Goal: Complete application form: Complete application form

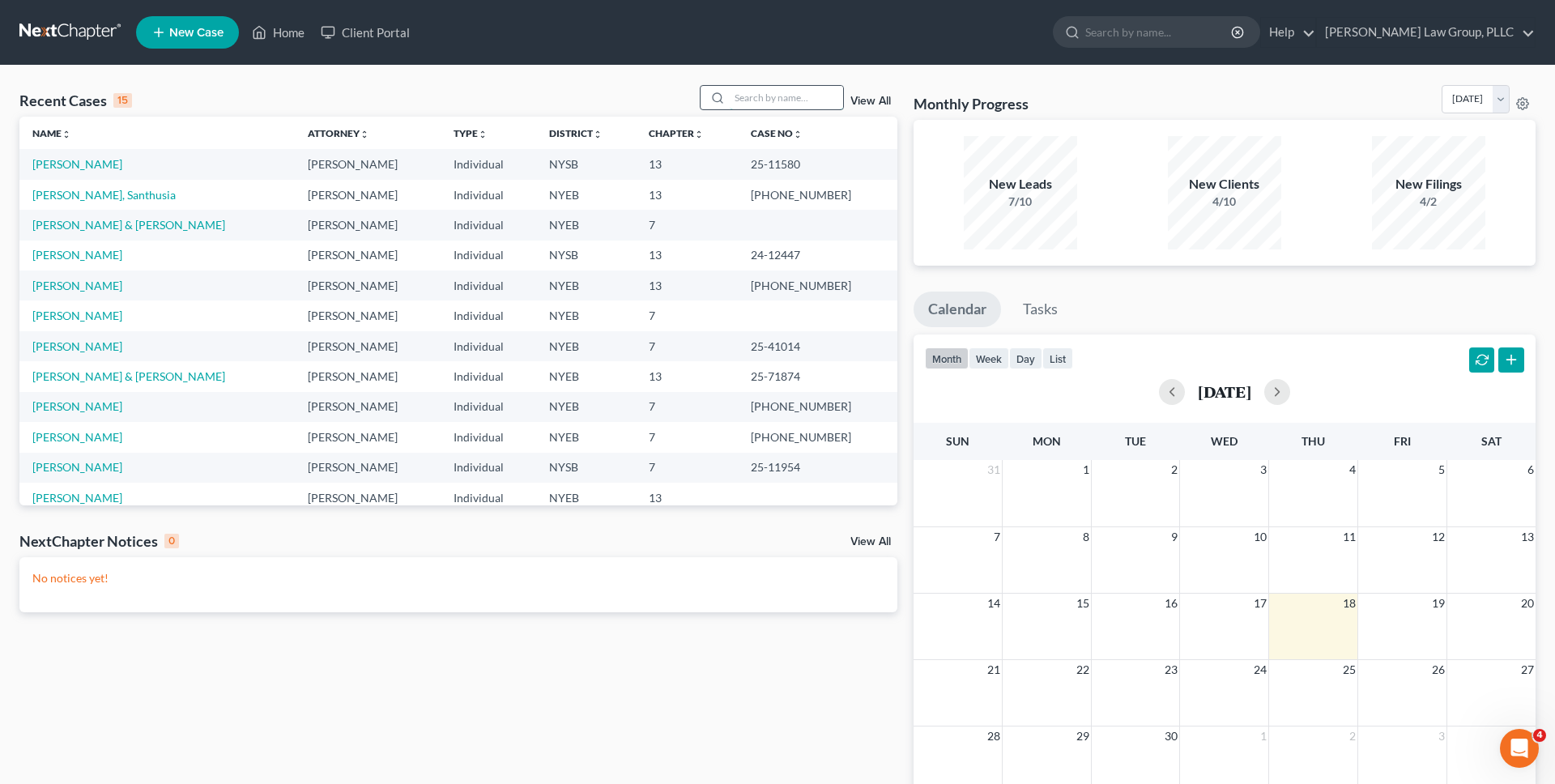
click at [761, 94] on input "search" at bounding box center [786, 97] width 113 height 23
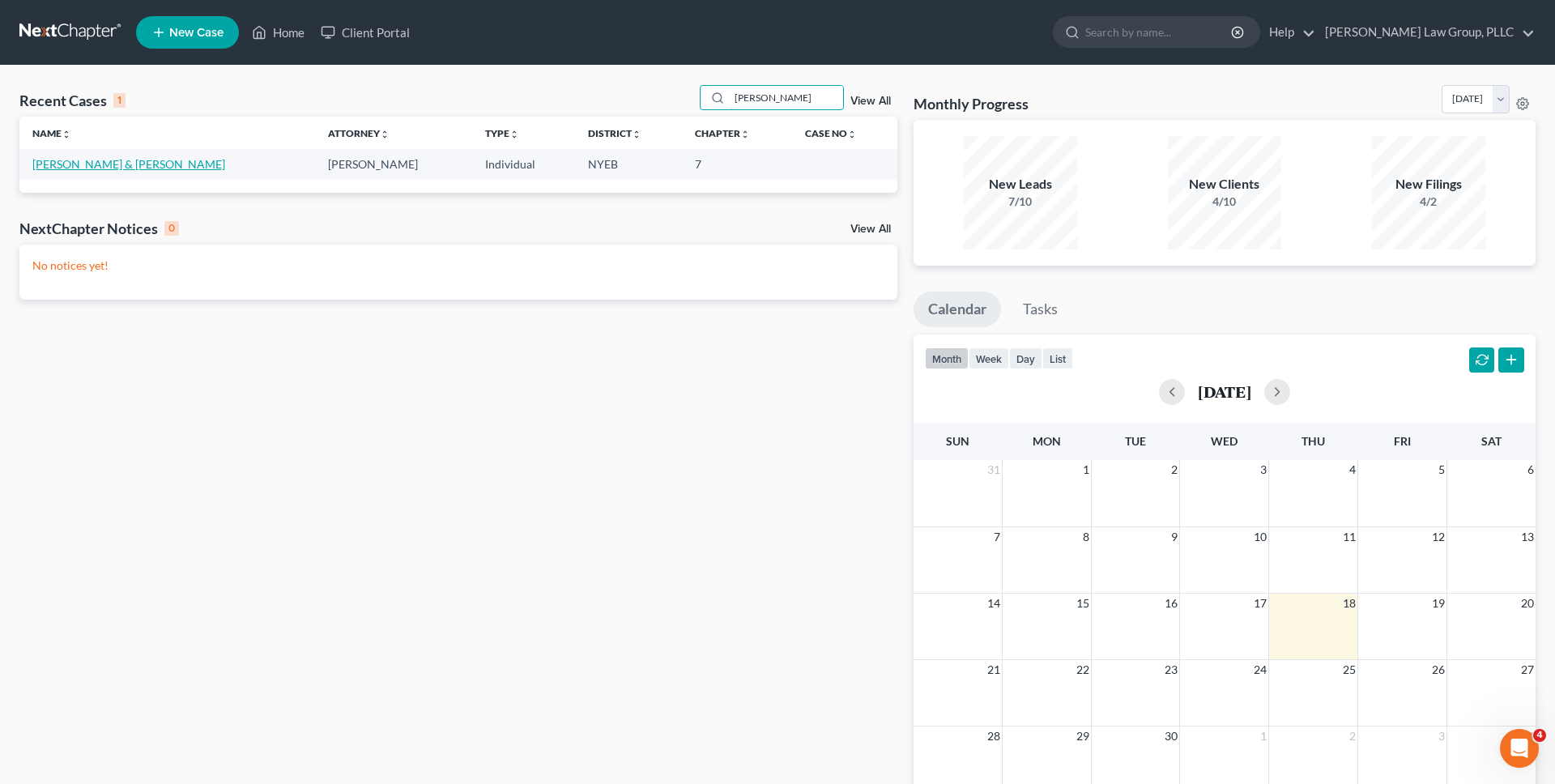
type input "dapolito"
click at [103, 161] on link "[PERSON_NAME] & [PERSON_NAME]" at bounding box center [128, 164] width 192 height 14
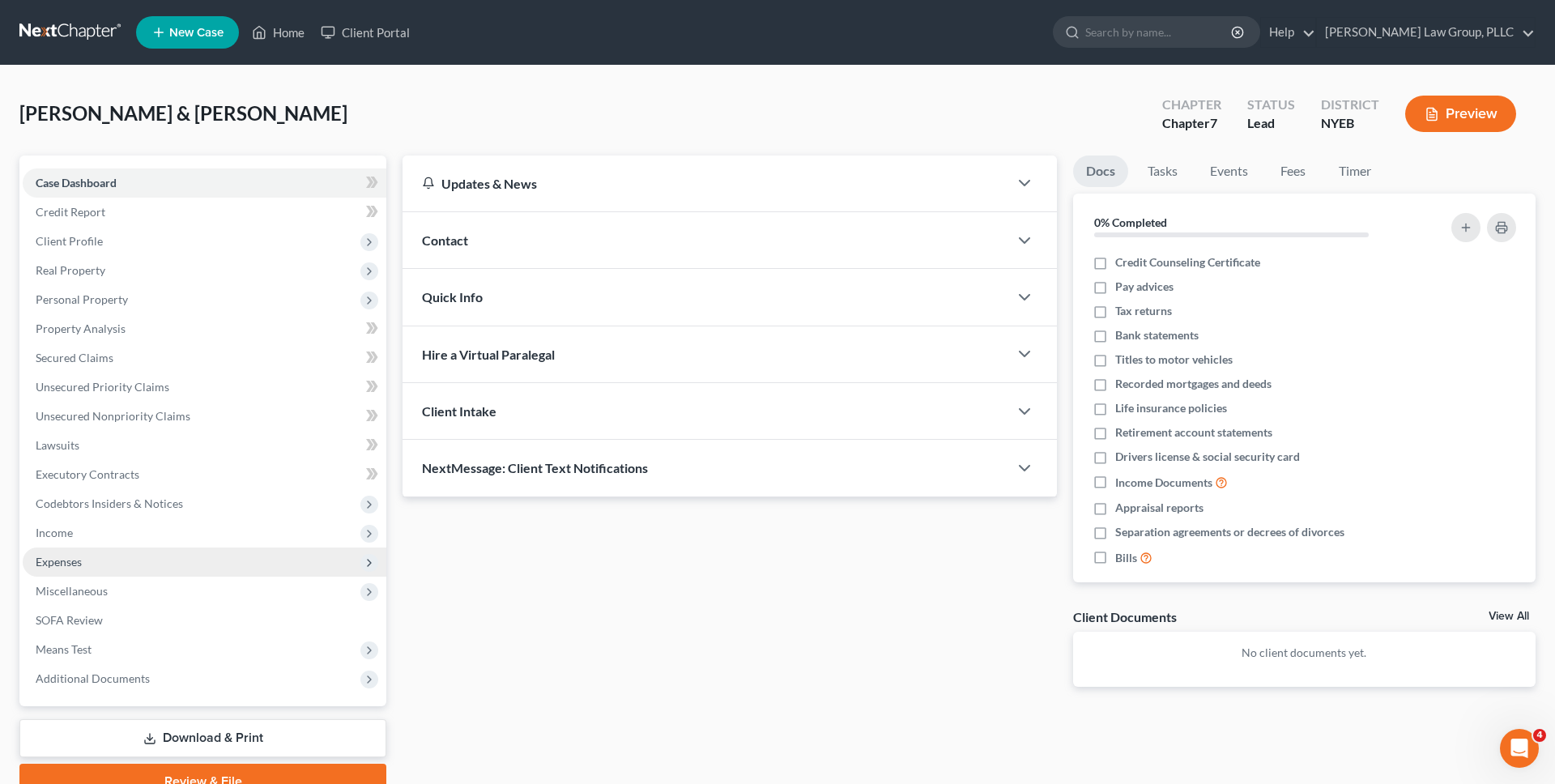
click at [99, 552] on span "Expenses" at bounding box center [204, 561] width 364 height 29
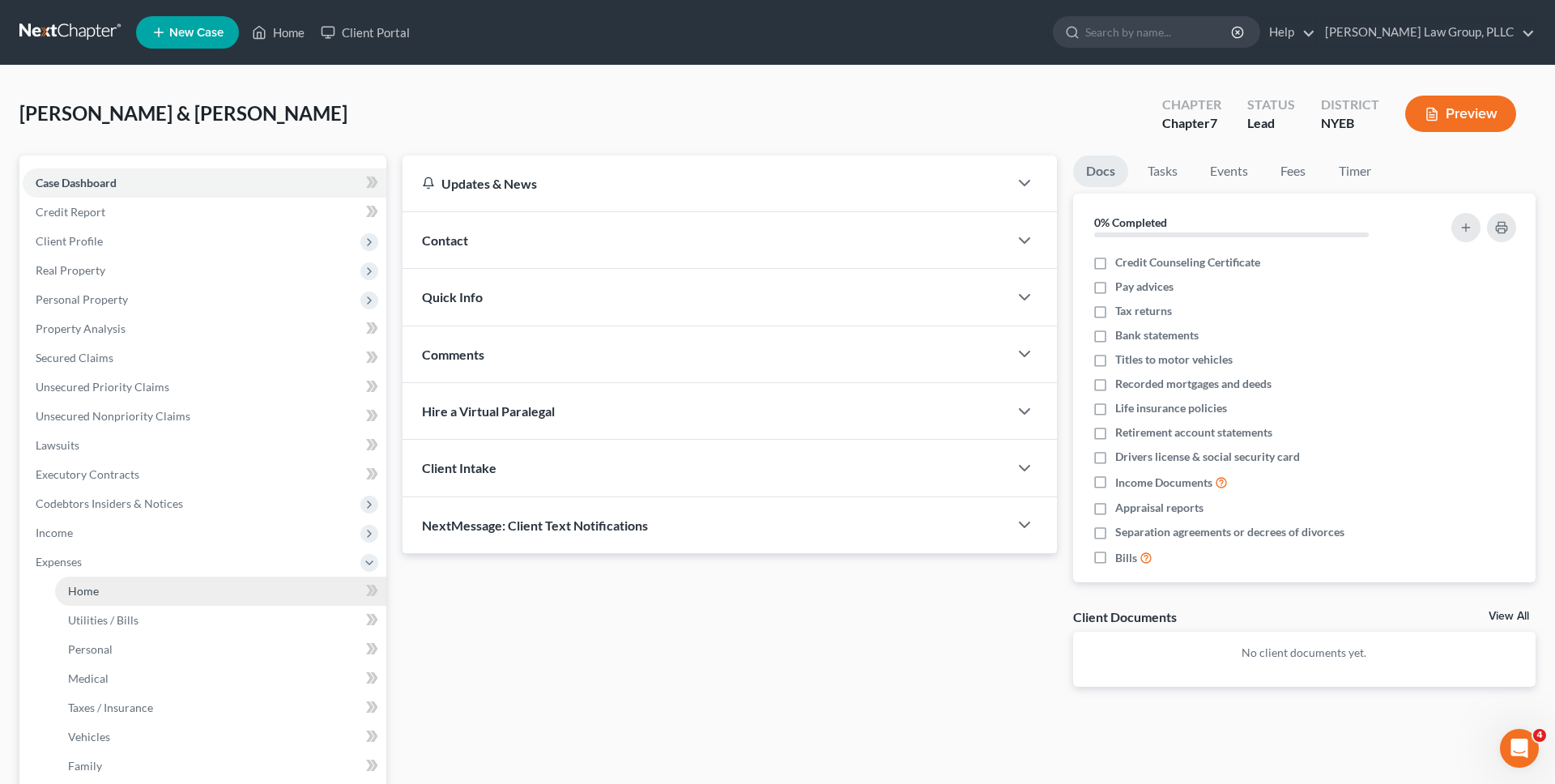
drag, startPoint x: 99, startPoint y: 570, endPoint x: 106, endPoint y: 598, distance: 28.9
click at [107, 599] on li "Expenses Home Utilities / Bills Personal Medical" at bounding box center [204, 664] width 364 height 233
click at [106, 598] on link "Home" at bounding box center [220, 591] width 332 height 29
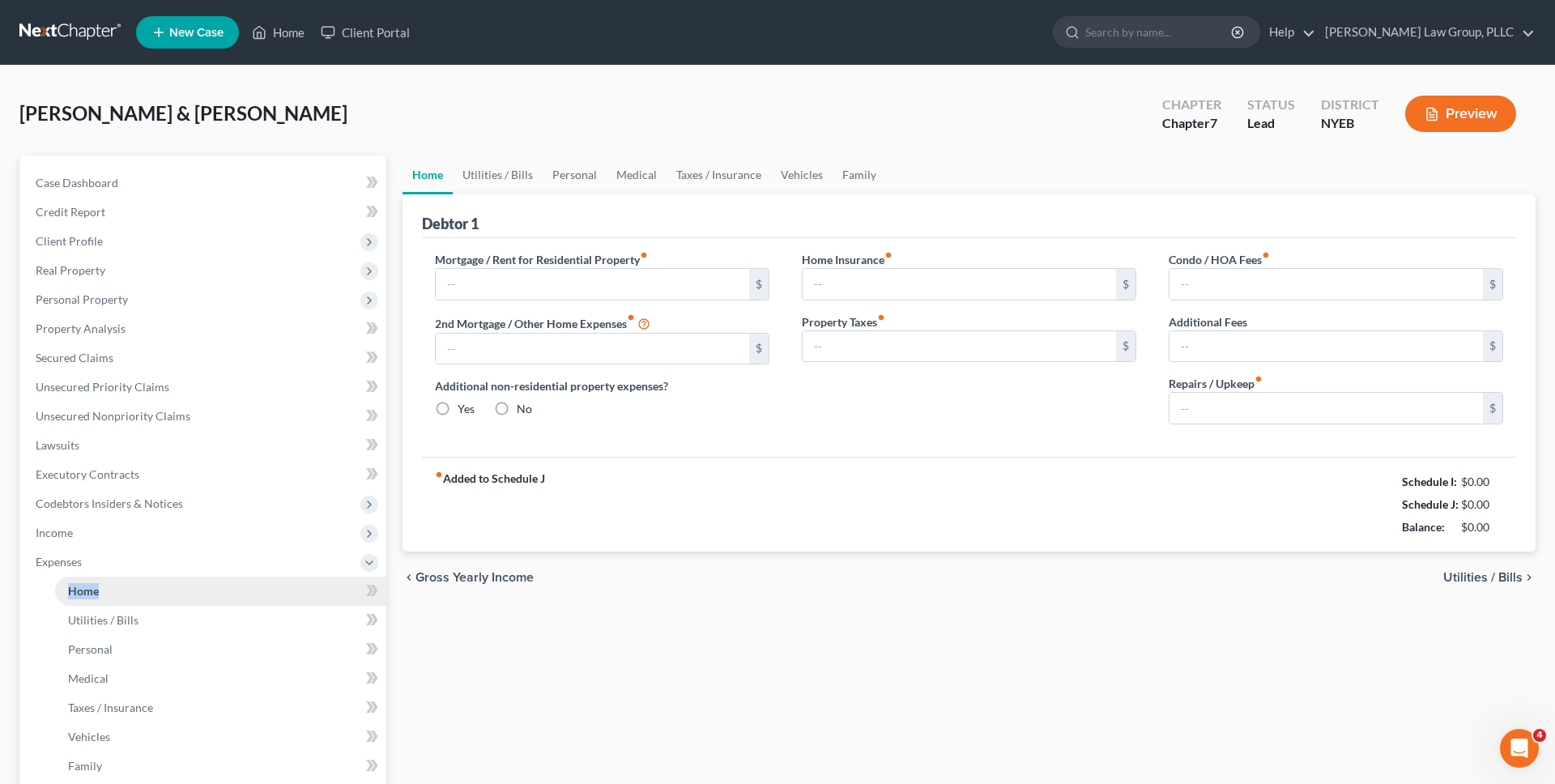
type input "4,900.00"
type input "0.00"
radio input "true"
type input "0.00"
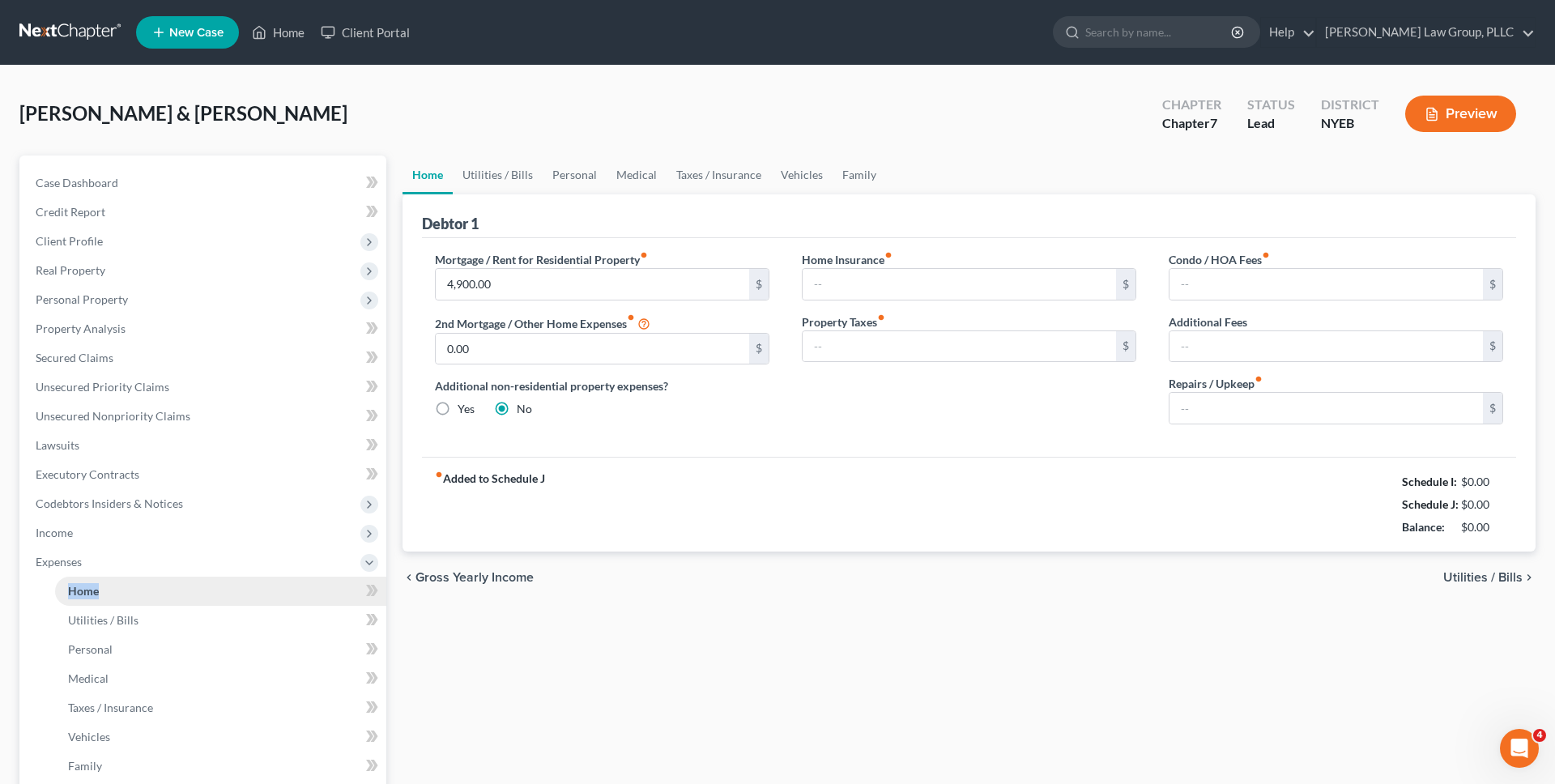
type input "0.00"
click at [484, 179] on link "Utilities / Bills" at bounding box center [497, 175] width 90 height 39
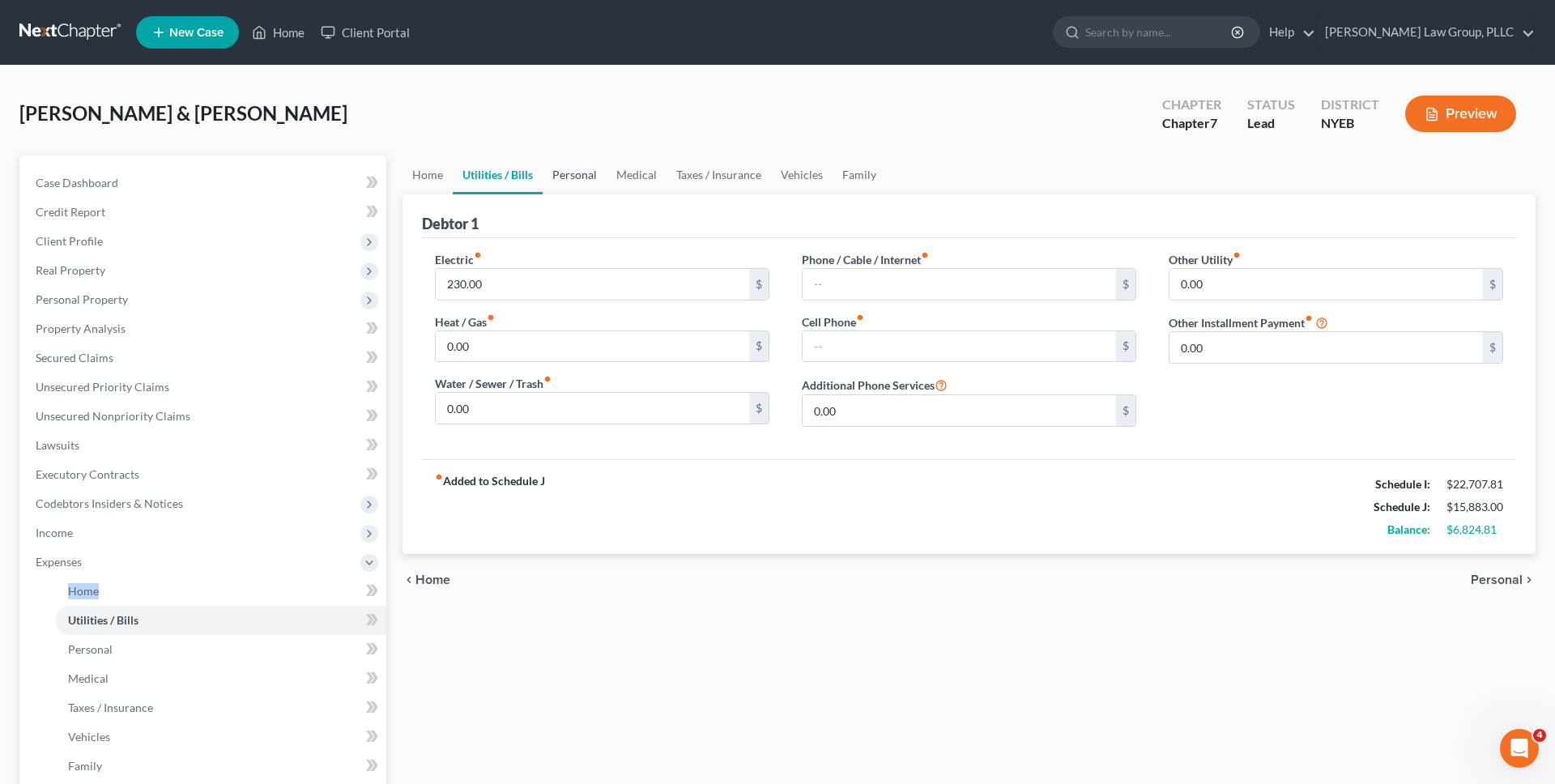
click at [560, 176] on link "Personal" at bounding box center [574, 175] width 64 height 39
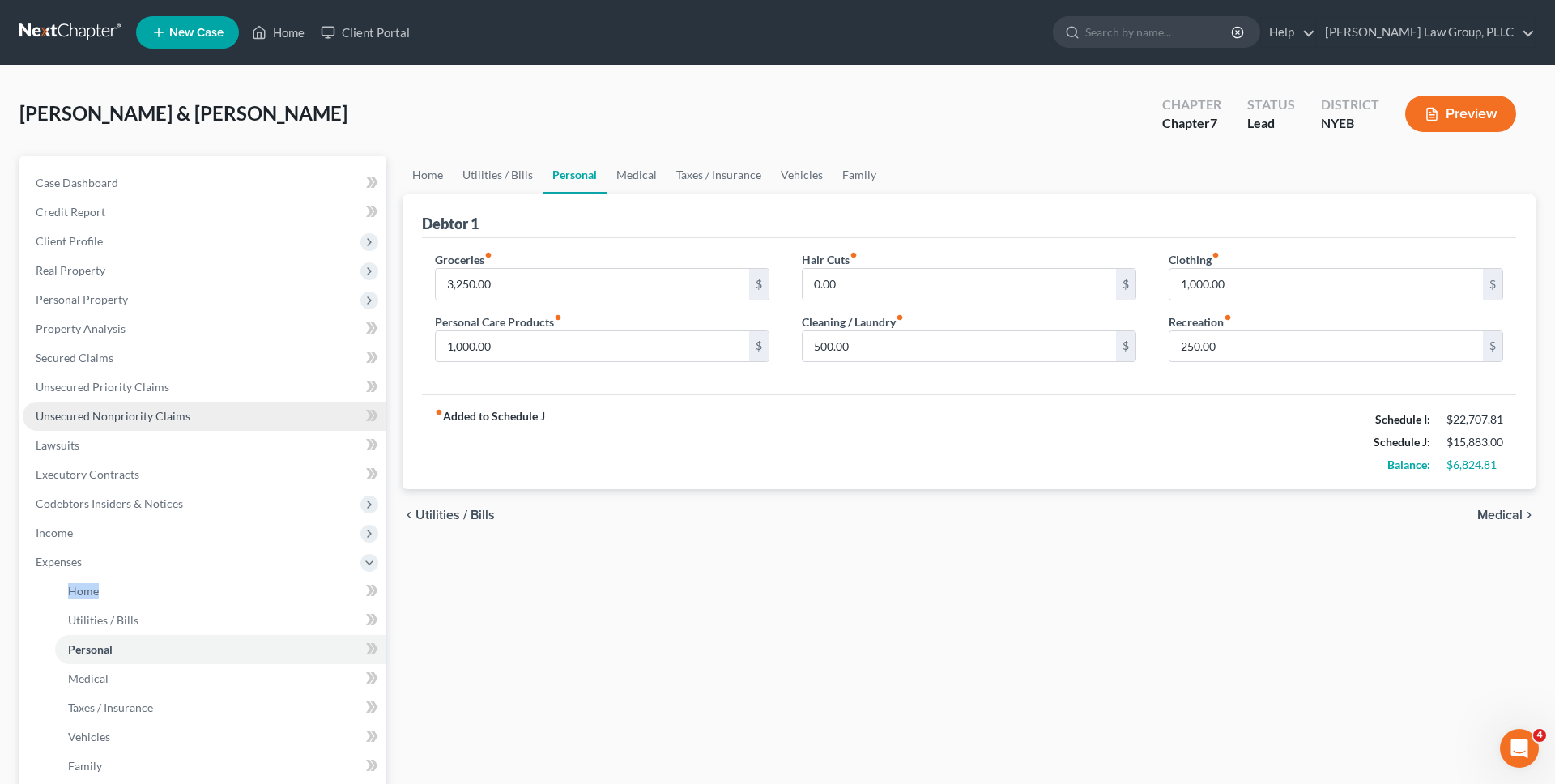
click at [169, 423] on link "Unsecured Nonpriority Claims" at bounding box center [204, 416] width 364 height 29
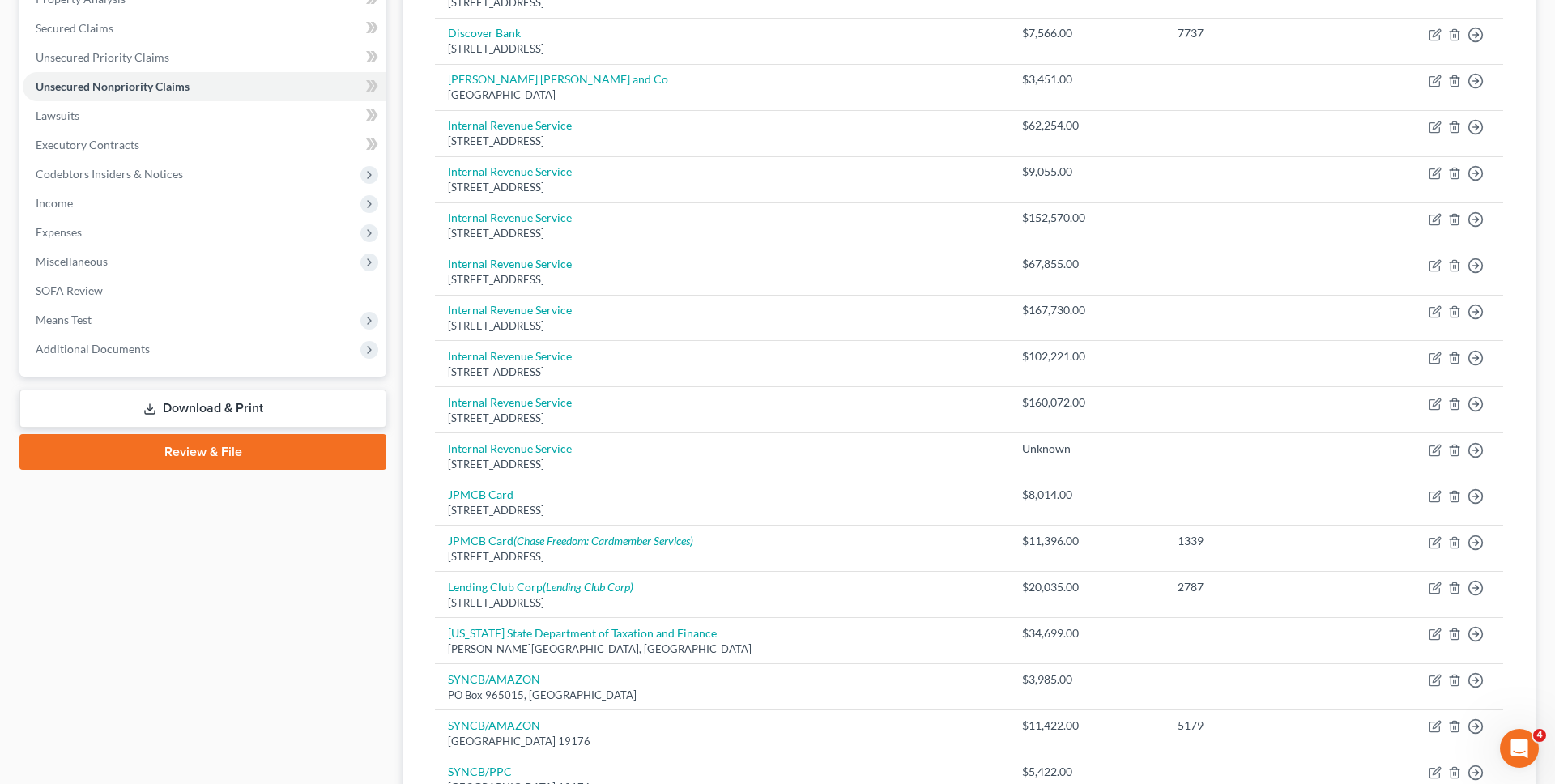
scroll to position [329, 0]
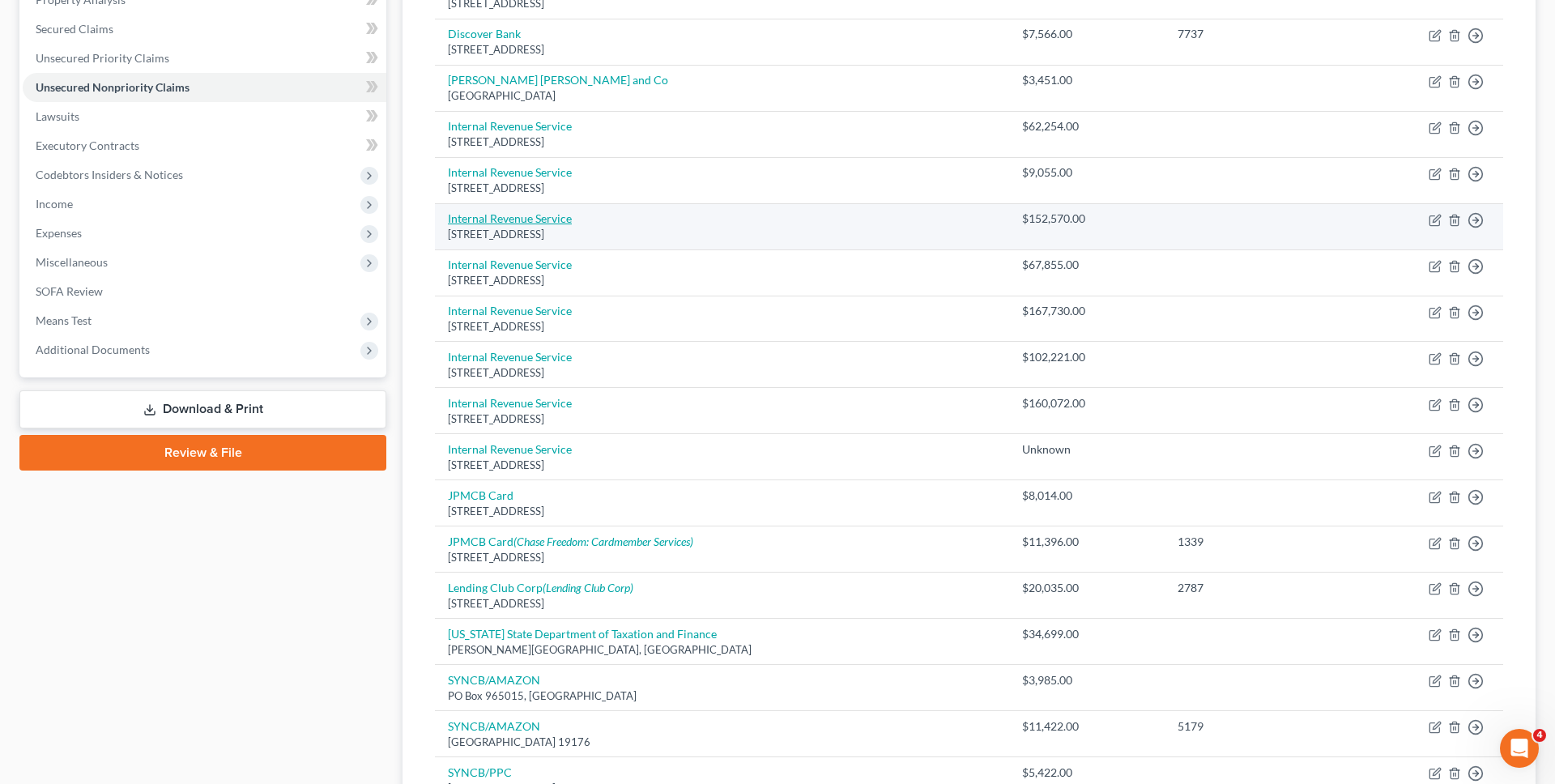
click at [564, 225] on link "Internal Revenue Service" at bounding box center [510, 218] width 124 height 14
select select "39"
select select "7"
select select "2"
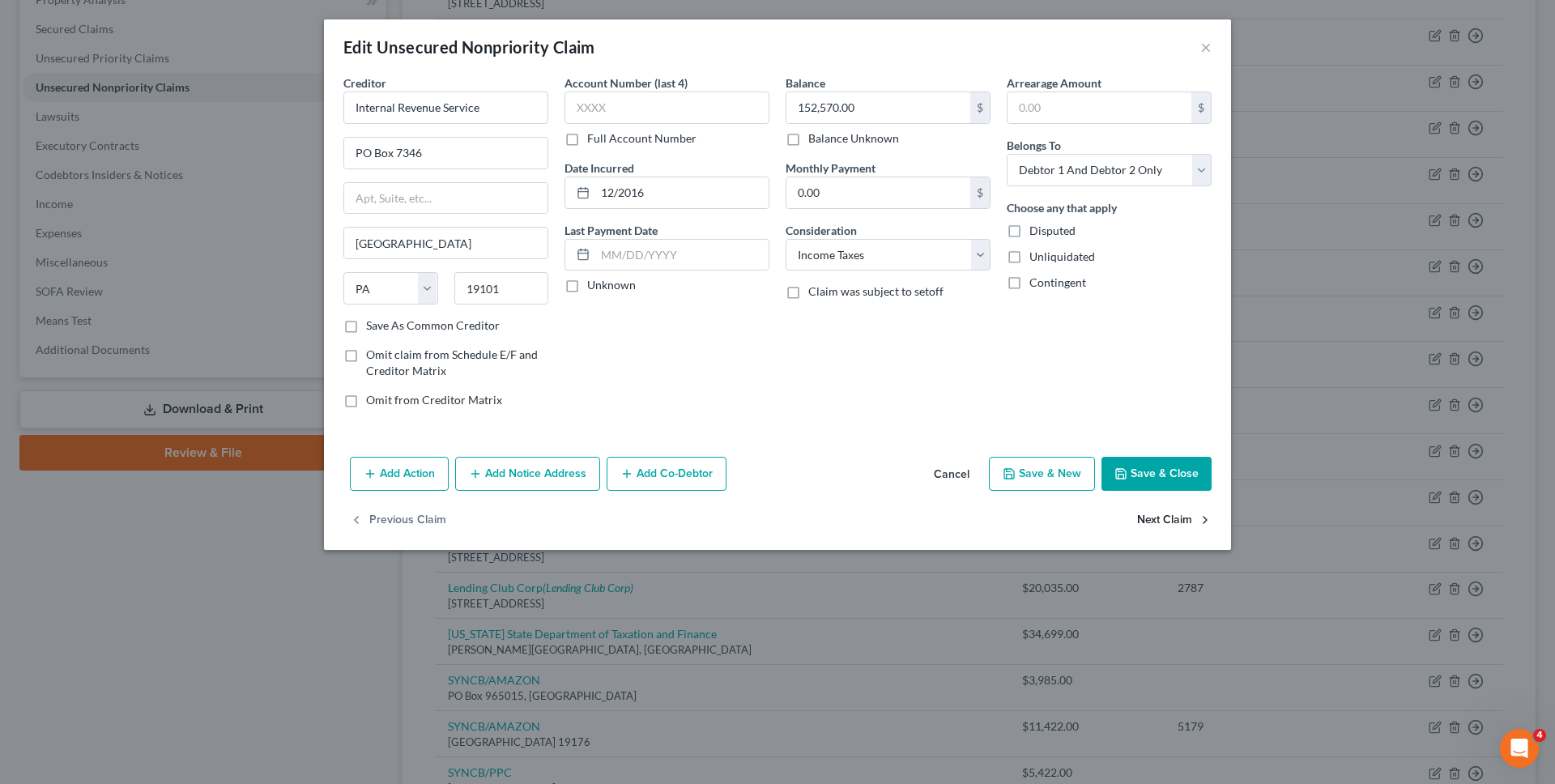
click at [1155, 513] on button "Next Claim" at bounding box center [1174, 520] width 75 height 34
select select "39"
select select "7"
select select "2"
click at [1157, 524] on button "Next Claim" at bounding box center [1174, 520] width 75 height 34
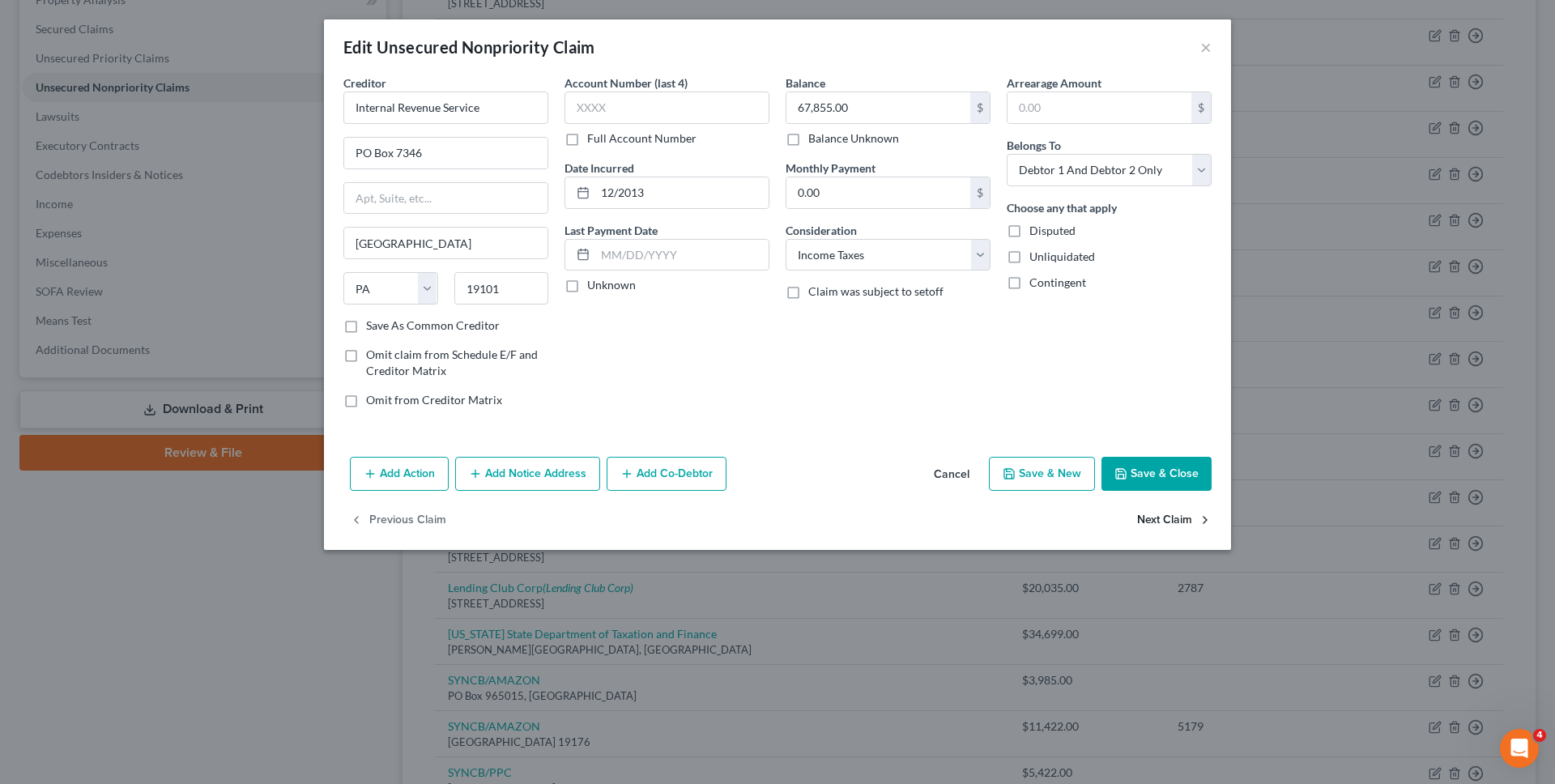
select select "39"
select select "7"
select select "2"
click at [1158, 525] on button "Next Claim" at bounding box center [1174, 520] width 75 height 34
select select "39"
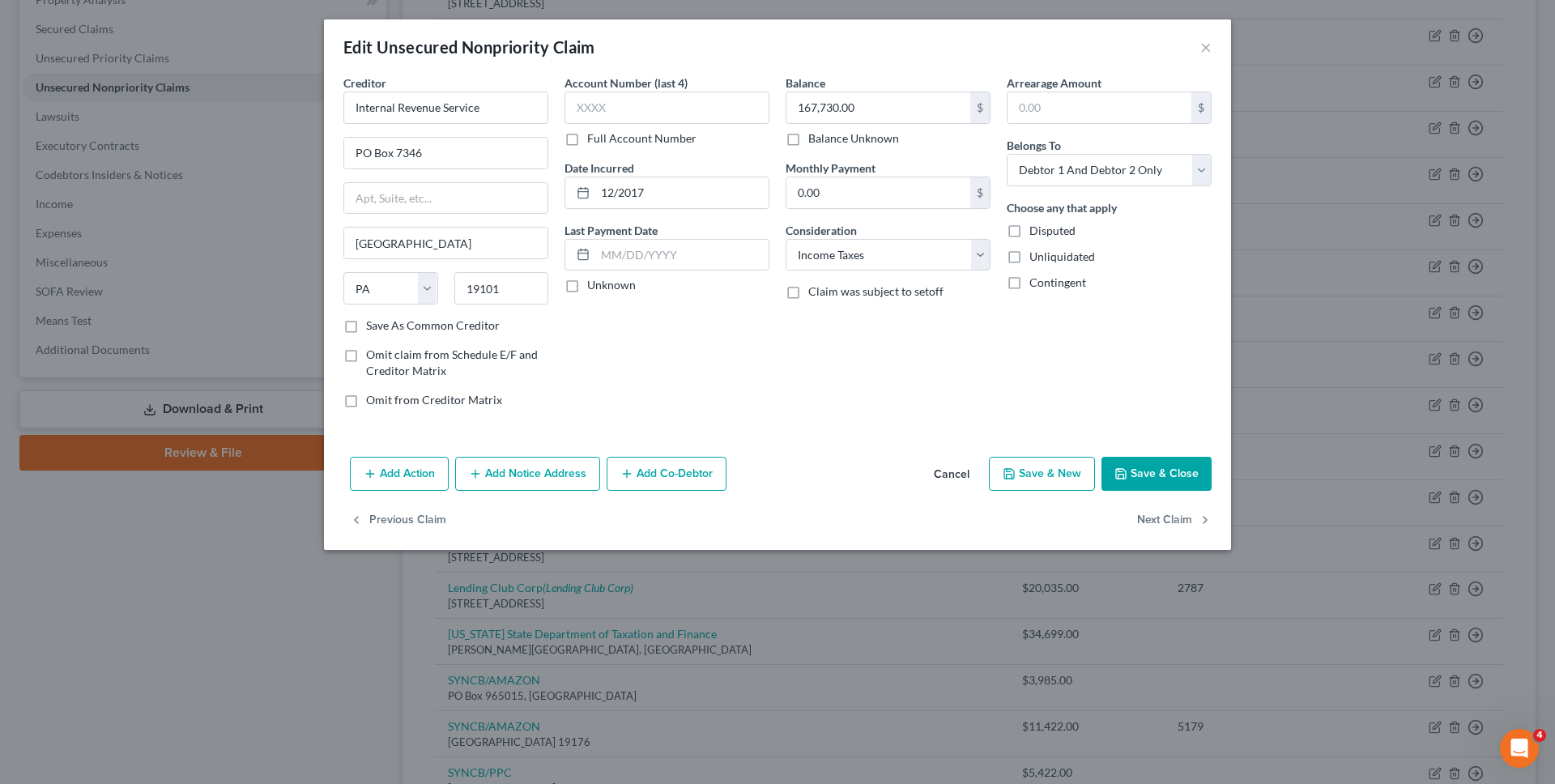
select select "7"
select select "2"
click at [1203, 47] on button "×" at bounding box center [1205, 47] width 11 height 19
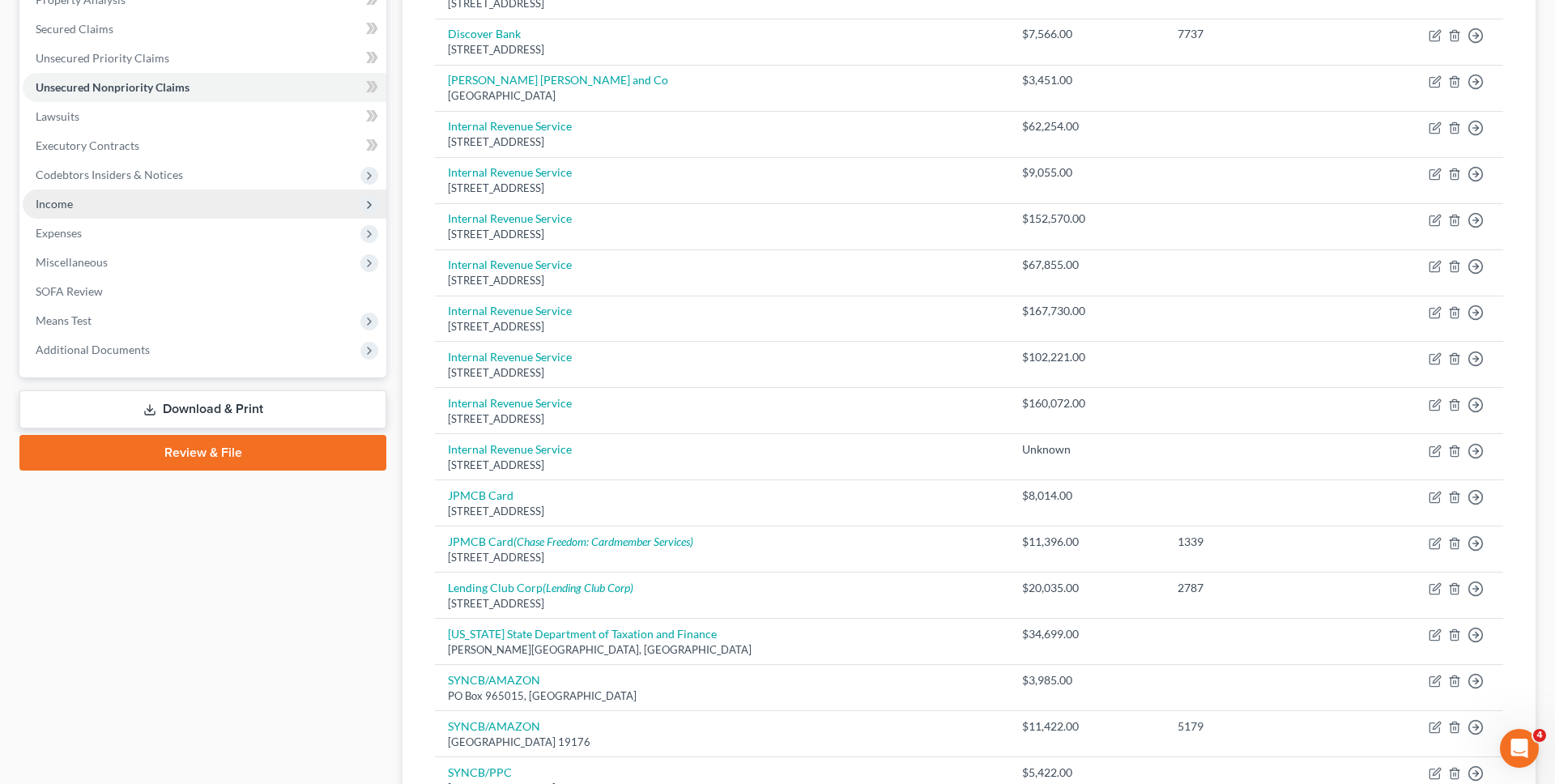
click at [110, 207] on span "Income" at bounding box center [204, 204] width 364 height 29
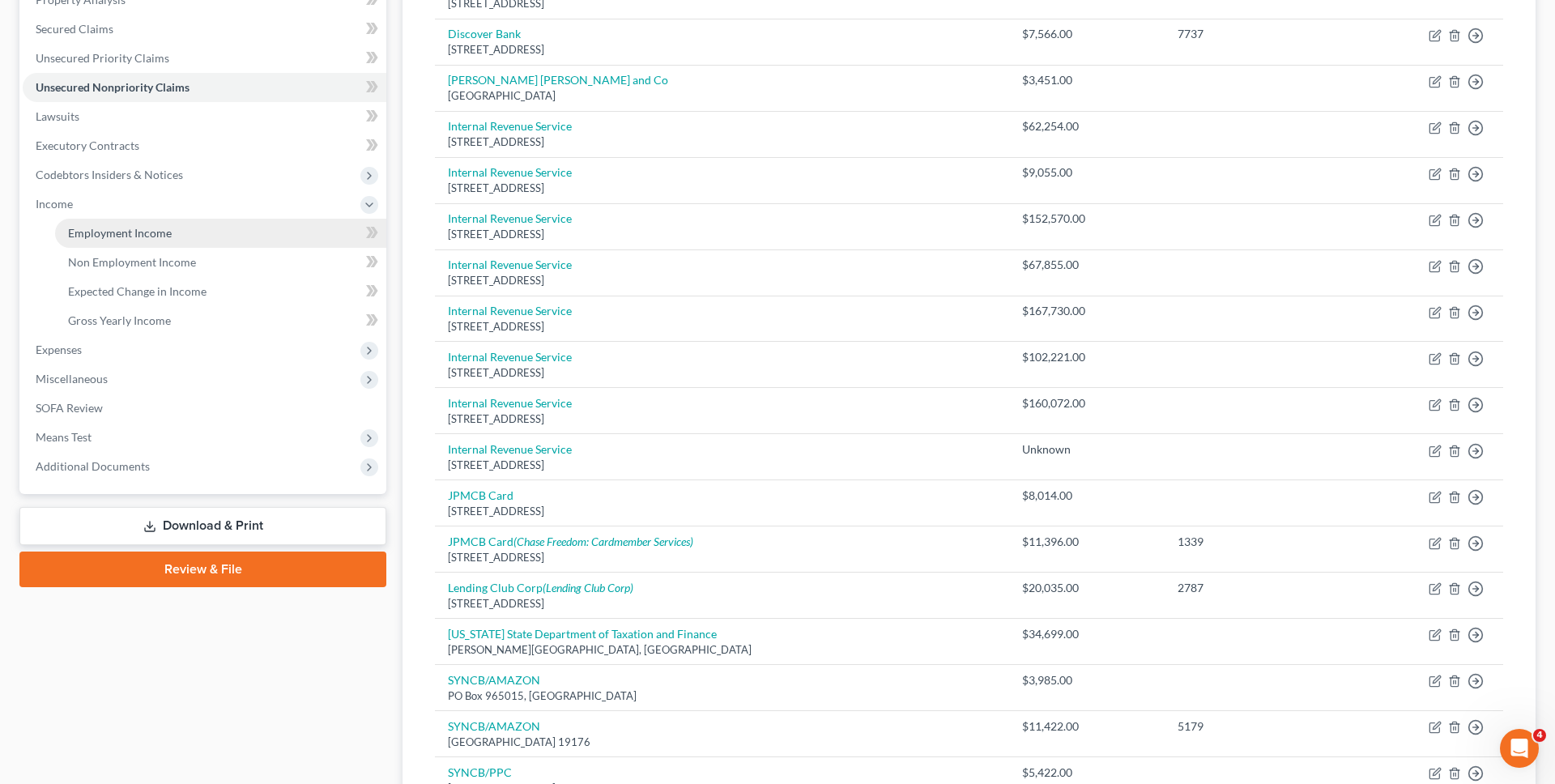
click at [113, 239] on link "Employment Income" at bounding box center [220, 232] width 332 height 29
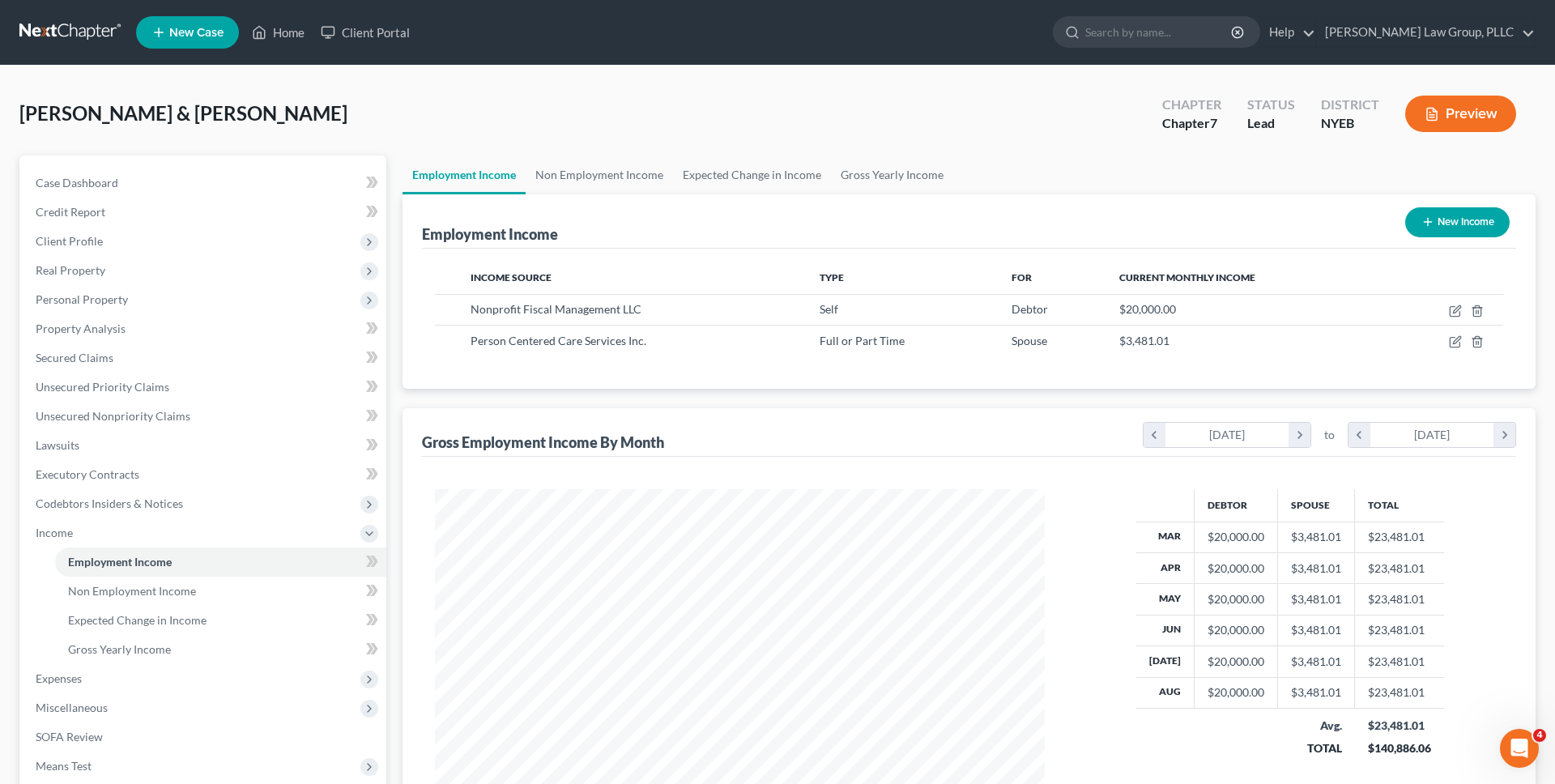
scroll to position [305, 642]
click at [577, 183] on link "Non Employment Income" at bounding box center [599, 175] width 147 height 39
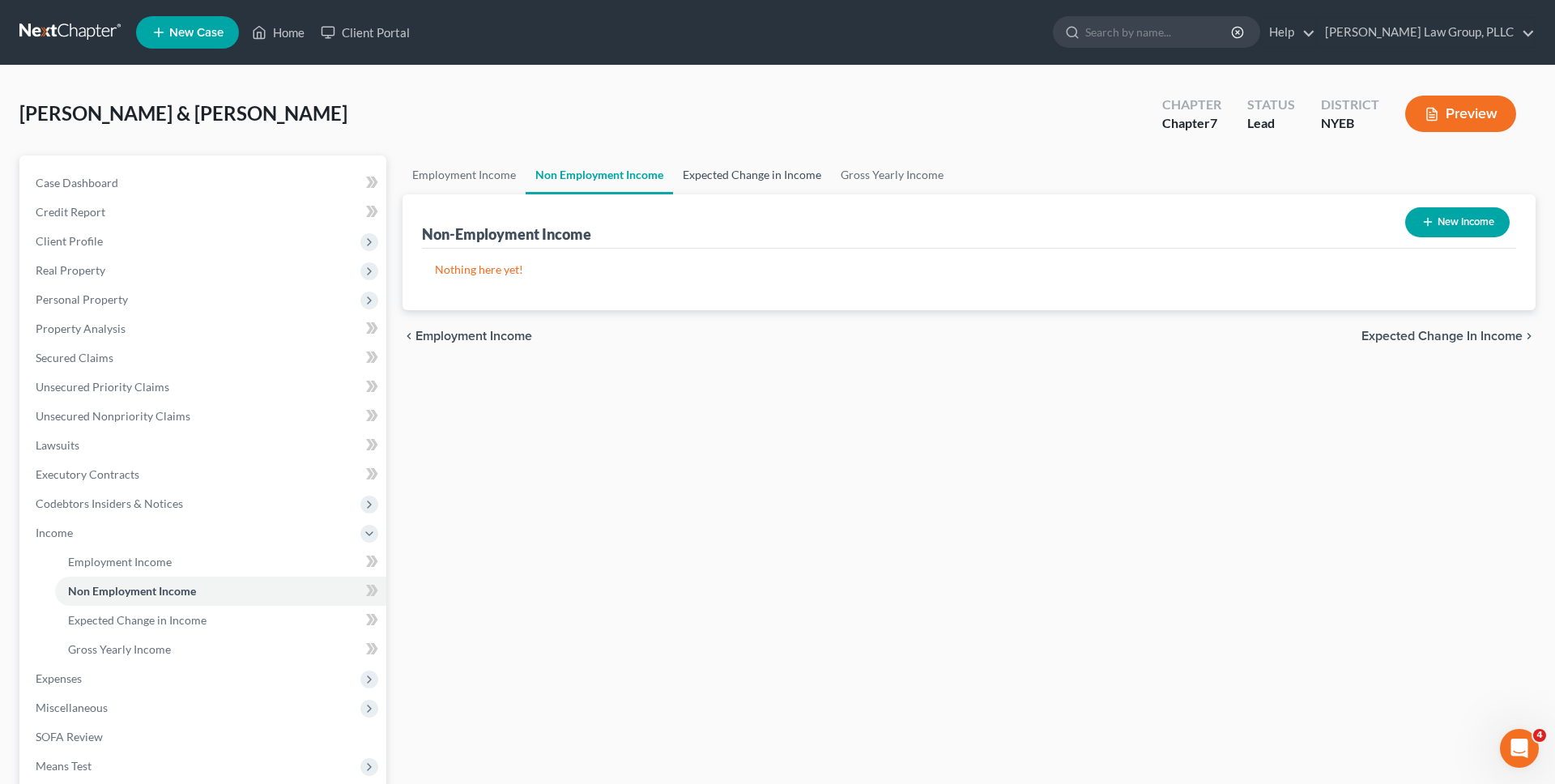
click at [693, 173] on link "Expected Change in Income" at bounding box center [751, 175] width 158 height 39
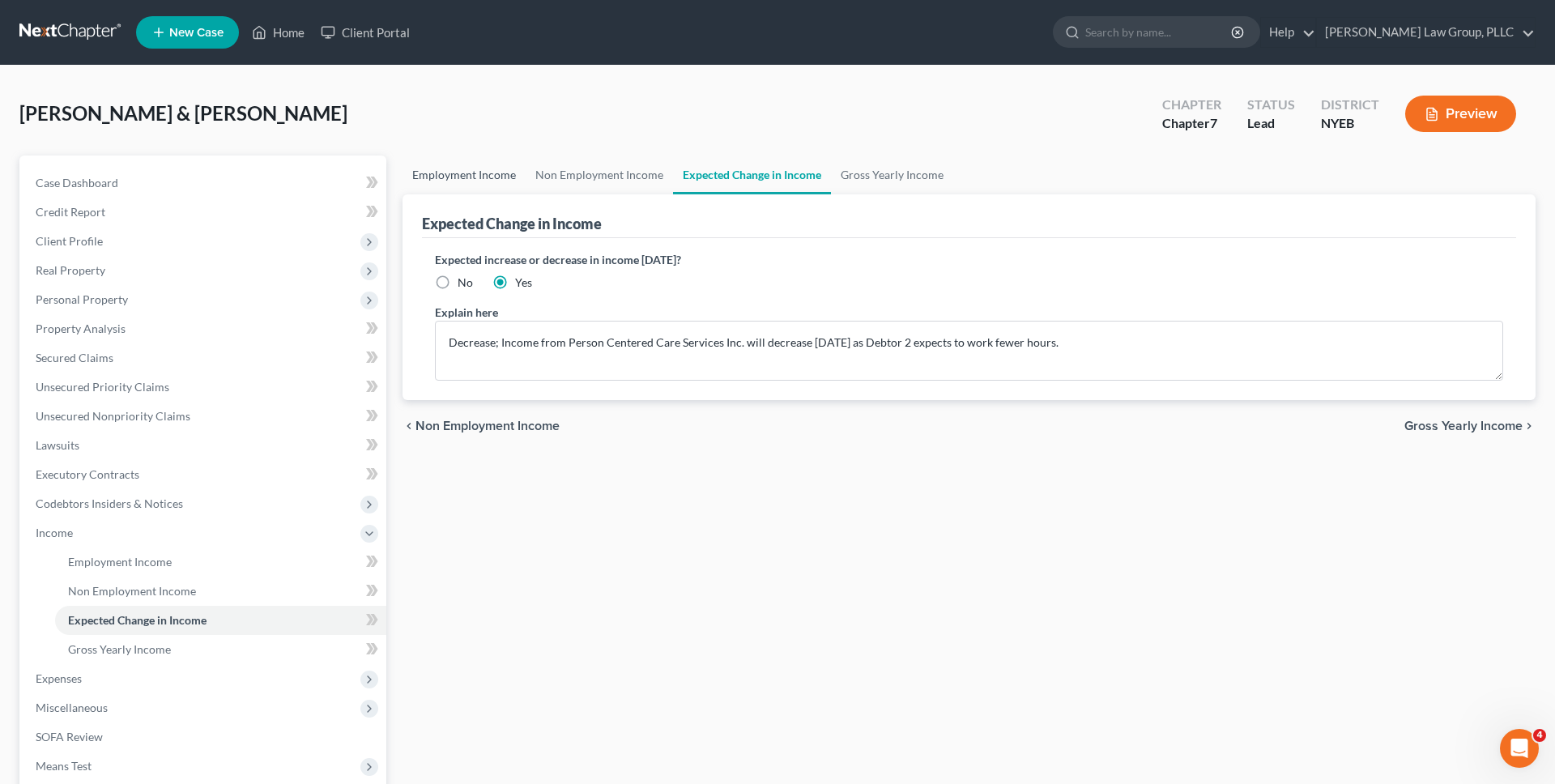
click at [499, 162] on link "Employment Income" at bounding box center [463, 175] width 123 height 39
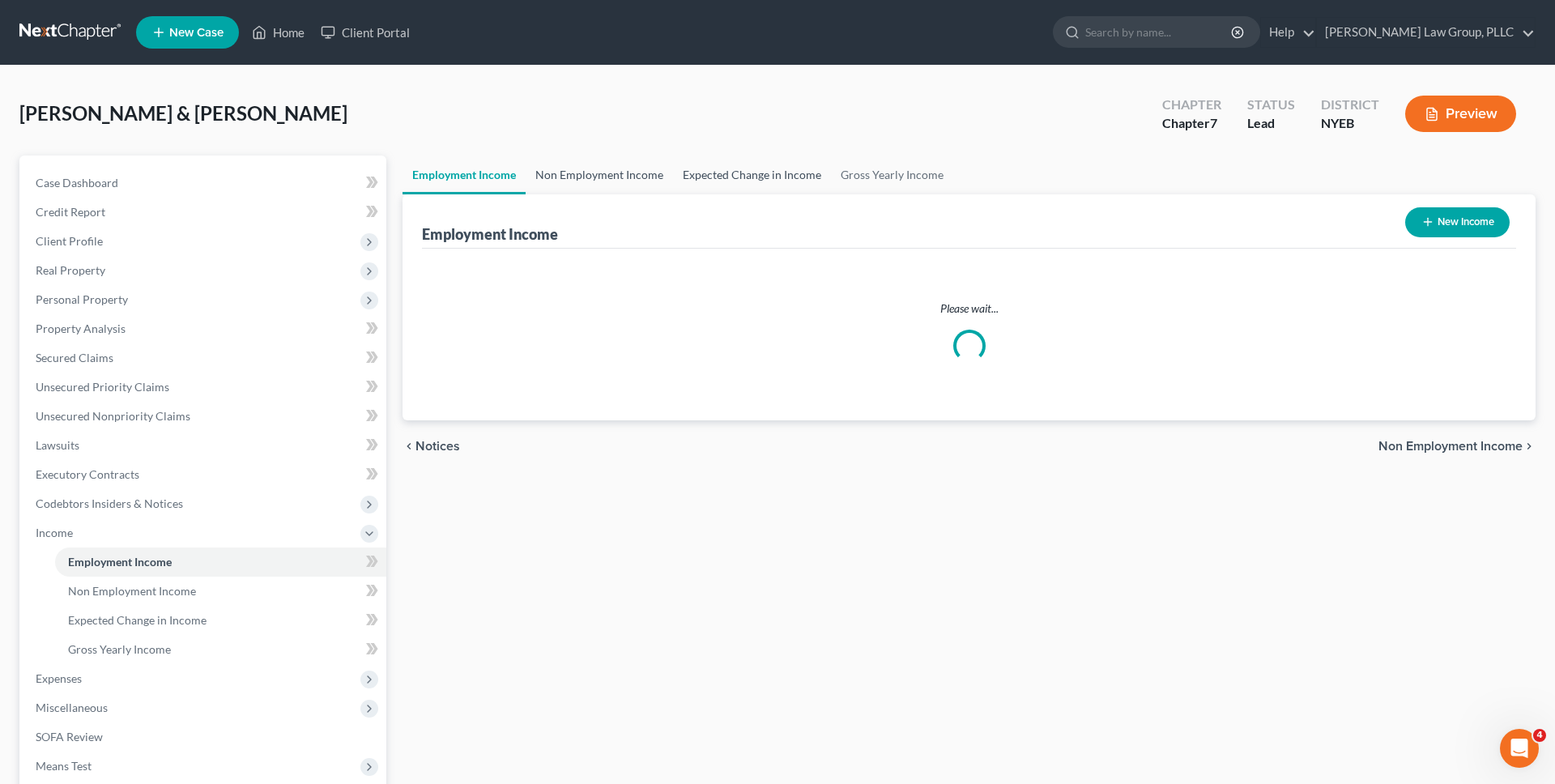
click at [584, 178] on link "Non Employment Income" at bounding box center [599, 175] width 147 height 39
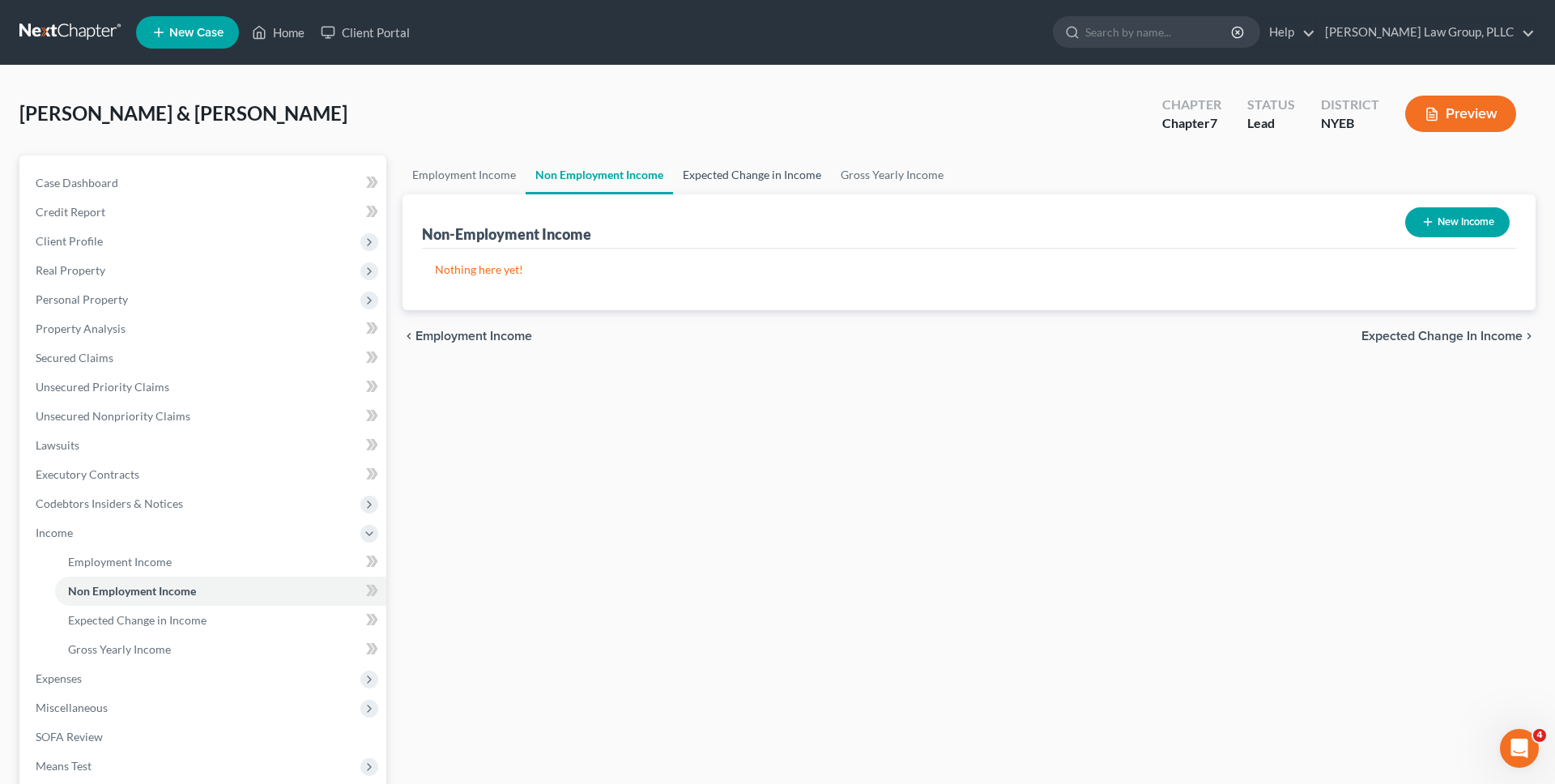
click at [707, 178] on link "Expected Change in Income" at bounding box center [751, 175] width 158 height 39
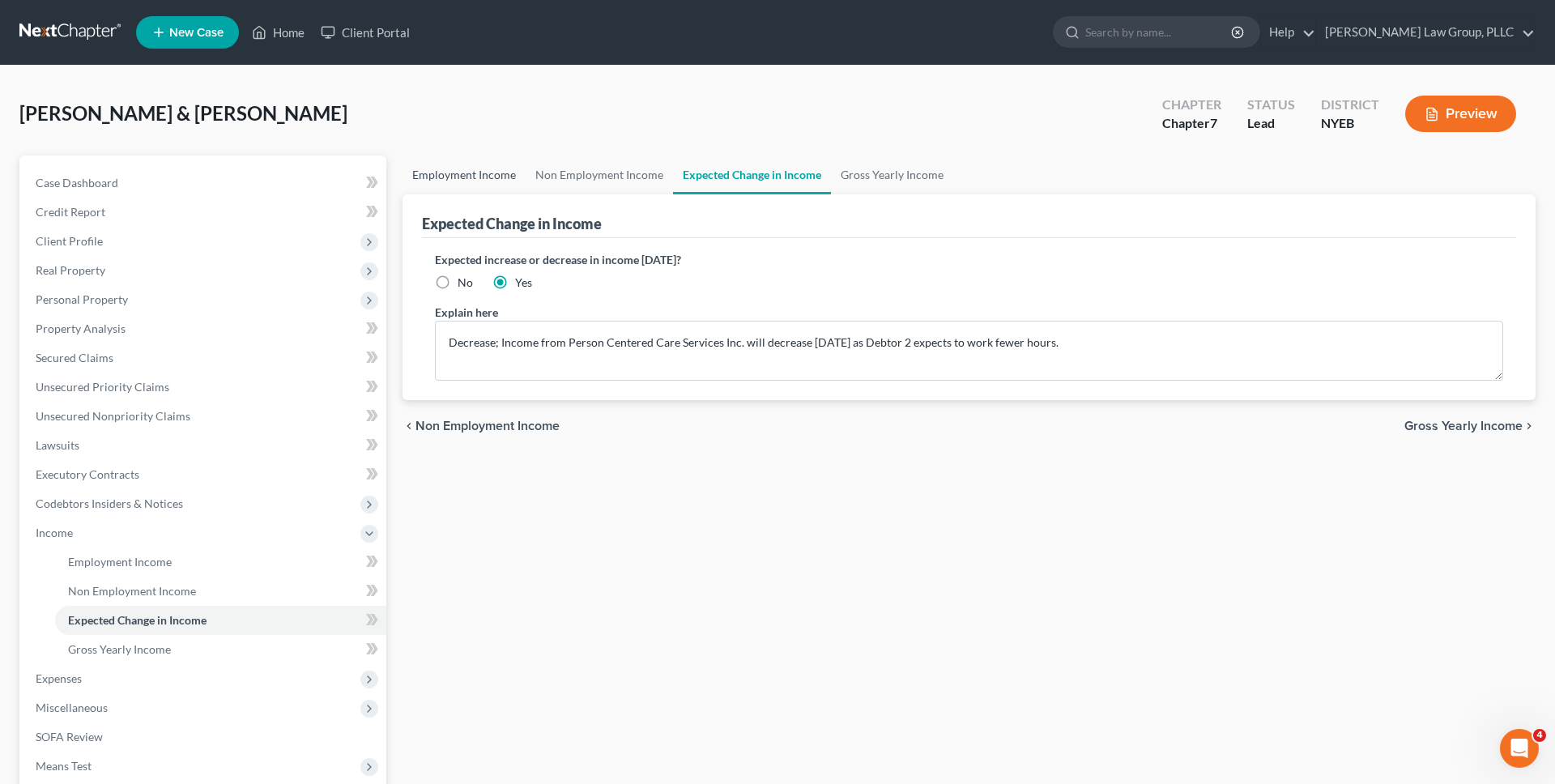
click at [469, 176] on link "Employment Income" at bounding box center [463, 175] width 123 height 39
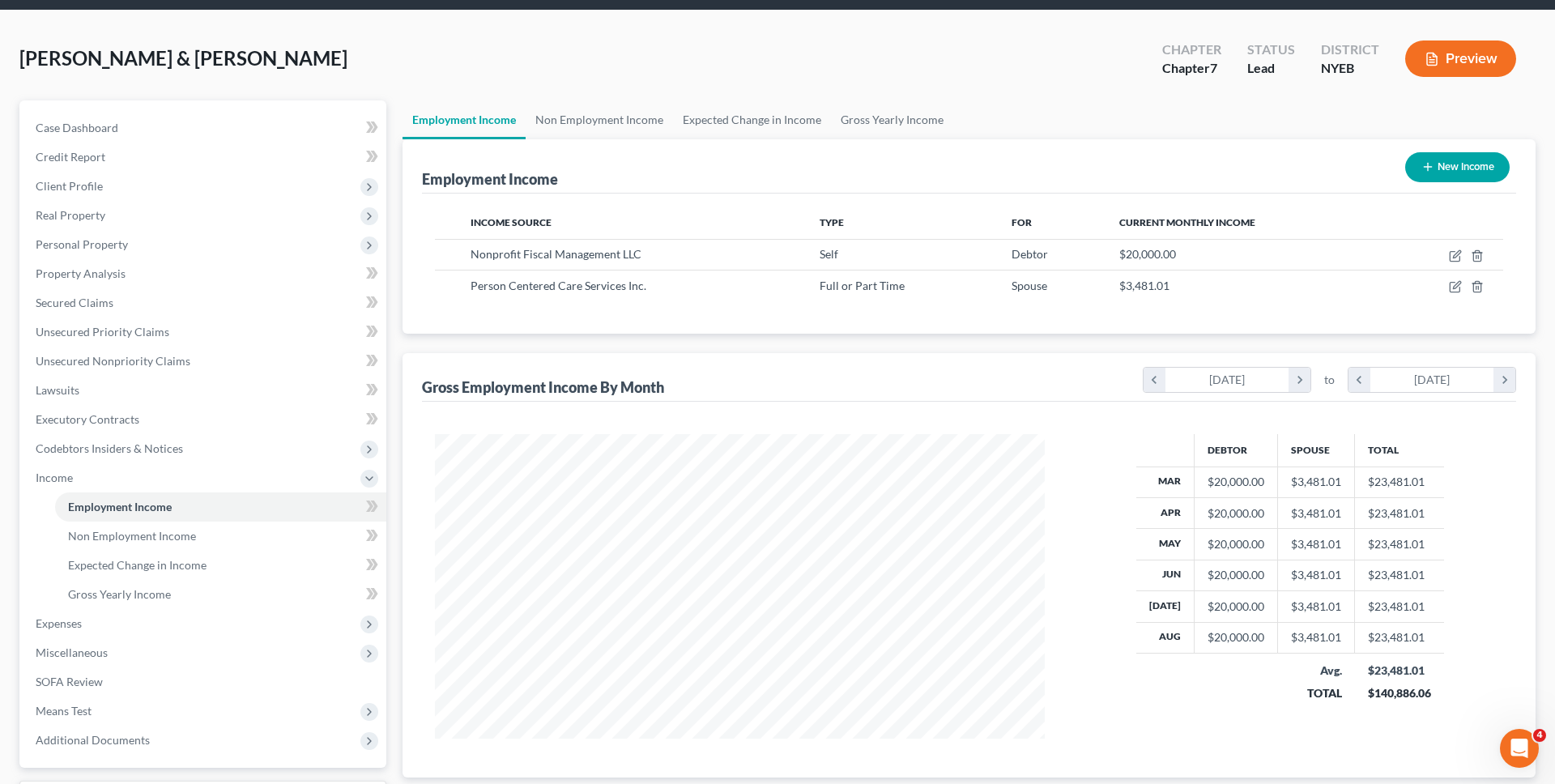
scroll to position [61, 0]
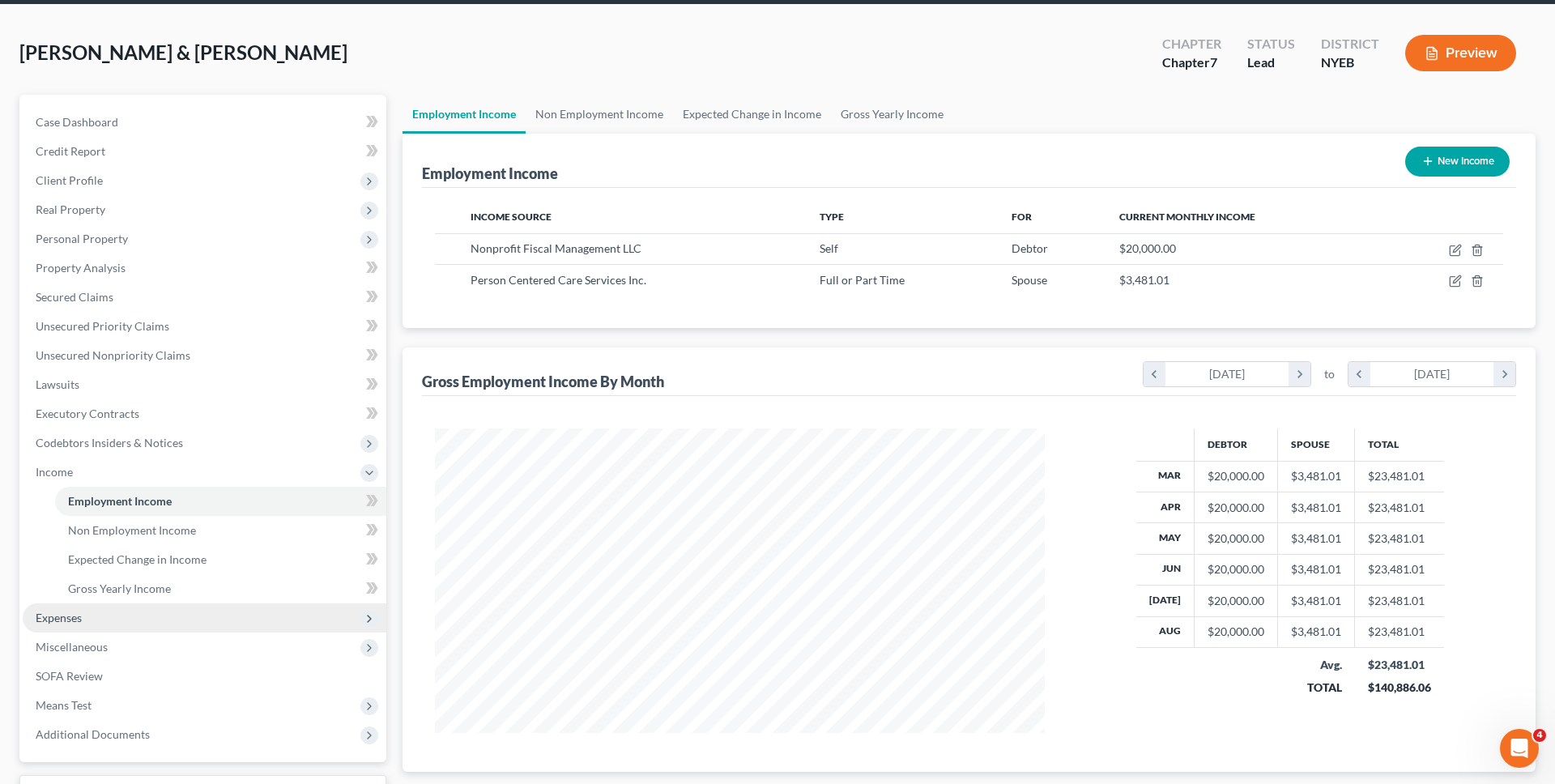
click at [158, 608] on span "Expenses" at bounding box center [204, 617] width 364 height 29
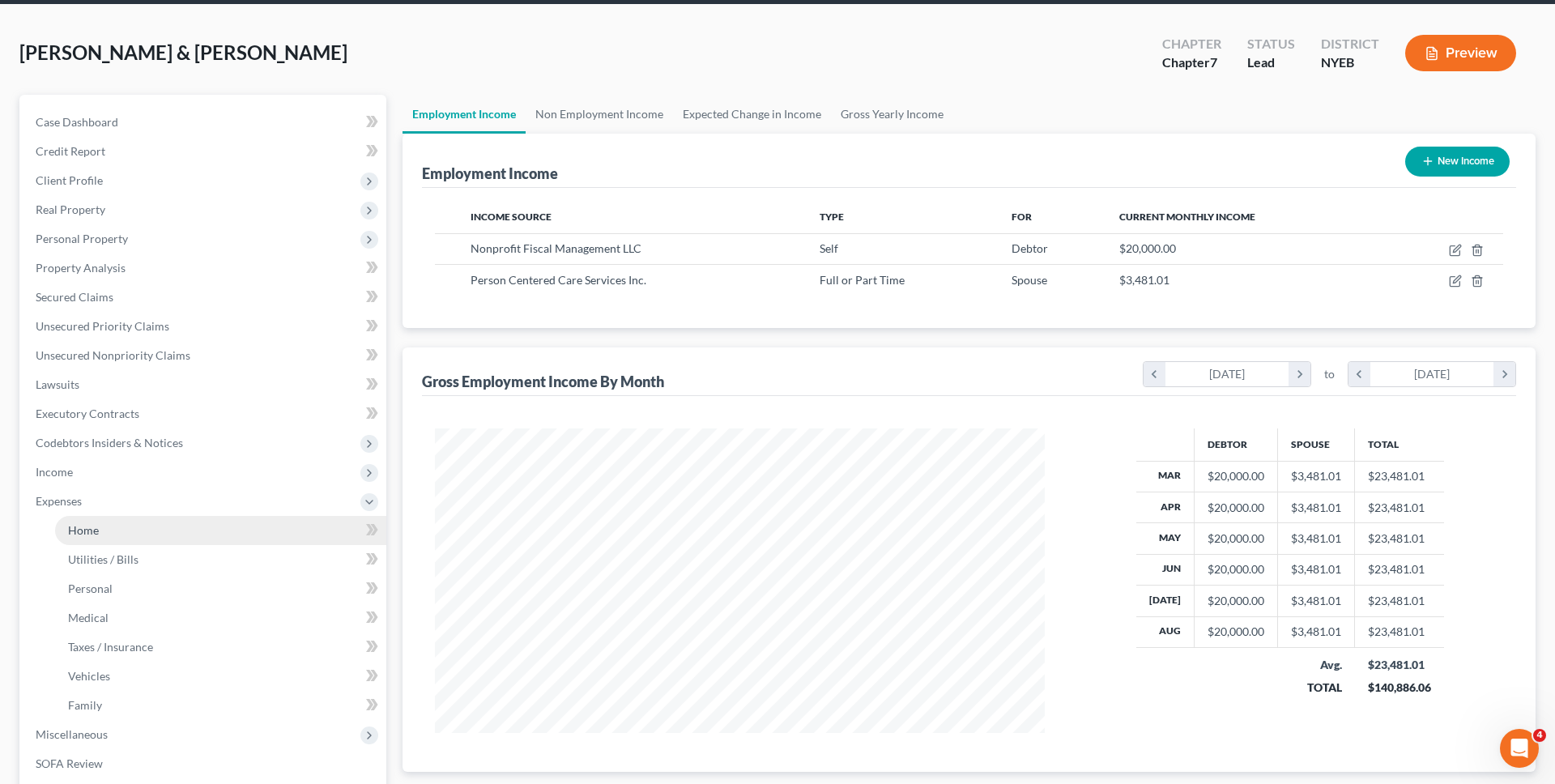
click at [170, 530] on link "Home" at bounding box center [220, 530] width 332 height 29
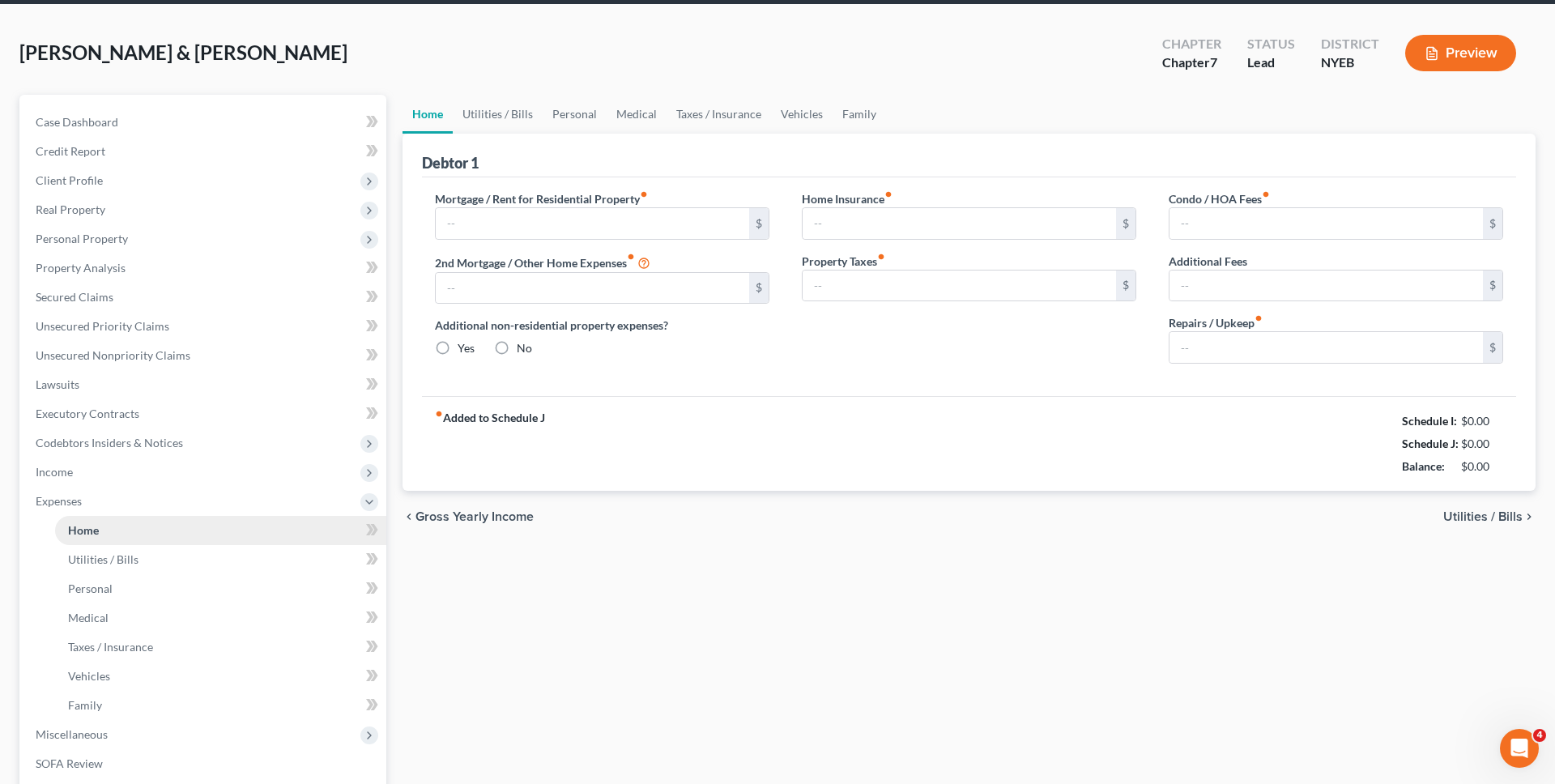
type input "4,900.00"
type input "0.00"
radio input "true"
type input "0.00"
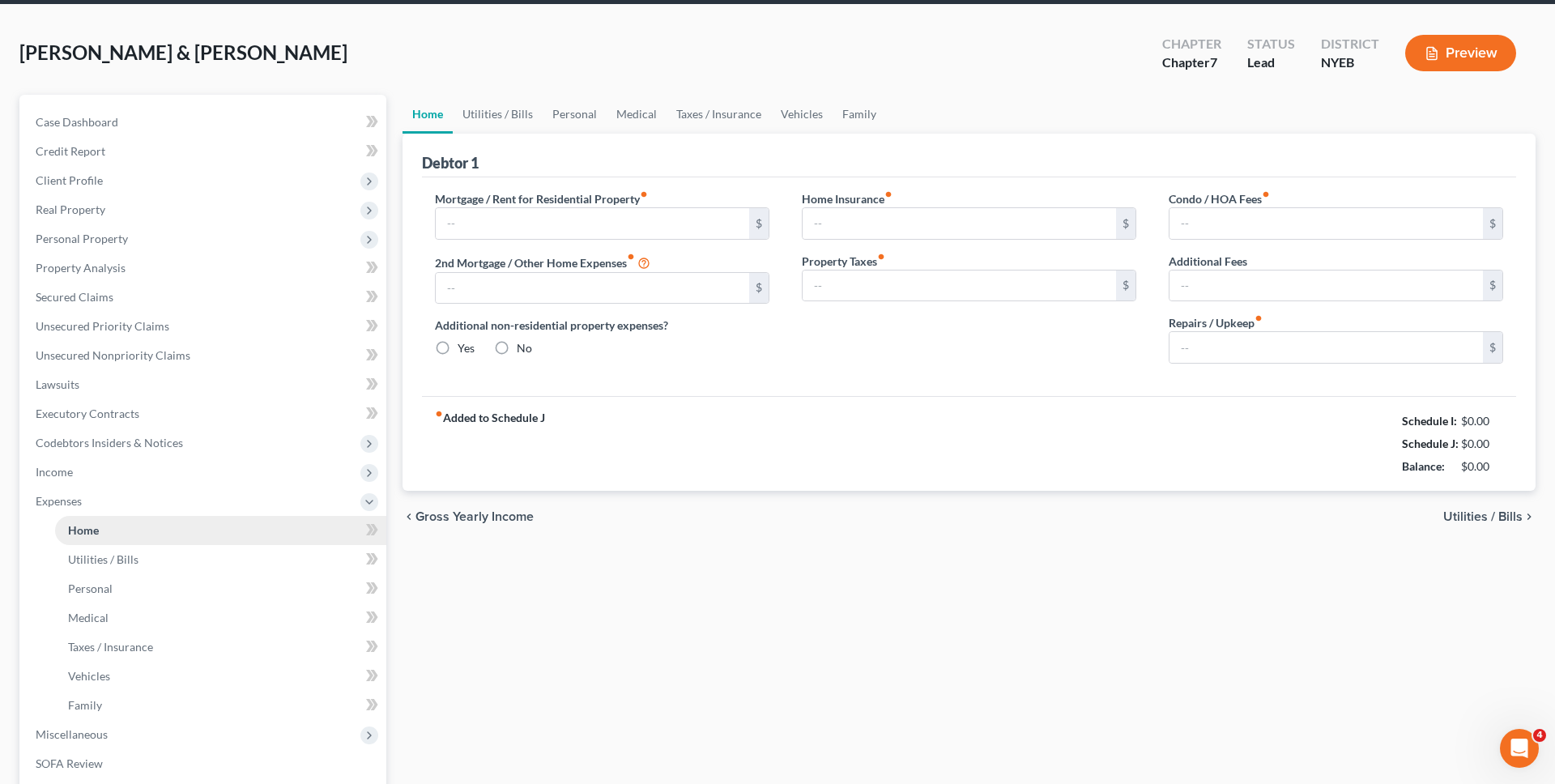
type input "0.00"
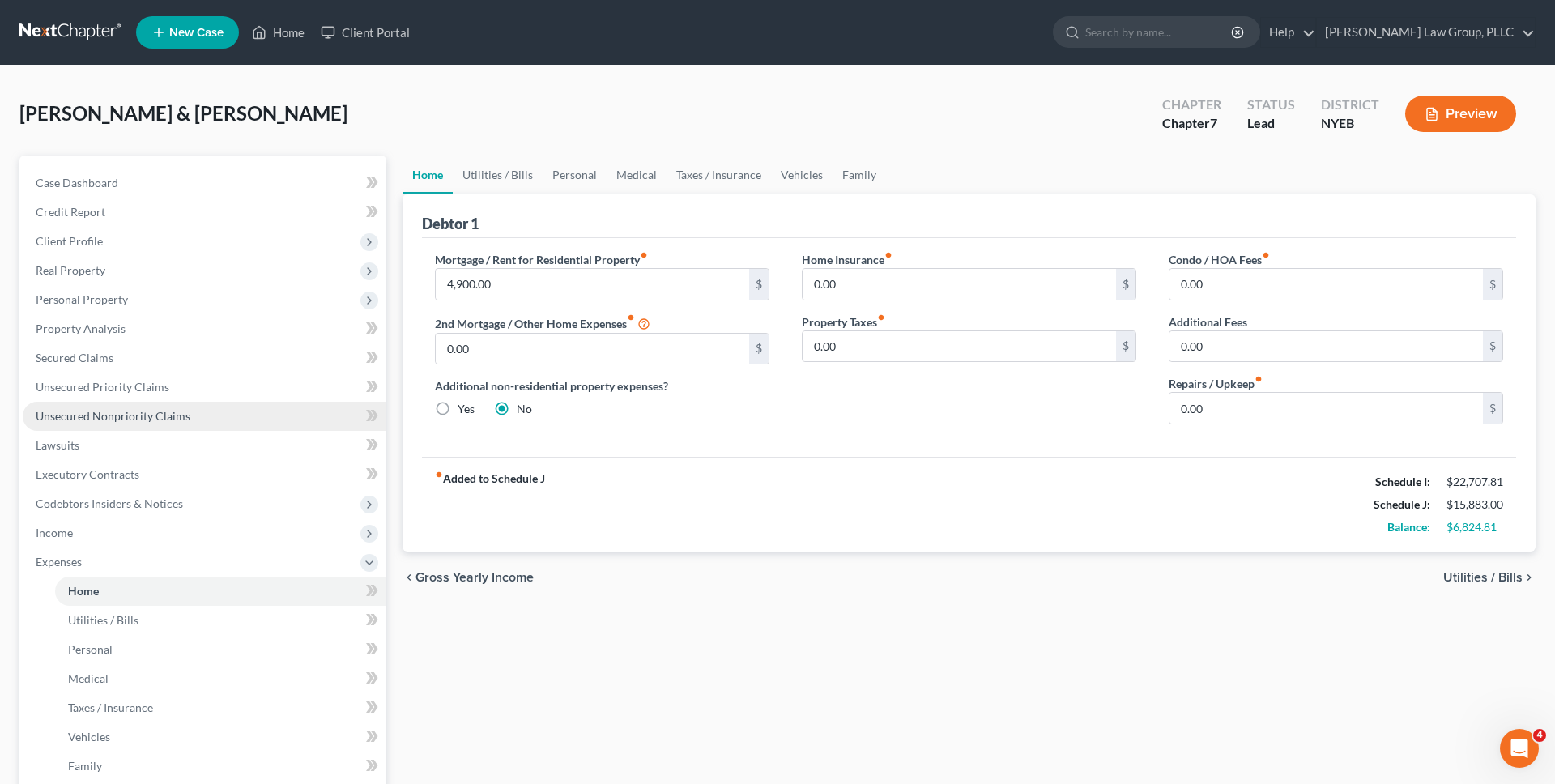
click at [285, 419] on link "Unsecured Nonpriority Claims" at bounding box center [204, 416] width 364 height 29
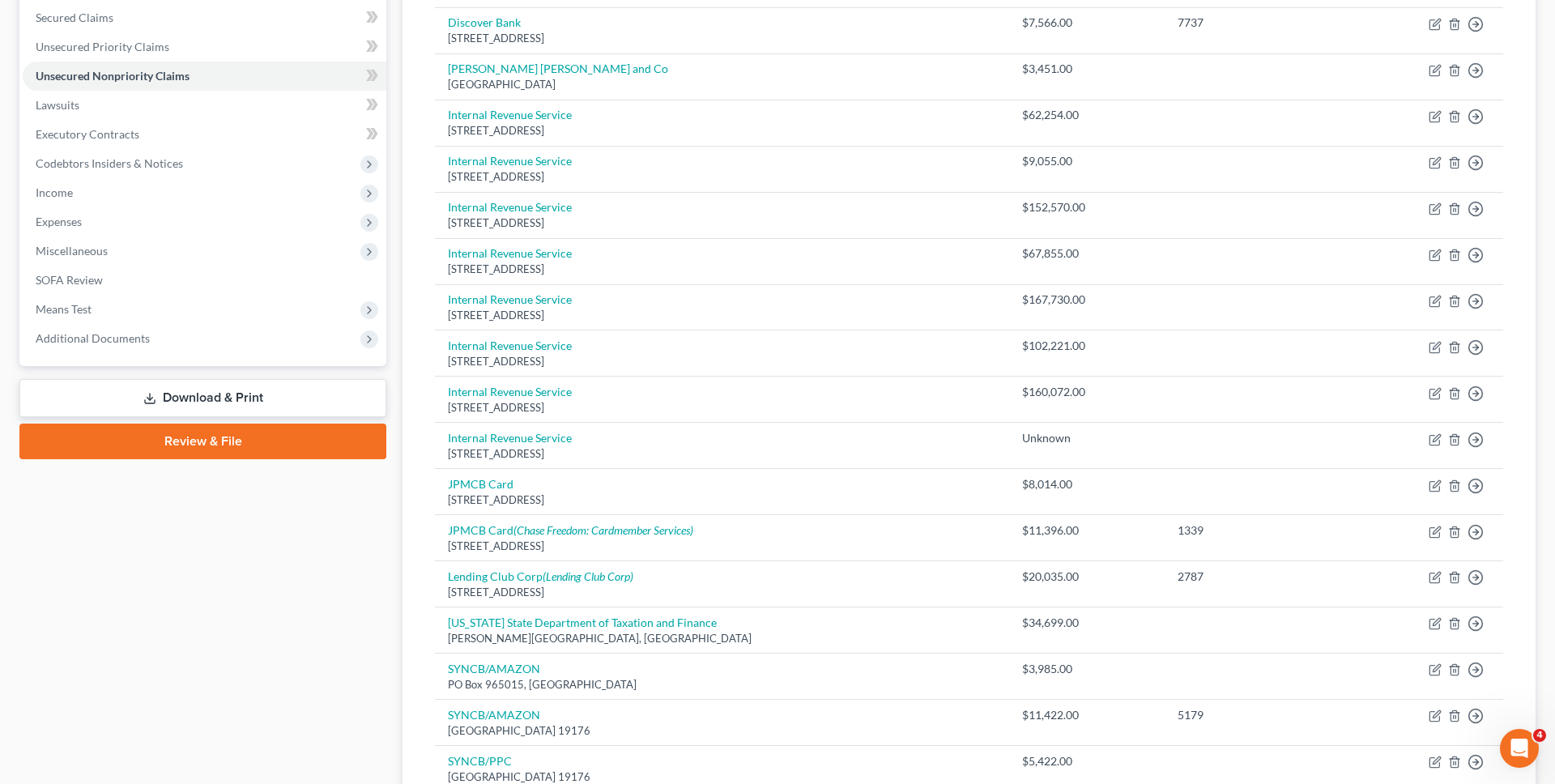
scroll to position [615, 0]
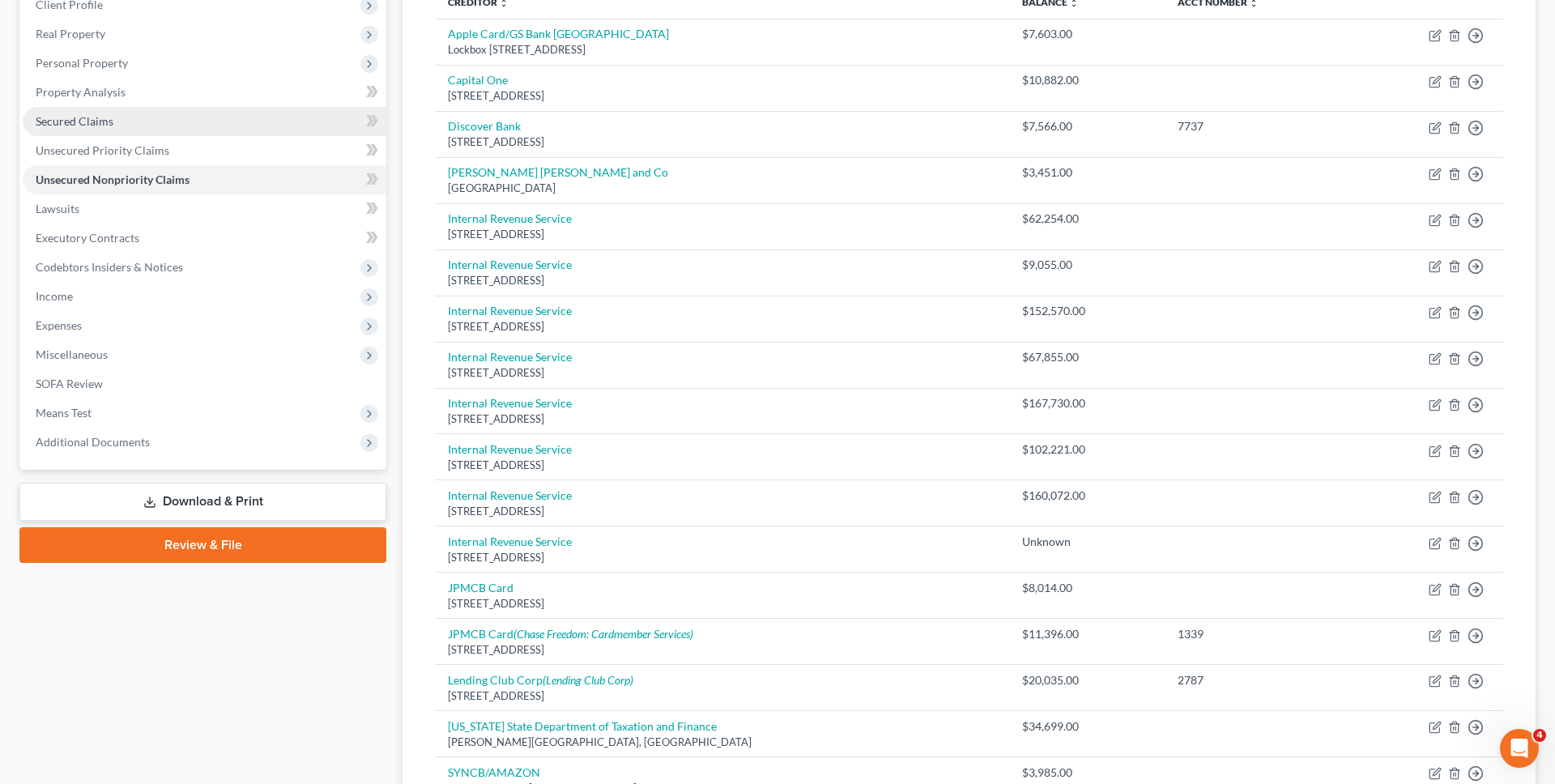
click at [169, 122] on link "Secured Claims" at bounding box center [204, 121] width 364 height 29
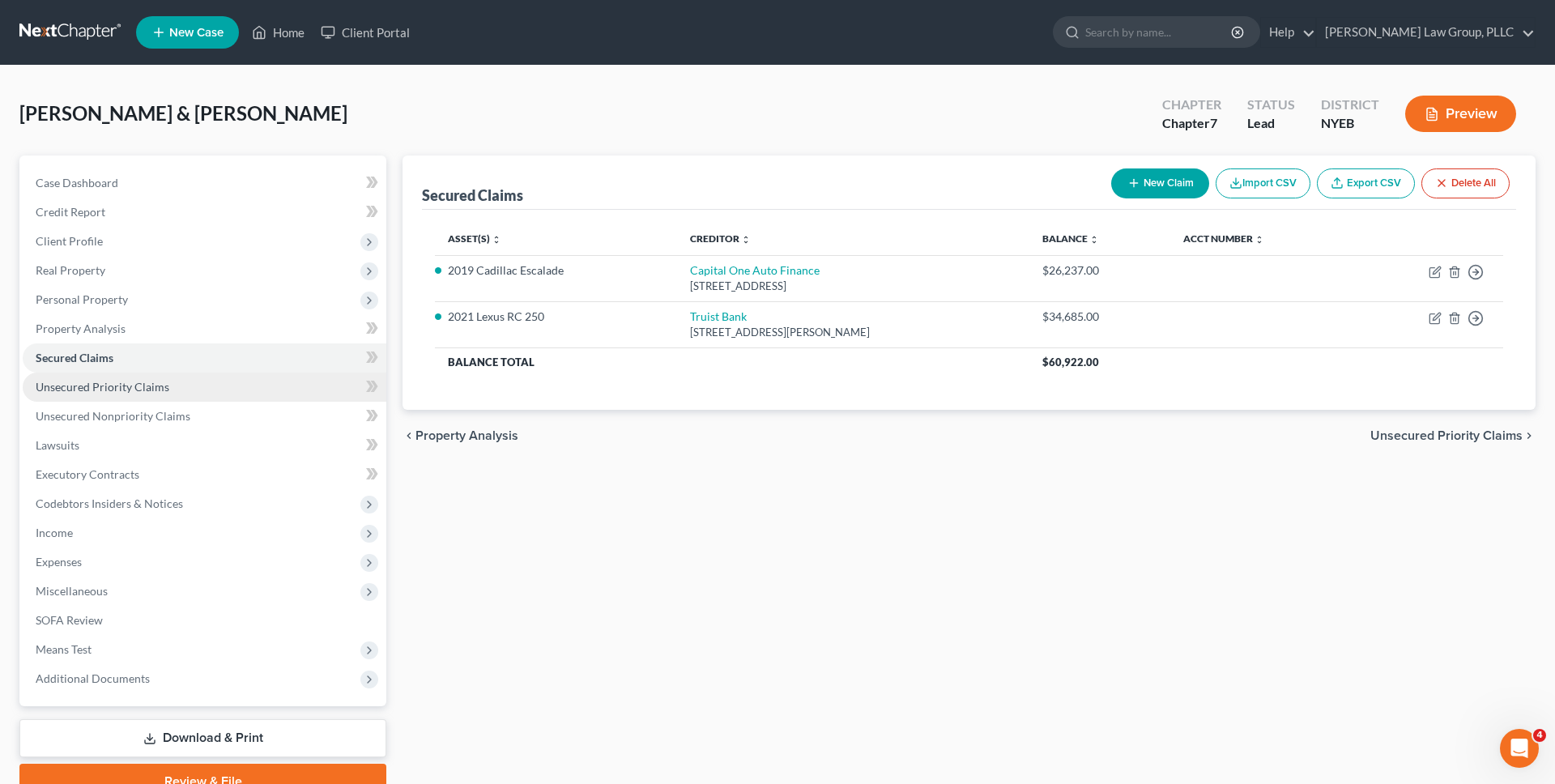
click at [188, 379] on link "Unsecured Priority Claims" at bounding box center [204, 386] width 364 height 29
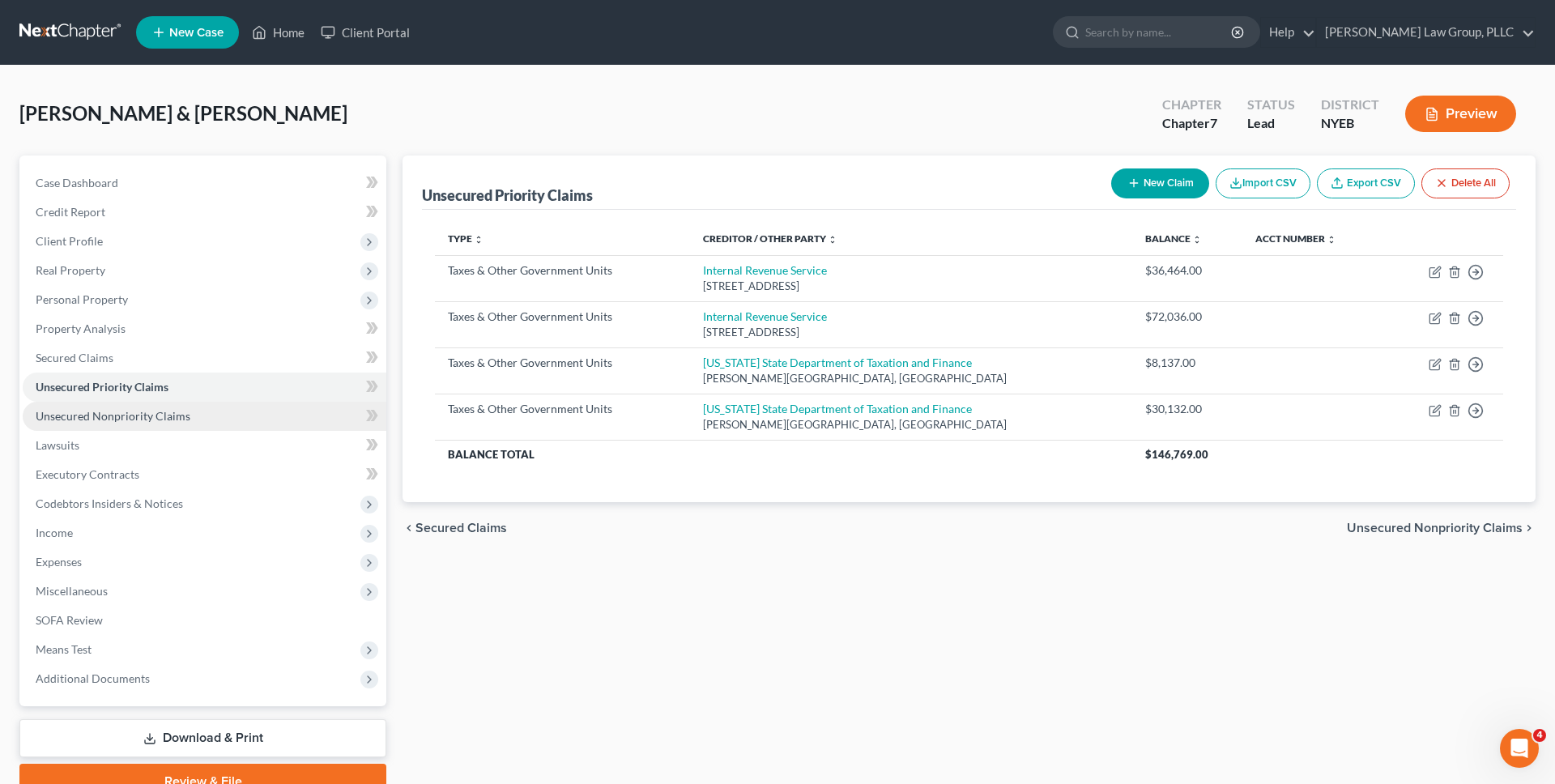
click at [204, 410] on link "Unsecured Nonpriority Claims" at bounding box center [204, 416] width 364 height 29
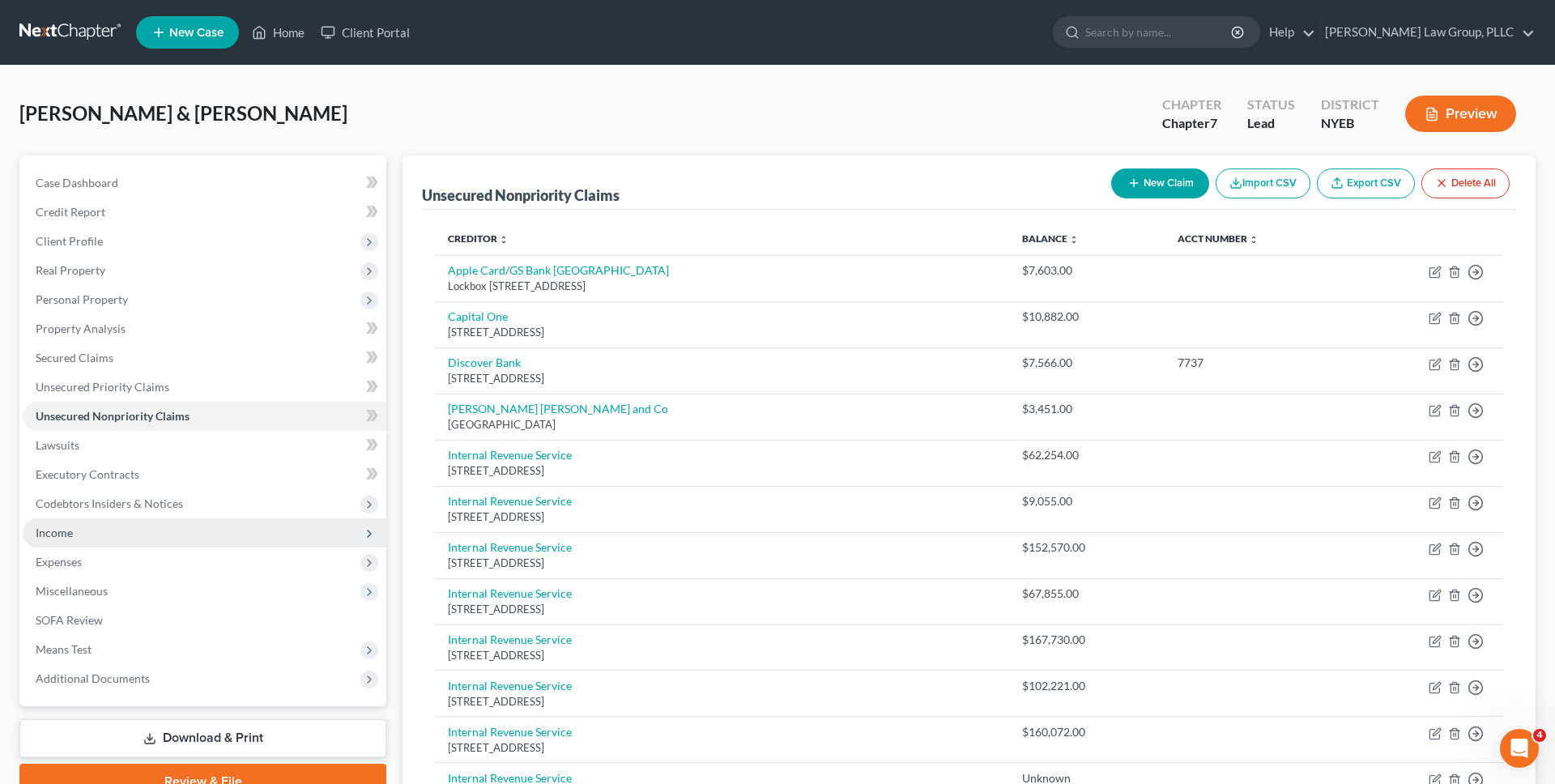
click at [193, 537] on span "Income" at bounding box center [204, 533] width 364 height 29
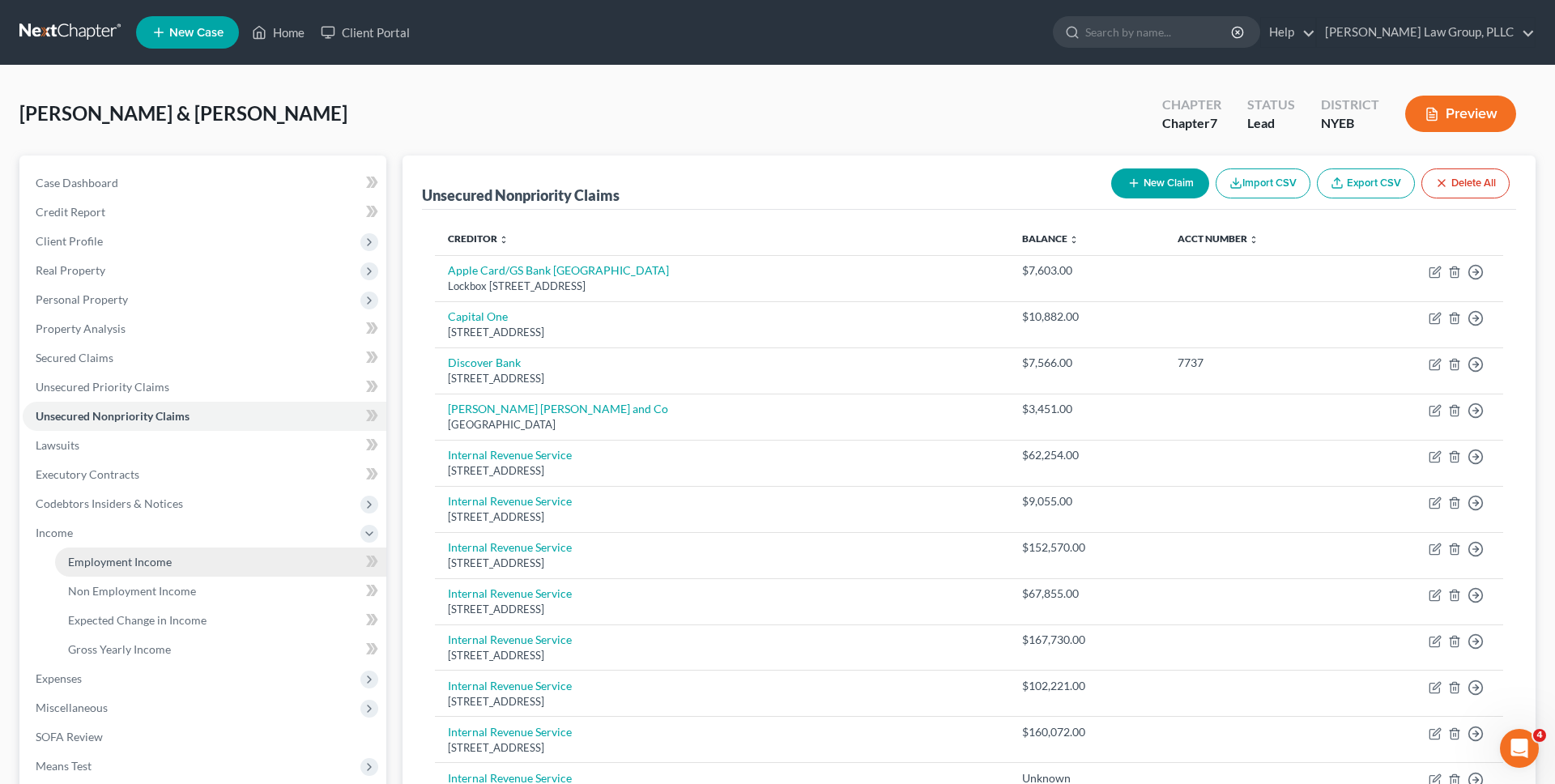
click at [197, 564] on link "Employment Income" at bounding box center [220, 561] width 332 height 29
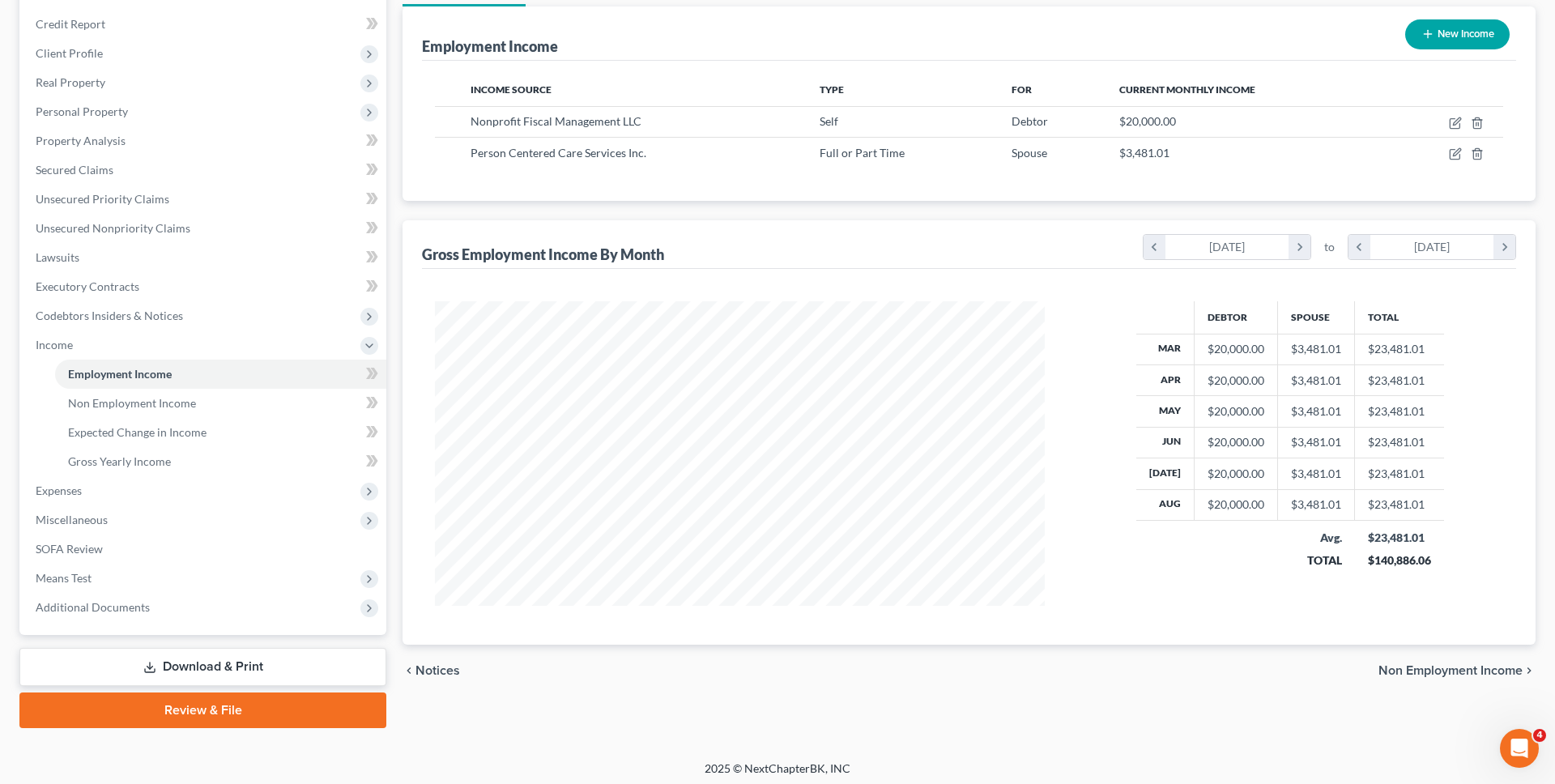
scroll to position [193, 0]
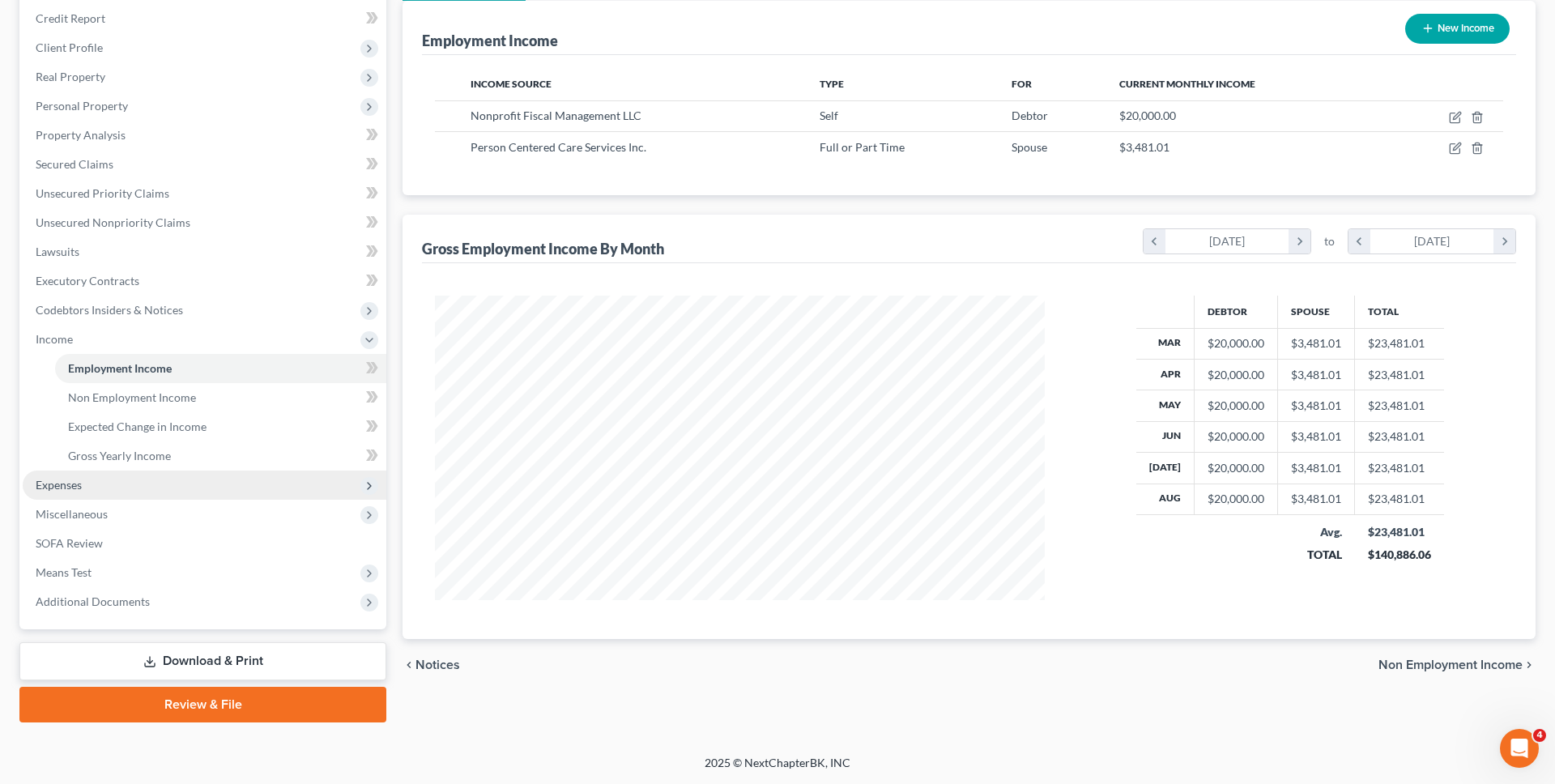
click at [225, 479] on span "Expenses" at bounding box center [204, 485] width 364 height 29
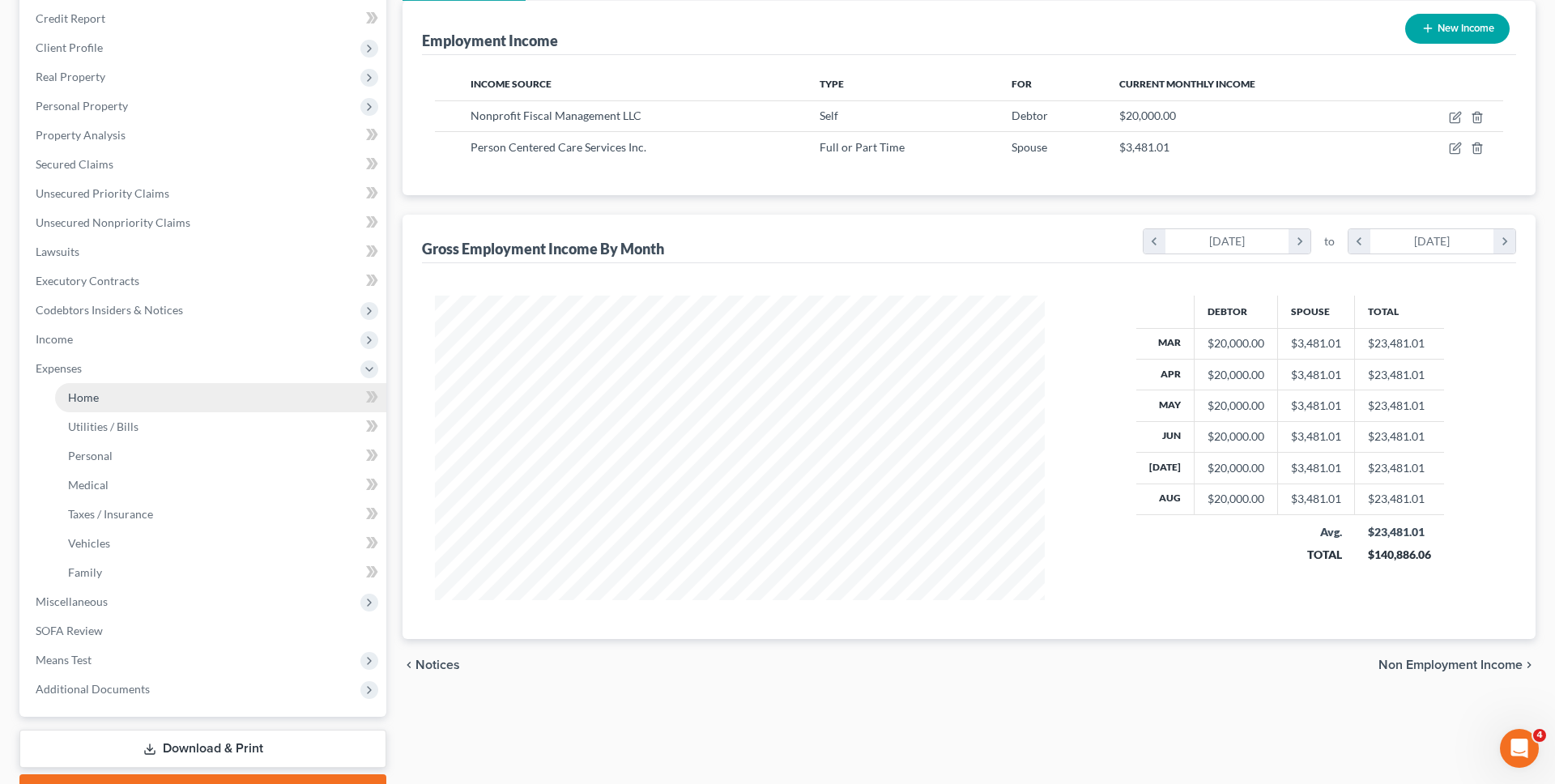
click at [199, 395] on link "Home" at bounding box center [220, 397] width 332 height 29
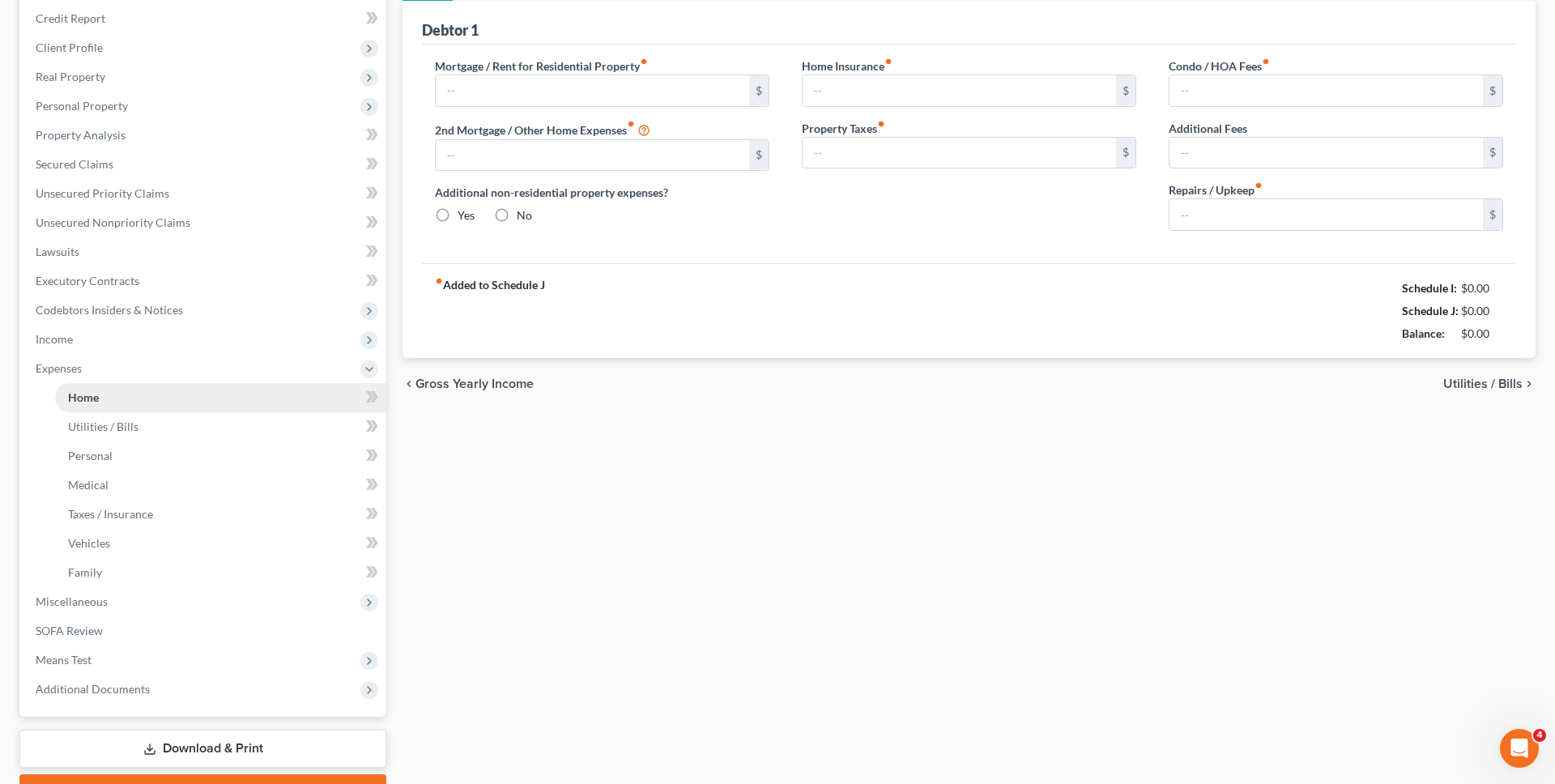
scroll to position [182, 0]
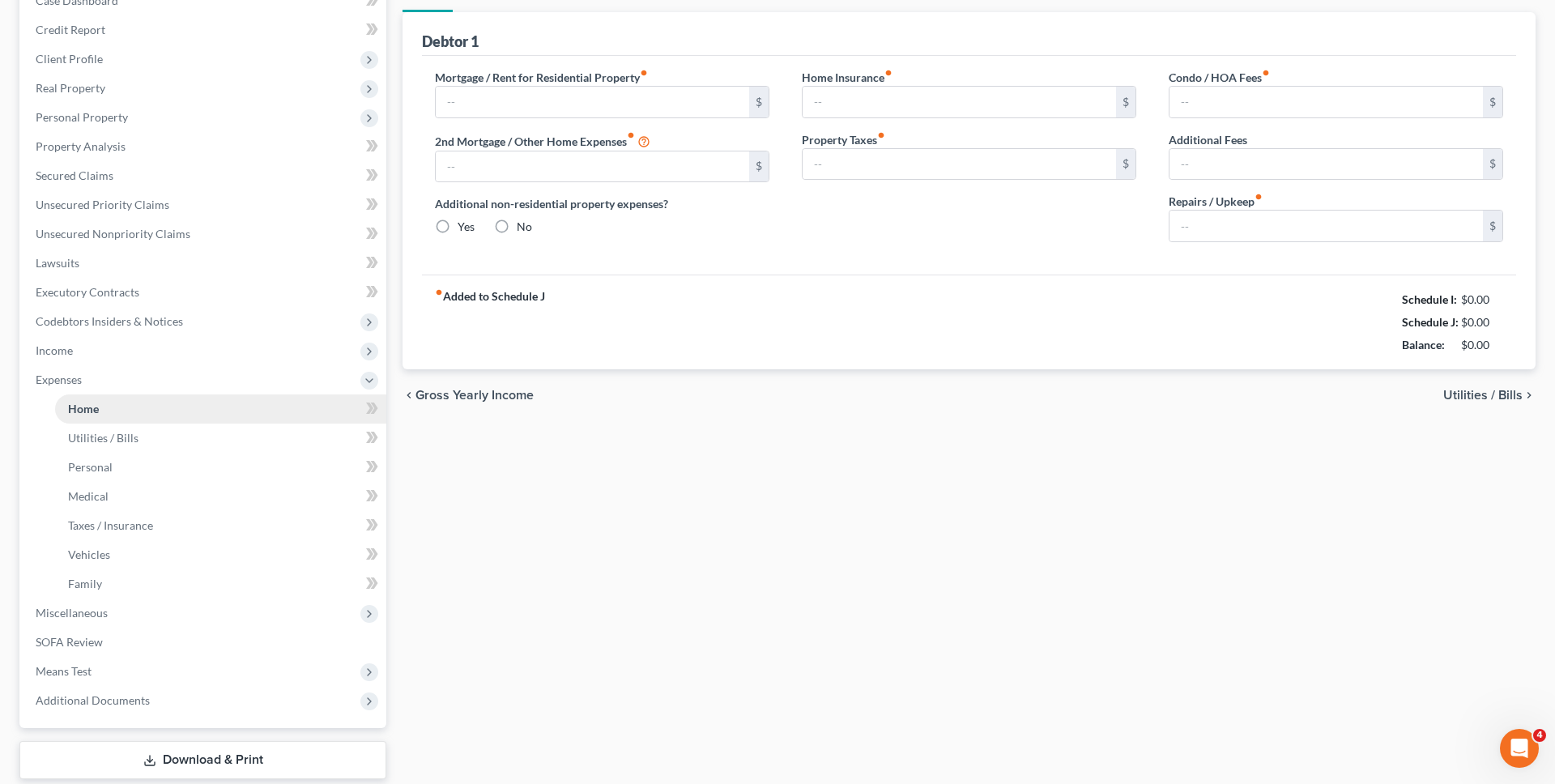
type input "4,900.00"
type input "0.00"
radio input "true"
type input "0.00"
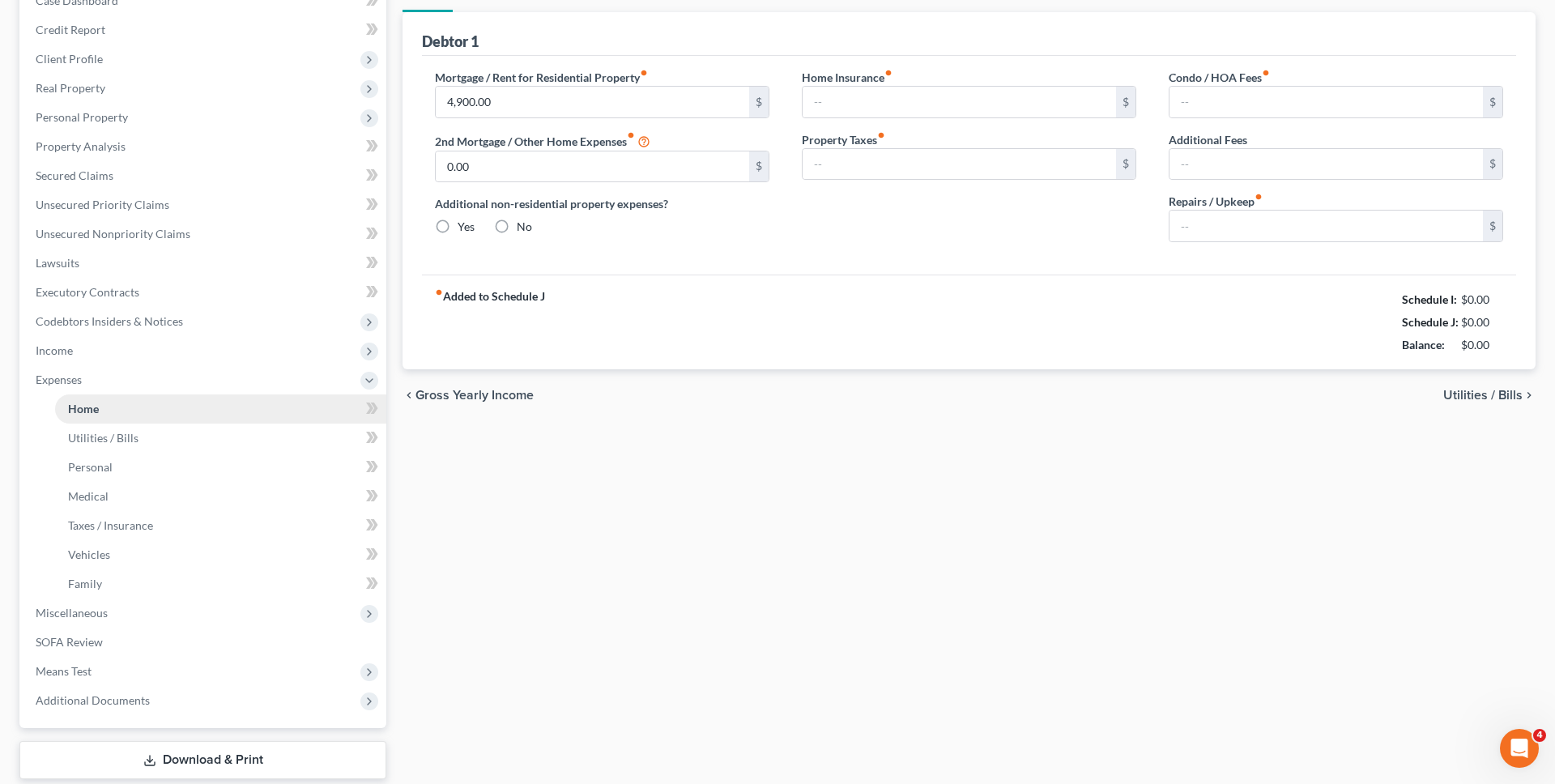
type input "0.00"
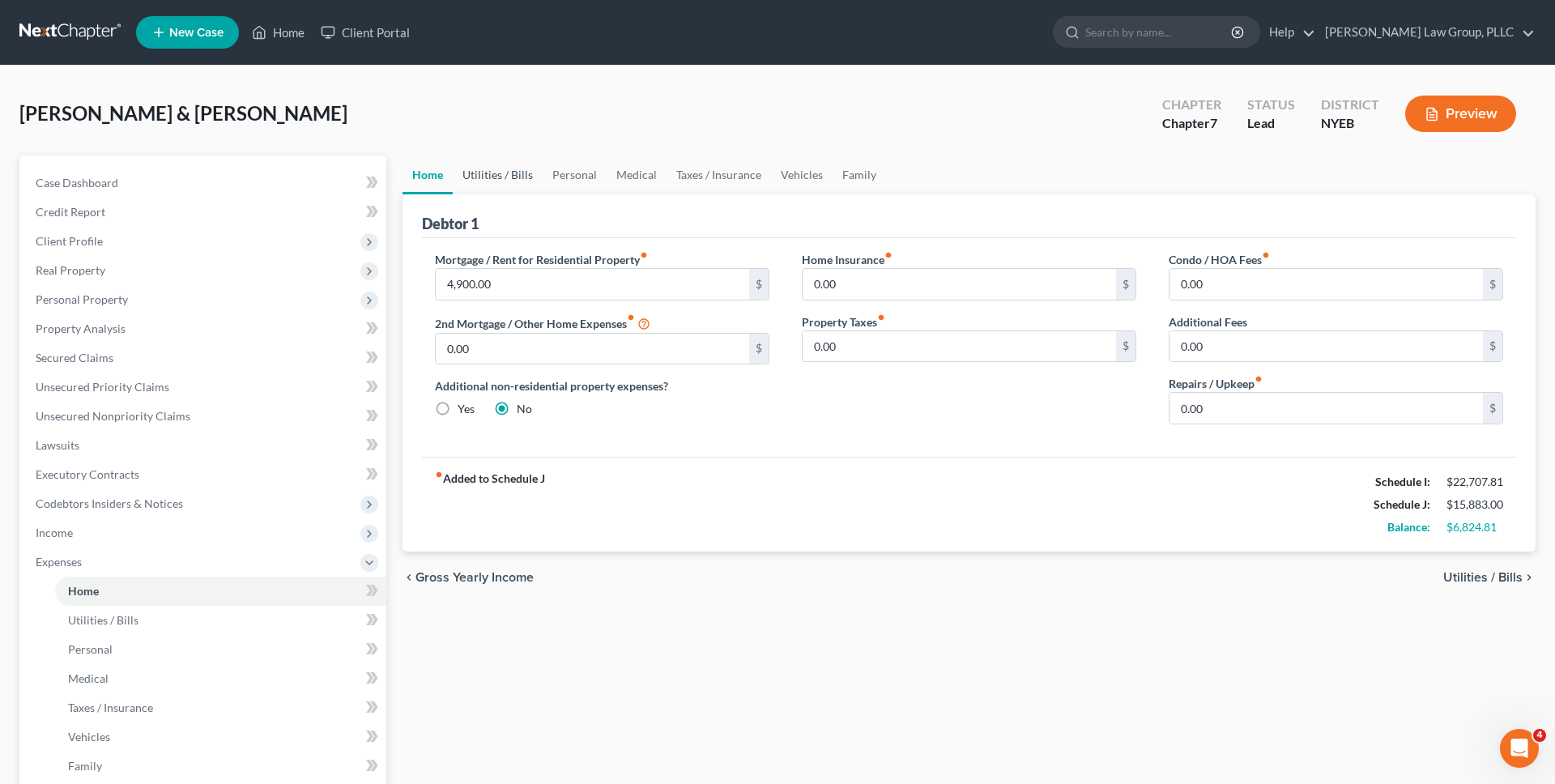
click at [505, 190] on link "Utilities / Bills" at bounding box center [497, 175] width 90 height 39
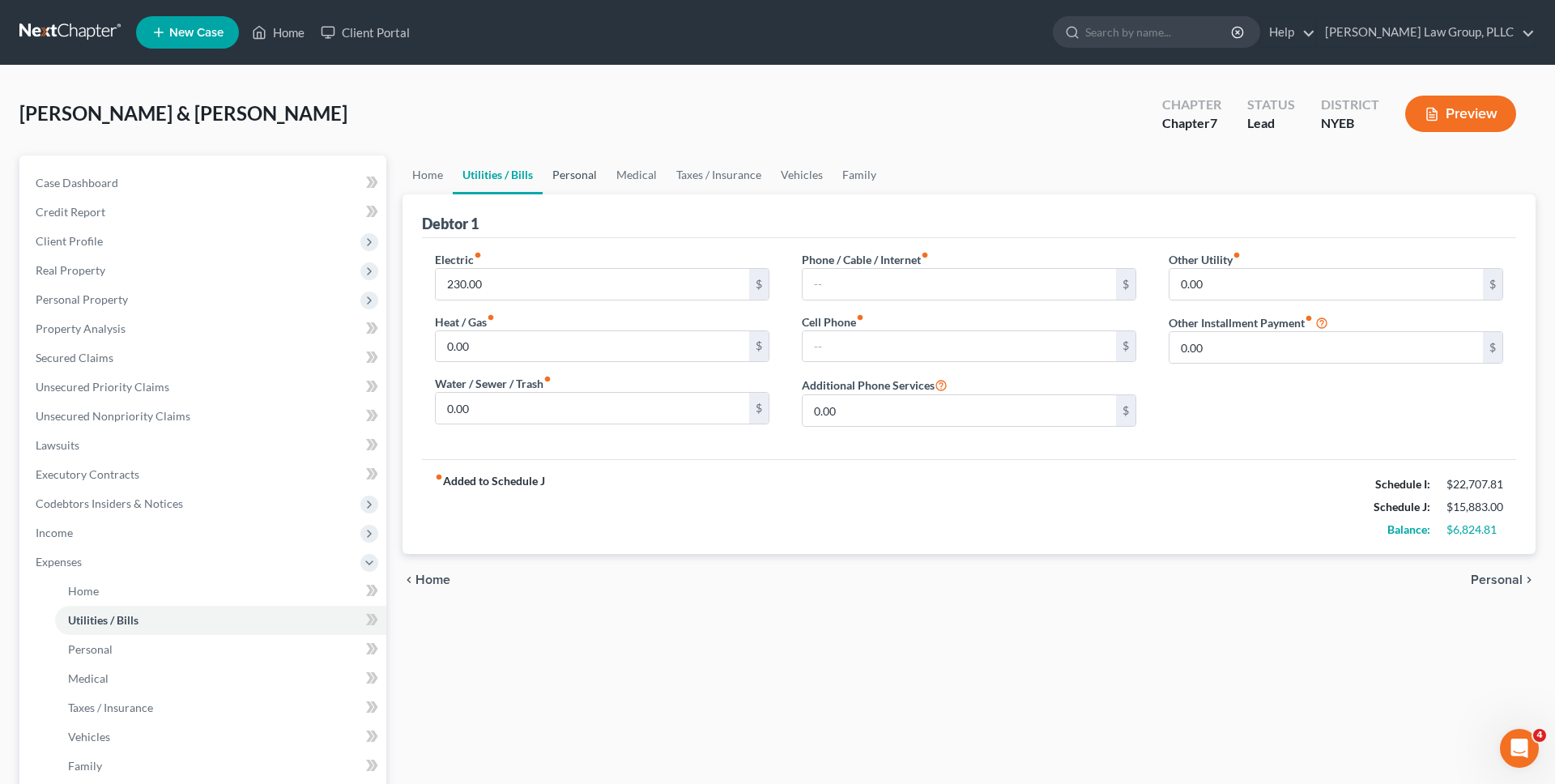
click at [566, 176] on link "Personal" at bounding box center [574, 175] width 64 height 39
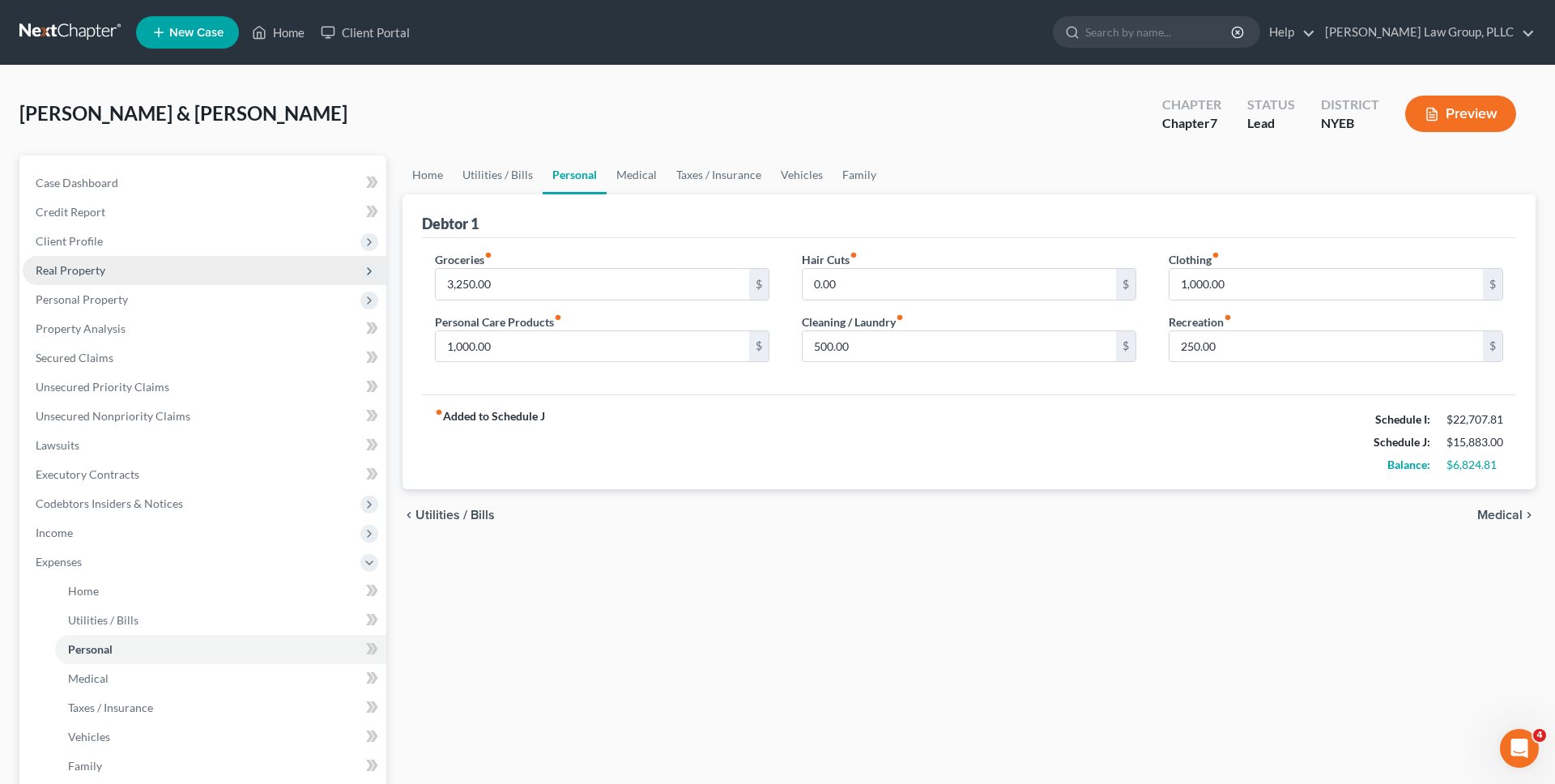
click at [292, 256] on span "Real Property" at bounding box center [204, 270] width 364 height 29
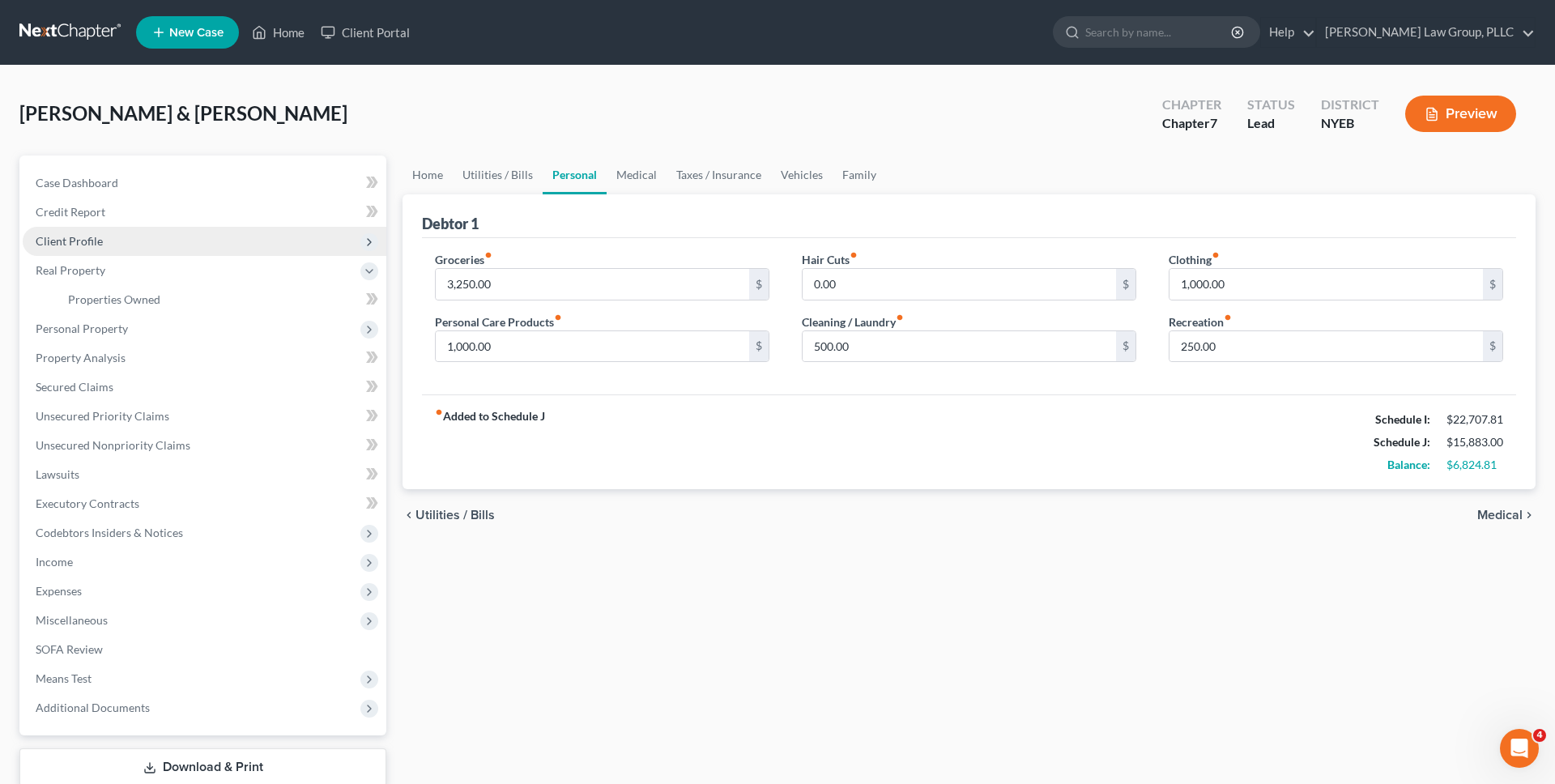
click at [293, 239] on span "Client Profile" at bounding box center [204, 241] width 364 height 29
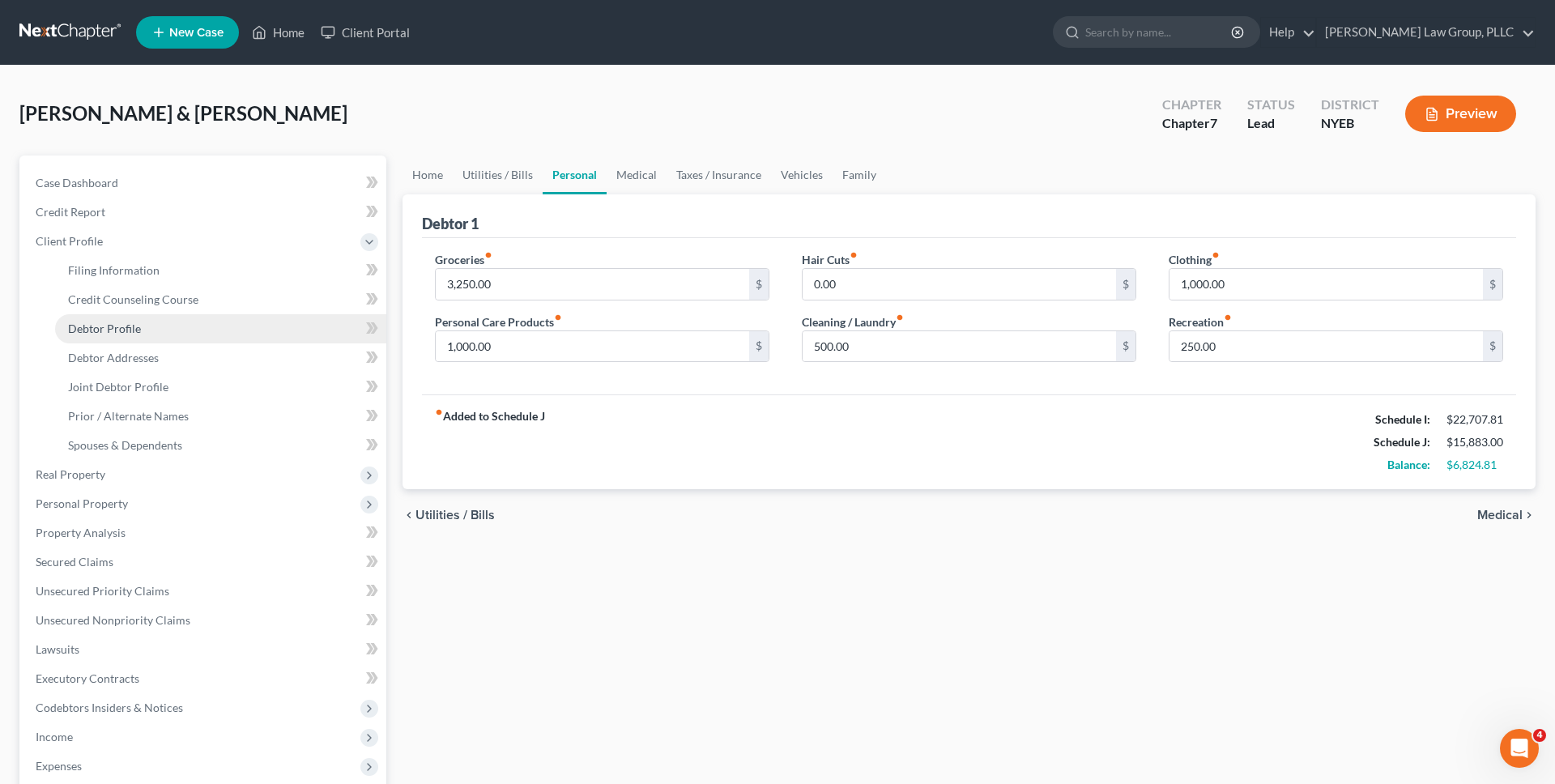
click at [261, 334] on link "Debtor Profile" at bounding box center [220, 328] width 332 height 29
select select "1"
select select "2"
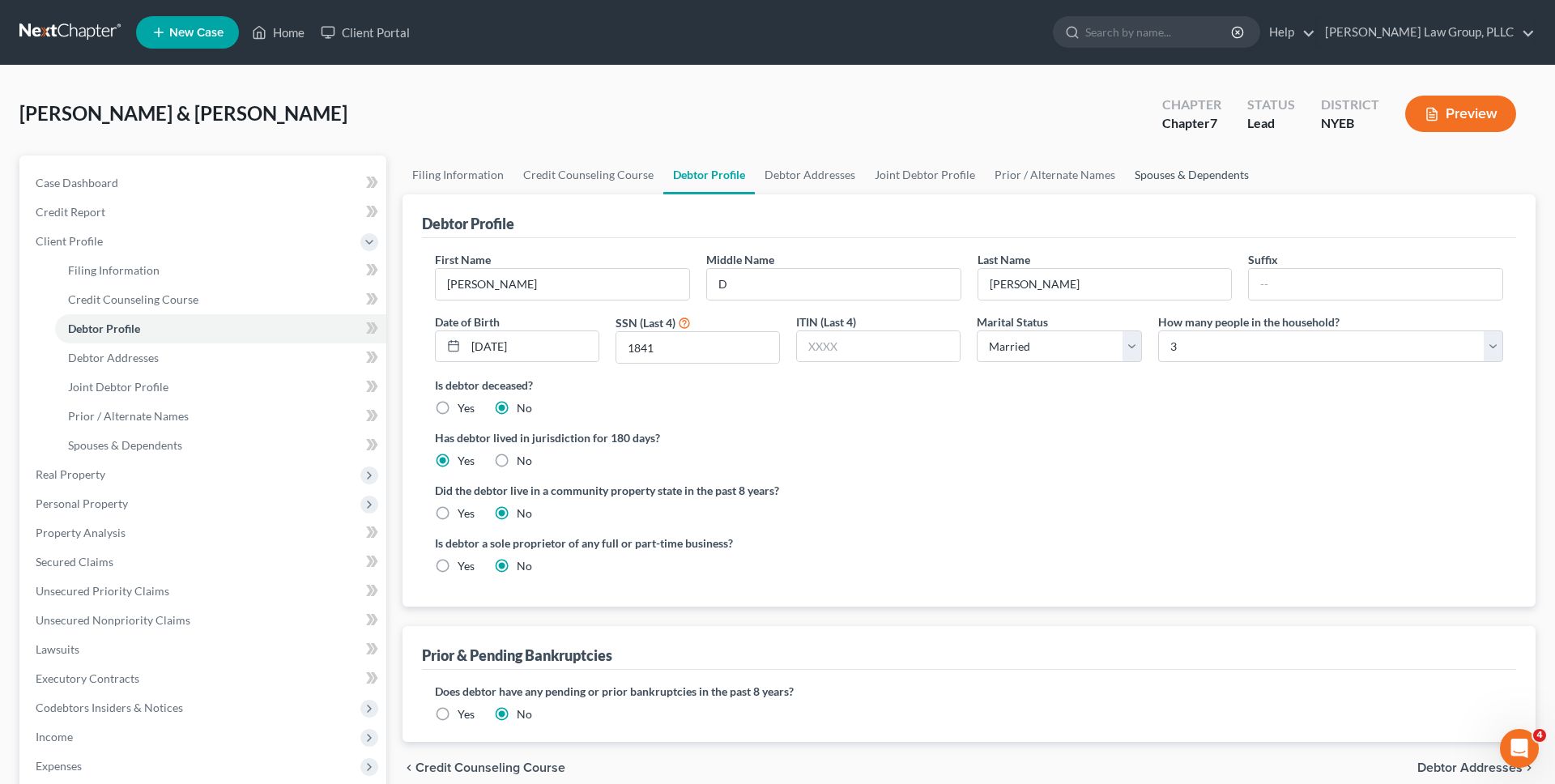
click at [1156, 163] on link "Spouses & Dependents" at bounding box center [1191, 175] width 134 height 39
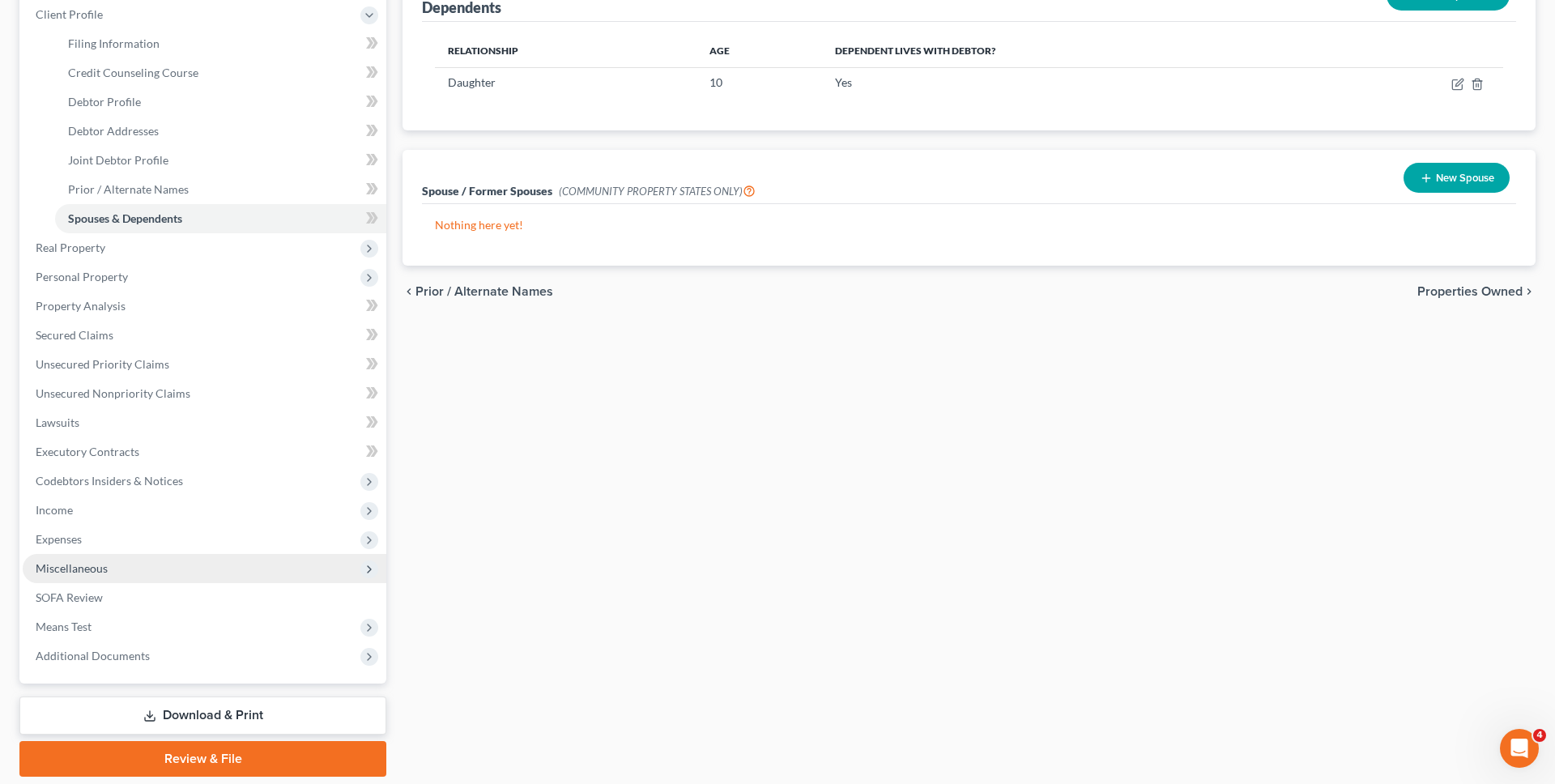
scroll to position [224, 0]
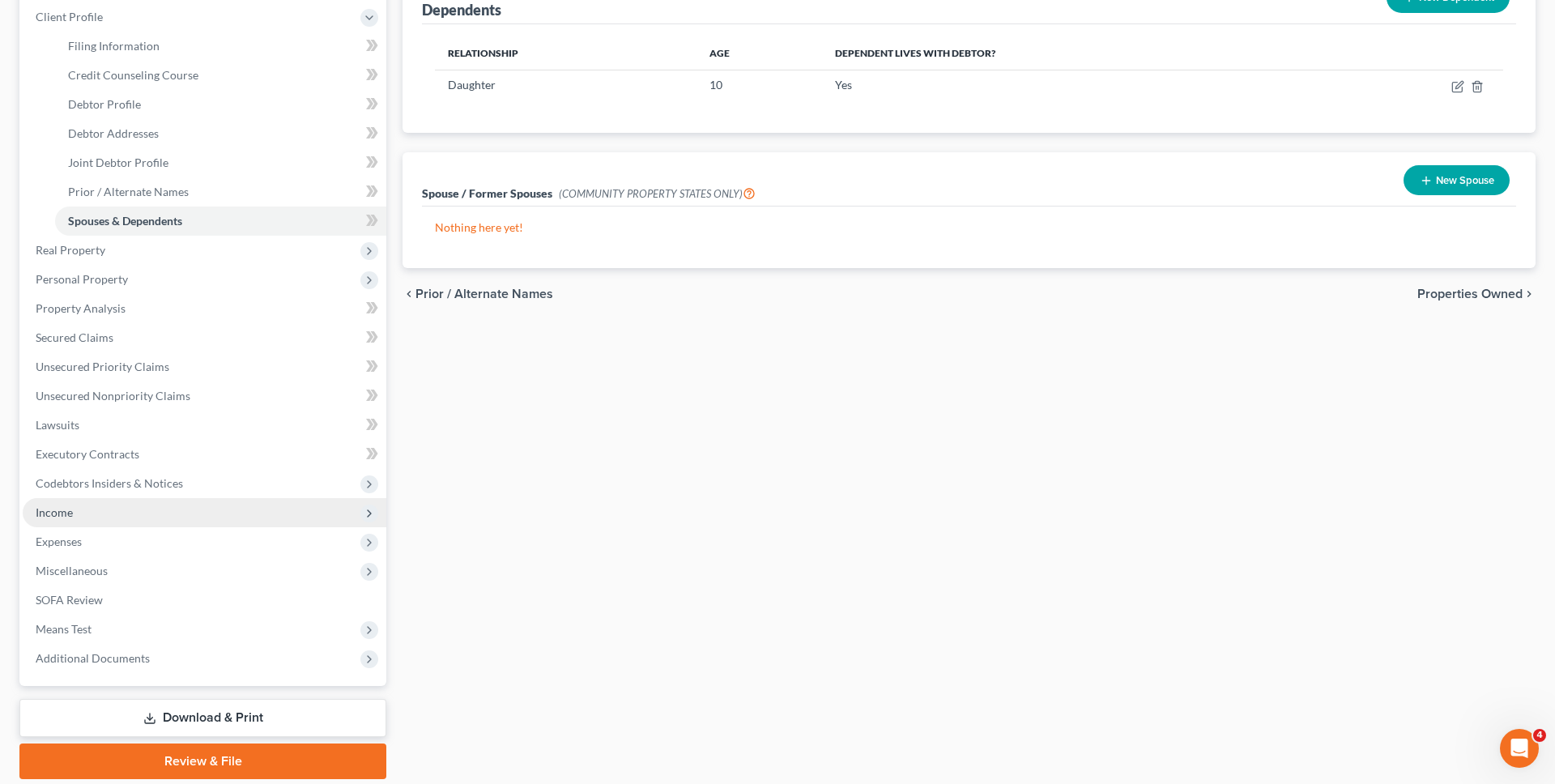
click at [207, 506] on span "Income" at bounding box center [204, 512] width 364 height 29
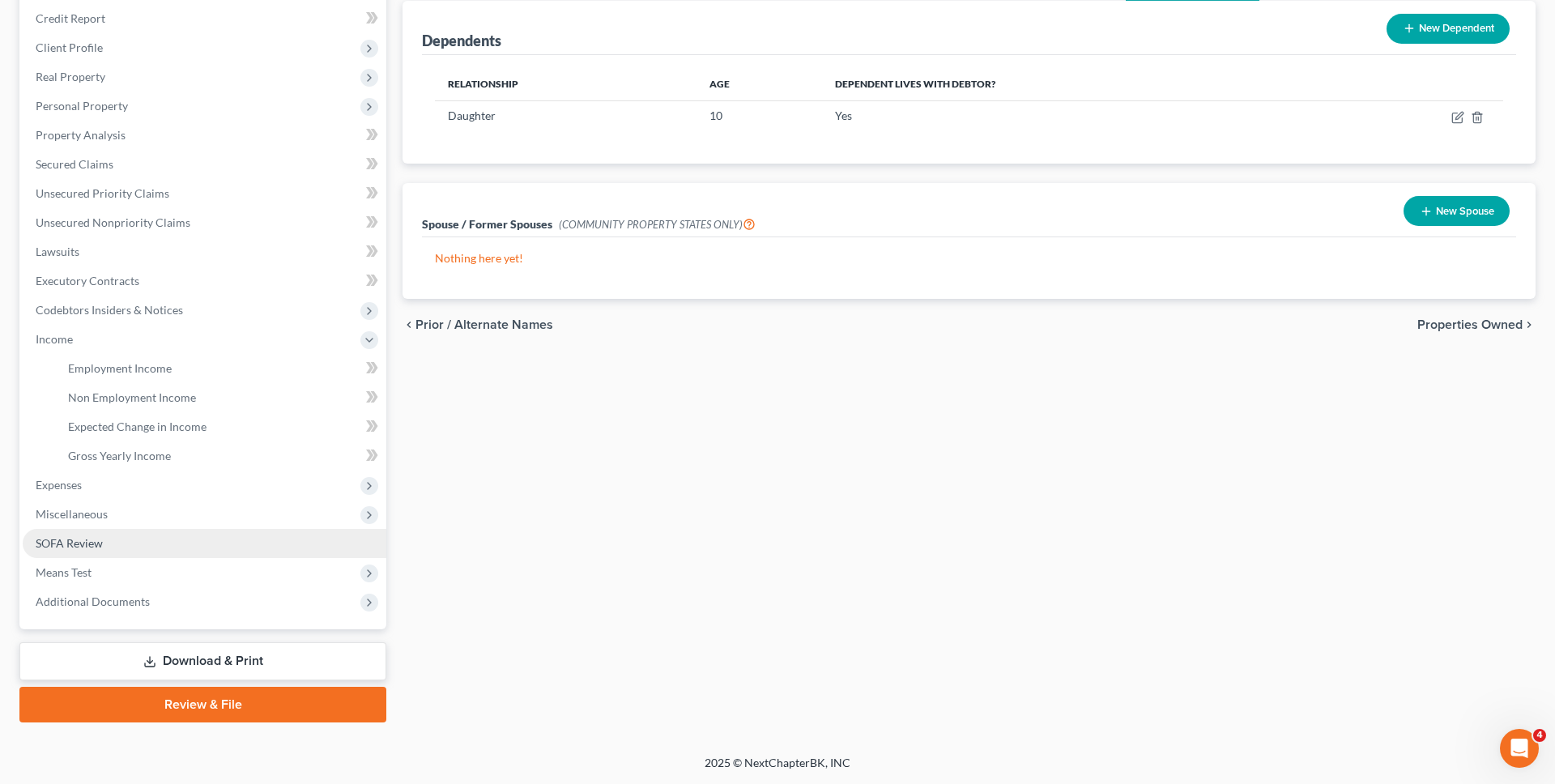
scroll to position [193, 0]
click at [216, 367] on link "Employment Income" at bounding box center [220, 368] width 332 height 29
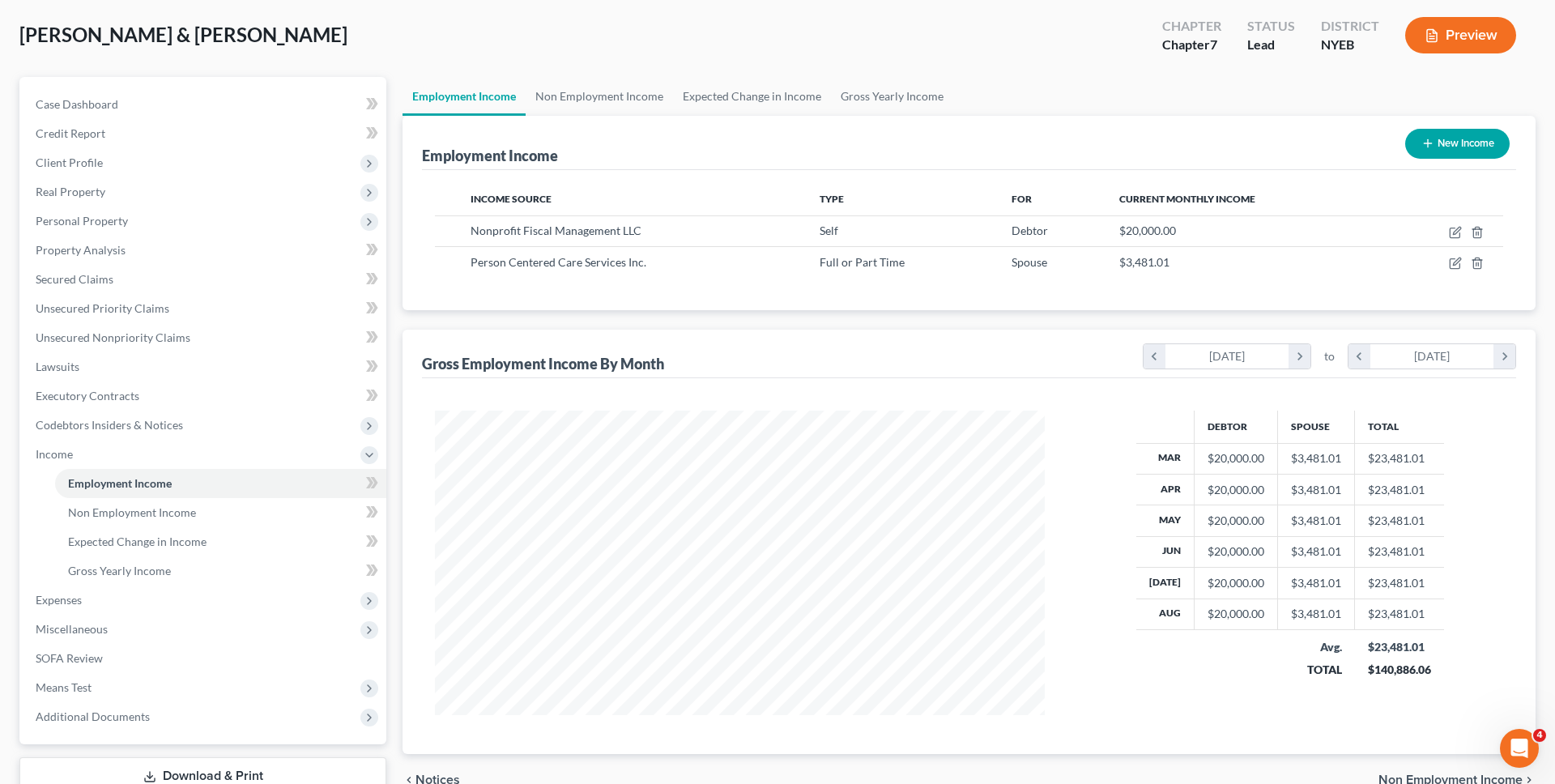
scroll to position [120, 0]
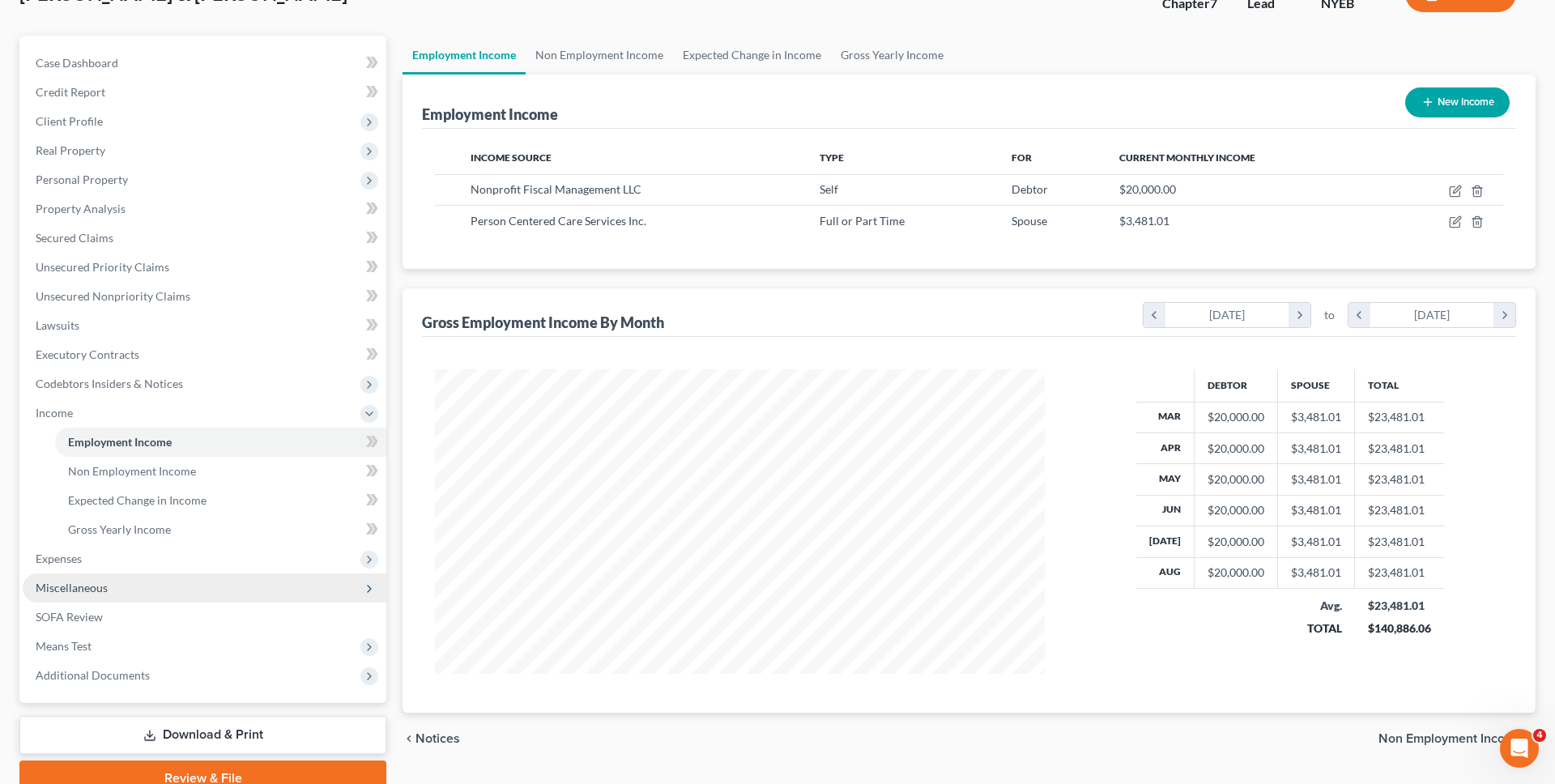
drag, startPoint x: 97, startPoint y: 560, endPoint x: 97, endPoint y: 594, distance: 34.0
click at [97, 560] on span "Expenses" at bounding box center [204, 558] width 364 height 29
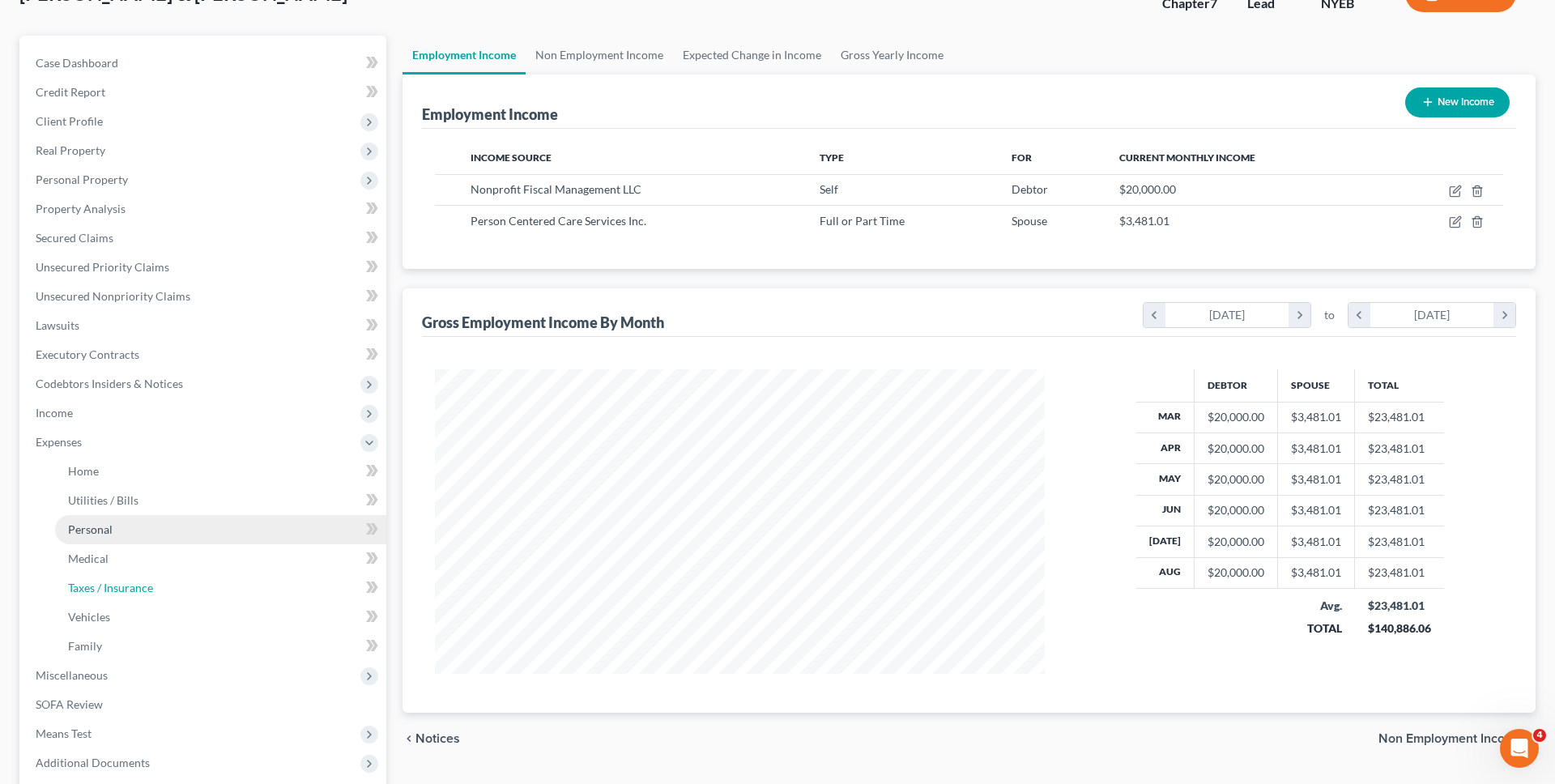
click at [97, 597] on link "Taxes / Insurance" at bounding box center [220, 587] width 332 height 29
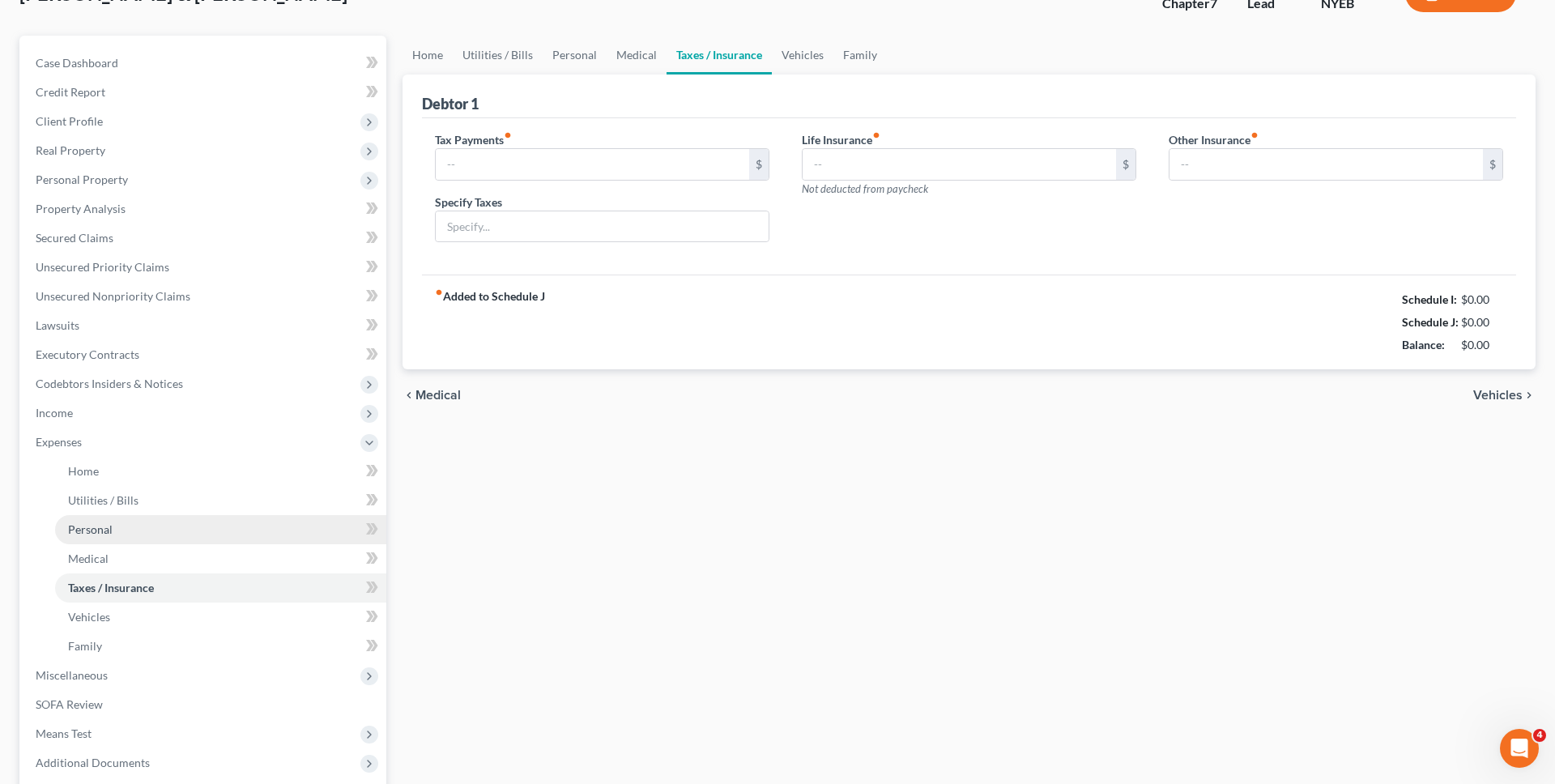
scroll to position [2, 0]
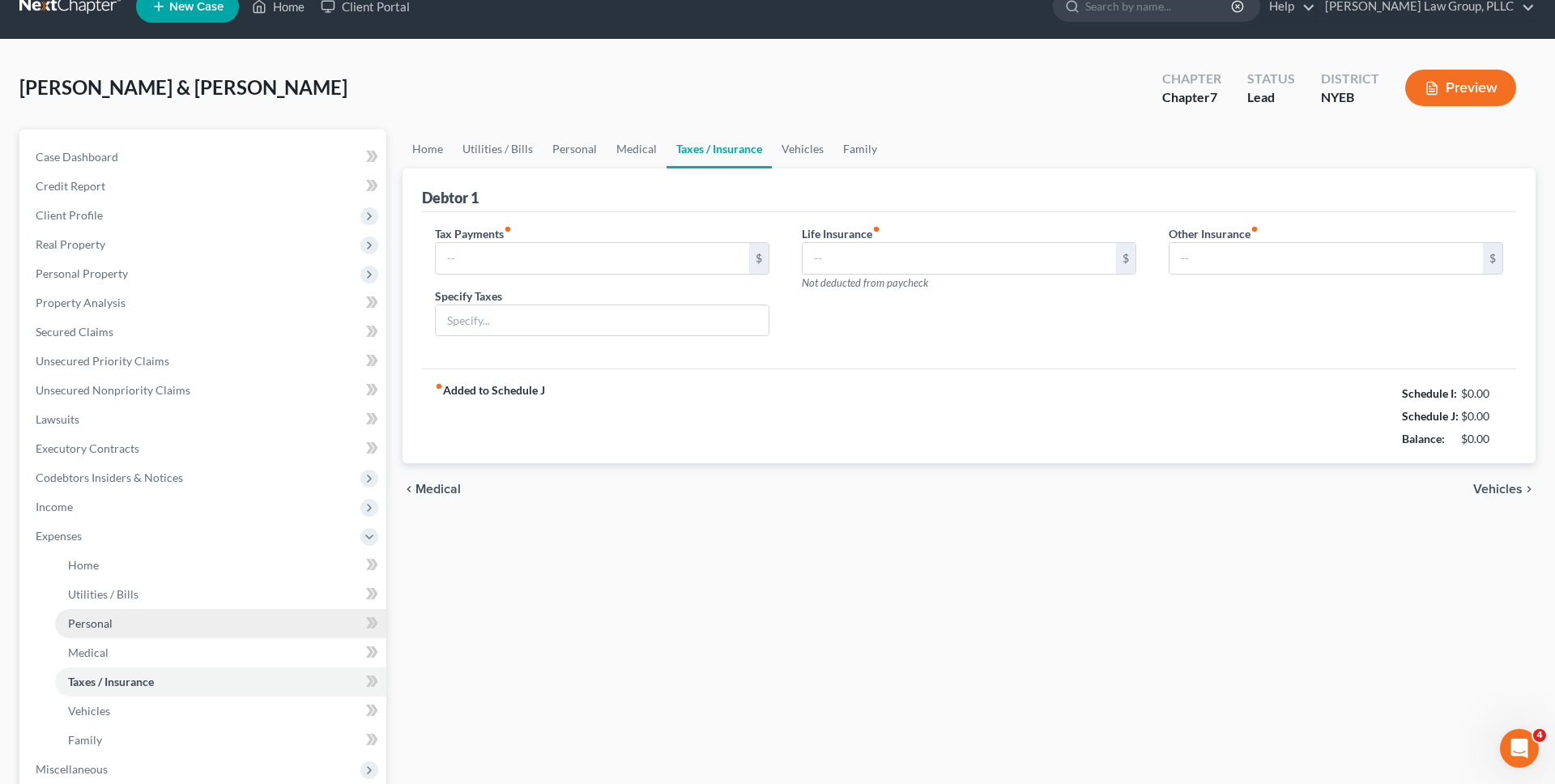
type input "0.00"
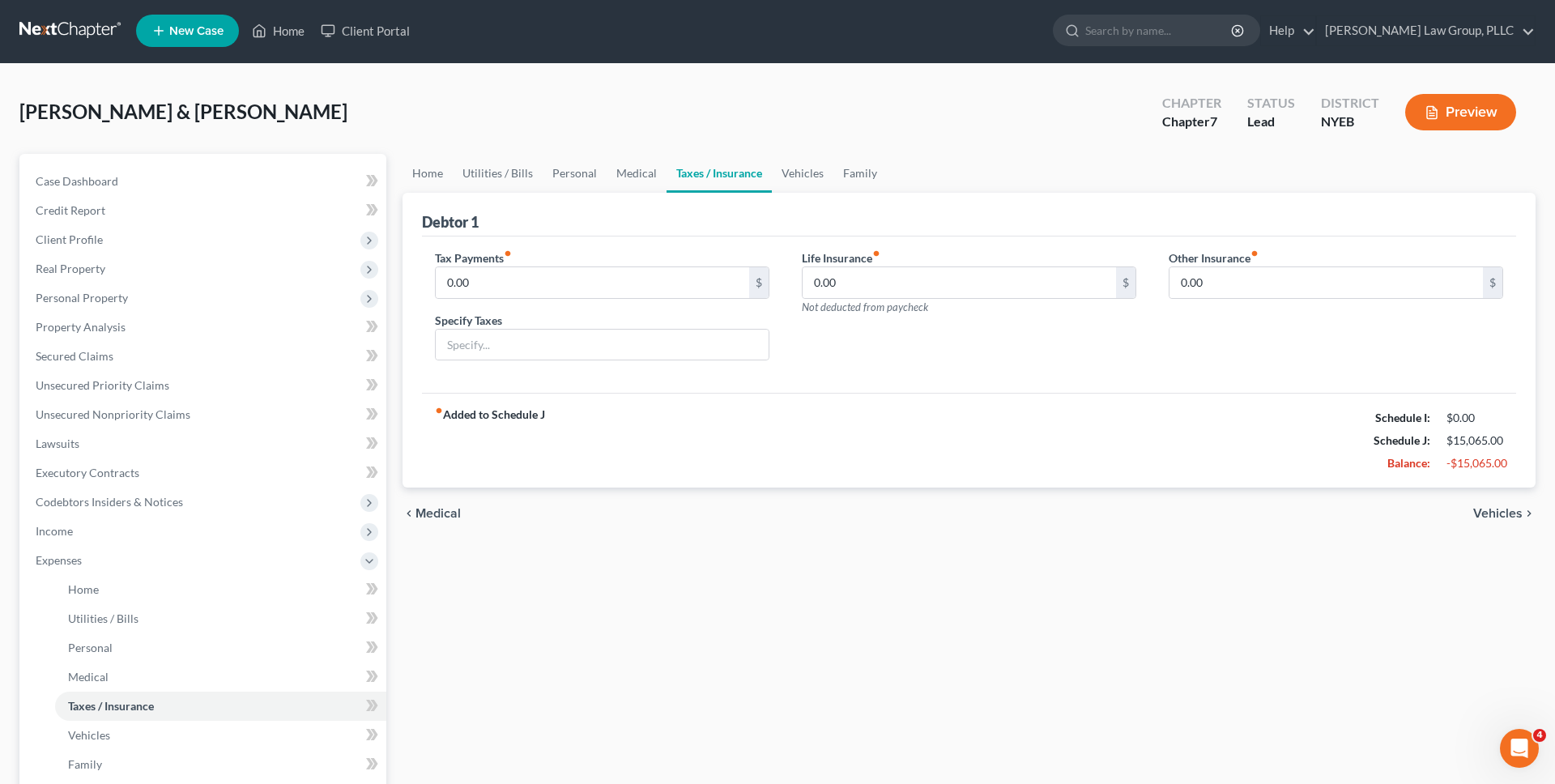
scroll to position [0, 0]
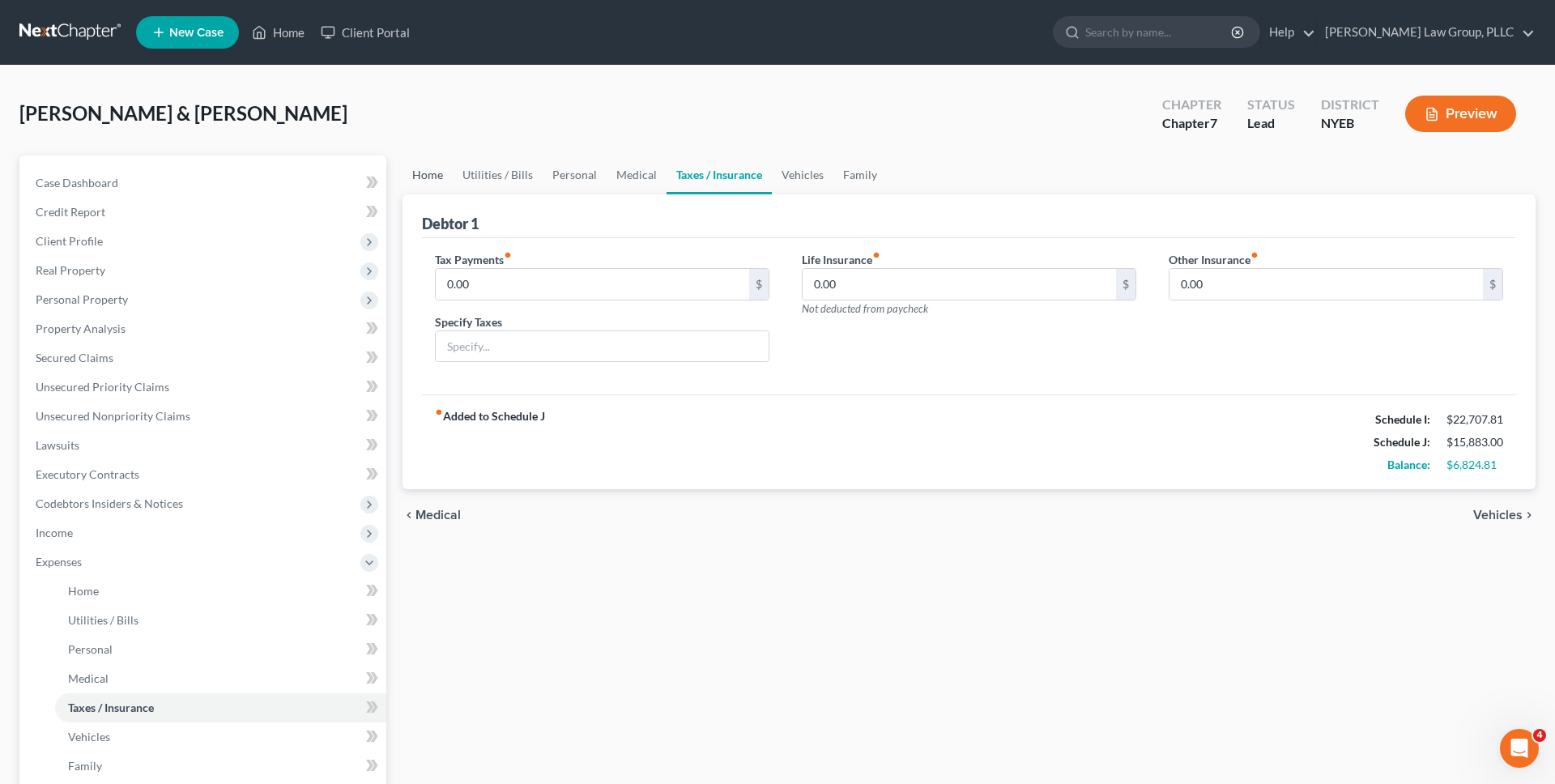
click at [418, 181] on link "Home" at bounding box center [427, 175] width 50 height 39
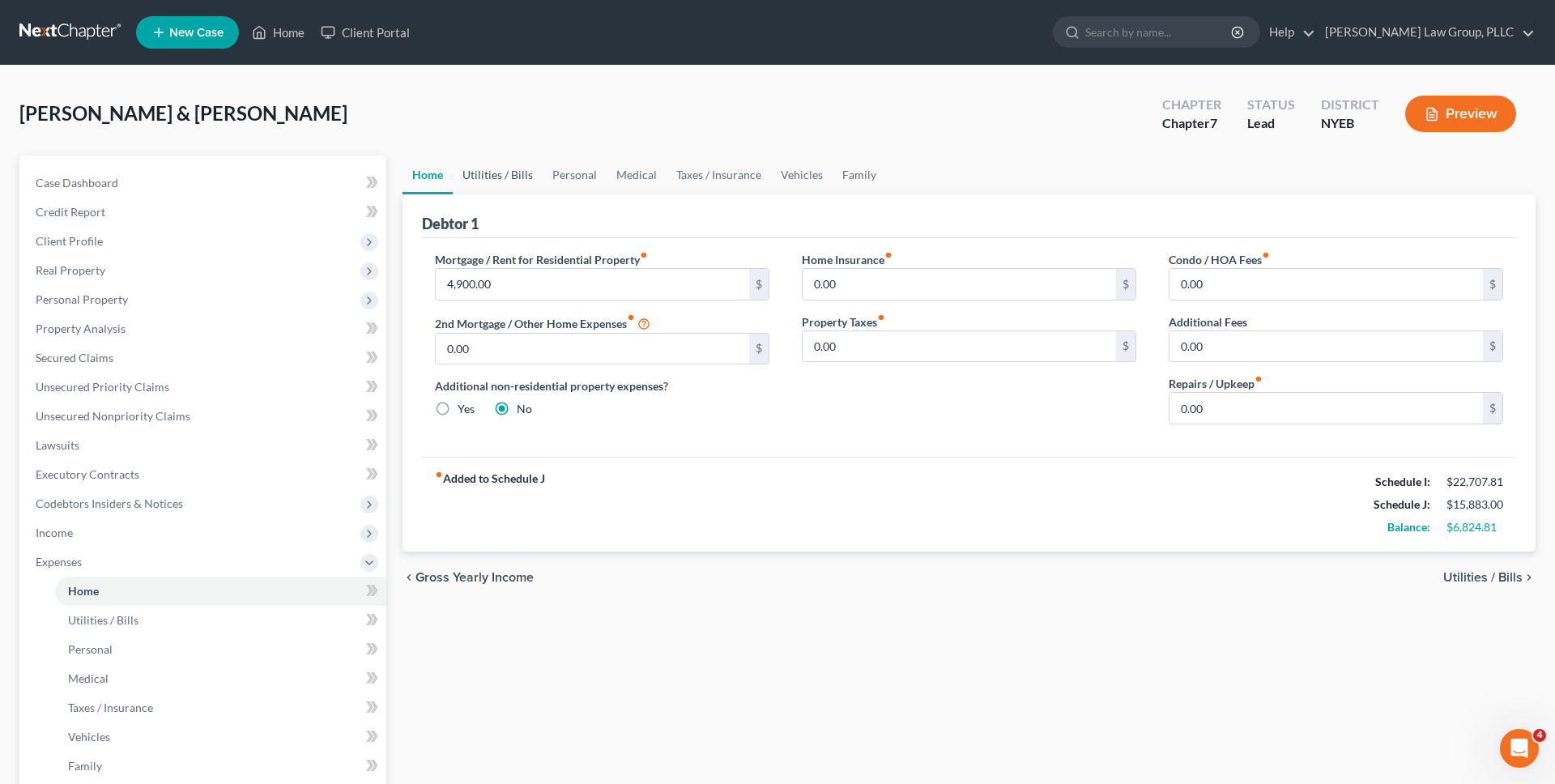
click at [498, 178] on link "Utilities / Bills" at bounding box center [497, 175] width 90 height 39
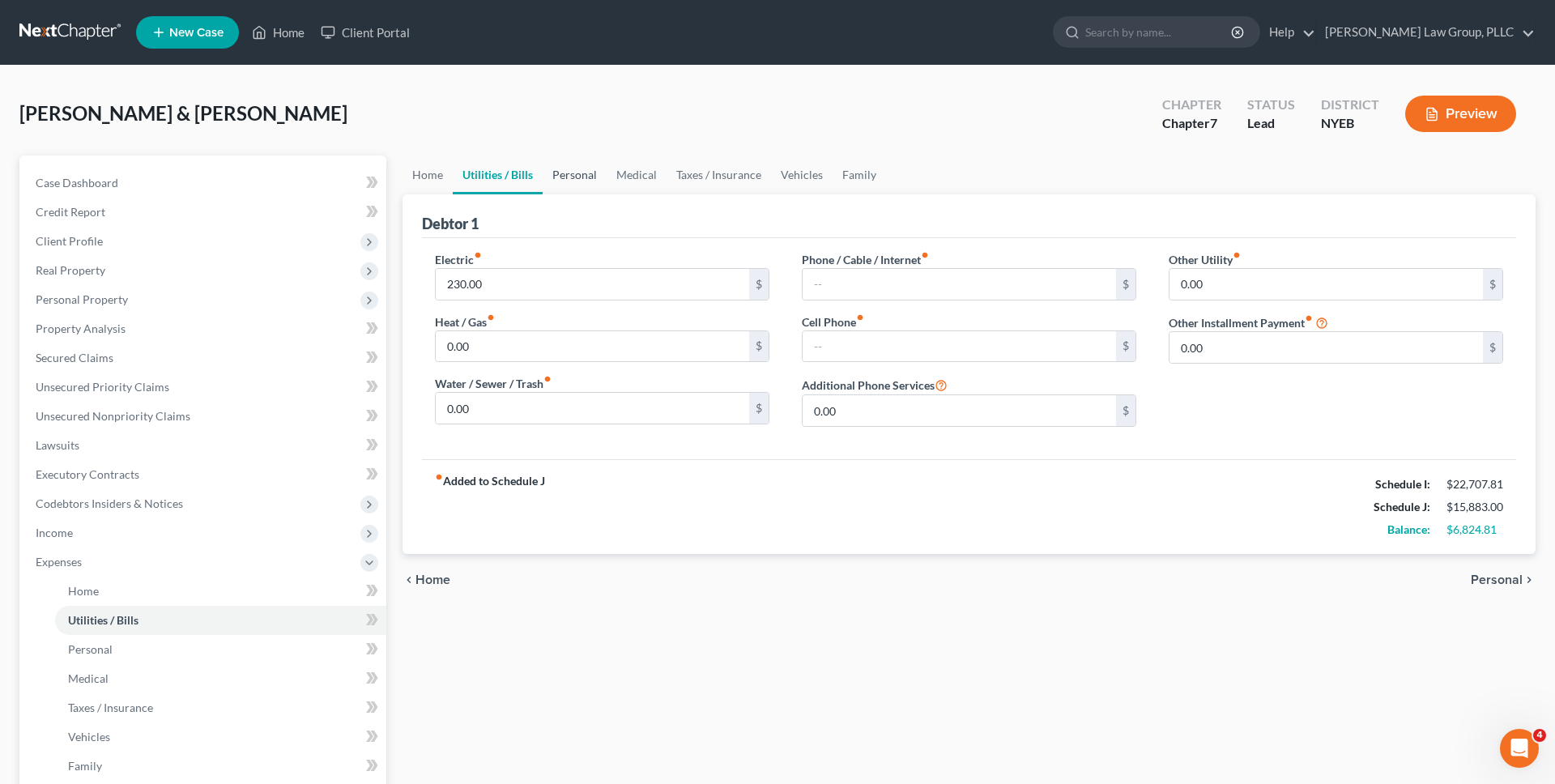
click at [558, 171] on link "Personal" at bounding box center [574, 175] width 64 height 39
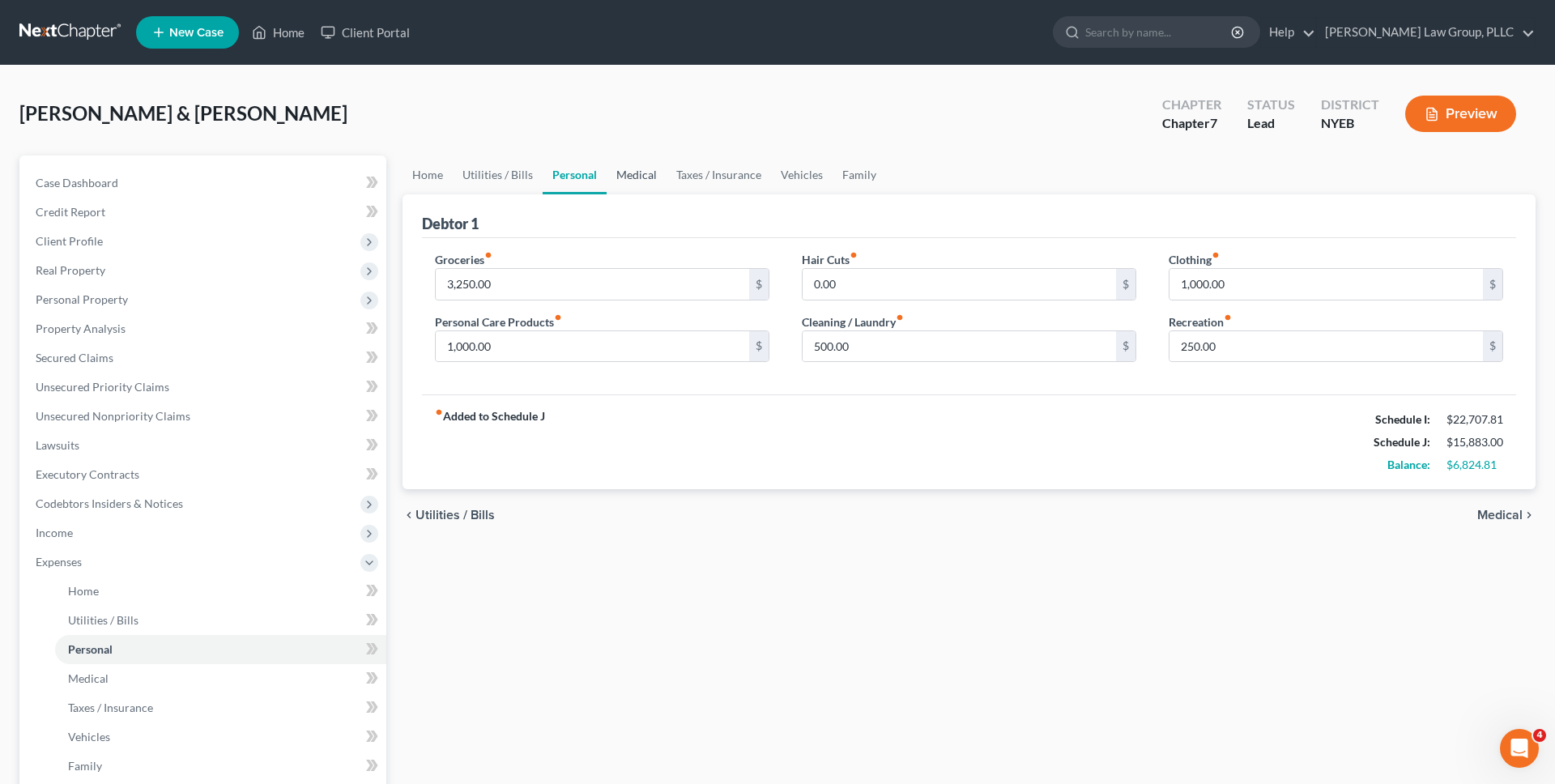
click at [632, 171] on link "Medical" at bounding box center [636, 175] width 60 height 39
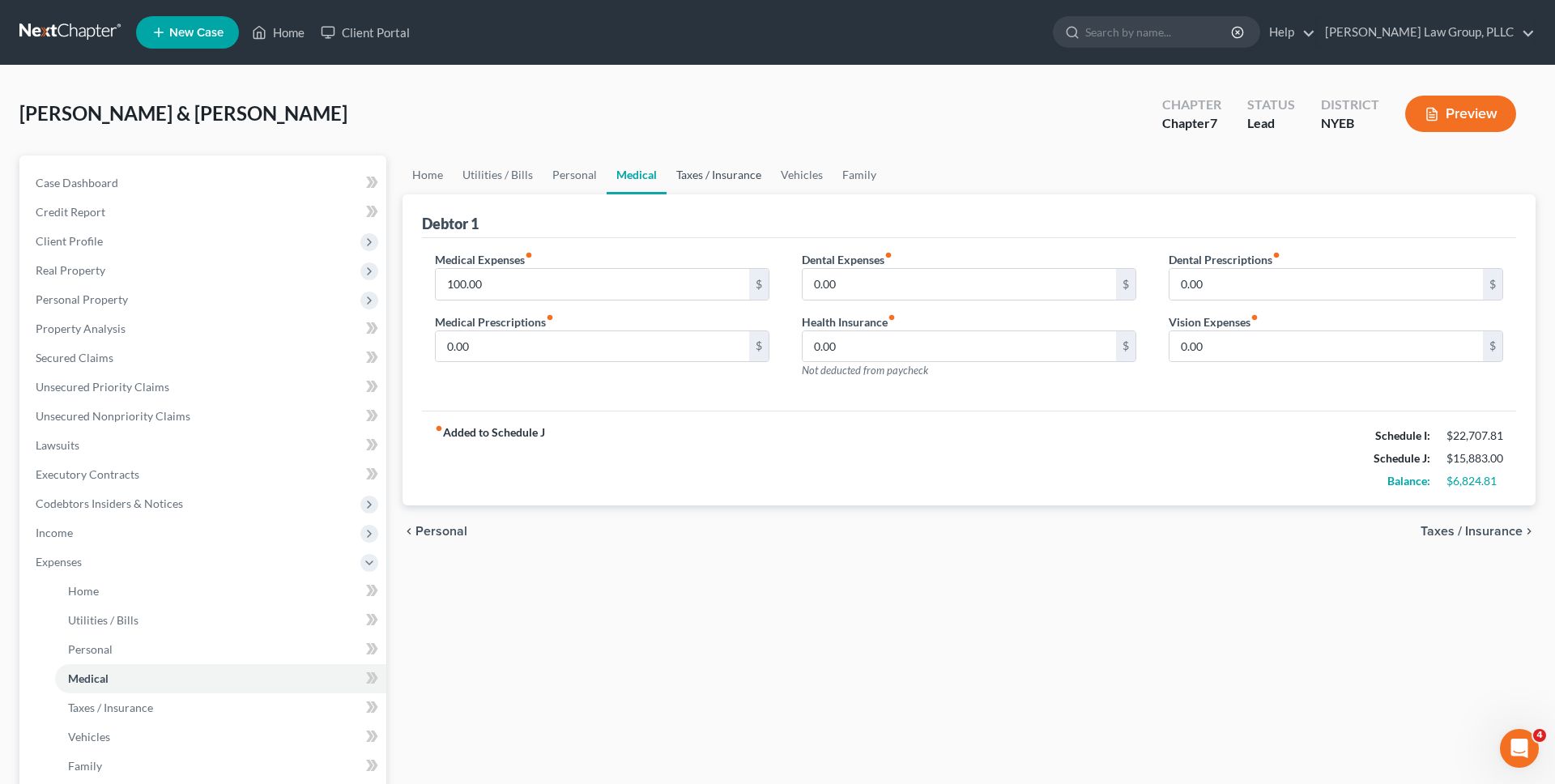
click at [702, 177] on link "Taxes / Insurance" at bounding box center [719, 175] width 104 height 39
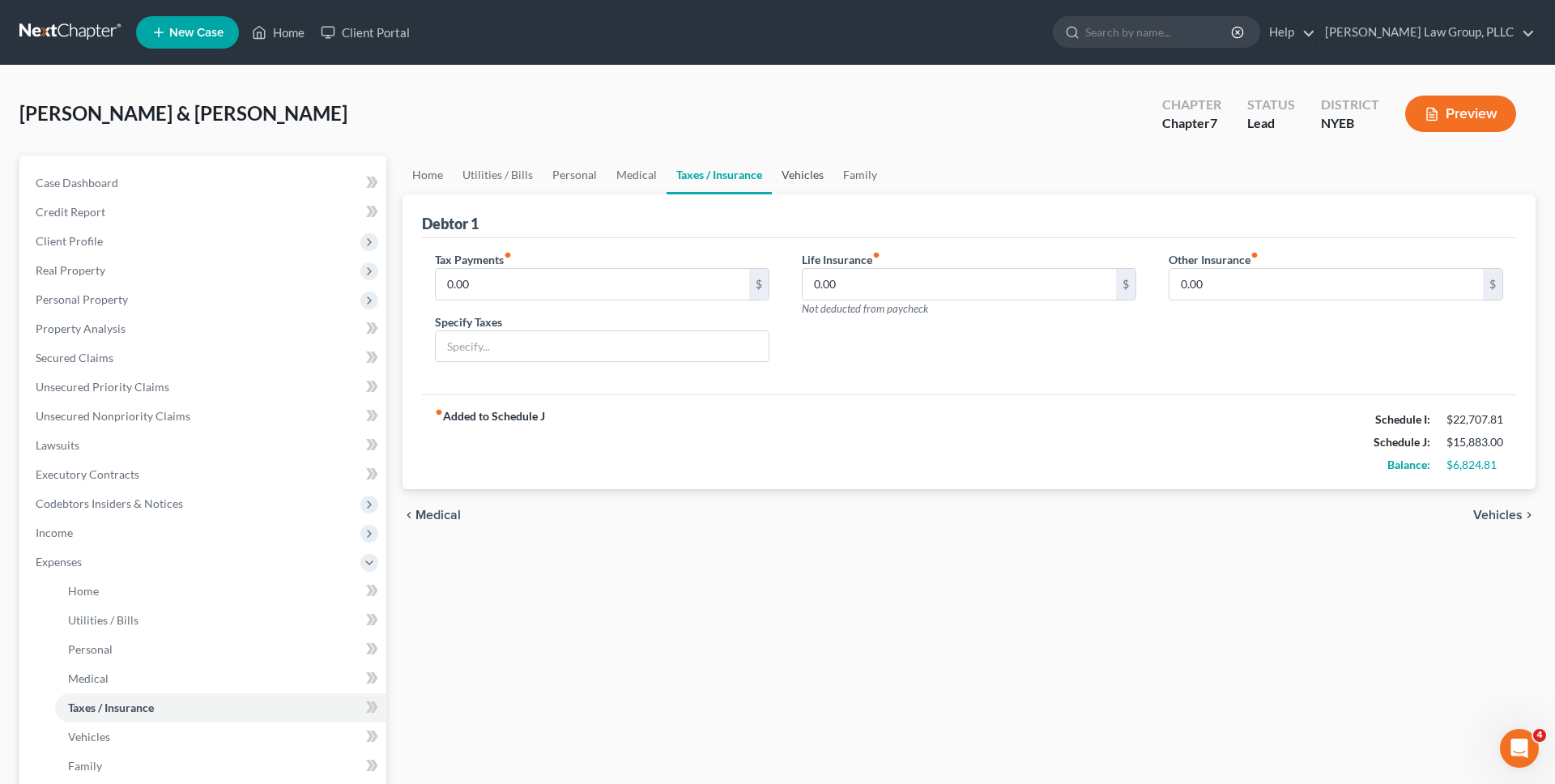
click at [793, 178] on link "Vehicles" at bounding box center [802, 175] width 62 height 39
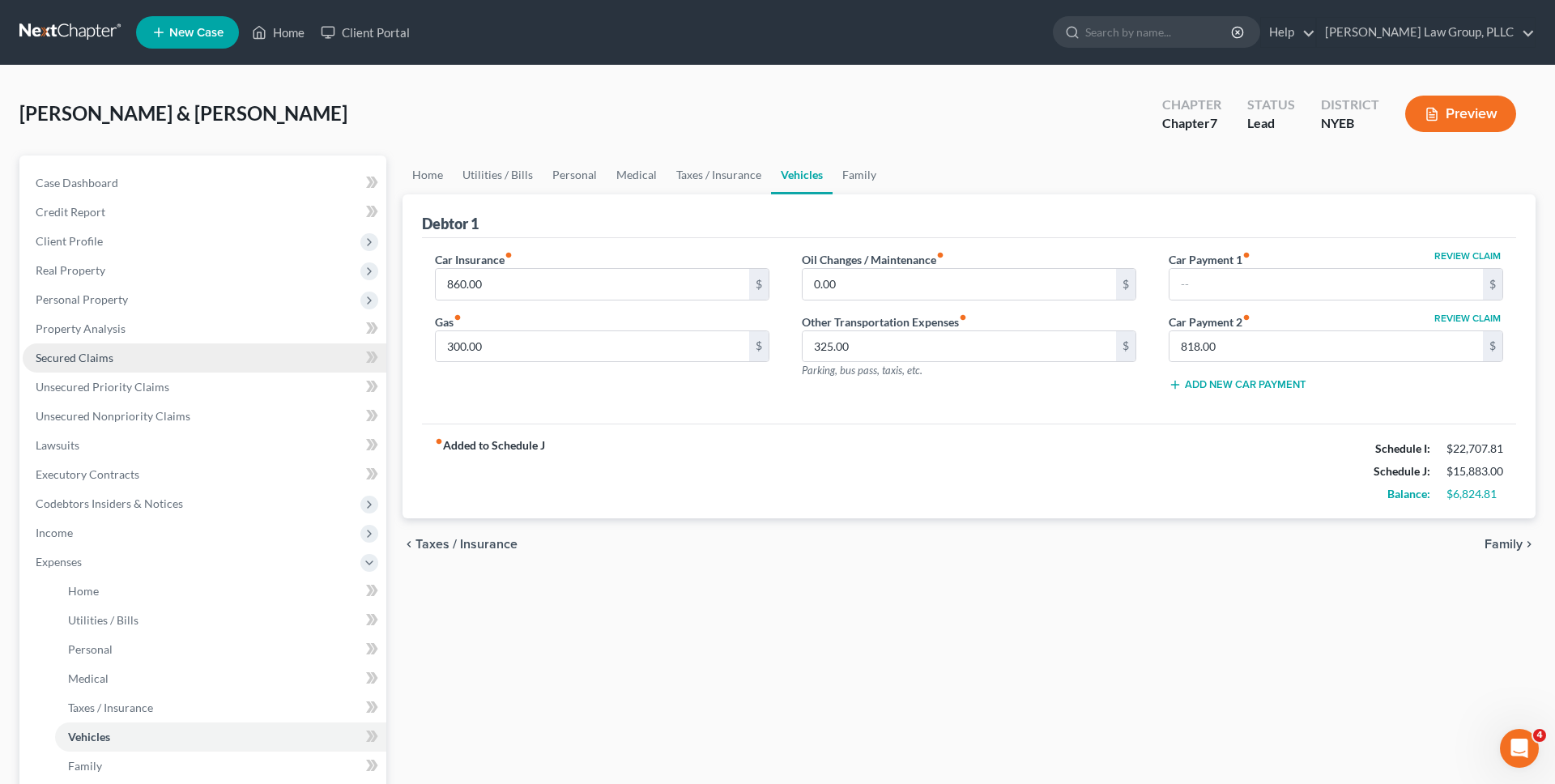
click at [297, 358] on link "Secured Claims" at bounding box center [204, 358] width 364 height 29
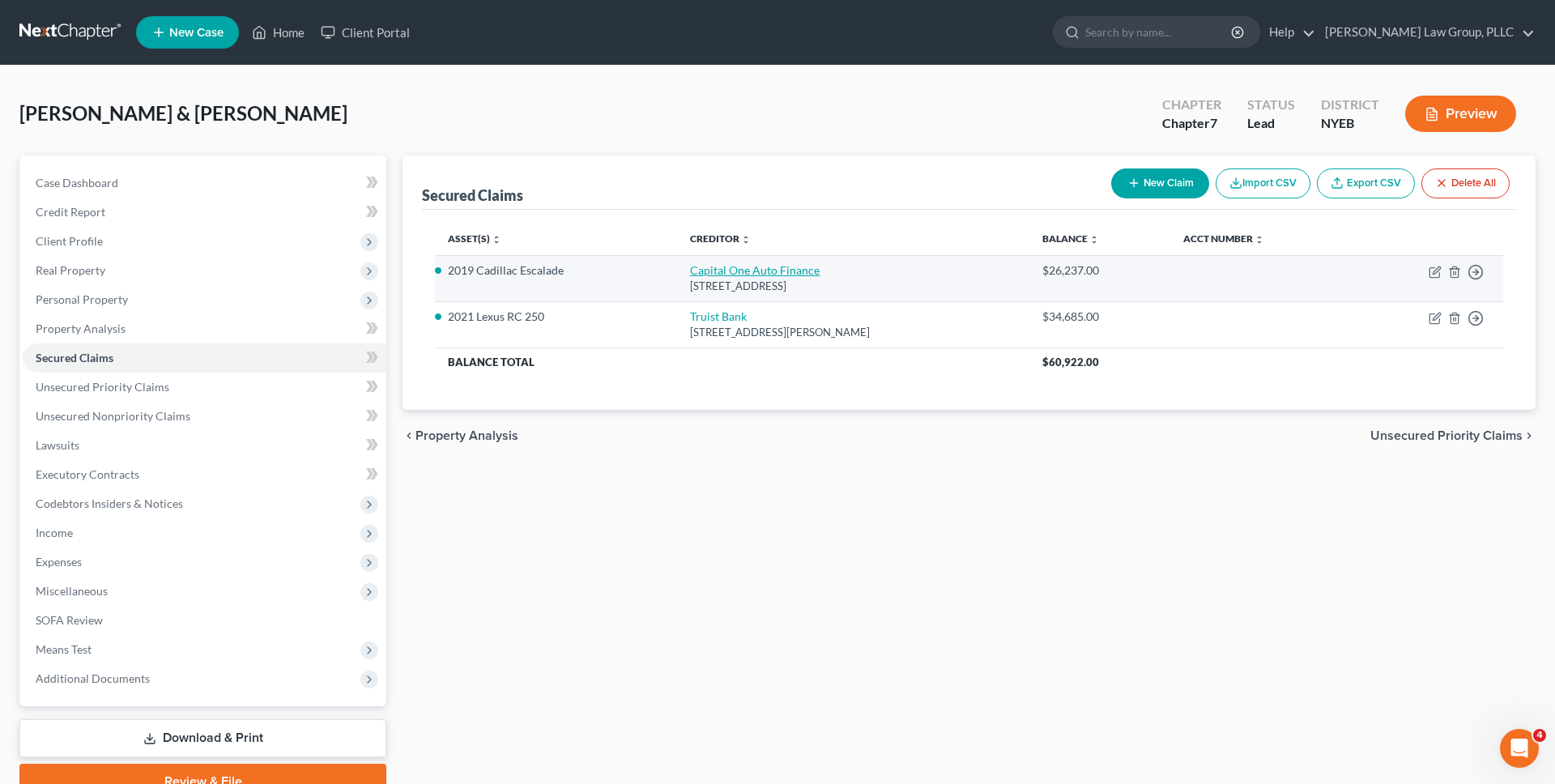
click at [732, 274] on link "Capital One Auto Finance" at bounding box center [754, 270] width 130 height 14
select select "45"
select select "2"
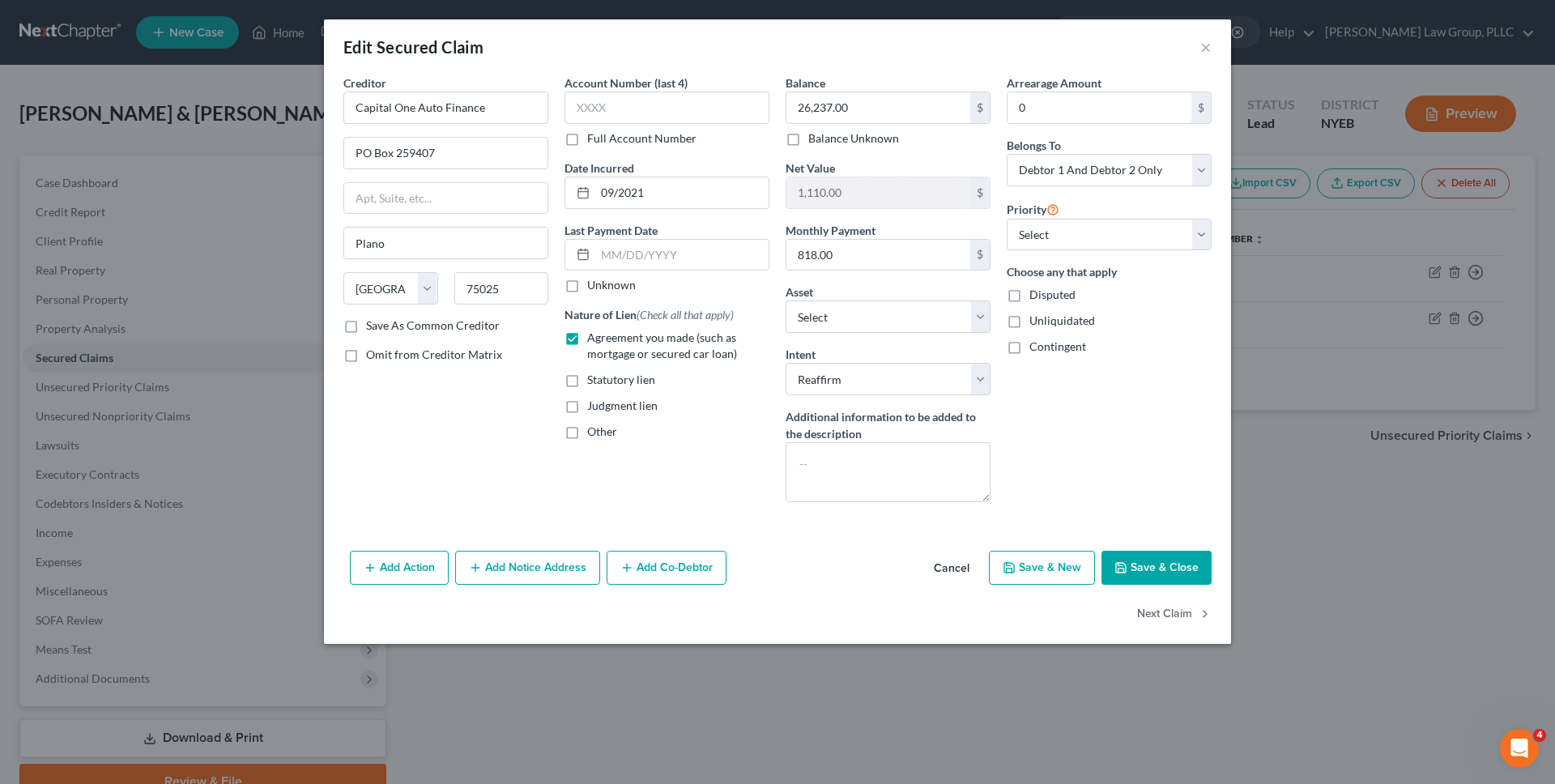
click at [948, 558] on button "Cancel" at bounding box center [951, 568] width 62 height 32
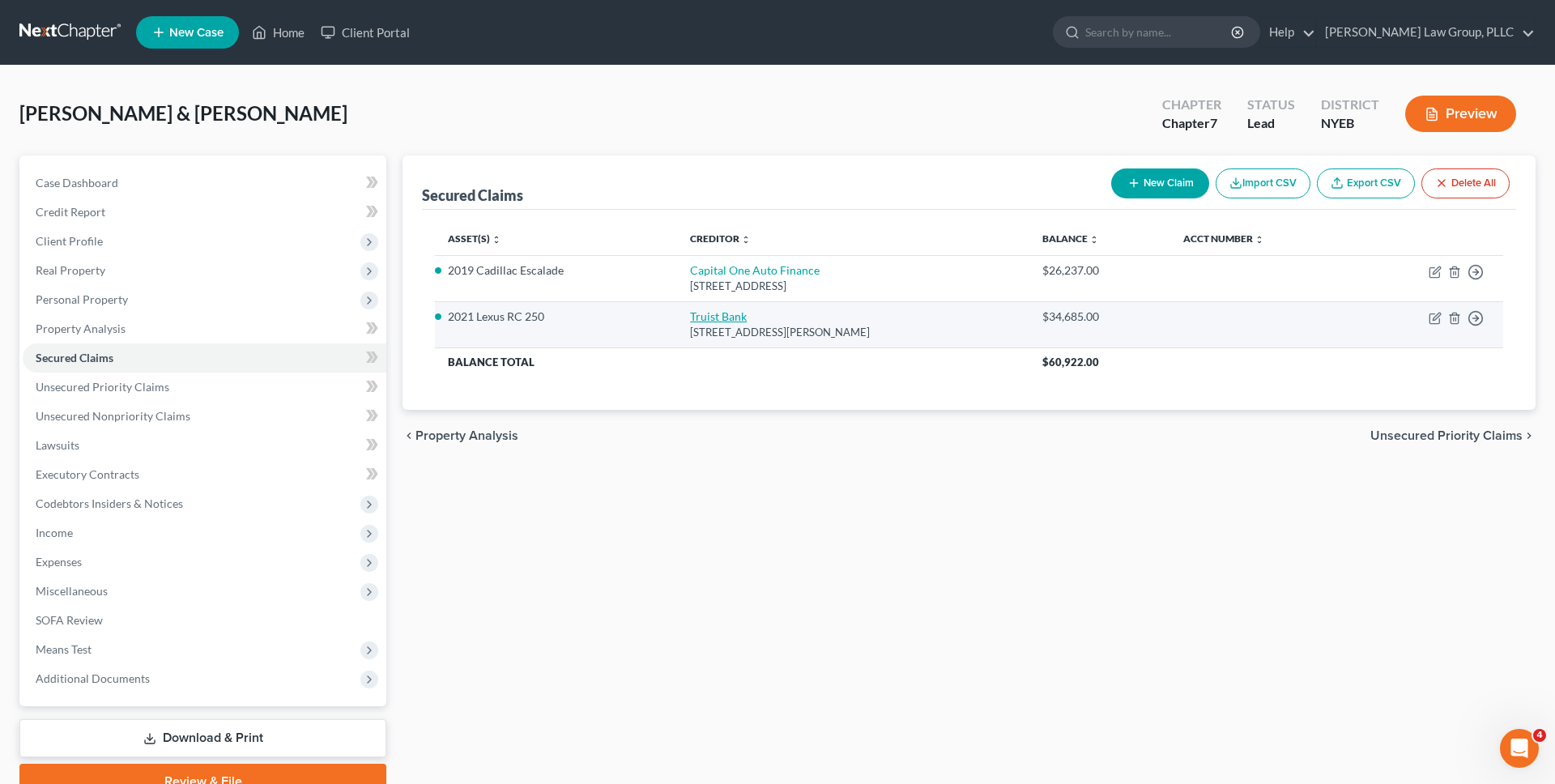
click at [739, 312] on link "Truist Bank" at bounding box center [718, 316] width 57 height 14
select select "28"
select select "2"
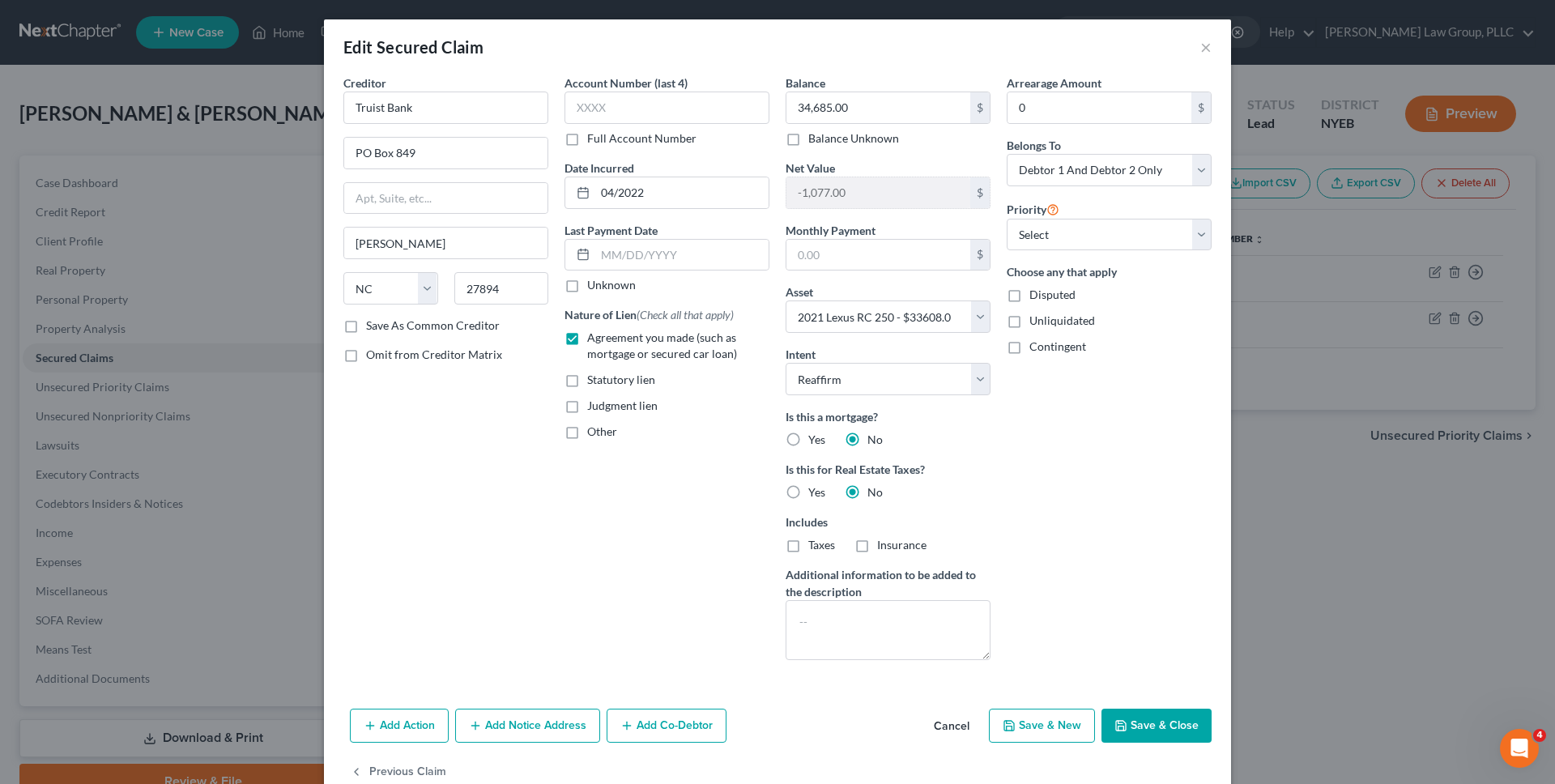
scroll to position [37, 0]
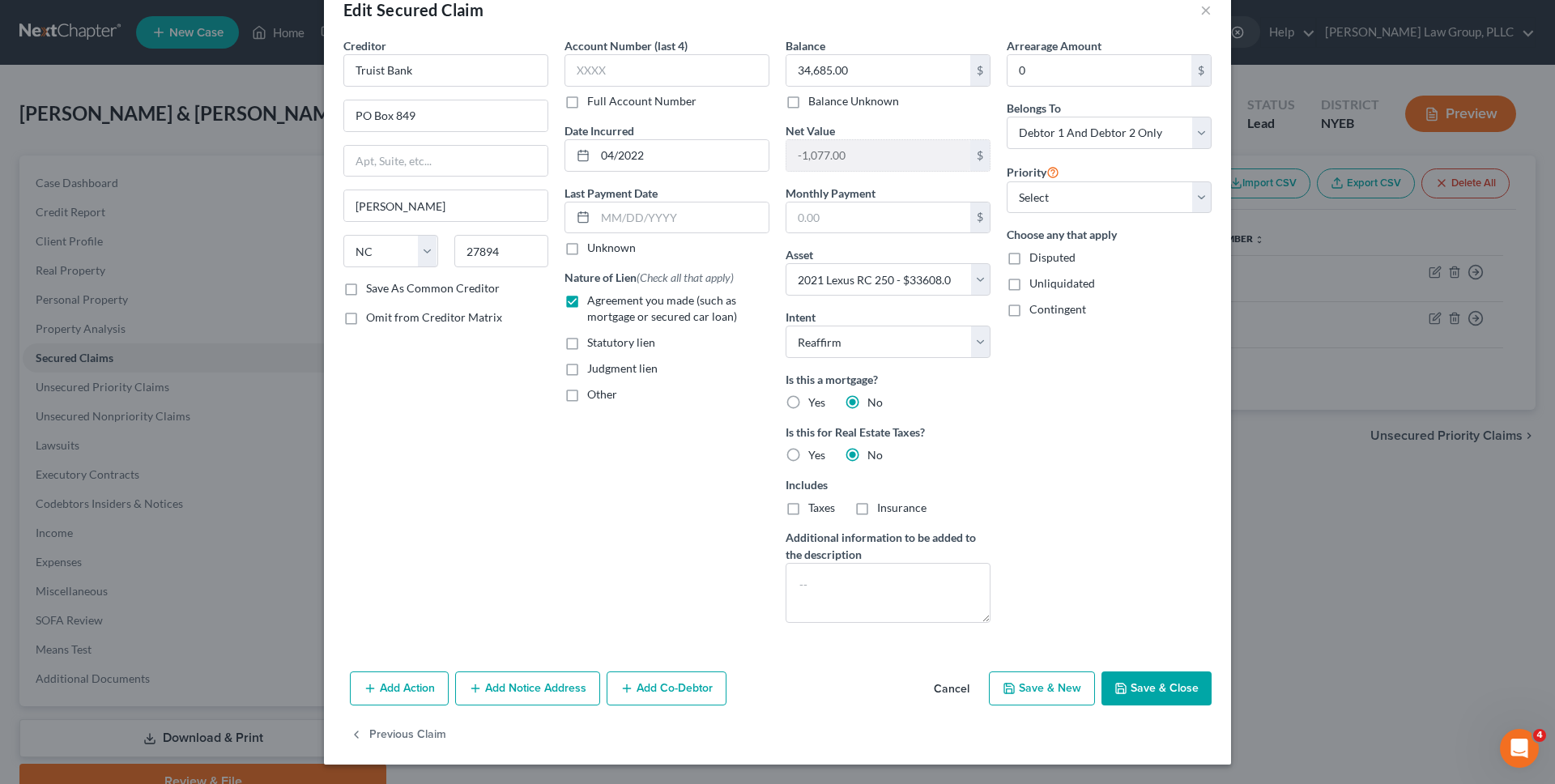
click at [942, 701] on button "Cancel" at bounding box center [951, 688] width 62 height 32
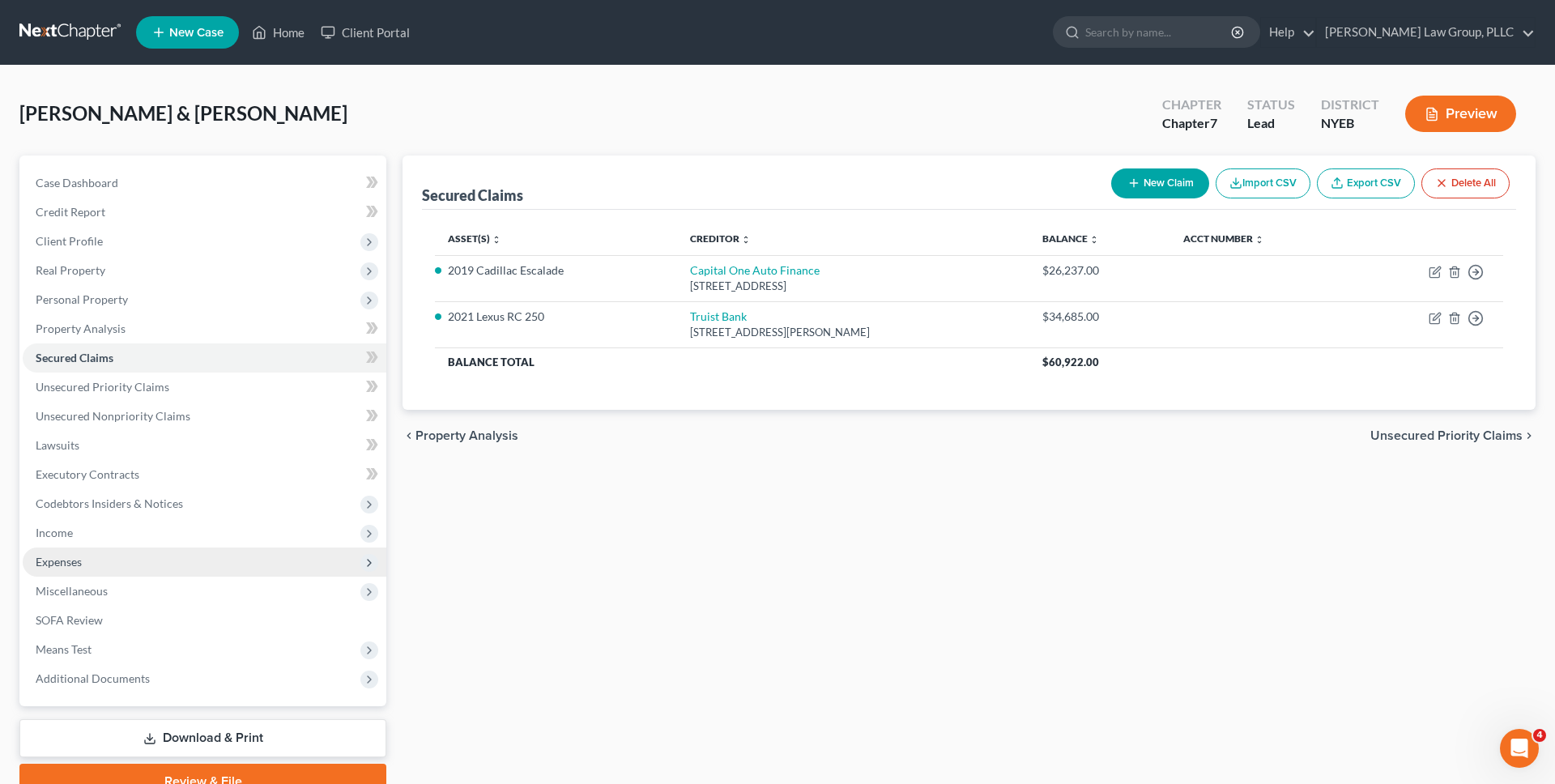
click at [302, 566] on span "Expenses" at bounding box center [204, 561] width 364 height 29
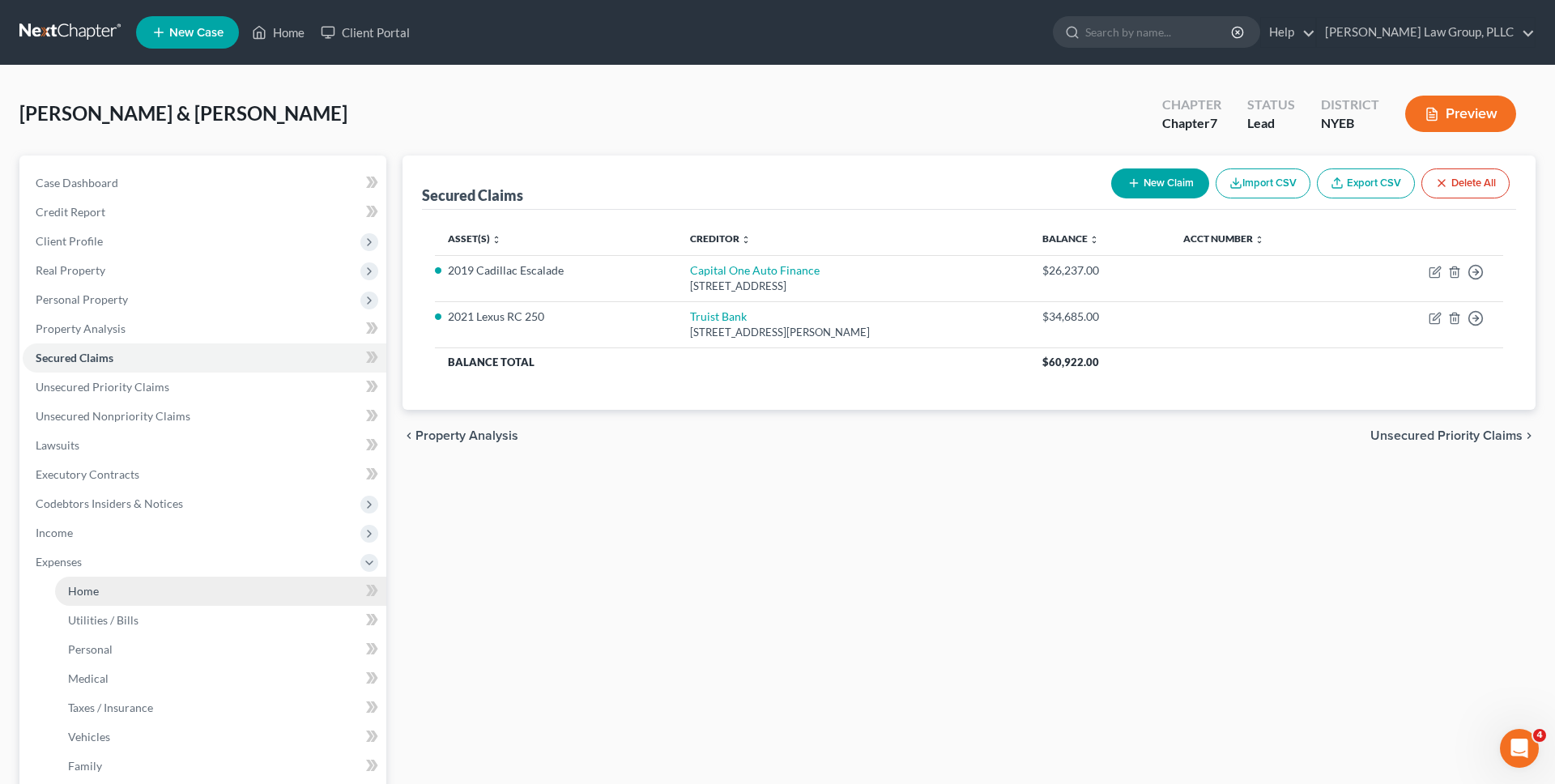
click at [285, 577] on link "Home" at bounding box center [220, 591] width 332 height 29
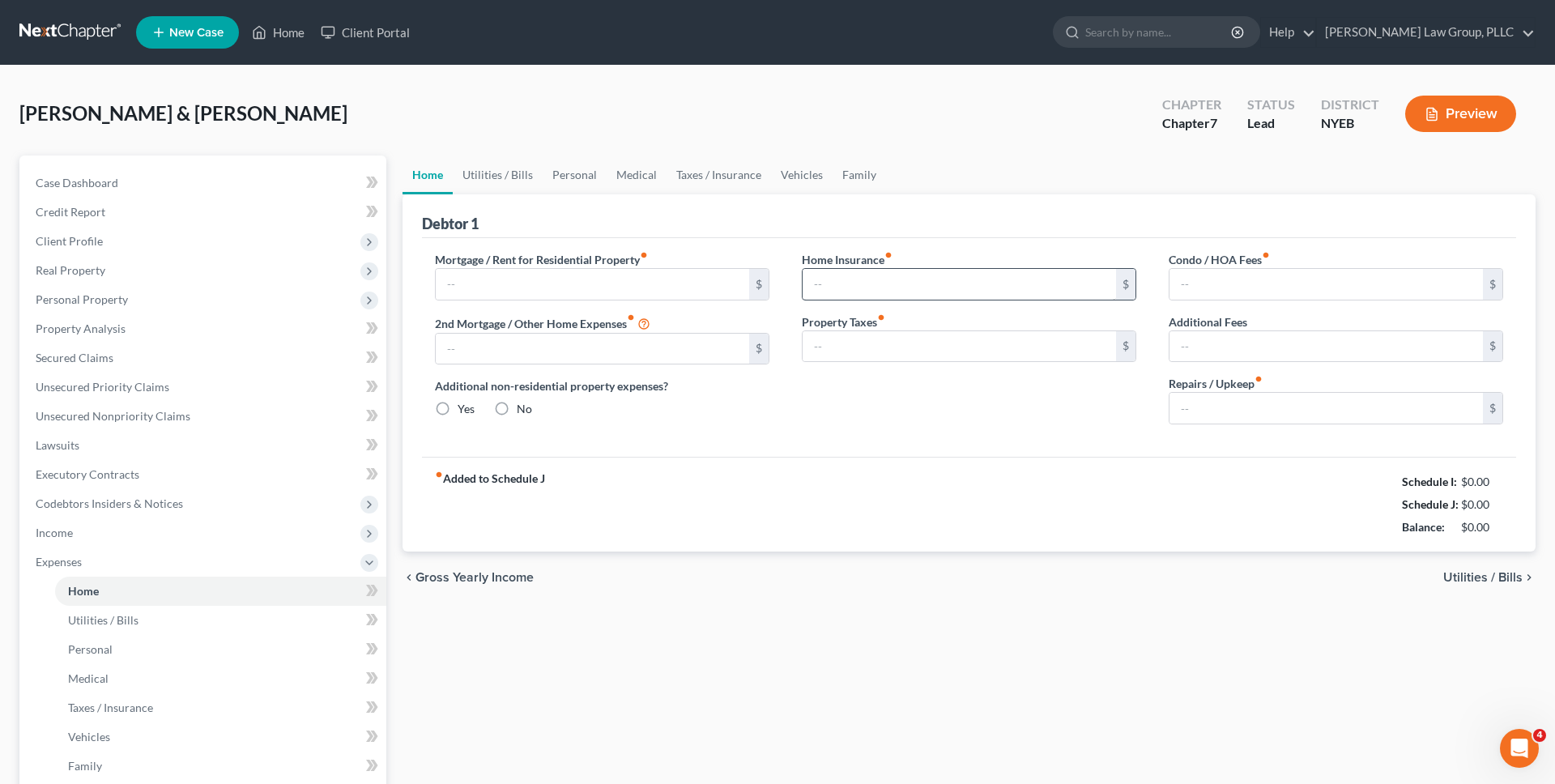
type input "4,900.00"
type input "0.00"
radio input "true"
type input "0.00"
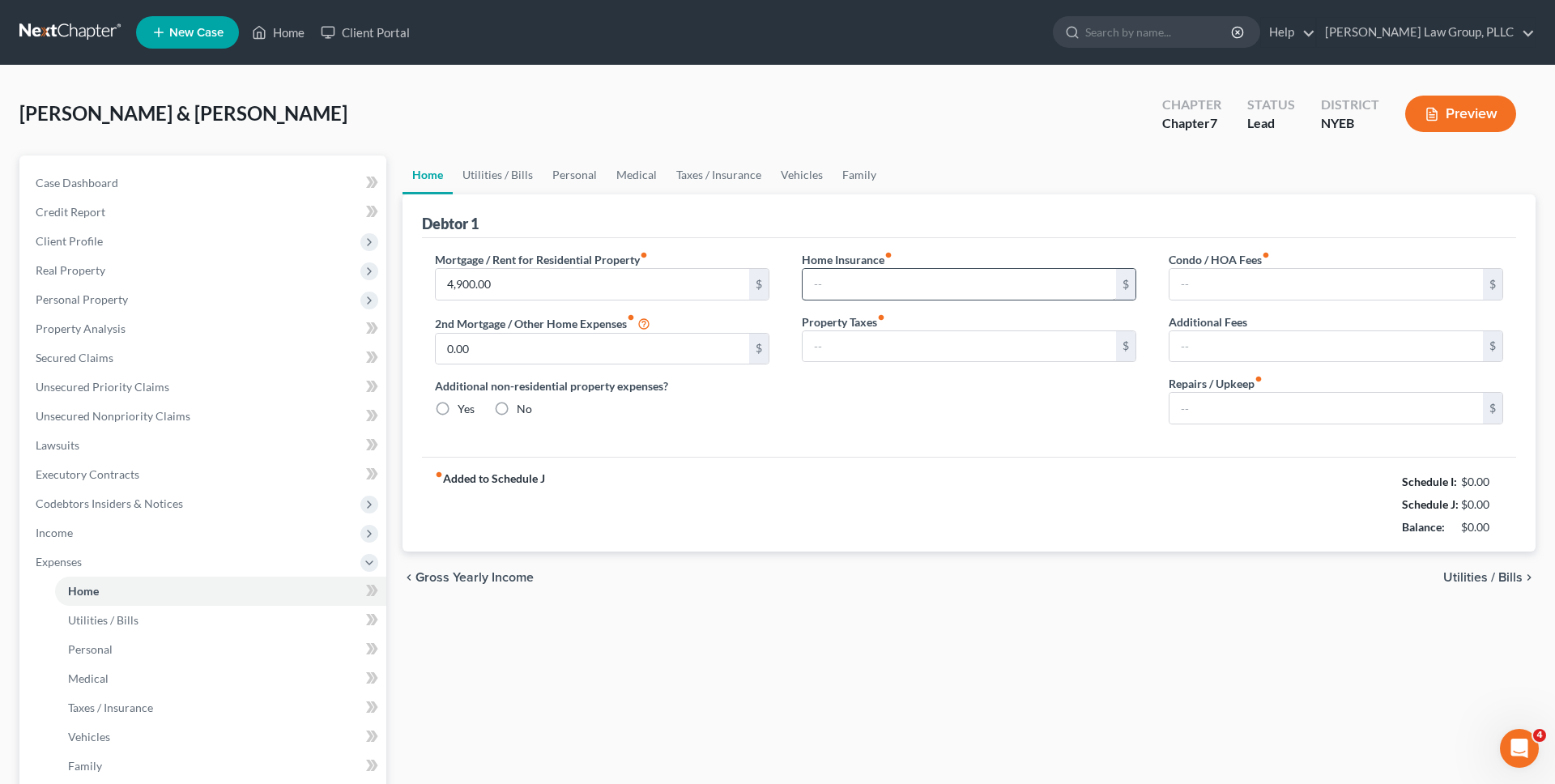
type input "0.00"
click at [856, 177] on link "Family" at bounding box center [859, 175] width 53 height 39
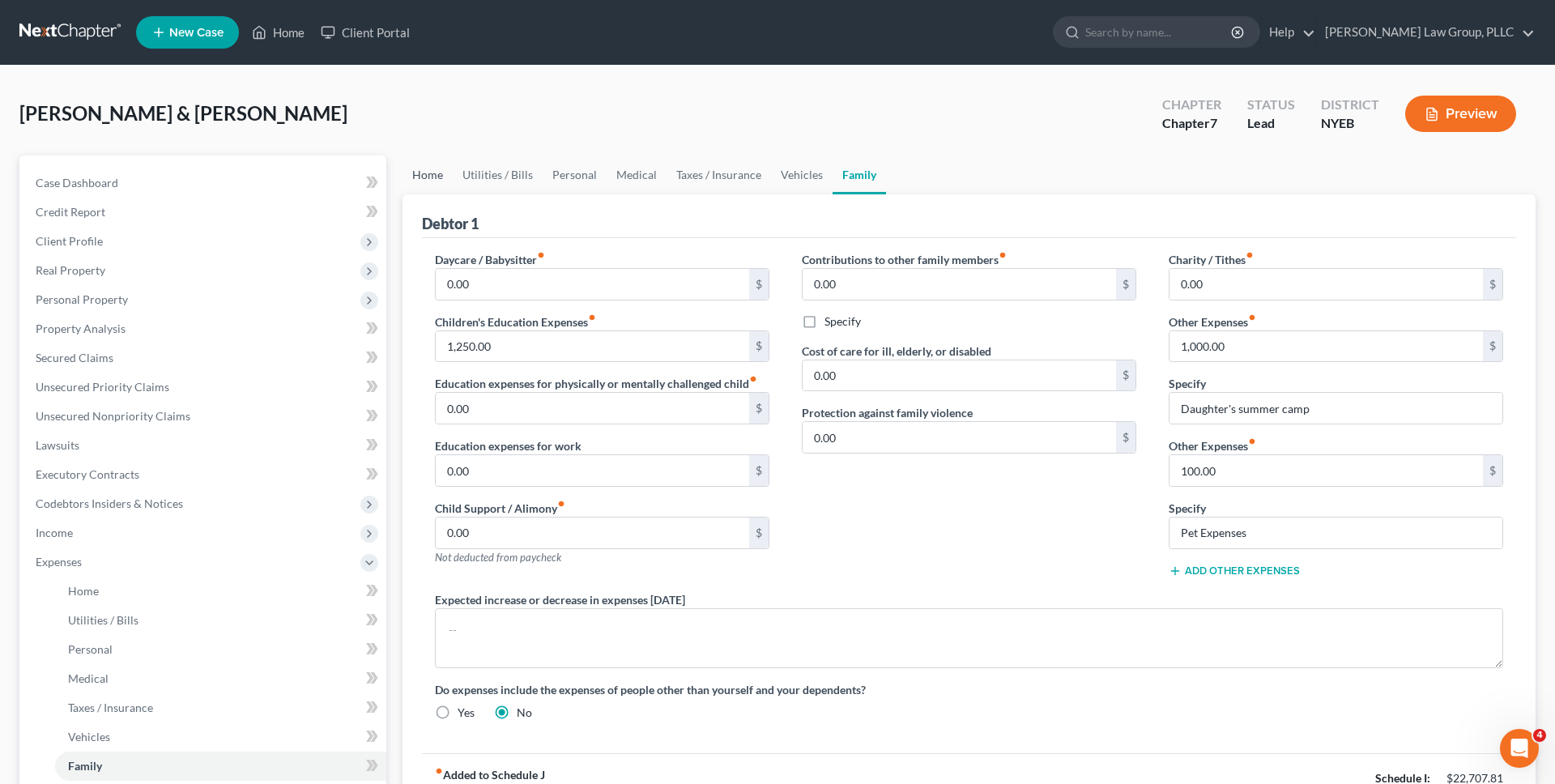
click at [445, 163] on link "Home" at bounding box center [427, 175] width 50 height 39
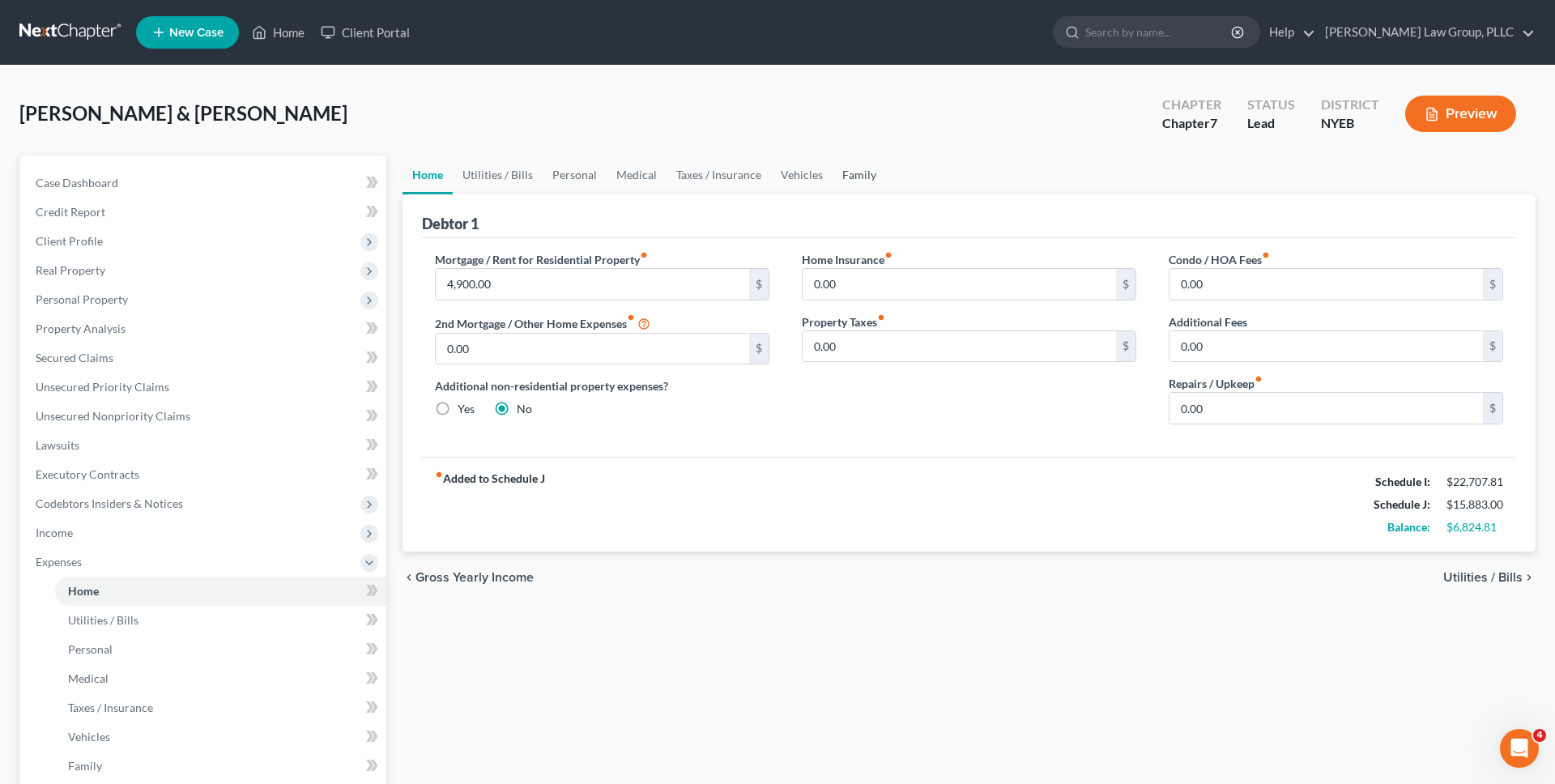
click at [833, 179] on link "Family" at bounding box center [859, 175] width 53 height 39
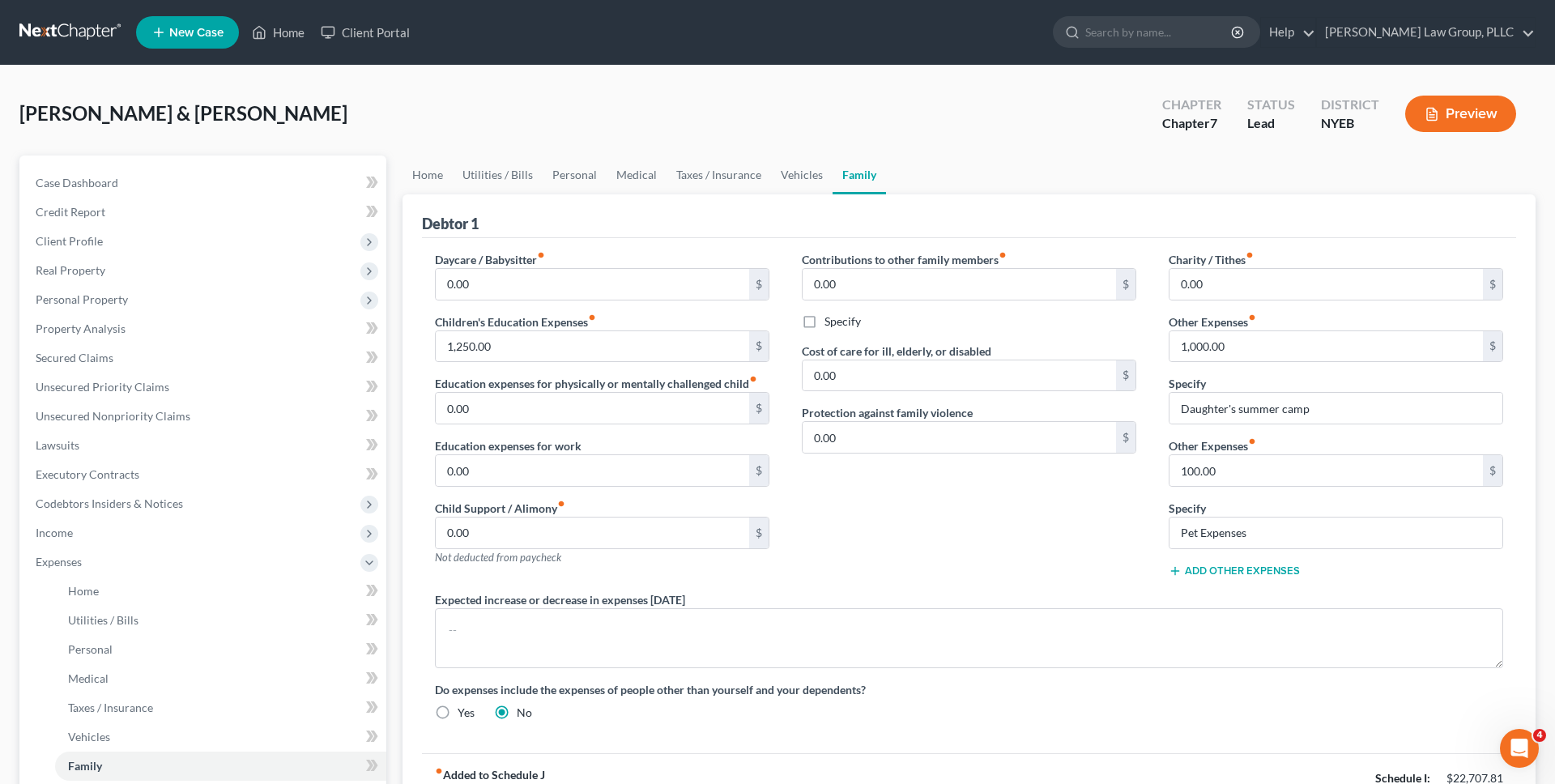
click at [96, 42] on link at bounding box center [70, 31] width 104 height 29
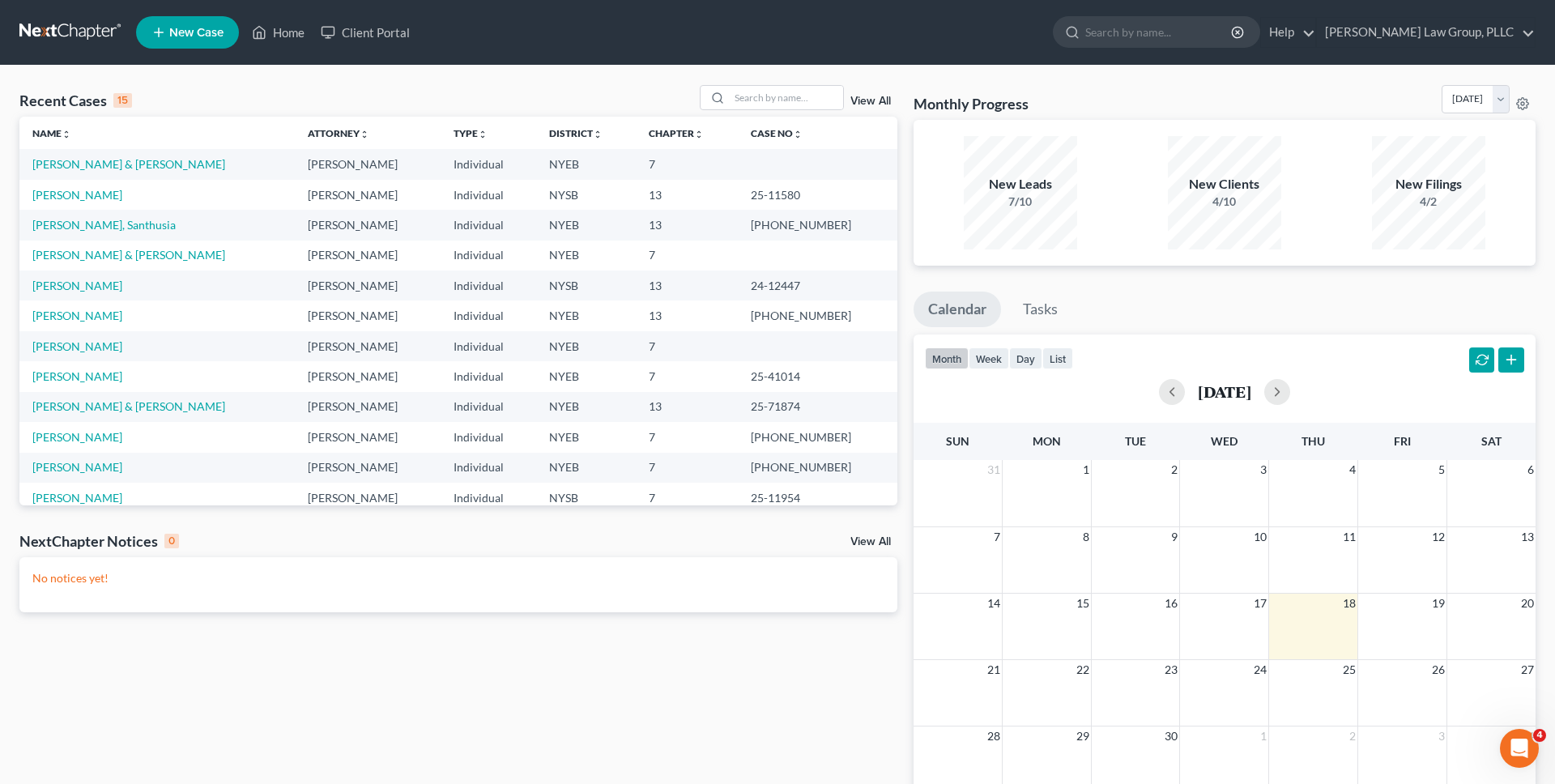
click at [216, 36] on span "New Case" at bounding box center [196, 33] width 54 height 12
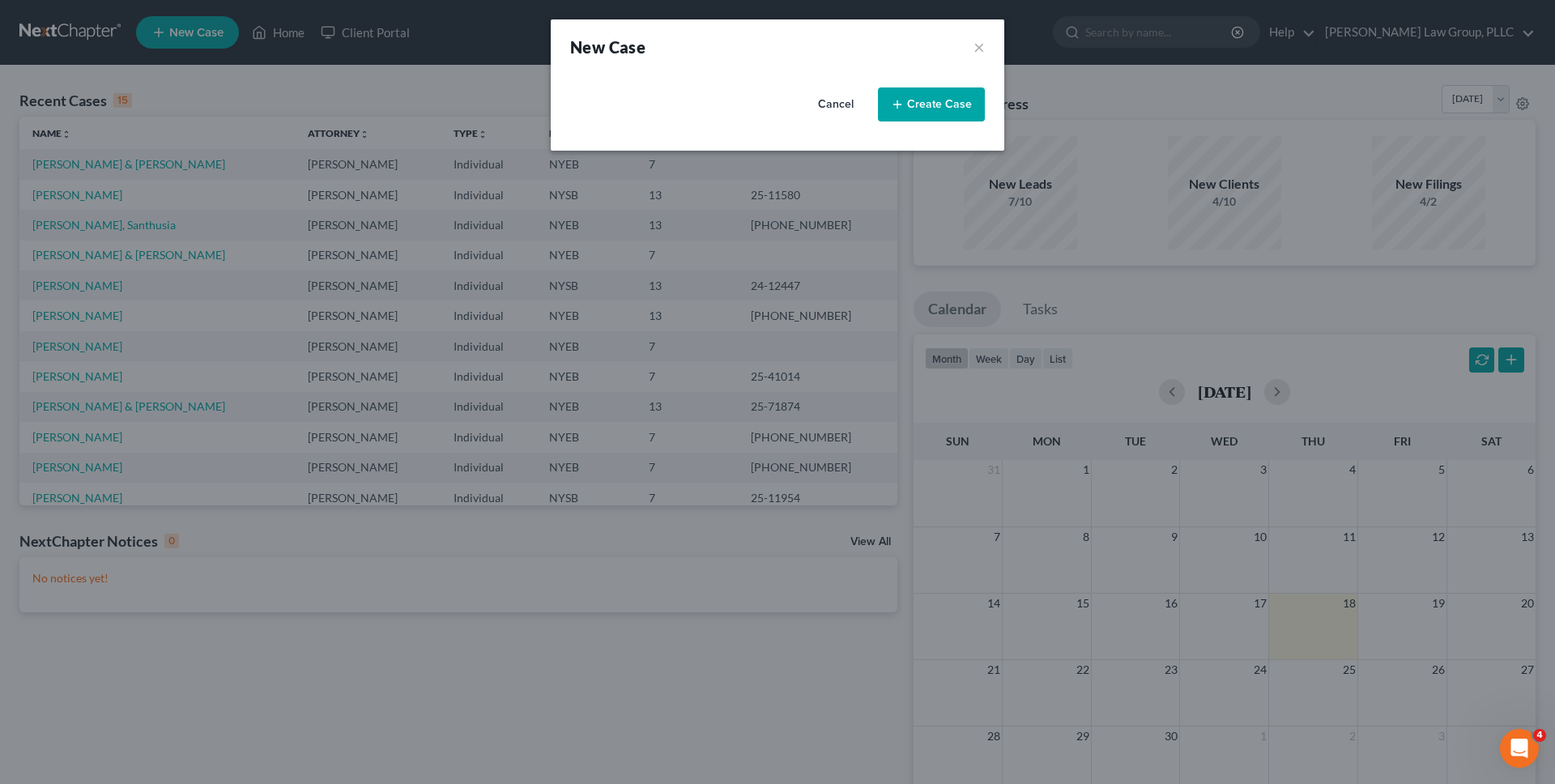
select select "55"
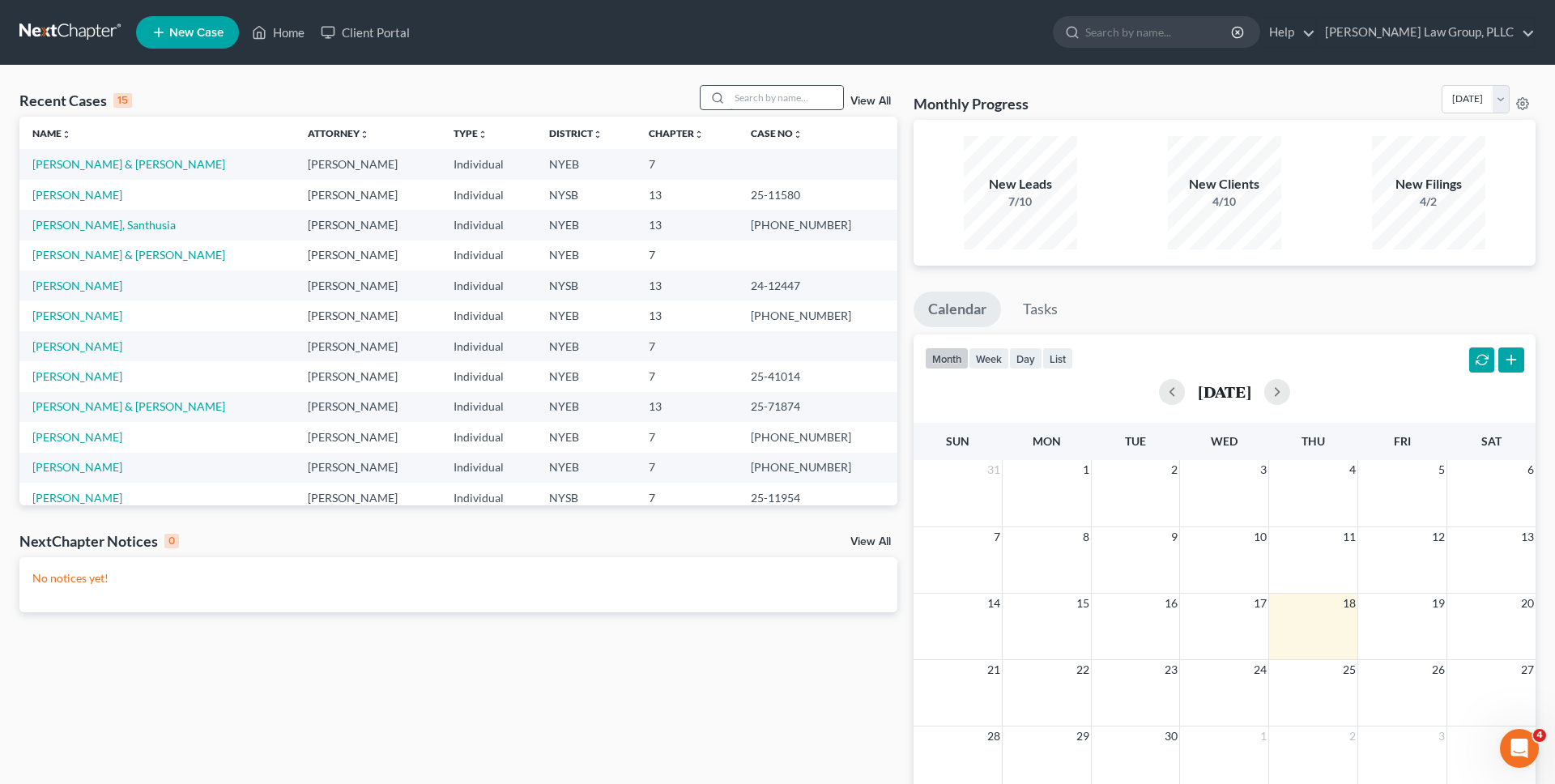
click at [810, 104] on input "search" at bounding box center [786, 97] width 113 height 23
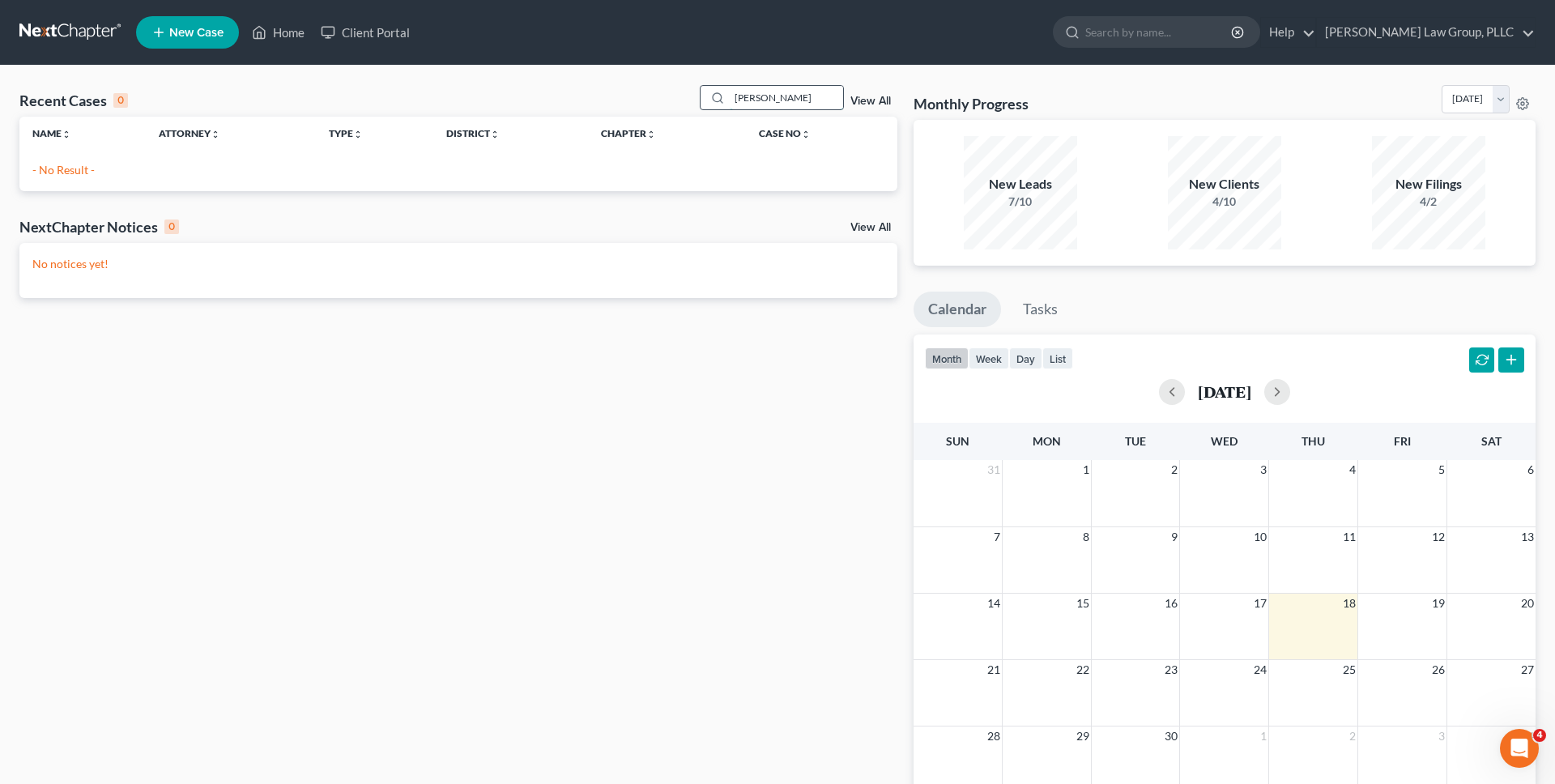
type input "T"
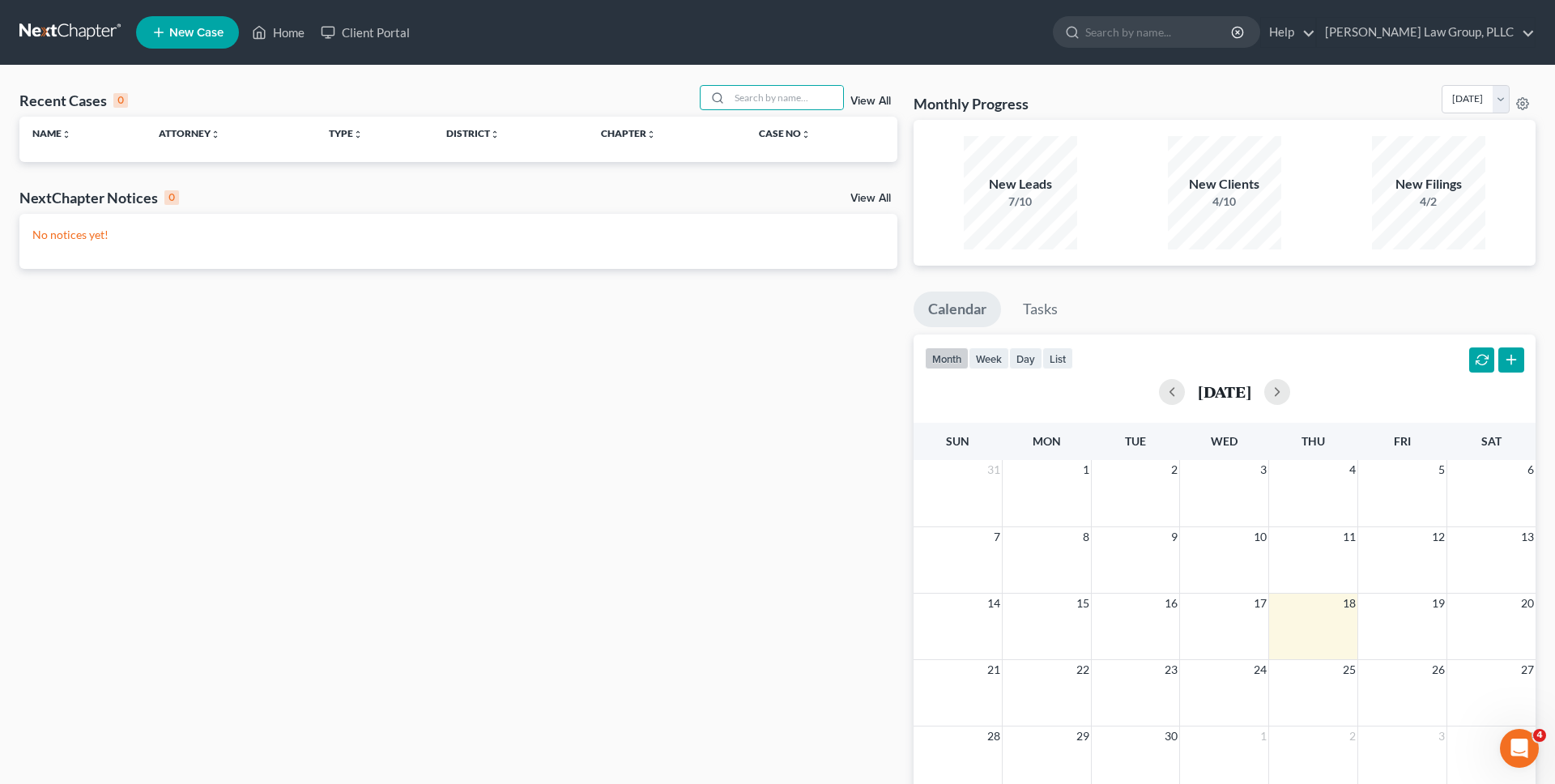
click at [549, 90] on div "Recent Cases 0 View All" at bounding box center [458, 101] width 878 height 31
click at [200, 30] on span "New Case" at bounding box center [196, 33] width 54 height 12
select select "55"
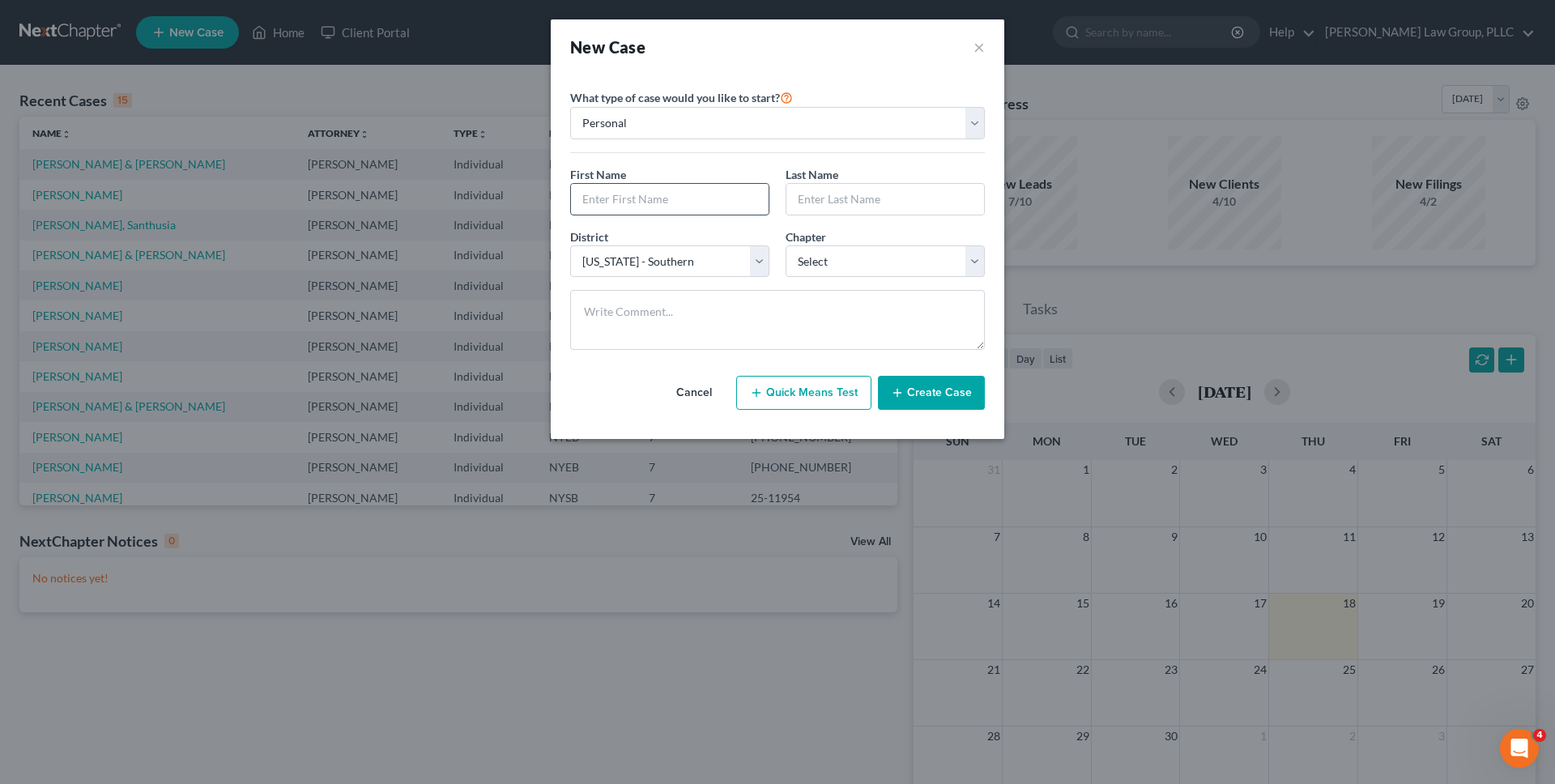
click at [620, 200] on input "text" at bounding box center [669, 198] width 198 height 30
type input "[PERSON_NAME]"
click at [815, 192] on input "text" at bounding box center [885, 198] width 198 height 30
type input "[PERSON_NAME]"
click at [821, 266] on select "Select 7 11 12 13" at bounding box center [885, 261] width 199 height 32
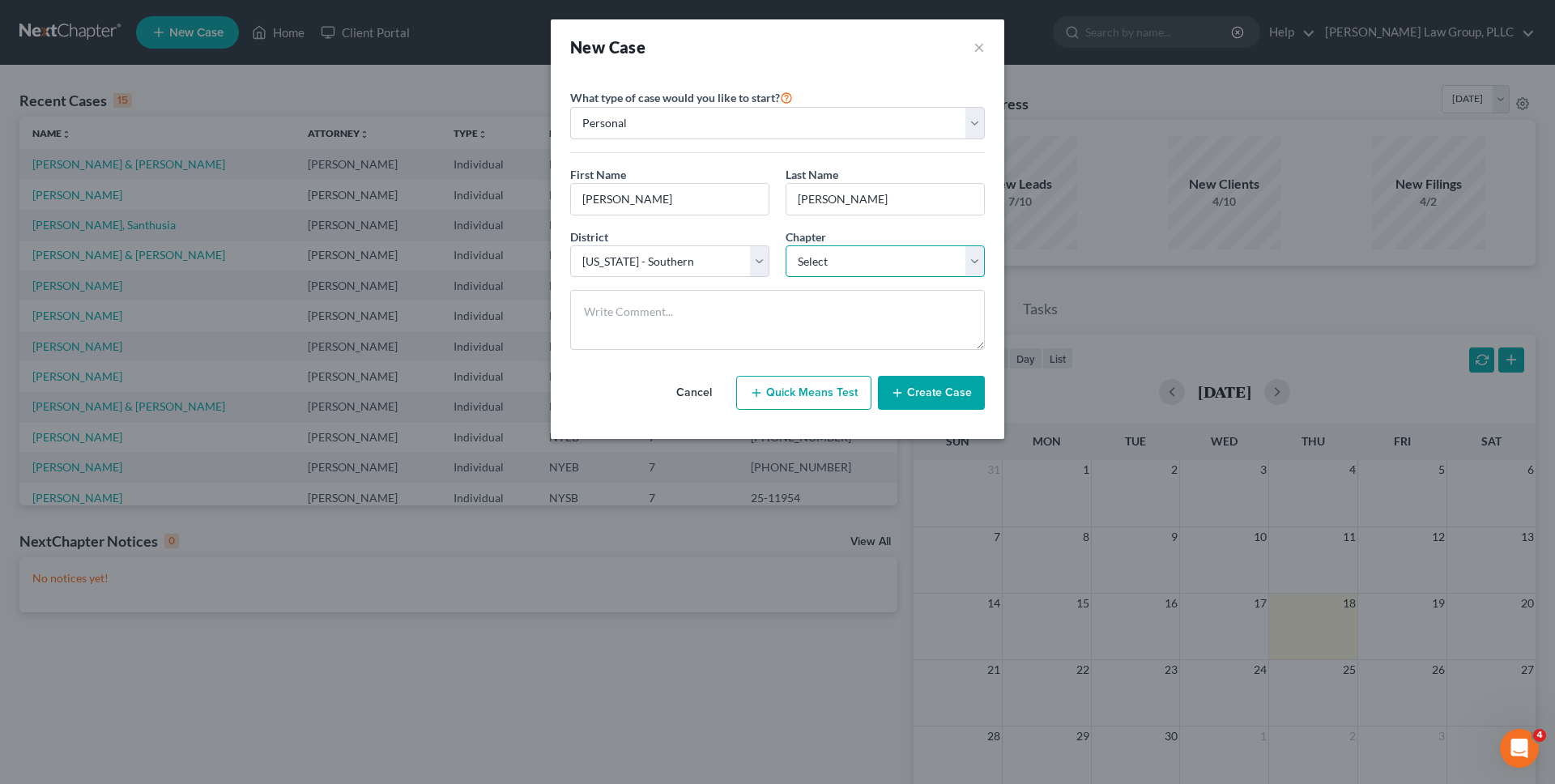
select select "3"
click at [786, 245] on select "Select 7 11 12 13" at bounding box center [885, 261] width 199 height 32
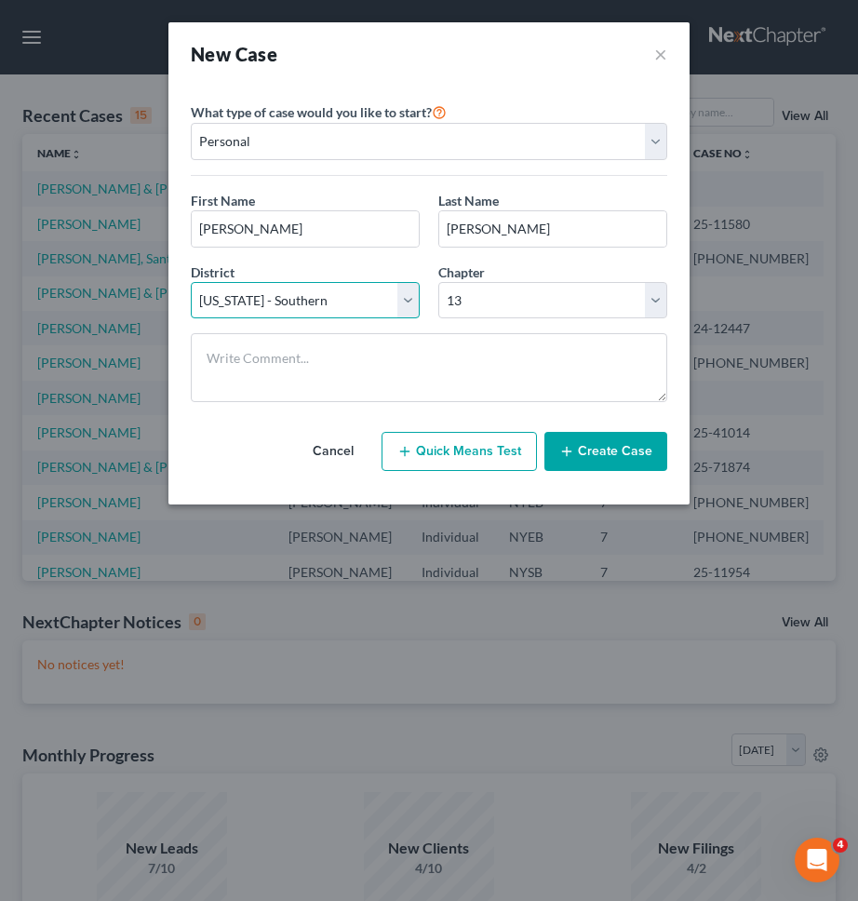
click at [402, 293] on select "Select [US_STATE] - [GEOGRAPHIC_DATA] [US_STATE] - [GEOGRAPHIC_DATA][US_STATE] …" at bounding box center [305, 300] width 229 height 37
select select "53"
click at [191, 282] on select "Select [US_STATE] - [GEOGRAPHIC_DATA] [US_STATE] - [GEOGRAPHIC_DATA][US_STATE] …" at bounding box center [305, 300] width 229 height 37
click at [619, 455] on button "Create Case" at bounding box center [605, 451] width 123 height 39
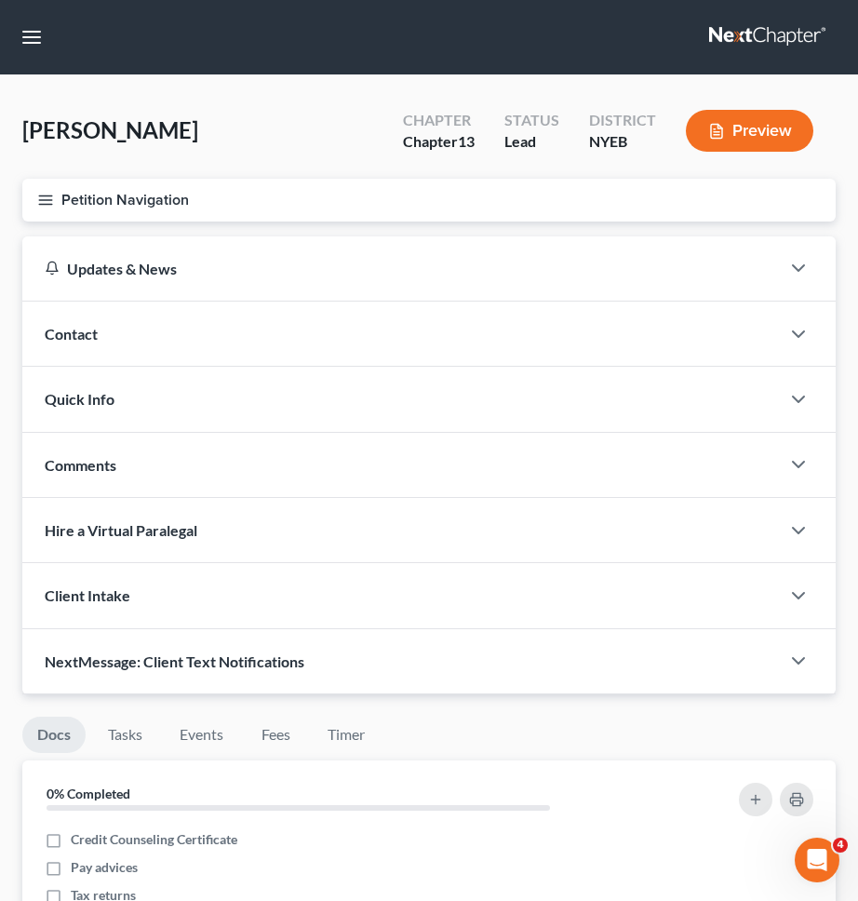
click at [449, 208] on button "Petition Navigation" at bounding box center [428, 200] width 813 height 43
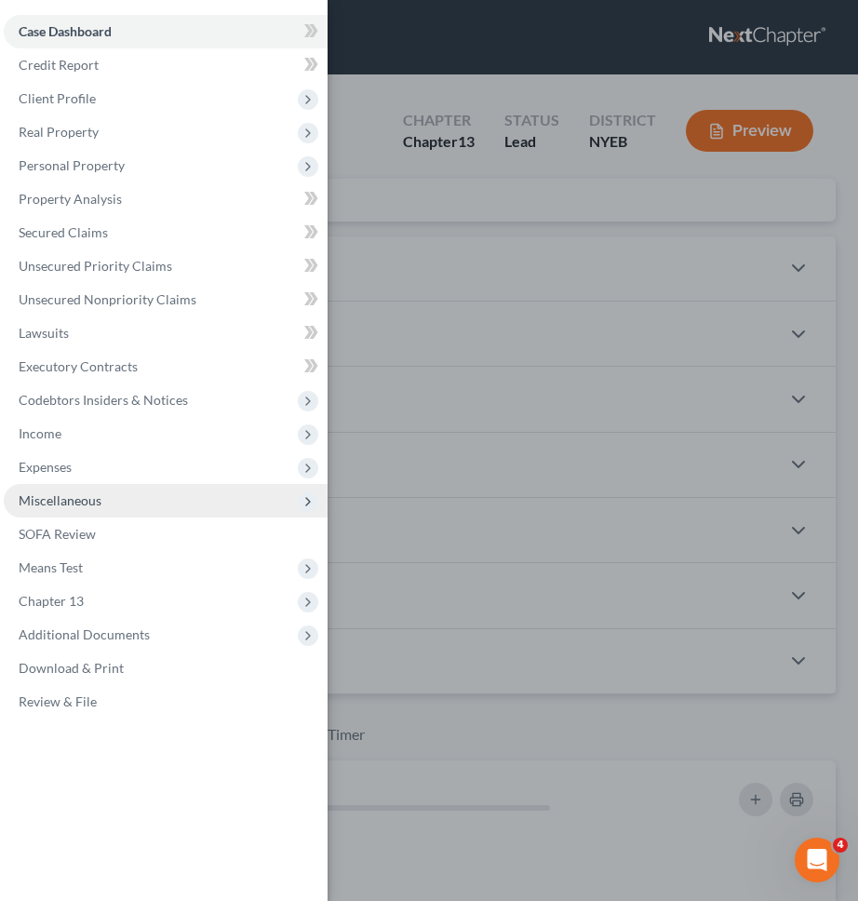
click at [215, 509] on span "Miscellaneous" at bounding box center [166, 500] width 324 height 33
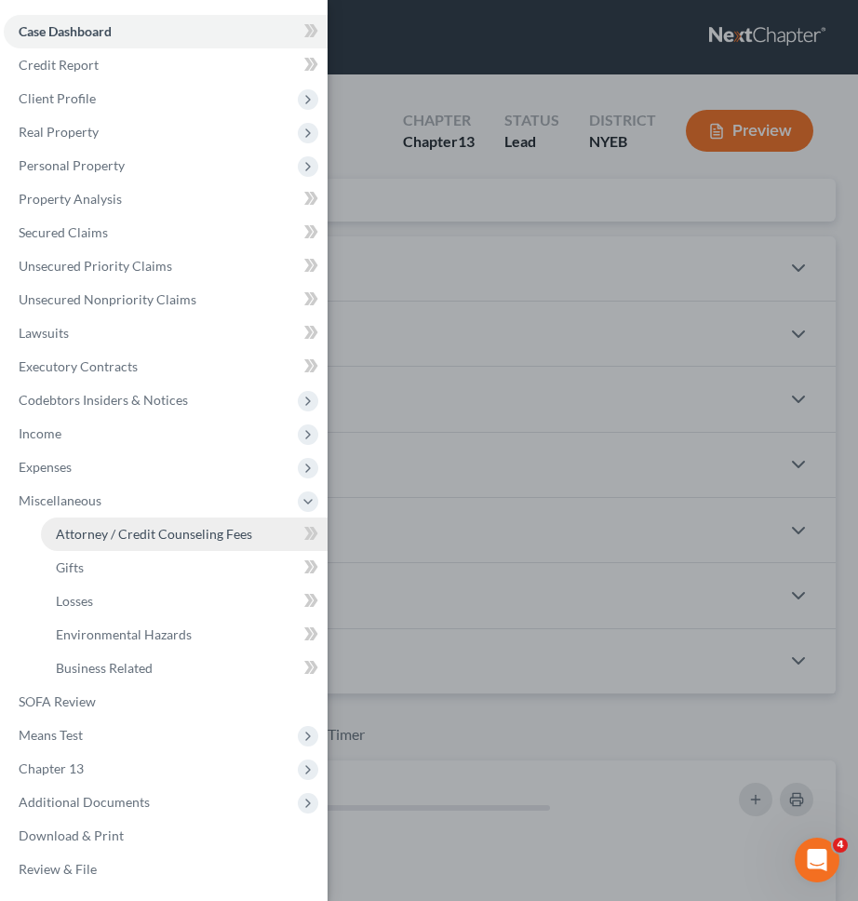
click at [218, 529] on span "Attorney / Credit Counseling Fees" at bounding box center [154, 534] width 196 height 16
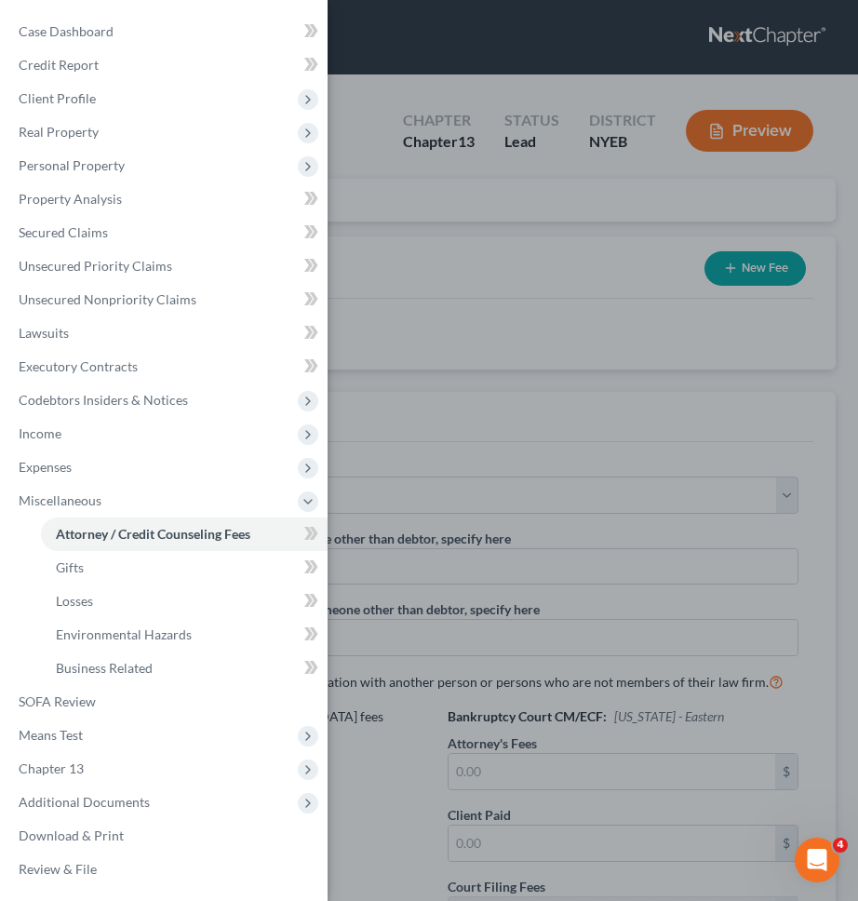
click at [408, 422] on div "Case Dashboard Payments Invoices Payments Payments Credit Report Client Profile" at bounding box center [429, 450] width 858 height 901
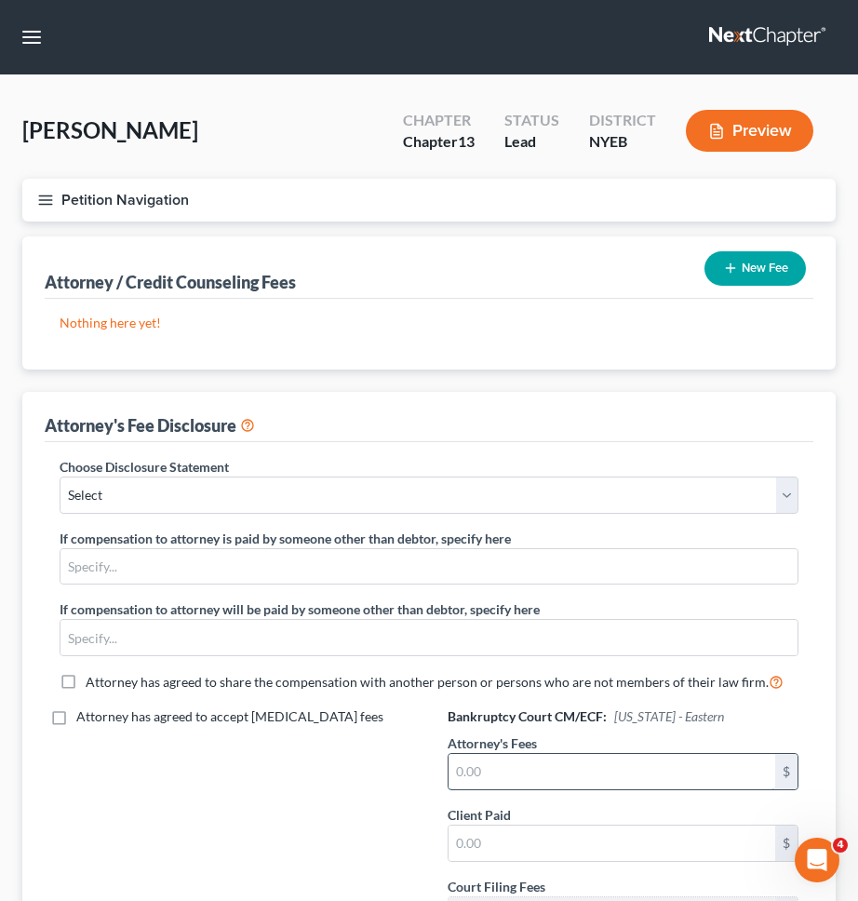
click at [525, 758] on input "text" at bounding box center [612, 771] width 327 height 35
type input "2"
type input "4,400"
click at [502, 849] on input "text" at bounding box center [612, 842] width 327 height 35
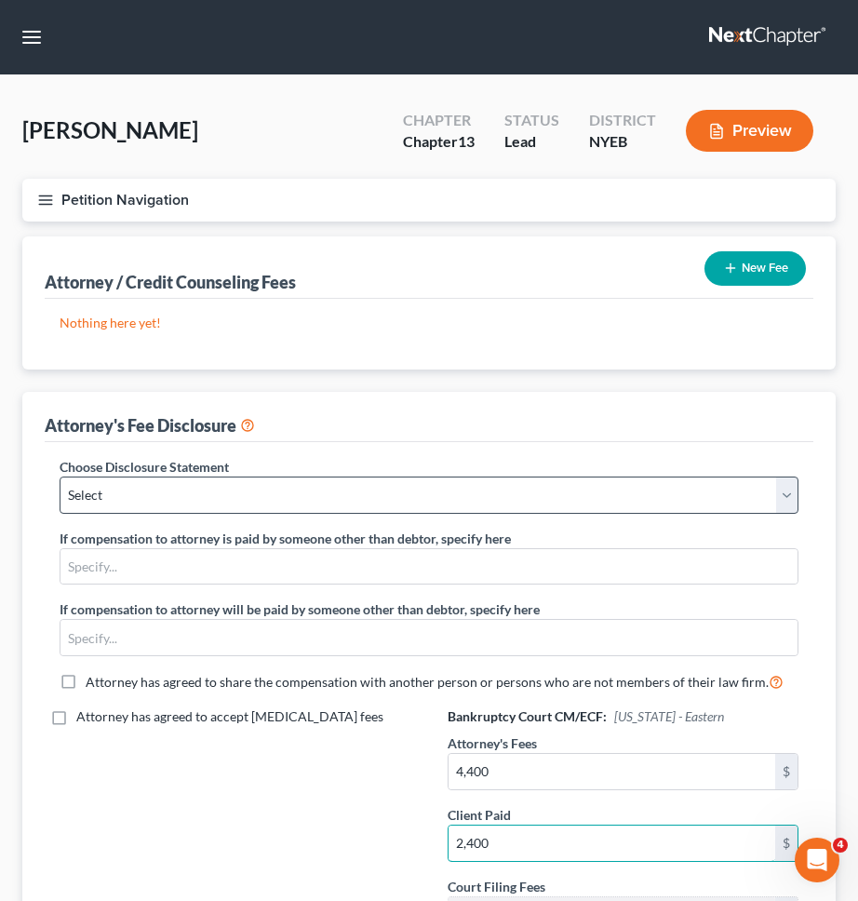
type input "2,400"
click at [497, 494] on select "Select Managing Partner" at bounding box center [429, 494] width 739 height 37
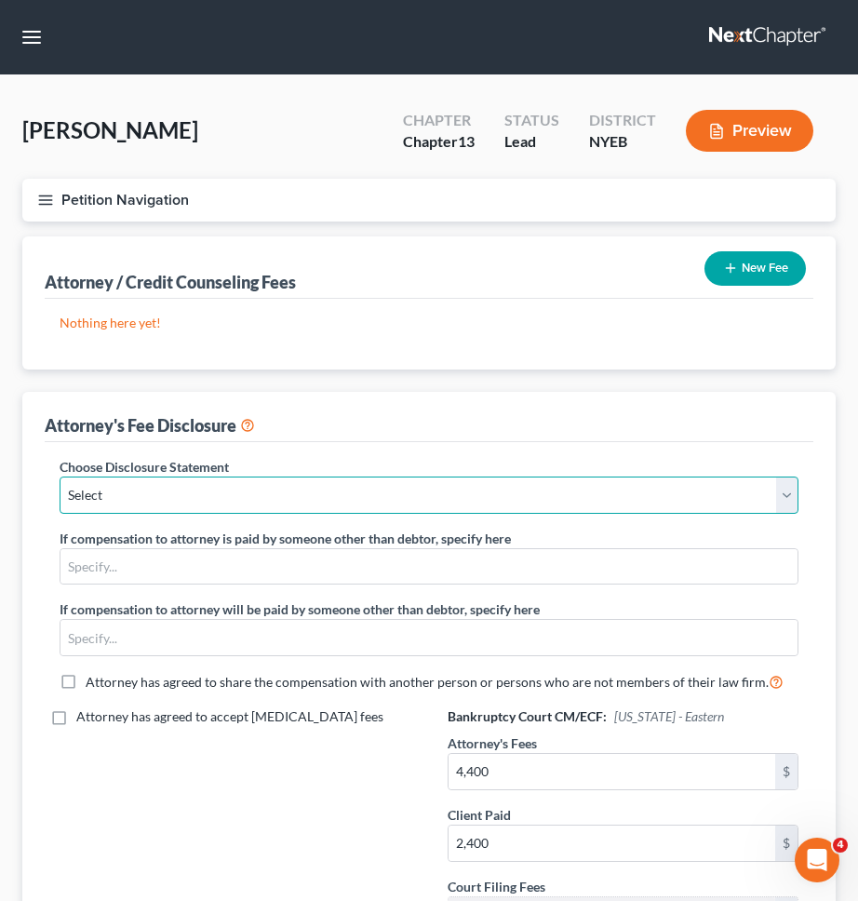
select select "0"
click at [60, 476] on select "Select Managing Partner" at bounding box center [429, 494] width 739 height 37
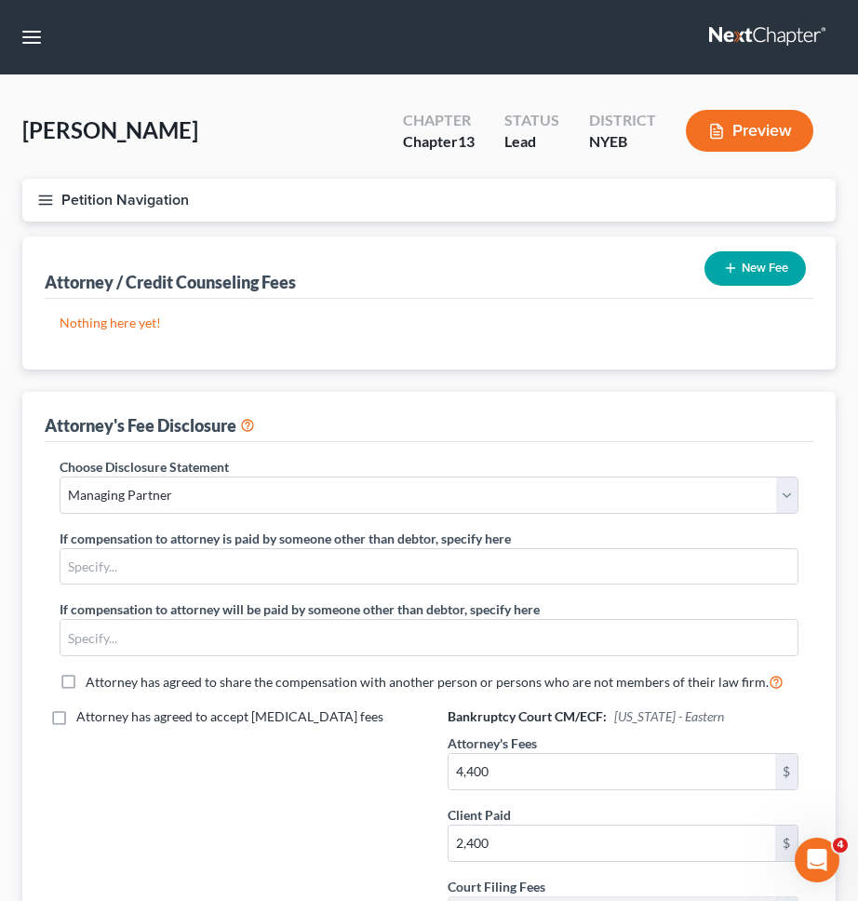
click at [781, 279] on button "New Fee" at bounding box center [754, 268] width 101 height 34
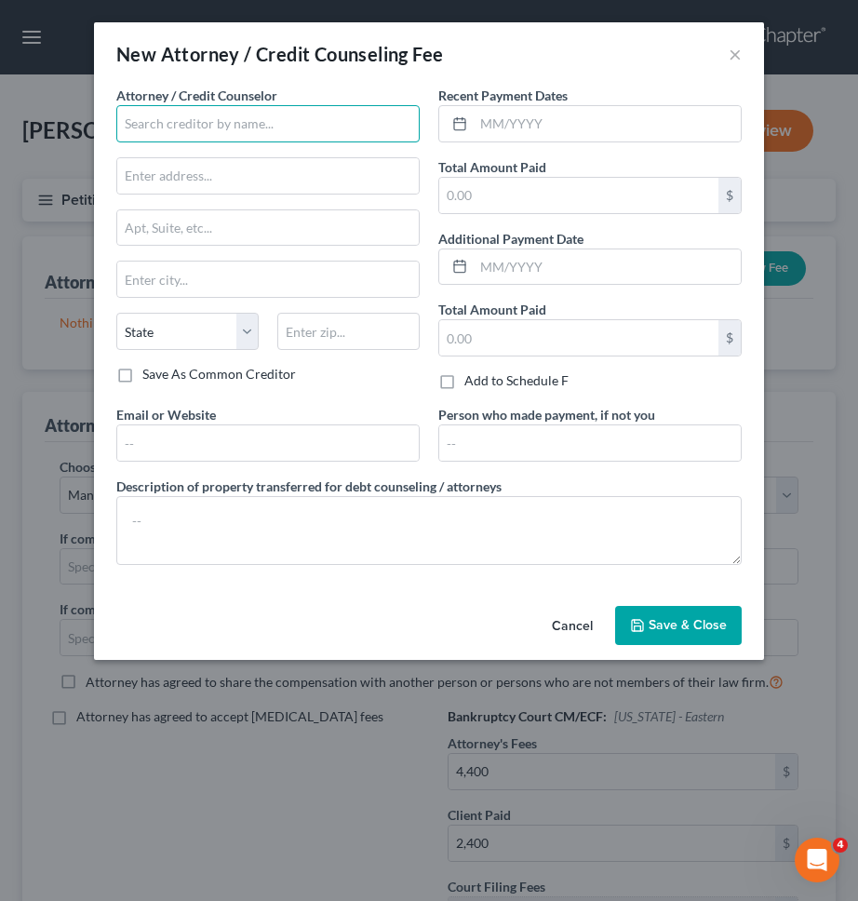
click at [237, 131] on input "text" at bounding box center [267, 123] width 303 height 37
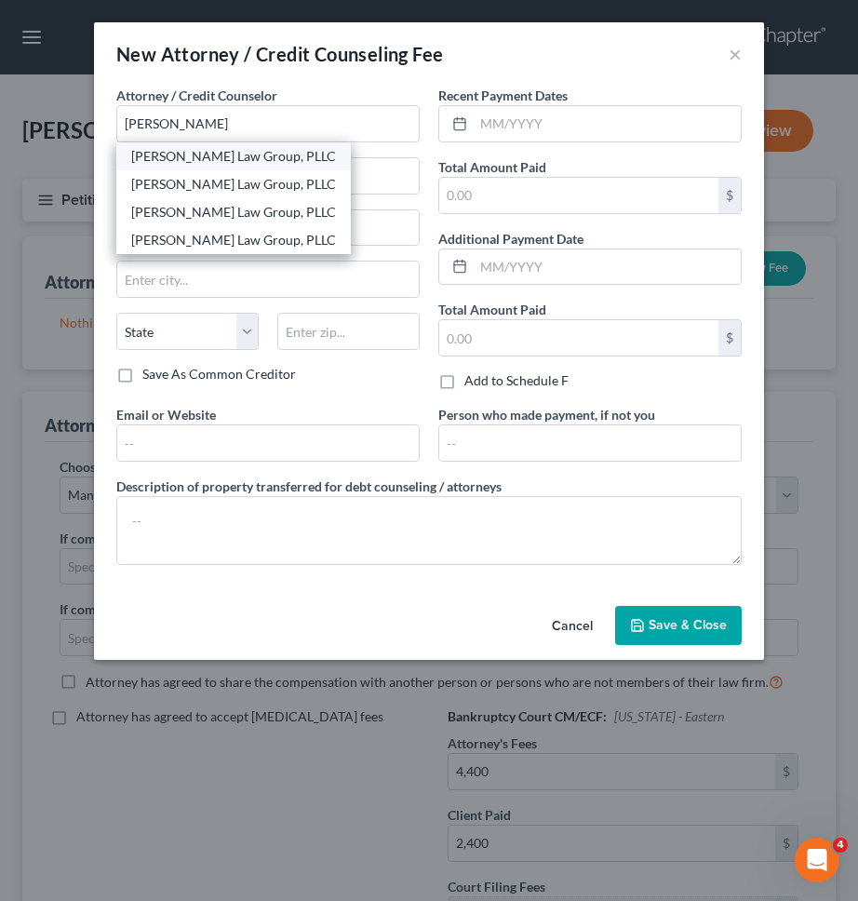
click at [186, 156] on div "[PERSON_NAME] Law Group, PLLC" at bounding box center [233, 156] width 205 height 19
type input "[PERSON_NAME] Law Group, PLLC"
type input "1 Liberty Plaza, 23rd Floor"
type input "New York"
select select "35"
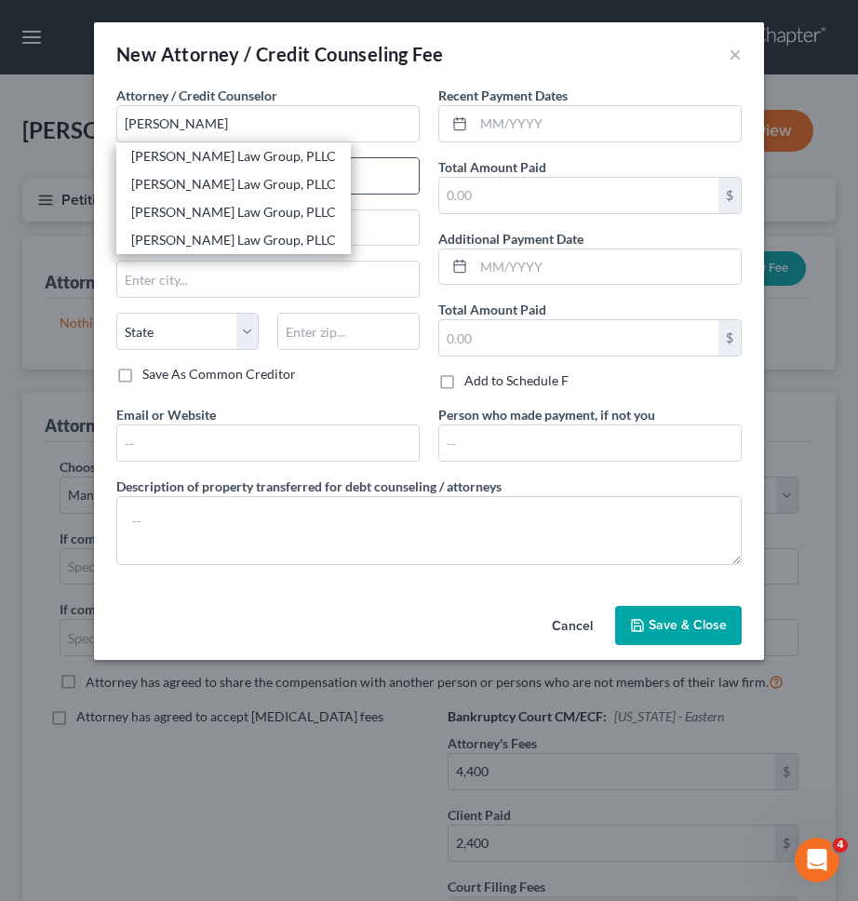
type input "10006"
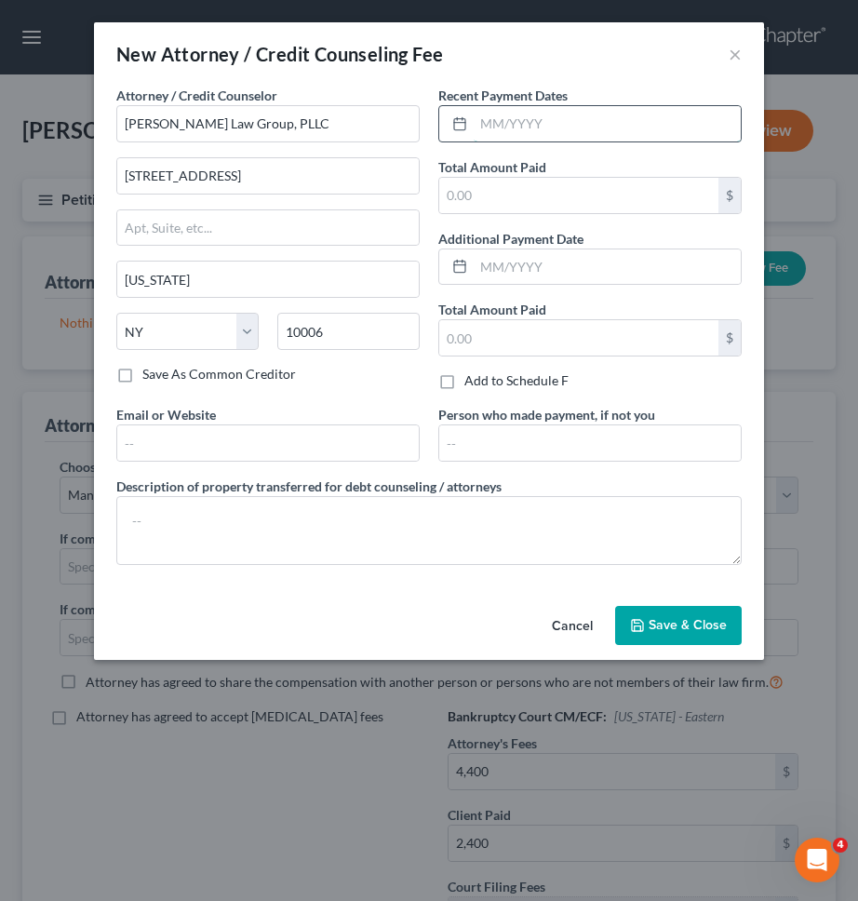
click at [509, 131] on input "text" at bounding box center [607, 123] width 267 height 35
type input "09/2025"
click at [526, 191] on input "text" at bounding box center [578, 195] width 279 height 35
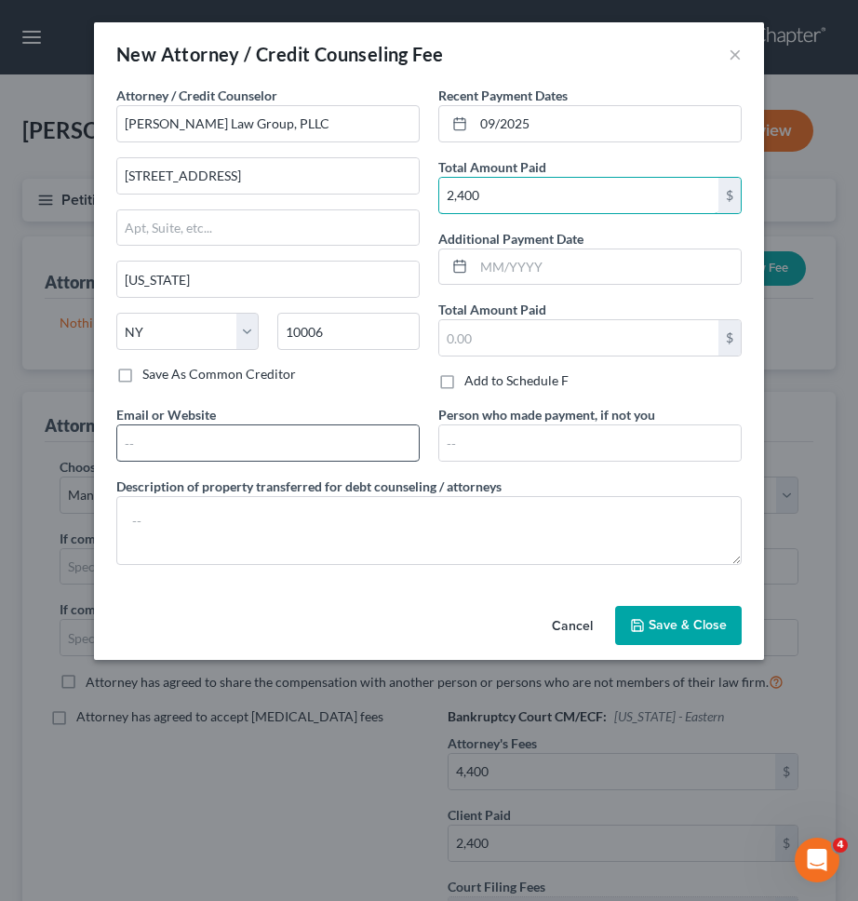
type input "2,400"
click at [384, 451] on input "text" at bounding box center [267, 442] width 301 height 35
type input "https://www.singerlawgroup.com/"
click at [687, 629] on span "Save & Close" at bounding box center [688, 625] width 78 height 16
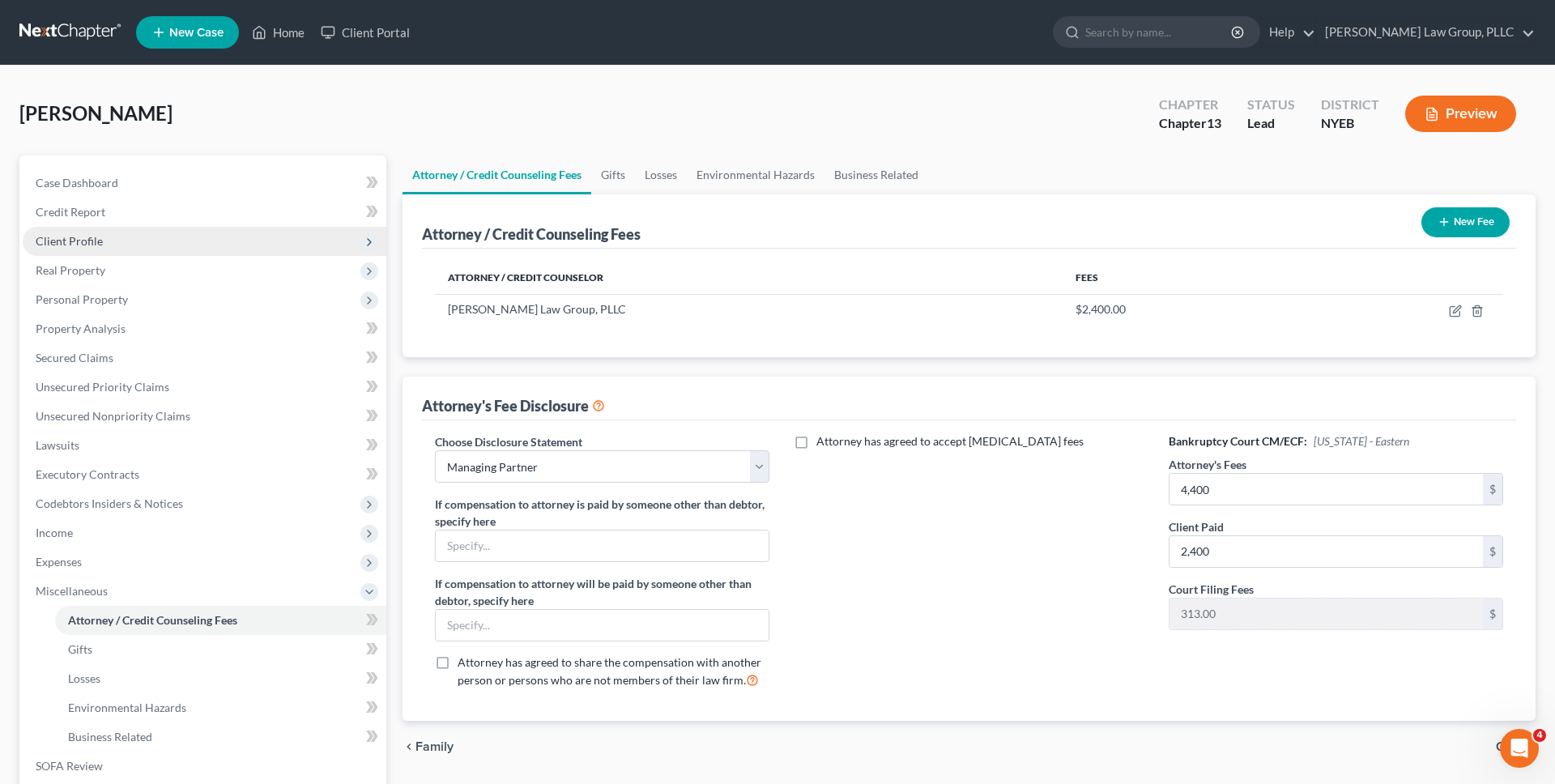
click at [257, 241] on span "Client Profile" at bounding box center [204, 241] width 364 height 29
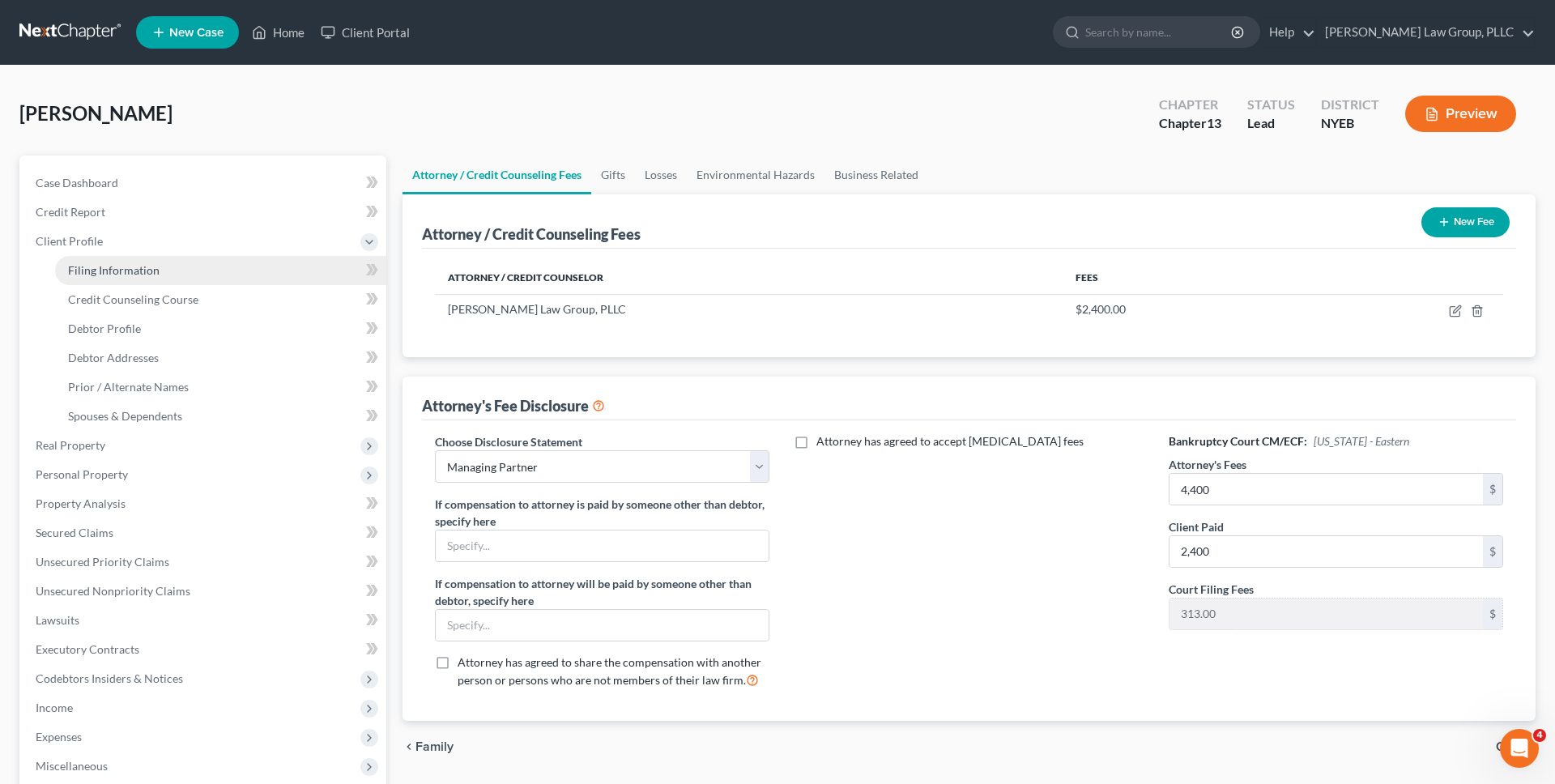
click at [246, 278] on link "Filing Information" at bounding box center [220, 270] width 332 height 29
select select "1"
select select "0"
select select "3"
select select "53"
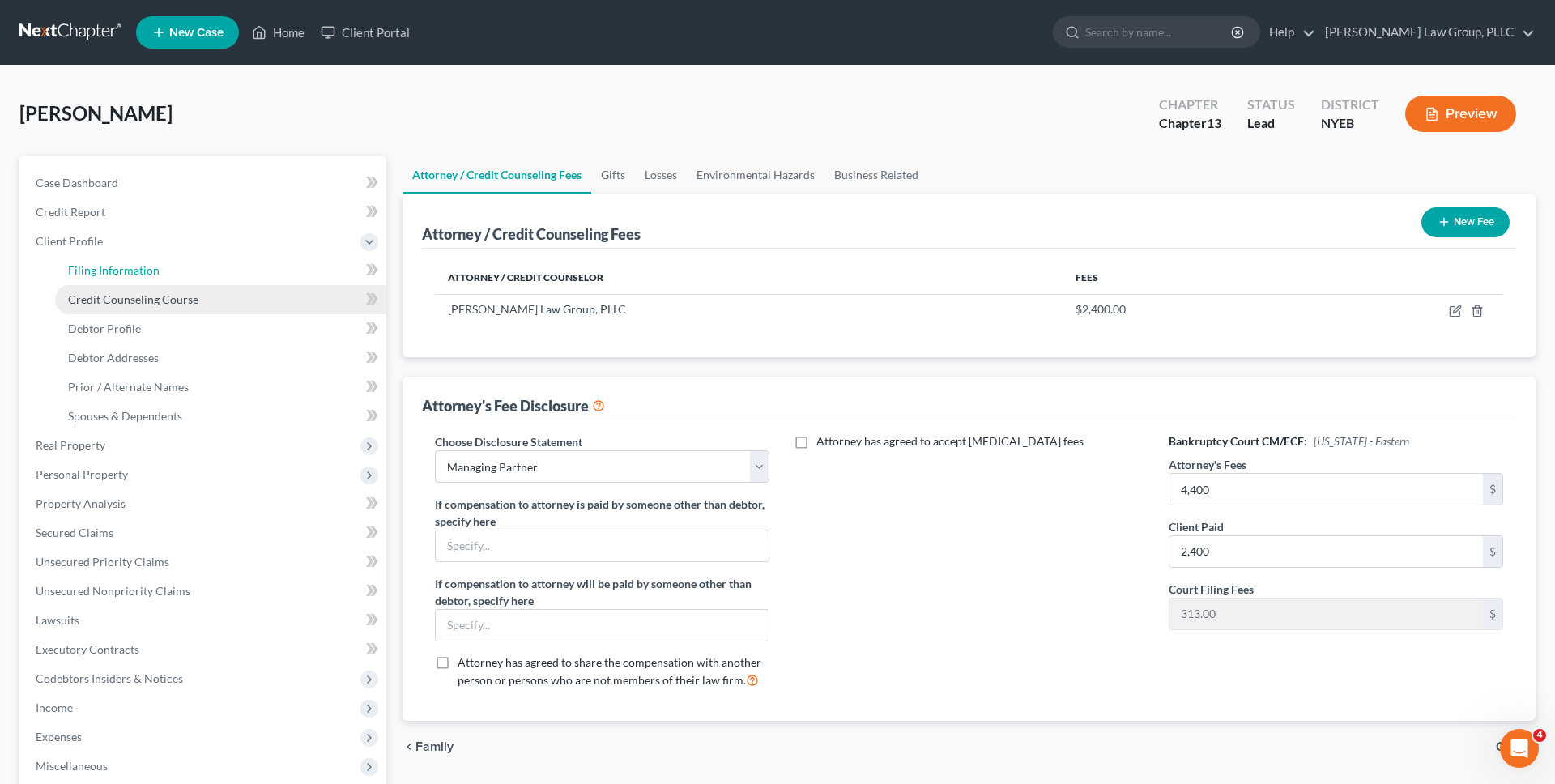
select select "35"
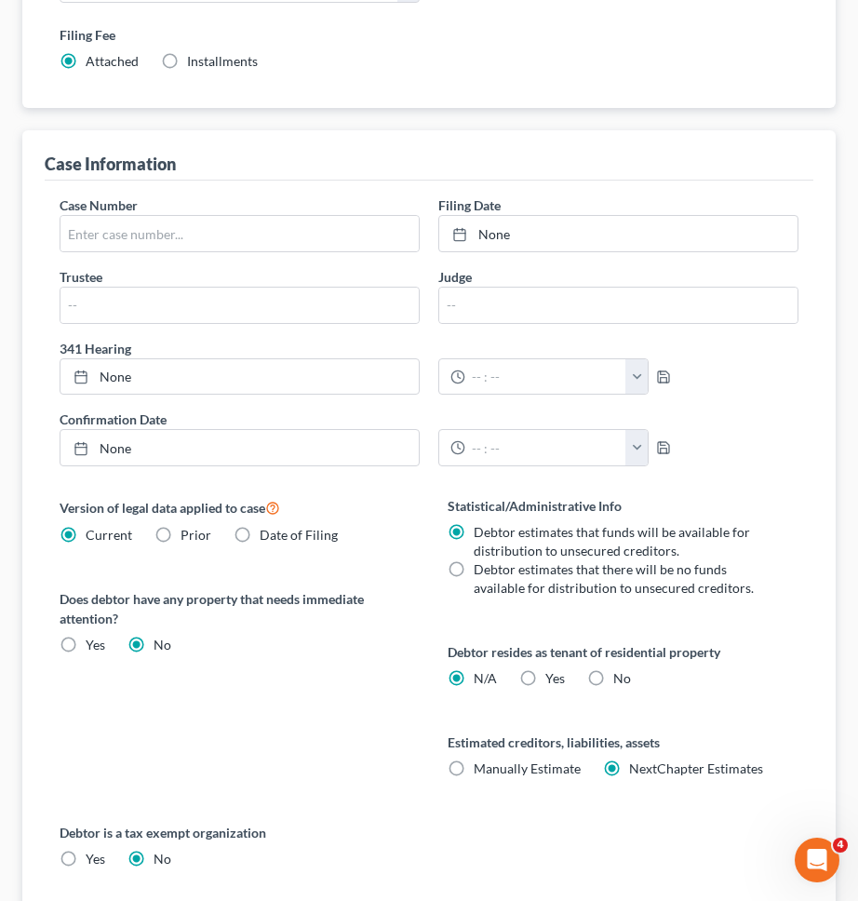
click at [737, 476] on div "Confirmation Date None close Date Time chevron_left September 2025 chevron_righ…" at bounding box center [428, 445] width 757 height 72
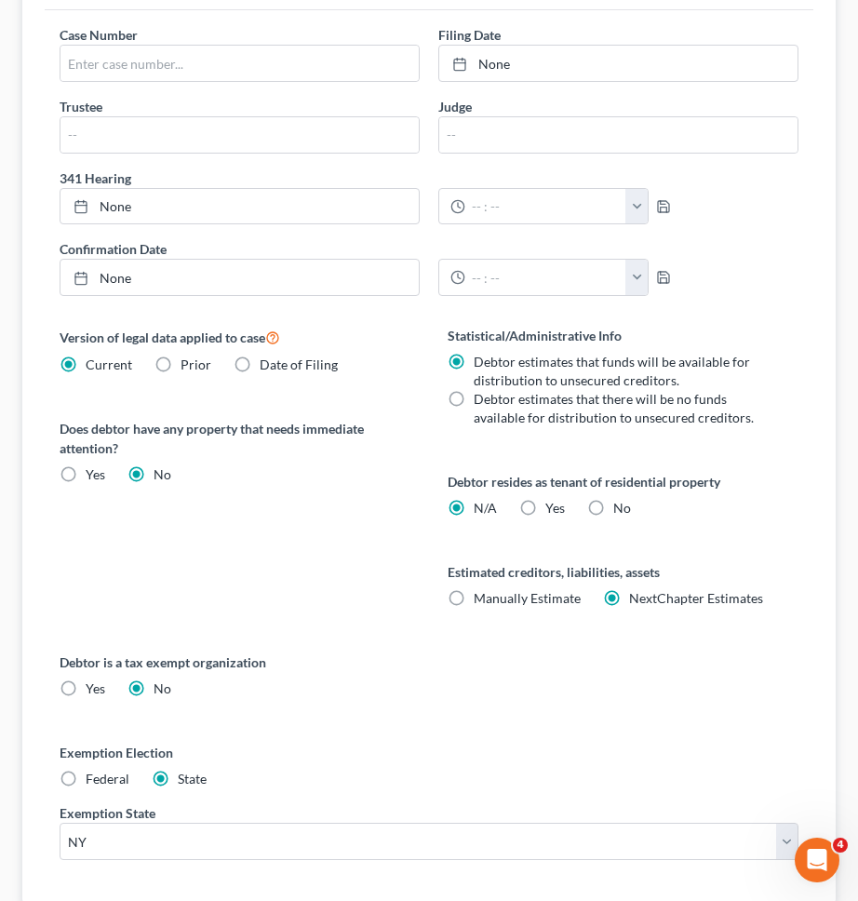
scroll to position [805, 0]
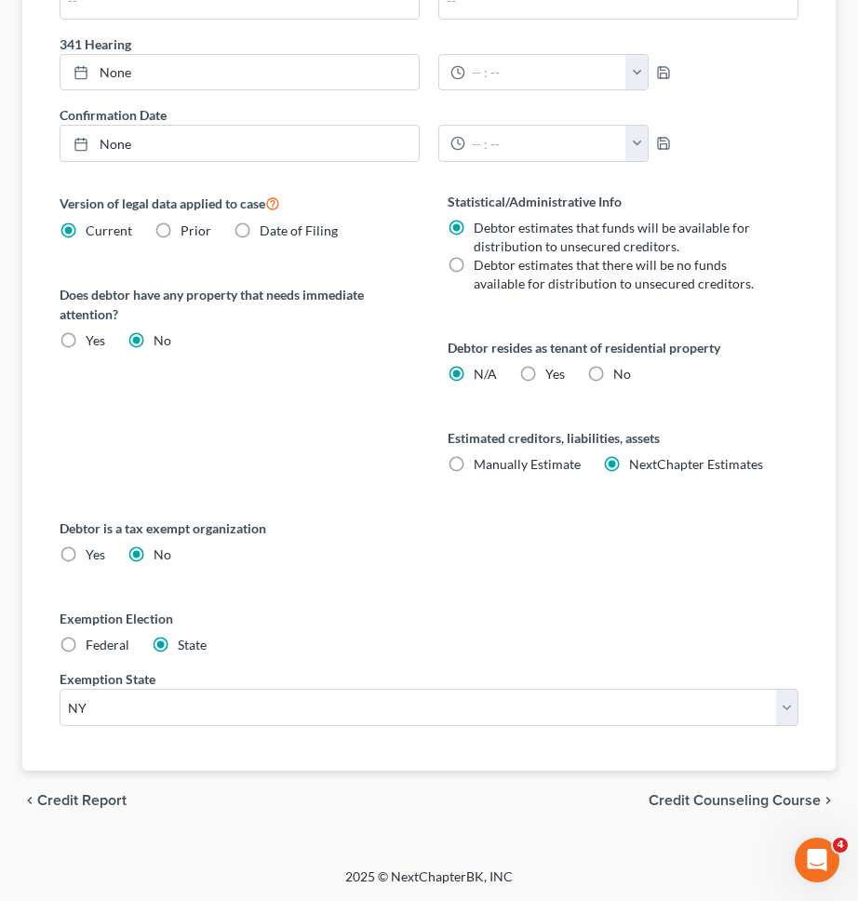
click at [91, 636] on label "Federal" at bounding box center [108, 645] width 44 height 19
click at [93, 636] on input "Federal" at bounding box center [99, 642] width 12 height 12
radio input "true"
radio input "false"
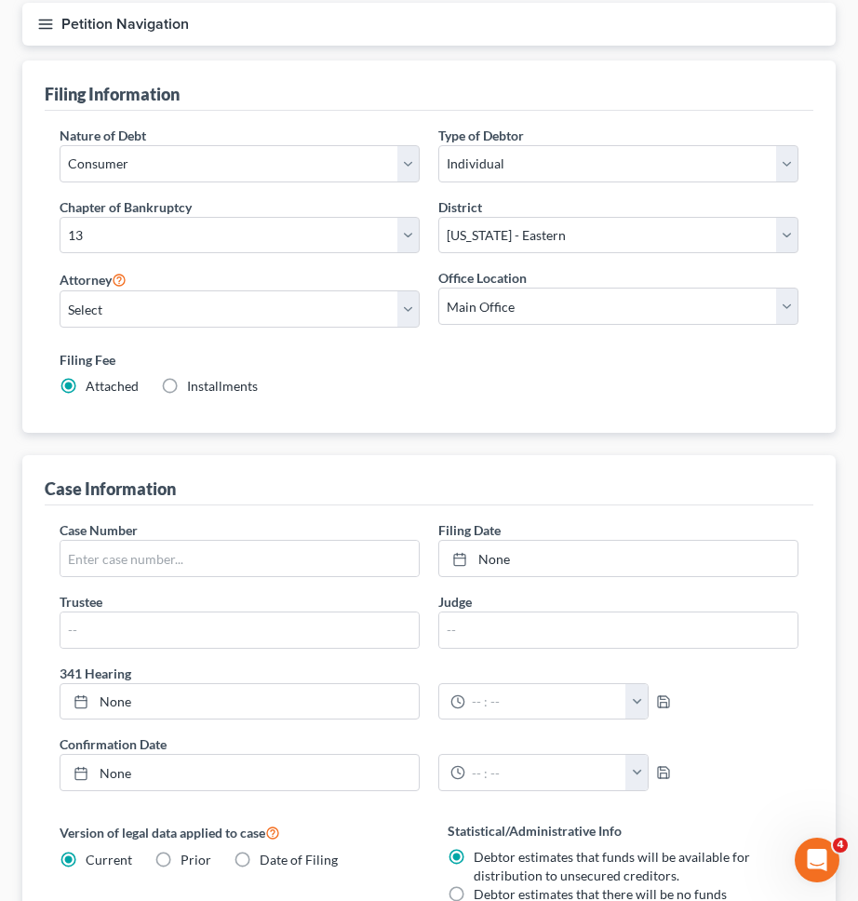
scroll to position [0, 0]
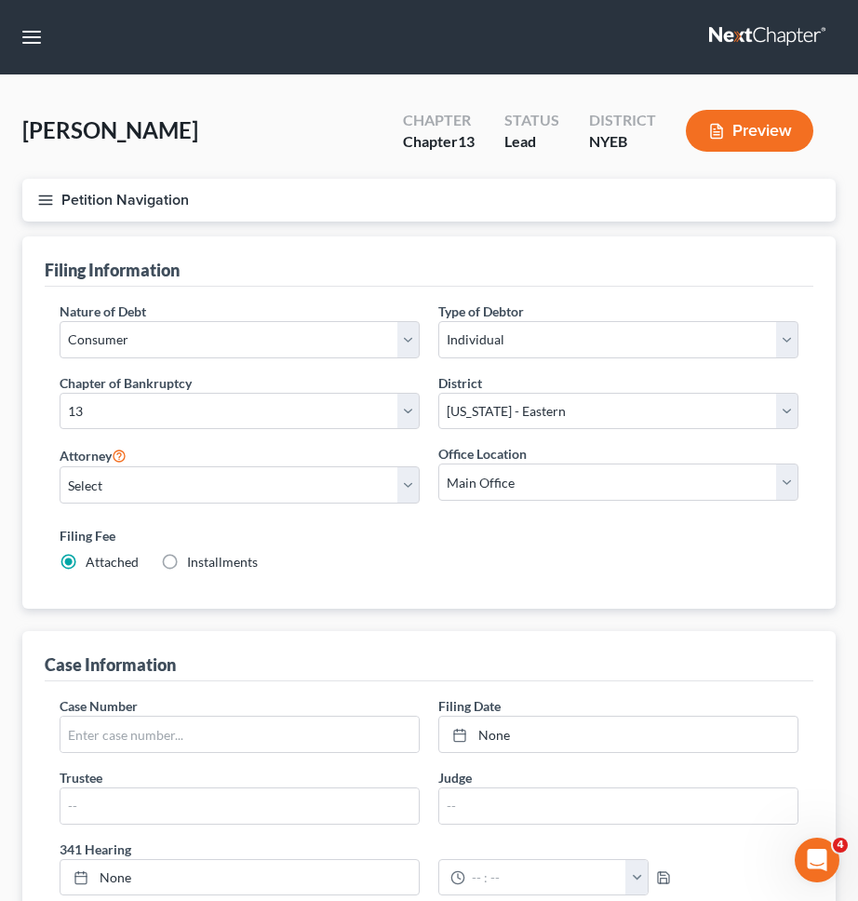
click at [216, 206] on button "Petition Navigation" at bounding box center [428, 200] width 813 height 43
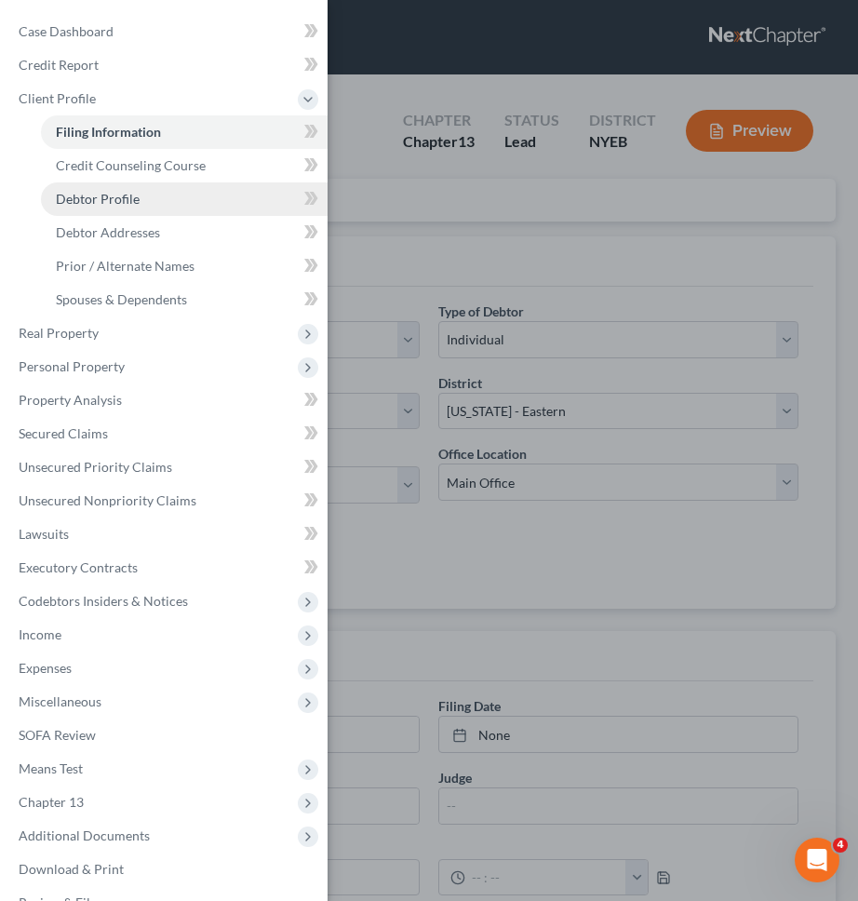
click at [189, 205] on link "Debtor Profile" at bounding box center [184, 198] width 287 height 33
select select "0"
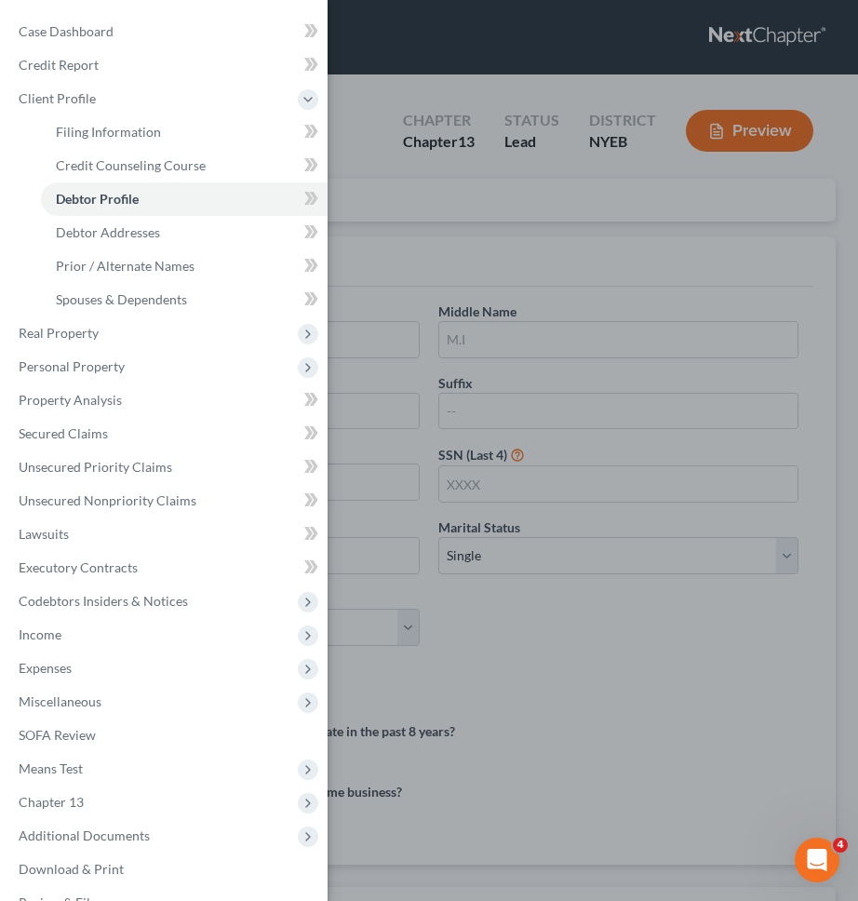
click at [459, 214] on div "Case Dashboard Payments Invoices Payments Payments Credit Report Client Profile" at bounding box center [429, 450] width 858 height 901
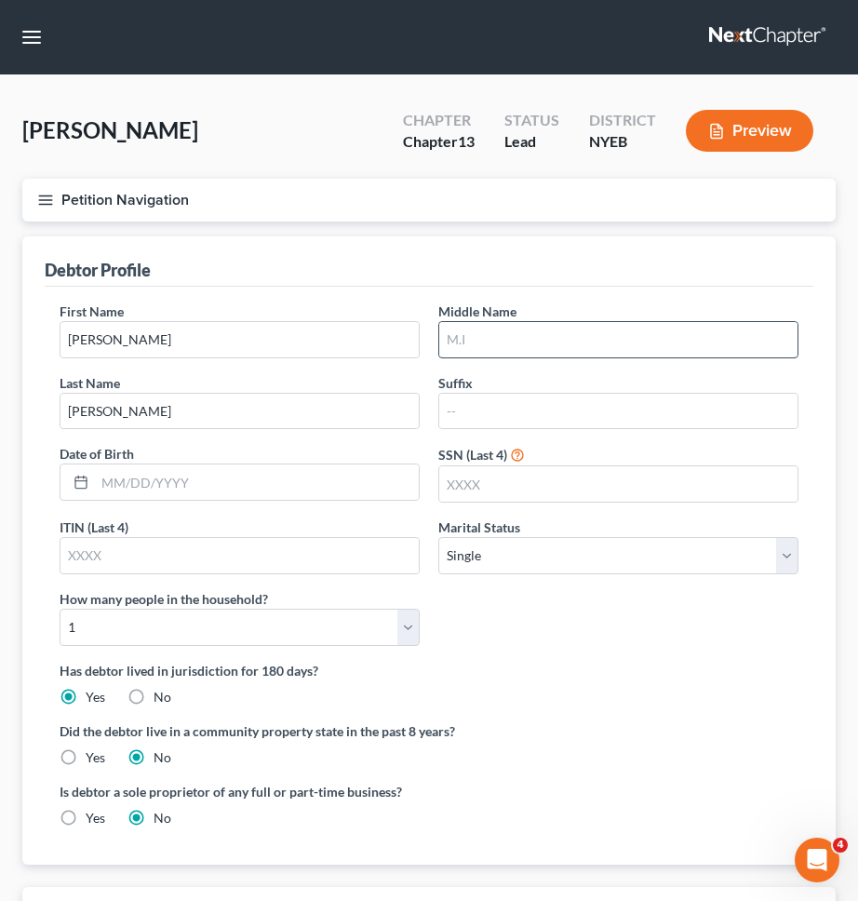
click at [501, 326] on input "text" at bounding box center [618, 339] width 358 height 35
type input "Bryan"
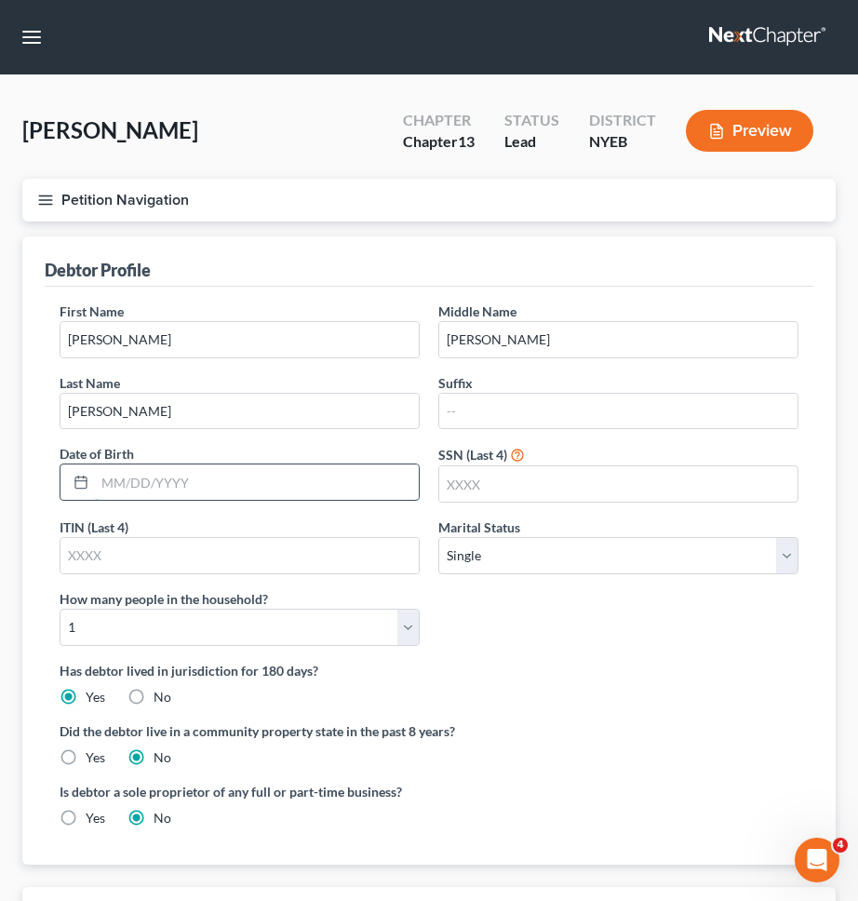
click at [341, 479] on input "text" at bounding box center [257, 481] width 324 height 35
type input "08/21/1974"
click at [584, 634] on div "First Name Terrence Middle Name Bryan Last Name Gomes Suffix Date of Birth 08/2…" at bounding box center [428, 480] width 757 height 359
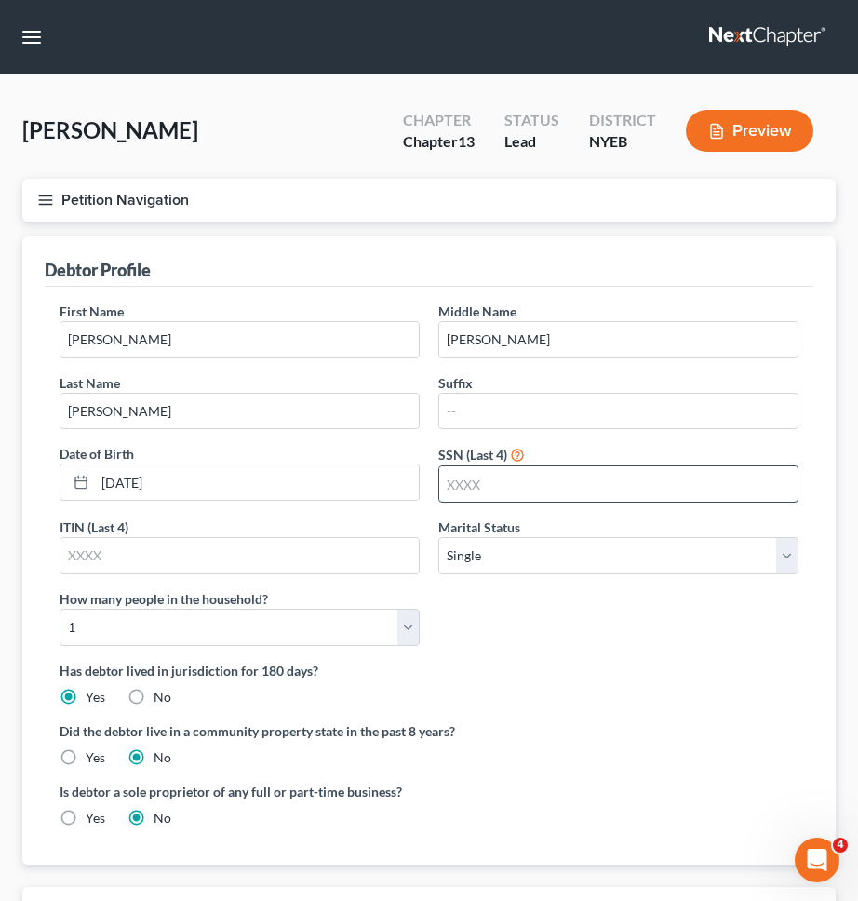
click at [680, 489] on input "text" at bounding box center [618, 483] width 358 height 35
type input "1586"
click at [617, 643] on div "First Name Terrence Middle Name Bryan Last Name Gomes Suffix Date of Birth 08/2…" at bounding box center [428, 480] width 757 height 359
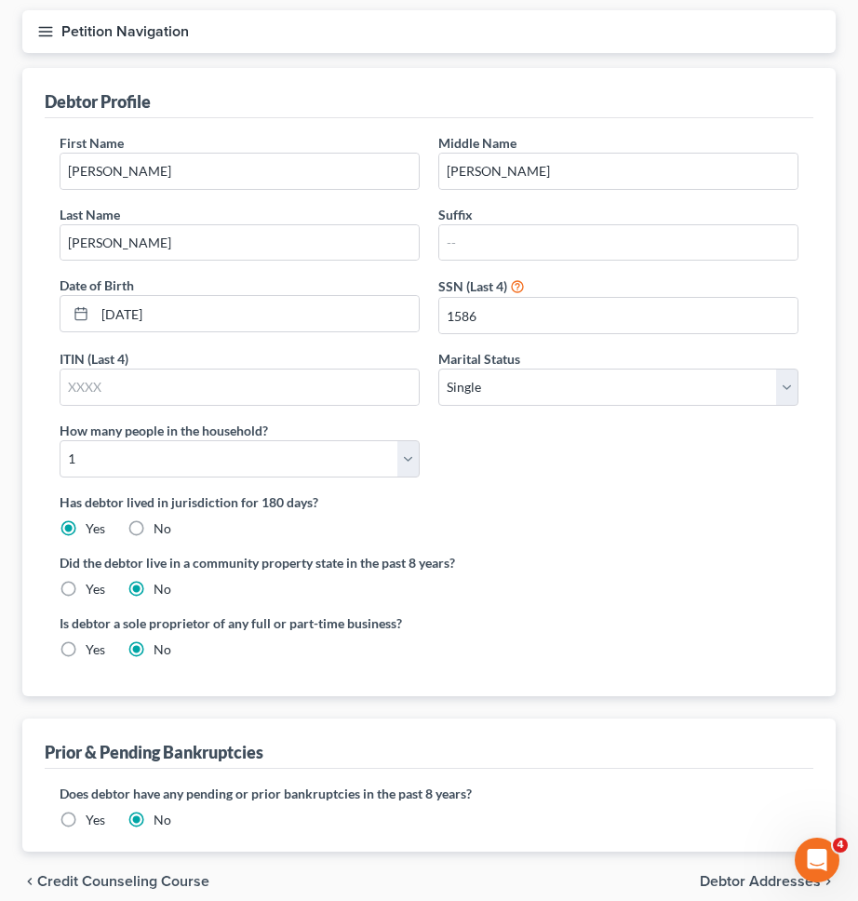
scroll to position [249, 0]
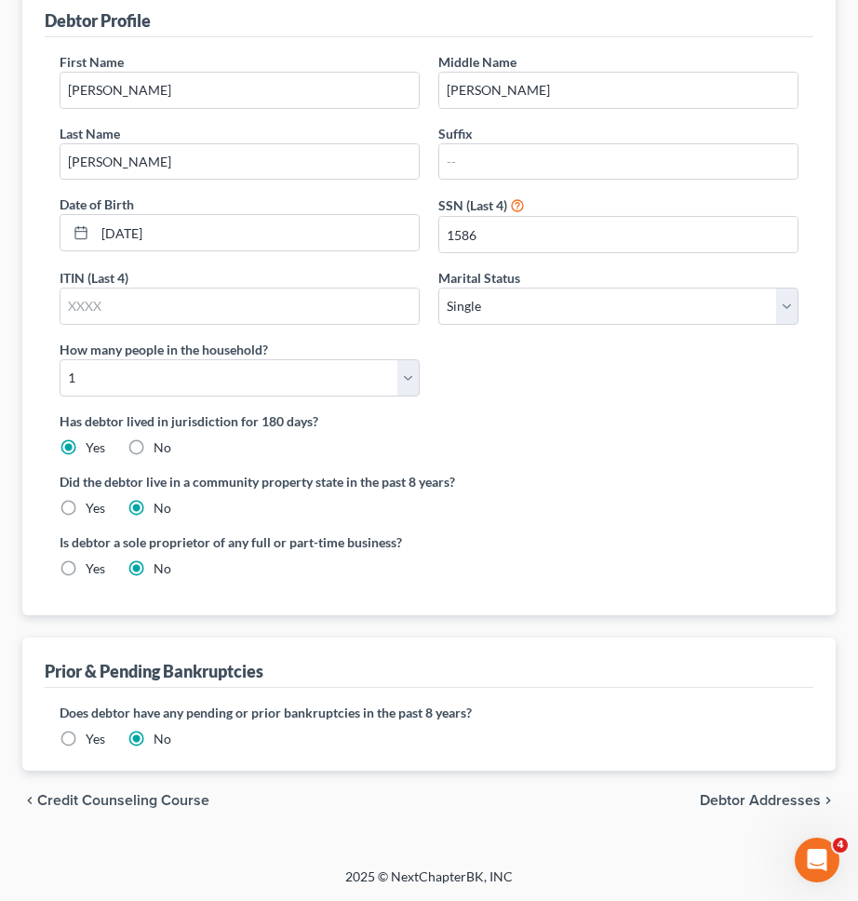
click at [716, 804] on span "Debtor Addresses" at bounding box center [760, 800] width 121 height 15
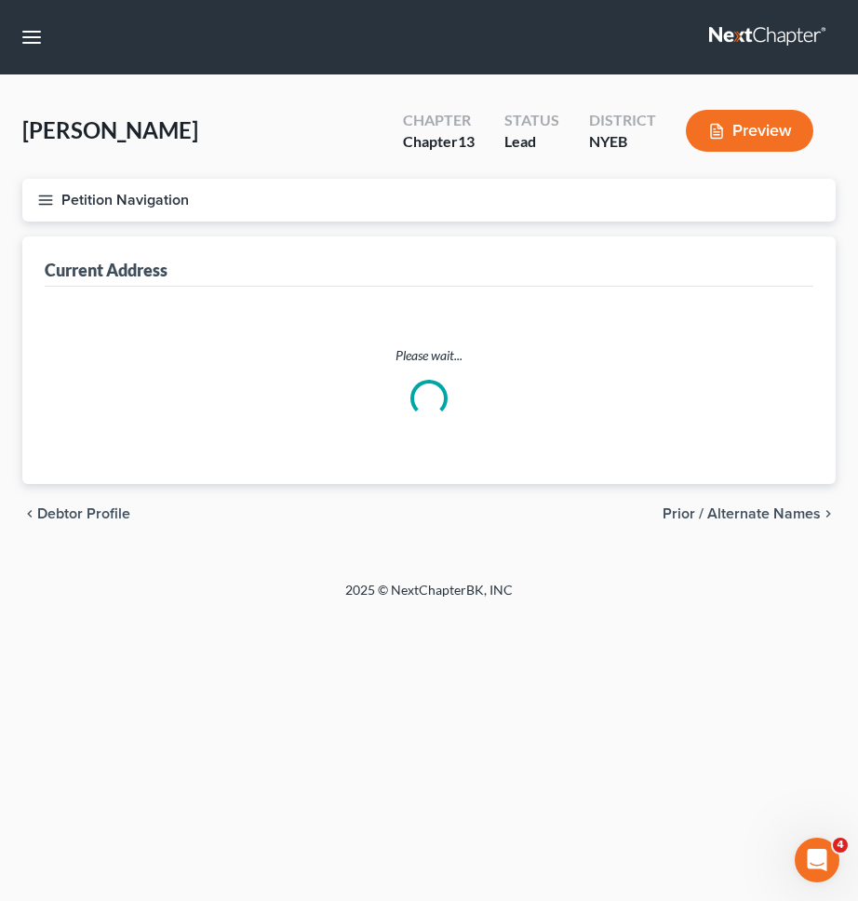
select select "0"
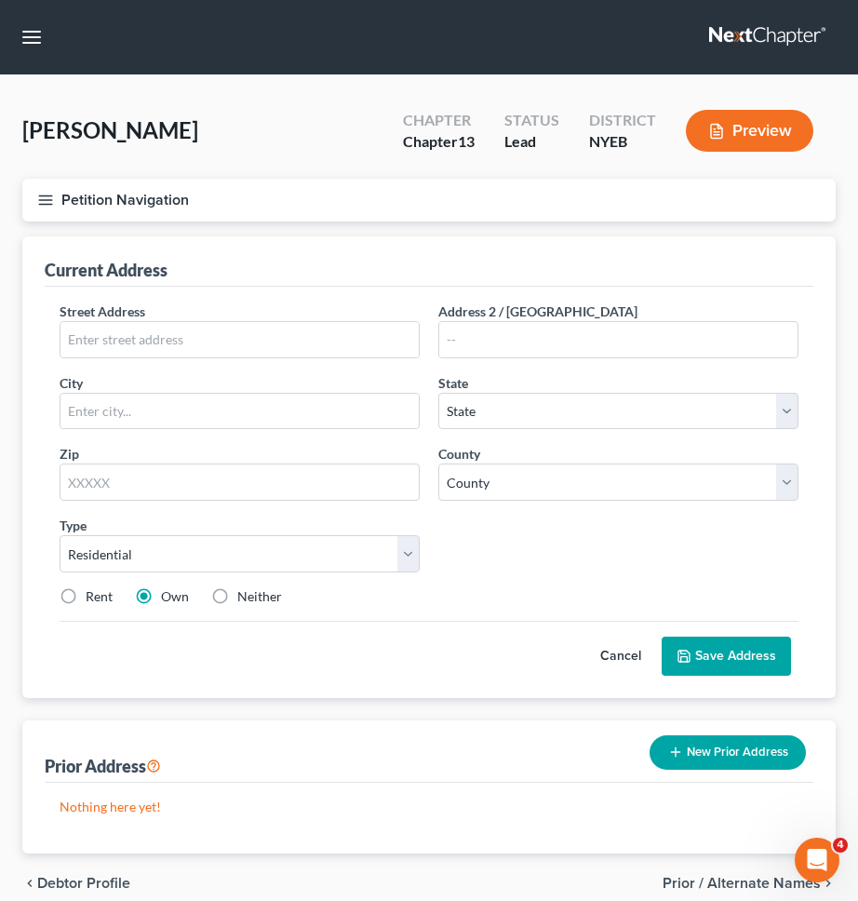
click at [563, 193] on button "Petition Navigation" at bounding box center [428, 200] width 813 height 43
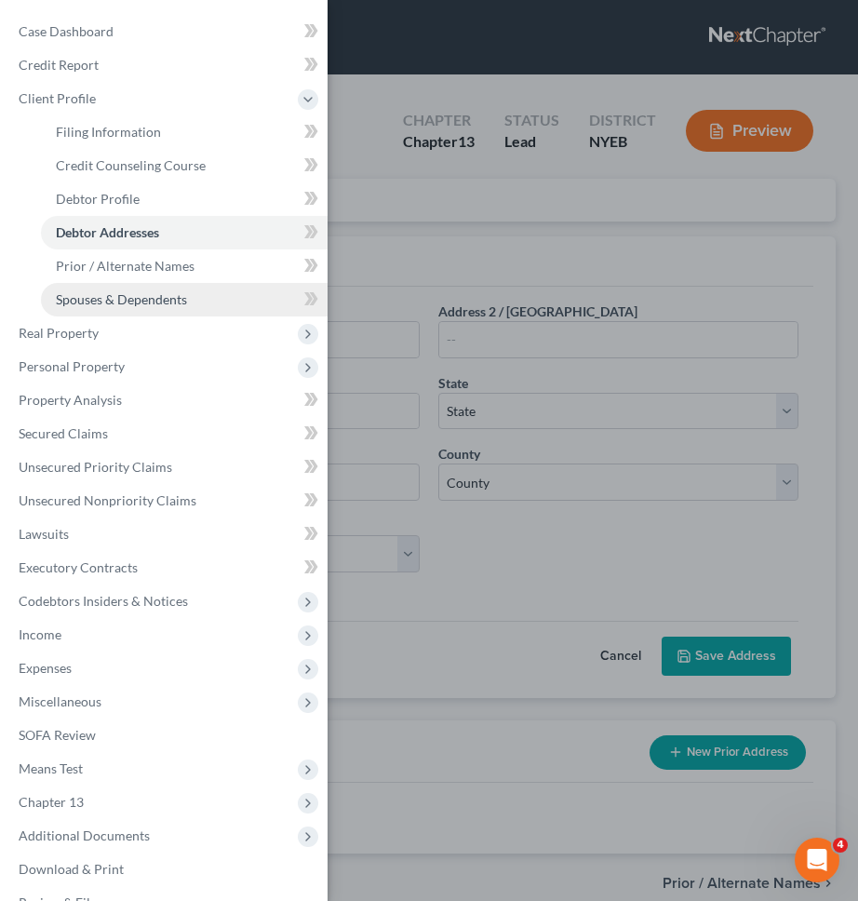
click at [177, 287] on link "Spouses & Dependents" at bounding box center [184, 299] width 287 height 33
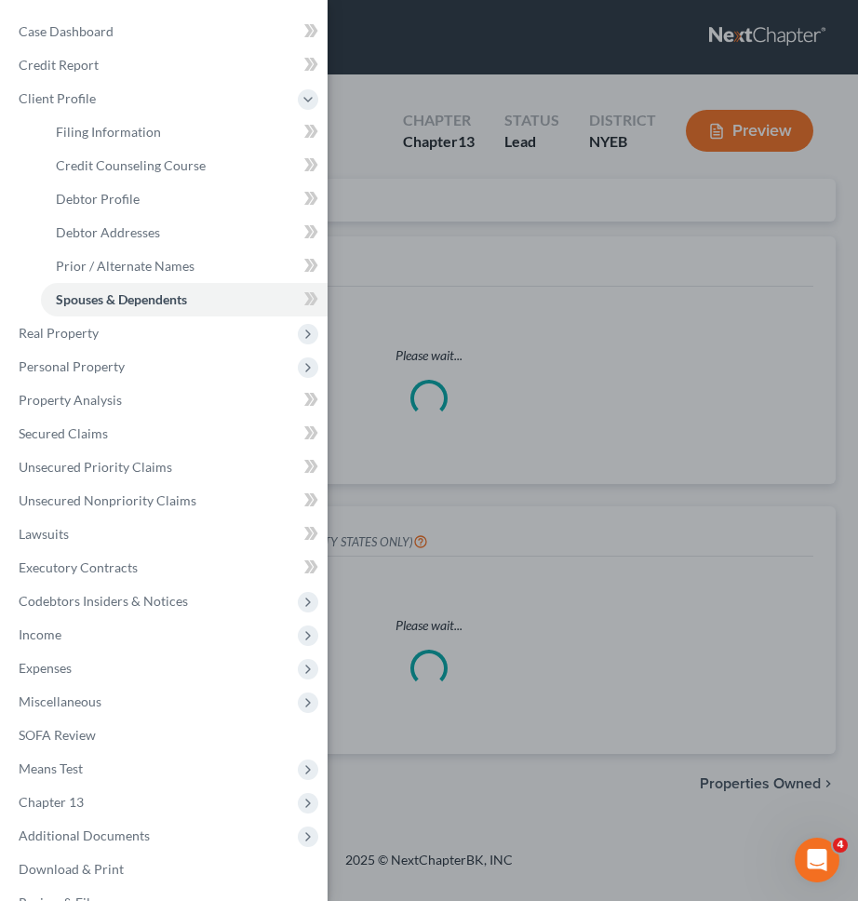
click at [398, 279] on div "Case Dashboard Payments Invoices Payments Payments Credit Report Client Profile" at bounding box center [429, 450] width 858 height 901
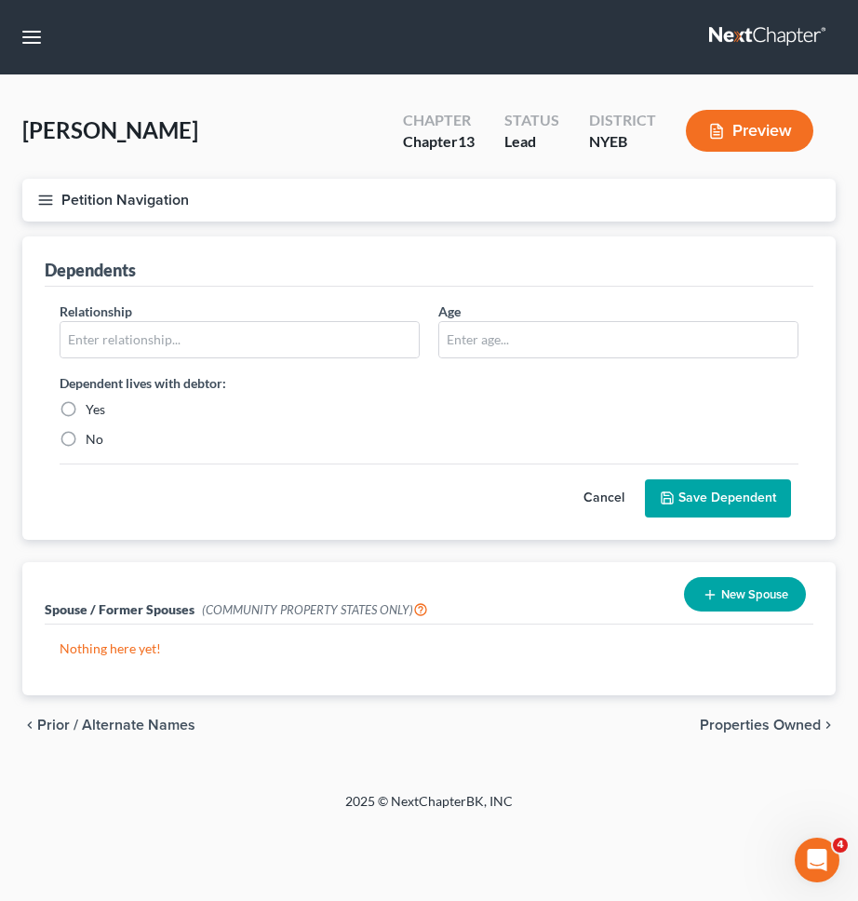
click at [166, 734] on div "chevron_left Prior / Alternate Names Properties Owned chevron_right" at bounding box center [428, 725] width 813 height 60
click at [164, 725] on span "Prior / Alternate Names" at bounding box center [116, 724] width 158 height 15
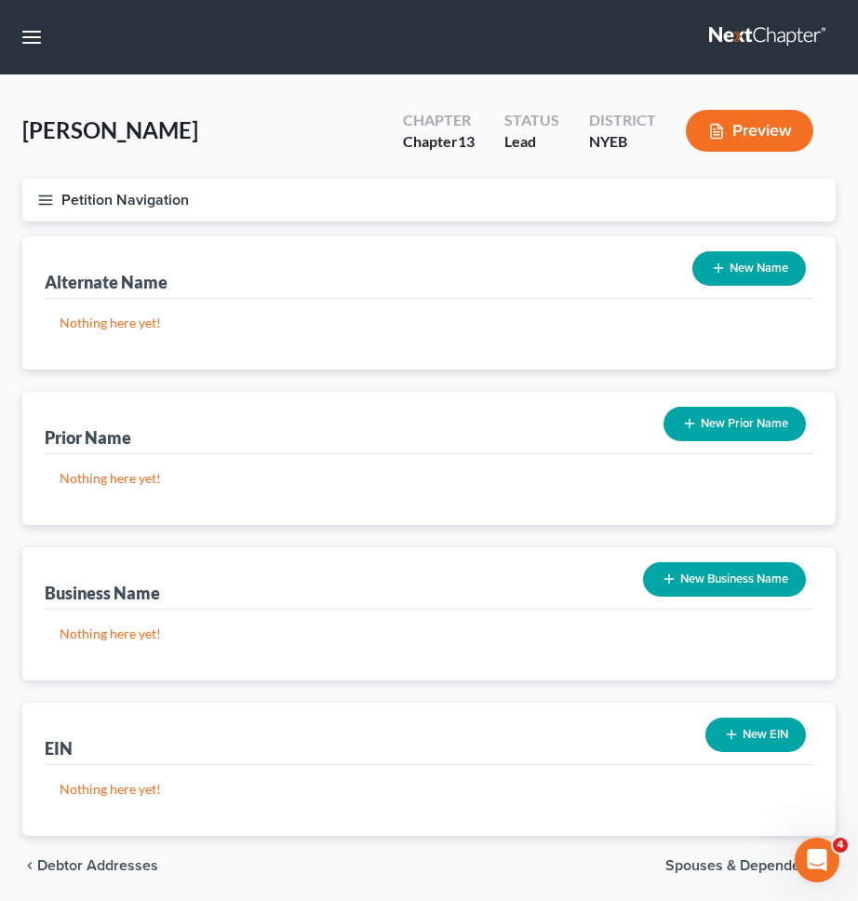
click at [727, 261] on button "New Name" at bounding box center [749, 268] width 114 height 34
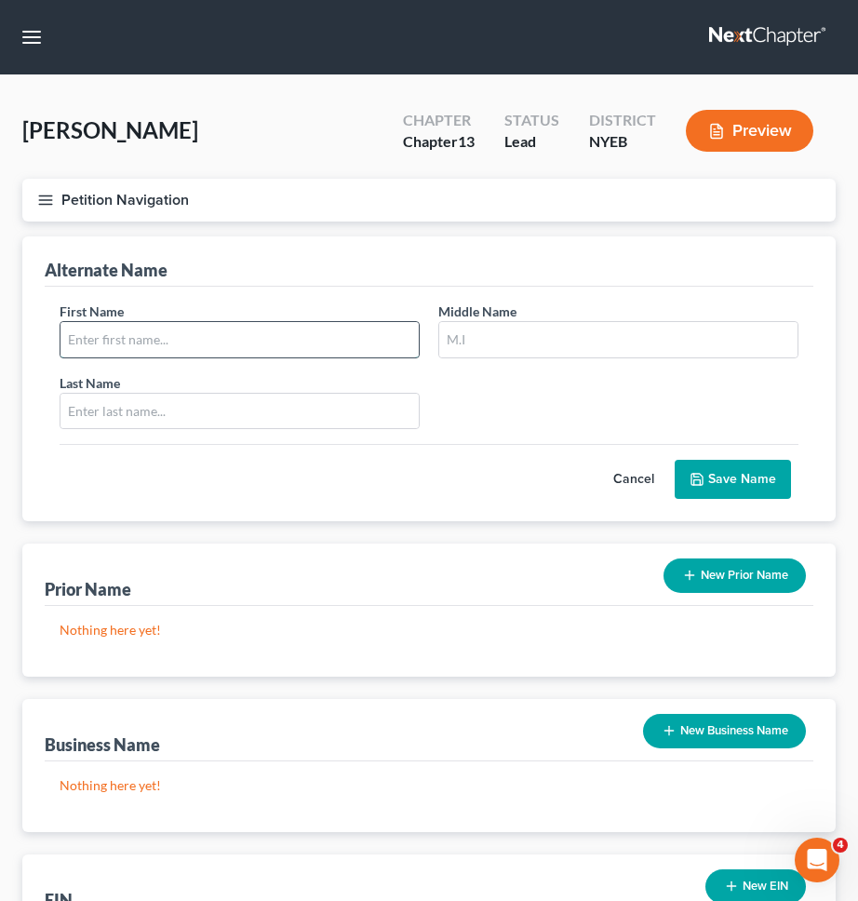
click at [389, 355] on input "text" at bounding box center [239, 339] width 358 height 35
type input "Terrence"
click at [597, 345] on input "text" at bounding box center [618, 339] width 358 height 35
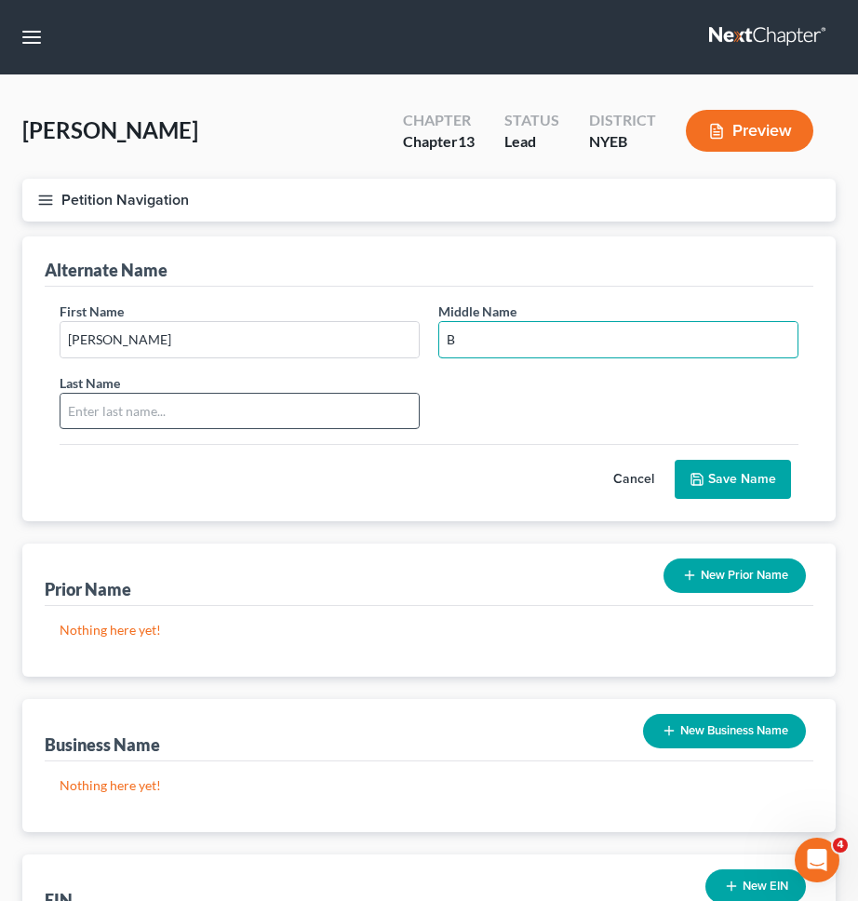
type input "B"
click at [370, 408] on input "text" at bounding box center [239, 411] width 358 height 35
click at [369, 408] on input "text" at bounding box center [239, 411] width 358 height 35
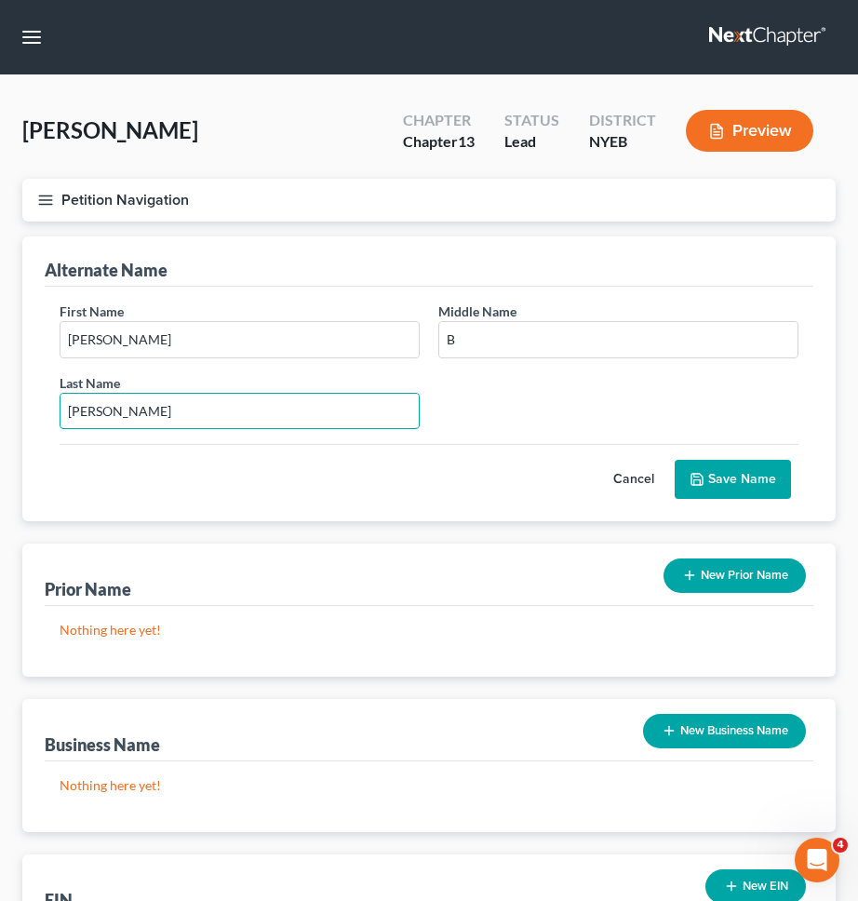
type input "Gomes"
click at [727, 476] on button "Save Name" at bounding box center [733, 479] width 116 height 39
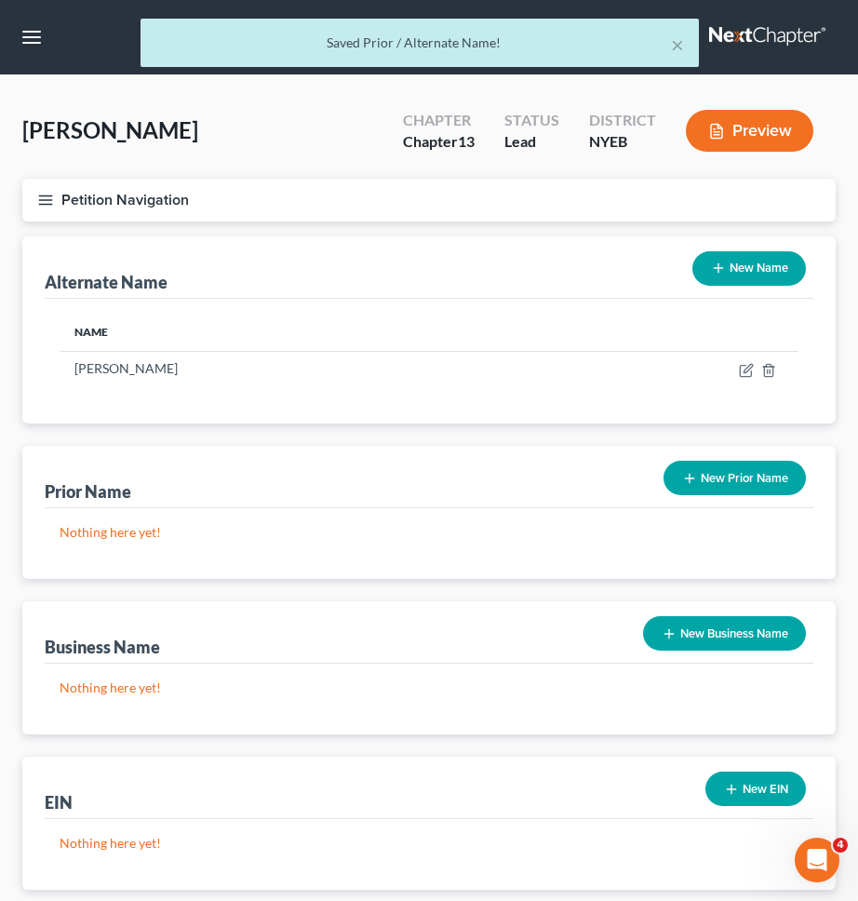
click at [494, 207] on button "Petition Navigation" at bounding box center [428, 200] width 813 height 43
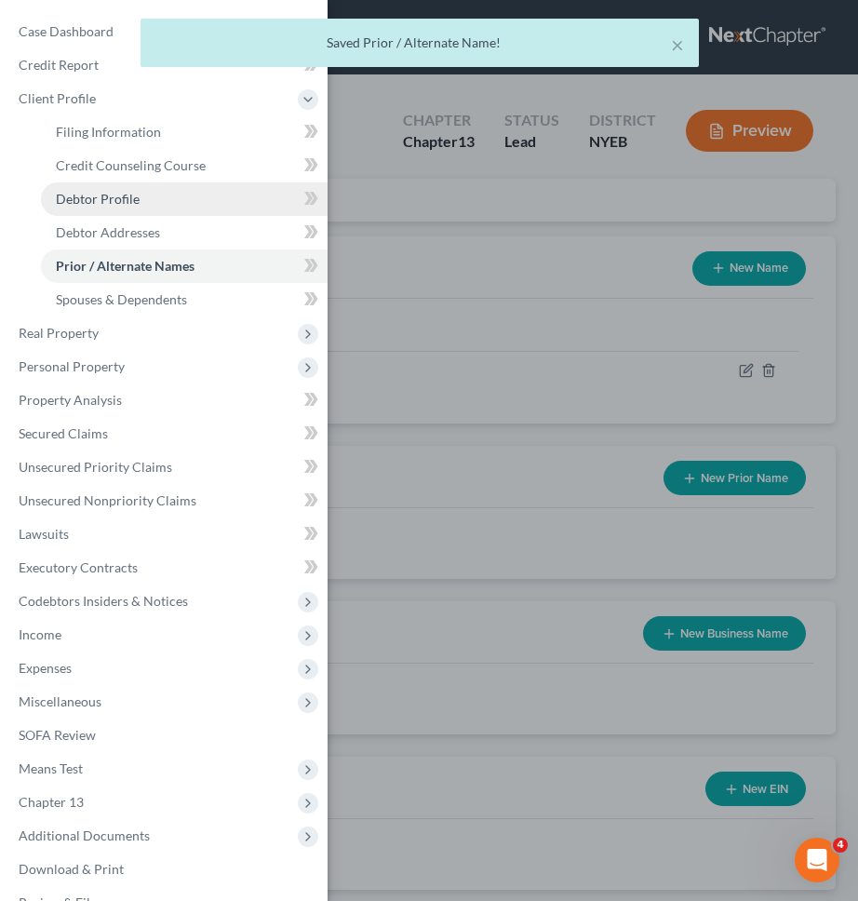
click at [234, 200] on link "Debtor Profile" at bounding box center [184, 198] width 287 height 33
select select "0"
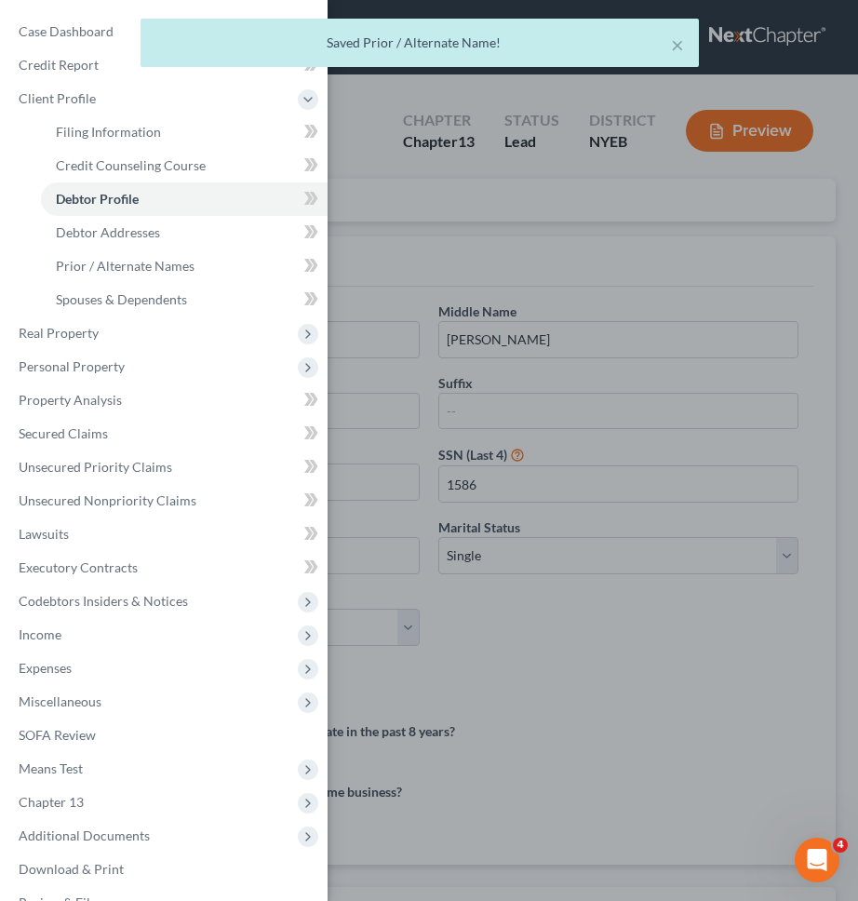
click at [399, 220] on div "Case Dashboard Payments Invoices Payments Payments Credit Report Client Profile" at bounding box center [429, 450] width 858 height 901
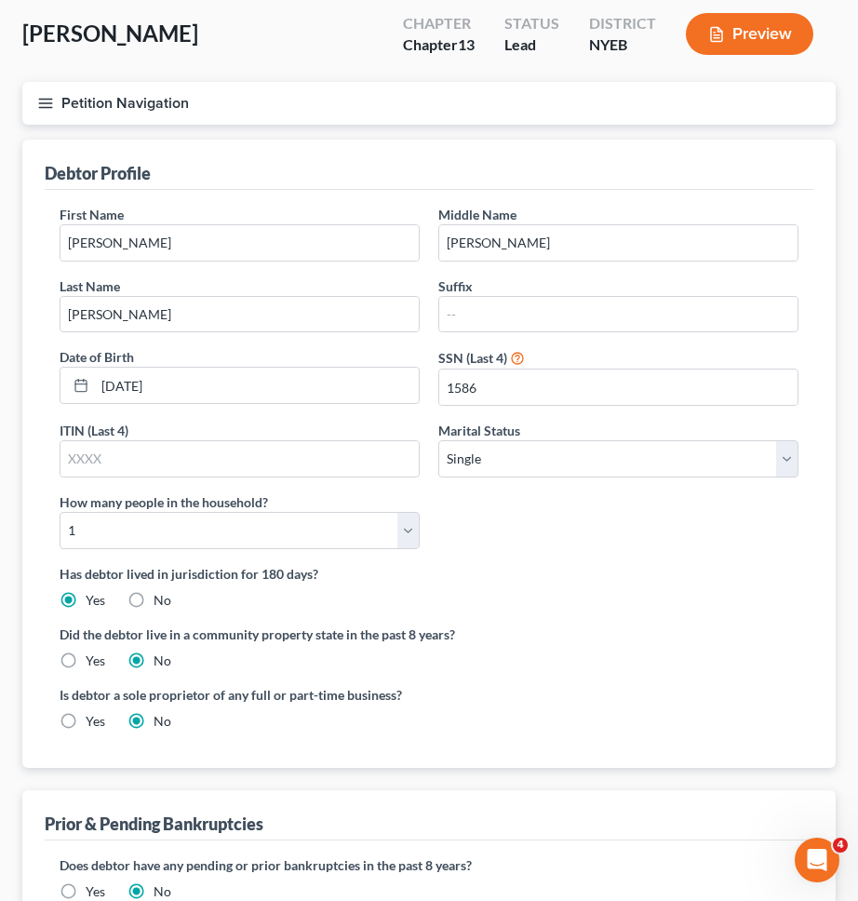
scroll to position [249, 0]
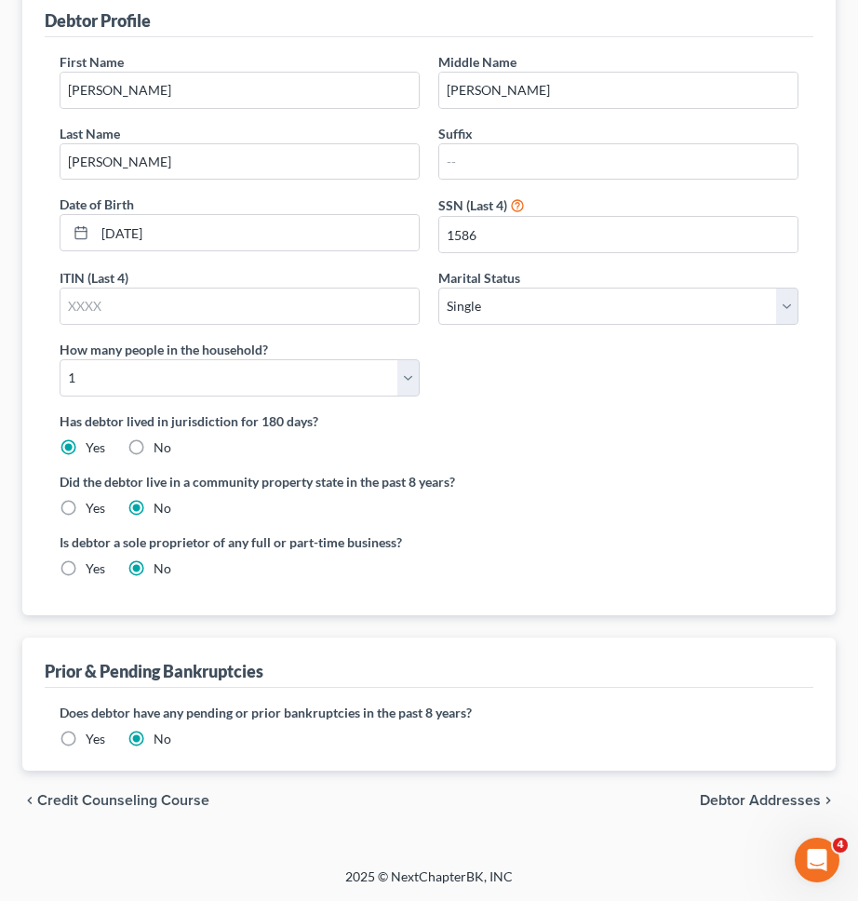
click at [729, 783] on div "chevron_left Credit Counseling Course Debtor Addresses chevron_right" at bounding box center [428, 800] width 813 height 60
click at [729, 804] on span "Debtor Addresses" at bounding box center [760, 800] width 121 height 15
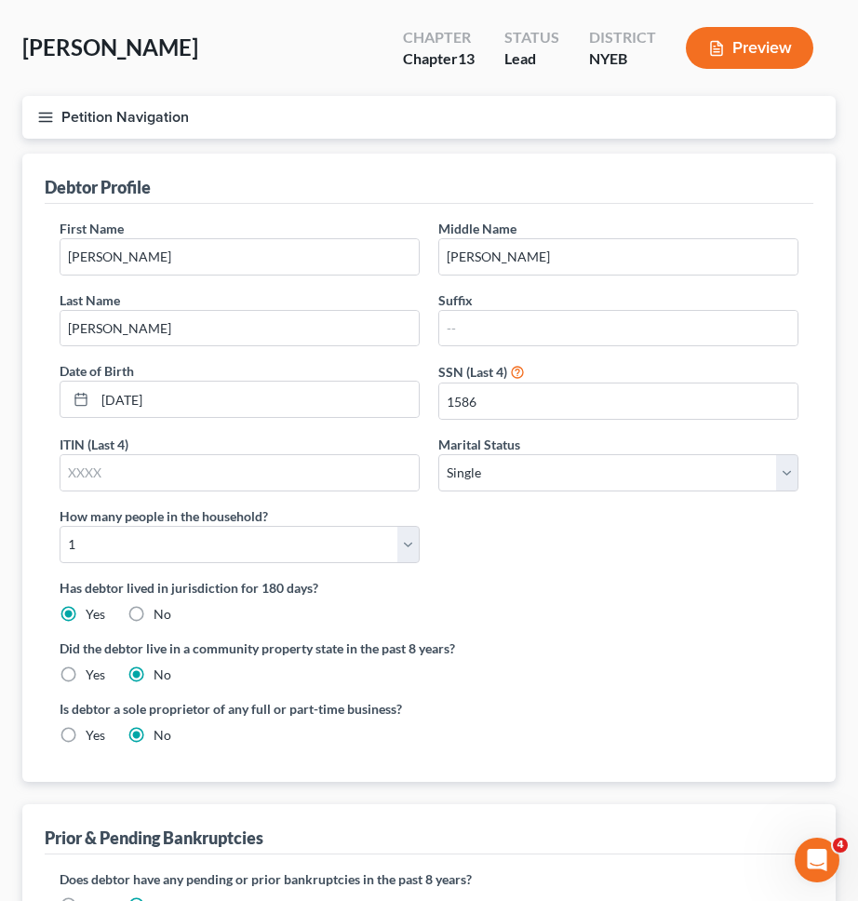
select select "0"
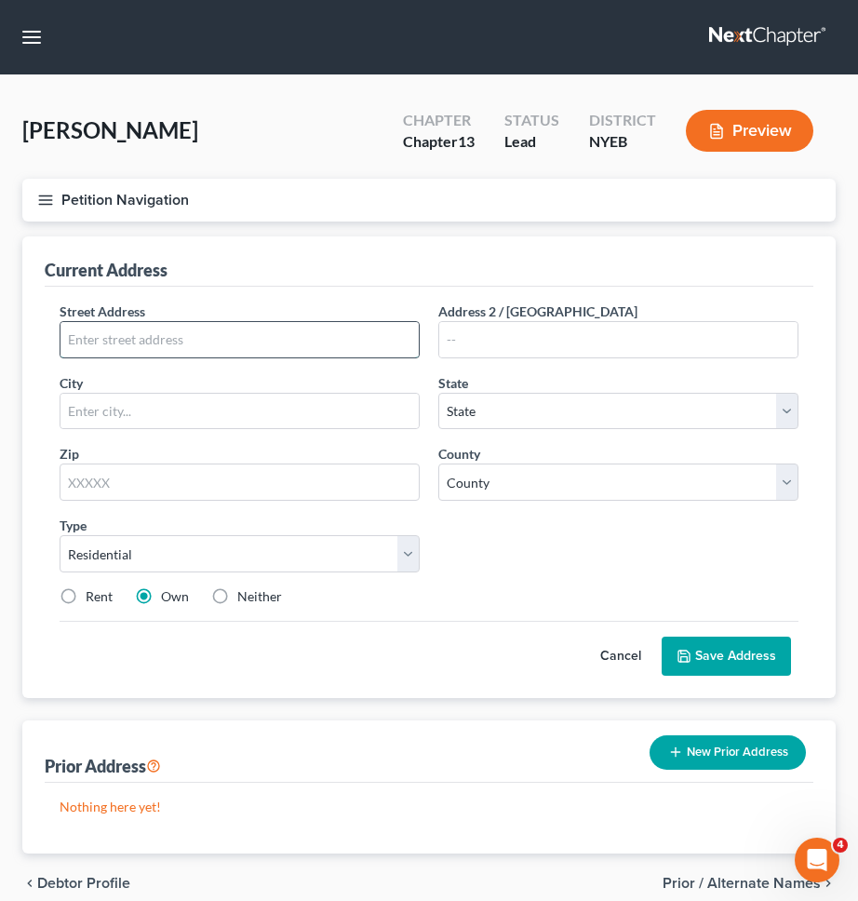
click at [233, 332] on input "text" at bounding box center [239, 339] width 358 height 35
type input "1471 E 99th St."
click at [195, 476] on input "text" at bounding box center [240, 481] width 360 height 37
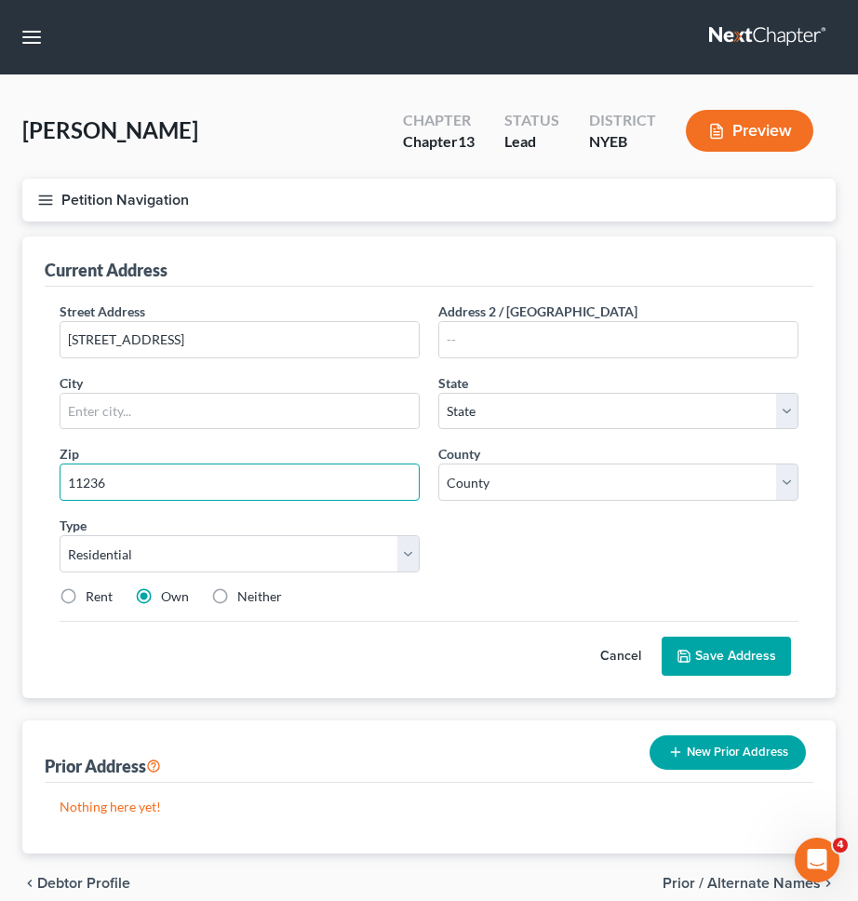
type input "11236"
click at [370, 521] on div "Type Select Residential Mailing Rental Business" at bounding box center [239, 544] width 379 height 57
type input "Brooklyn"
select select "35"
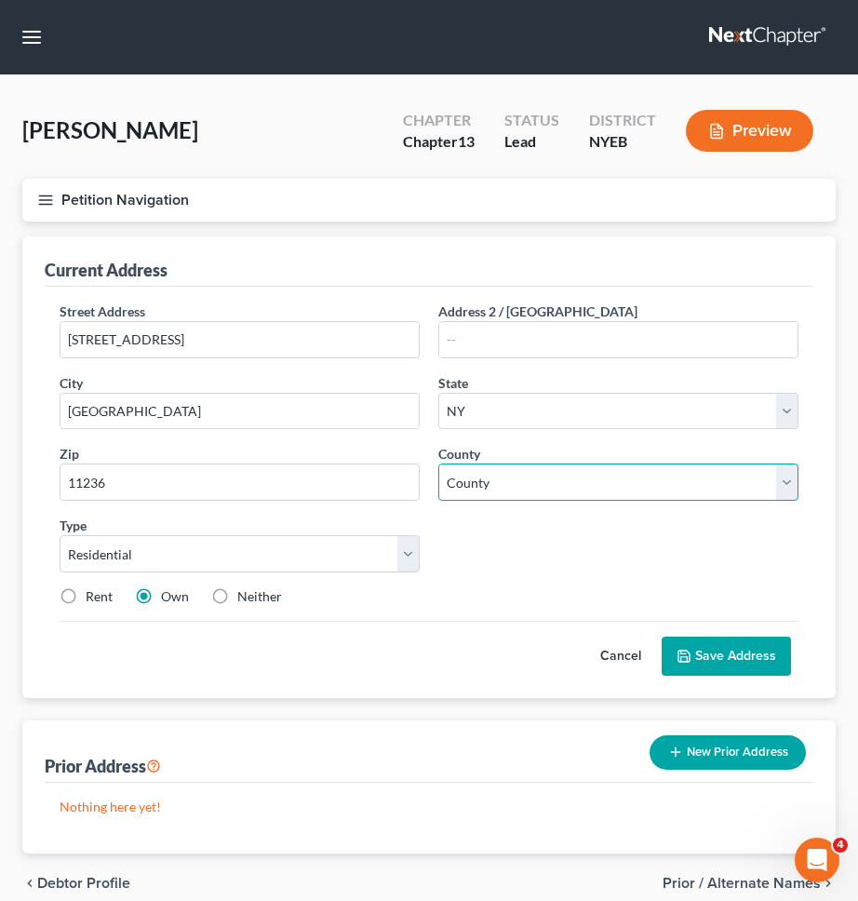
click at [515, 484] on select "County Albany County Allegany County Bronx County Broome County Cattaraugus Cou…" at bounding box center [618, 481] width 360 height 37
select select "23"
click at [438, 463] on select "County Albany County Allegany County Bronx County Broome County Cattaraugus Cou…" at bounding box center [618, 481] width 360 height 37
click at [104, 596] on label "Rent" at bounding box center [99, 596] width 27 height 19
click at [104, 596] on input "Rent" at bounding box center [99, 593] width 12 height 12
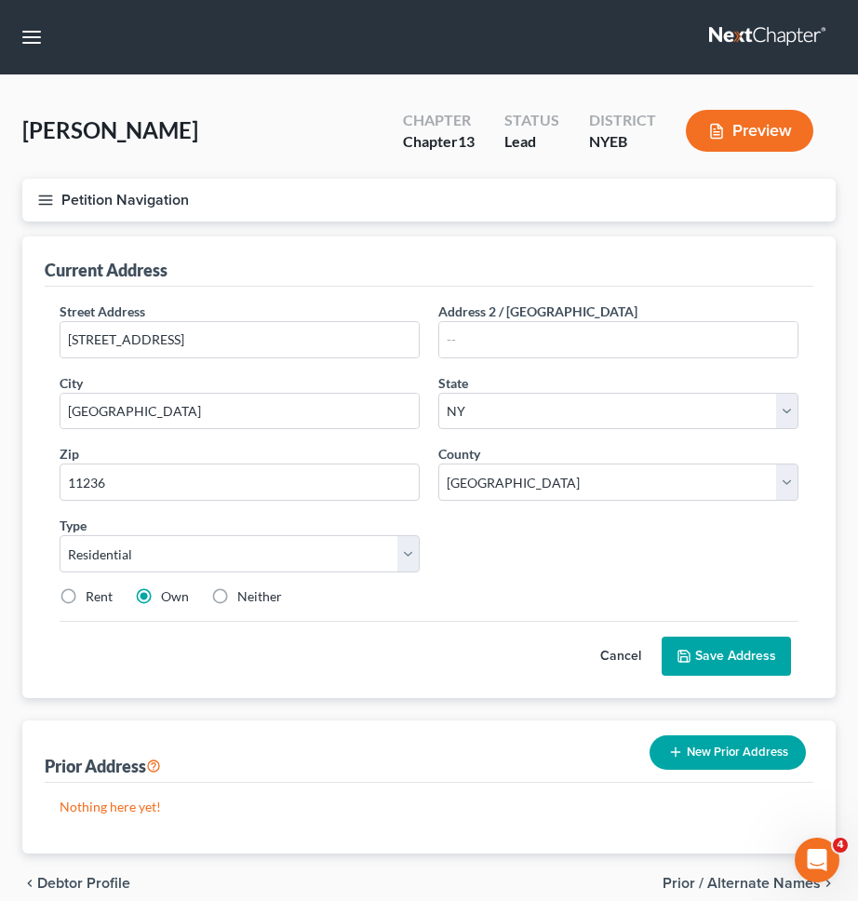
radio input "true"
click at [695, 644] on button "Save Address" at bounding box center [726, 655] width 129 height 39
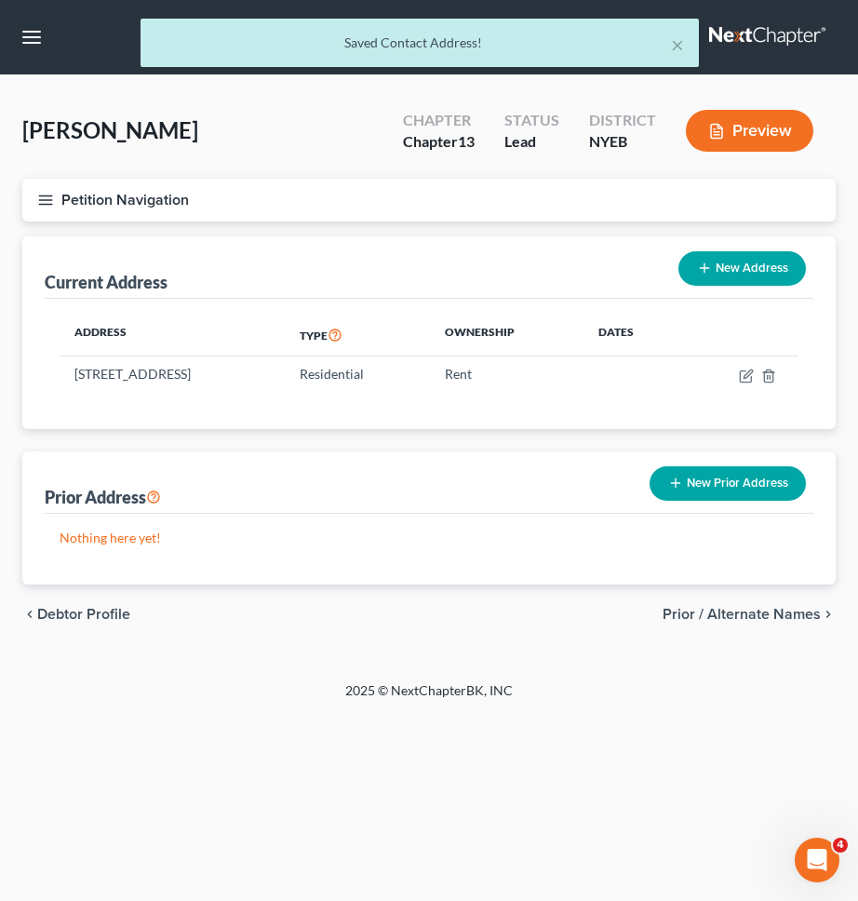
click at [545, 523] on div "Nothing here yet!" at bounding box center [429, 549] width 769 height 71
click at [393, 223] on div "Petition Navigation Case Dashboard Payments Invoices Payments Payments Credit R…" at bounding box center [429, 208] width 832 height 58
click at [382, 213] on button "Petition Navigation" at bounding box center [428, 200] width 813 height 43
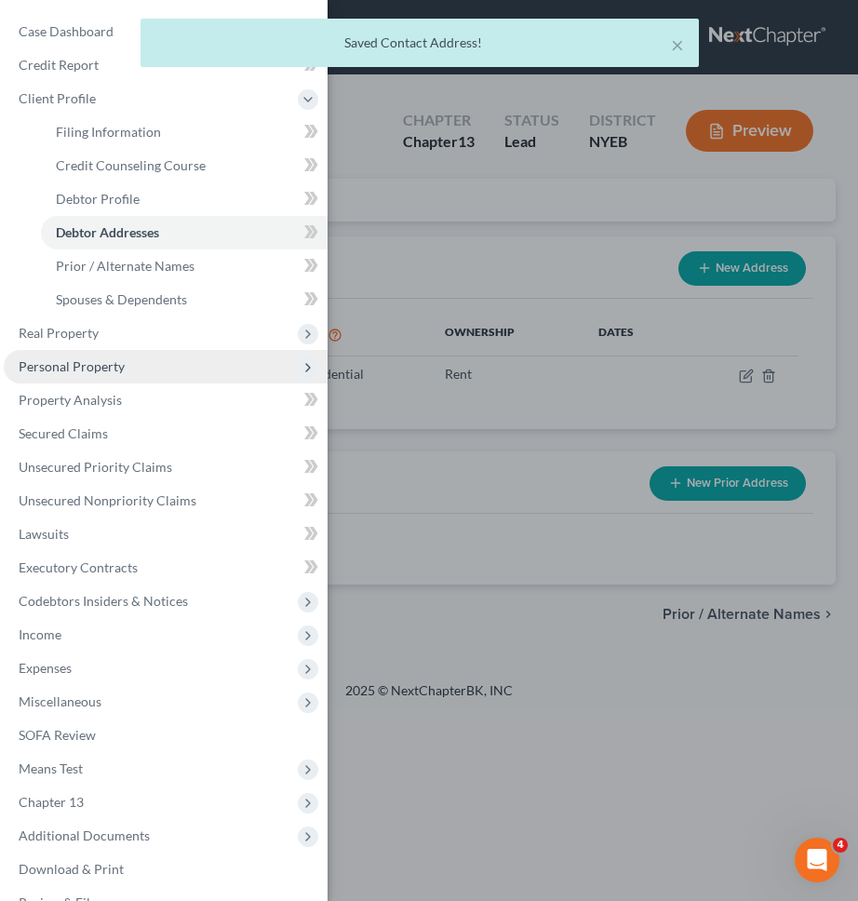
click at [199, 357] on span "Personal Property" at bounding box center [166, 366] width 324 height 33
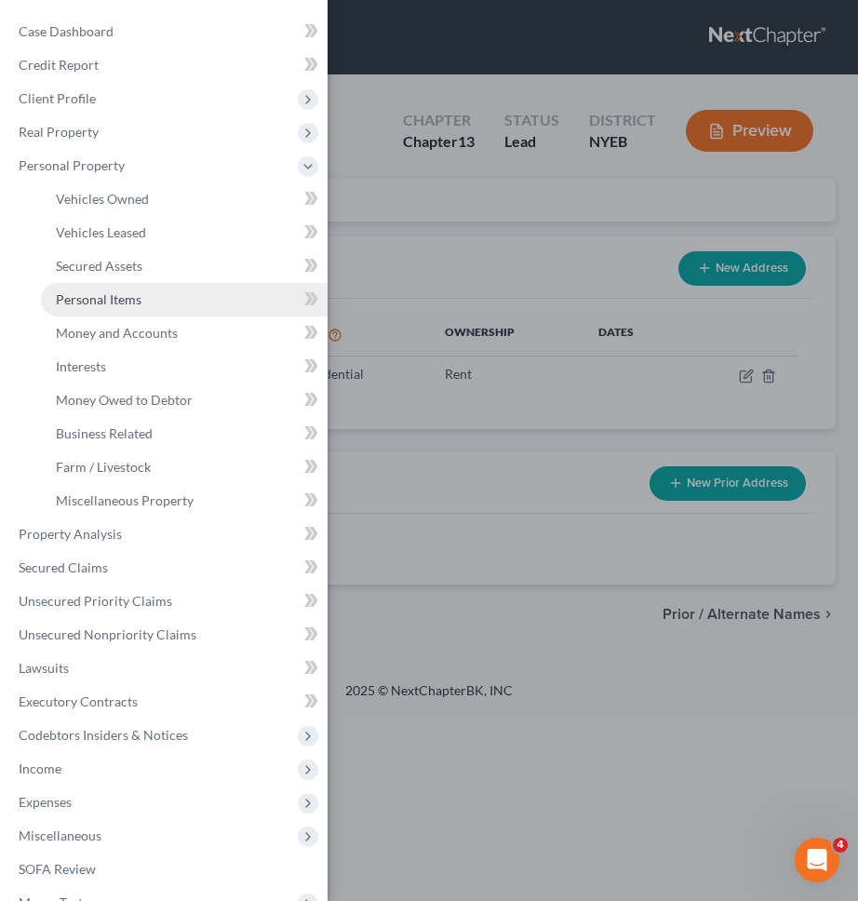
click at [150, 296] on link "Personal Items" at bounding box center [184, 299] width 287 height 33
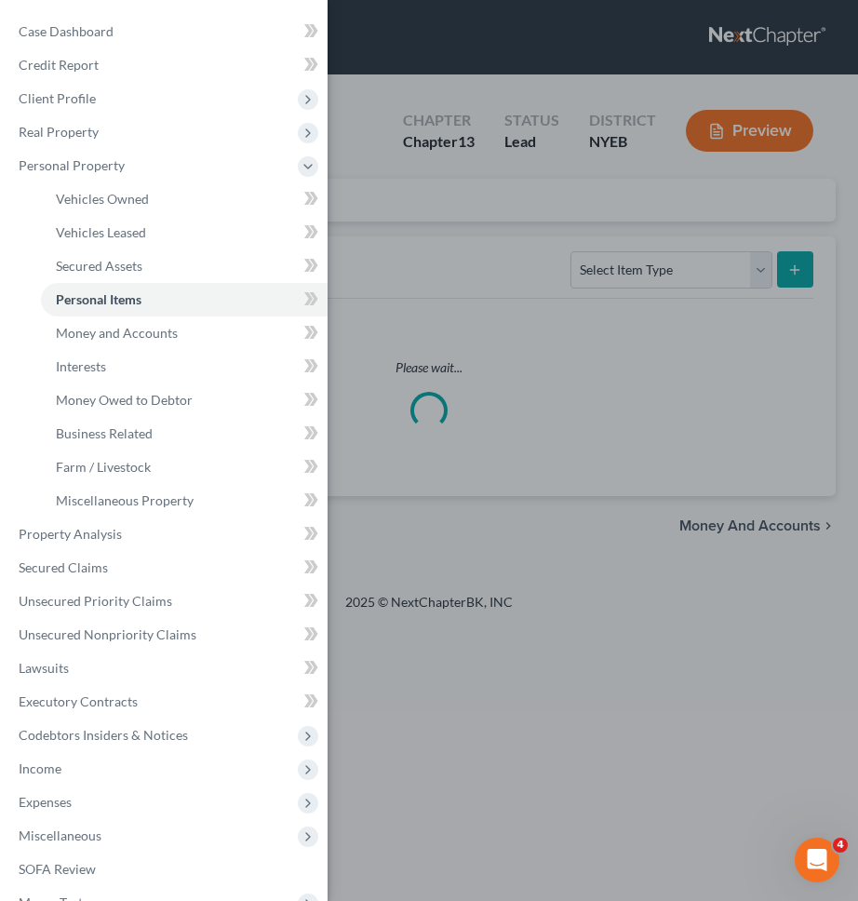
drag, startPoint x: 499, startPoint y: 279, endPoint x: 648, endPoint y: 280, distance: 148.9
click at [500, 279] on div "Case Dashboard Payments Invoices Payments Payments Credit Report Client Profile" at bounding box center [429, 450] width 858 height 901
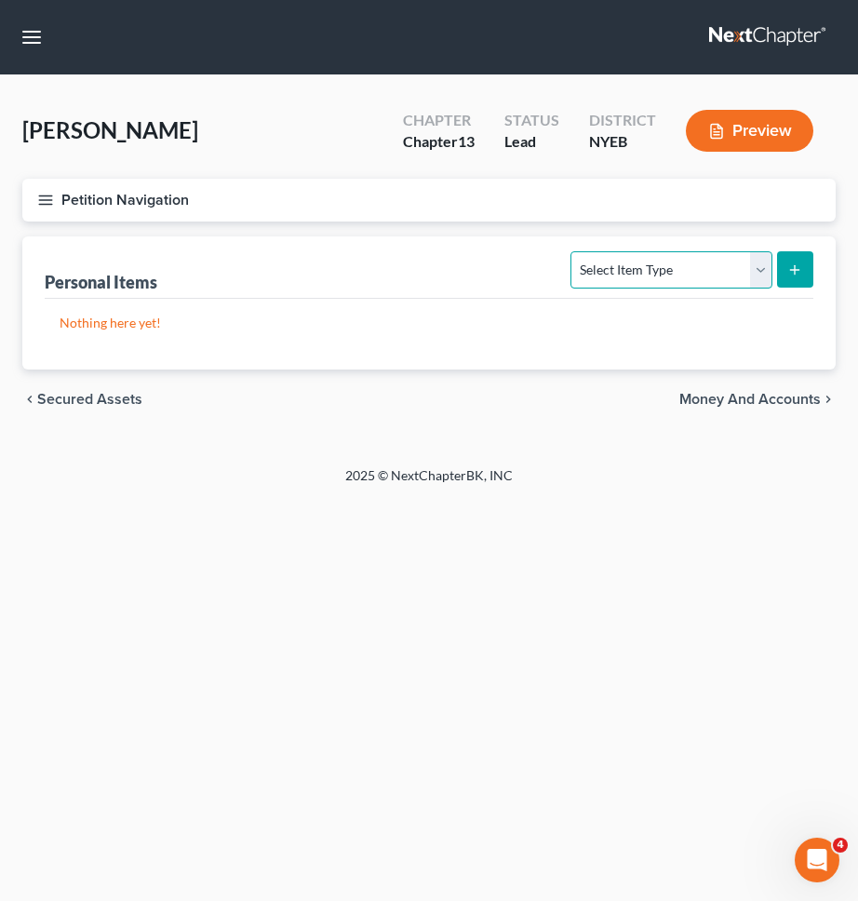
click at [653, 272] on select "Select Item Type Clothing Collectibles Of Value Electronics Firearms Household …" at bounding box center [670, 269] width 201 height 37
select select "clothing"
click at [573, 251] on select "Select Item Type Clothing Collectibles Of Value Electronics Firearms Household …" at bounding box center [670, 269] width 201 height 37
click at [791, 262] on icon "submit" at bounding box center [794, 269] width 15 height 15
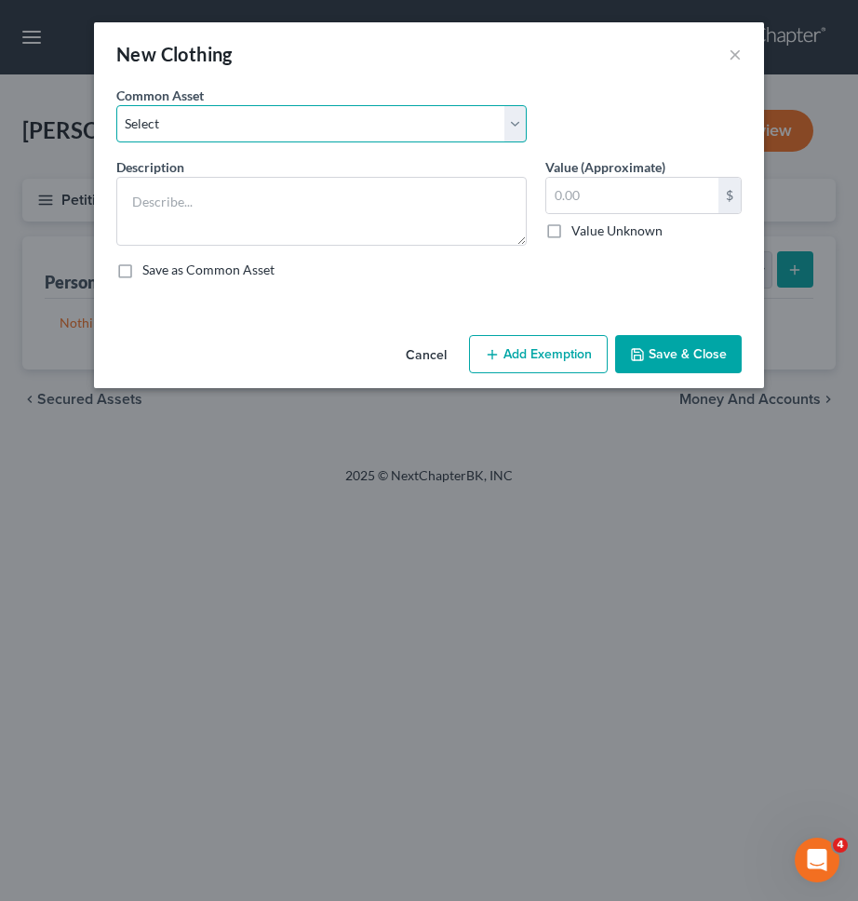
click at [351, 127] on select "Select Clothing" at bounding box center [321, 123] width 410 height 37
select select "0"
click at [116, 105] on select "Select Clothing" at bounding box center [321, 123] width 410 height 37
type textarea "Clothing"
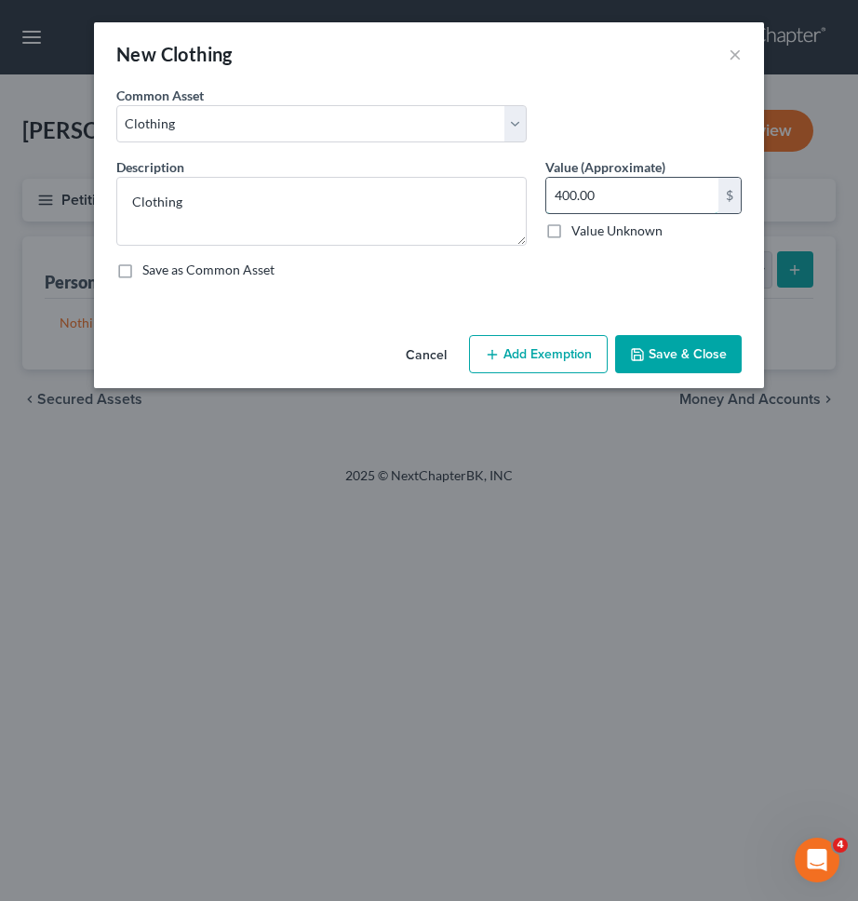
click at [577, 191] on input "400.00" at bounding box center [632, 195] width 172 height 35
type input "750"
click at [569, 375] on div "Cancel Add Exemption Save & Close" at bounding box center [429, 358] width 670 height 61
click at [570, 358] on button "Add Exemption" at bounding box center [538, 354] width 139 height 39
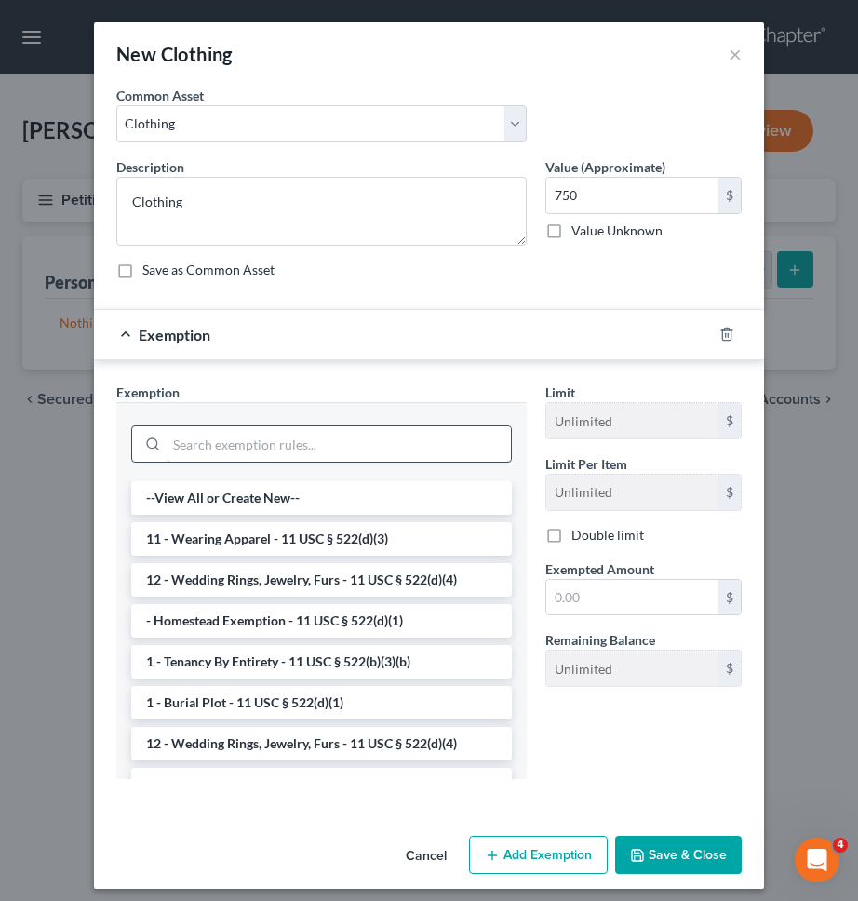
click at [471, 427] on input "search" at bounding box center [339, 443] width 344 height 35
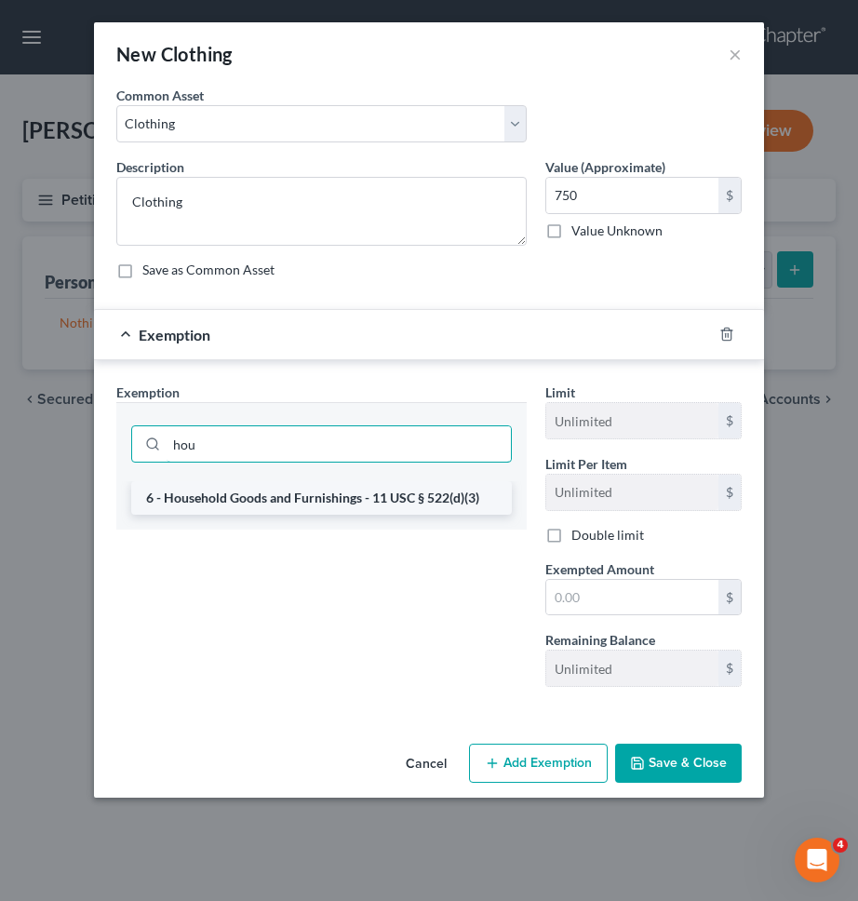
type input "hou"
click at [449, 493] on li "6 - Household Goods and Furnishings - 11 USC § 522(d)(3)" at bounding box center [321, 497] width 381 height 33
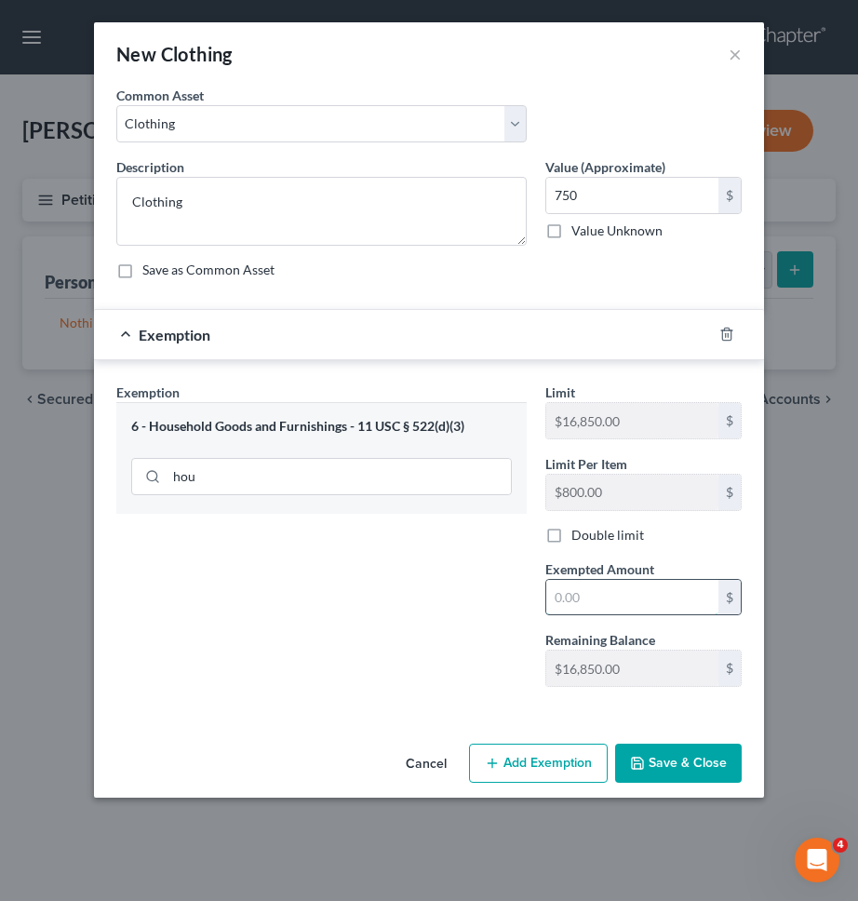
paste input "750"
click at [561, 595] on input "text" at bounding box center [632, 597] width 172 height 35
type input "750"
click at [650, 756] on button "Save & Close" at bounding box center [678, 762] width 127 height 39
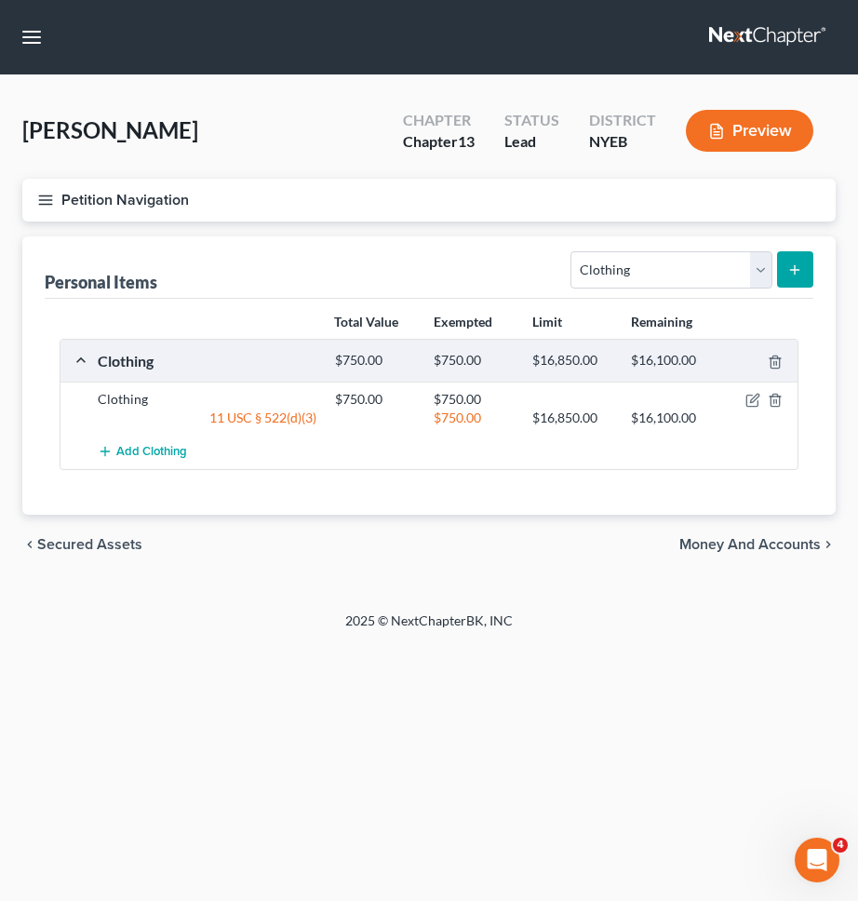
click at [602, 288] on form "Select Item Type Clothing Collectibles Of Value Electronics Firearms Household …" at bounding box center [691, 270] width 243 height 38
click at [606, 287] on select "Select Item Type Clothing Collectibles Of Value Electronics Firearms Household …" at bounding box center [670, 269] width 201 height 37
select select "electronics"
click at [573, 251] on select "Select Item Type Clothing Collectibles Of Value Electronics Firearms Household …" at bounding box center [670, 269] width 201 height 37
click at [795, 253] on button "submit" at bounding box center [795, 269] width 36 height 36
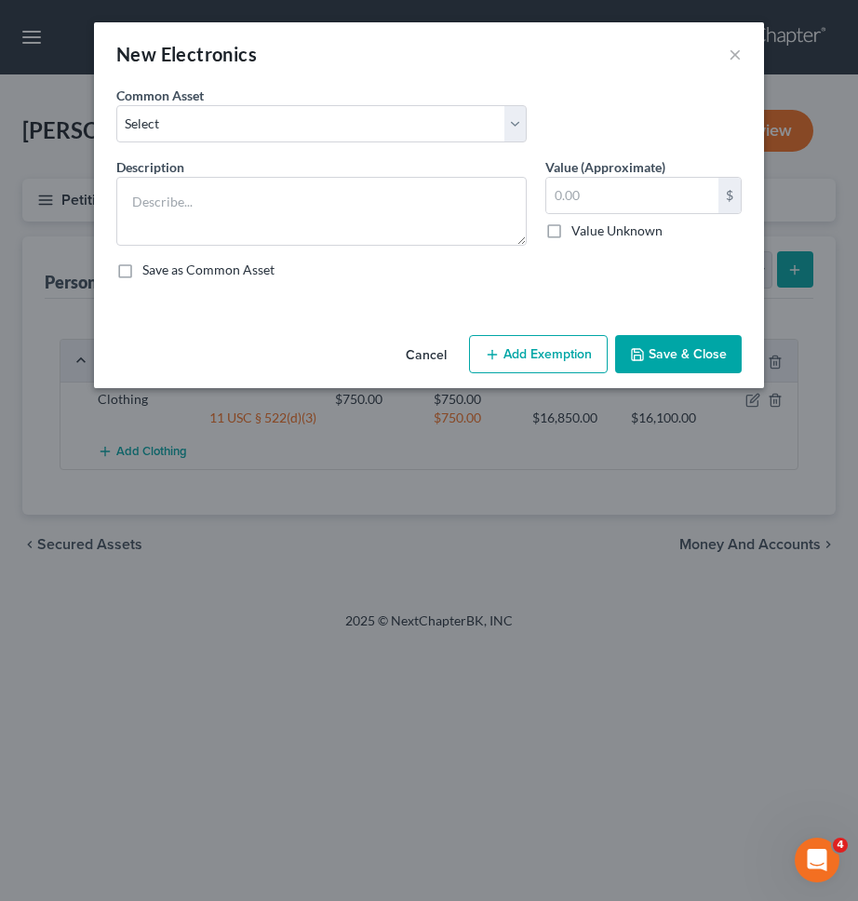
click at [266, 145] on div "Common Asset Select TV, Cell phone, Computer TV, Cell phone, Computer TV, Cell …" at bounding box center [429, 122] width 644 height 72
click at [265, 133] on select "Select TV, Cell phone, Computer TV, Cell phone, Computer TV, Cell phone, Comput…" at bounding box center [321, 123] width 410 height 37
select select "4"
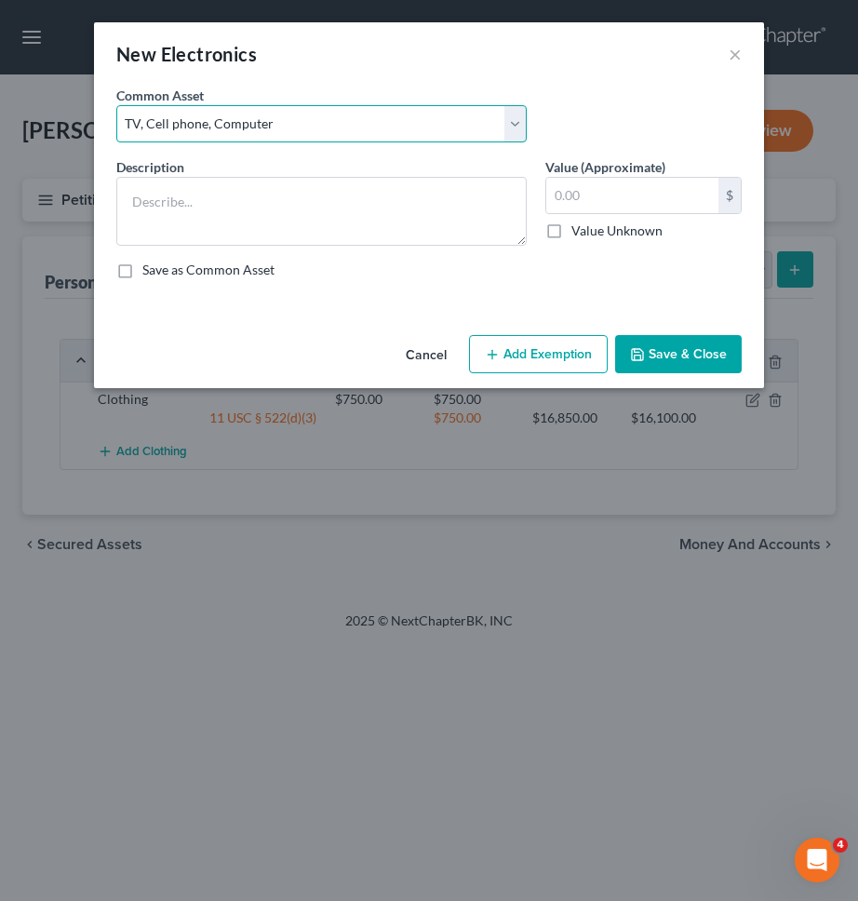
click at [116, 105] on select "Select TV, Cell phone, Computer TV, Cell phone, Computer TV, Cell phone, Comput…" at bounding box center [321, 123] width 410 height 37
type textarea "TV, Cell phone, Computer"
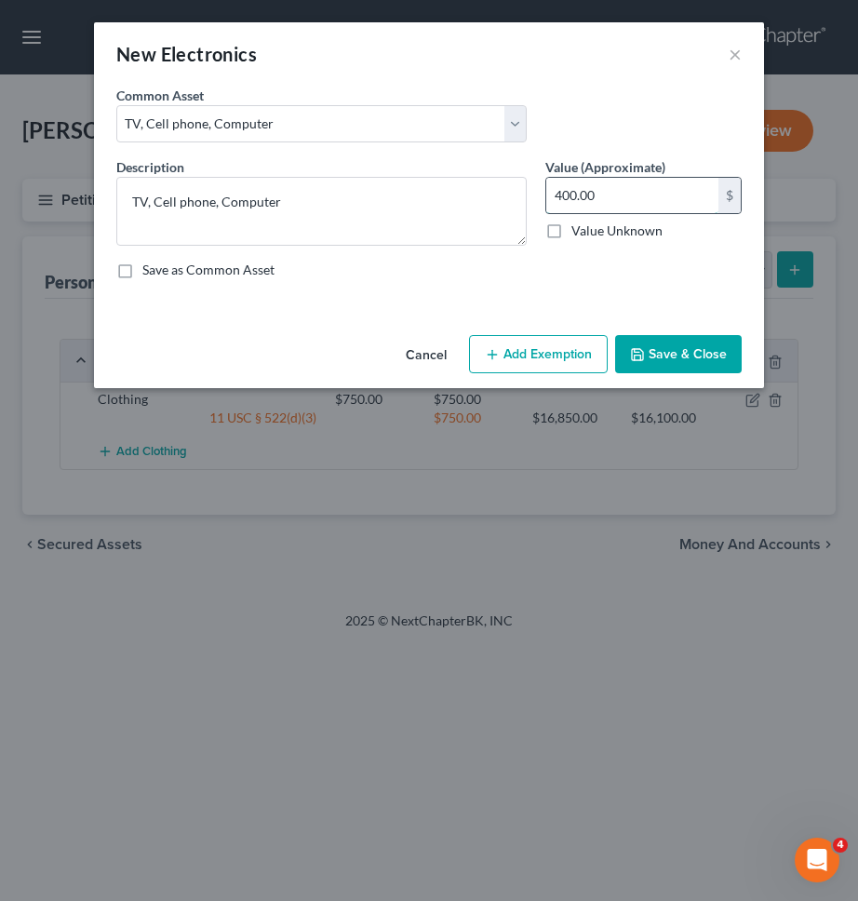
click at [650, 201] on input "400.00" at bounding box center [632, 195] width 172 height 35
type input "1,000"
click at [551, 379] on div "Cancel Add Exemption Save & Close" at bounding box center [429, 358] width 670 height 61
click at [550, 368] on button "Add Exemption" at bounding box center [538, 354] width 139 height 39
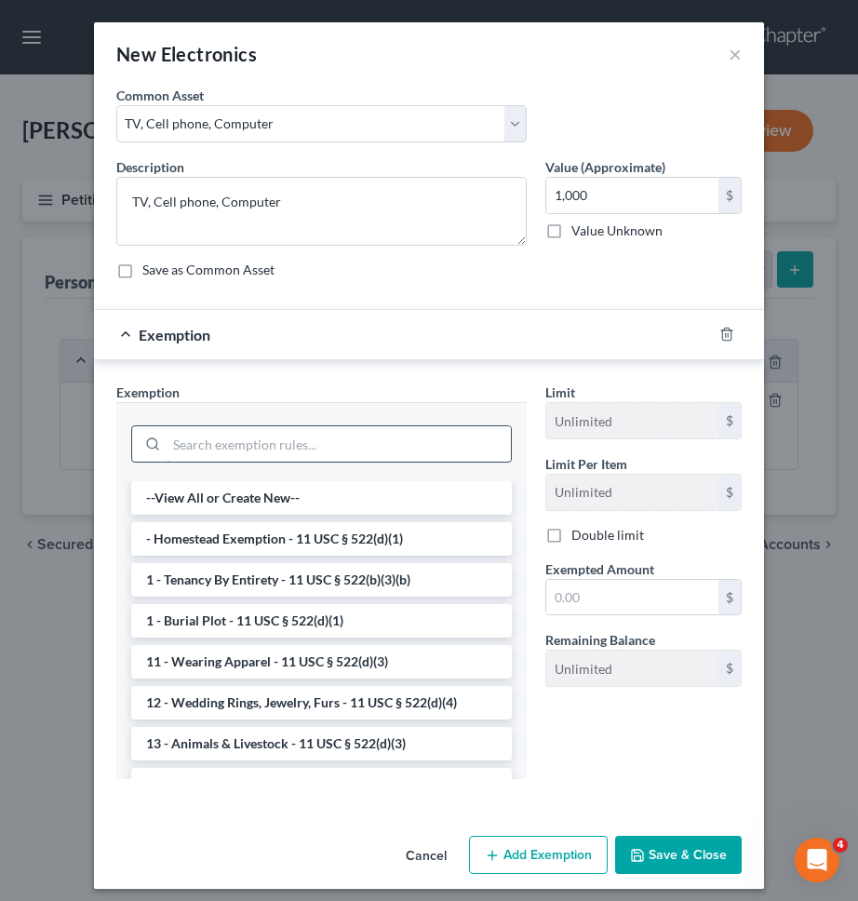
click at [447, 437] on input "search" at bounding box center [339, 443] width 344 height 35
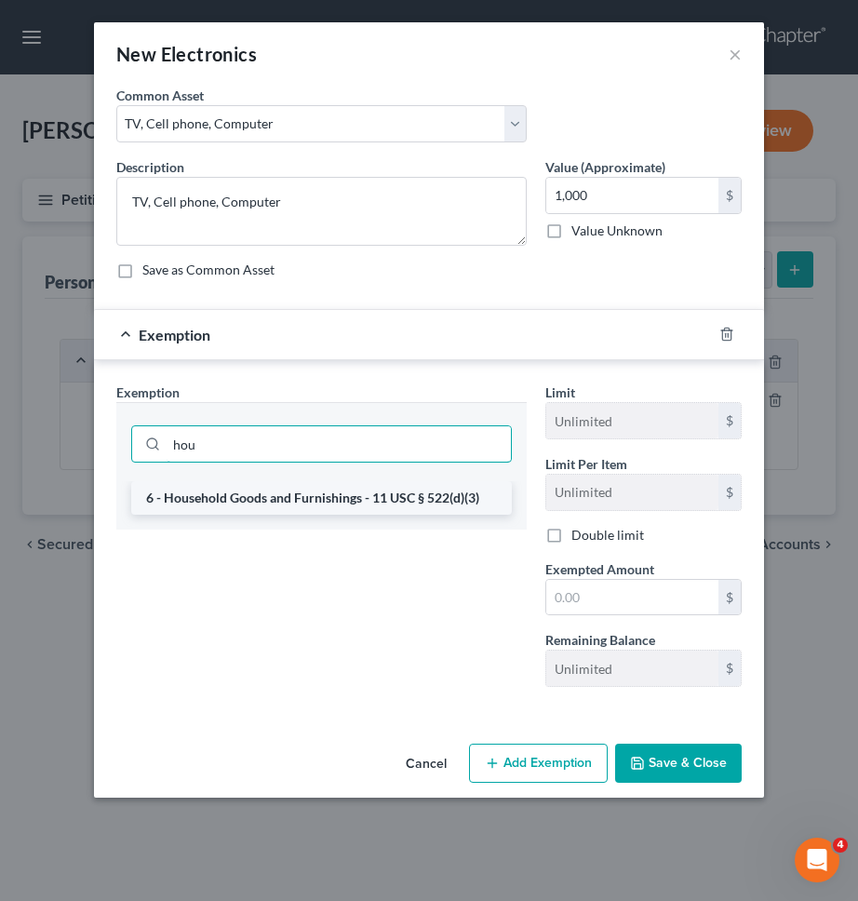
type input "hou"
click at [419, 497] on li "6 - Household Goods and Furnishings - 11 USC § 522(d)(3)" at bounding box center [321, 497] width 381 height 33
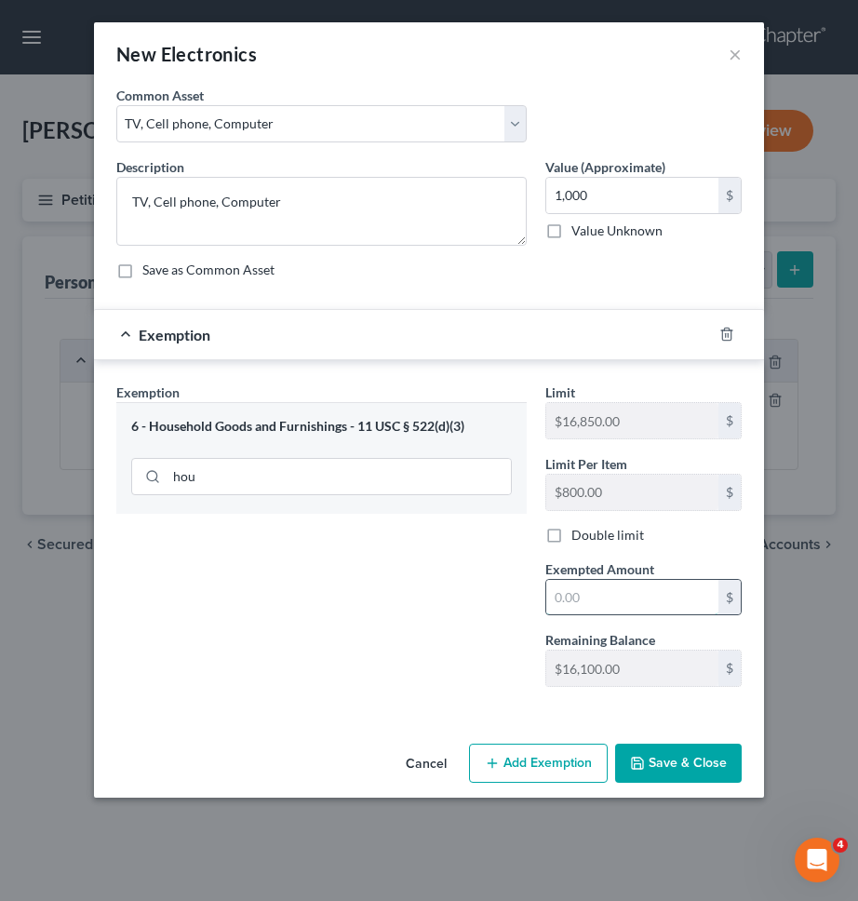
click at [583, 604] on input "text" at bounding box center [632, 597] width 172 height 35
paste input "1,000"
type input "1,000"
click at [664, 751] on button "Save & Close" at bounding box center [678, 762] width 127 height 39
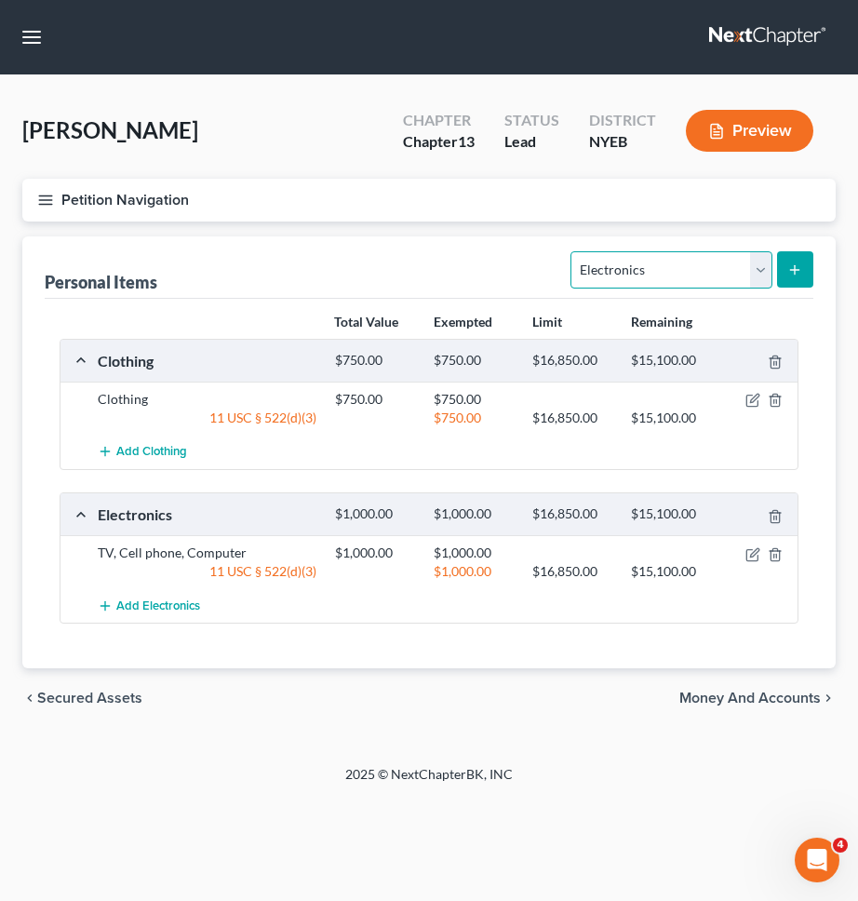
click at [670, 265] on select "Select Item Type Clothing Collectibles Of Value Electronics Firearms Household …" at bounding box center [670, 269] width 201 height 37
select select "household_goods"
click at [573, 251] on select "Select Item Type Clothing Collectibles Of Value Electronics Firearms Household …" at bounding box center [670, 269] width 201 height 37
click at [790, 257] on button "submit" at bounding box center [795, 269] width 36 height 36
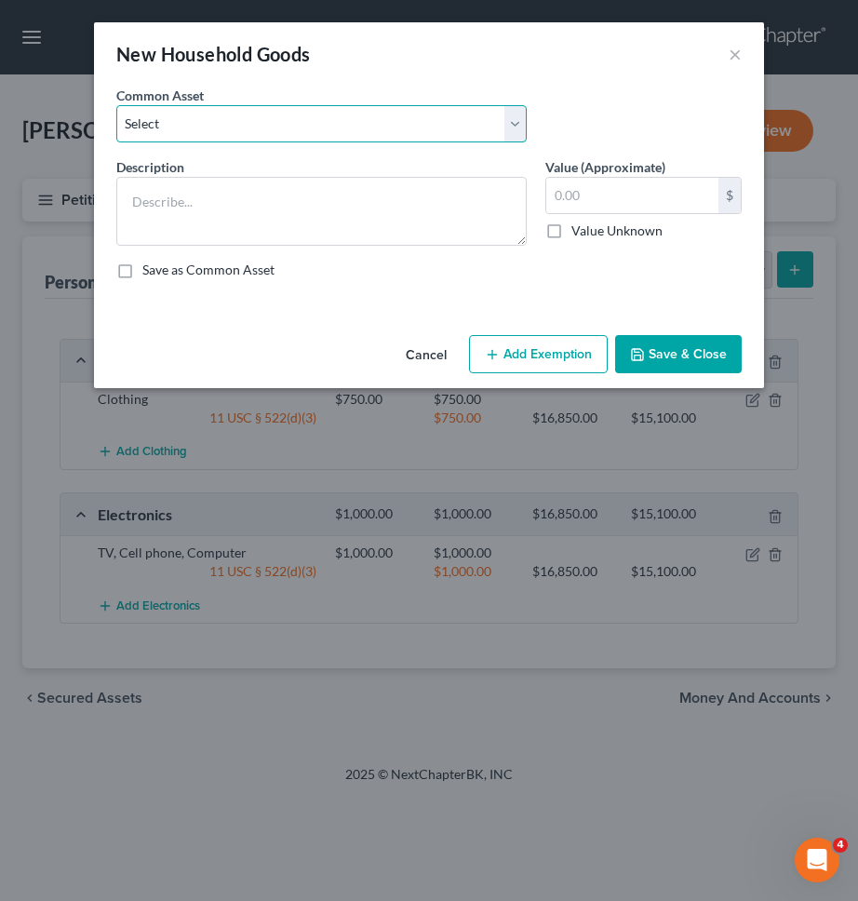
click at [467, 108] on select "Select Furniture Kitchen Items Furniture and Kitchen Items Furniture and Kitche…" at bounding box center [321, 123] width 410 height 37
select select "2"
click at [116, 105] on select "Select Furniture Kitchen Items Furniture and Kitchen Items Furniture and Kitche…" at bounding box center [321, 123] width 410 height 37
type textarea "Furniture and Kitchen Items"
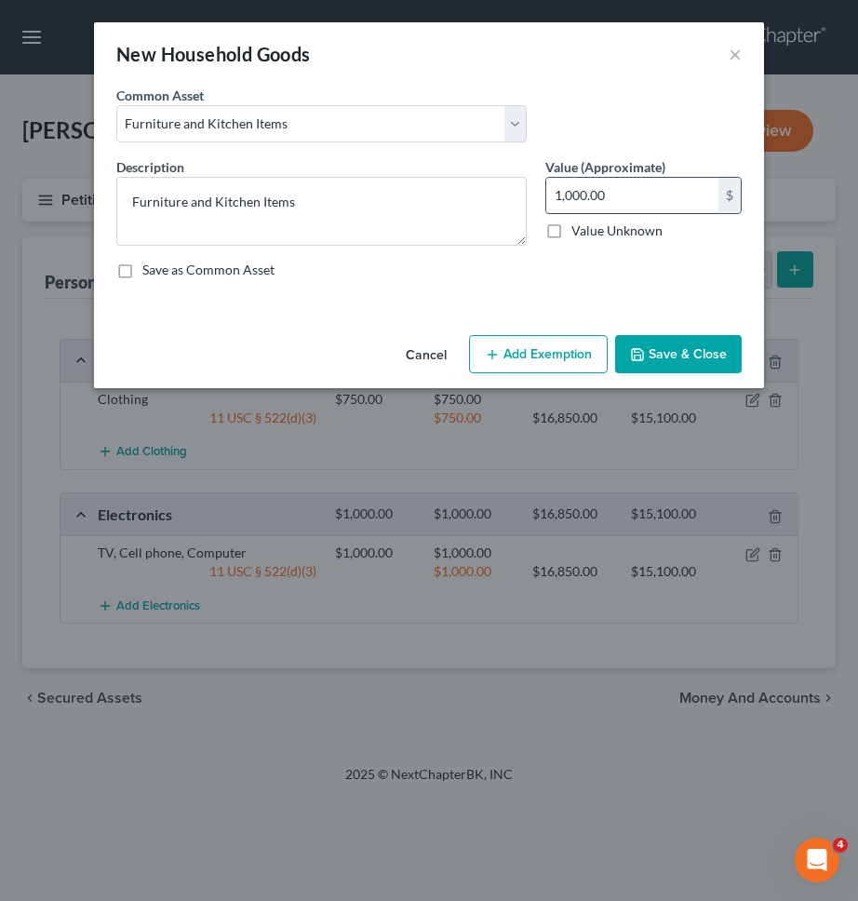
click at [605, 203] on input "1,000.00" at bounding box center [632, 195] width 172 height 35
type input "1,500"
click at [554, 343] on button "Add Exemption" at bounding box center [538, 354] width 139 height 39
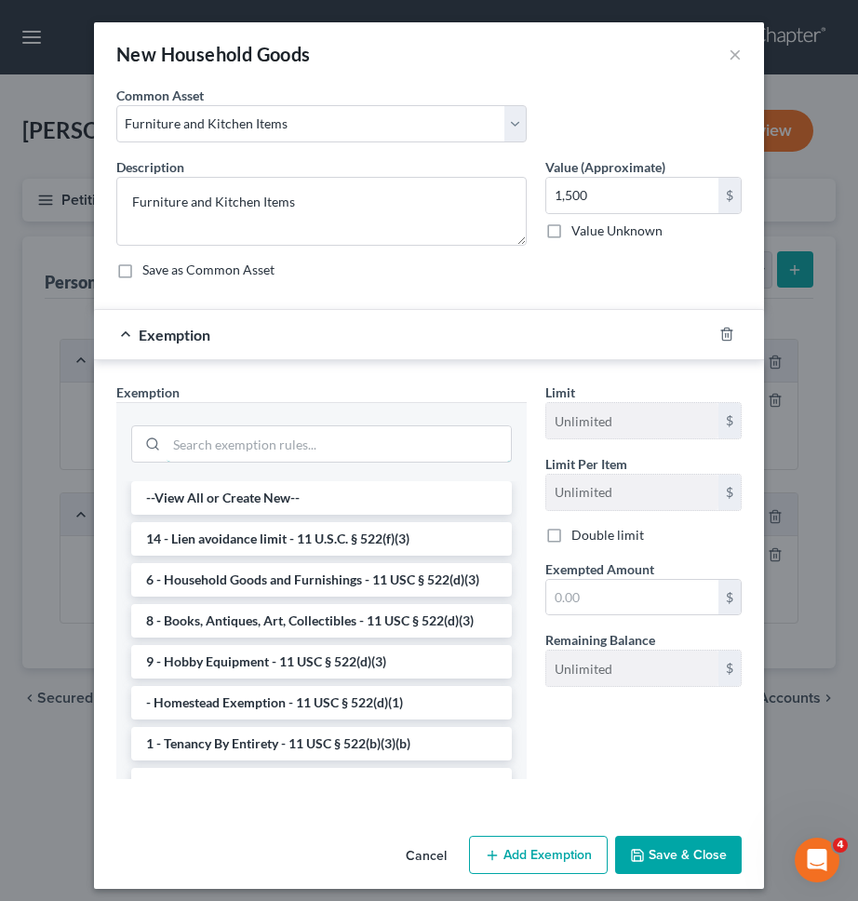
click at [452, 430] on input "search" at bounding box center [339, 443] width 344 height 35
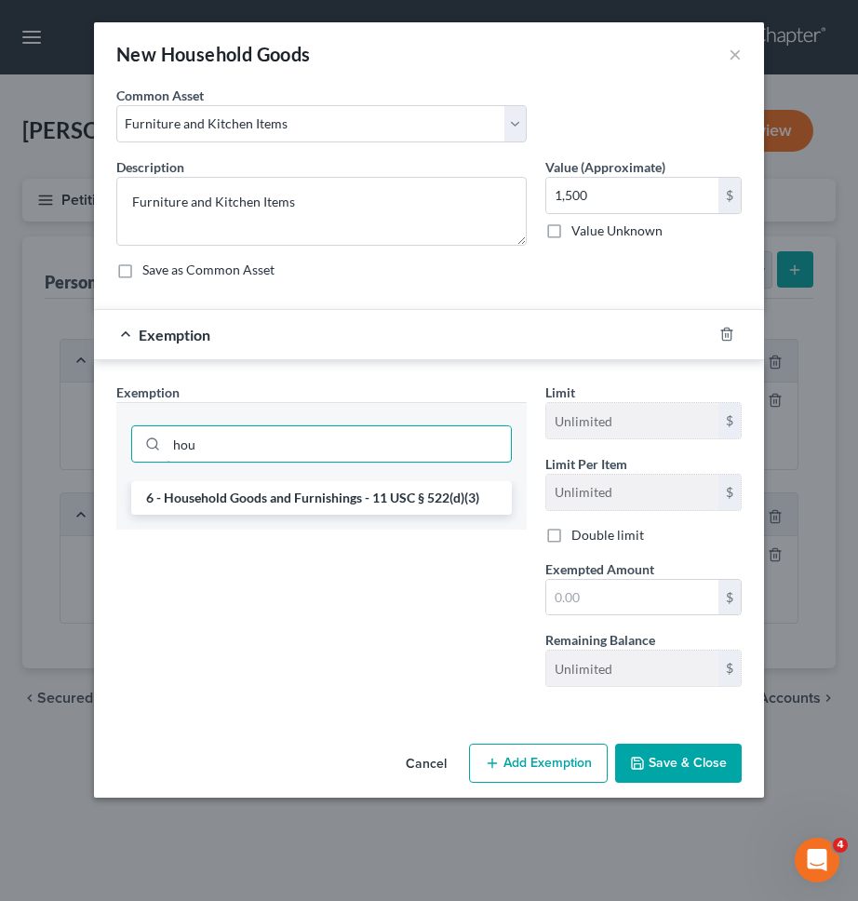
type input "hou"
click at [440, 495] on li "6 - Household Goods and Furnishings - 11 USC § 522(d)(3)" at bounding box center [321, 497] width 381 height 33
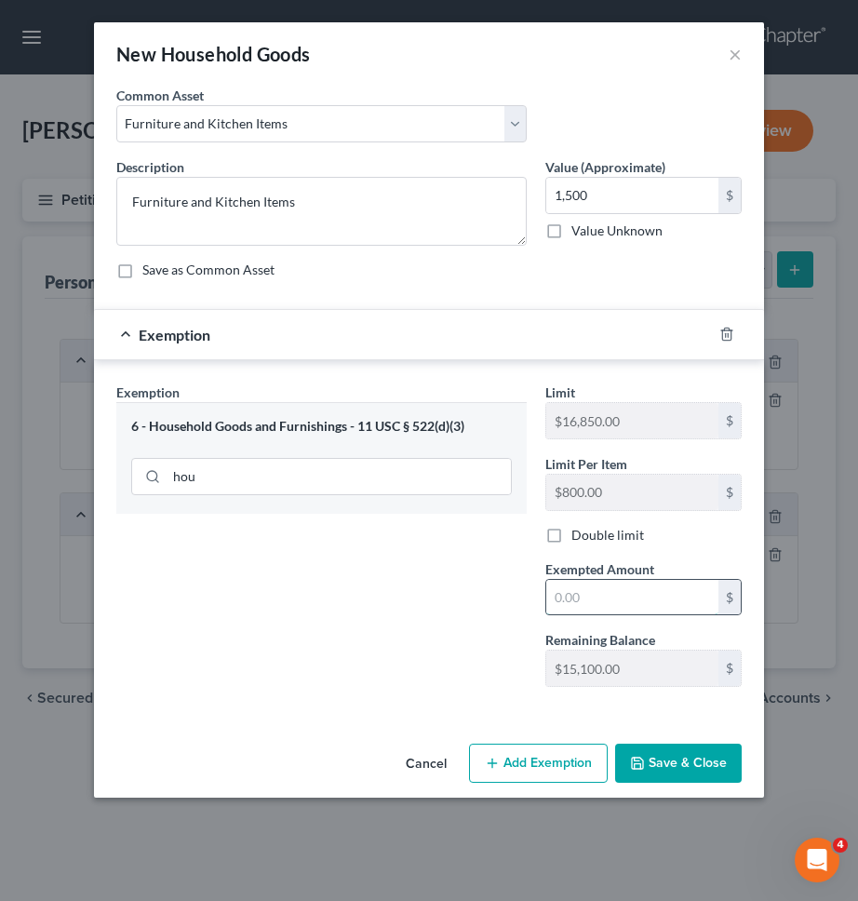
click at [564, 585] on input "text" at bounding box center [632, 597] width 172 height 35
type input "1,500"
click at [637, 767] on icon "button" at bounding box center [637, 763] width 15 height 15
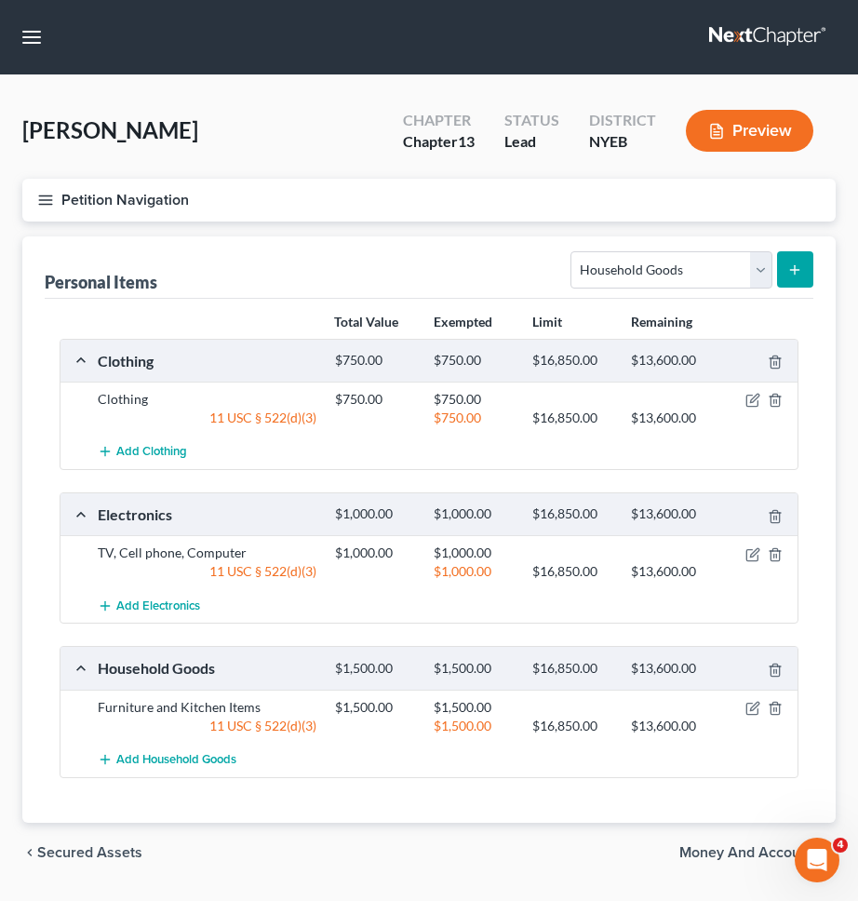
click at [706, 852] on span "Money and Accounts" at bounding box center [749, 852] width 141 height 15
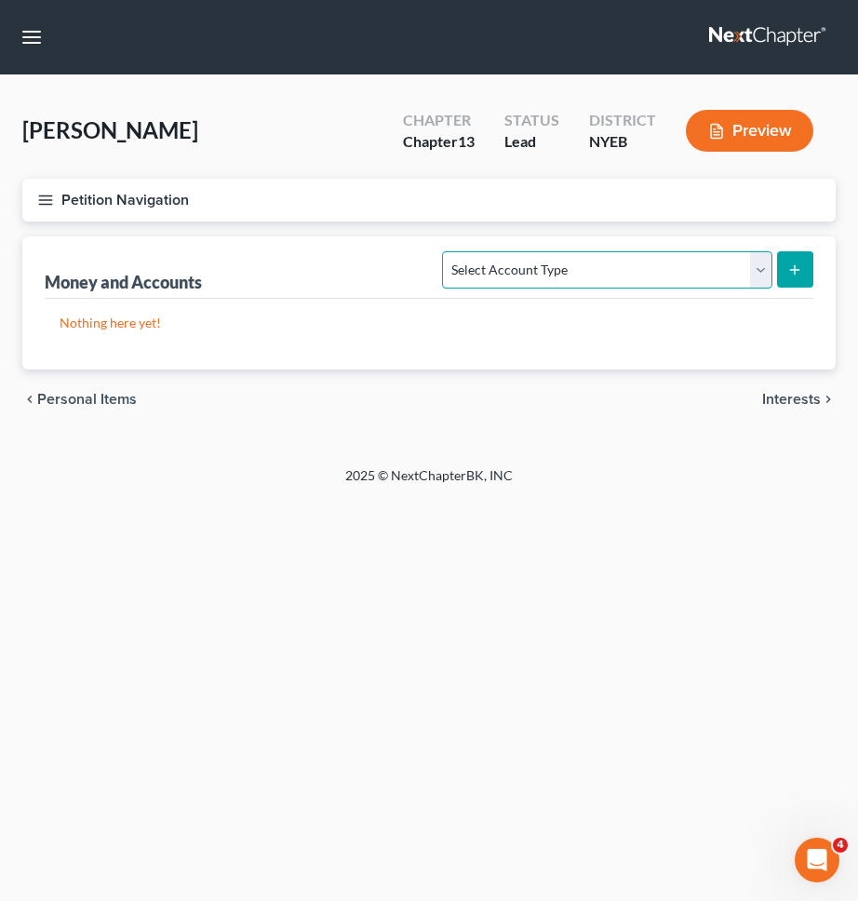
click at [542, 263] on select "Select Account Type Brokerage Cash on Hand Certificates of Deposit Checking Acc…" at bounding box center [606, 269] width 329 height 37
select select "checking"
click at [447, 251] on select "Select Account Type Brokerage Cash on Hand Certificates of Deposit Checking Acc…" at bounding box center [606, 269] width 329 height 37
click at [787, 269] on icon "submit" at bounding box center [794, 269] width 15 height 15
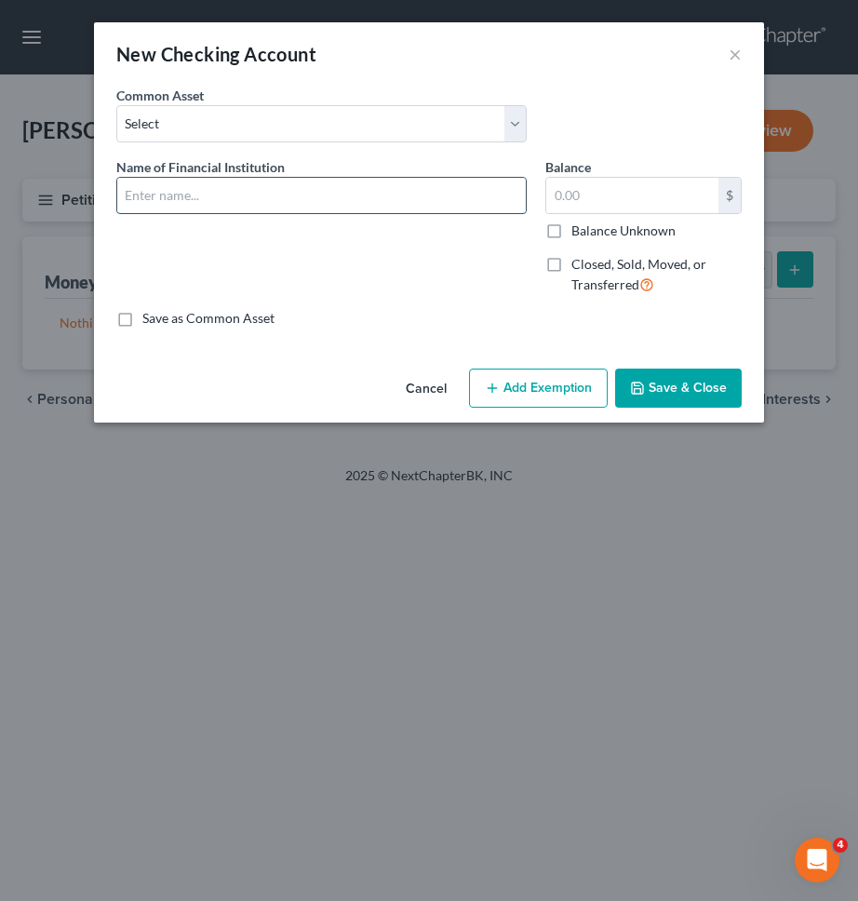
click at [427, 194] on input "text" at bounding box center [321, 195] width 408 height 35
click at [302, 190] on input "Chase (Account ending in *1686)" at bounding box center [321, 195] width 408 height 35
type input "Chase (Account ending in *4787)"
click at [588, 184] on input "text" at bounding box center [632, 195] width 172 height 35
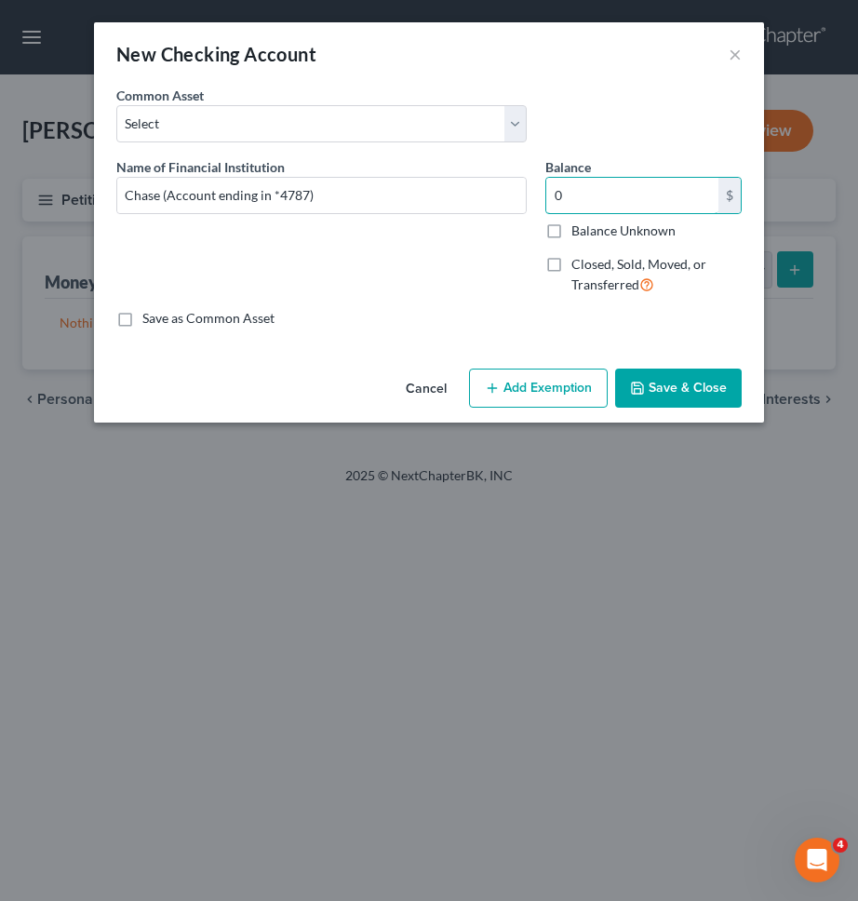
type input "0"
click at [691, 390] on button "Save & Close" at bounding box center [678, 387] width 127 height 39
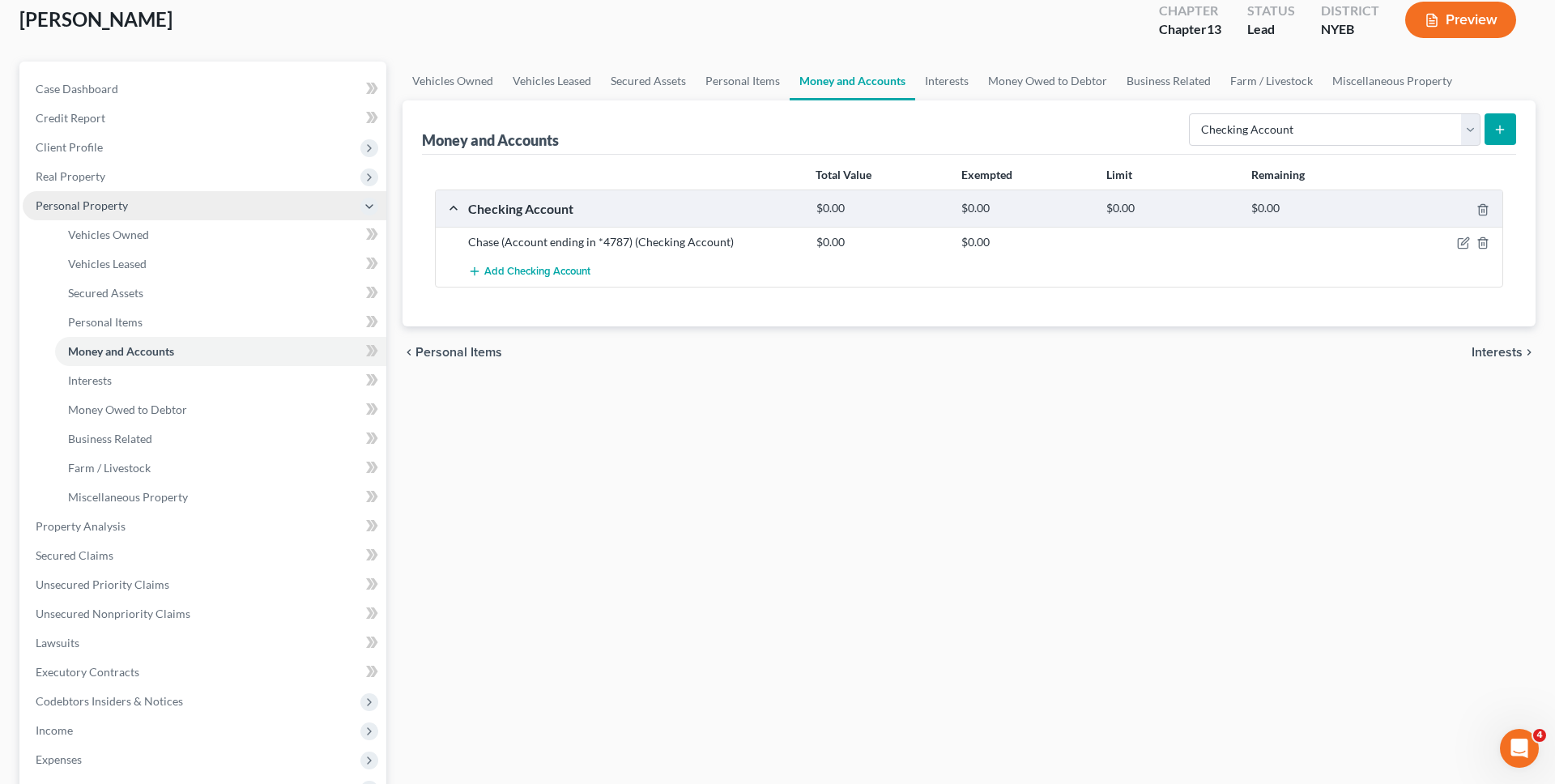
scroll to position [96, 0]
click at [249, 604] on link "Unsecured Nonpriority Claims" at bounding box center [204, 612] width 364 height 29
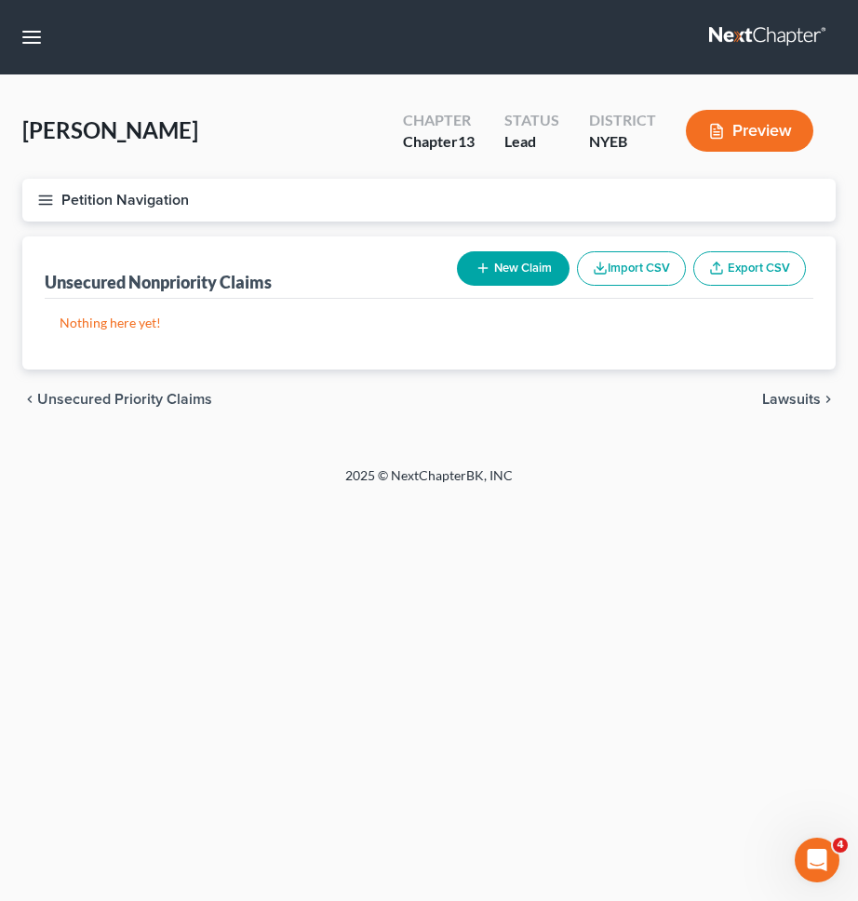
click at [186, 408] on div "chevron_left Unsecured Priority Claims Lawsuits chevron_right" at bounding box center [428, 399] width 813 height 60
click at [186, 404] on span "Unsecured Priority Claims" at bounding box center [124, 399] width 175 height 15
click at [114, 397] on span "Secured Claims" at bounding box center [89, 399] width 105 height 15
click at [499, 268] on button "New Claim" at bounding box center [513, 268] width 113 height 34
select select "0"
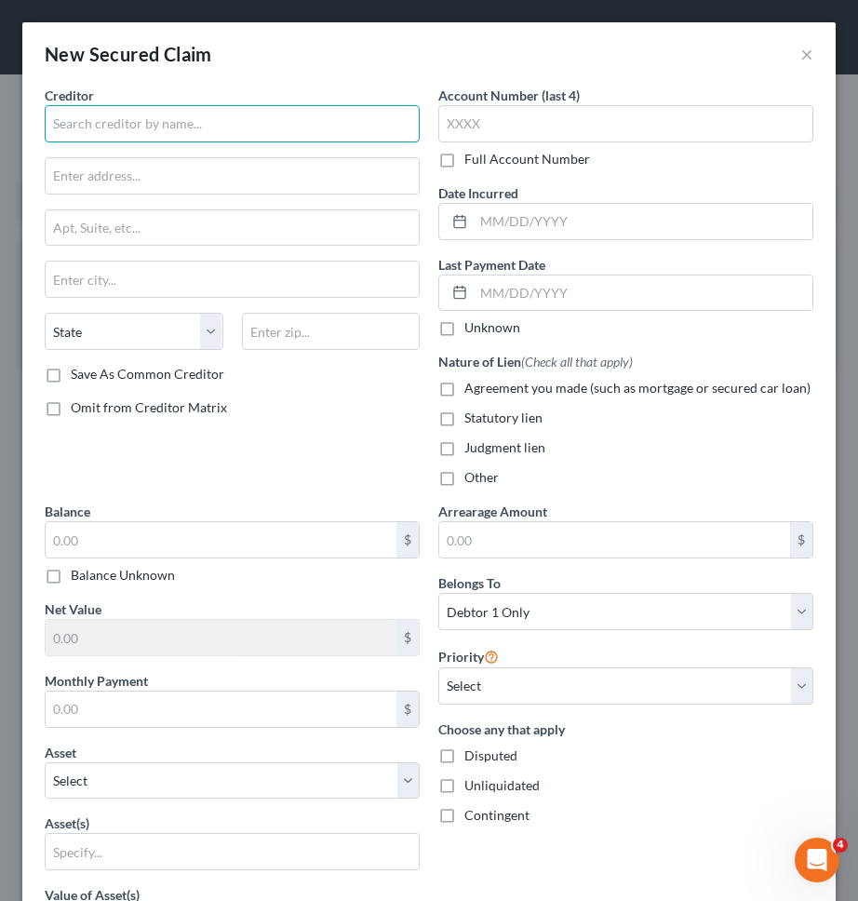
click at [327, 132] on input "text" at bounding box center [232, 123] width 375 height 37
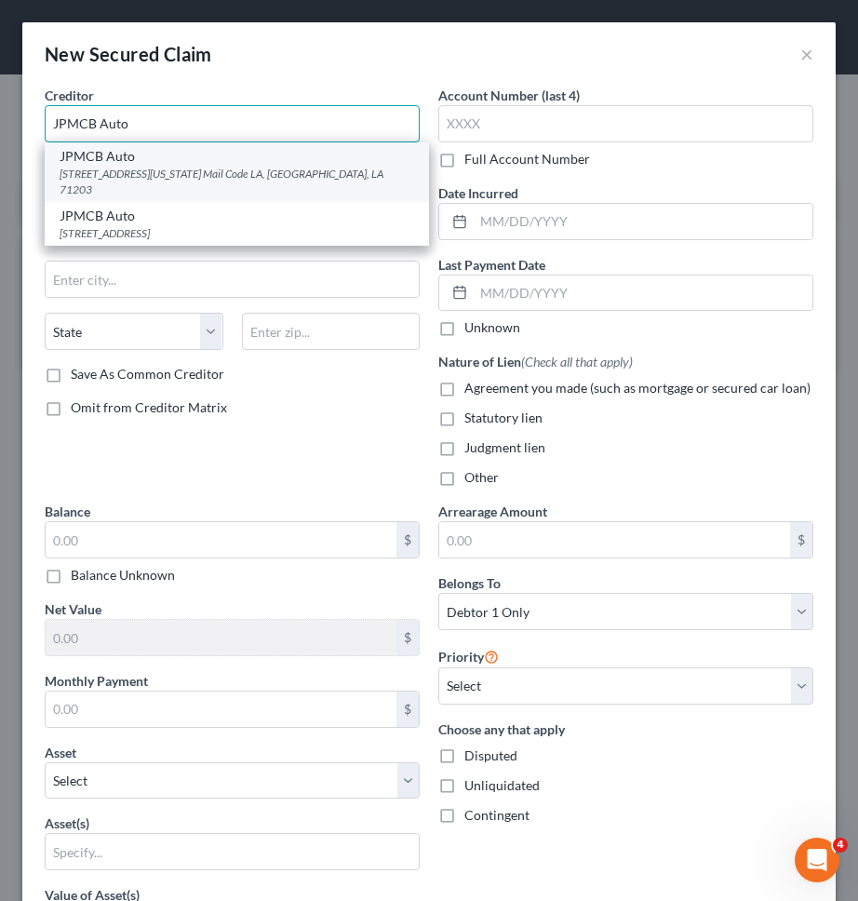
type input "JPMCB Auto"
click at [158, 175] on div "700 Kansas Ln. Mail Code LA, Monroe, LA 71203" at bounding box center [237, 182] width 355 height 32
type input "700 Kansas Ln."
type input "Mail Code LA"
type input "Monroe"
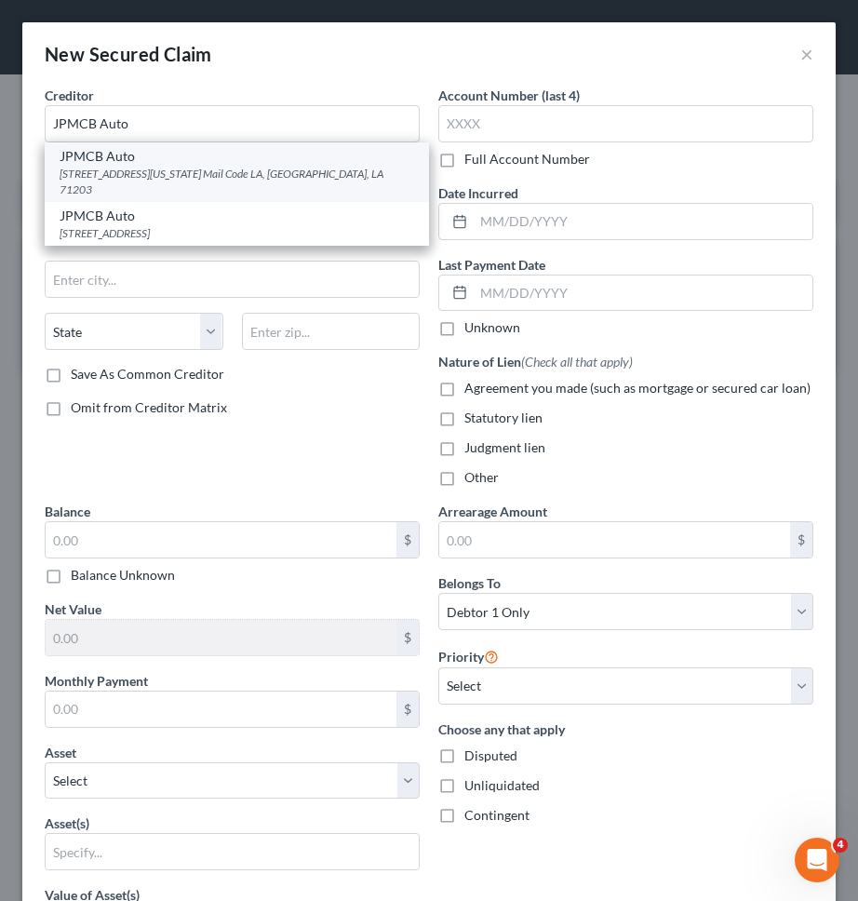
select select "19"
type input "71203"
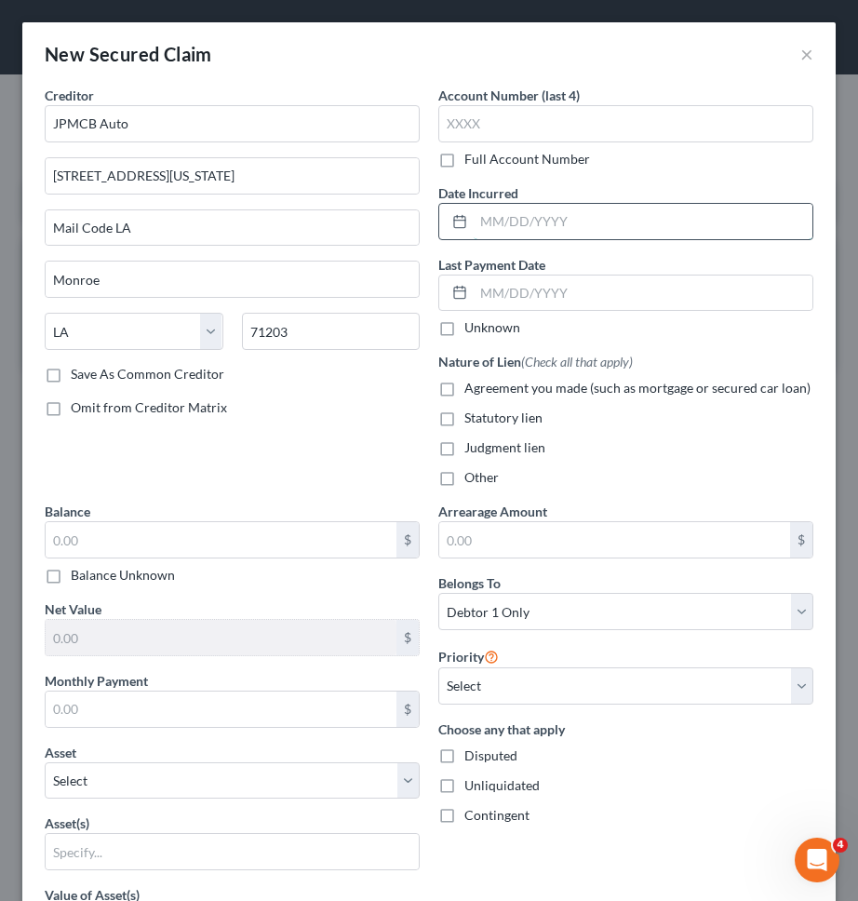
click at [610, 230] on input "text" at bounding box center [643, 221] width 339 height 35
type input "02/2025"
click at [593, 385] on span "Agreement you made (such as mortgage or secured car loan)" at bounding box center [637, 388] width 346 height 16
click at [484, 385] on input "Agreement you made (such as mortgage or secured car loan)" at bounding box center [478, 385] width 12 height 12
checkbox input "true"
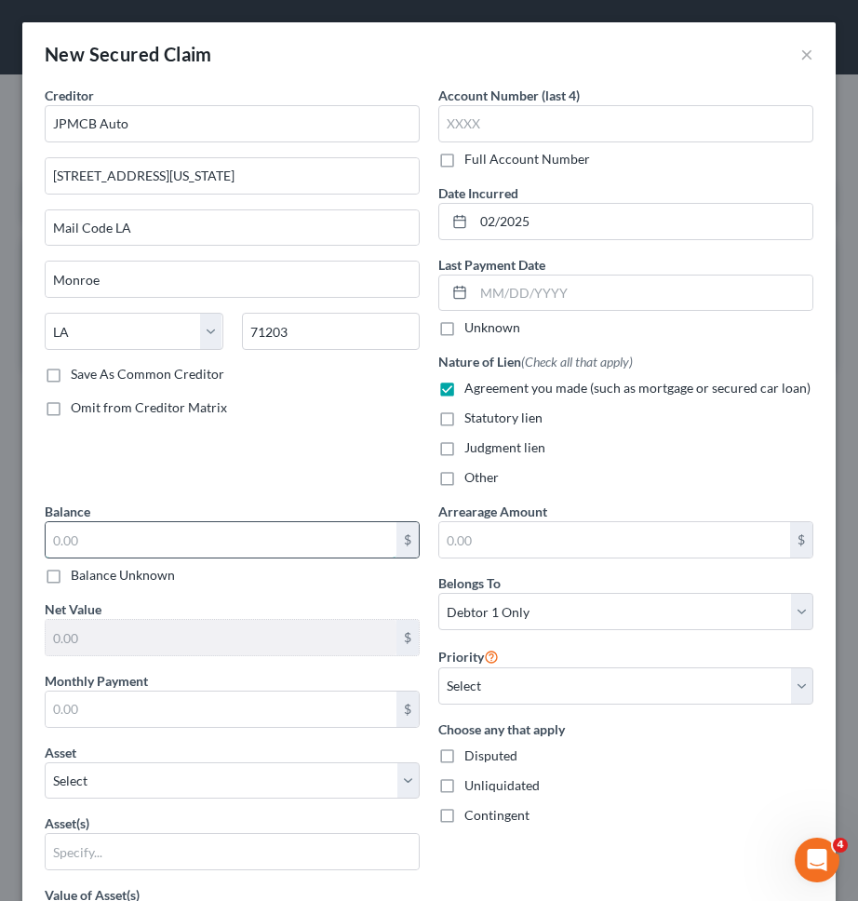
click at [292, 534] on input "text" at bounding box center [221, 539] width 351 height 35
type input "33,789"
click at [267, 706] on input "text" at bounding box center [221, 708] width 351 height 35
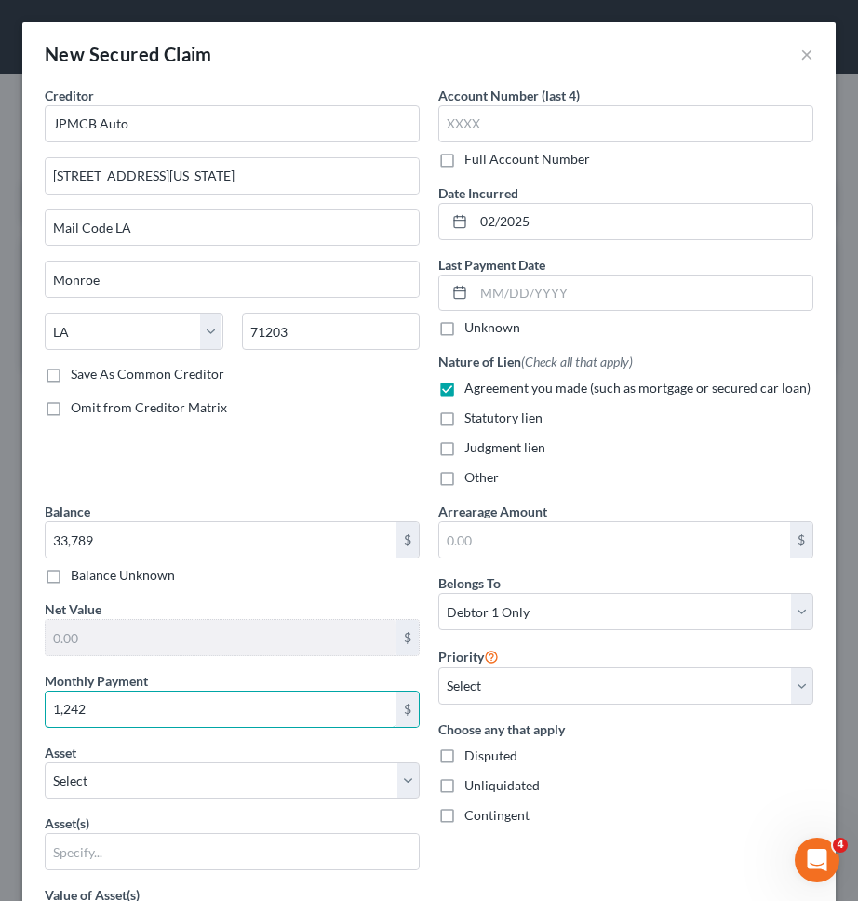
type input "1,242"
click at [271, 676] on div "Monthly Payment 1,242 $" at bounding box center [232, 699] width 375 height 57
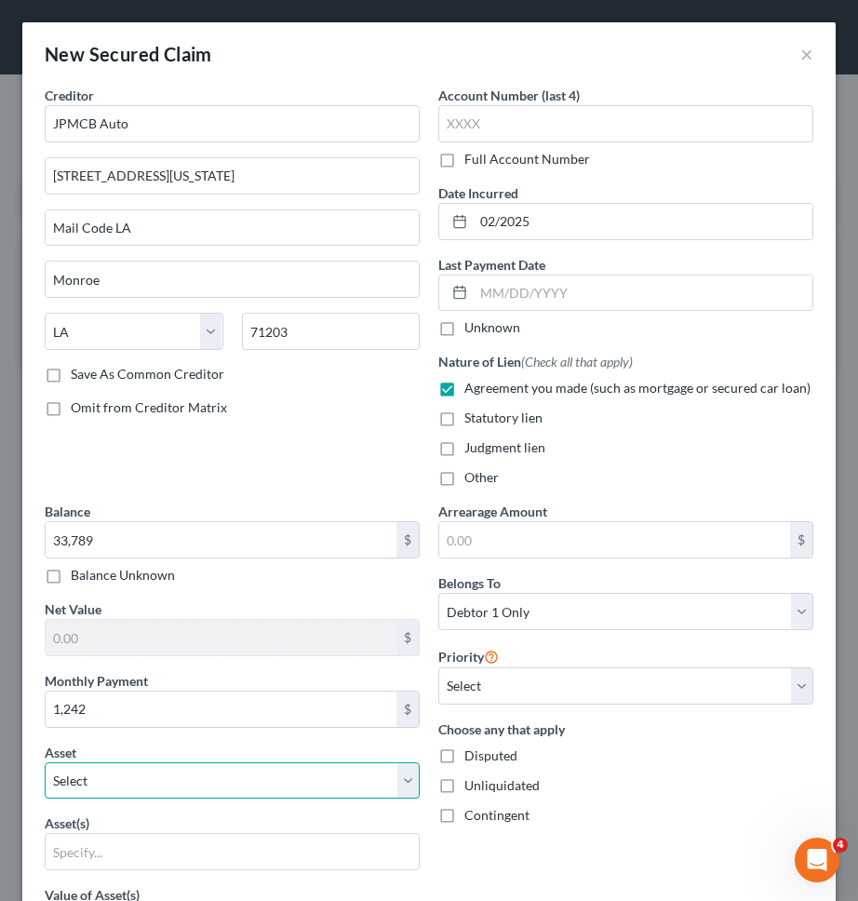
click at [258, 782] on select "Select Other Multiple Assets Electronics - TV, Cell phone, Computer - $1000.0 C…" at bounding box center [232, 780] width 375 height 37
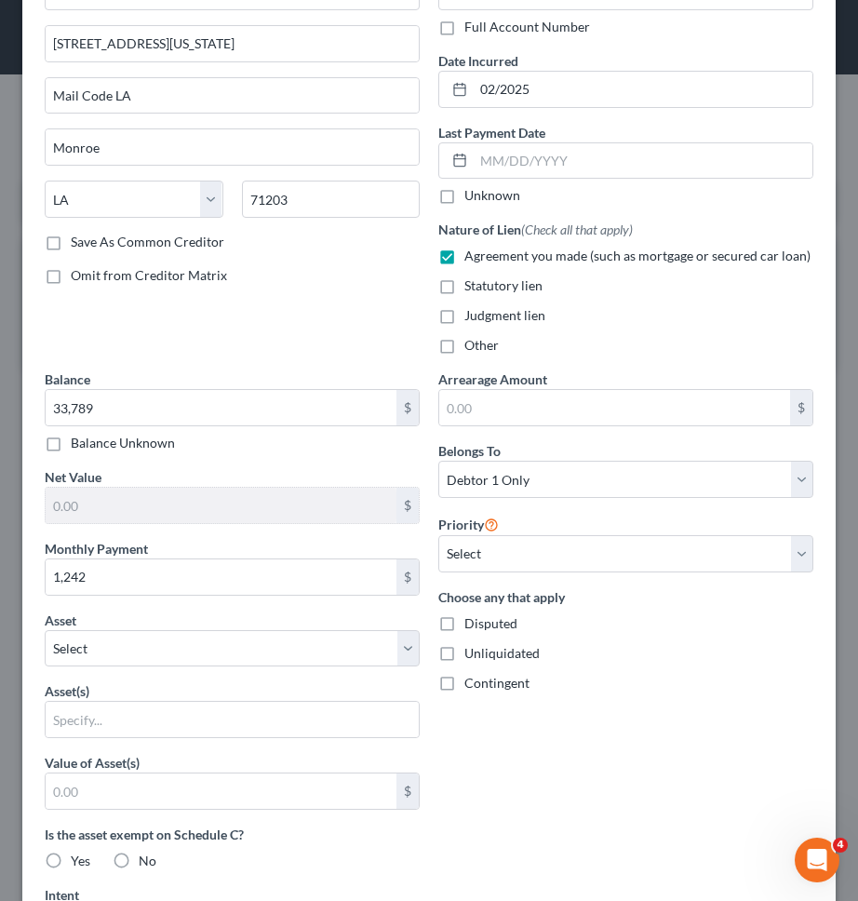
click at [619, 756] on div "Arrearage Amount $ Belongs To * Select Debtor 1 Only Debtor 2 Only Debtor 1 And…" at bounding box center [626, 774] width 394 height 810
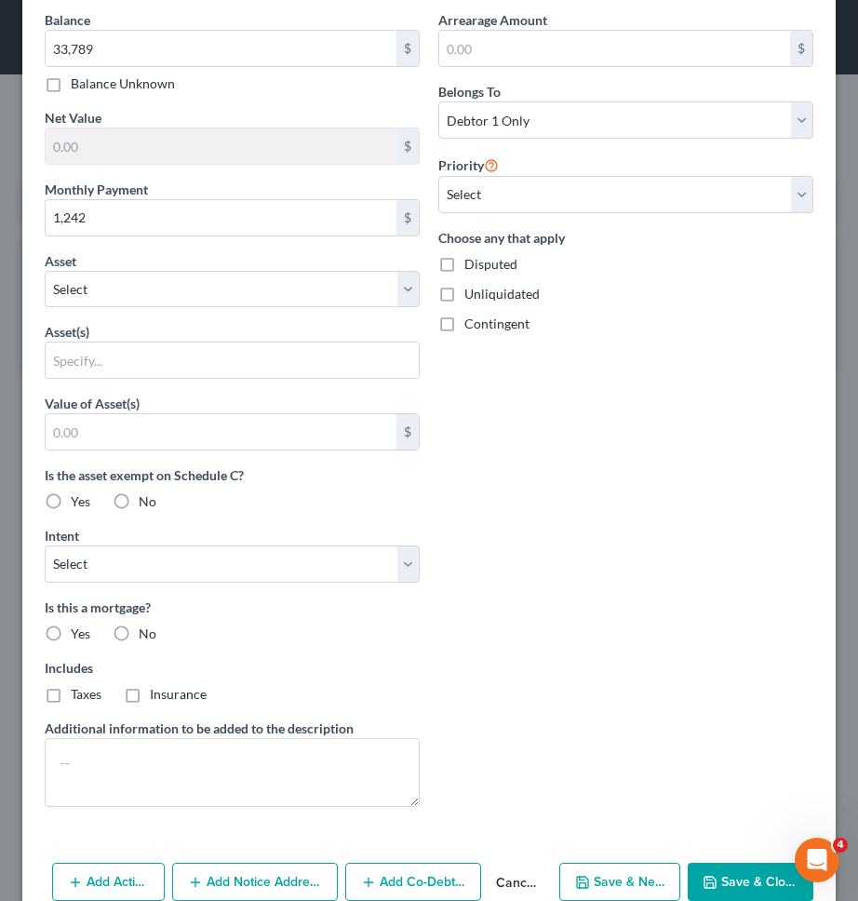
scroll to position [529, 0]
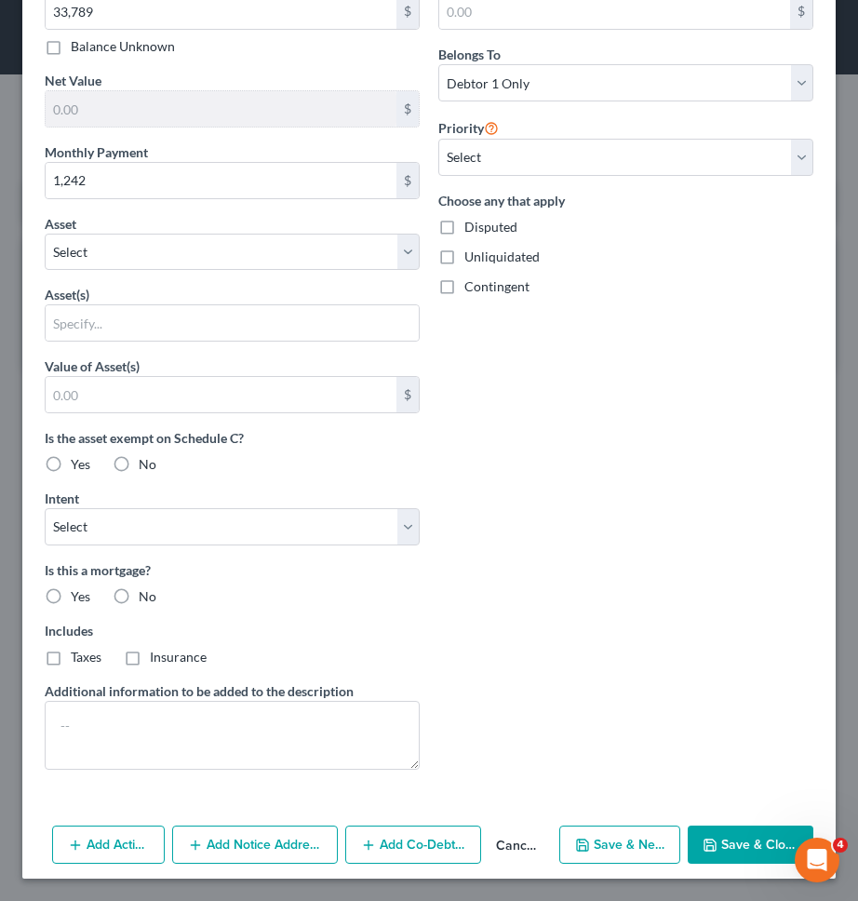
click at [728, 843] on button "Save & Close" at bounding box center [751, 844] width 126 height 39
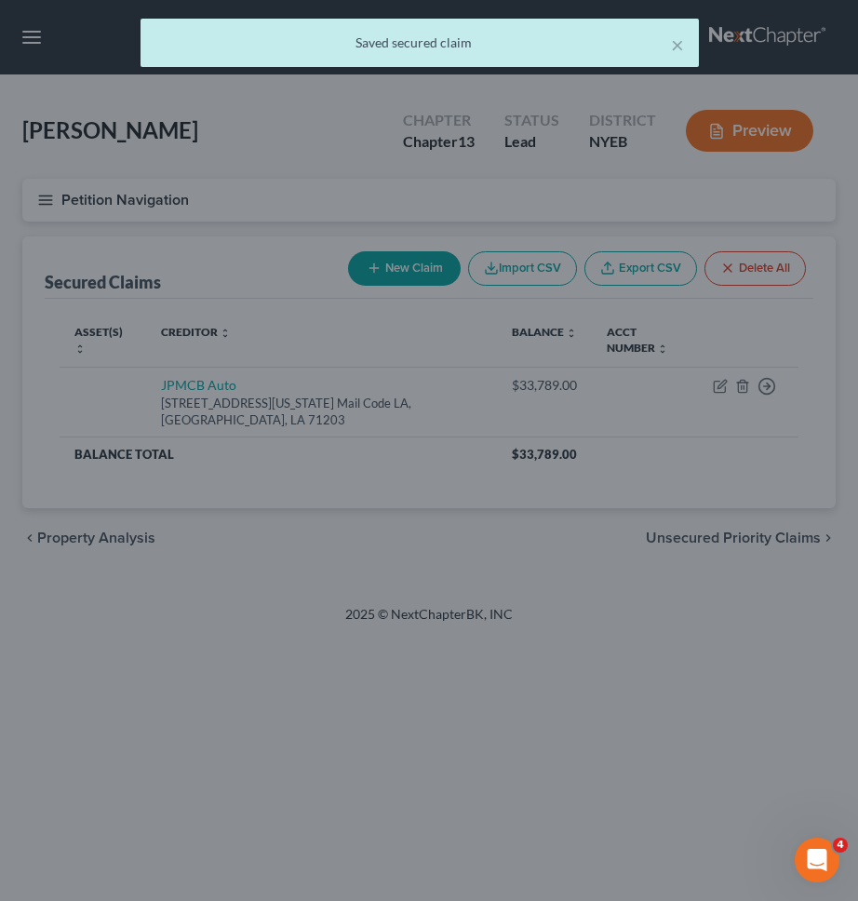
scroll to position [0, 0]
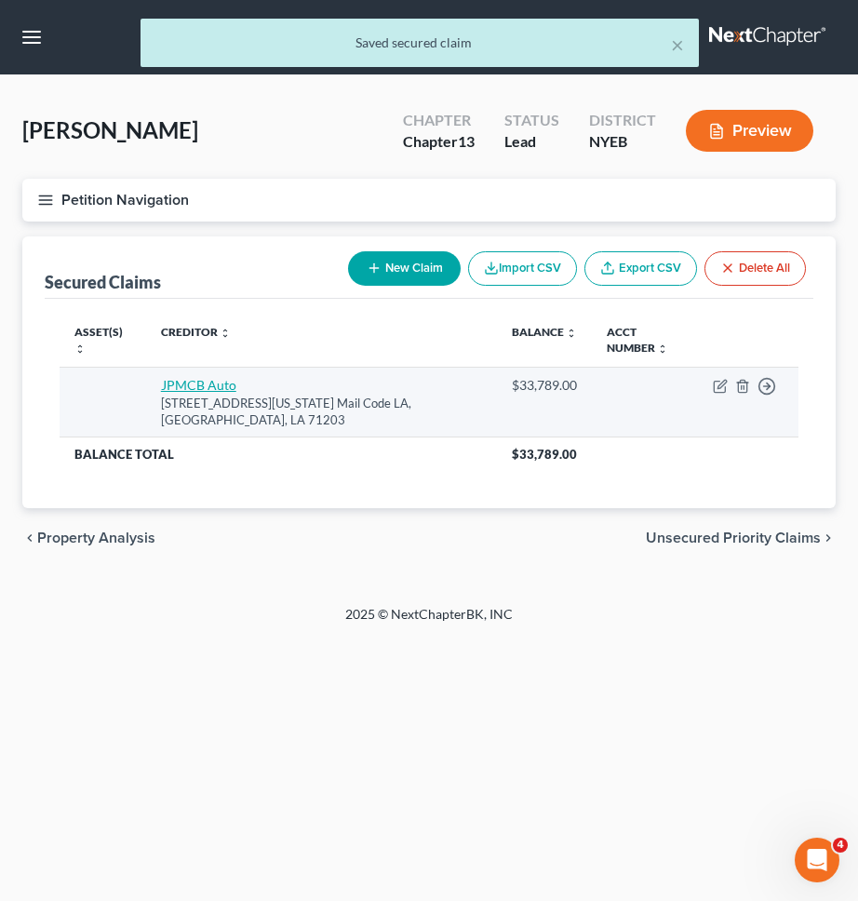
click at [202, 377] on link "JPMCB Auto" at bounding box center [198, 385] width 75 height 16
select select "19"
select select "0"
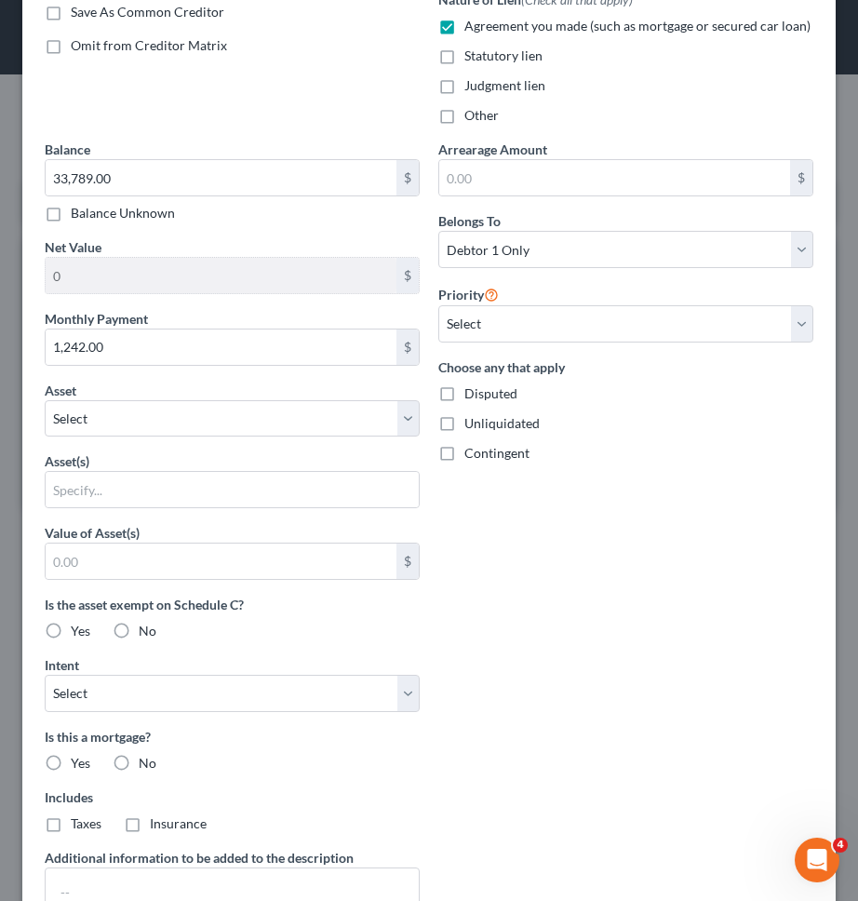
scroll to position [543, 0]
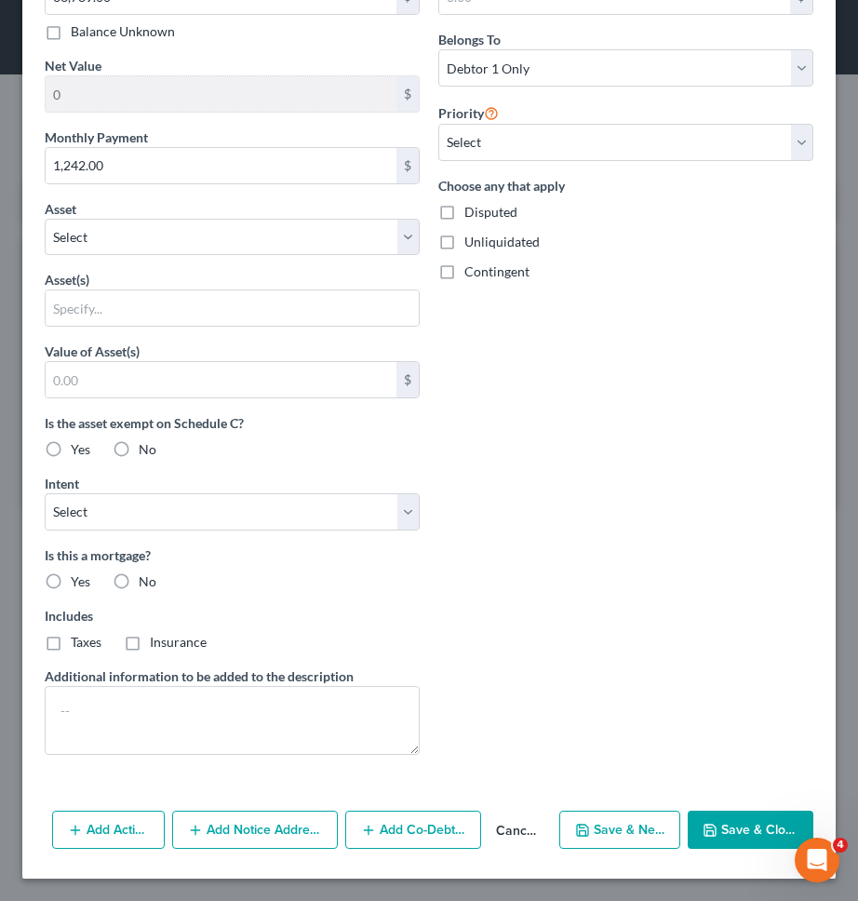
click at [516, 824] on button "Cancel" at bounding box center [516, 830] width 71 height 37
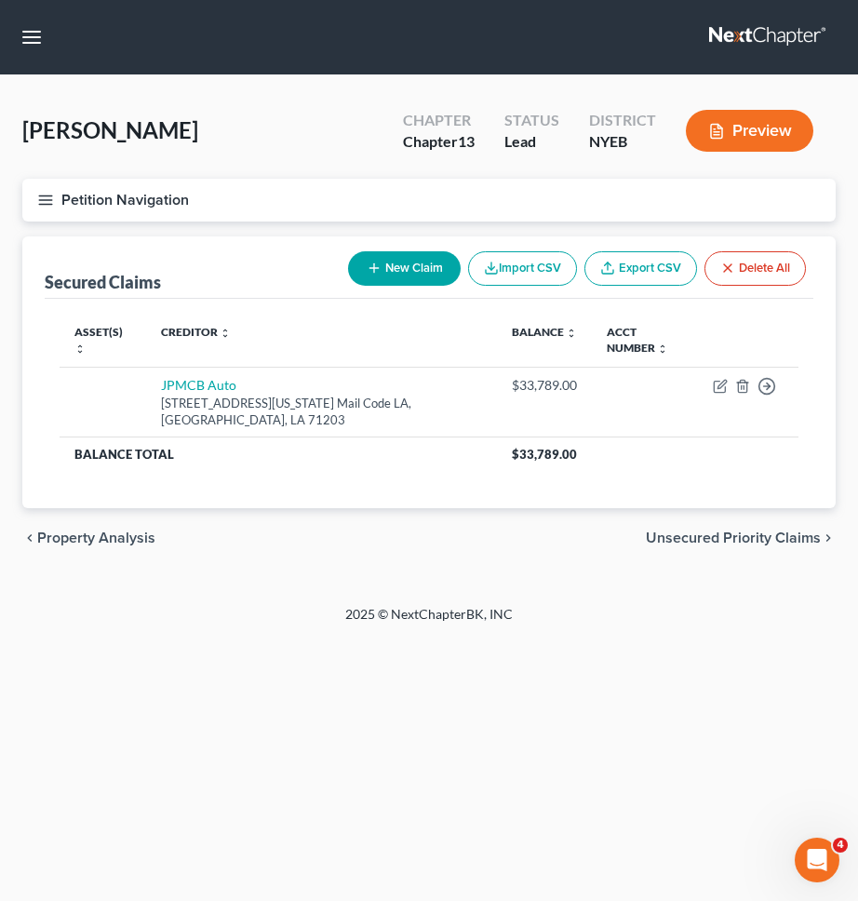
click at [721, 522] on div "chevron_left Property Analysis Unsecured Priority Claims chevron_right" at bounding box center [428, 538] width 813 height 60
click at [723, 530] on span "Unsecured Priority Claims" at bounding box center [733, 537] width 175 height 15
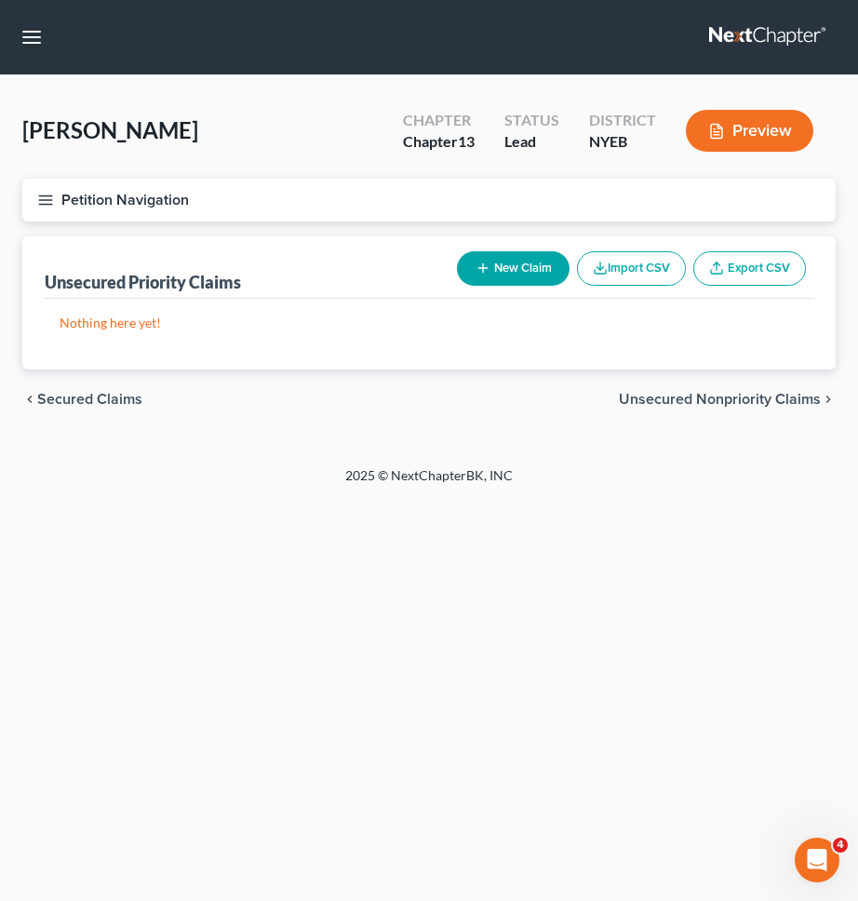
click at [757, 402] on span "Unsecured Nonpriority Claims" at bounding box center [720, 399] width 202 height 15
click at [482, 276] on button "New Claim" at bounding box center [513, 268] width 113 height 34
select select "0"
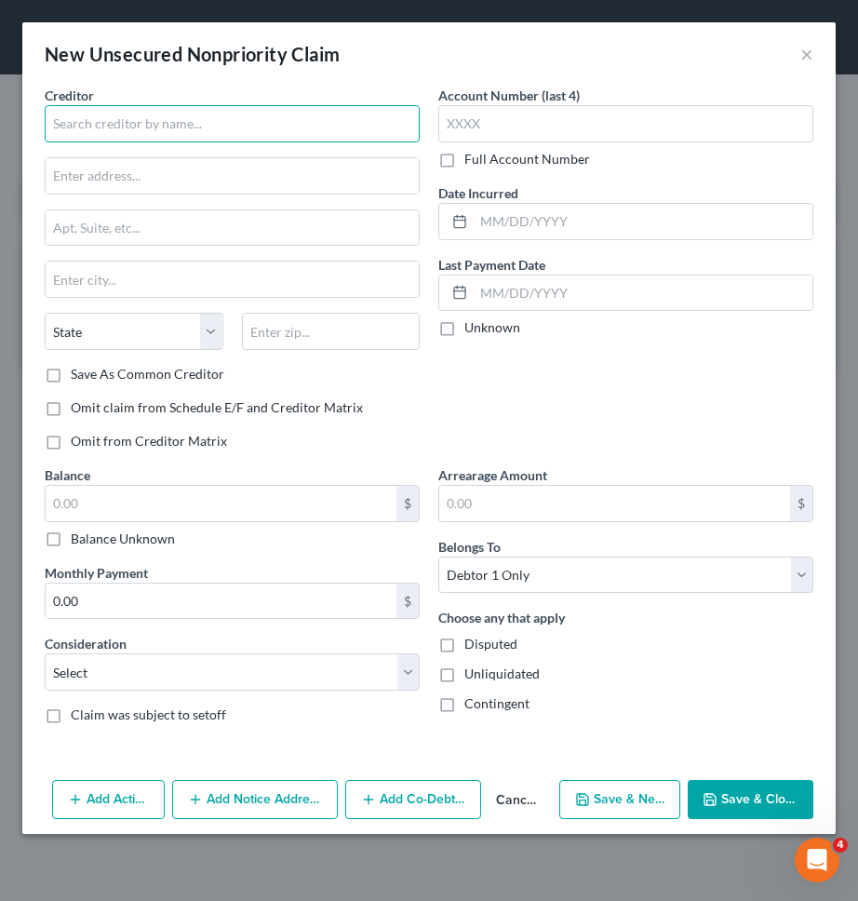
paste input "Reported: Jul. 17, 2025 Overview"
click at [301, 131] on input "text" at bounding box center [232, 123] width 375 height 37
type input "Reported: Jul. 17, 2025 Overview"
click at [232, 130] on input "text" at bounding box center [232, 123] width 375 height 37
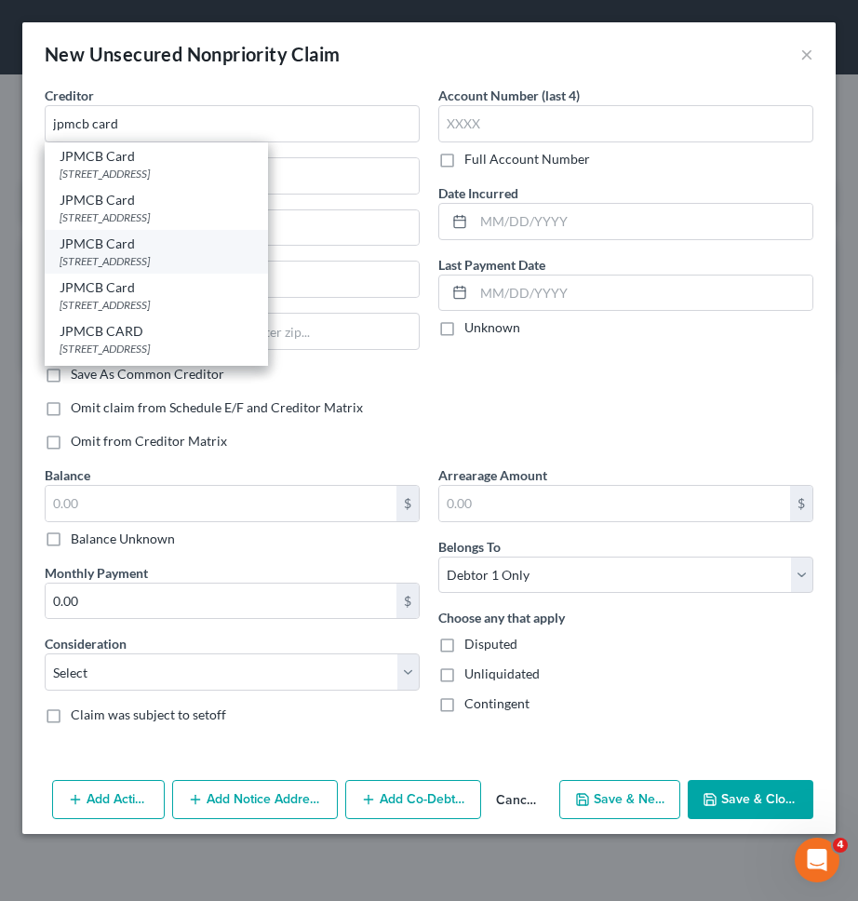
click at [131, 243] on div "JPMCB Card" at bounding box center [157, 243] width 194 height 19
type input "JPMCB Card"
type input "PO Box 15369"
type input "Wilmington"
select select "7"
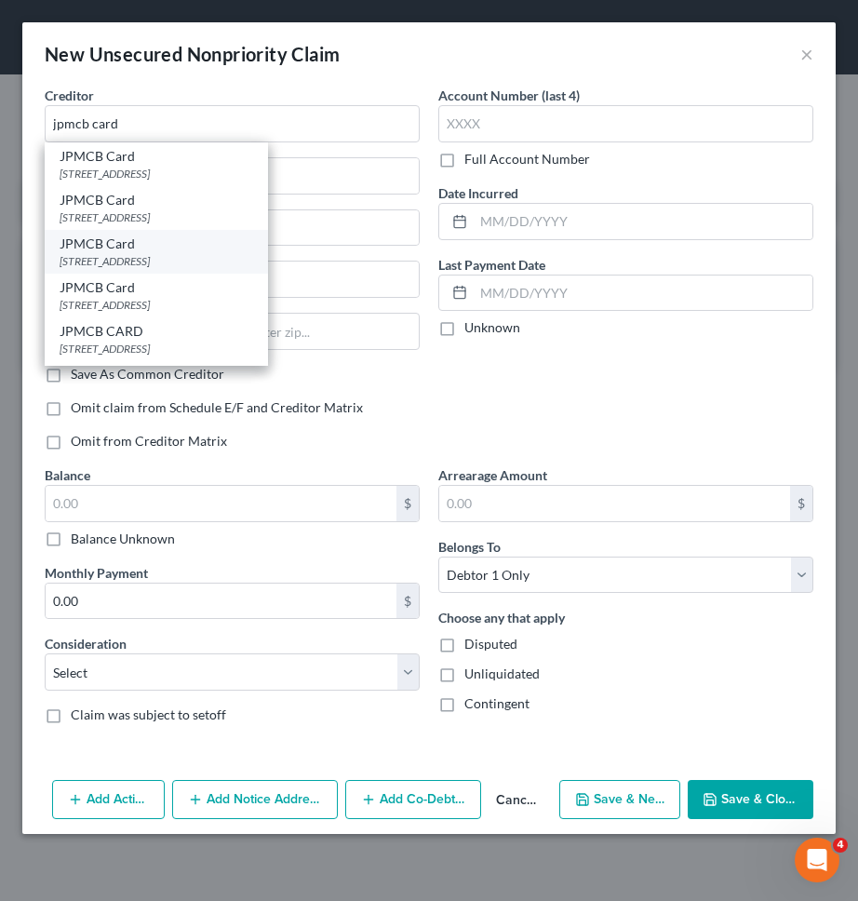
type input "19850"
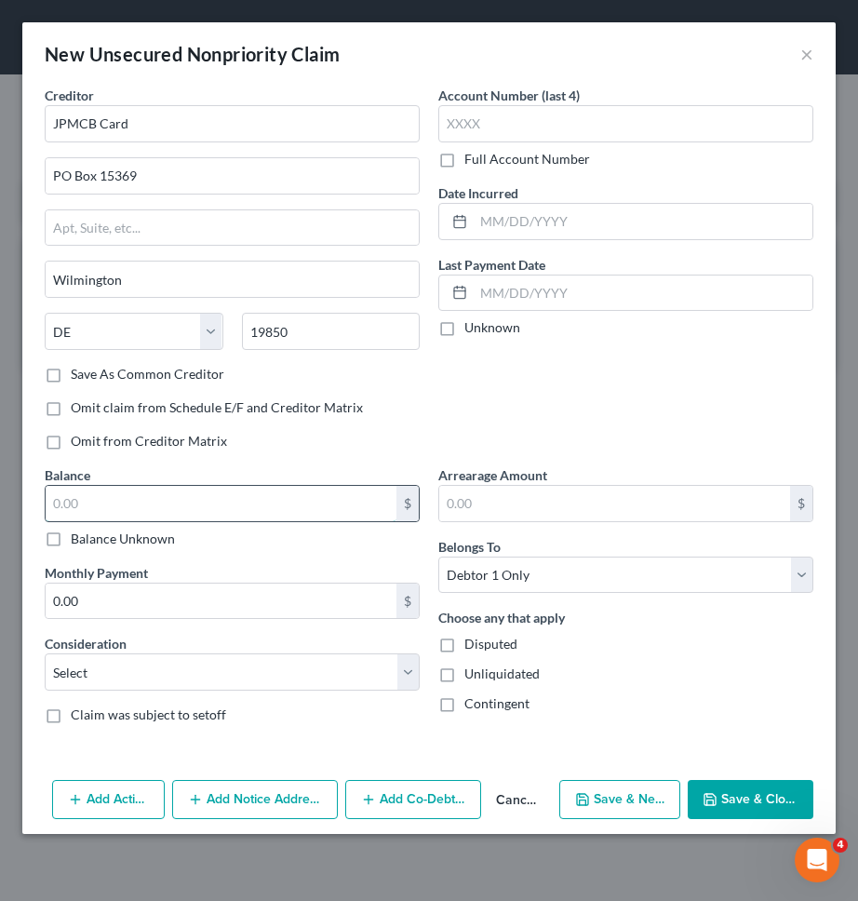
click at [330, 502] on input "text" at bounding box center [221, 503] width 351 height 35
type input "6,928"
click at [346, 659] on select "Select Cable / Satellite Services Collection Agency Credit Card Debt Debt Couns…" at bounding box center [232, 671] width 375 height 37
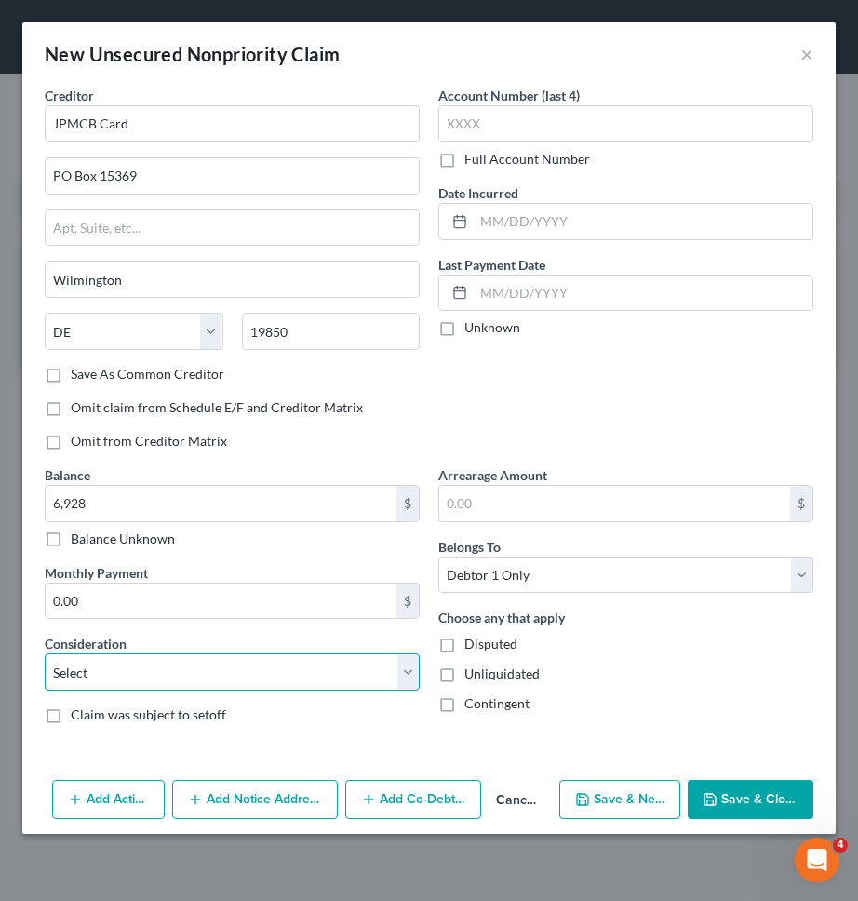
select select "2"
click at [45, 653] on select "Select Cable / Satellite Services Collection Agency Credit Card Debt Debt Couns…" at bounding box center [232, 671] width 375 height 37
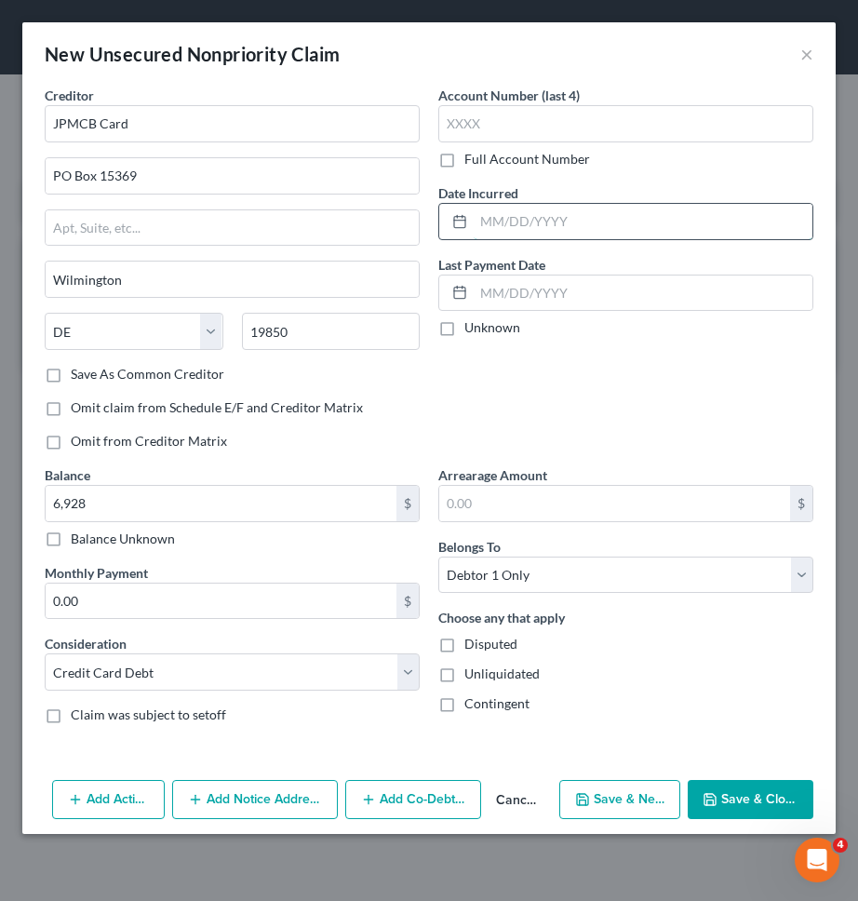
click at [656, 220] on input "text" at bounding box center [643, 221] width 339 height 35
type input "01/2025"
click at [640, 791] on button "Save & New" at bounding box center [619, 799] width 121 height 39
select select "0"
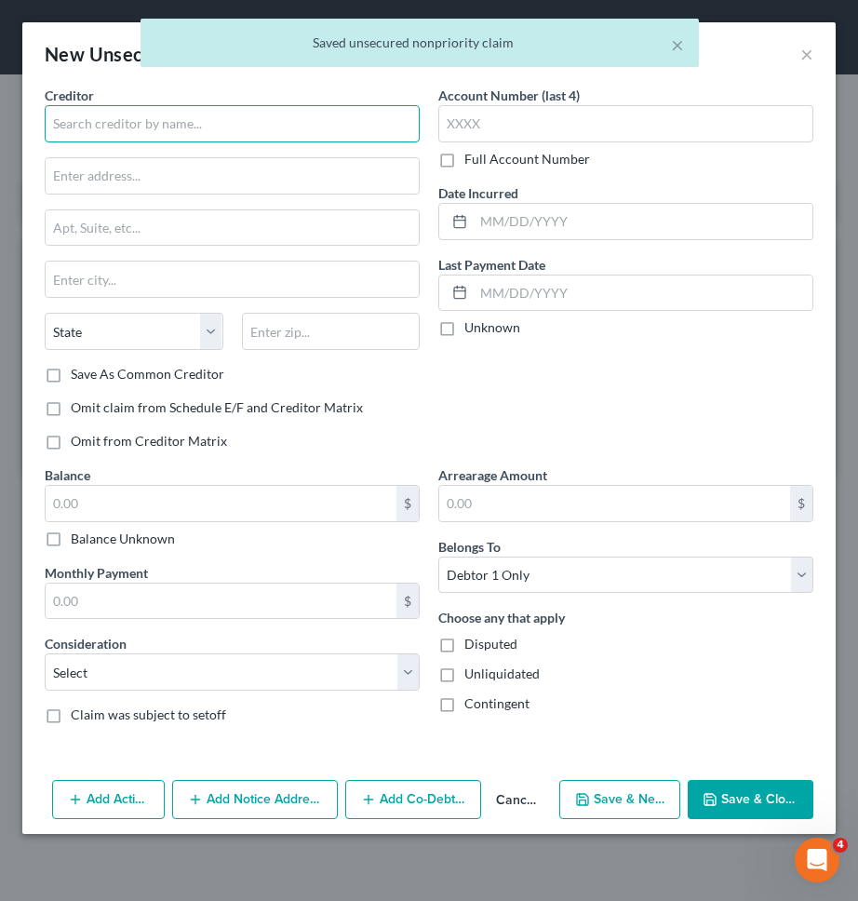
click at [321, 138] on input "text" at bounding box center [232, 123] width 375 height 37
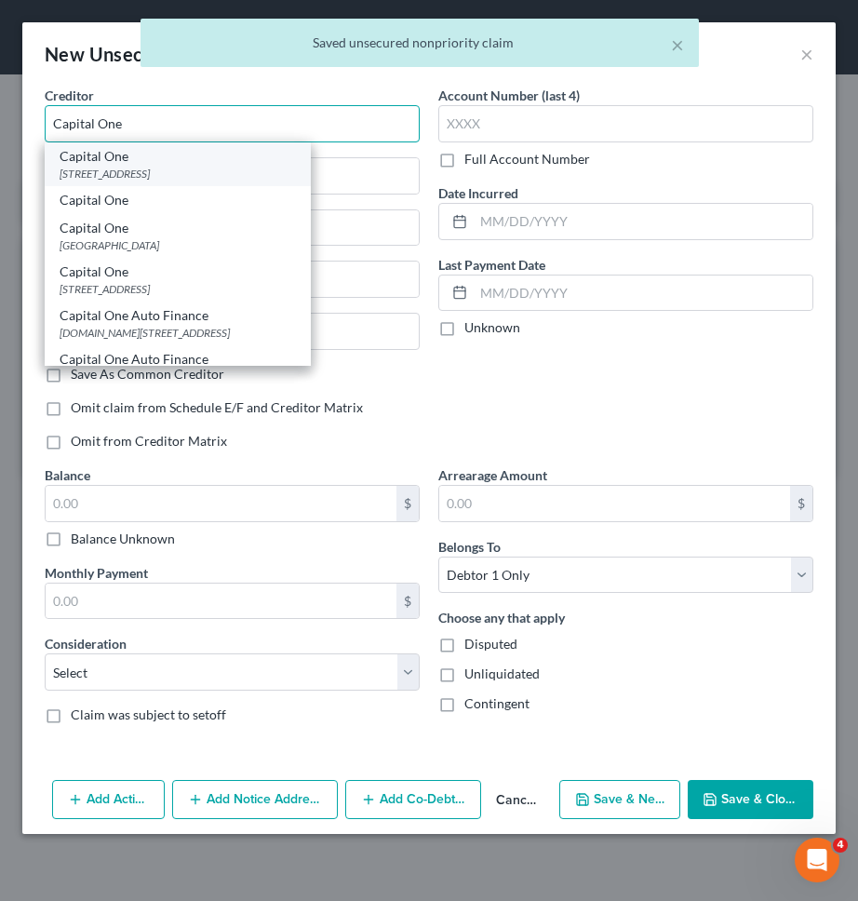
type input "Capital One"
click at [278, 177] on div "PO Box 31293, Salt Lake City, UT 84131" at bounding box center [178, 174] width 236 height 16
type input "PO Box 31293"
type input "Salt Lake City"
select select "46"
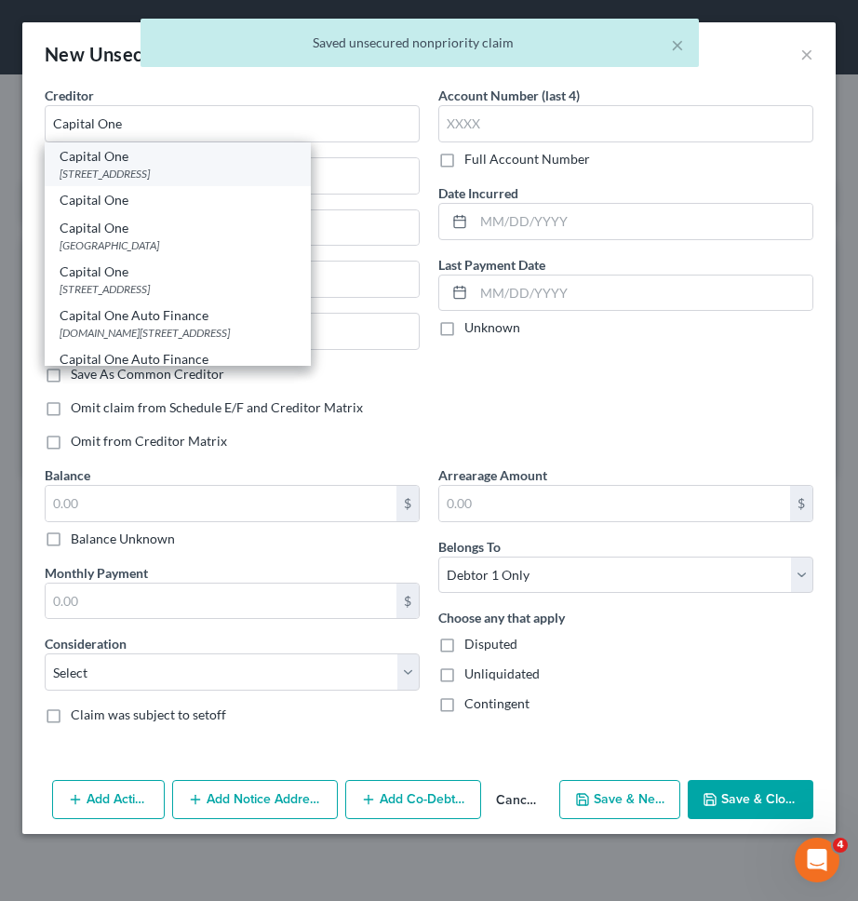
type input "84131"
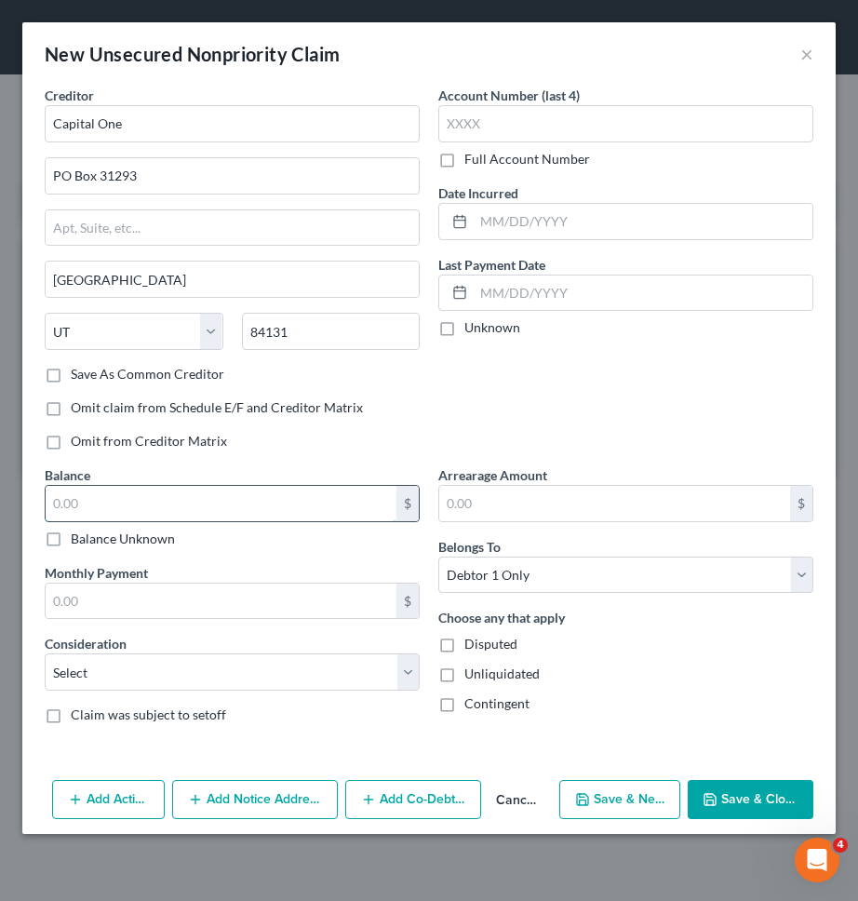
click at [345, 491] on input "text" at bounding box center [221, 503] width 351 height 35
type input "905"
click at [312, 668] on select "Select Cable / Satellite Services Collection Agency Credit Card Debt Debt Couns…" at bounding box center [232, 671] width 375 height 37
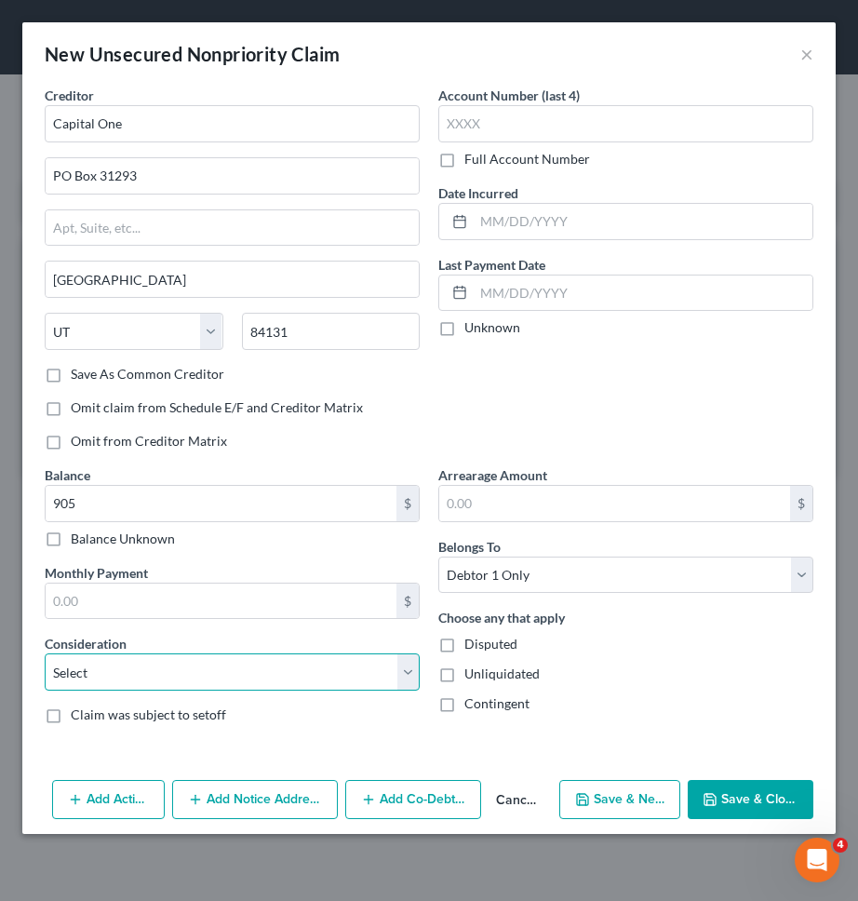
select select "2"
click at [45, 653] on select "Select Cable / Satellite Services Collection Agency Credit Card Debt Debt Couns…" at bounding box center [232, 671] width 375 height 37
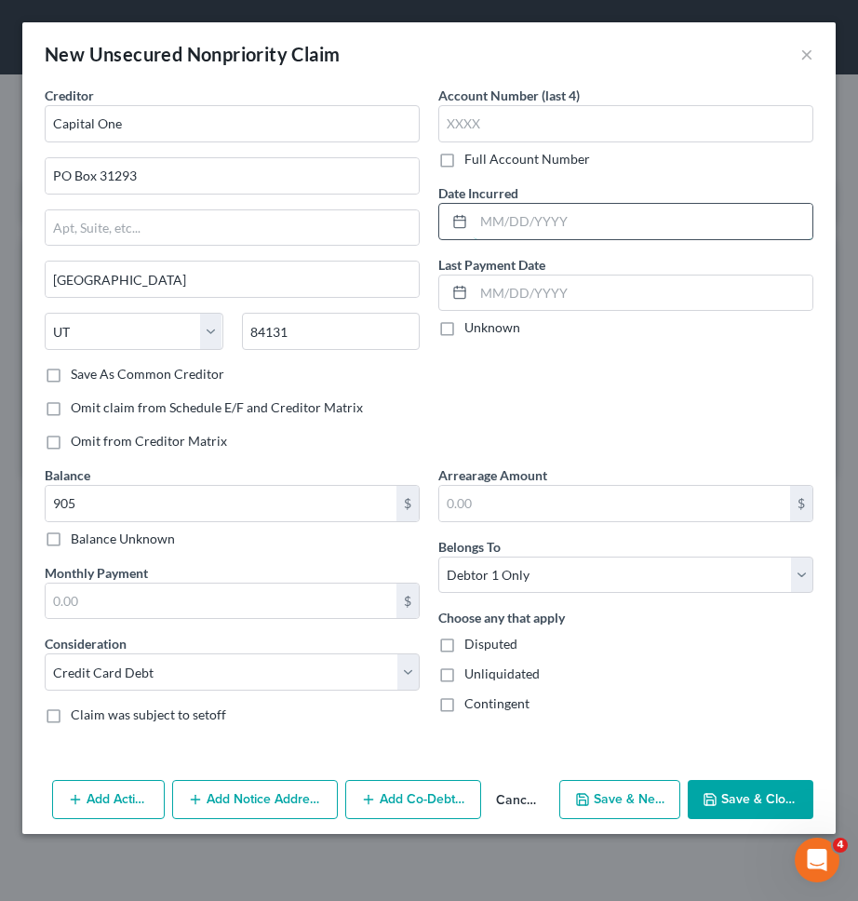
click at [673, 225] on input "text" at bounding box center [643, 221] width 339 height 35
type input "06/2017"
click at [626, 811] on button "Save & New" at bounding box center [619, 799] width 121 height 39
select select "0"
click at [605, 229] on input "text" at bounding box center [643, 221] width 339 height 35
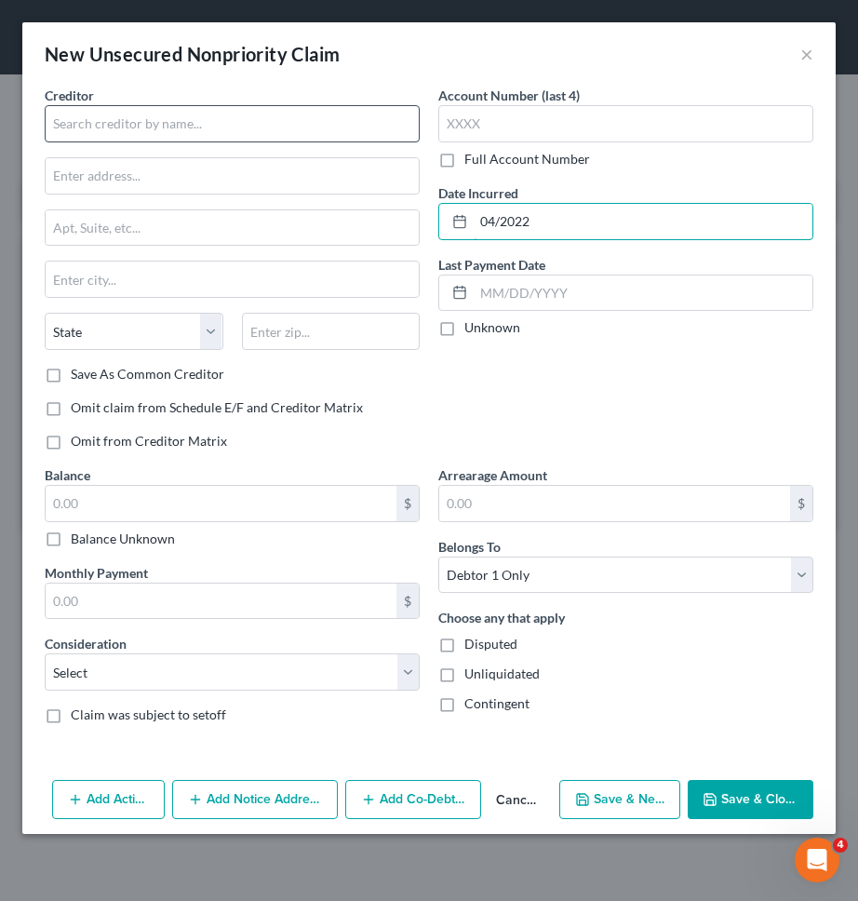
type input "04/2022"
click at [222, 124] on input "text" at bounding box center [232, 123] width 375 height 37
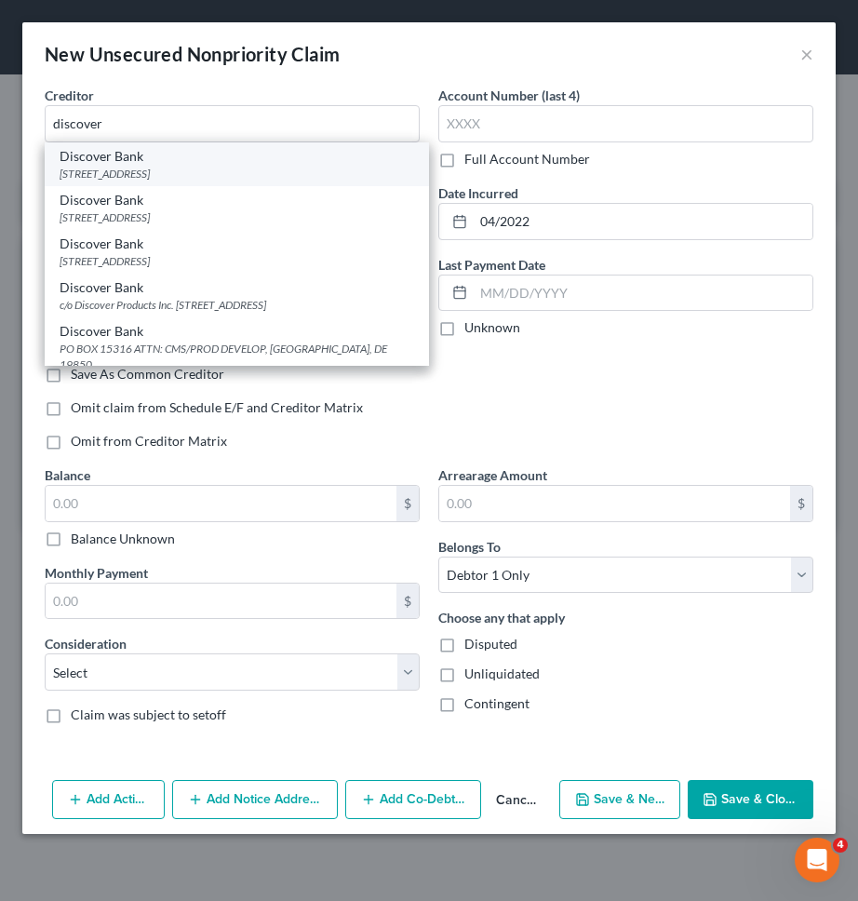
click at [174, 164] on div "Discover Bank" at bounding box center [237, 156] width 355 height 19
type input "Discover Bank"
type input "PO Box 30939"
type input "Salt Lake City"
select select "46"
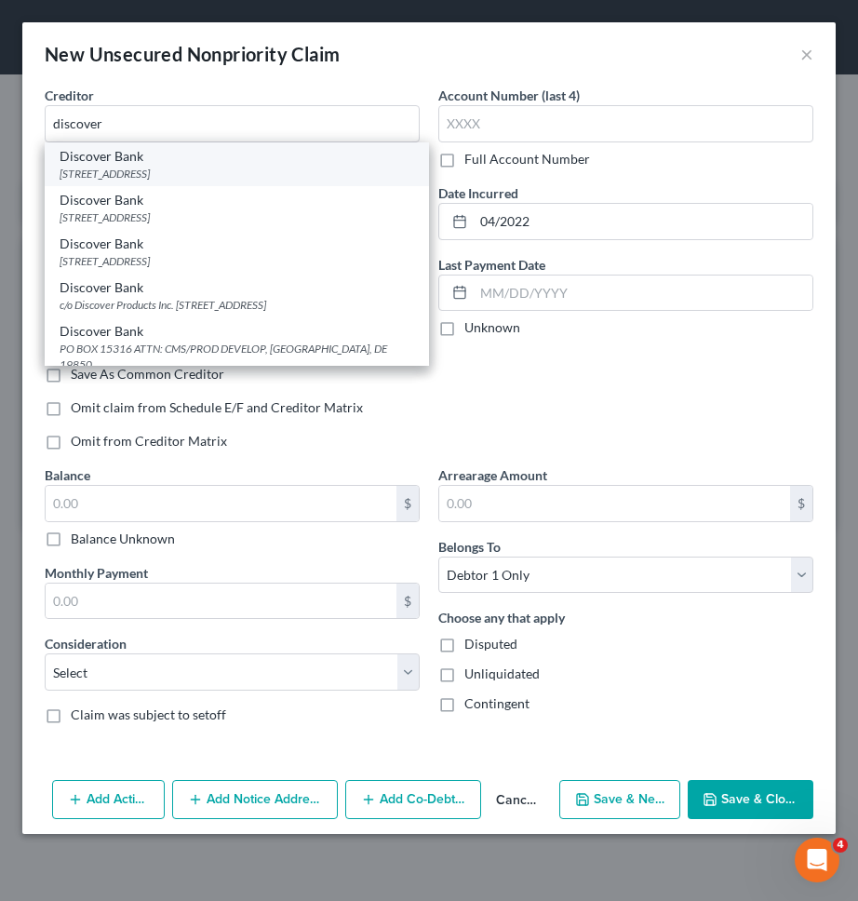
type input "84130"
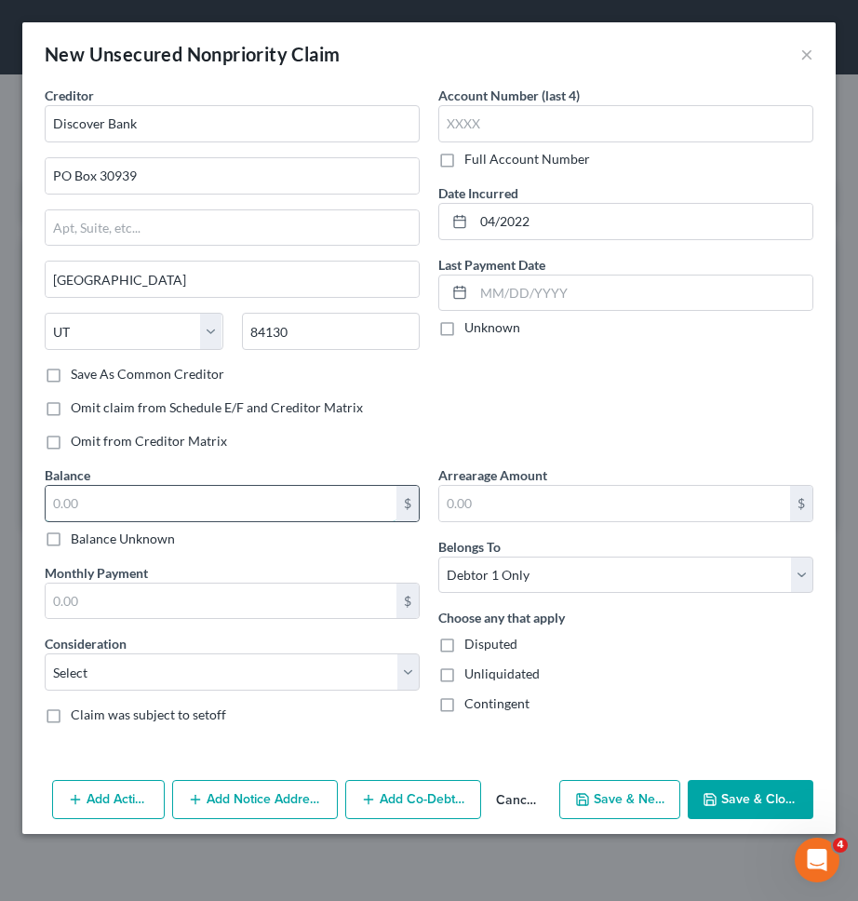
click at [267, 502] on input "text" at bounding box center [221, 503] width 351 height 35
type input "1,487"
click at [286, 673] on select "Select Cable / Satellite Services Collection Agency Credit Card Debt Debt Couns…" at bounding box center [232, 671] width 375 height 37
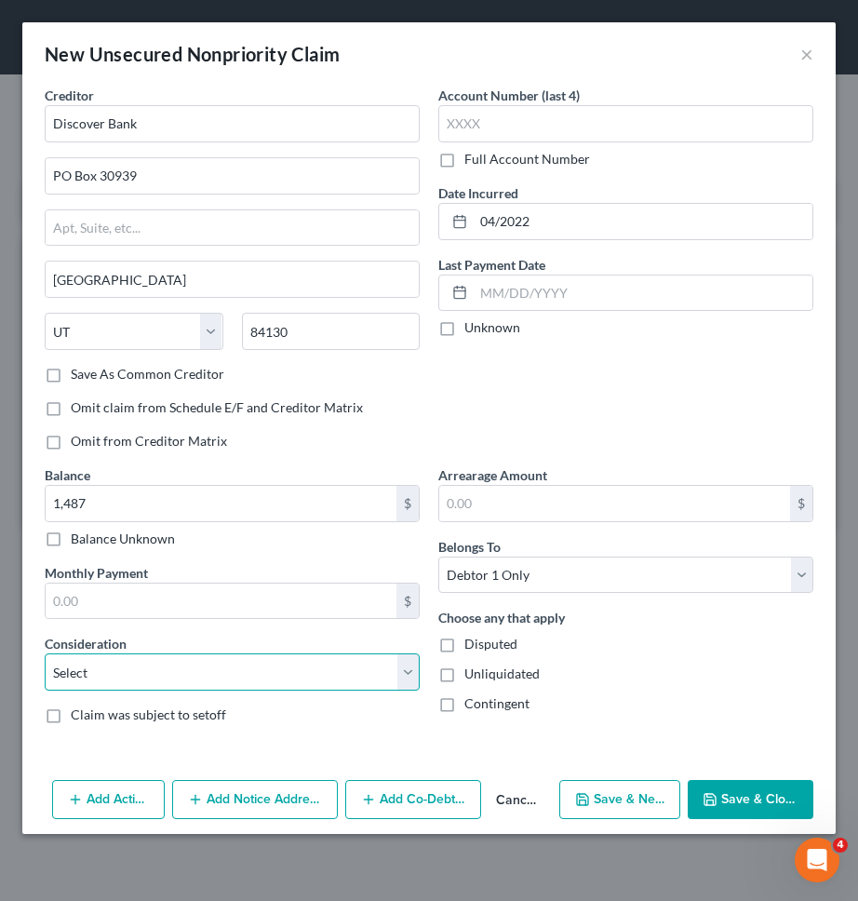
select select "2"
click at [45, 653] on select "Select Cable / Satellite Services Collection Agency Credit Card Debt Debt Couns…" at bounding box center [232, 671] width 375 height 37
click at [630, 786] on button "Save & New" at bounding box center [619, 799] width 121 height 39
select select "0"
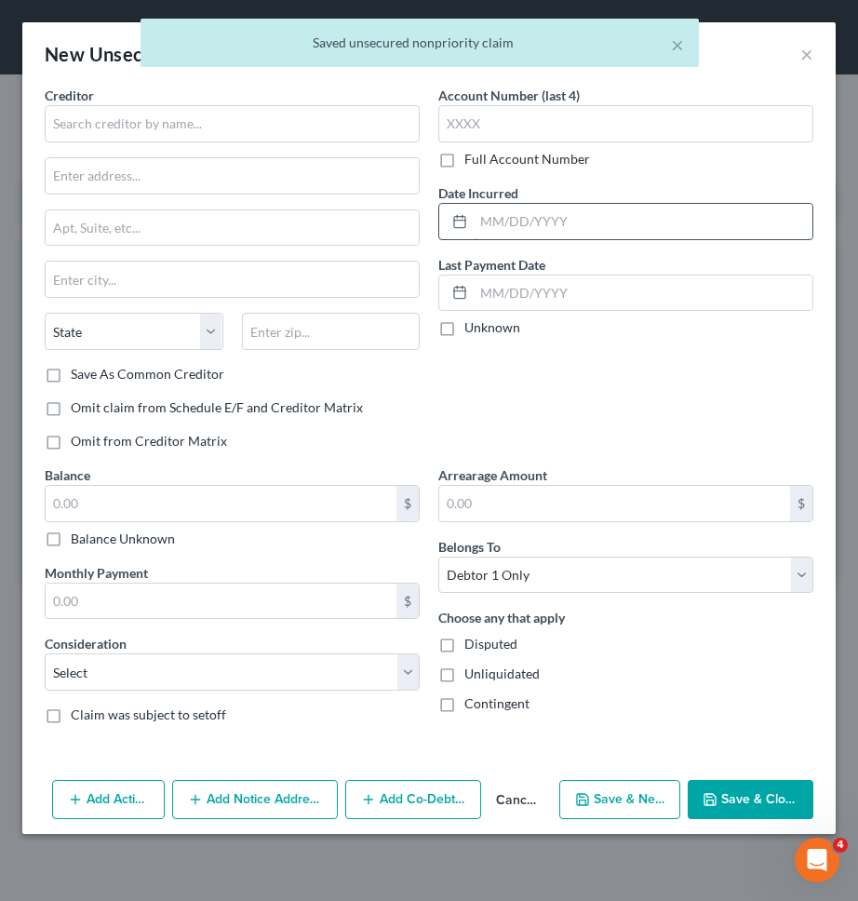
click at [769, 232] on input "text" at bounding box center [643, 221] width 339 height 35
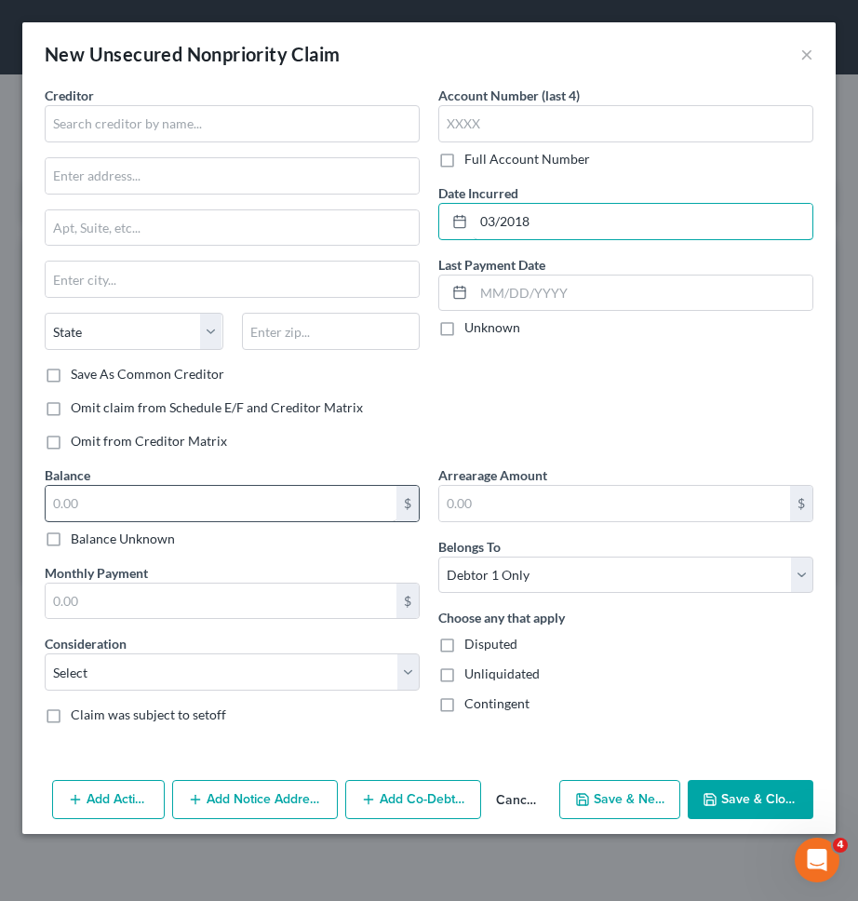
type input "03/2018"
click at [382, 492] on input "text" at bounding box center [221, 503] width 351 height 35
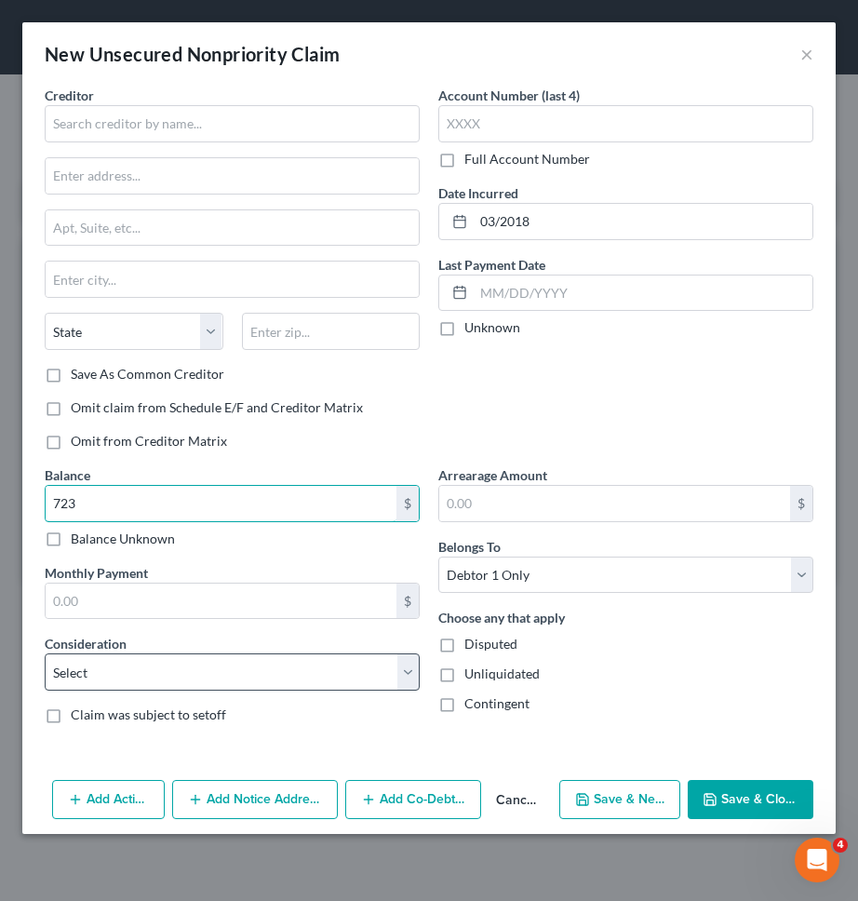
type input "723"
click at [336, 662] on select "Select Cable / Satellite Services Collection Agency Credit Card Debt Debt Couns…" at bounding box center [232, 671] width 375 height 37
select select "2"
click at [45, 653] on select "Select Cable / Satellite Services Collection Agency Credit Card Debt Debt Couns…" at bounding box center [232, 671] width 375 height 37
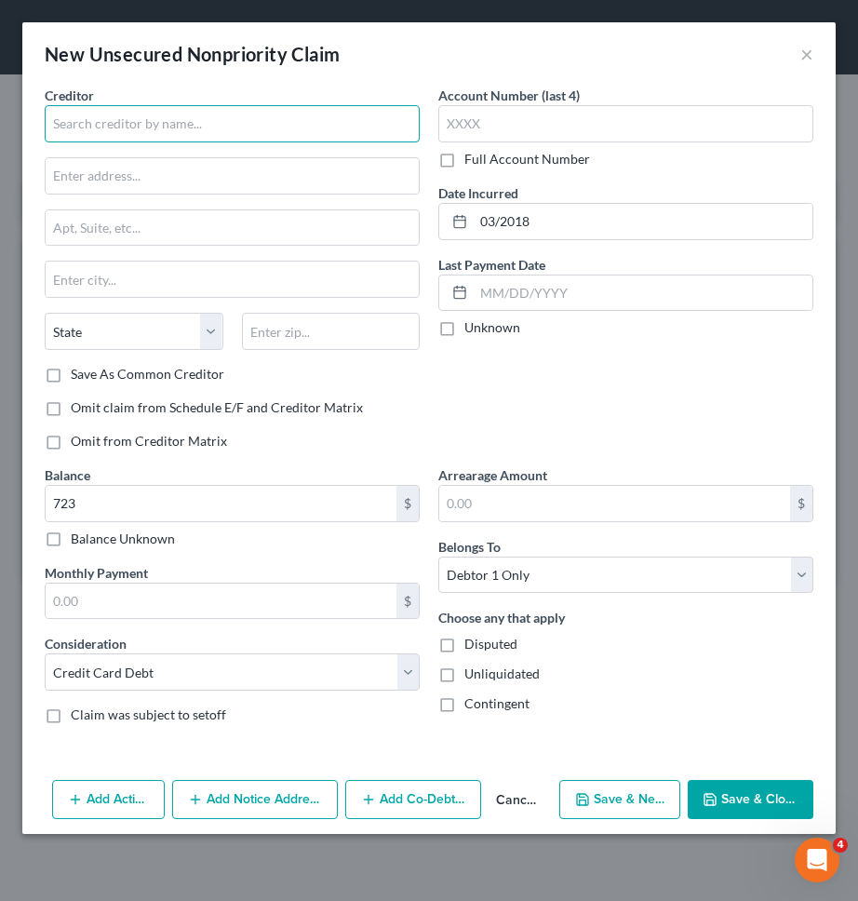
click at [275, 127] on input "text" at bounding box center [232, 123] width 375 height 37
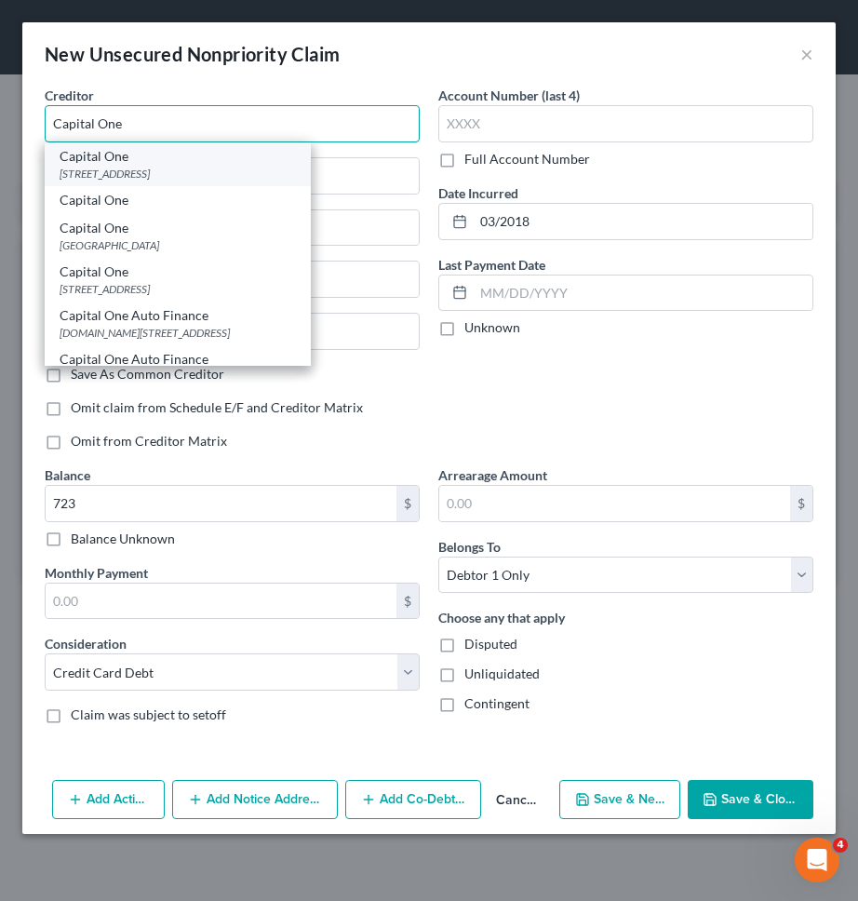
type input "Capital One"
click at [186, 150] on div "Capital One" at bounding box center [178, 156] width 236 height 19
type input "PO Box 31293"
type input "Salt Lake City"
select select "46"
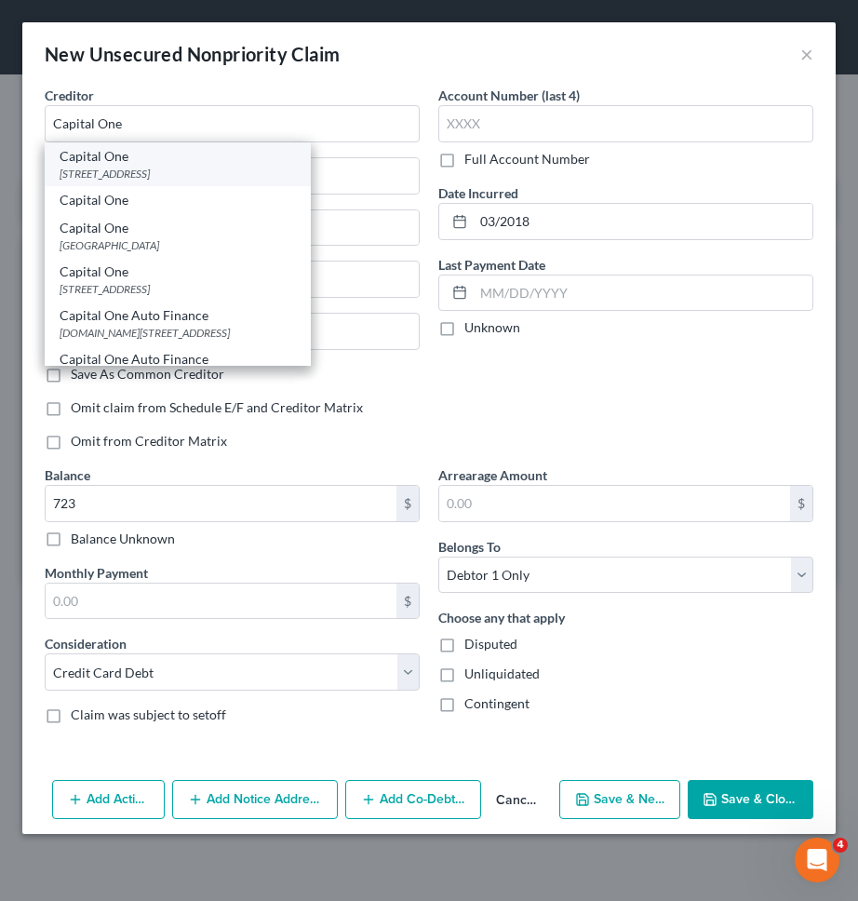
type input "84131"
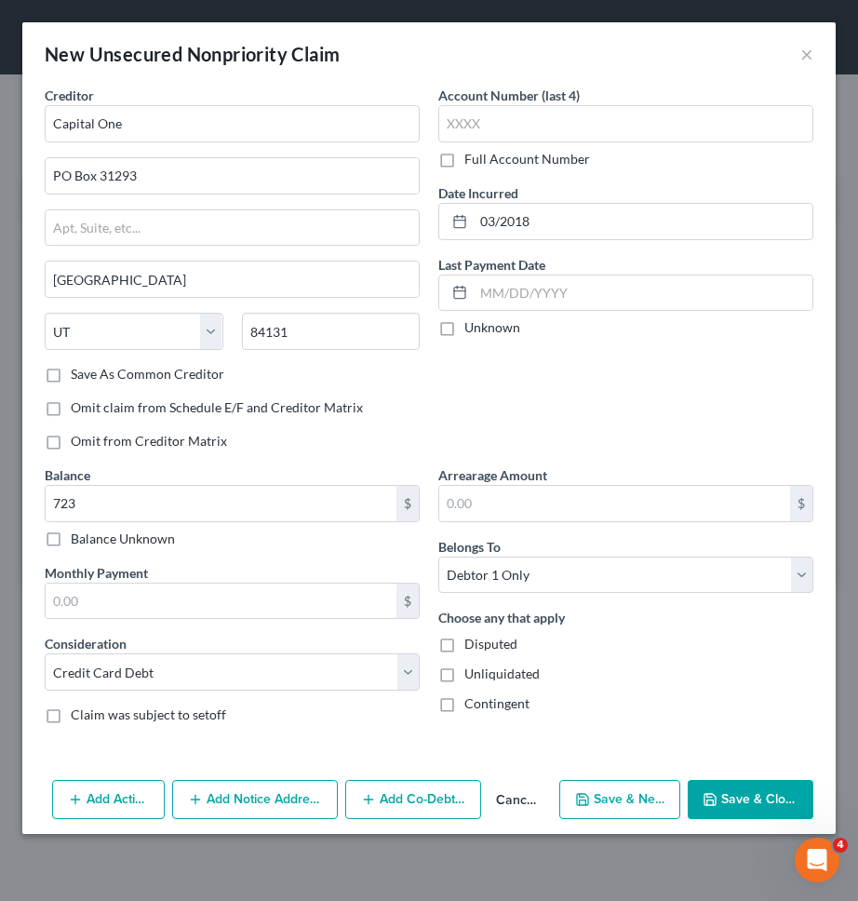
click at [627, 811] on button "Save & New" at bounding box center [619, 799] width 121 height 39
select select "0"
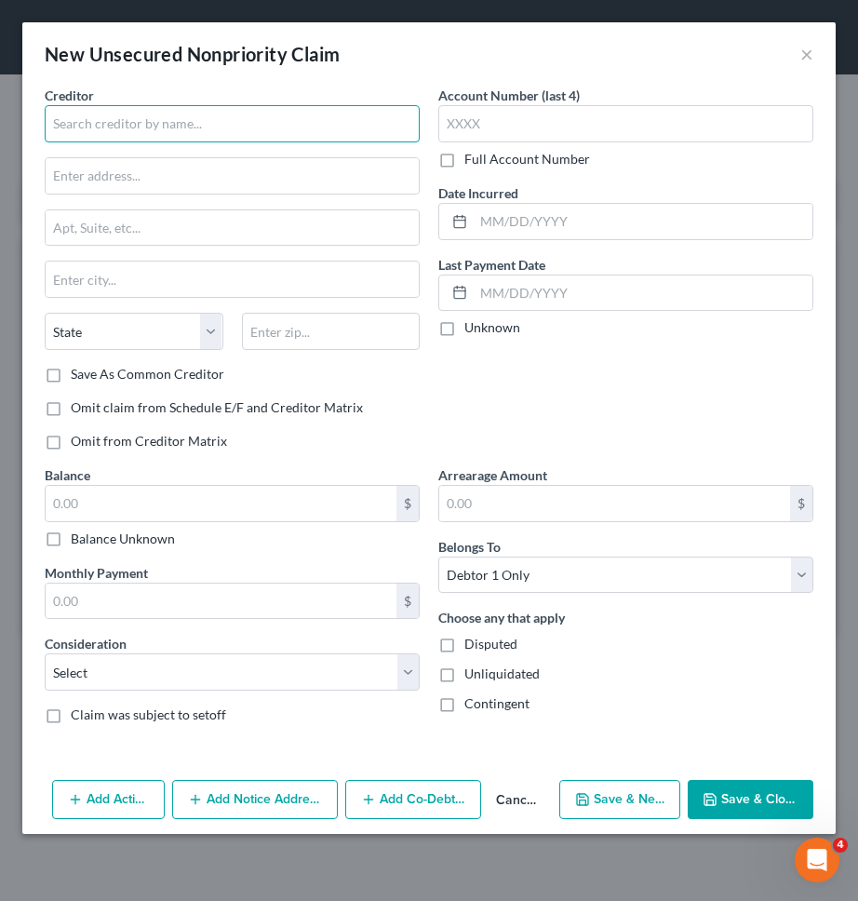
click at [299, 127] on input "text" at bounding box center [232, 123] width 375 height 37
click at [316, 126] on input "text" at bounding box center [232, 123] width 375 height 37
type input "ppc"
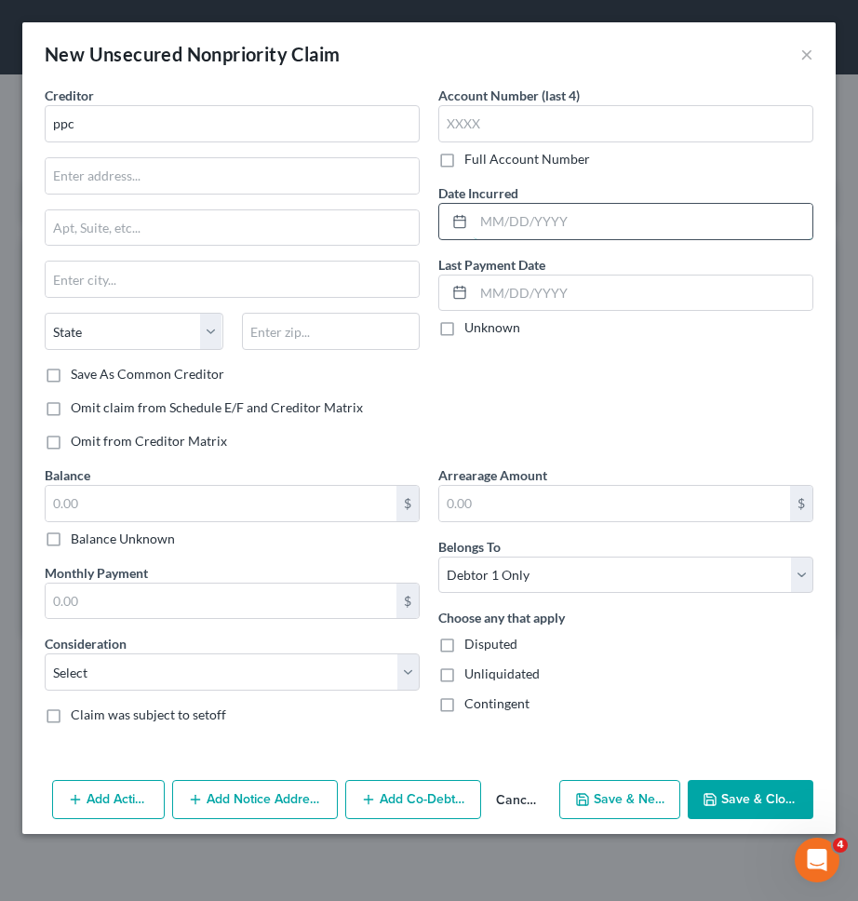
click at [542, 211] on input "text" at bounding box center [643, 221] width 339 height 35
type input "09/2024"
click at [365, 506] on input "text" at bounding box center [221, 503] width 351 height 35
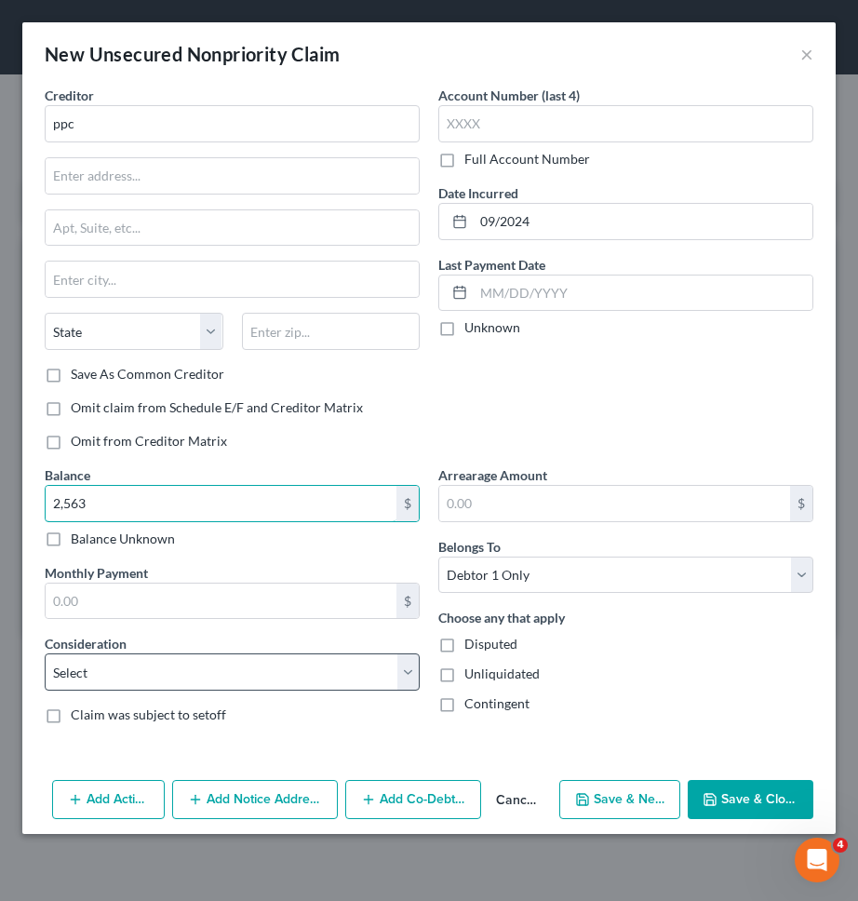
type input "2,563"
click at [296, 673] on select "Select Cable / Satellite Services Collection Agency Credit Card Debt Debt Couns…" at bounding box center [232, 671] width 375 height 37
select select "2"
click at [45, 653] on select "Select Cable / Satellite Services Collection Agency Credit Card Debt Debt Couns…" at bounding box center [232, 671] width 375 height 37
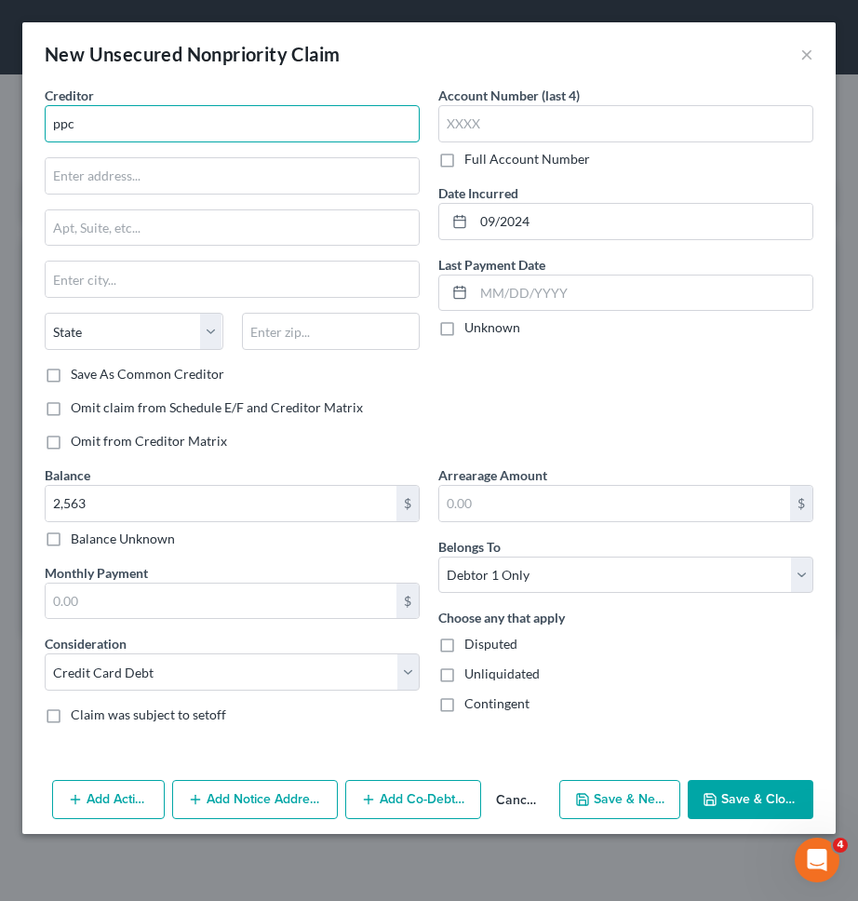
click at [334, 137] on input "ppc" at bounding box center [232, 123] width 375 height 37
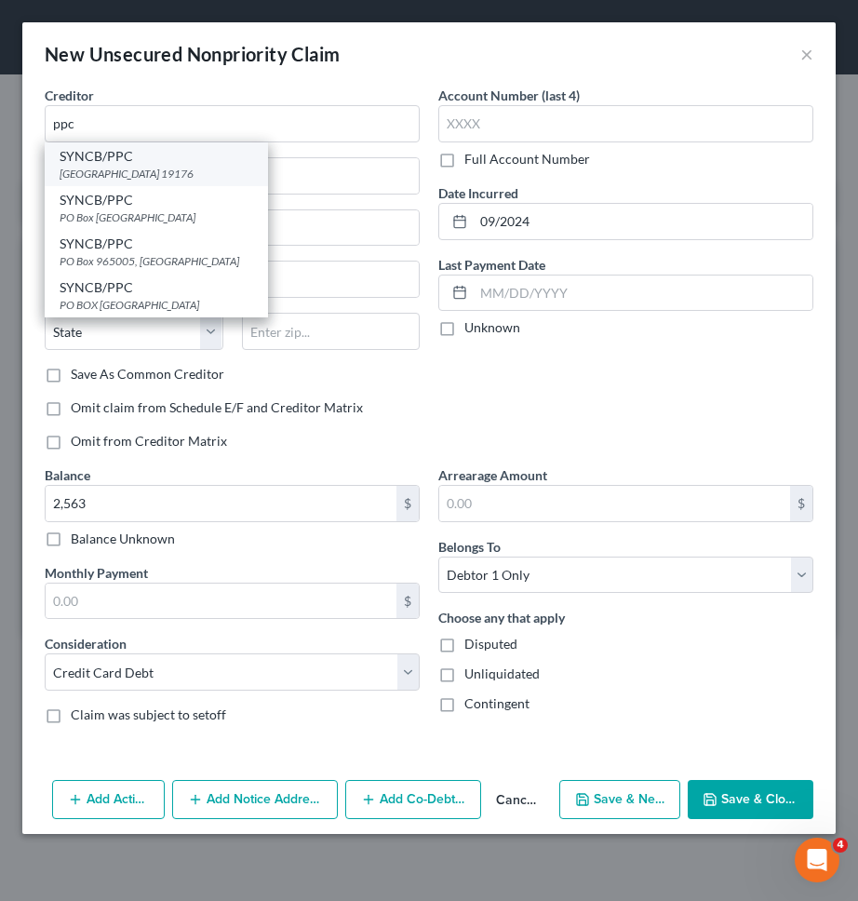
click at [216, 161] on div "SYNCB/PPC" at bounding box center [157, 156] width 194 height 19
type input "SYNCB/PPC"
type input "PO Box 71727"
type input "Philadelphia"
select select "39"
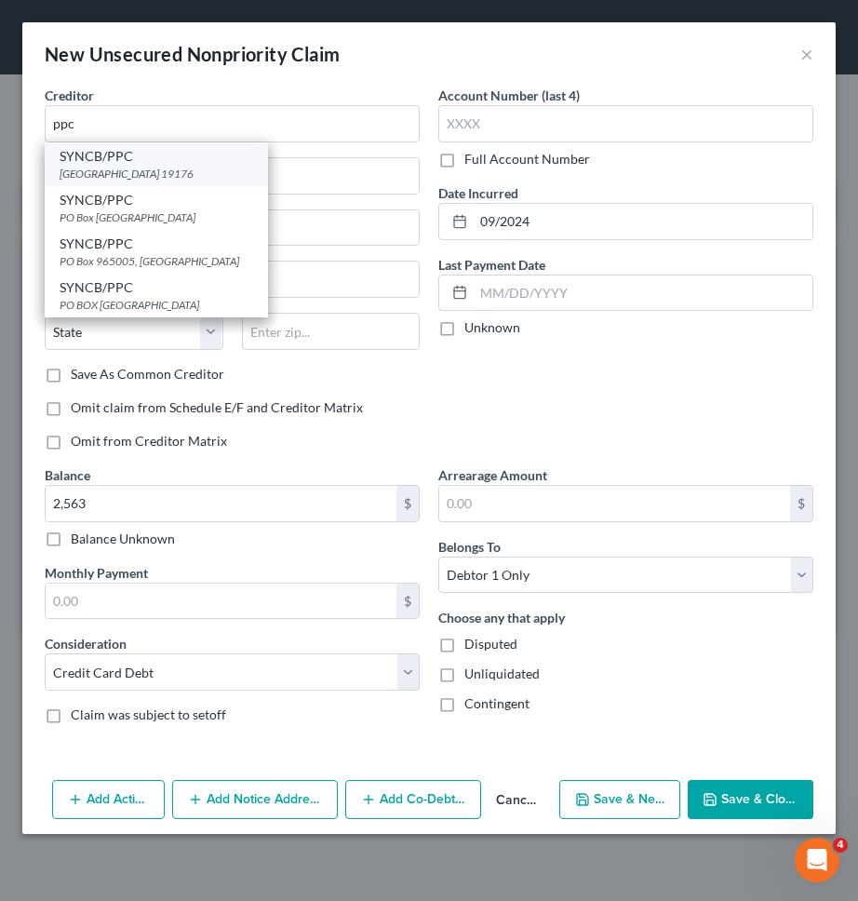
type input "19176"
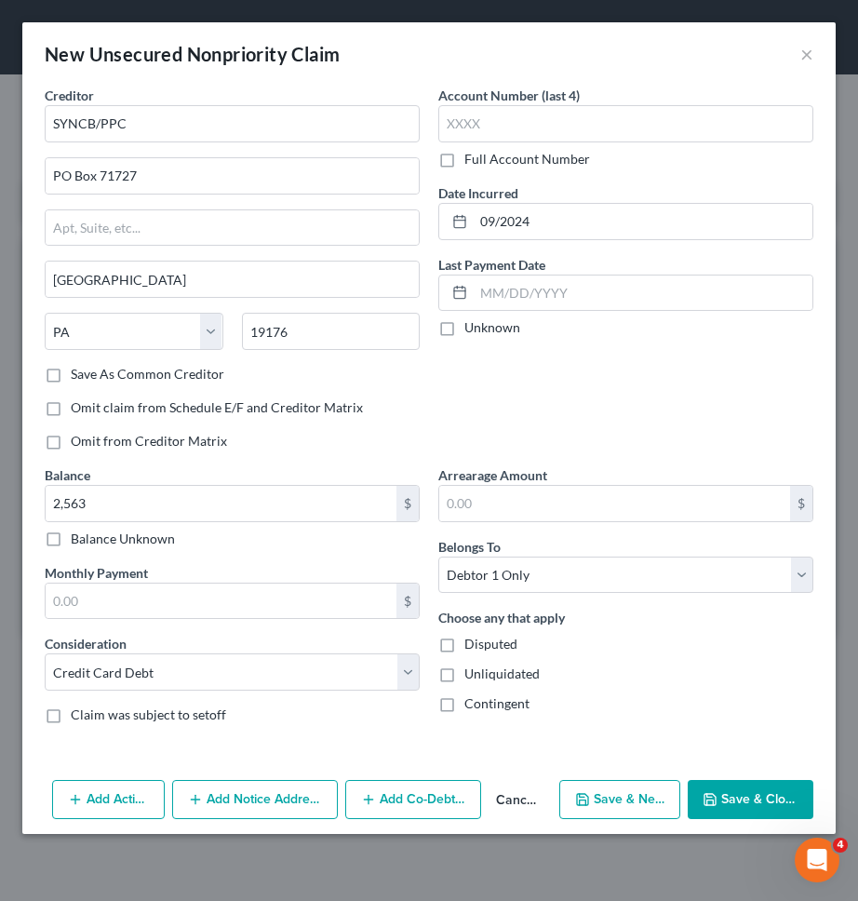
click at [628, 805] on button "Save & New" at bounding box center [619, 799] width 121 height 39
select select "0"
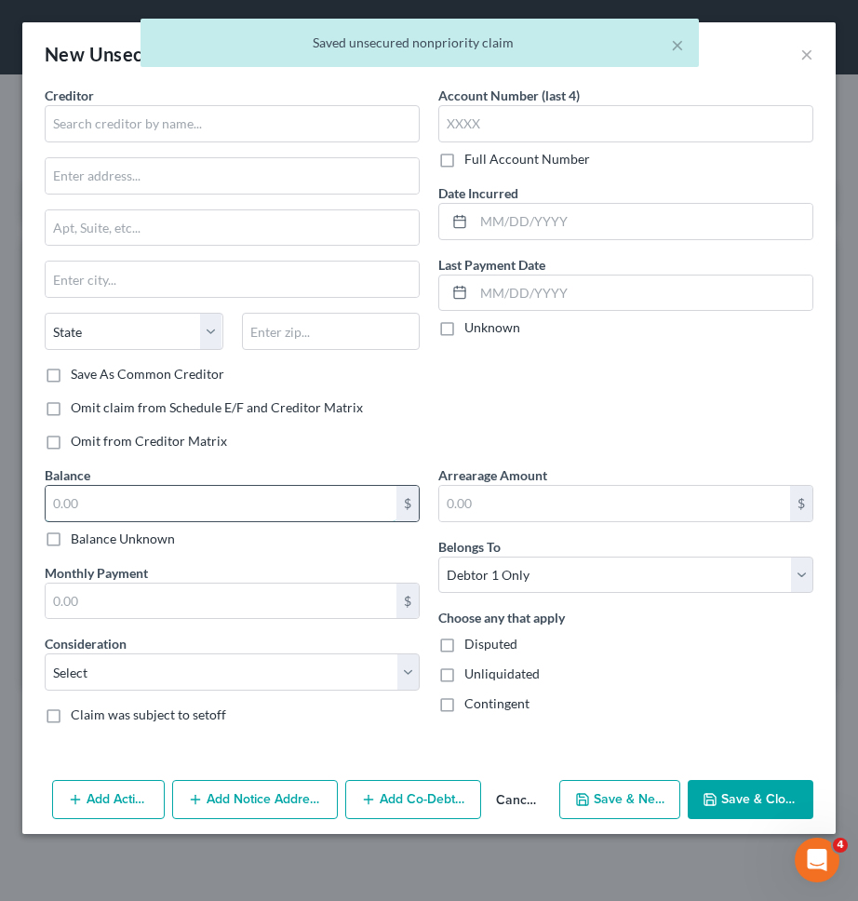
click at [328, 501] on input "text" at bounding box center [221, 503] width 351 height 35
type input "1,317"
click at [311, 684] on select "Select Cable / Satellite Services Collection Agency Credit Card Debt Debt Couns…" at bounding box center [232, 671] width 375 height 37
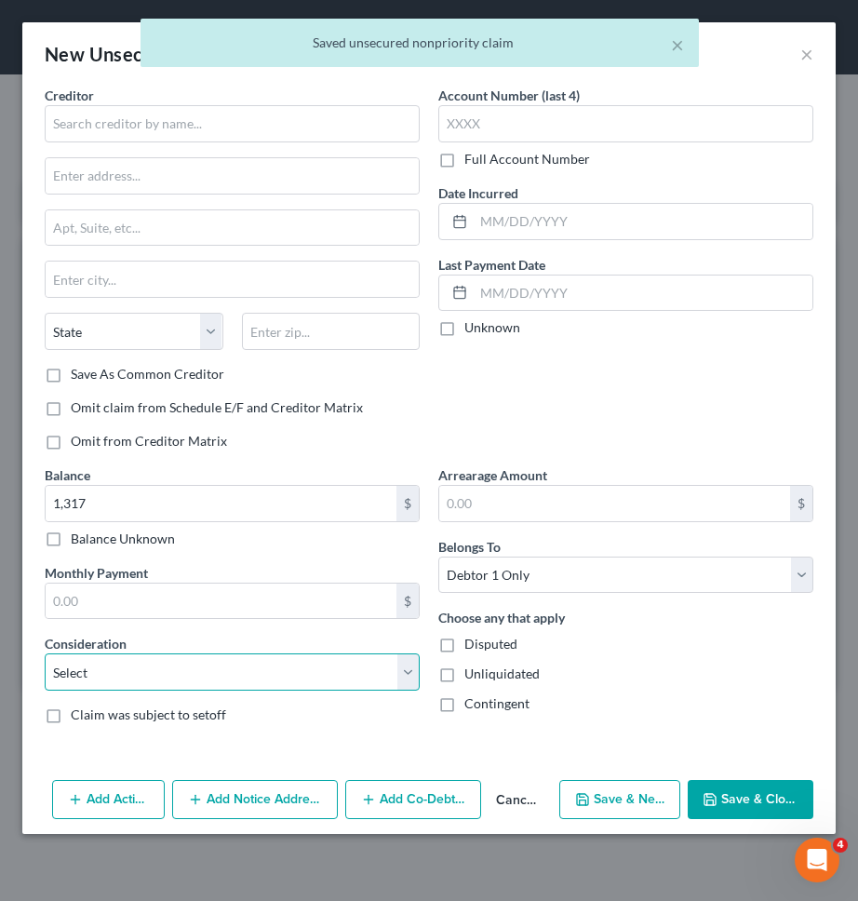
select select "2"
click at [45, 653] on select "Select Cable / Satellite Services Collection Agency Credit Card Debt Debt Couns…" at bounding box center [232, 671] width 375 height 37
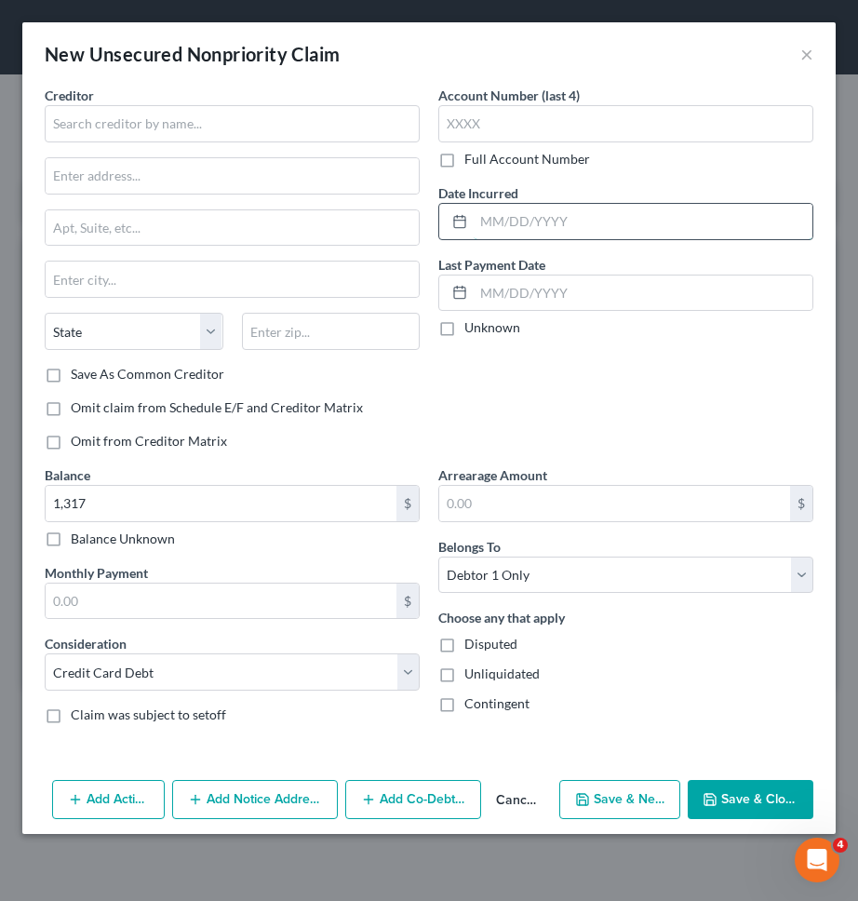
click at [602, 238] on input "text" at bounding box center [643, 221] width 339 height 35
type input "01/2017"
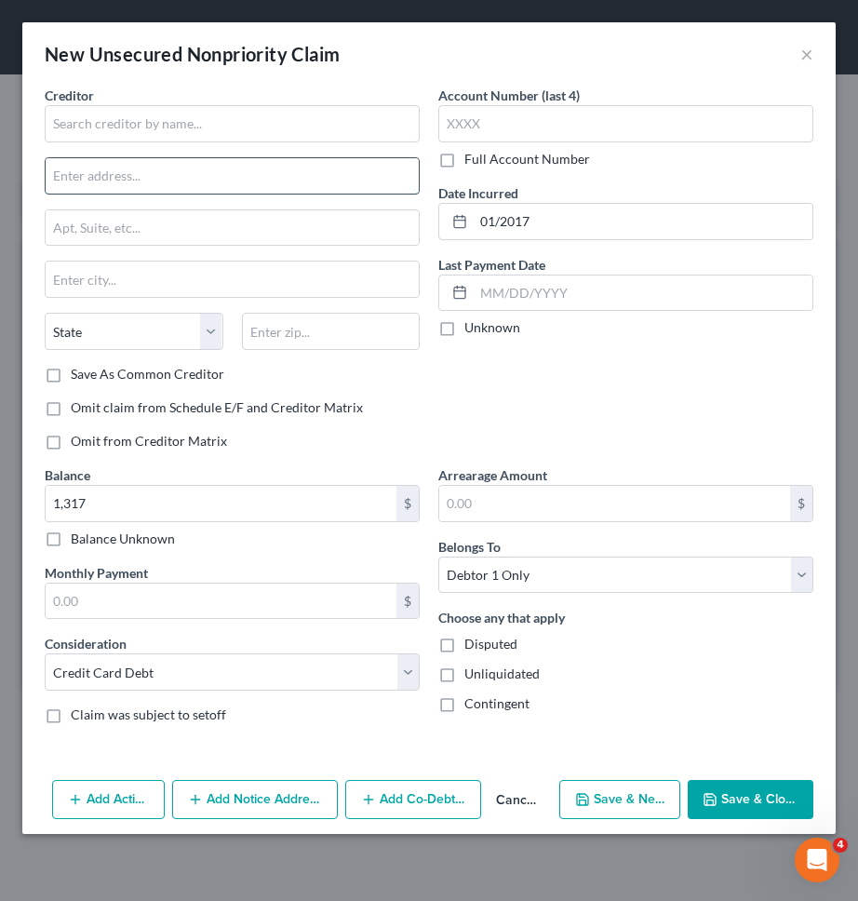
click at [367, 159] on input "text" at bounding box center [232, 175] width 373 height 35
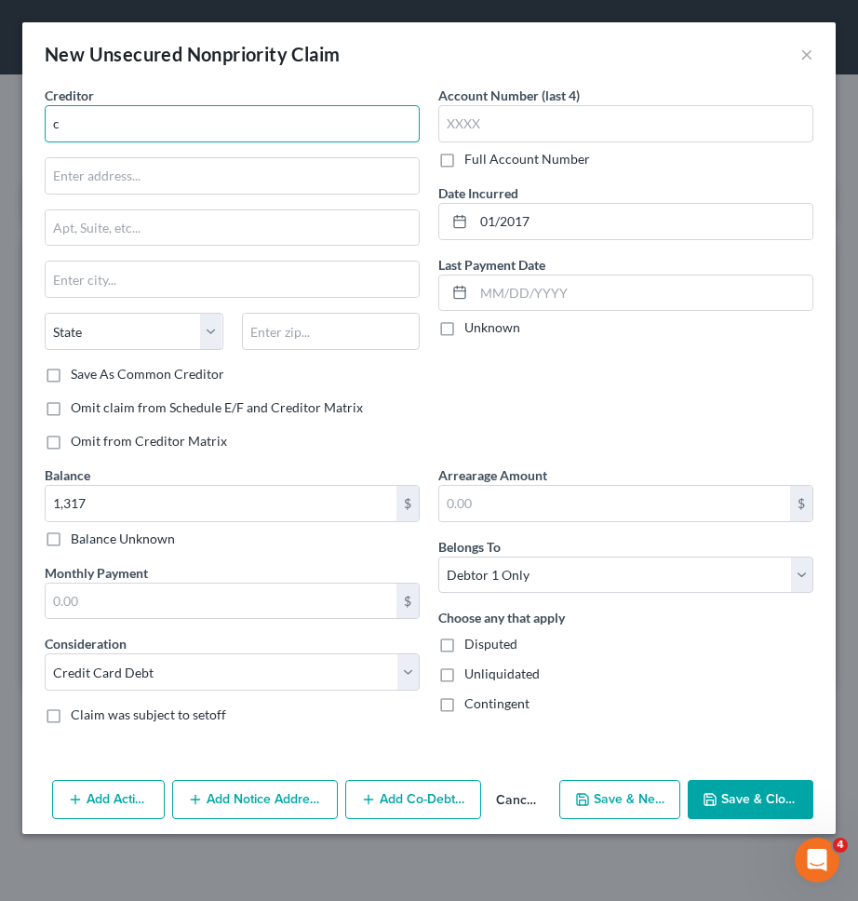
click at [367, 131] on input "c" at bounding box center [232, 123] width 375 height 37
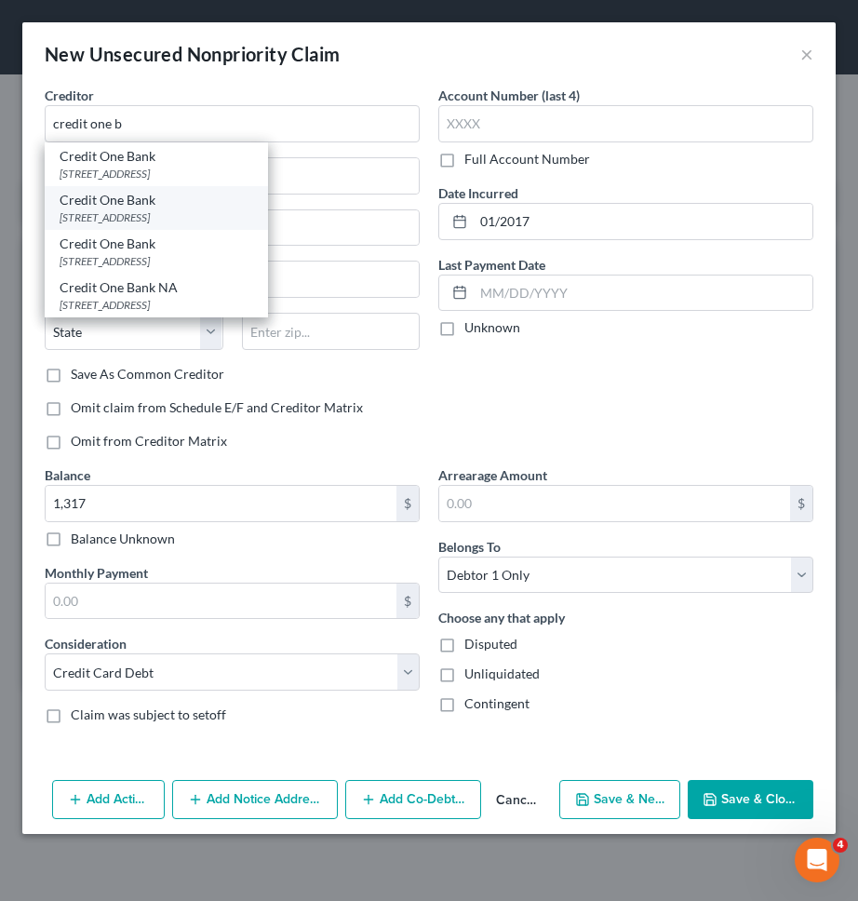
click at [164, 207] on div "Credit One Bank" at bounding box center [157, 200] width 194 height 19
type input "Credit One Bank"
type input "PO Box 98872"
type input "Las Vegas"
select select "31"
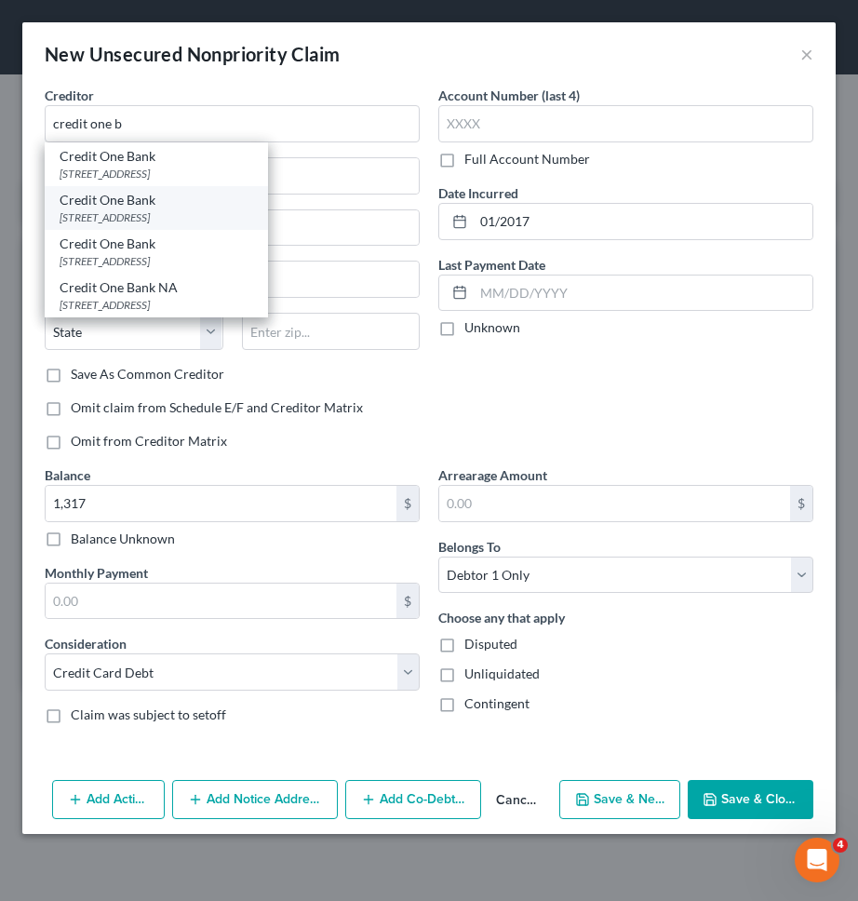
type input "89193"
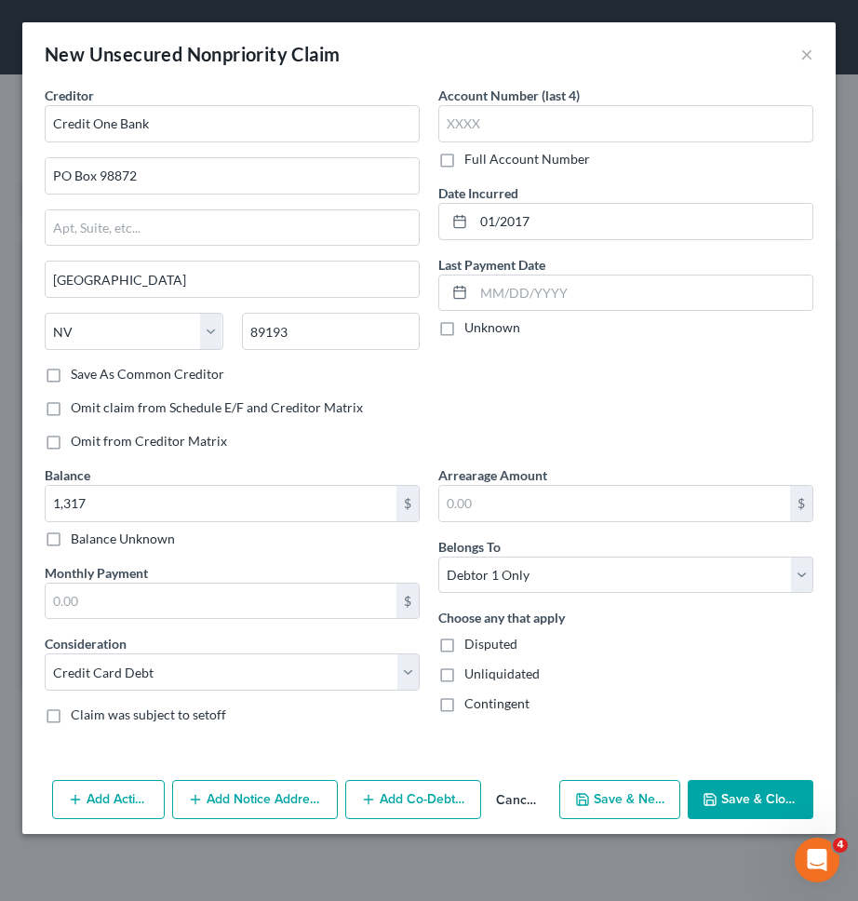
click at [595, 794] on button "Save & New" at bounding box center [619, 799] width 121 height 39
select select "0"
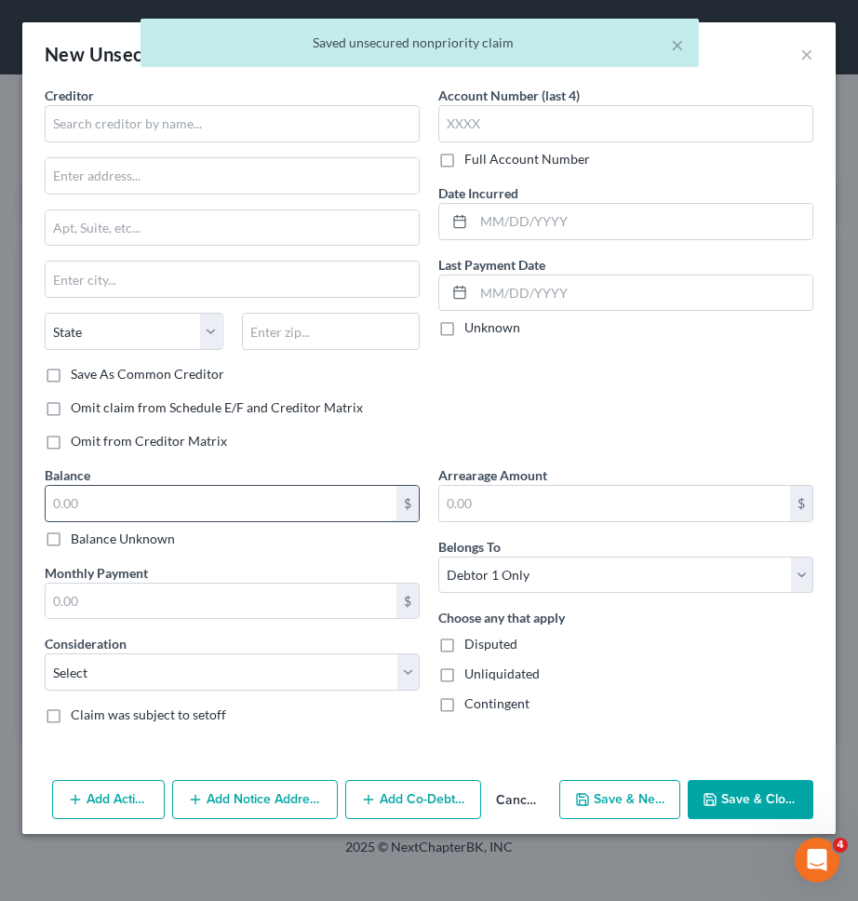
click at [319, 495] on input "text" at bounding box center [221, 503] width 351 height 35
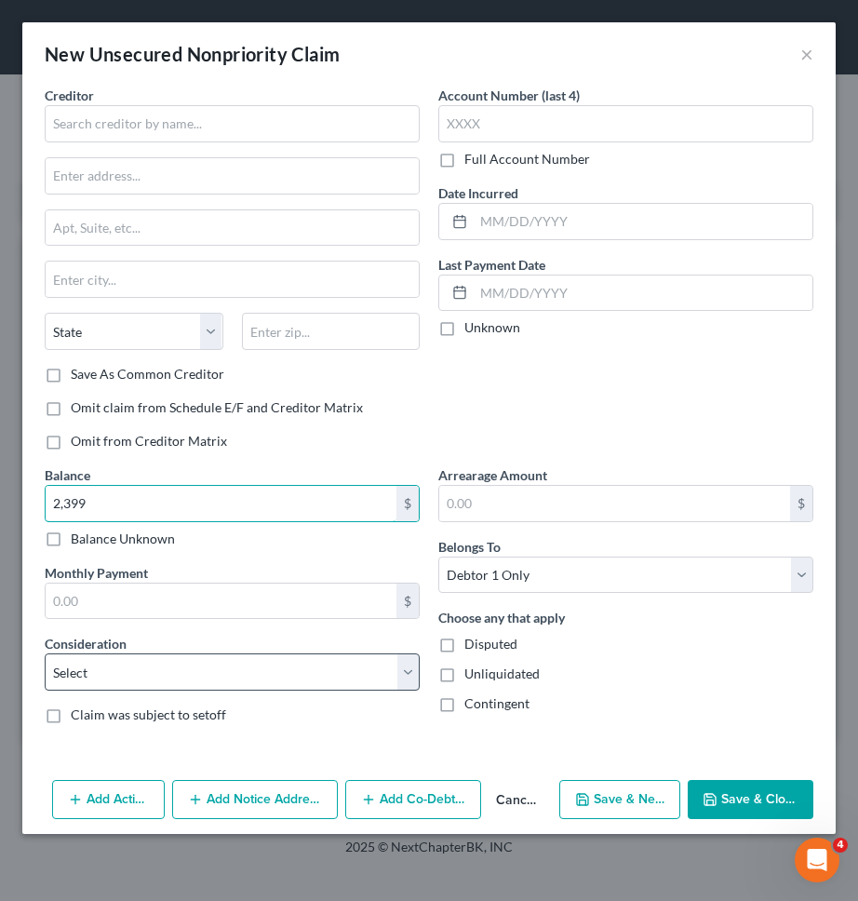
type input "2,399"
click at [299, 675] on select "Select Cable / Satellite Services Collection Agency Credit Card Debt Debt Couns…" at bounding box center [232, 671] width 375 height 37
select select "2"
click at [45, 653] on select "Select Cable / Satellite Services Collection Agency Credit Card Debt Debt Couns…" at bounding box center [232, 671] width 375 height 37
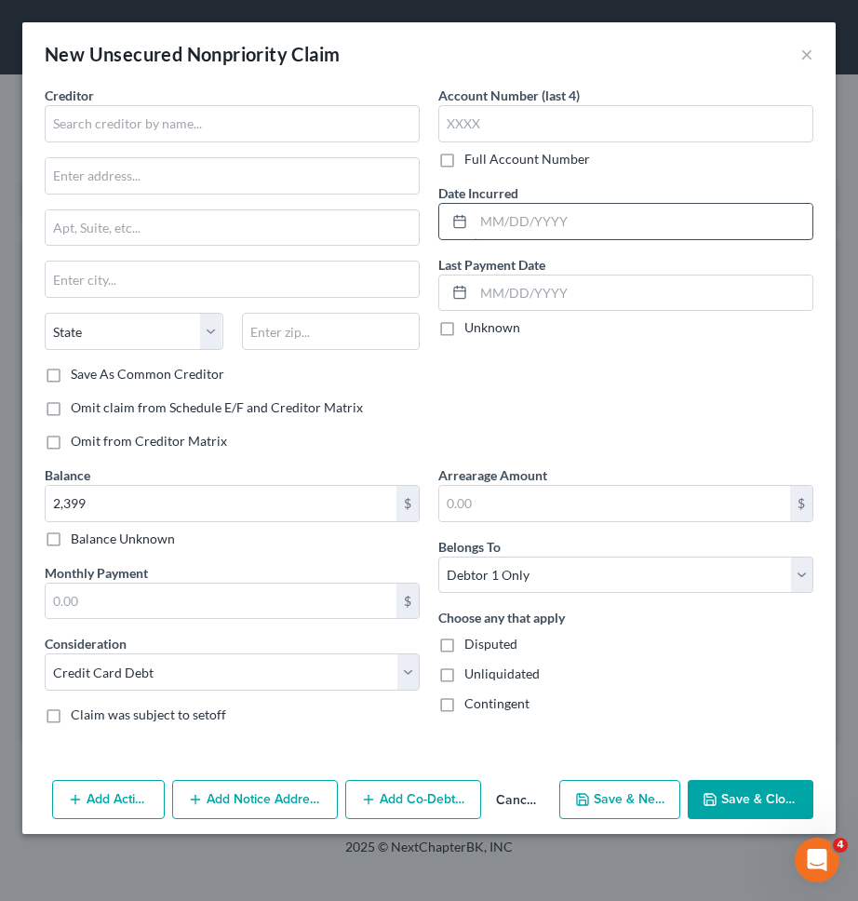
click at [667, 225] on input "text" at bounding box center [643, 221] width 339 height 35
type input "02/2022"
click at [202, 127] on input "text" at bounding box center [232, 123] width 375 height 37
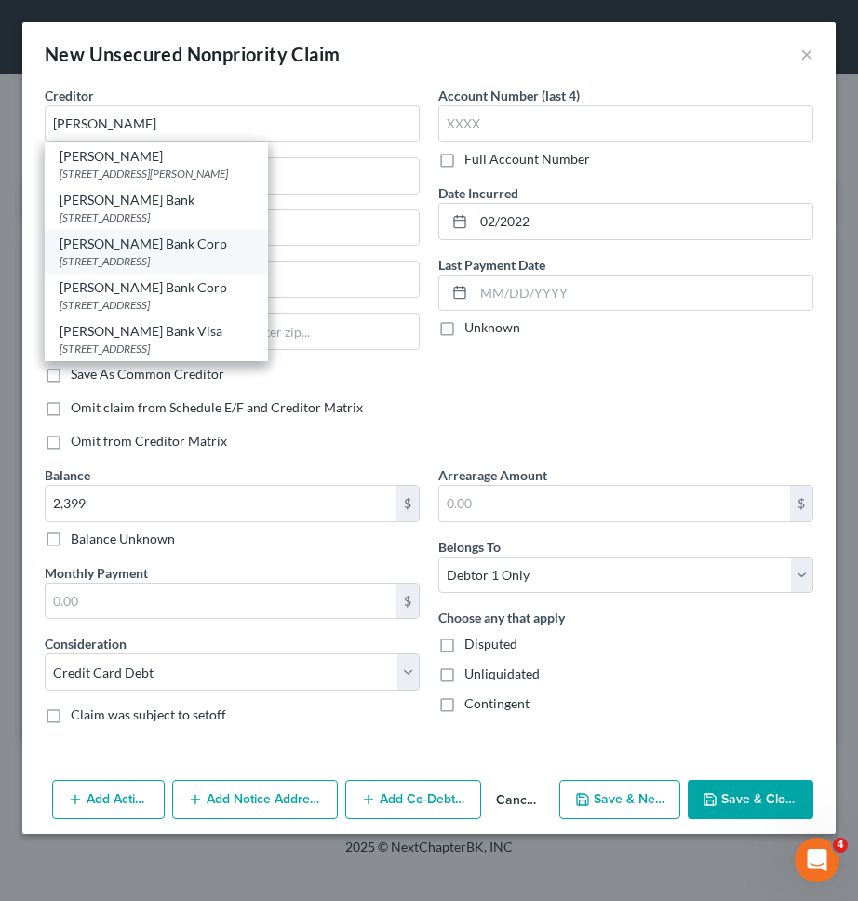
click at [165, 258] on div "PO Box 9201, Old Bethpage, NY 11804" at bounding box center [157, 261] width 194 height 16
type input "Merrick Bank Corp"
type input "PO Box 9201"
type input "Old Bethpage"
select select "35"
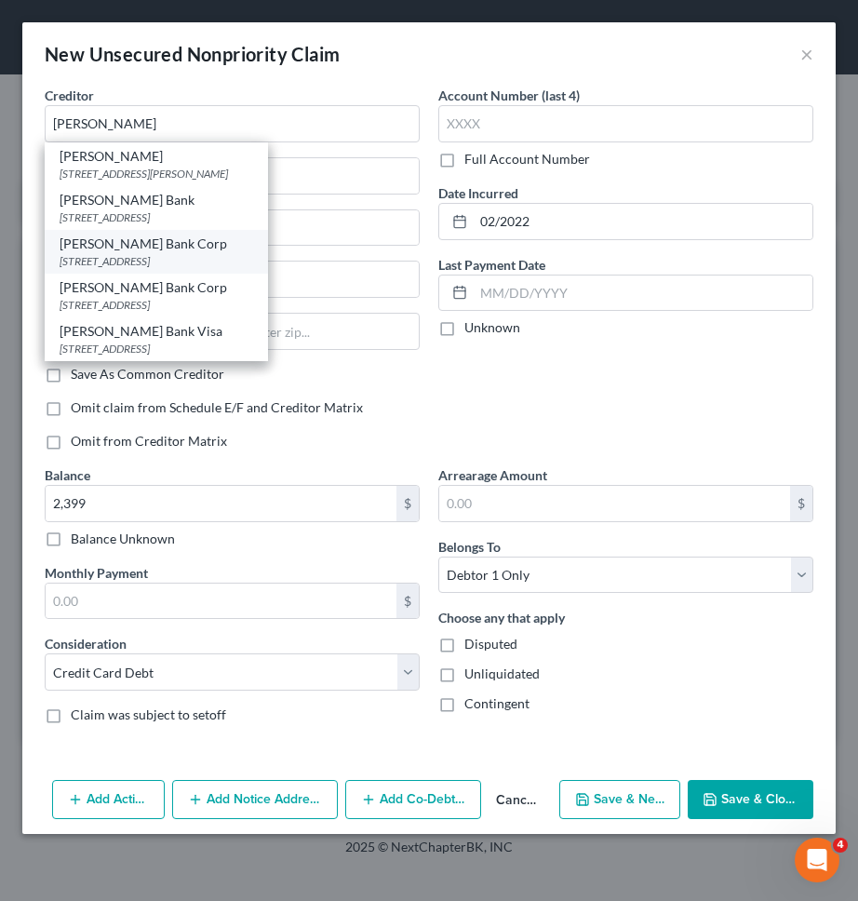
type input "11804"
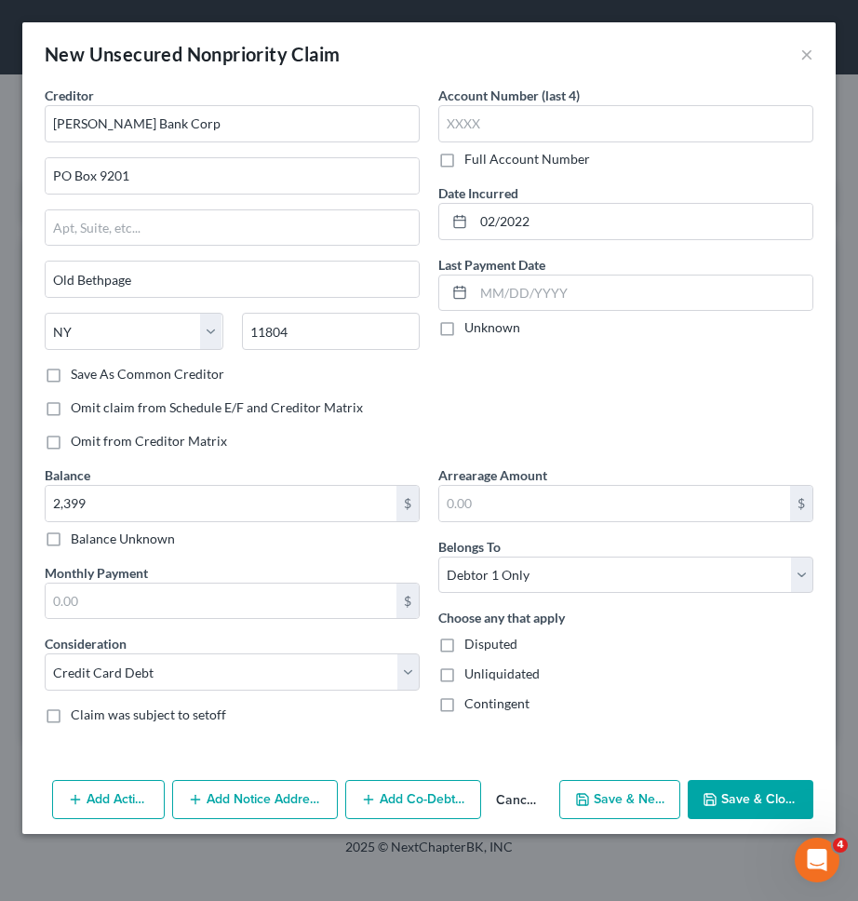
click at [638, 792] on button "Save & New" at bounding box center [619, 799] width 121 height 39
select select "0"
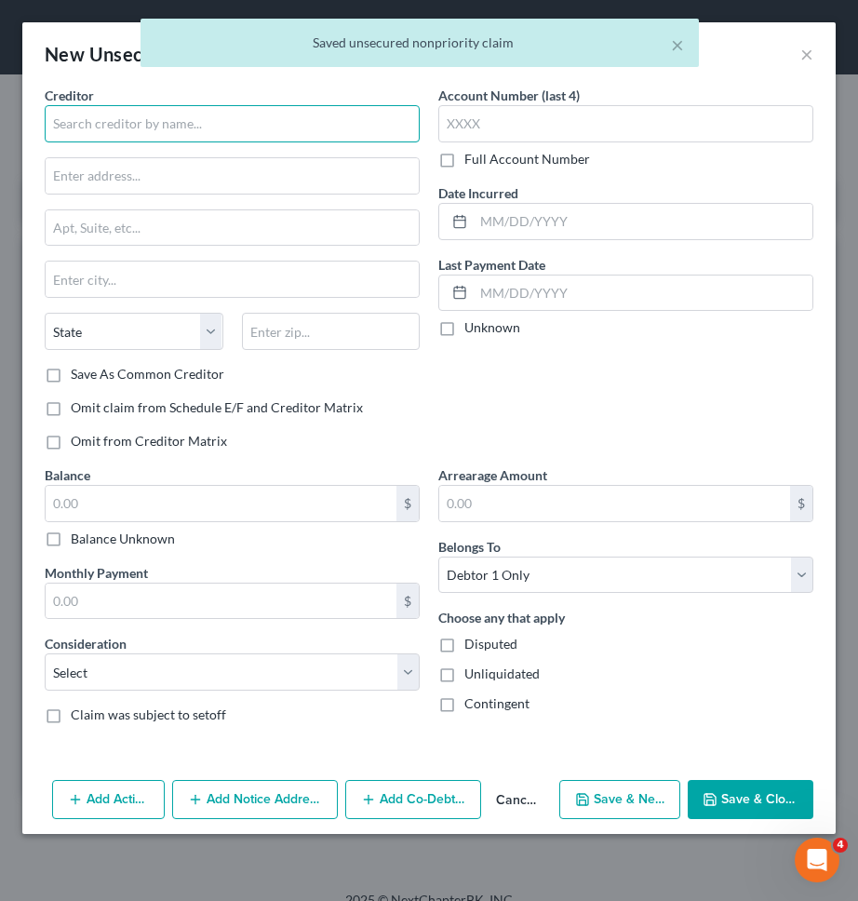
click at [362, 116] on input "text" at bounding box center [232, 123] width 375 height 37
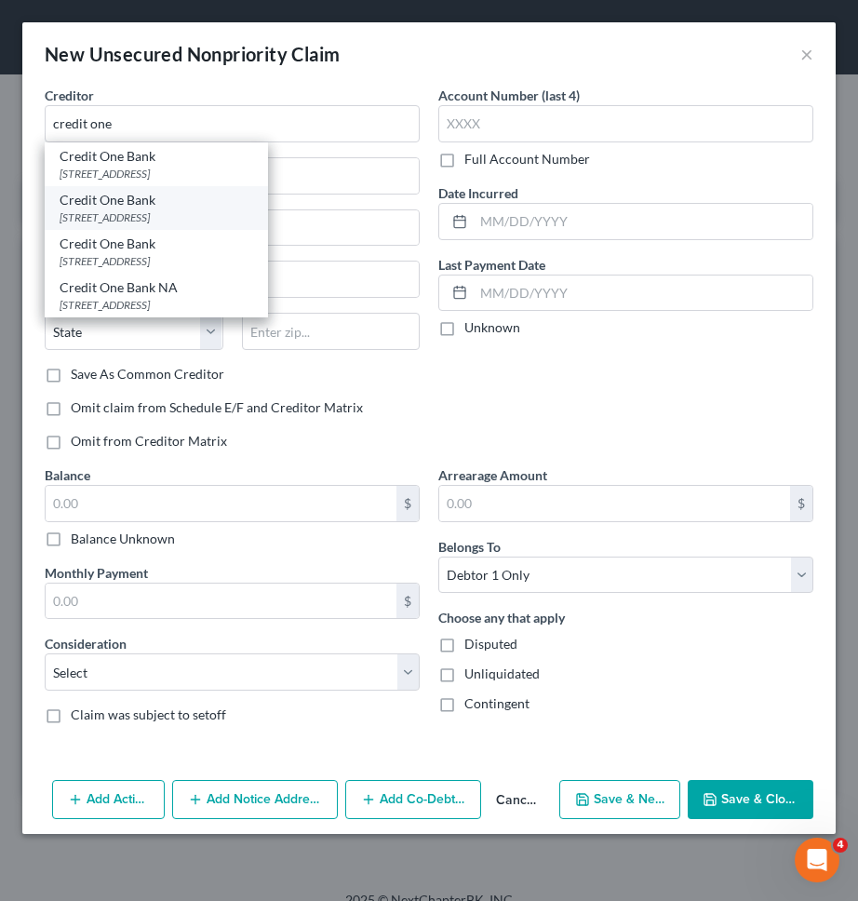
click at [127, 203] on div "Credit One Bank" at bounding box center [157, 200] width 194 height 19
type input "Credit One Bank"
type input "PO Box 98872"
type input "Las Vegas"
select select "31"
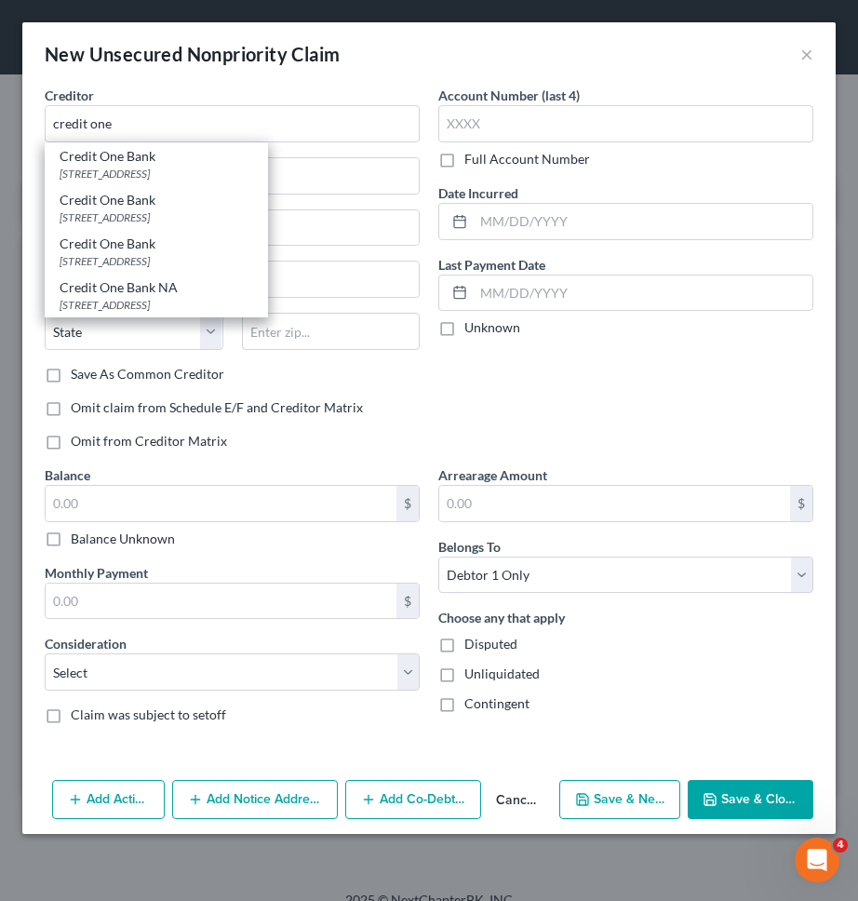
type input "89193"
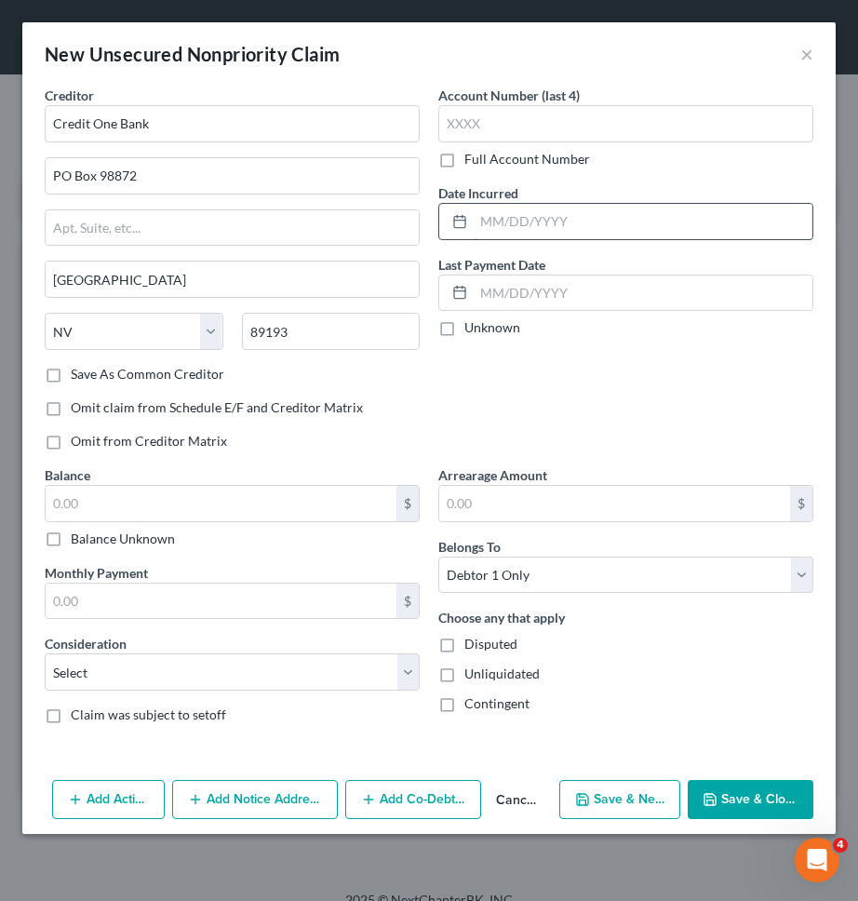
click at [560, 222] on input "text" at bounding box center [643, 221] width 339 height 35
type input "0"
type input "10/2019"
click at [299, 494] on input "text" at bounding box center [221, 503] width 351 height 35
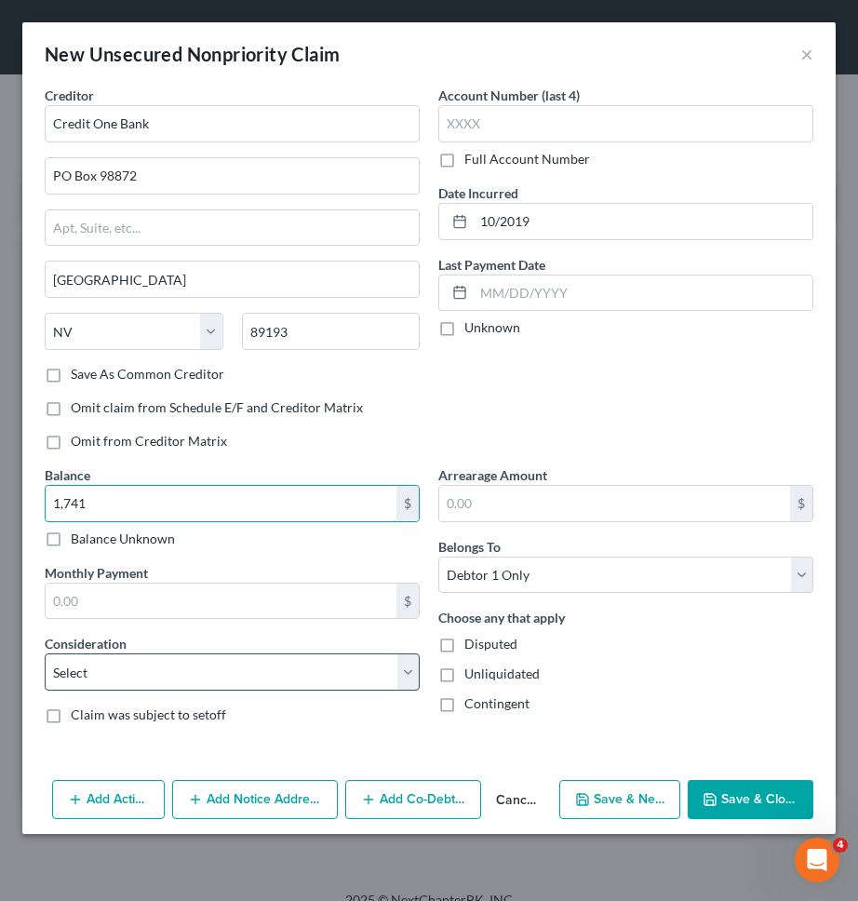
type input "1,741"
click at [211, 660] on select "Select Cable / Satellite Services Collection Agency Credit Card Debt Debt Couns…" at bounding box center [232, 671] width 375 height 37
select select "2"
click at [45, 653] on select "Select Cable / Satellite Services Collection Agency Credit Card Debt Debt Couns…" at bounding box center [232, 671] width 375 height 37
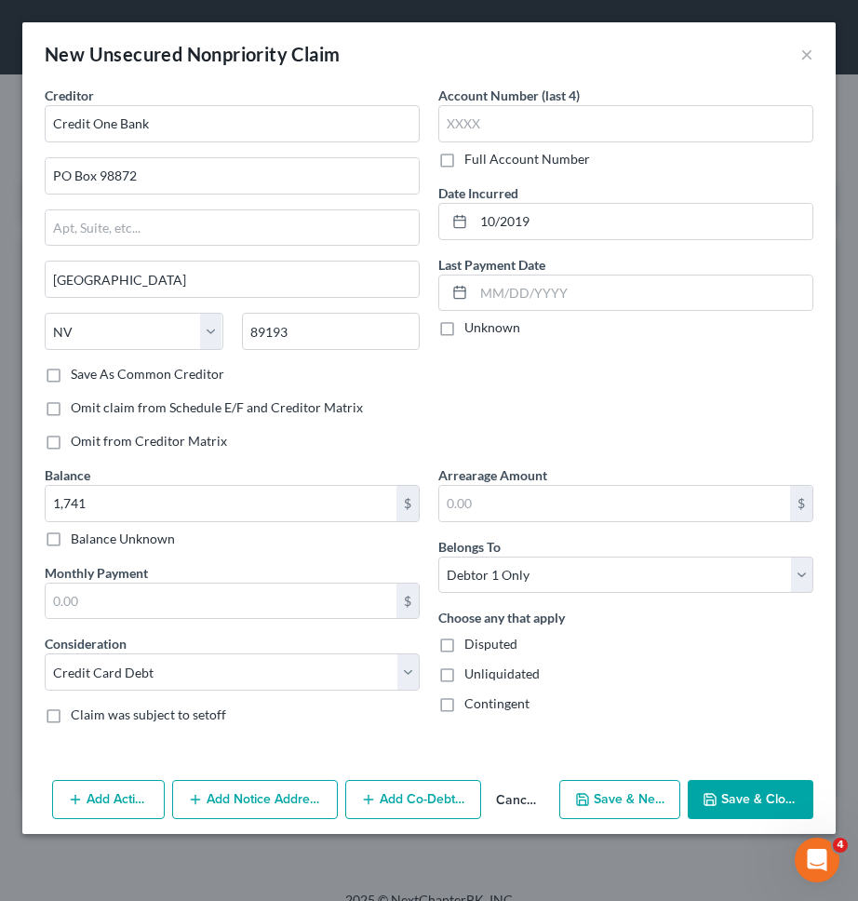
click at [645, 806] on button "Save & New" at bounding box center [619, 799] width 121 height 39
select select "0"
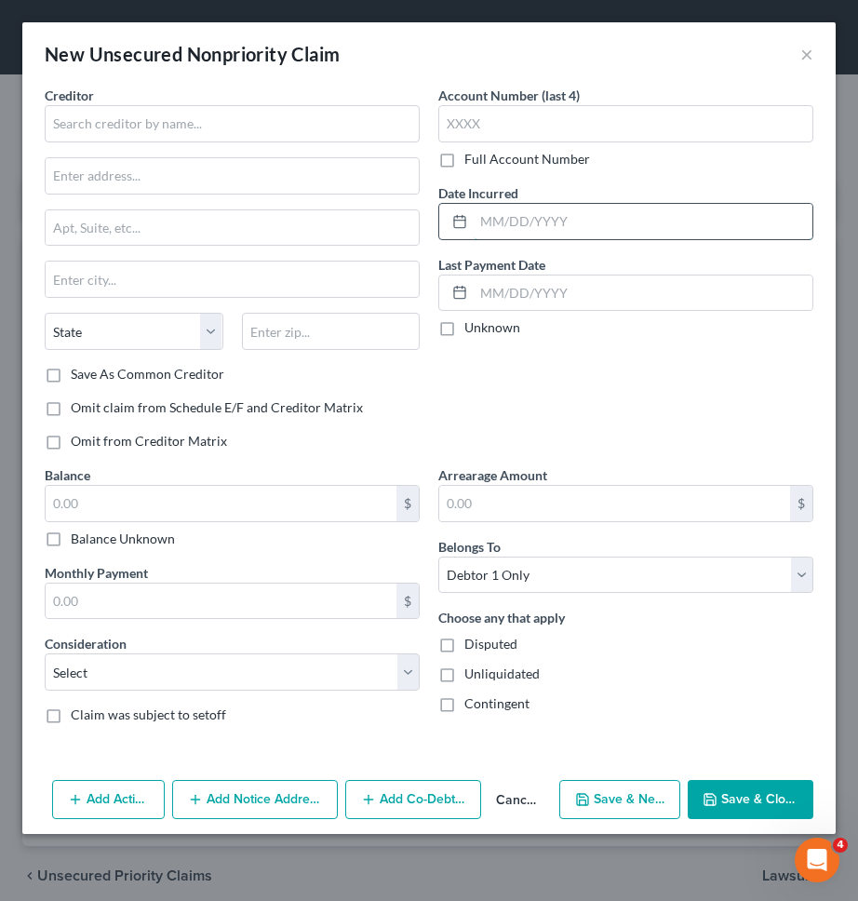
click at [563, 231] on input "text" at bounding box center [643, 221] width 339 height 35
type input "08/2023"
click at [293, 508] on input "text" at bounding box center [221, 503] width 351 height 35
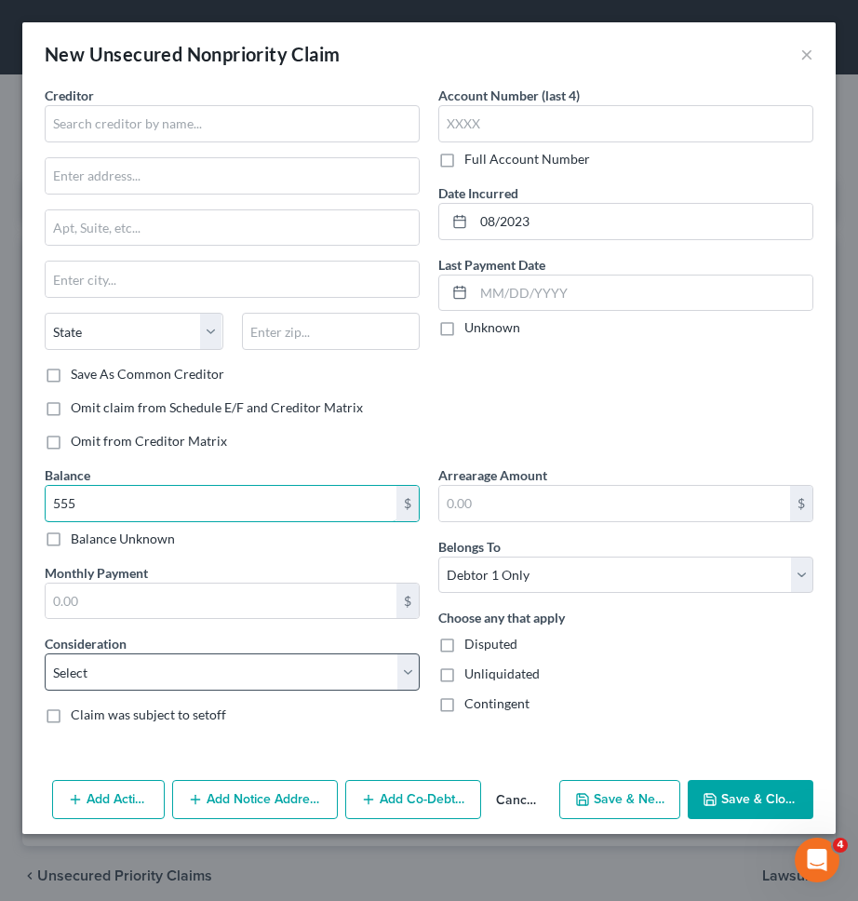
type input "555"
click at [272, 664] on select "Select Cable / Satellite Services Collection Agency Credit Card Debt Debt Couns…" at bounding box center [232, 671] width 375 height 37
select select "2"
click at [45, 653] on select "Select Cable / Satellite Services Collection Agency Credit Card Debt Debt Couns…" at bounding box center [232, 671] width 375 height 37
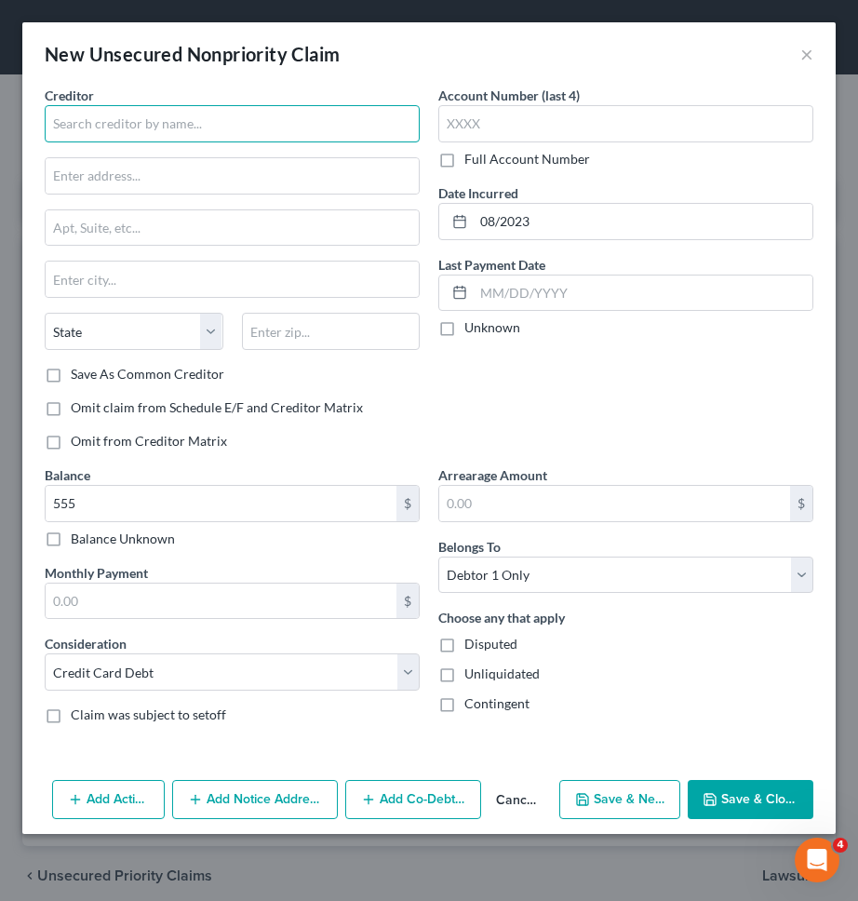
click at [316, 111] on input "text" at bounding box center [232, 123] width 375 height 37
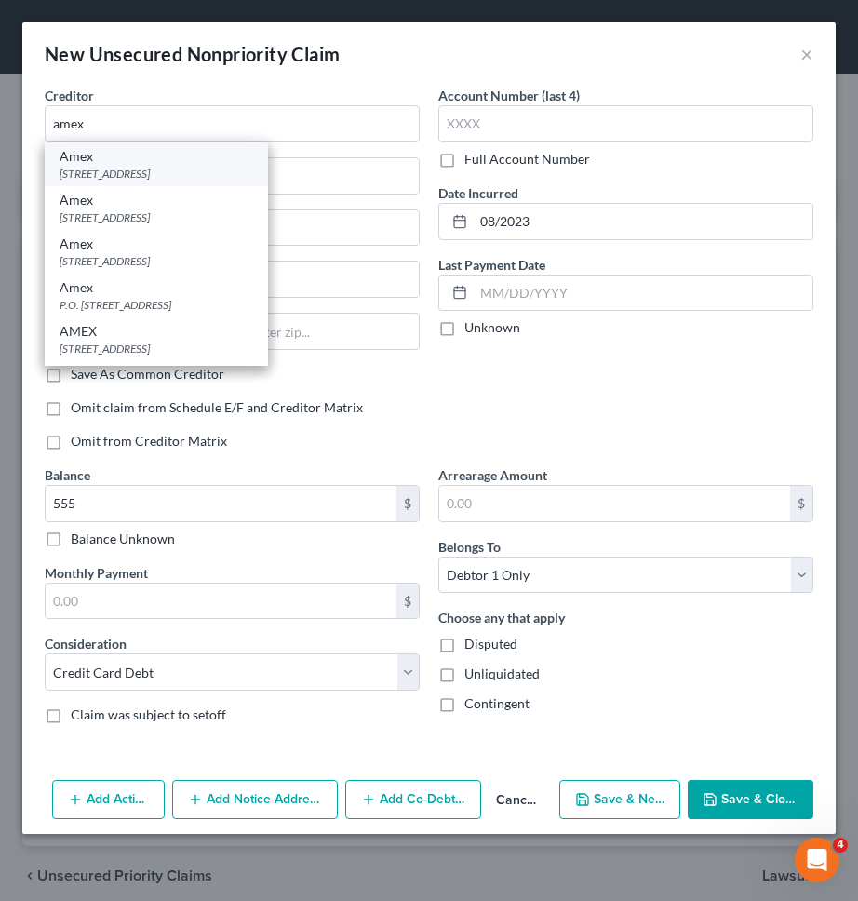
click at [184, 167] on div "PO Box 981537, El Paso, TX 79998" at bounding box center [157, 174] width 194 height 16
type input "Amex"
type input "PO Box 981537"
type input "El Paso"
select select "45"
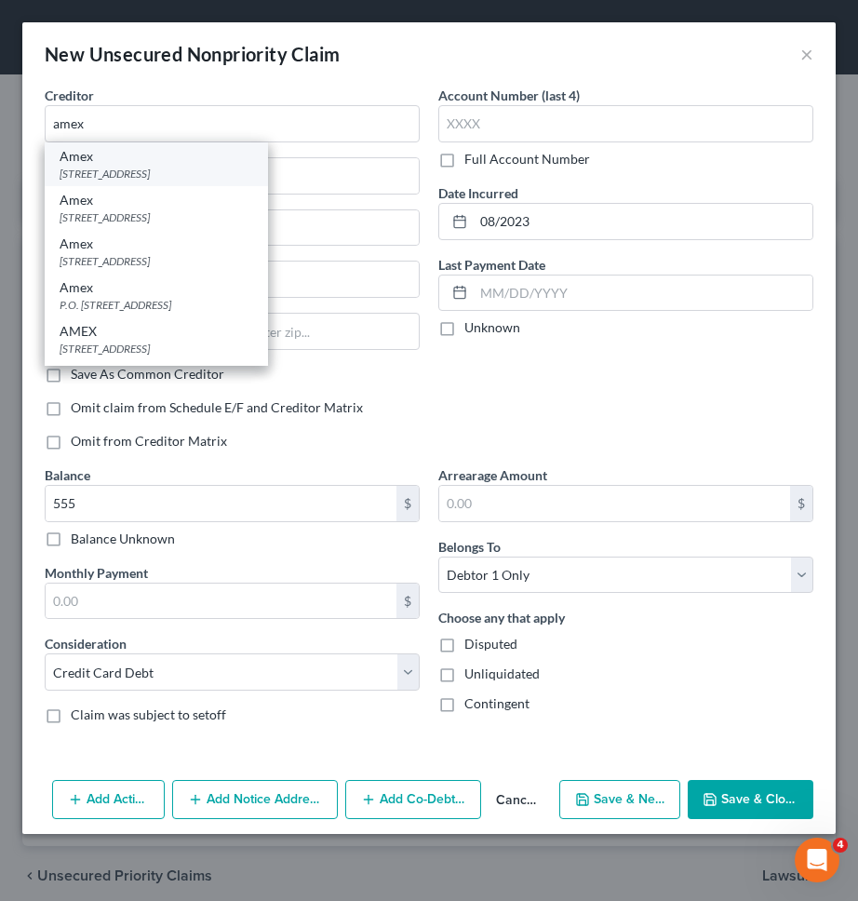
type input "79998"
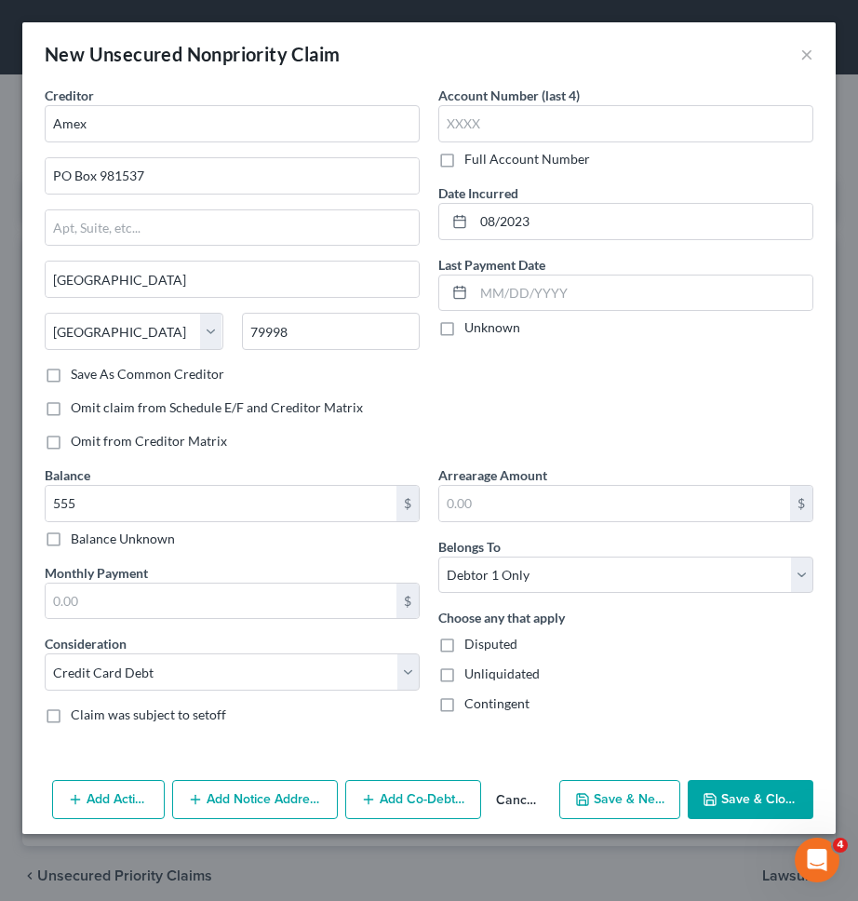
click at [623, 786] on button "Save & New" at bounding box center [619, 799] width 121 height 39
select select "0"
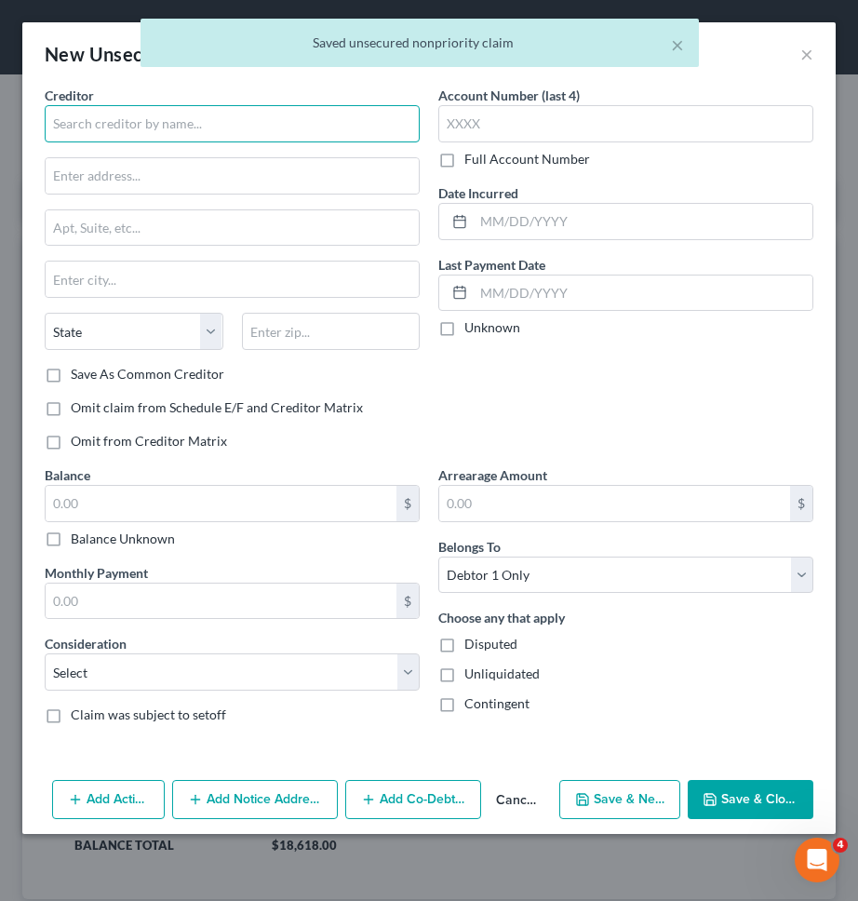
click at [208, 118] on input "text" at bounding box center [232, 123] width 375 height 37
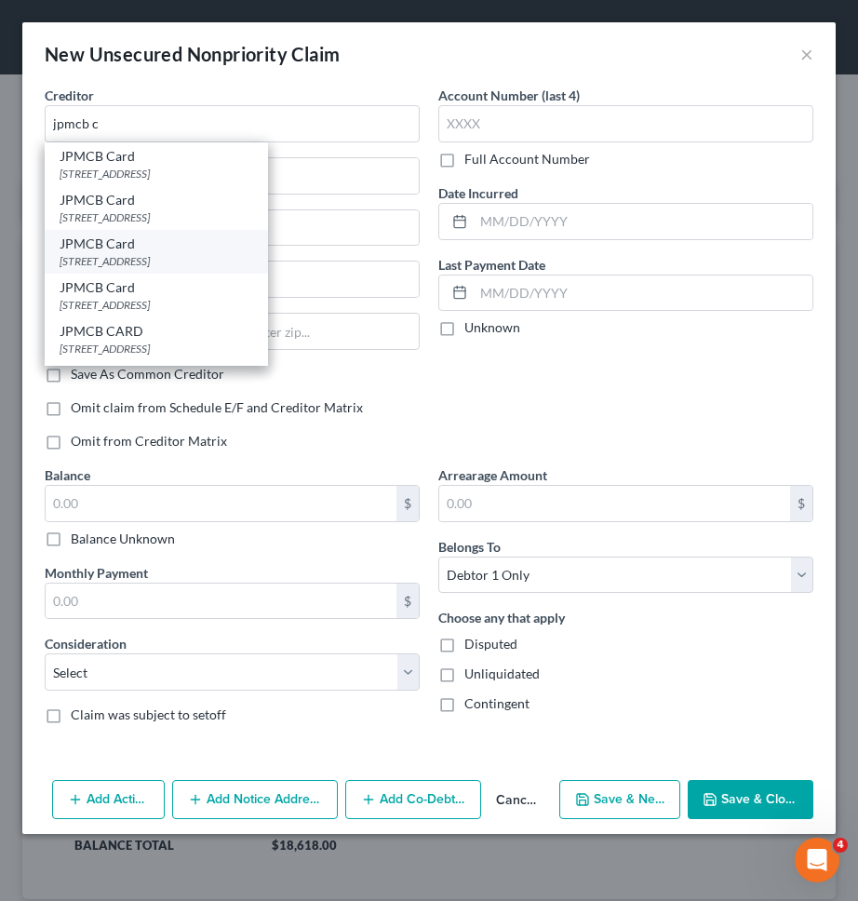
click at [194, 259] on div "PO Box 15369, Wilmington, DE 19850" at bounding box center [157, 261] width 194 height 16
type input "JPMCB Card"
type input "PO Box 15369"
type input "Wilmington"
select select "7"
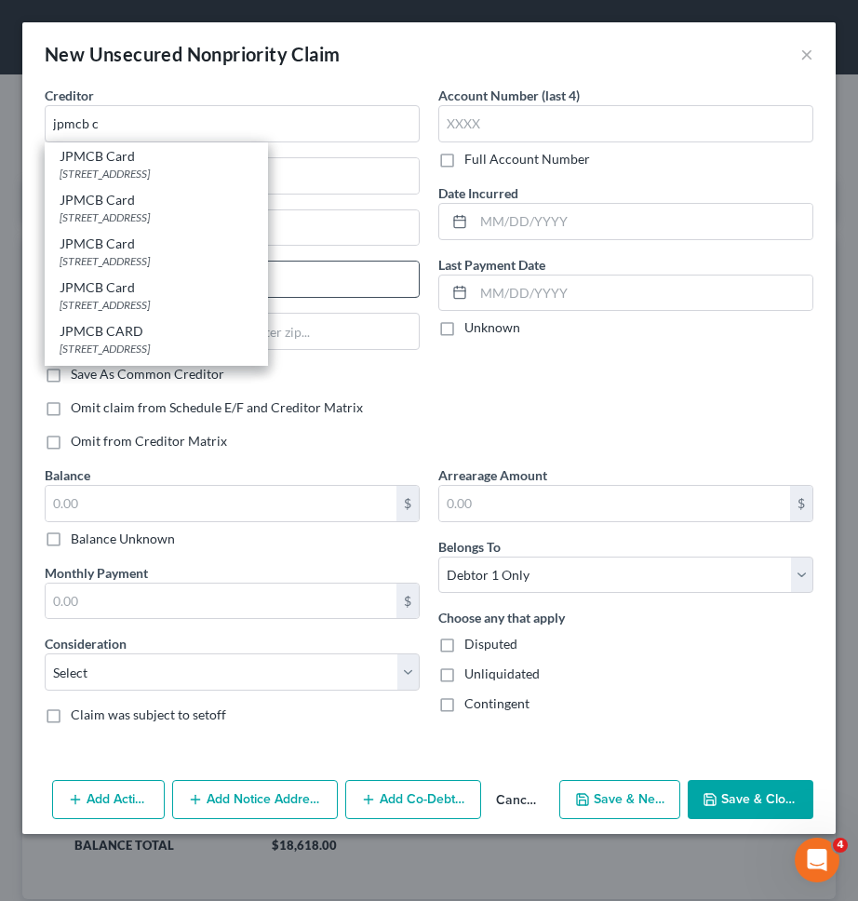
type input "19850"
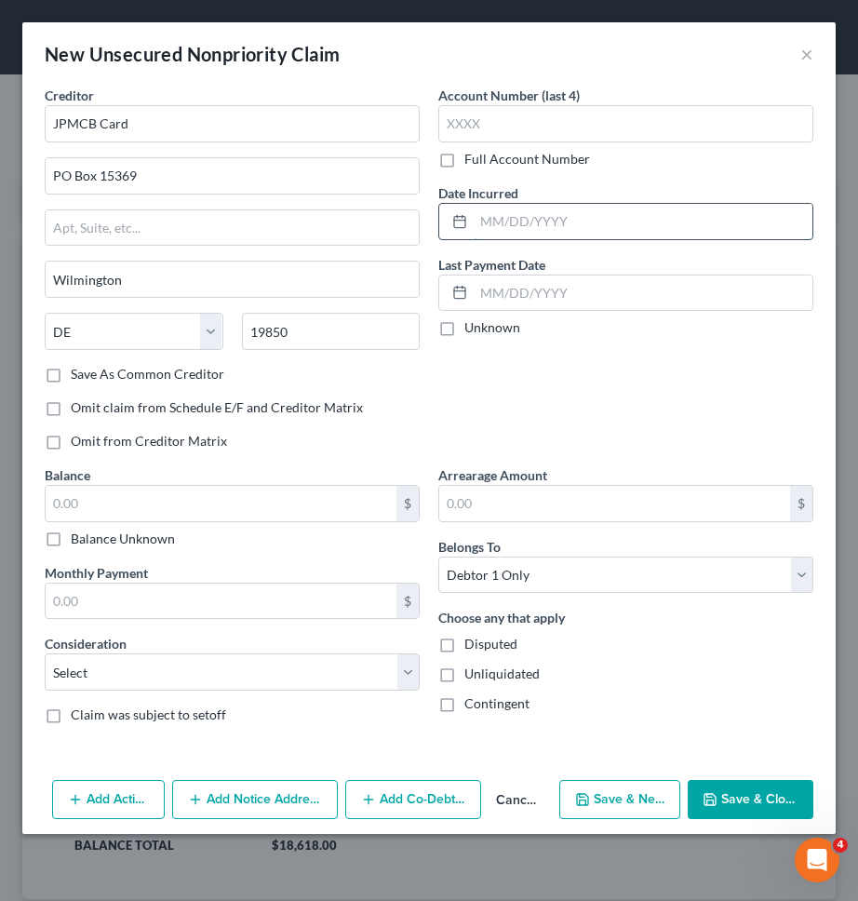
click at [633, 217] on input "text" at bounding box center [643, 221] width 339 height 35
type input "11/2019"
click at [283, 509] on input "text" at bounding box center [221, 503] width 351 height 35
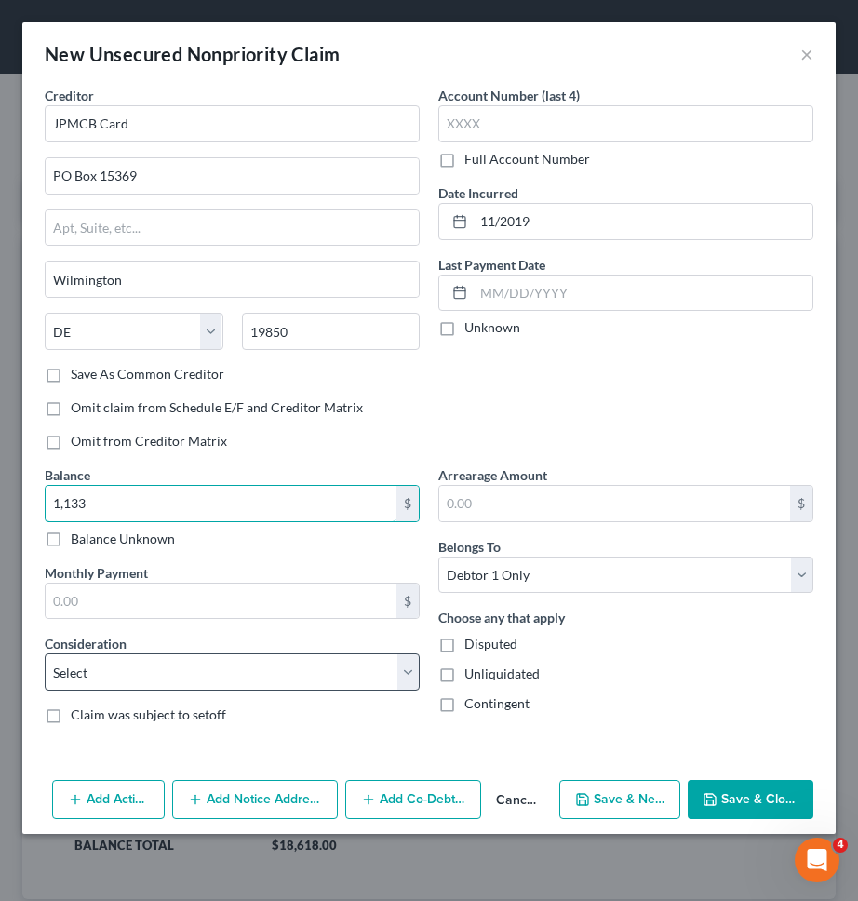
type input "1,133"
click at [273, 673] on select "Select Cable / Satellite Services Collection Agency Credit Card Debt Debt Couns…" at bounding box center [232, 671] width 375 height 37
select select "2"
click at [45, 653] on select "Select Cable / Satellite Services Collection Agency Credit Card Debt Debt Couns…" at bounding box center [232, 671] width 375 height 37
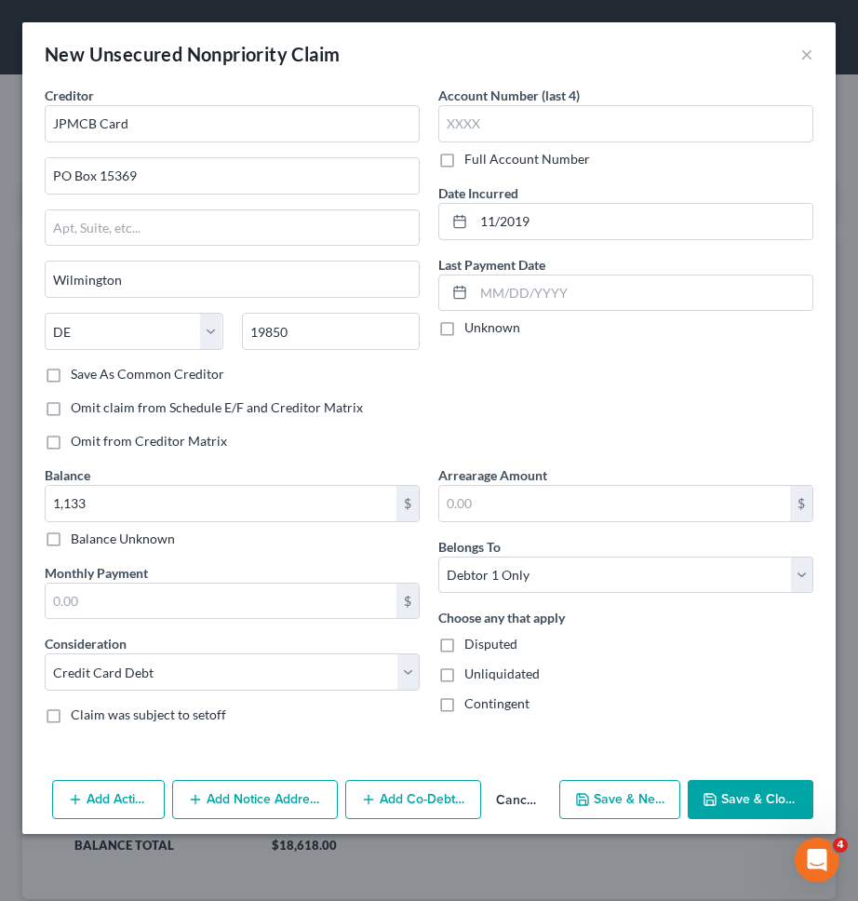
click at [609, 790] on button "Save & New" at bounding box center [619, 799] width 121 height 39
select select "0"
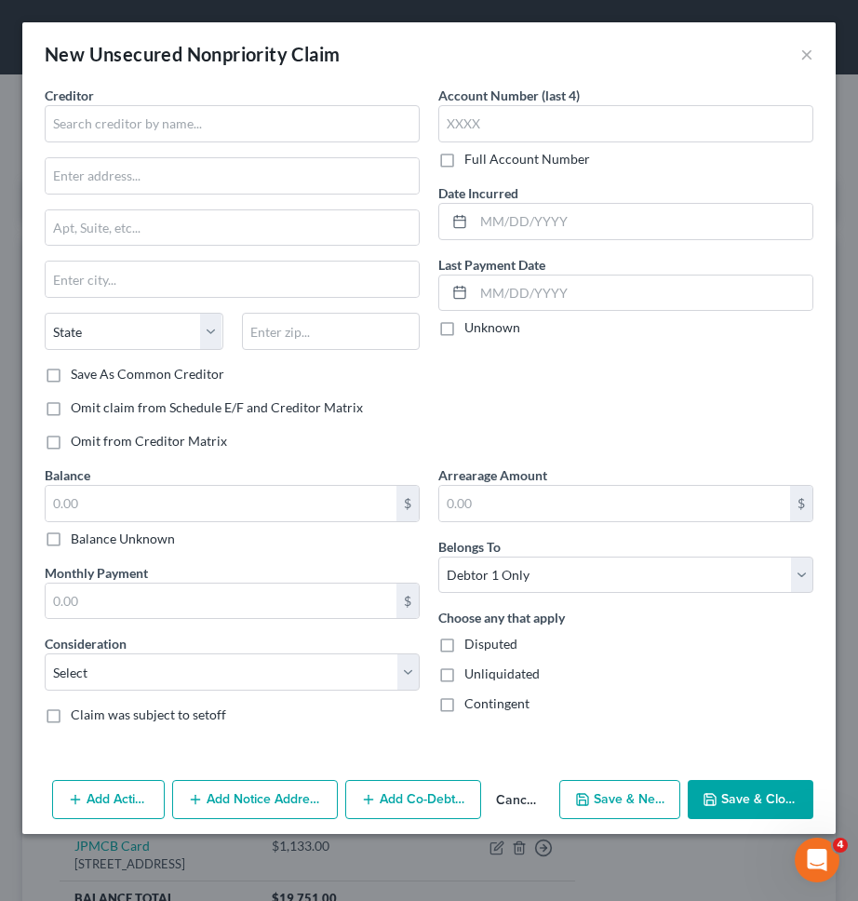
click at [329, 143] on div "Creditor * State AL AK AR AZ CA CO CT DE DC FL GA GU HI ID IL IN IA KS KY LA ME…" at bounding box center [232, 225] width 375 height 279
click at [310, 109] on input "text" at bounding box center [232, 123] width 375 height 37
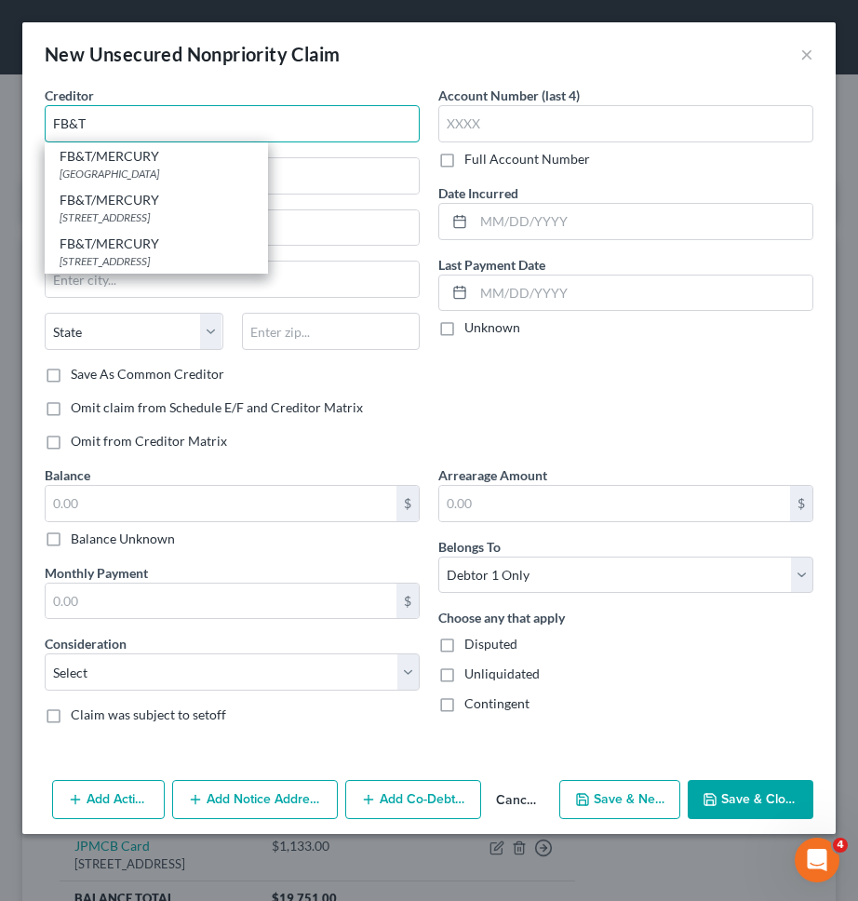
click at [240, 136] on input "FB&T" at bounding box center [232, 123] width 375 height 37
type input "FB&T"
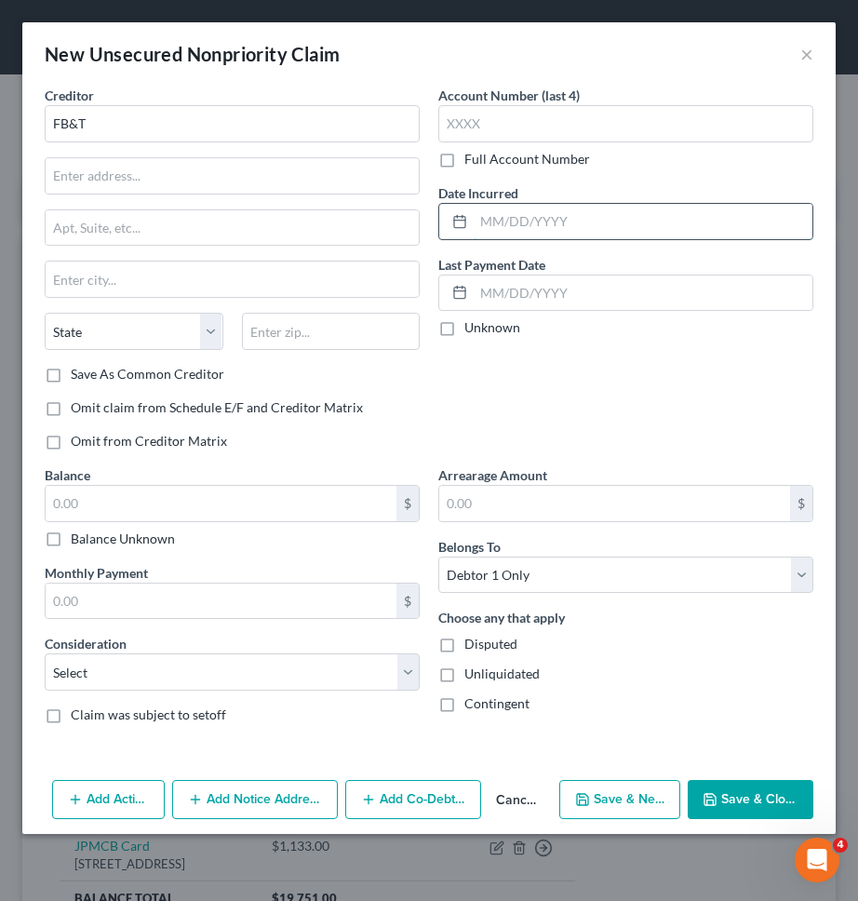
click at [536, 212] on input "text" at bounding box center [643, 221] width 339 height 35
type input "07/2022"
click at [291, 490] on input "text" at bounding box center [221, 503] width 351 height 35
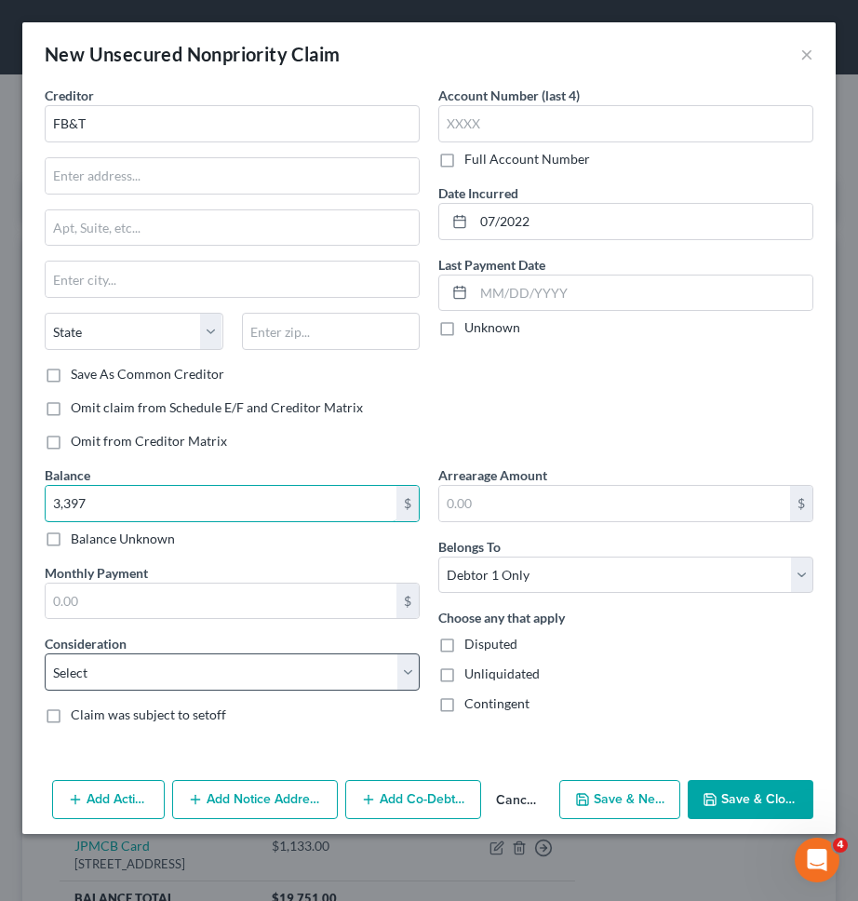
type input "3,397"
click at [281, 669] on select "Select Cable / Satellite Services Collection Agency Credit Card Debt Debt Couns…" at bounding box center [232, 671] width 375 height 37
select select "2"
click at [45, 653] on select "Select Cable / Satellite Services Collection Agency Credit Card Debt Debt Couns…" at bounding box center [232, 671] width 375 height 37
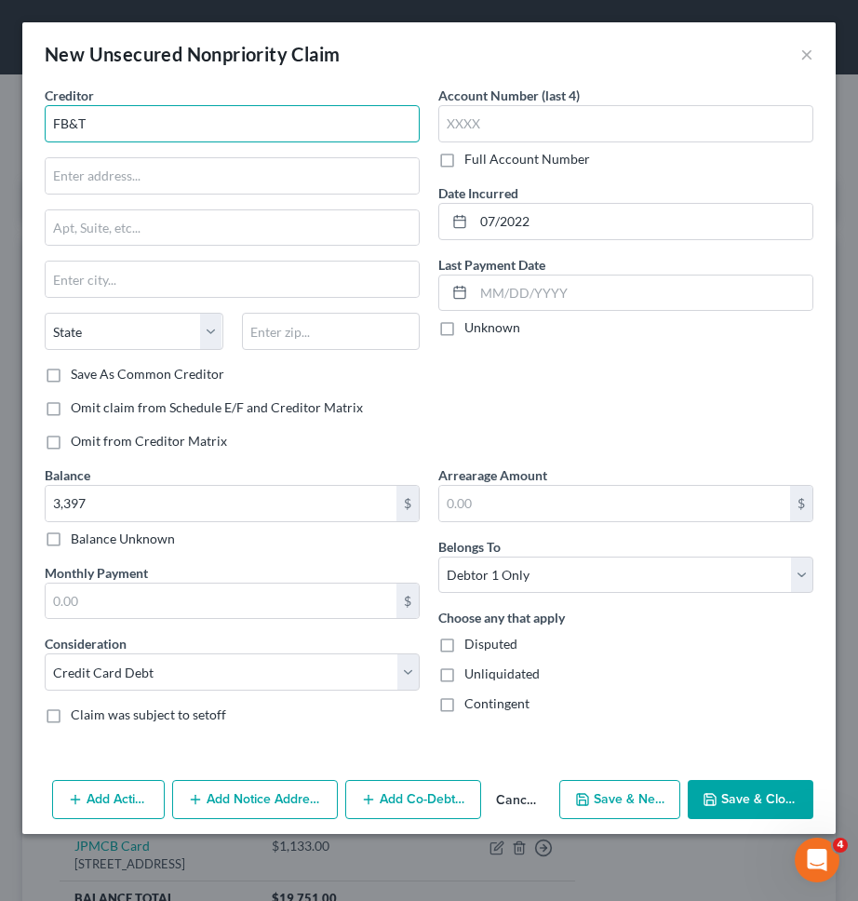
click at [355, 135] on input "FB&T" at bounding box center [232, 123] width 375 height 37
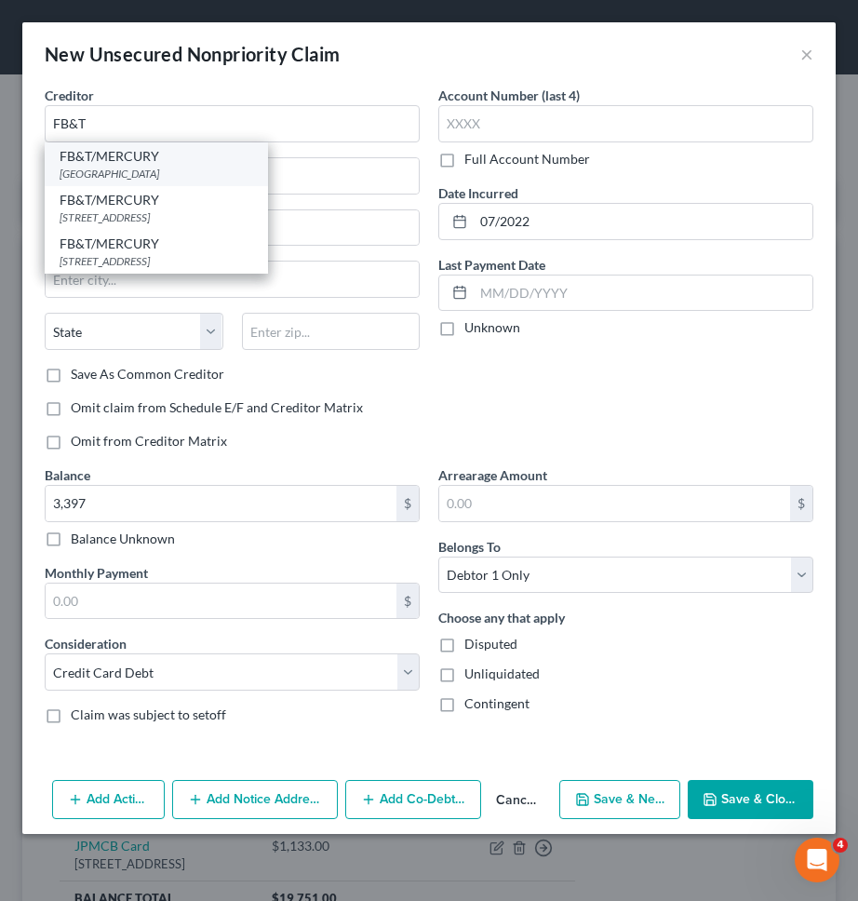
click at [244, 159] on div "FB&T/MERCURY" at bounding box center [157, 156] width 194 height 19
type input "FB&T/MERCURY"
type input "PO Box 84064"
type input "Columbus"
select select "10"
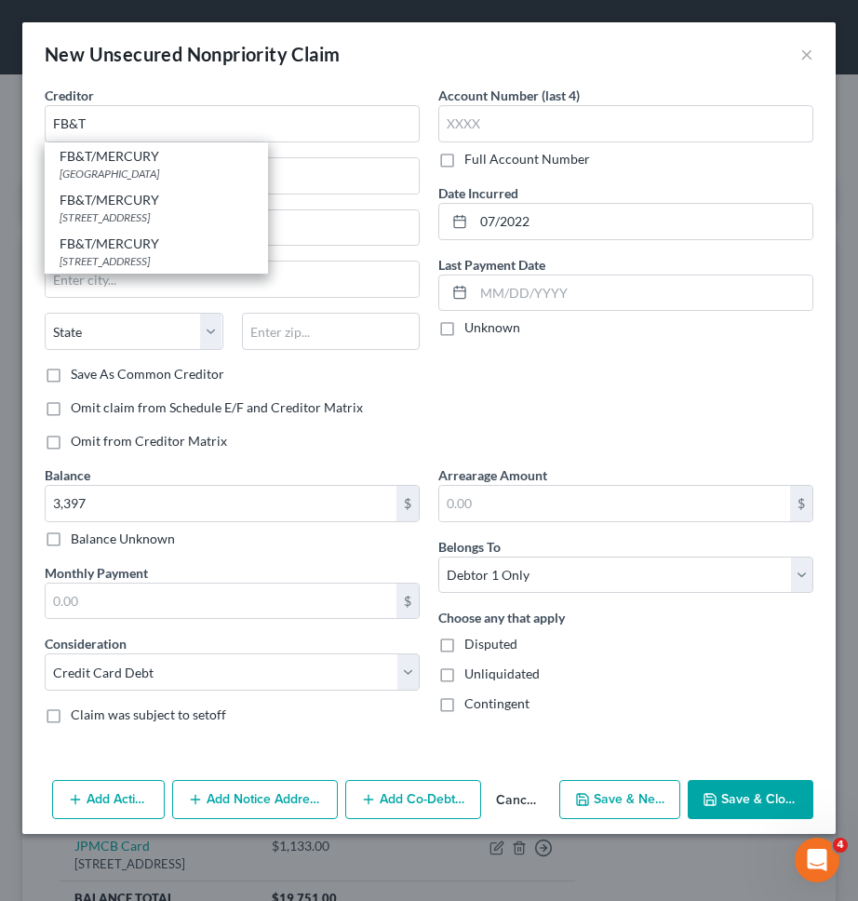
type input "31908"
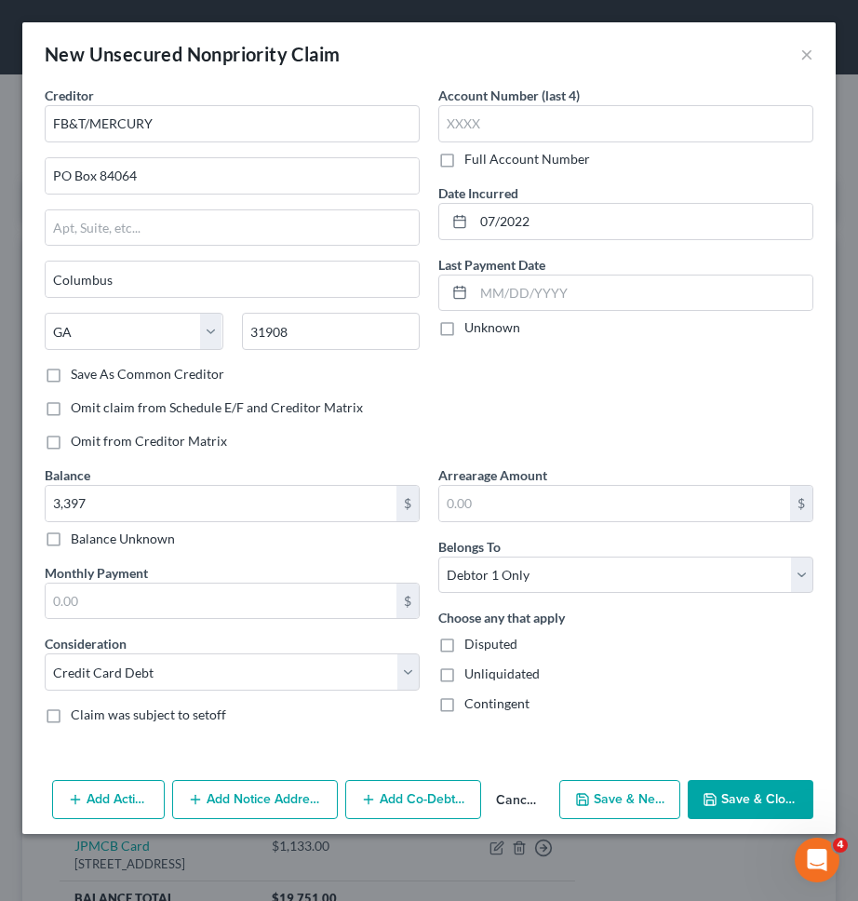
click at [645, 807] on button "Save & New" at bounding box center [619, 799] width 121 height 39
select select "0"
click at [610, 394] on div "Account Number (last 4) Full Account Number Date Incurred Last Payment Date Unk…" at bounding box center [626, 276] width 394 height 380
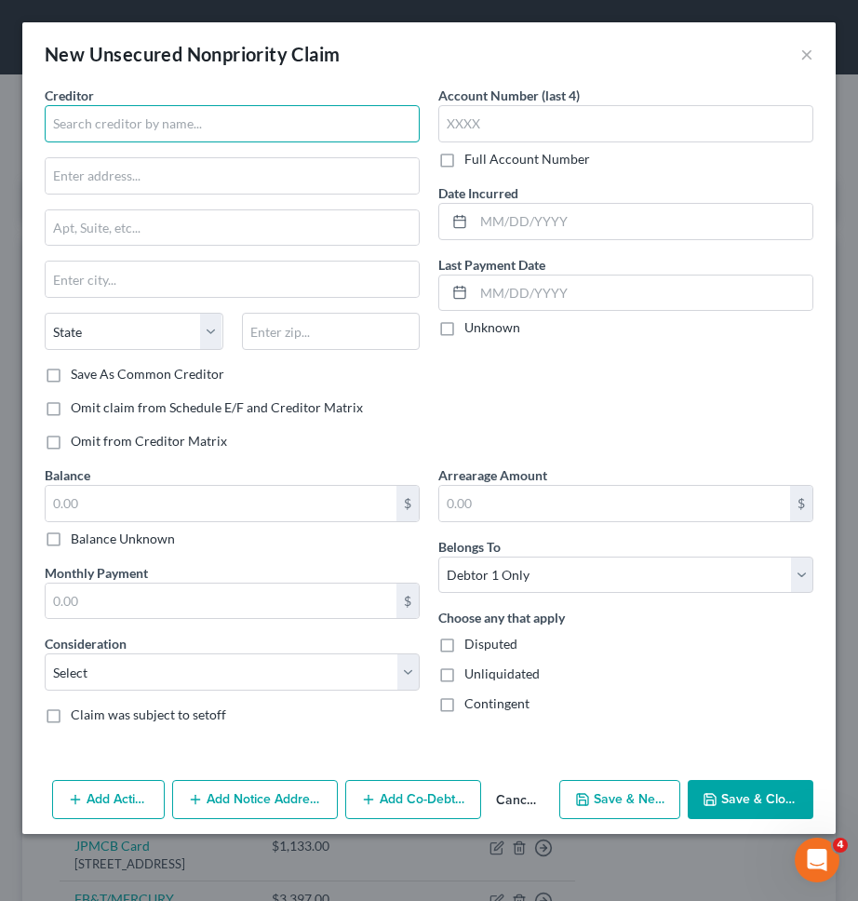
click at [245, 110] on input "text" at bounding box center [232, 123] width 375 height 37
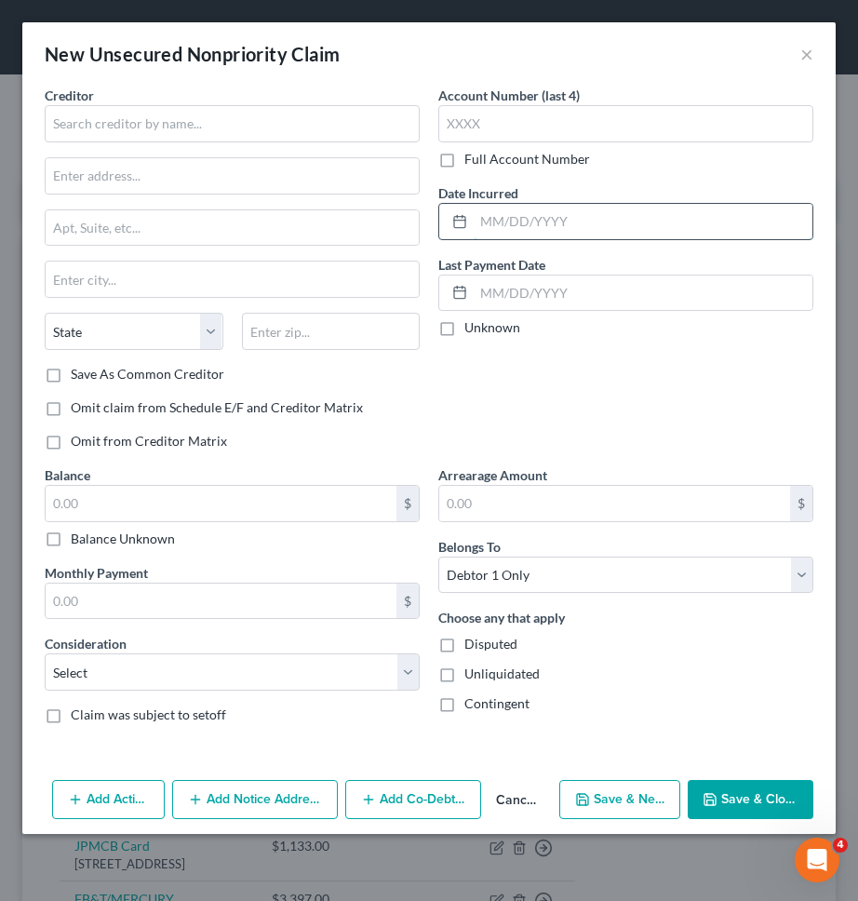
click at [499, 220] on input "text" at bounding box center [643, 221] width 339 height 35
type input "03/2018"
click at [284, 496] on input "text" at bounding box center [221, 503] width 351 height 35
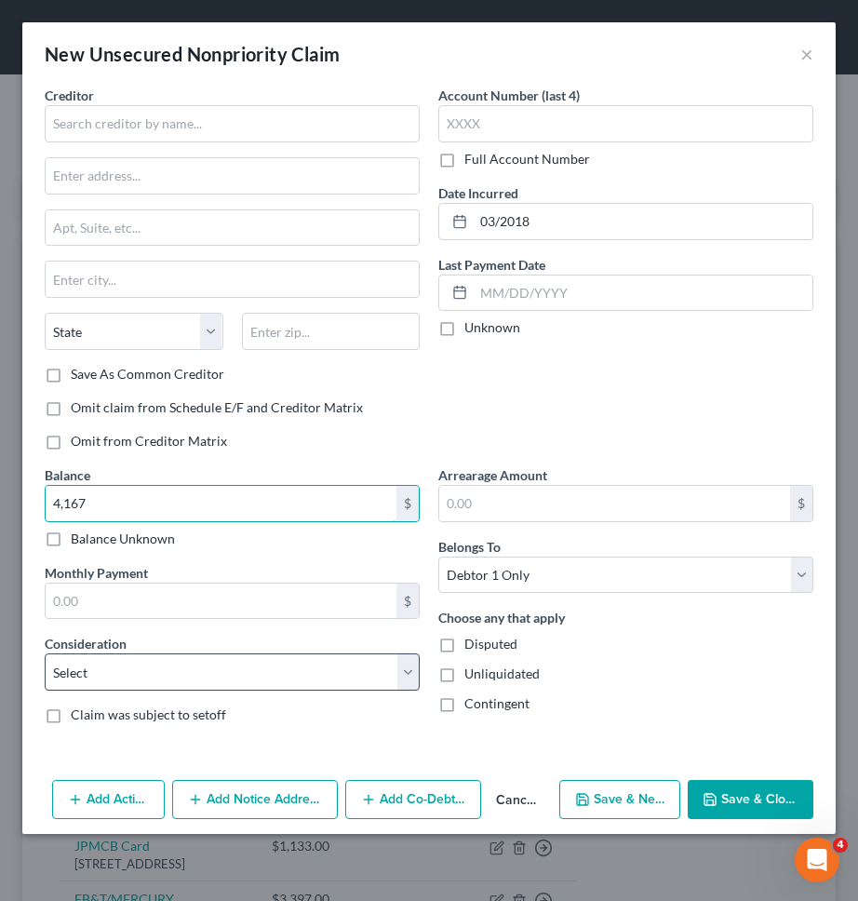
type input "4,167"
click at [259, 661] on select "Select Cable / Satellite Services Collection Agency Credit Card Debt Debt Couns…" at bounding box center [232, 671] width 375 height 37
select select "17"
click at [45, 653] on select "Select Cable / Satellite Services Collection Agency Credit Card Debt Debt Couns…" at bounding box center [232, 671] width 375 height 37
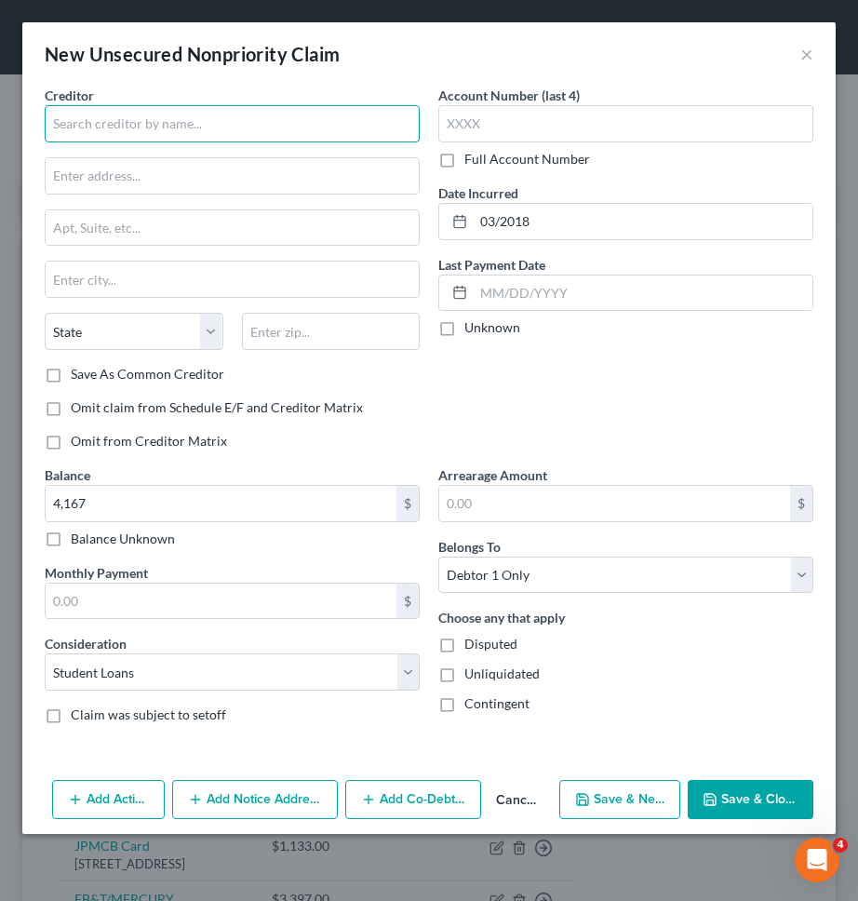
click at [302, 131] on input "text" at bounding box center [232, 123] width 375 height 37
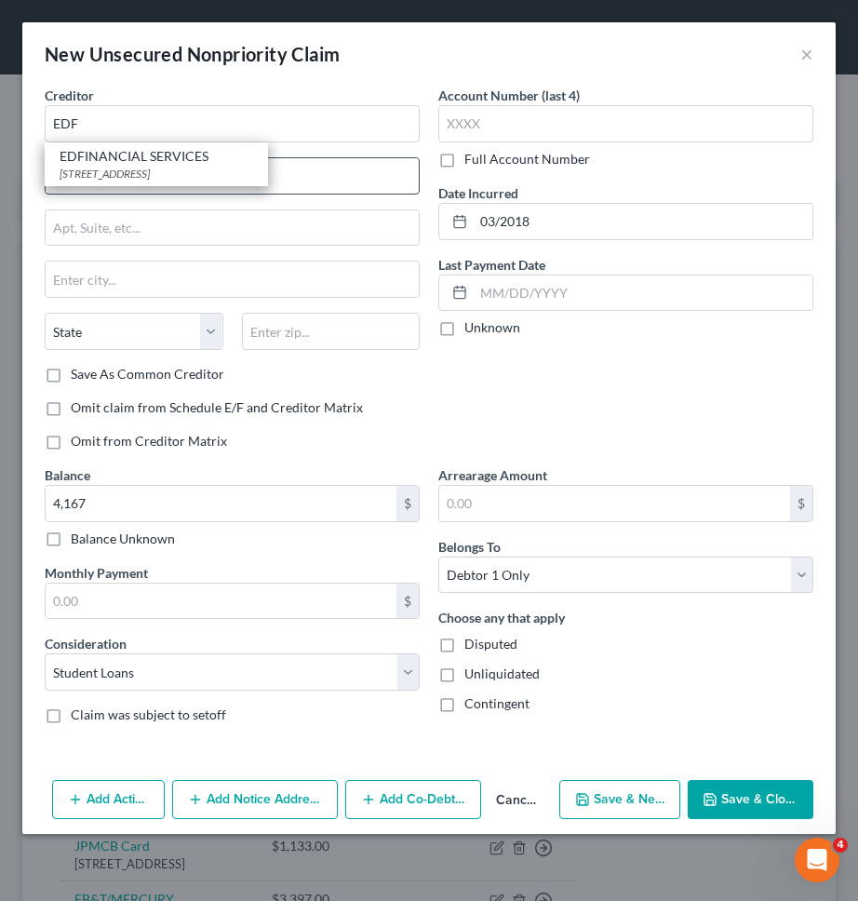
click at [199, 161] on div "EDFINANCIAL SERVICES" at bounding box center [157, 156] width 194 height 19
type input "EDFINANCIAL SERVICES"
type input "120 N Seven Oaks Dr."
type input "Knoxville"
select select "44"
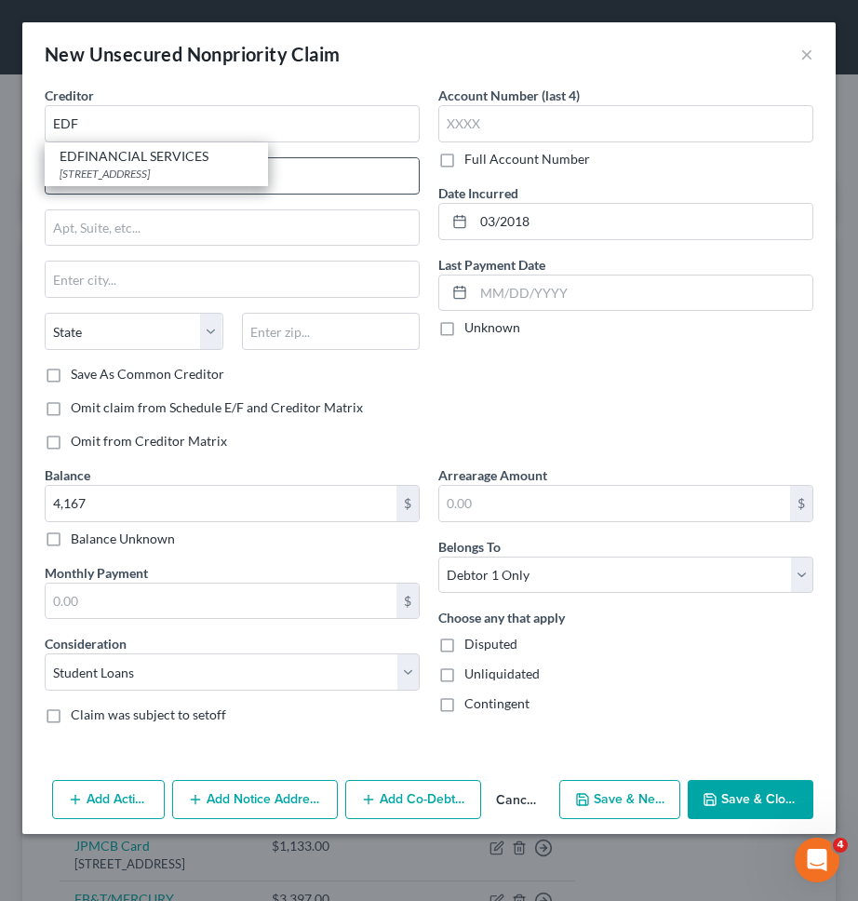
type input "37922"
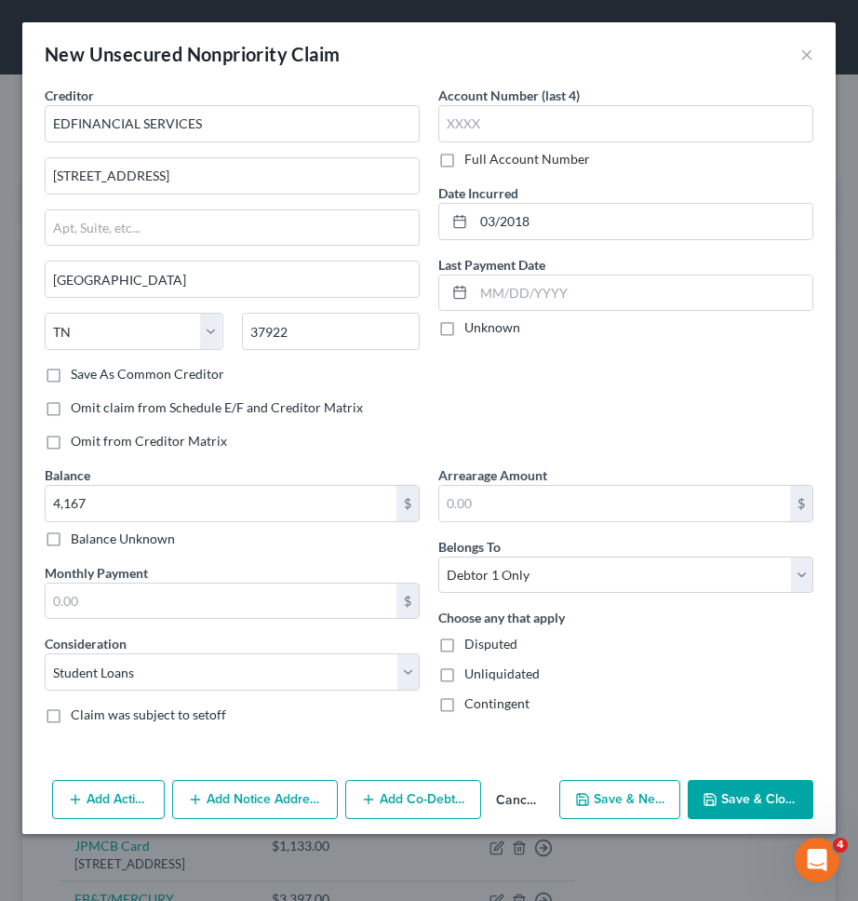
click at [650, 808] on button "Save & New" at bounding box center [619, 799] width 121 height 39
select select "0"
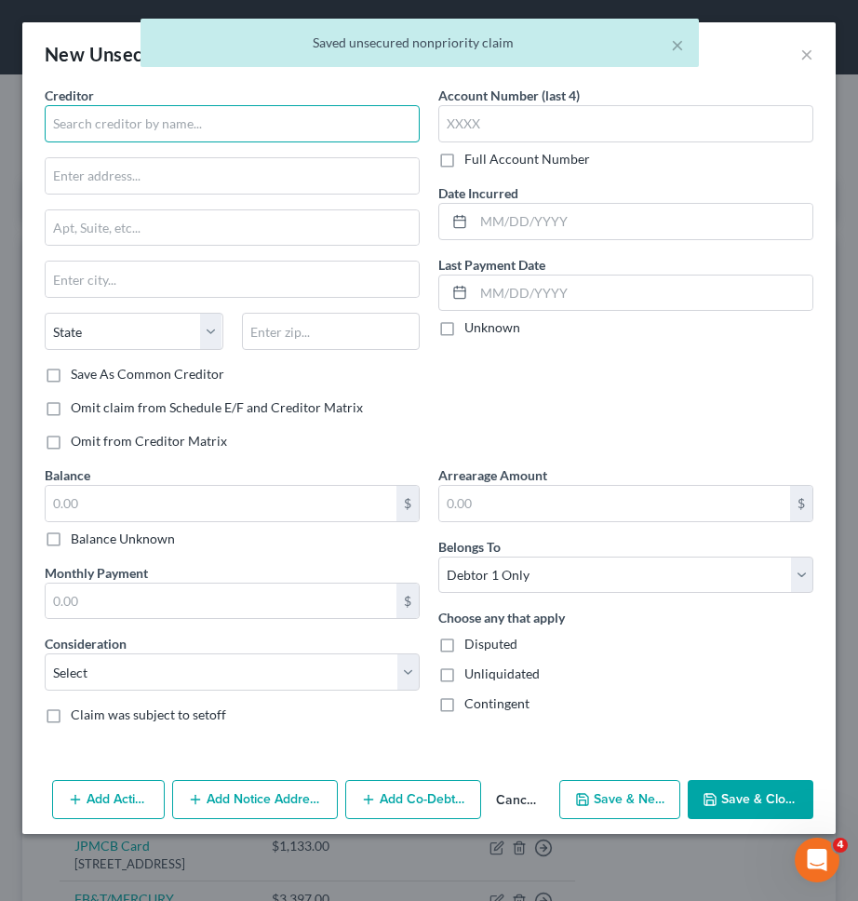
click at [338, 115] on input "text" at bounding box center [232, 123] width 375 height 37
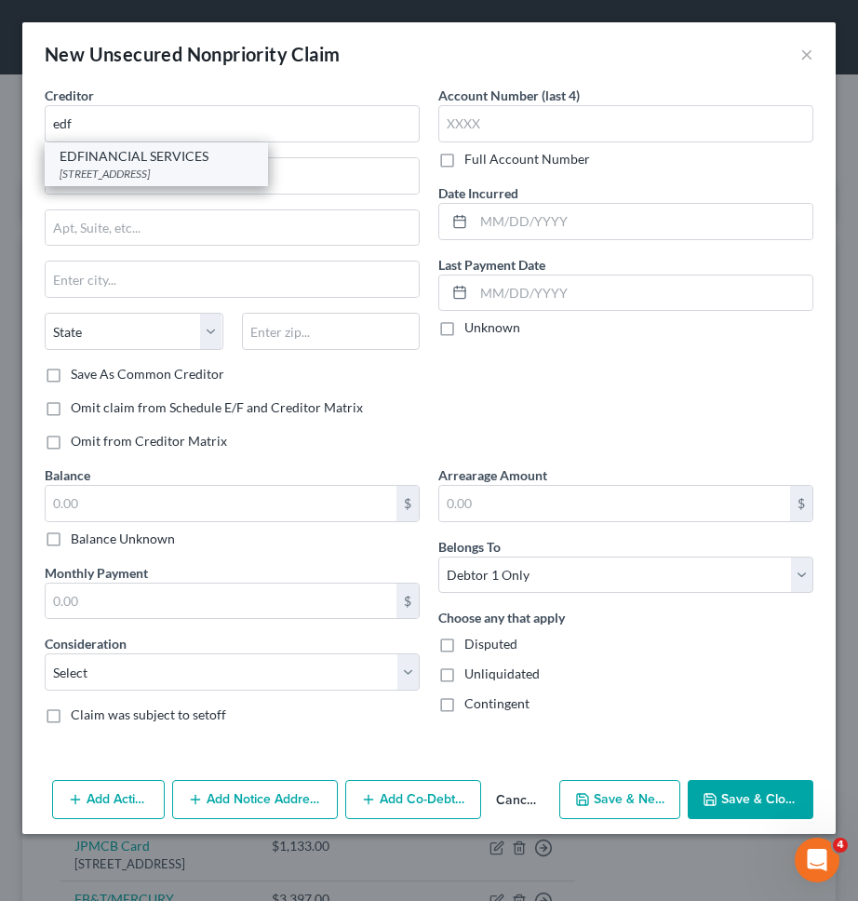
click at [207, 154] on div "EDFINANCIAL SERVICES" at bounding box center [157, 156] width 194 height 19
type input "EDFINANCIAL SERVICES"
type input "120 N Seven Oaks Dr."
type input "Knoxville"
select select "44"
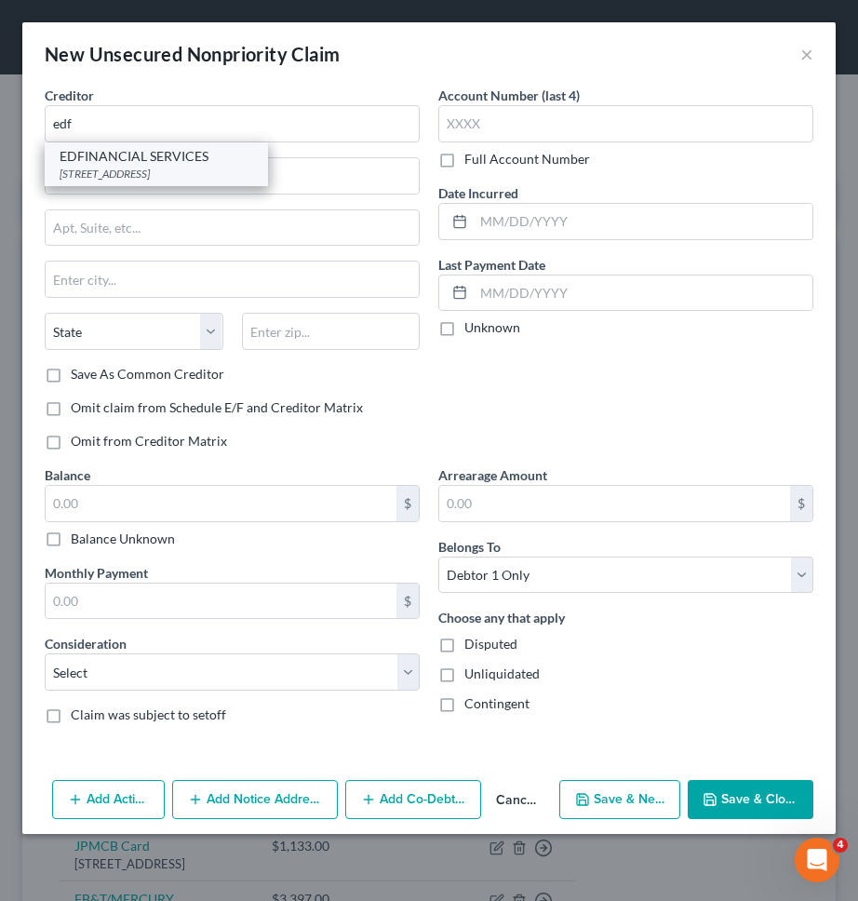
type input "37922"
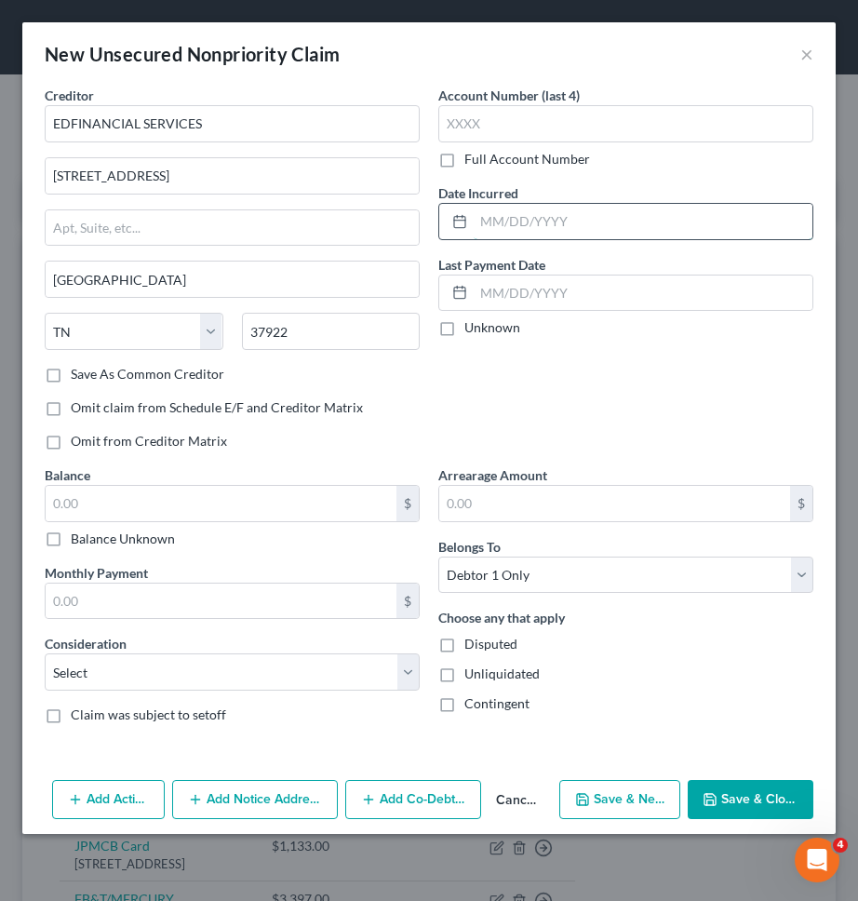
click at [518, 229] on input "text" at bounding box center [643, 221] width 339 height 35
type input "07/2017"
click at [641, 390] on div "Account Number (last 4) Full Account Number Date Incurred 07/2017 Last Payment …" at bounding box center [626, 276] width 394 height 380
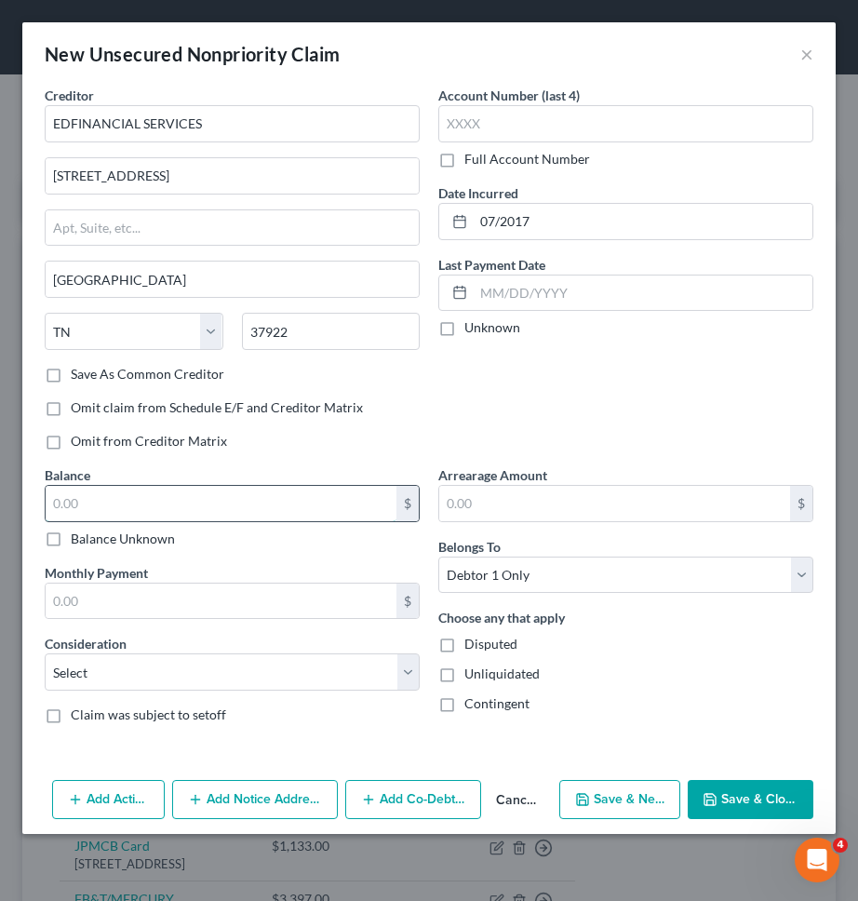
click at [324, 508] on input "text" at bounding box center [221, 503] width 351 height 35
type input "9,454"
click at [265, 663] on select "Select Cable / Satellite Services Collection Agency Credit Card Debt Debt Couns…" at bounding box center [232, 671] width 375 height 37
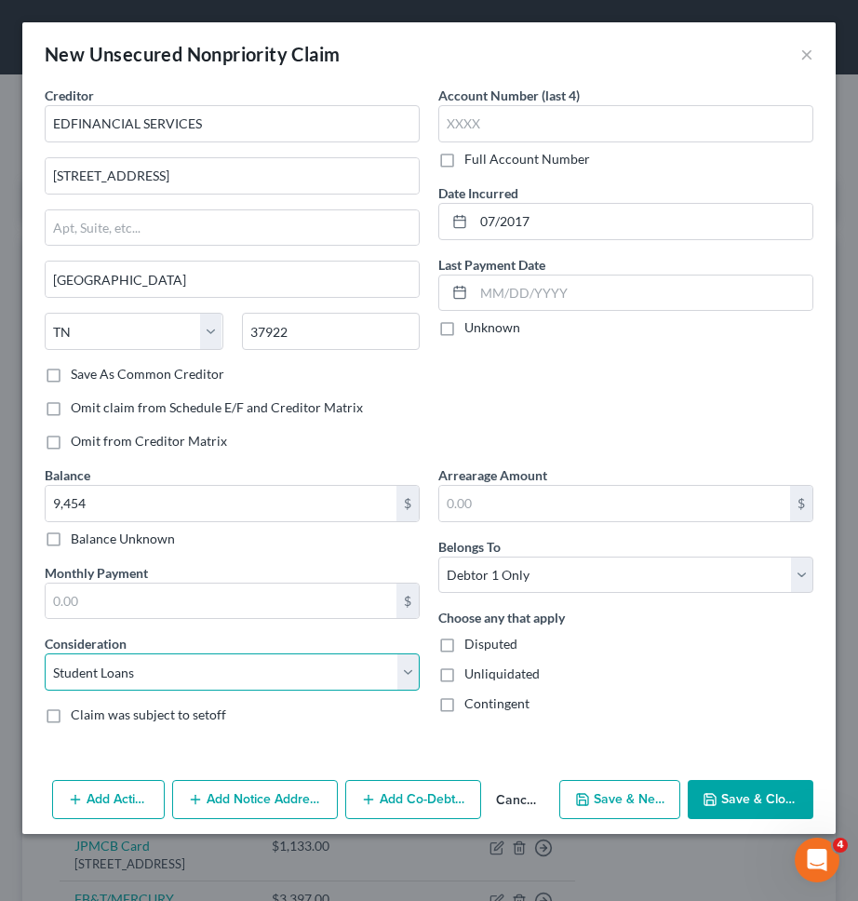
click at [45, 653] on select "Select Cable / Satellite Services Collection Agency Credit Card Debt Debt Couns…" at bounding box center [232, 671] width 375 height 37
click at [672, 650] on div "Disputed" at bounding box center [625, 644] width 375 height 19
click at [624, 412] on div "Account Number (last 4) Full Account Number Date Incurred 07/2017 Last Payment …" at bounding box center [626, 276] width 394 height 380
click at [633, 782] on button "Save & New" at bounding box center [619, 799] width 121 height 39
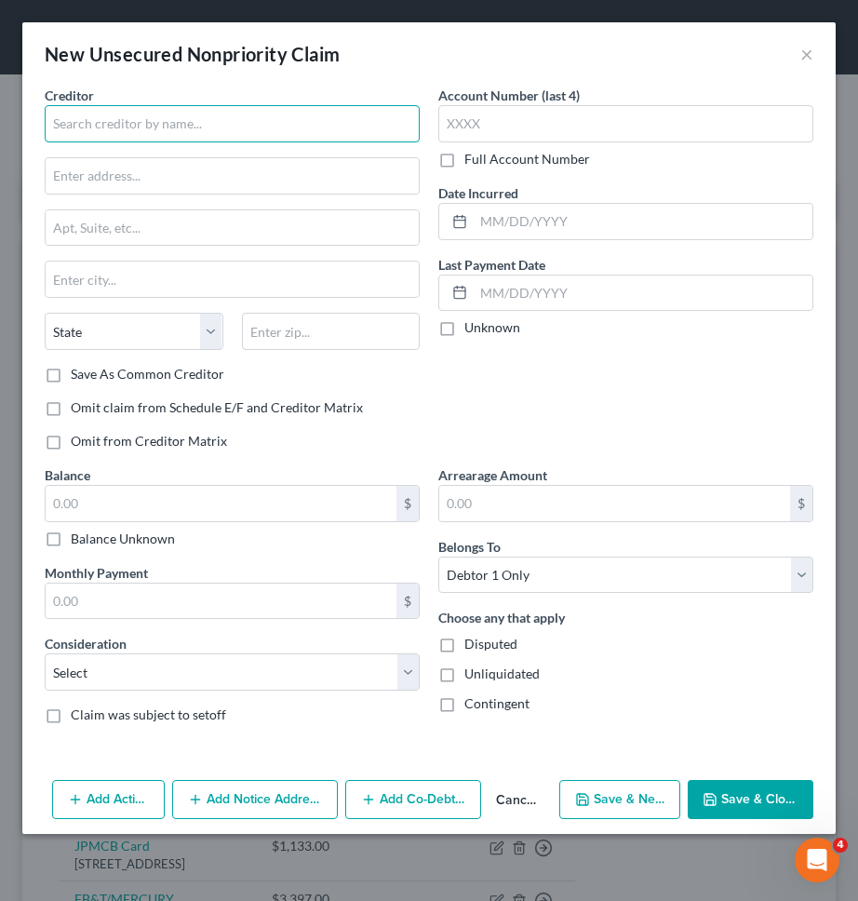
click at [313, 130] on input "text" at bounding box center [232, 123] width 375 height 37
click at [807, 55] on button "×" at bounding box center [806, 54] width 13 height 22
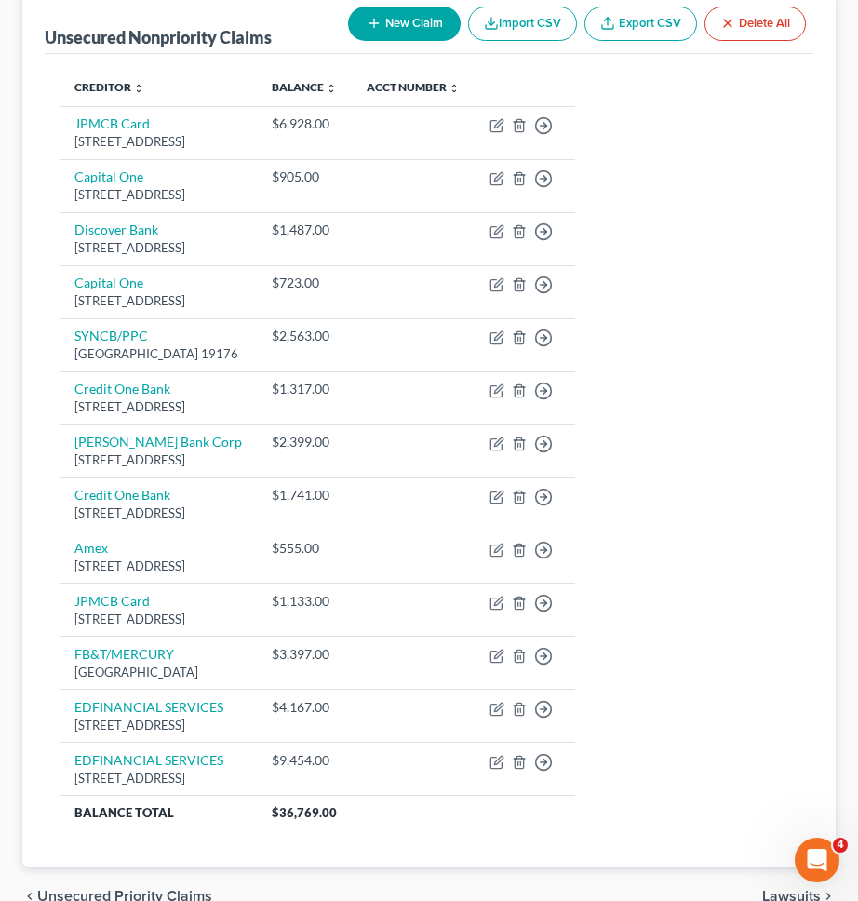
scroll to position [235, 0]
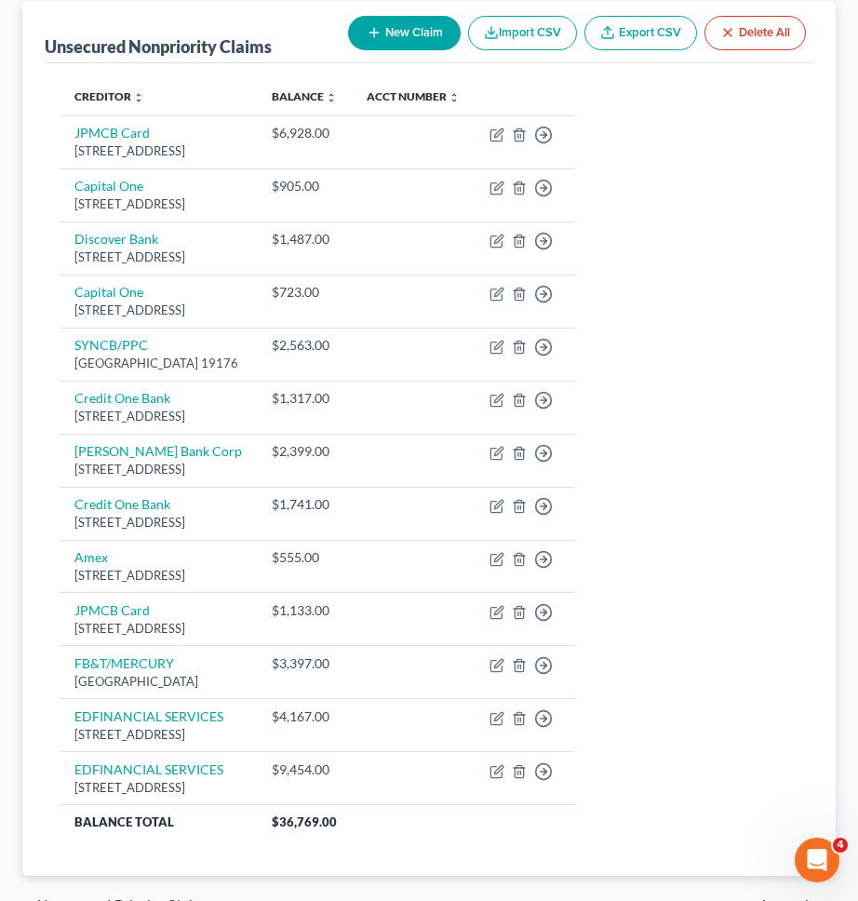
click at [435, 37] on button "New Claim" at bounding box center [404, 33] width 113 height 34
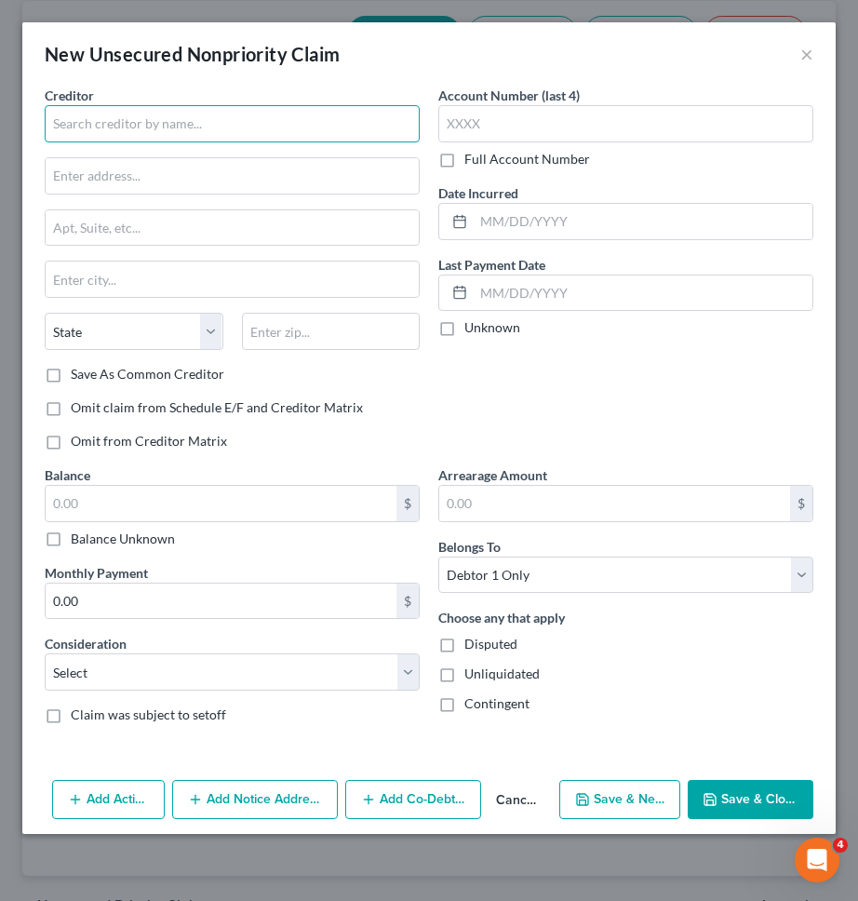
click at [232, 105] on input "text" at bounding box center [232, 123] width 375 height 37
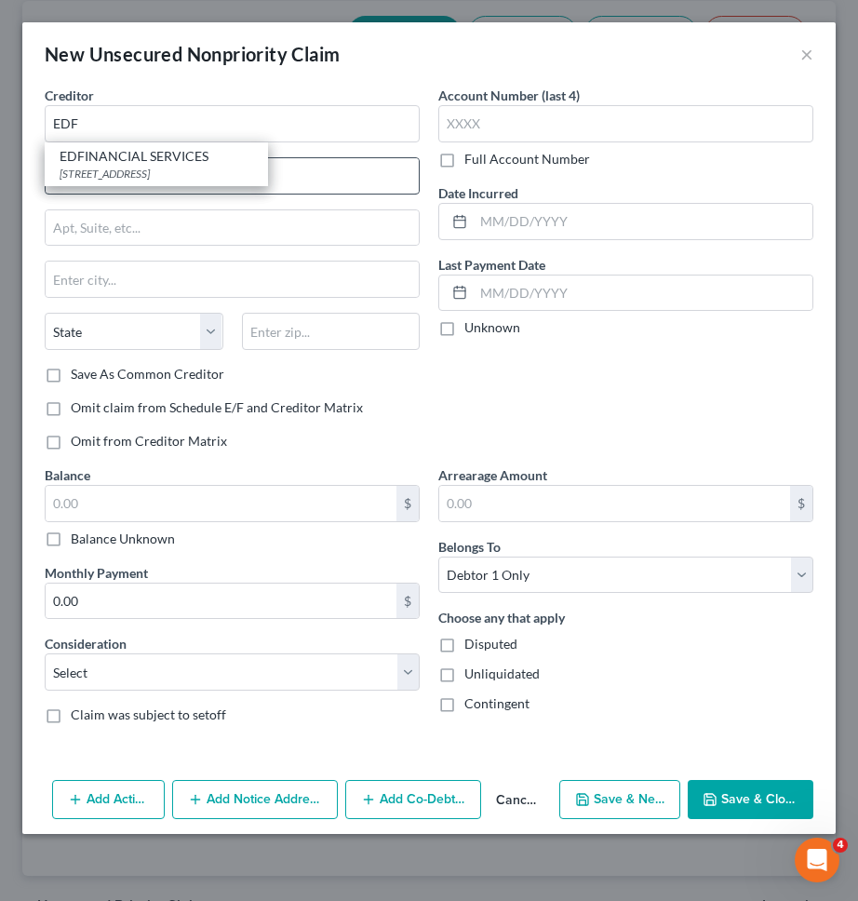
click at [188, 169] on div "120 N Seven Oaks Dr., Knoxville, TN 37922" at bounding box center [157, 174] width 194 height 16
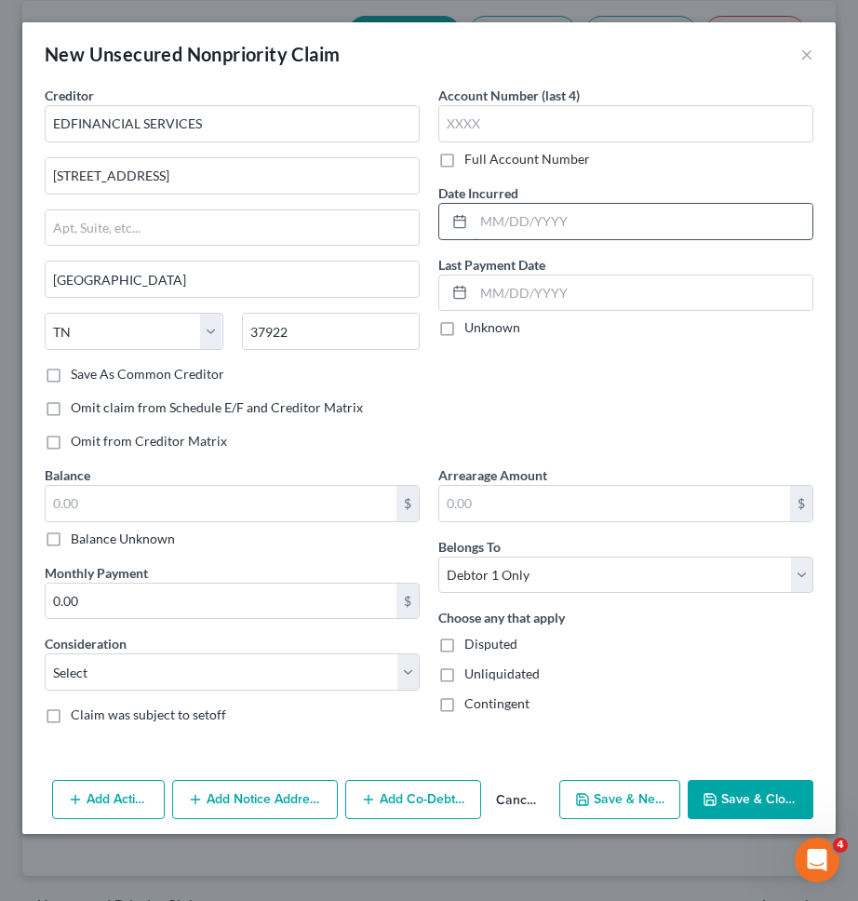
click at [628, 228] on input "text" at bounding box center [643, 221] width 339 height 35
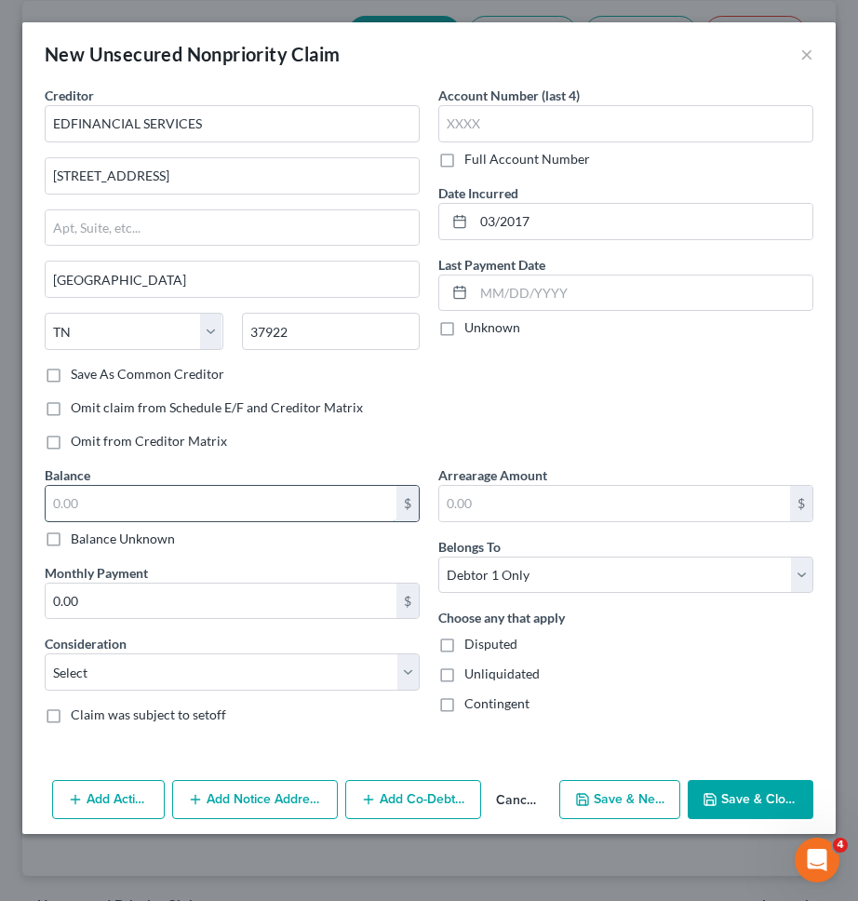
click at [361, 505] on input "text" at bounding box center [221, 503] width 351 height 35
click at [291, 666] on select "Select Cable / Satellite Services Collection Agency Credit Card Debt Debt Couns…" at bounding box center [232, 671] width 375 height 37
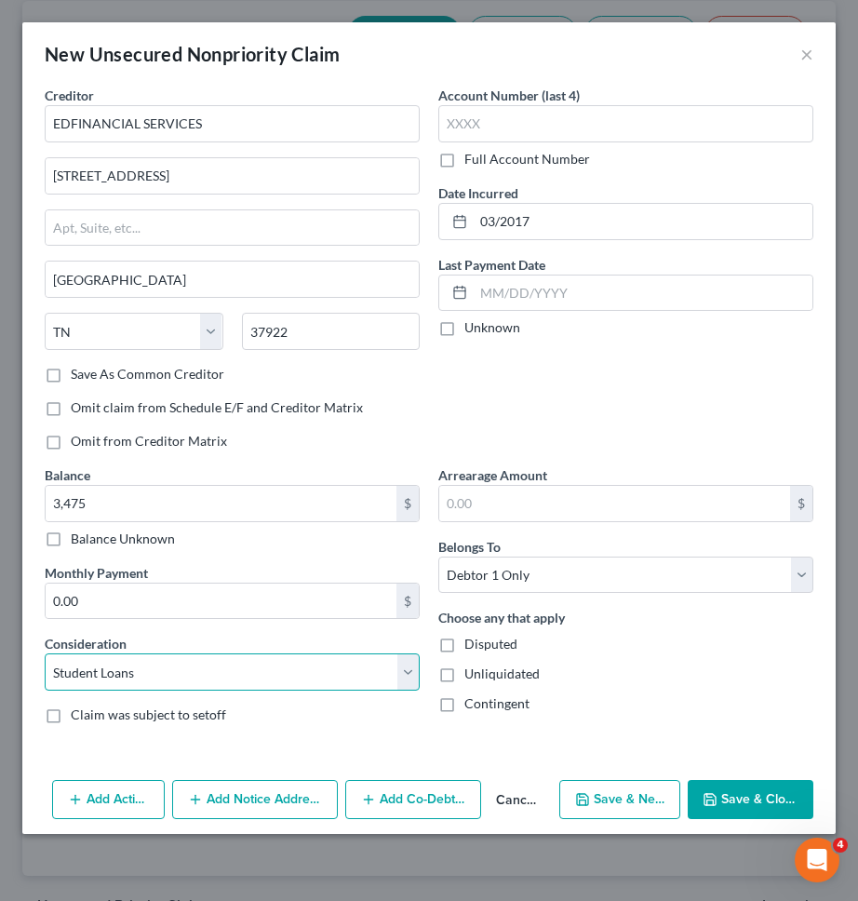
click at [45, 653] on select "Select Cable / Satellite Services Collection Agency Credit Card Debt Debt Couns…" at bounding box center [232, 671] width 375 height 37
click at [645, 810] on button "Save & New" at bounding box center [619, 799] width 121 height 39
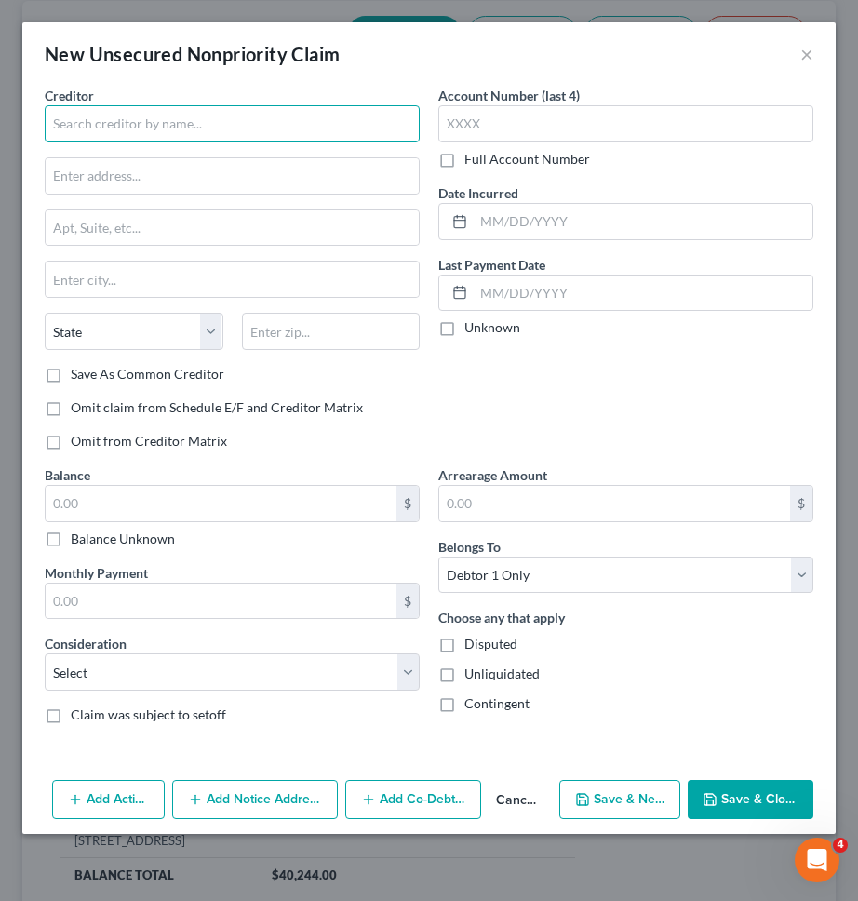
click at [324, 127] on input "text" at bounding box center [232, 123] width 375 height 37
click at [810, 56] on button "×" at bounding box center [806, 54] width 13 height 22
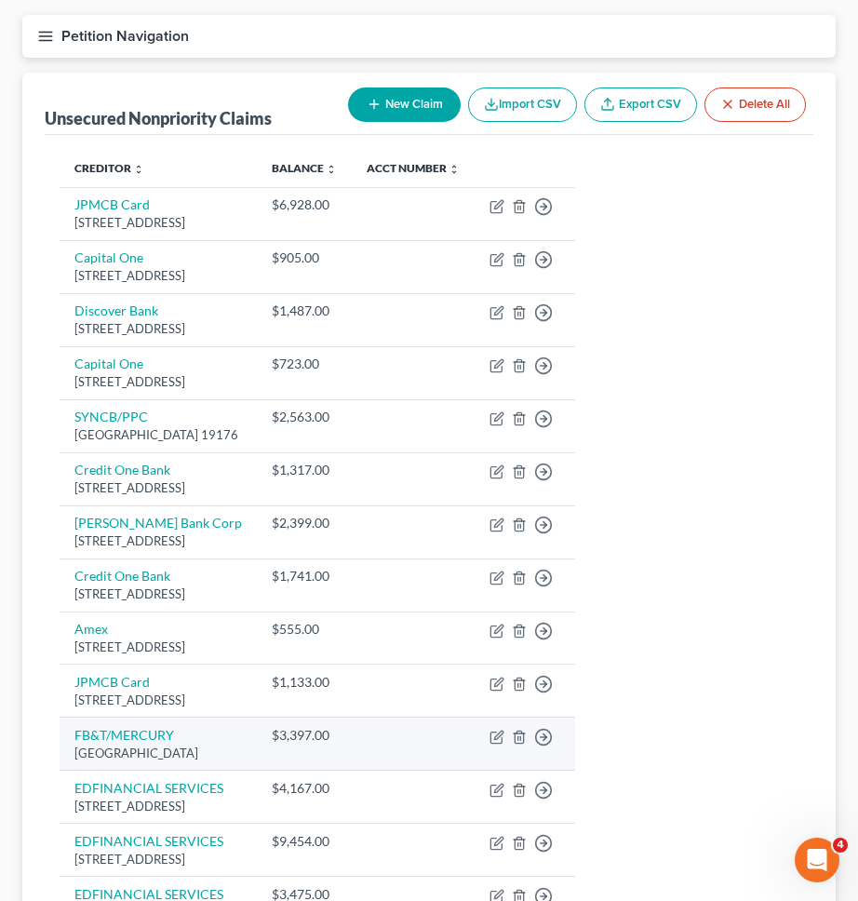
scroll to position [0, 0]
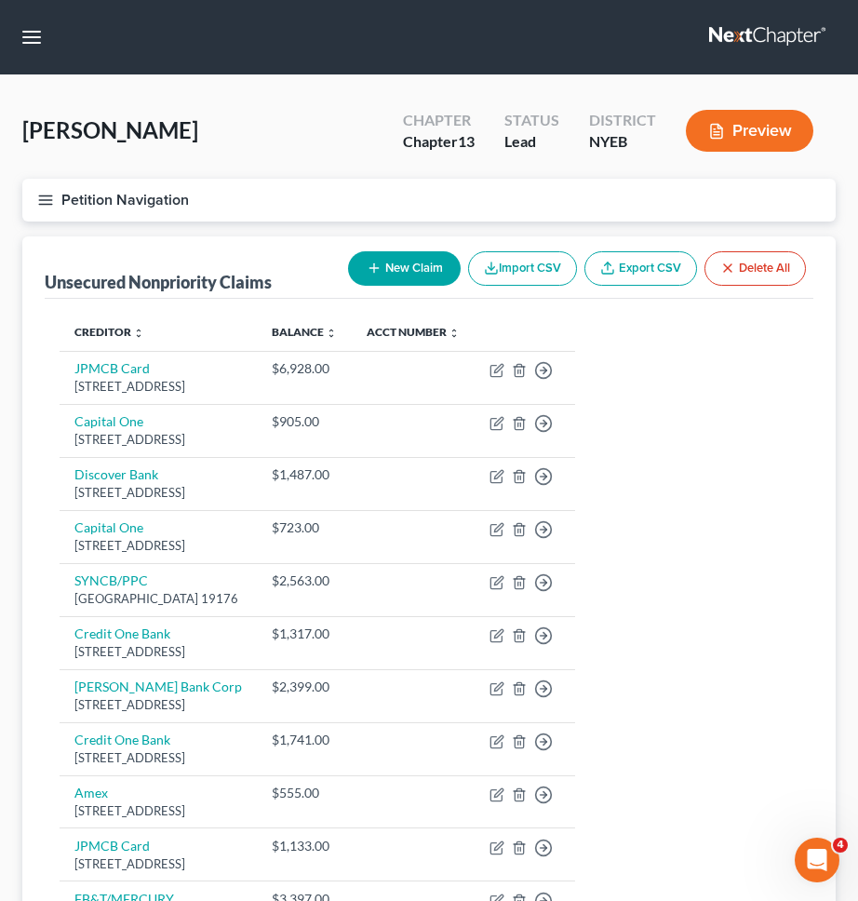
click at [389, 278] on button "New Claim" at bounding box center [404, 268] width 113 height 34
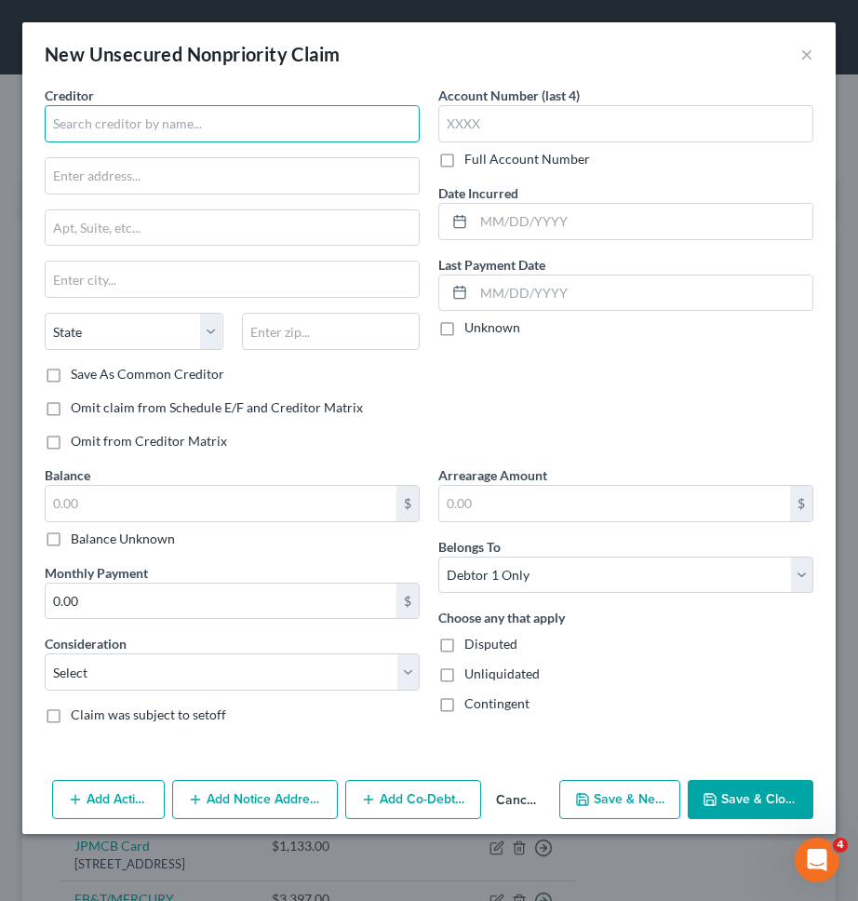
click at [352, 123] on input "text" at bounding box center [232, 123] width 375 height 37
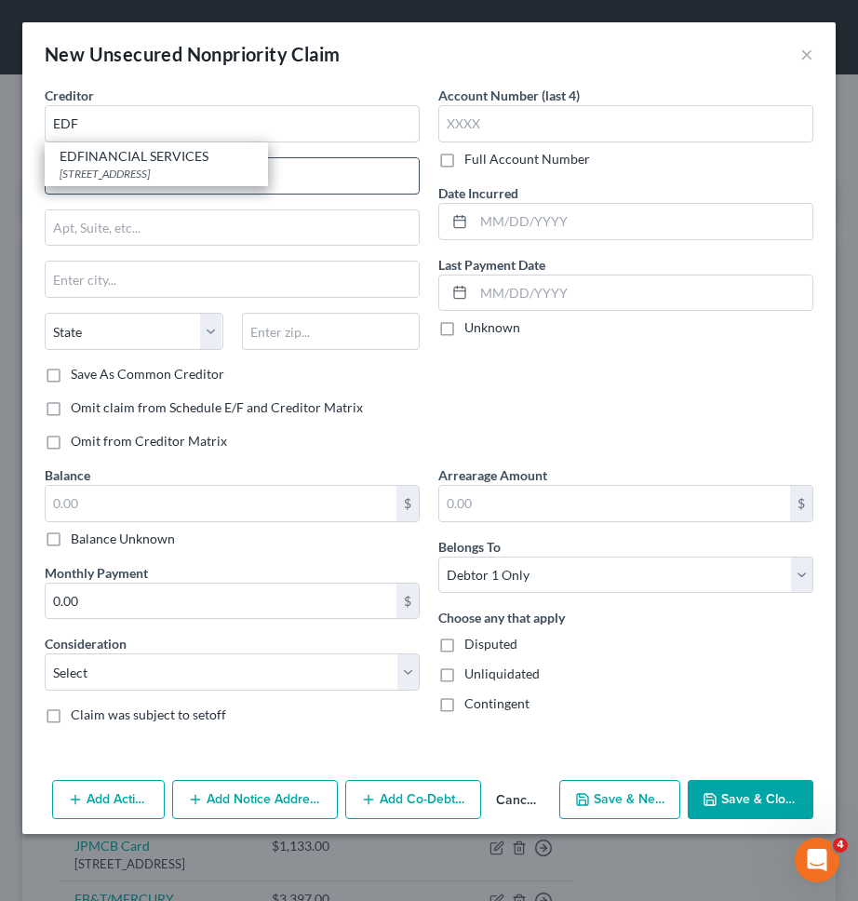
click at [208, 159] on div "EDFINANCIAL SERVICES" at bounding box center [157, 156] width 194 height 19
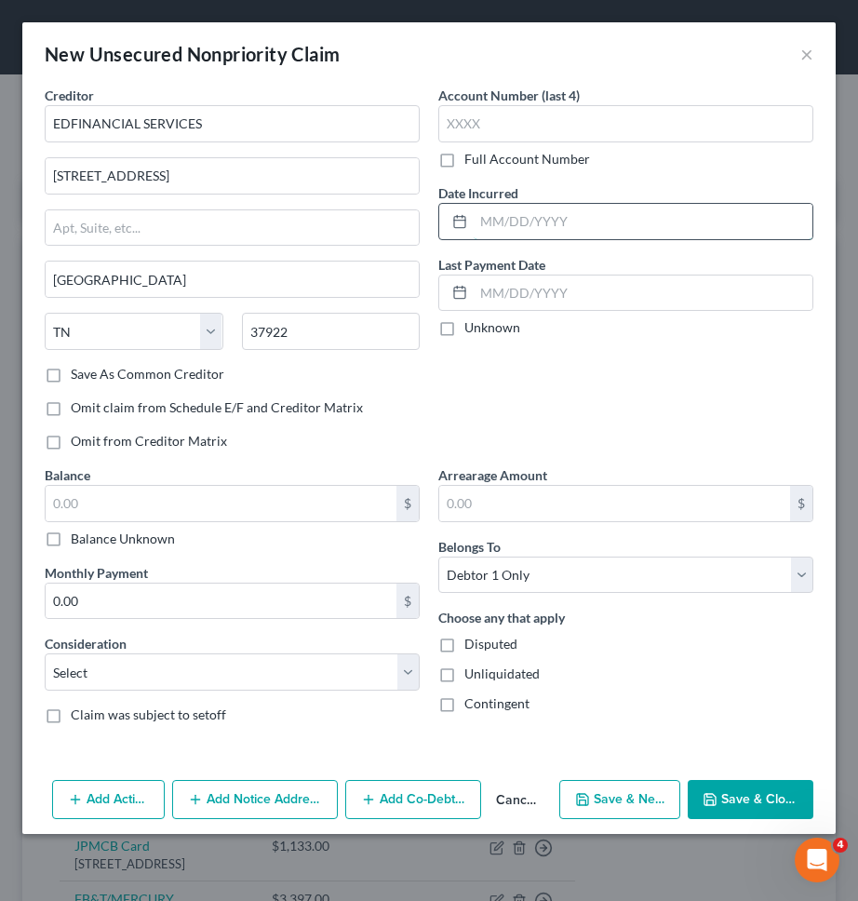
click at [529, 221] on input "text" at bounding box center [643, 221] width 339 height 35
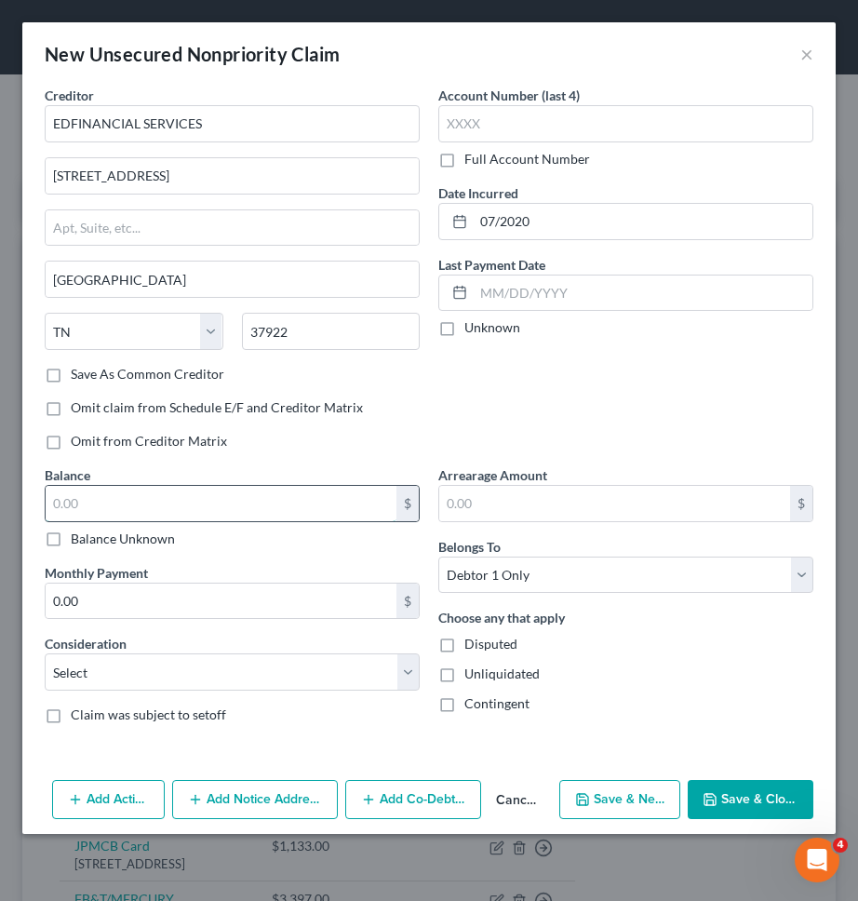
click at [254, 503] on input "text" at bounding box center [221, 503] width 351 height 35
click at [258, 665] on select "Select Cable / Satellite Services Collection Agency Credit Card Debt Debt Couns…" at bounding box center [232, 671] width 375 height 37
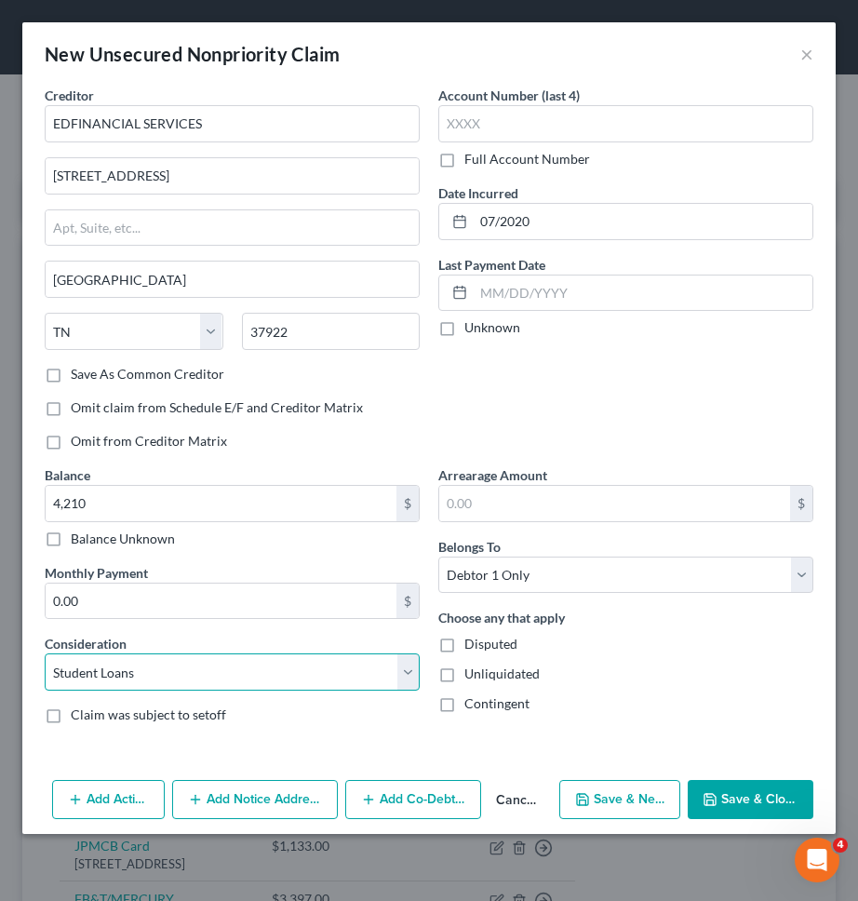
click at [45, 653] on select "Select Cable / Satellite Services Collection Agency Credit Card Debt Debt Couns…" at bounding box center [232, 671] width 375 height 37
click at [626, 812] on button "Save & New" at bounding box center [619, 799] width 121 height 39
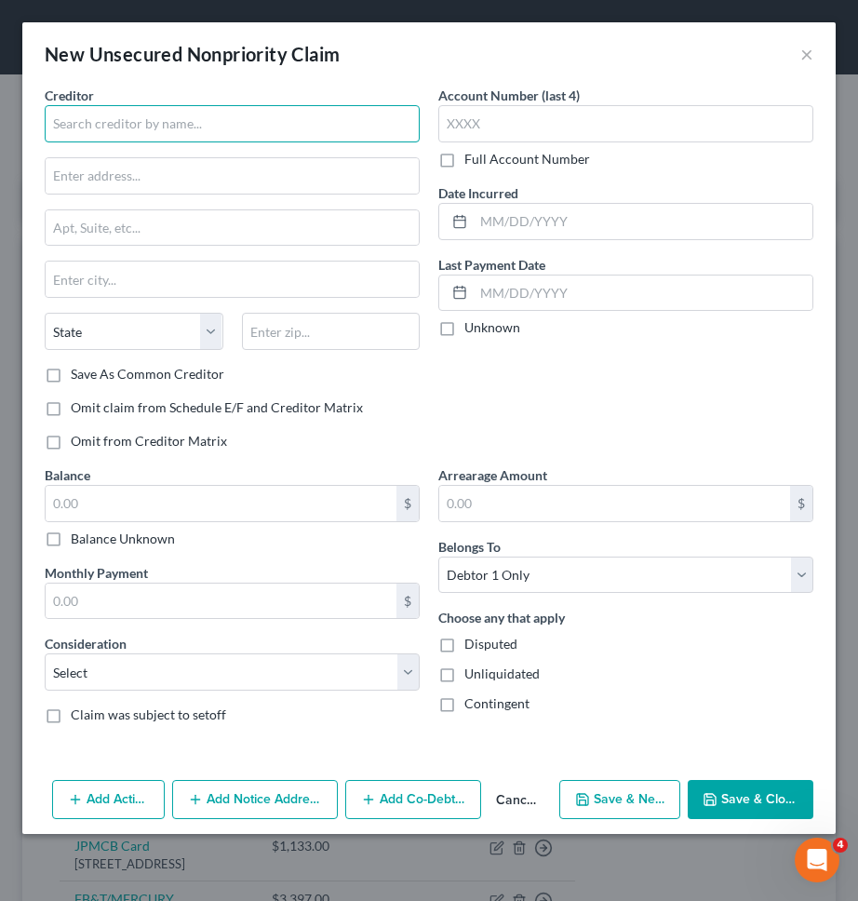
click at [350, 117] on input "text" at bounding box center [232, 123] width 375 height 37
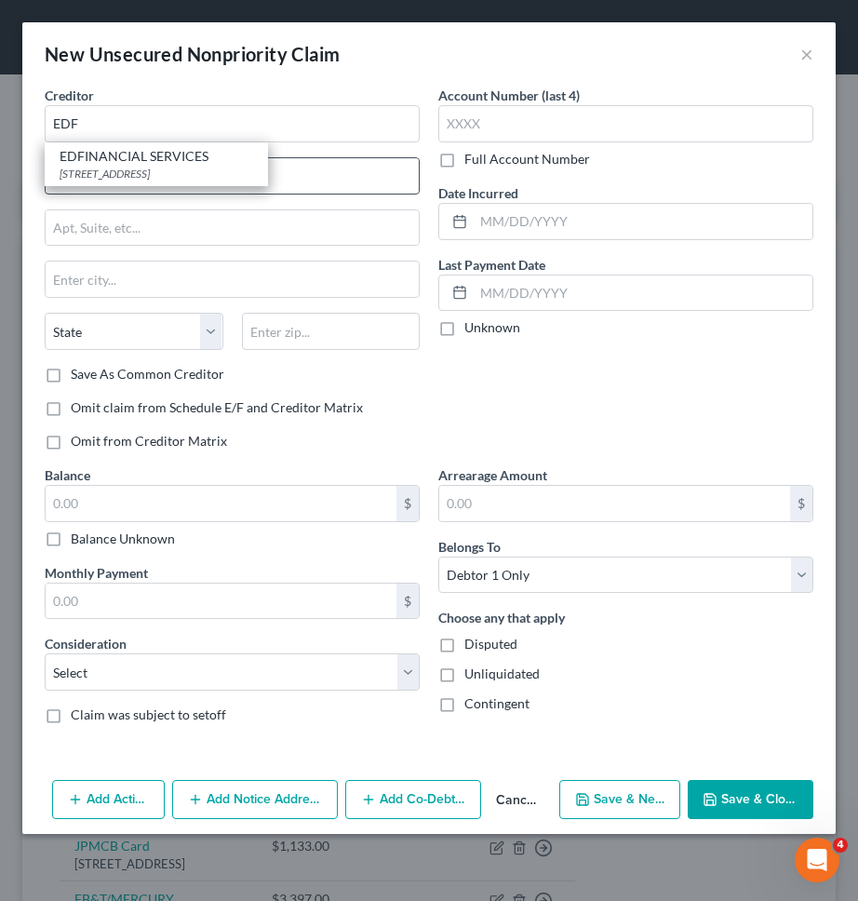
click at [205, 161] on div "EDFINANCIAL SERVICES" at bounding box center [157, 156] width 194 height 19
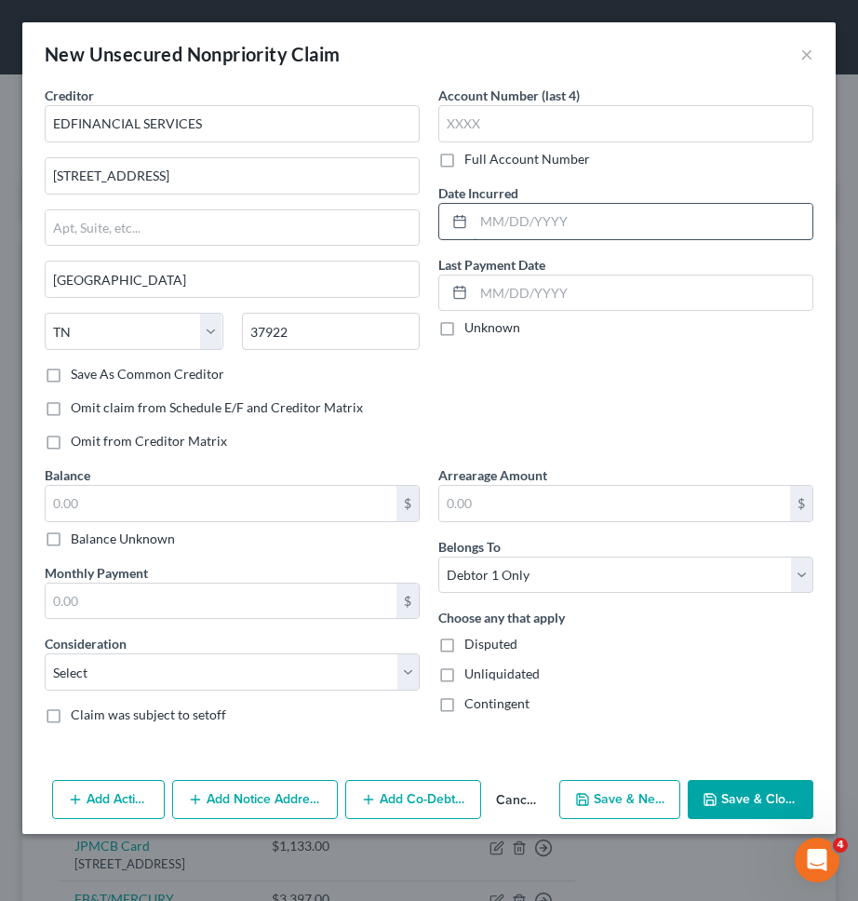
click at [529, 224] on input "text" at bounding box center [643, 221] width 339 height 35
click at [242, 508] on input "text" at bounding box center [221, 503] width 351 height 35
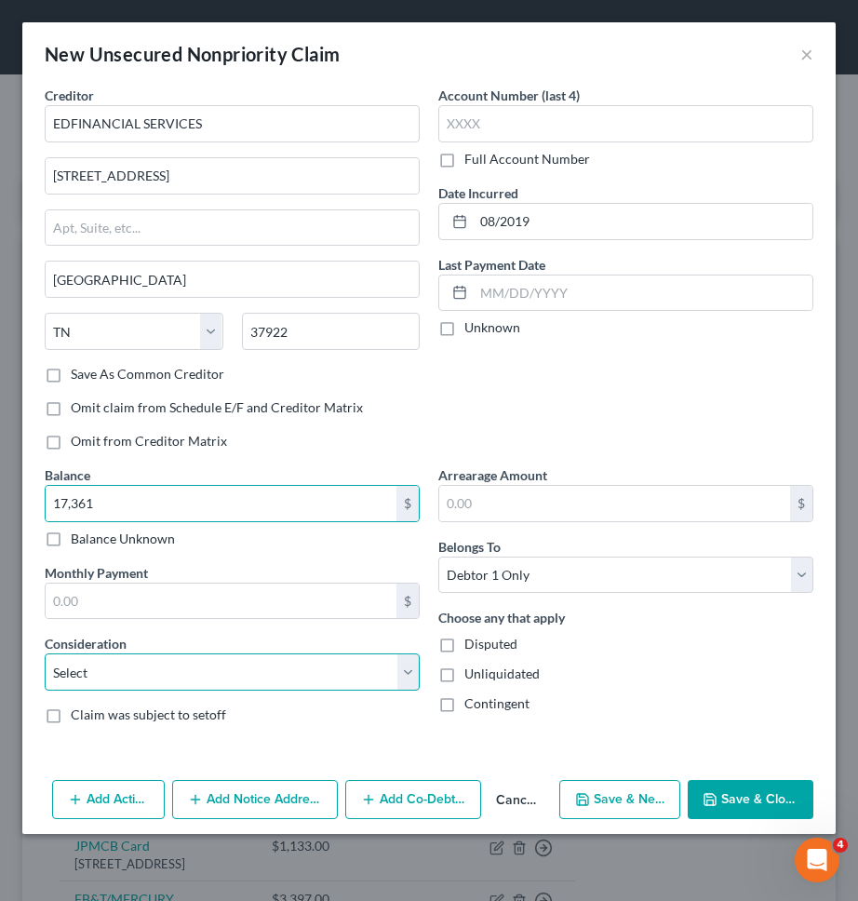
click at [188, 659] on select "Select Cable / Satellite Services Collection Agency Credit Card Debt Debt Couns…" at bounding box center [232, 671] width 375 height 37
click at [45, 653] on select "Select Cable / Satellite Services Collection Agency Credit Card Debt Debt Couns…" at bounding box center [232, 671] width 375 height 37
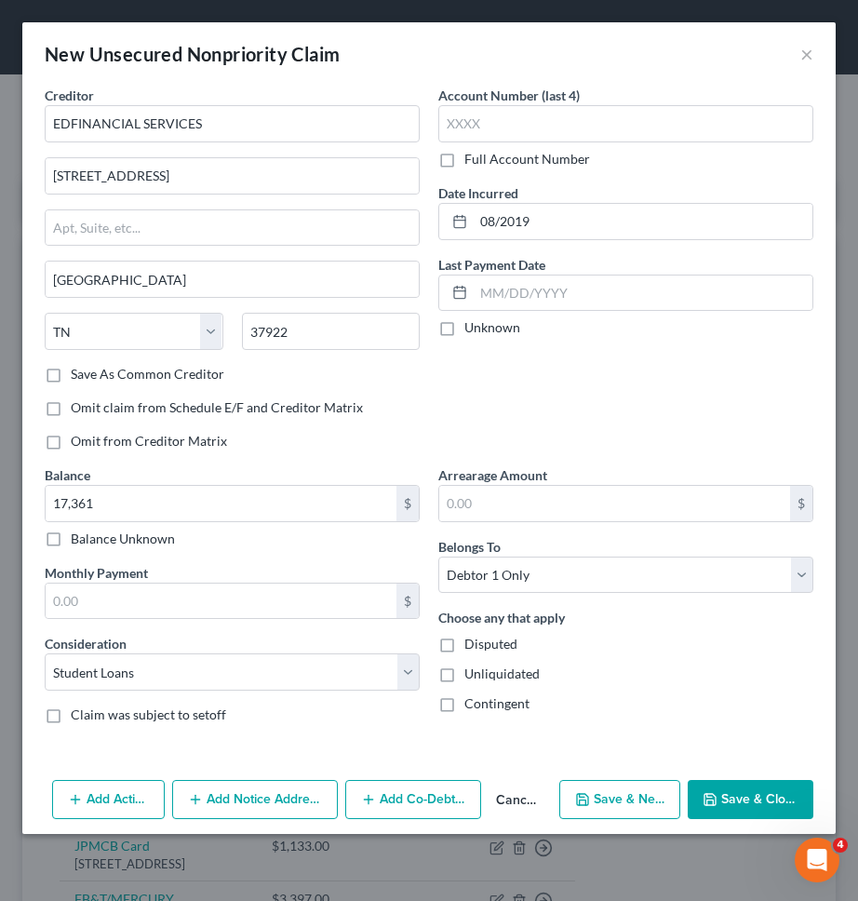
click at [621, 797] on button "Save & New" at bounding box center [619, 799] width 121 height 39
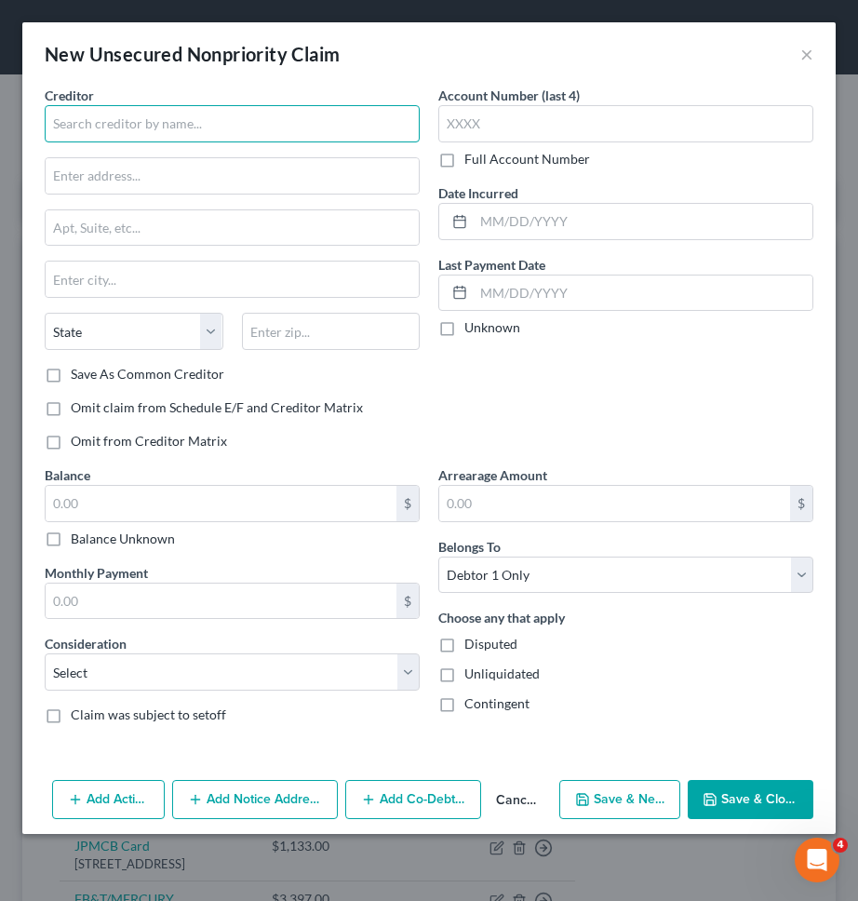
click at [401, 122] on input "text" at bounding box center [232, 123] width 375 height 37
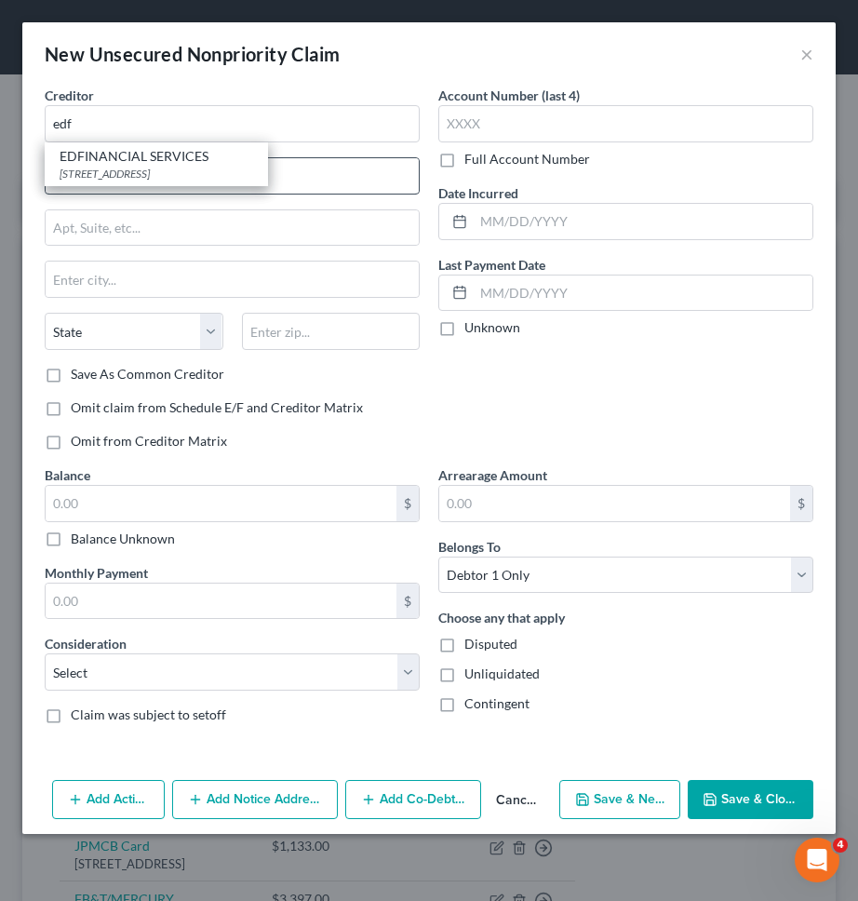
click at [200, 161] on div "EDFINANCIAL SERVICES" at bounding box center [157, 156] width 194 height 19
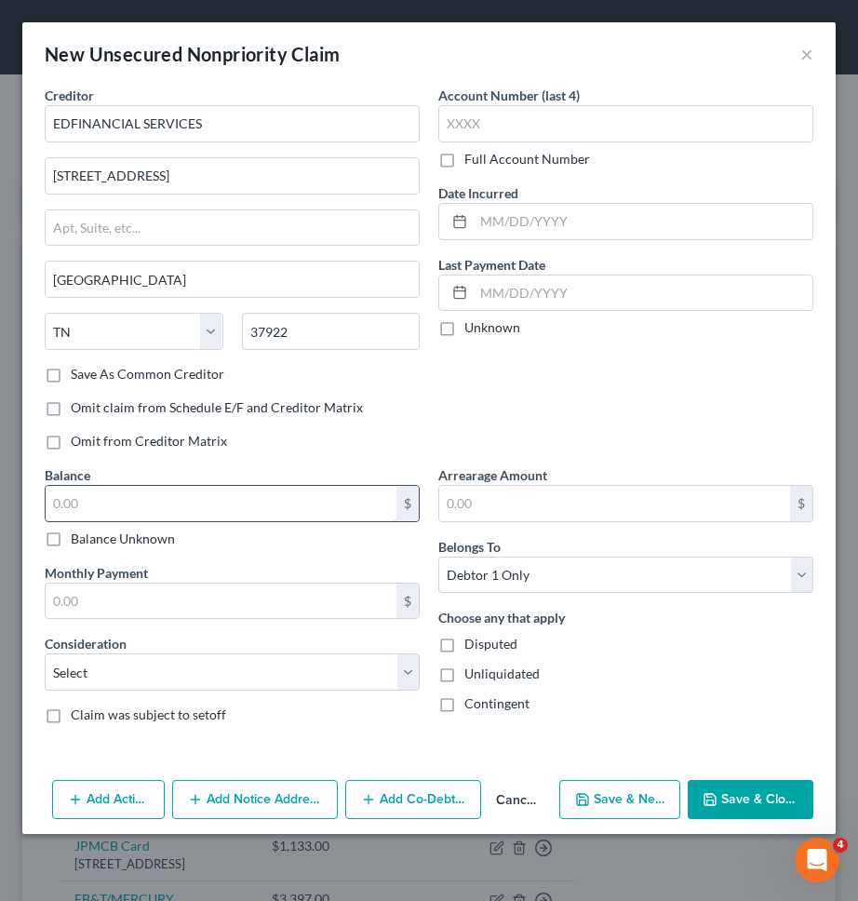
click at [221, 507] on input "text" at bounding box center [221, 503] width 351 height 35
click at [205, 663] on select "Select Cable / Satellite Services Collection Agency Credit Card Debt Debt Couns…" at bounding box center [232, 671] width 375 height 37
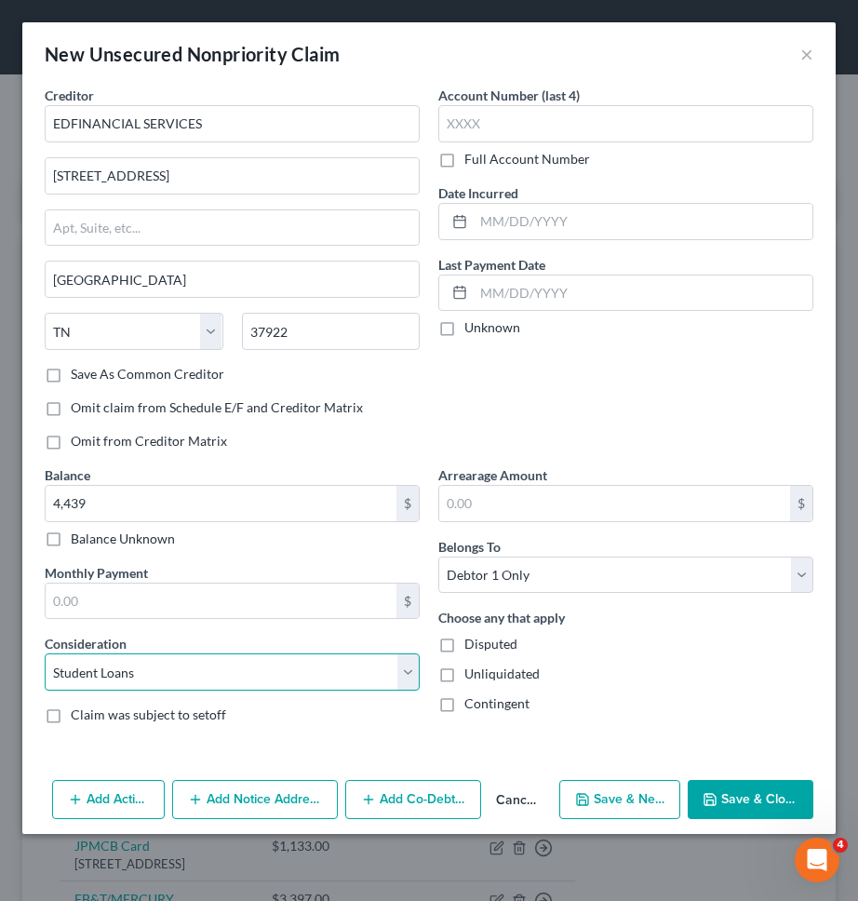
click at [45, 653] on select "Select Cable / Satellite Services Collection Agency Credit Card Debt Debt Couns…" at bounding box center [232, 671] width 375 height 37
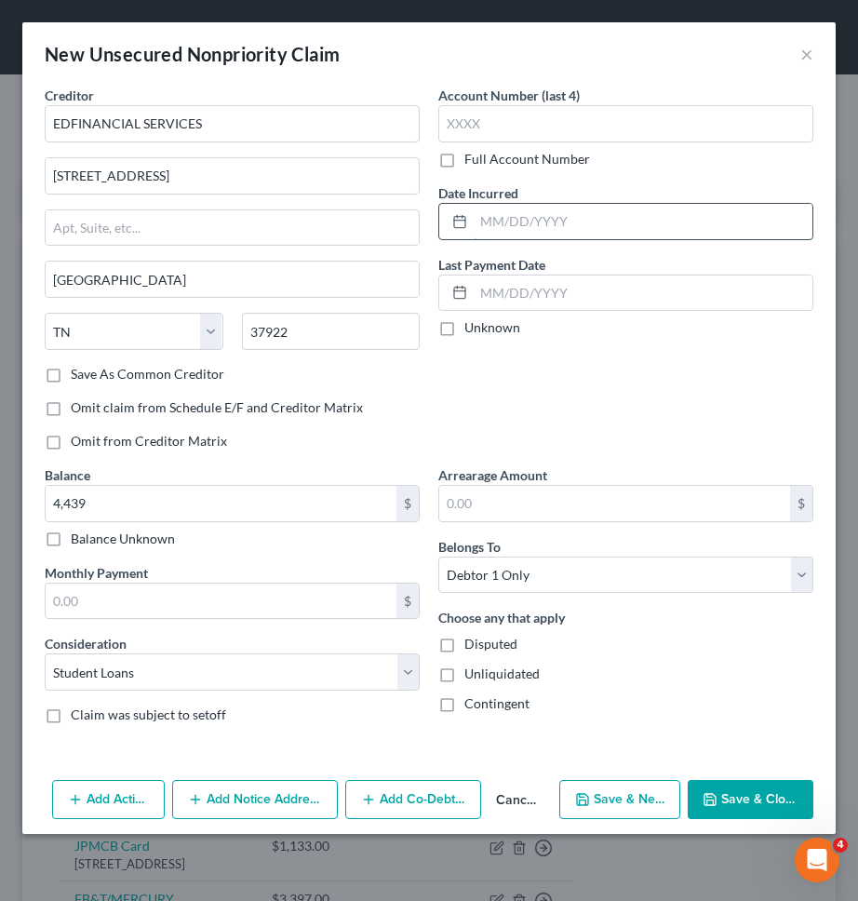
click at [639, 216] on input "text" at bounding box center [643, 221] width 339 height 35
click at [607, 796] on button "Save & New" at bounding box center [619, 799] width 121 height 39
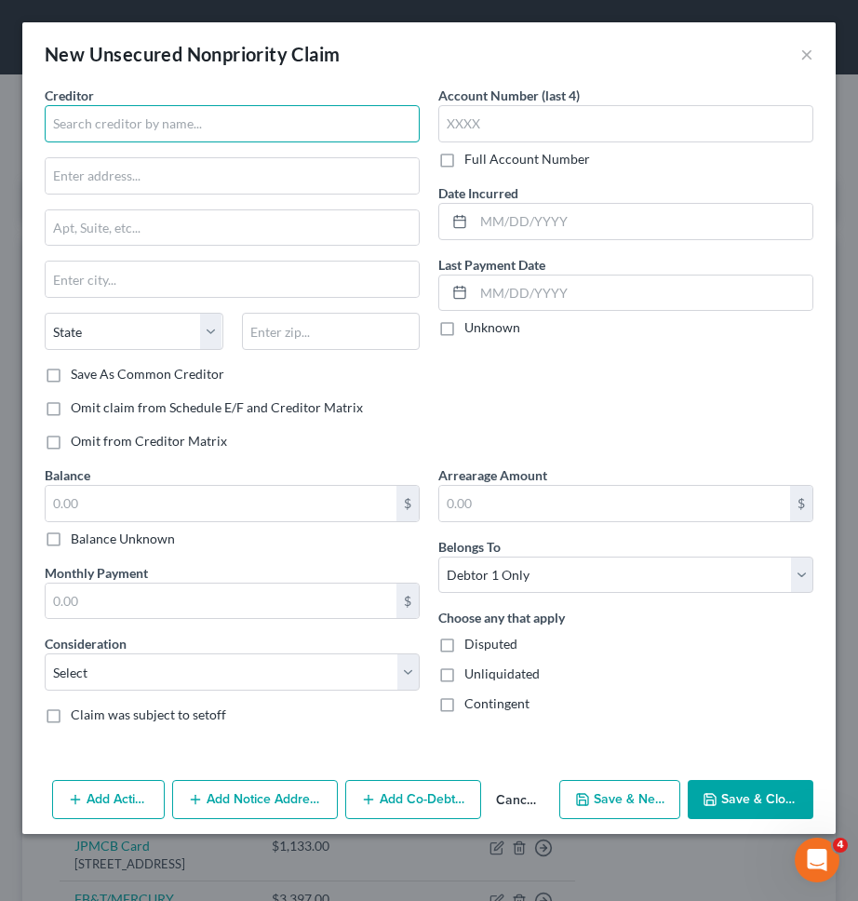
click at [369, 139] on input "text" at bounding box center [232, 123] width 375 height 37
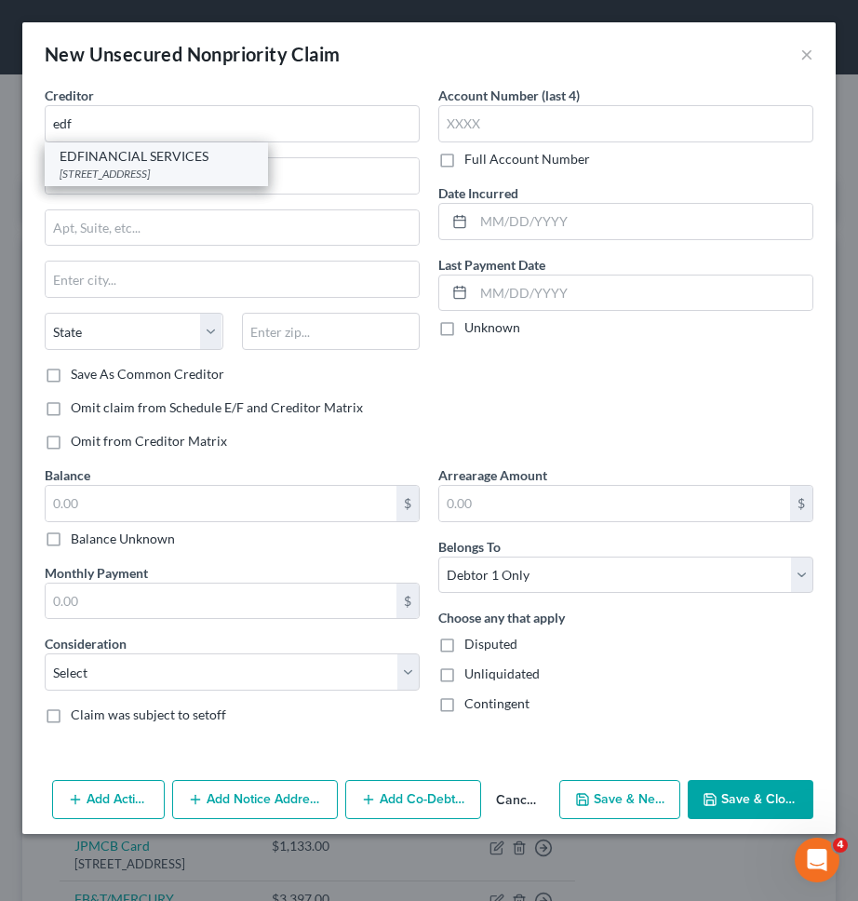
click at [148, 161] on div "EDFINANCIAL SERVICES" at bounding box center [157, 156] width 194 height 19
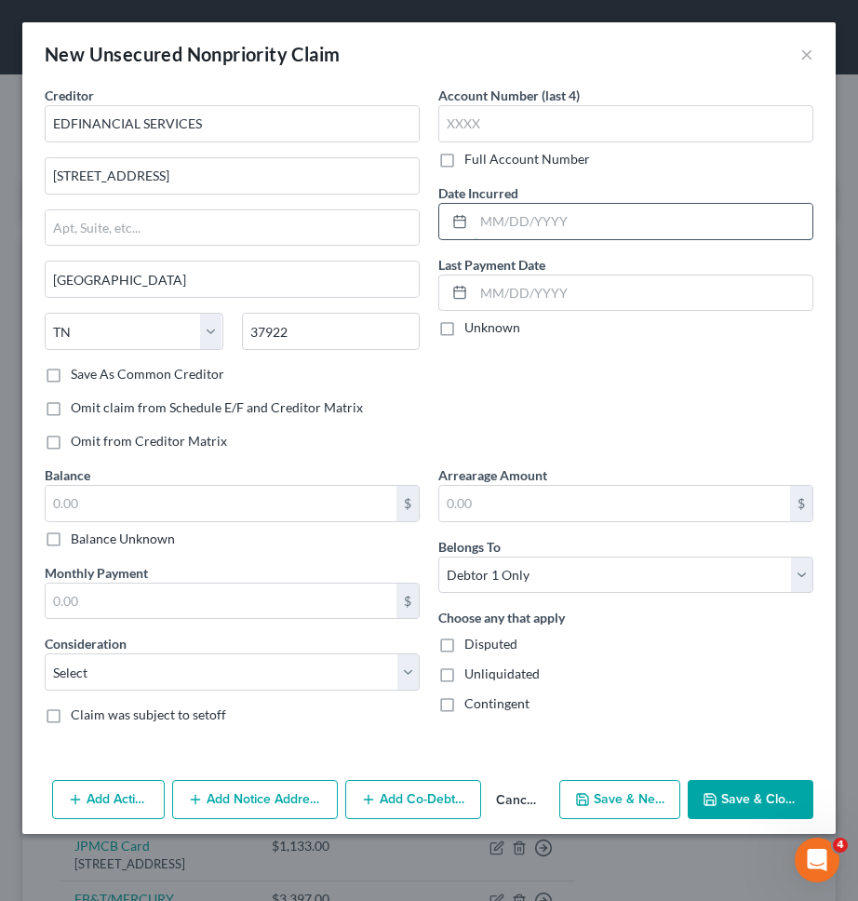
click at [532, 227] on input "text" at bounding box center [643, 221] width 339 height 35
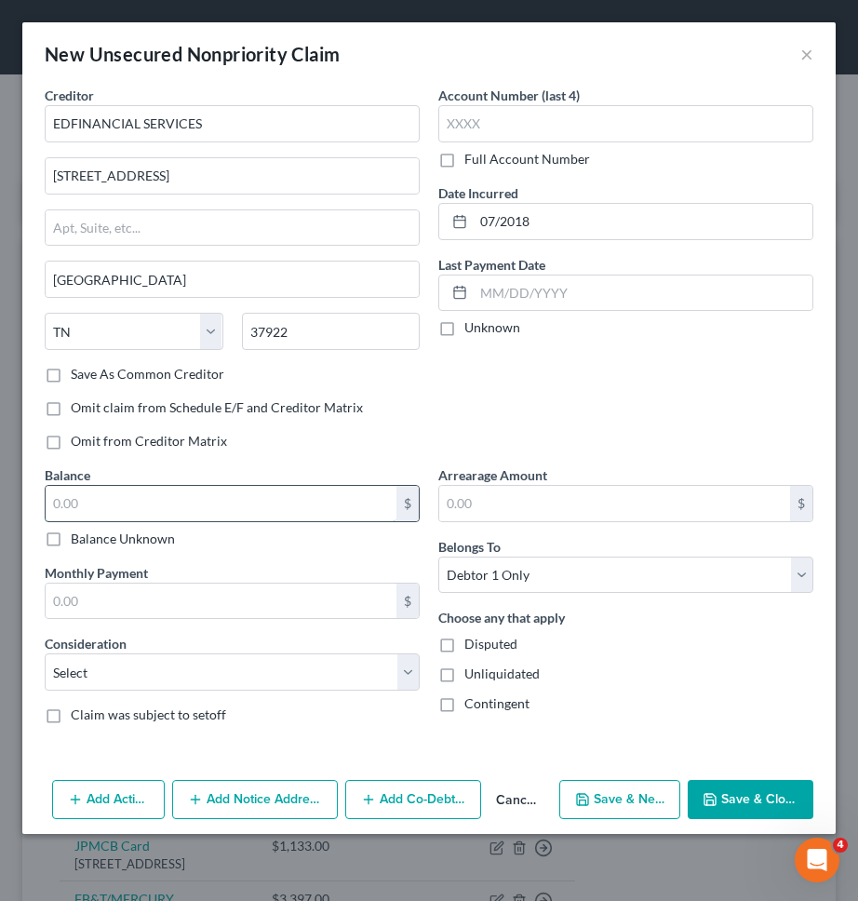
click at [281, 489] on input "text" at bounding box center [221, 503] width 351 height 35
click at [241, 669] on select "Select Cable / Satellite Services Collection Agency Credit Card Debt Debt Couns…" at bounding box center [232, 671] width 375 height 37
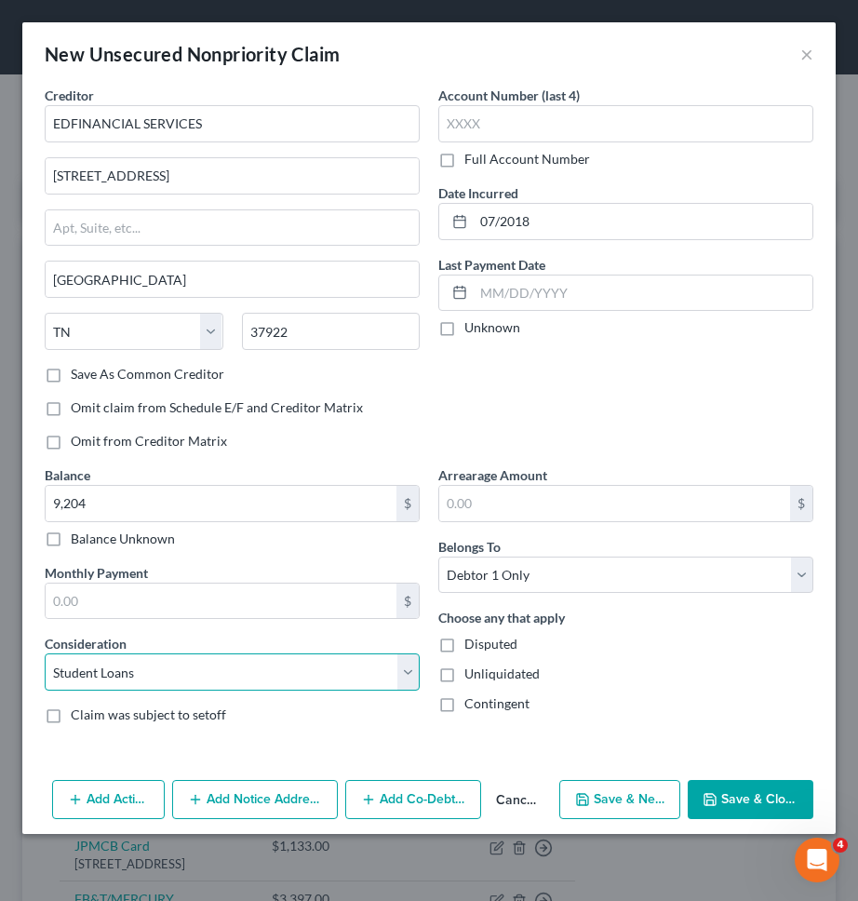
click at [45, 653] on select "Select Cable / Satellite Services Collection Agency Credit Card Debt Debt Couns…" at bounding box center [232, 671] width 375 height 37
click at [659, 801] on button "Save & New" at bounding box center [619, 799] width 121 height 39
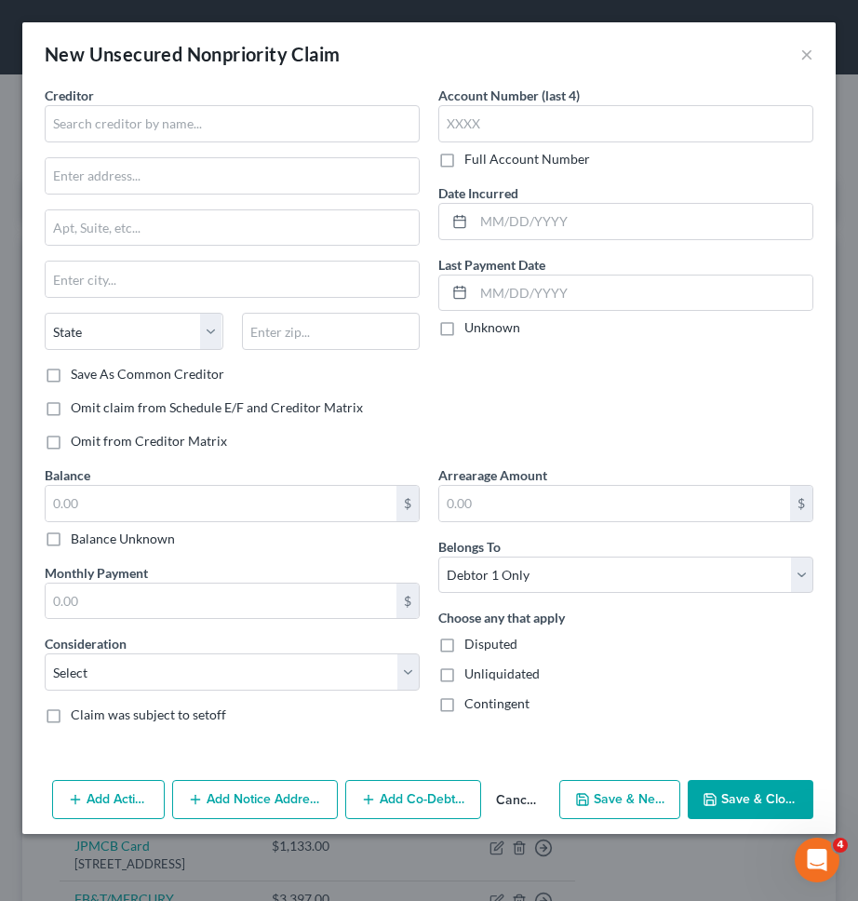
click at [519, 800] on button "Cancel" at bounding box center [516, 800] width 71 height 37
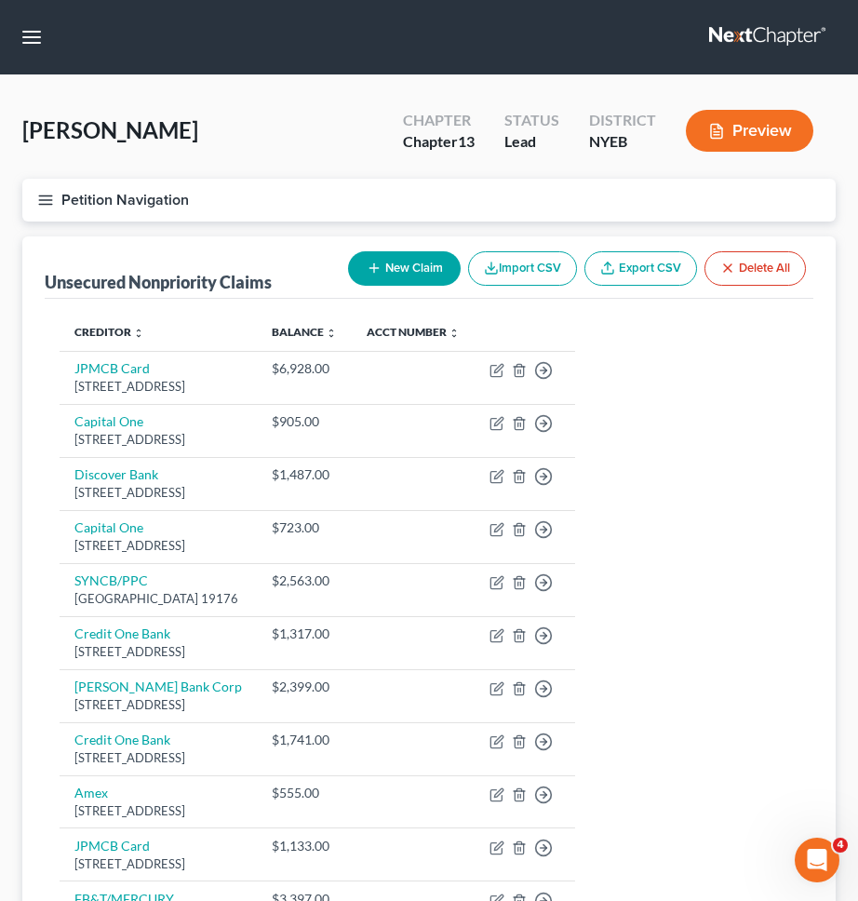
click at [384, 199] on button "Petition Navigation" at bounding box center [428, 200] width 813 height 43
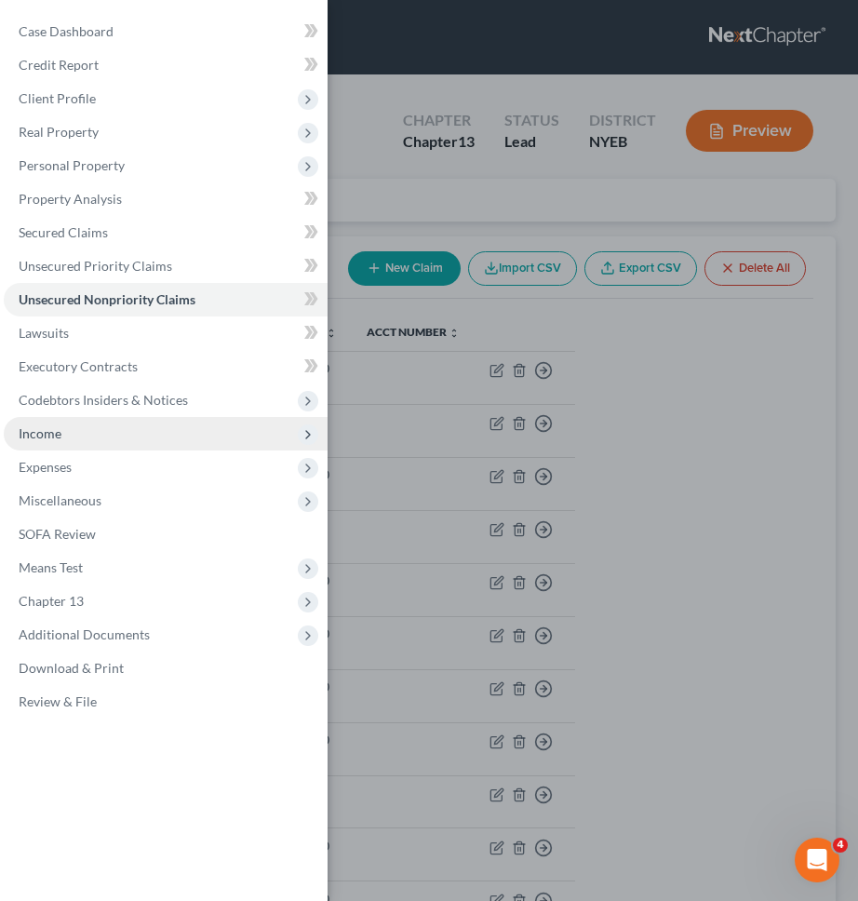
click at [159, 433] on span "Income" at bounding box center [166, 433] width 324 height 33
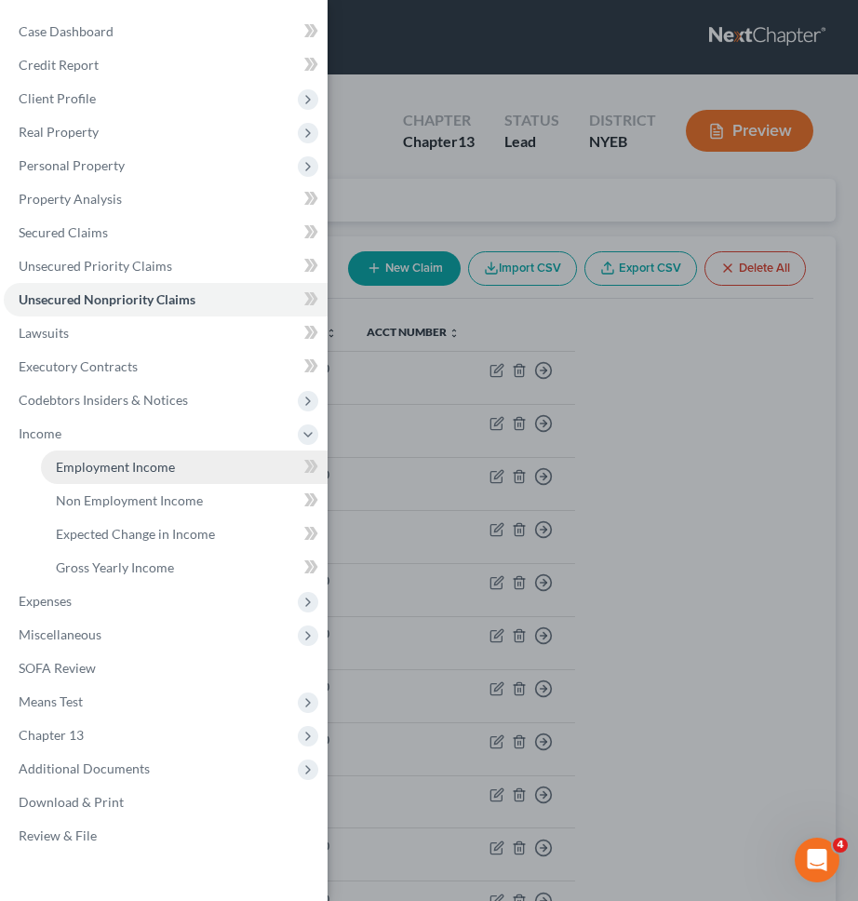
click at [158, 467] on span "Employment Income" at bounding box center [115, 467] width 119 height 16
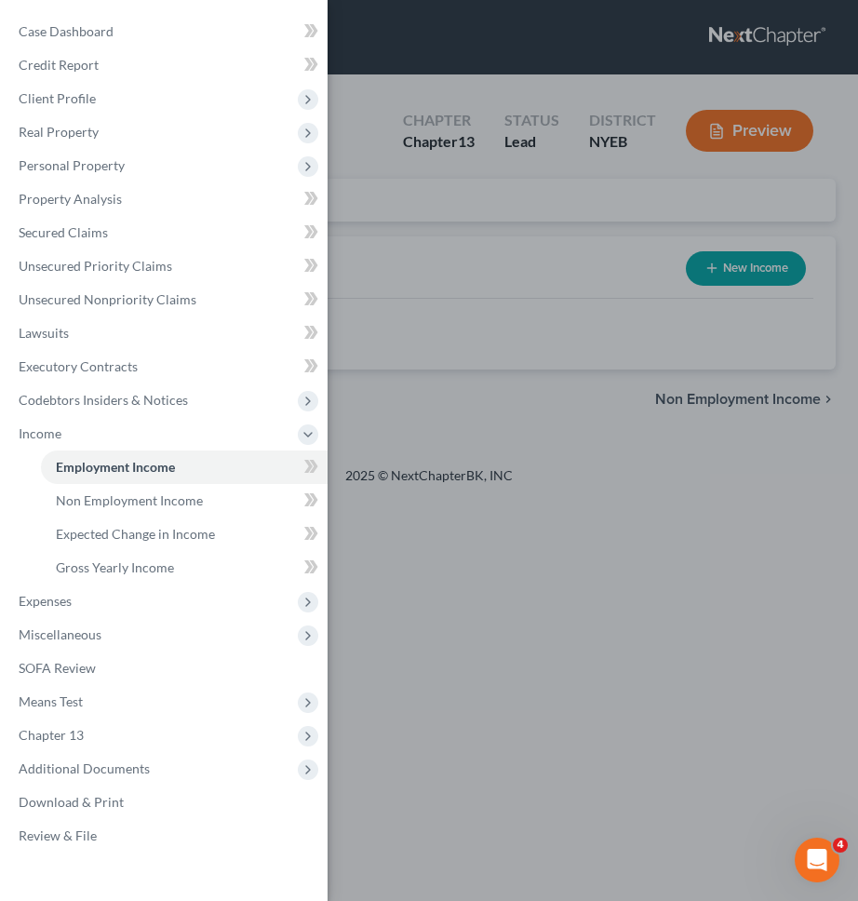
click at [522, 371] on div "Case Dashboard Payments Invoices Payments Payments Credit Report Client Profile" at bounding box center [429, 450] width 858 height 901
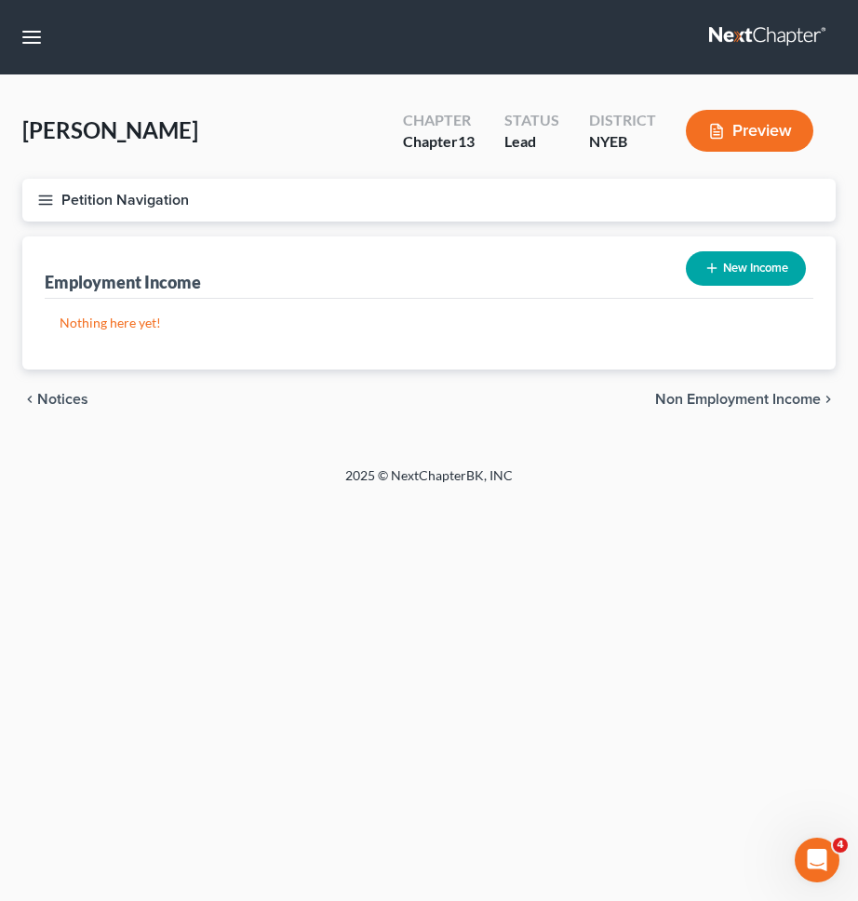
click at [750, 257] on button "New Income" at bounding box center [746, 268] width 120 height 34
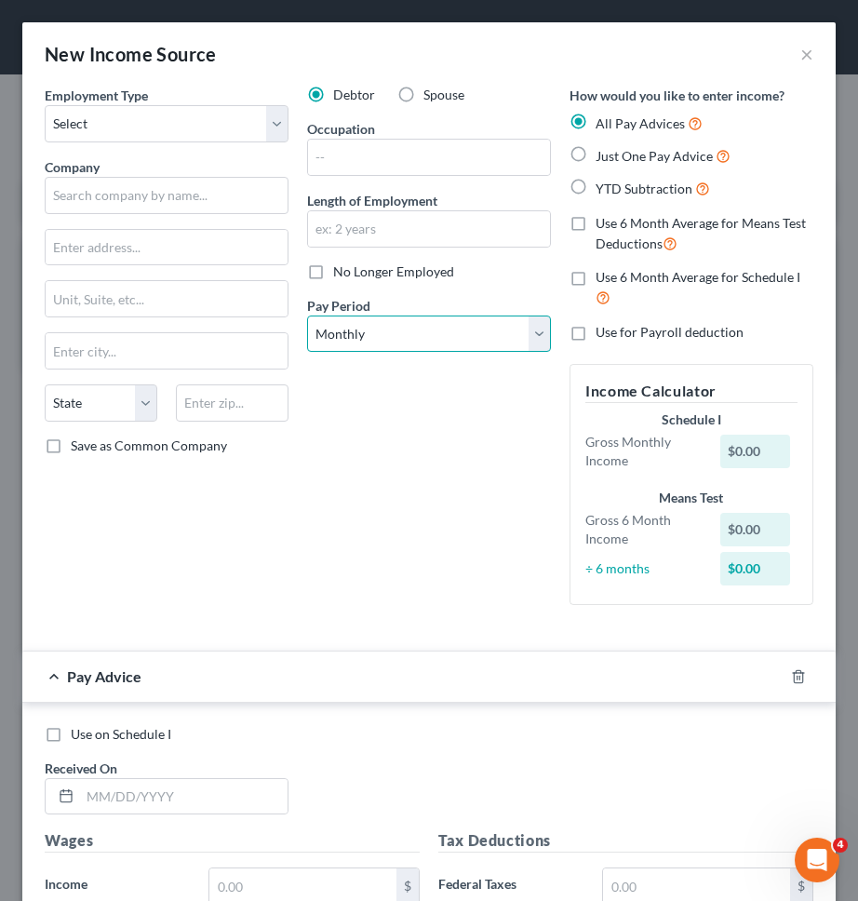
click at [475, 328] on select "Select Monthly Twice Monthly Every Other Week Weekly" at bounding box center [429, 333] width 244 height 37
click at [307, 315] on select "Select Monthly Twice Monthly Every Other Week Weekly" at bounding box center [429, 333] width 244 height 37
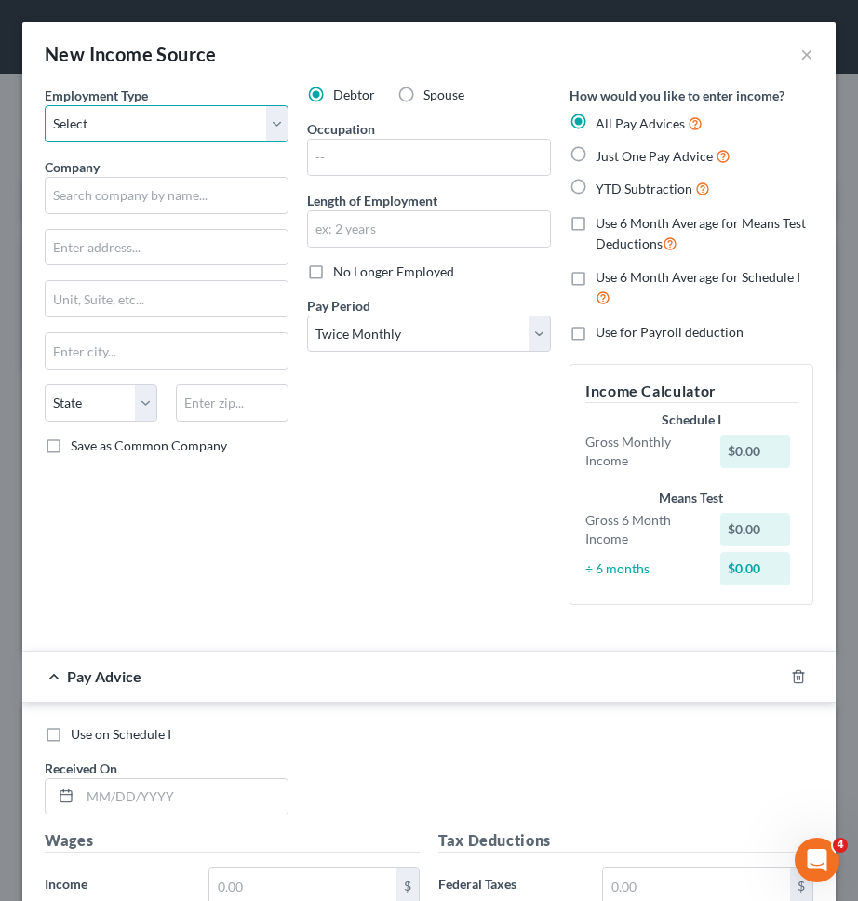
click at [248, 111] on select "Select Full or Part Time Employment Self Employment" at bounding box center [167, 123] width 244 height 37
click at [45, 105] on select "Select Full or Part Time Employment Self Employment" at bounding box center [167, 123] width 244 height 37
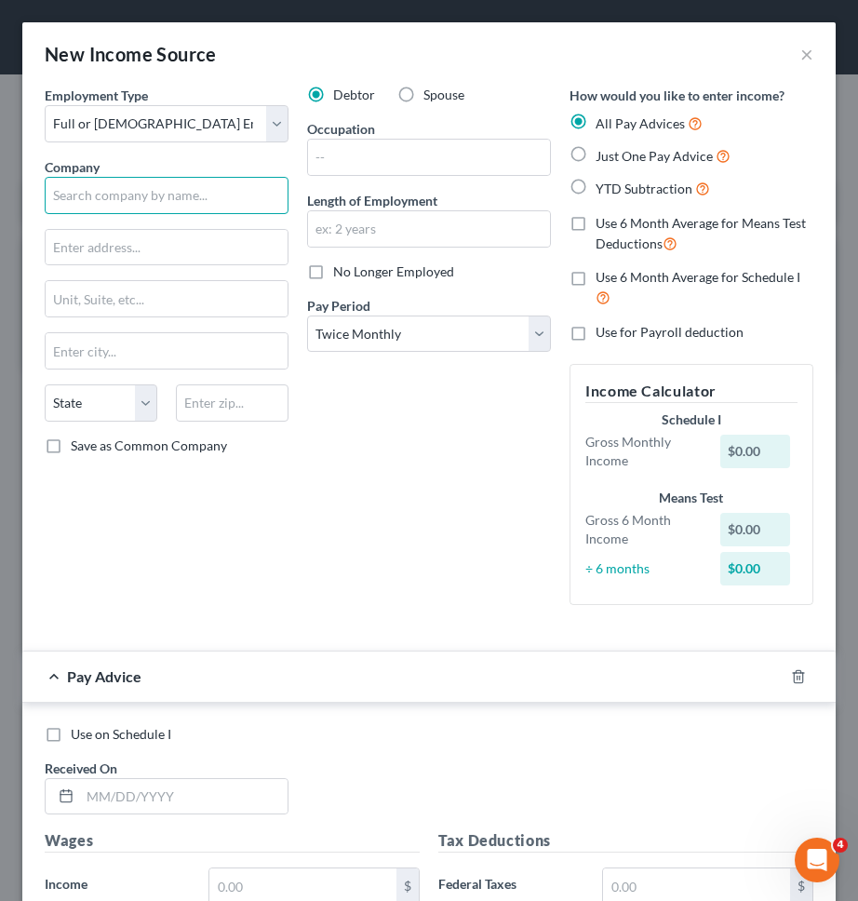
click at [230, 185] on input "text" at bounding box center [167, 195] width 244 height 37
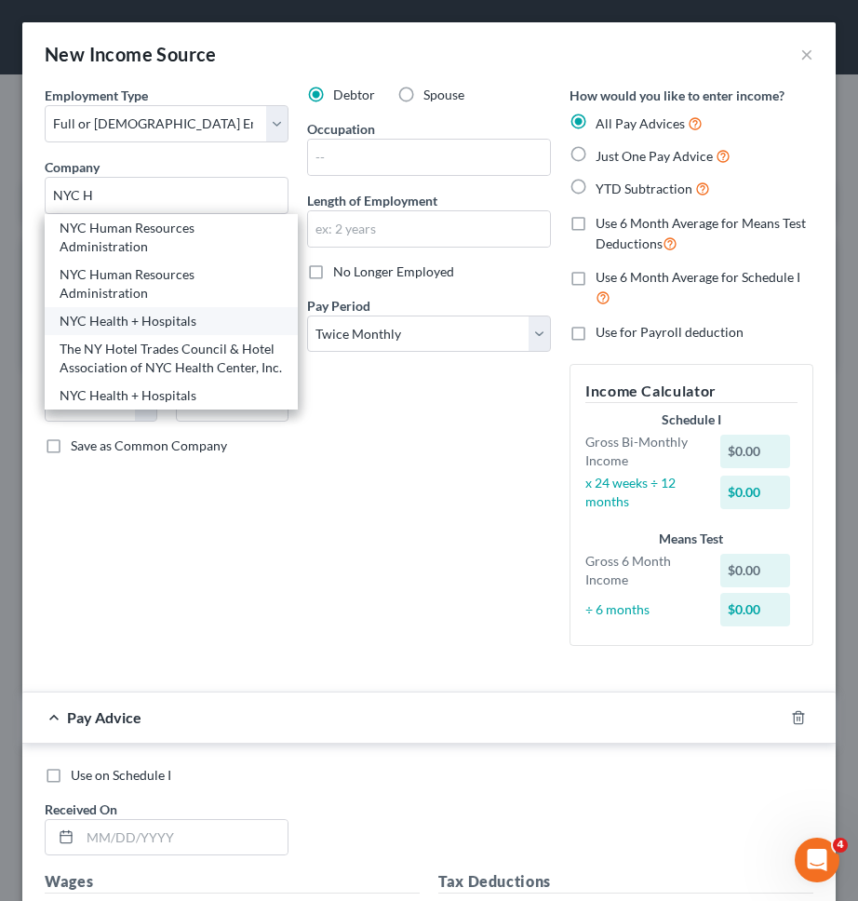
click at [211, 312] on div "NYC Health + Hospitals" at bounding box center [171, 321] width 223 height 19
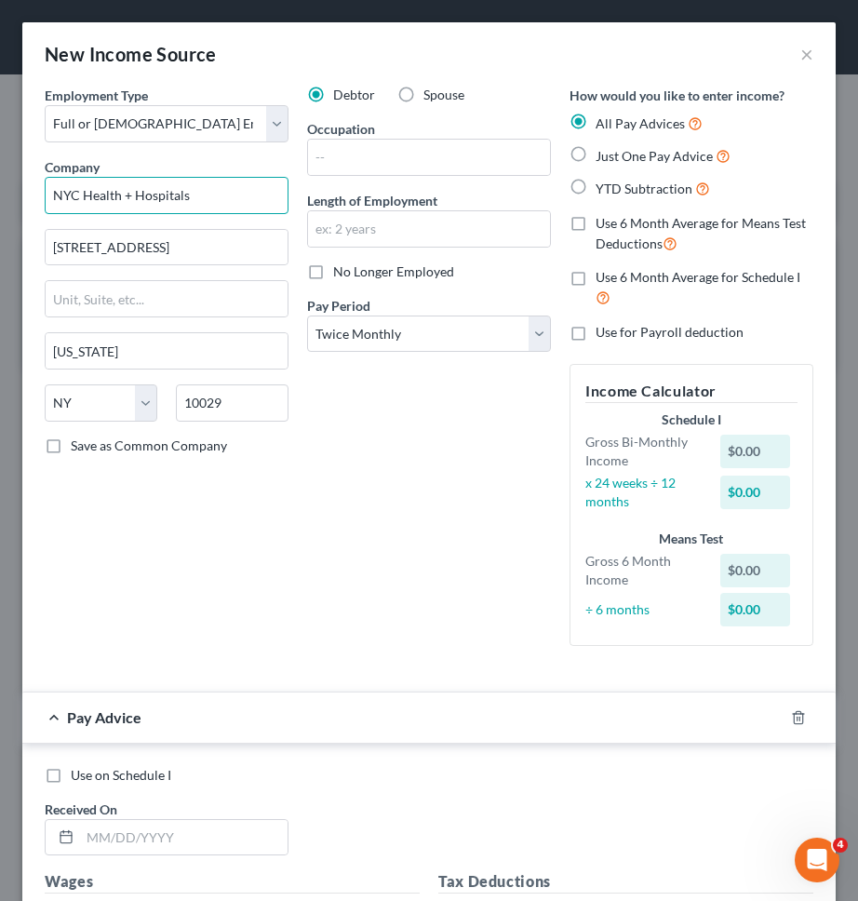
click at [234, 194] on input "NYC Health + Hospitals" at bounding box center [167, 195] width 244 height 37
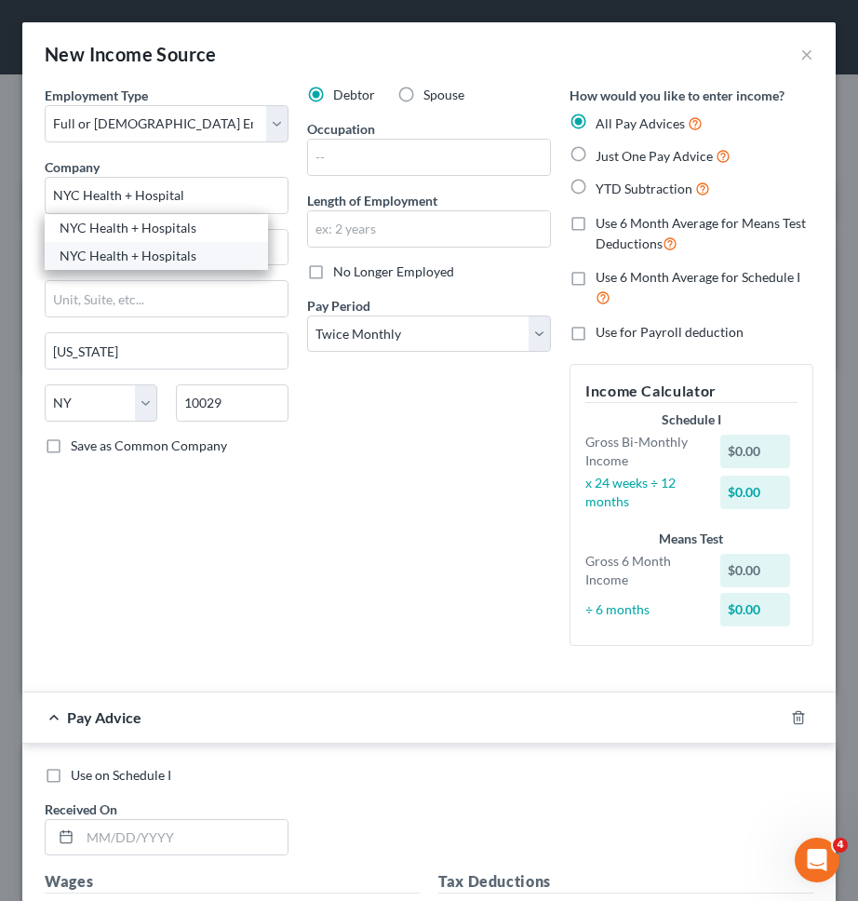
click at [217, 252] on div "NYC Health + Hospitals" at bounding box center [157, 256] width 194 height 19
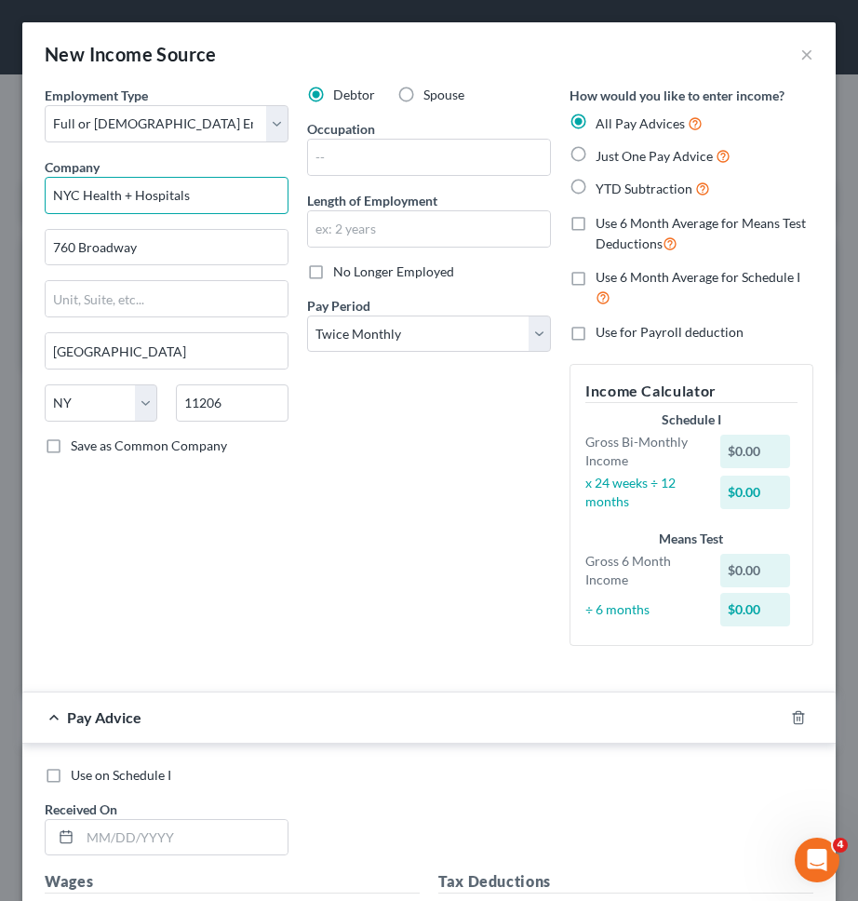
click at [228, 205] on input "NYC Health + Hospitals" at bounding box center [167, 195] width 244 height 37
click at [193, 248] on input "760 Broadway" at bounding box center [167, 247] width 242 height 35
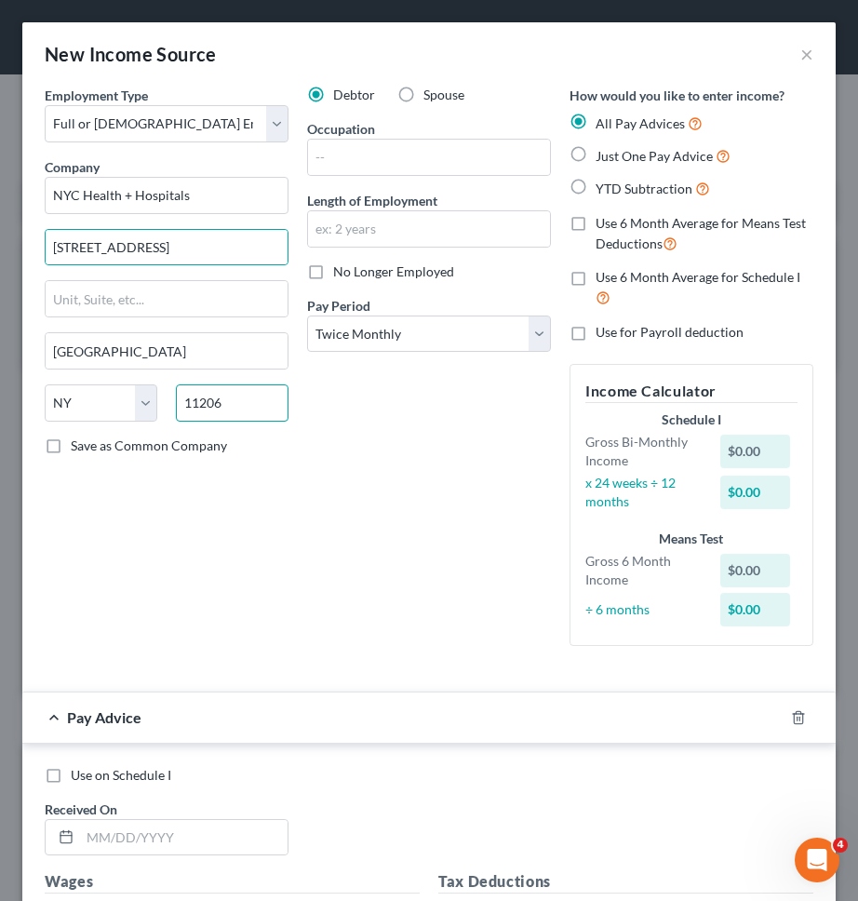
click at [259, 397] on input "11206" at bounding box center [232, 402] width 113 height 37
click at [371, 496] on div "Debtor Spouse Occupation Length of Employment No Longer Employed Pay Period * S…" at bounding box center [429, 373] width 262 height 575
click at [194, 445] on span "Save as Common Company" at bounding box center [149, 445] width 156 height 16
click at [90, 445] on input "Save as Common Company" at bounding box center [84, 442] width 12 height 12
click at [317, 479] on div "Debtor Spouse Occupation Length of Employment No Longer Employed Pay Period * S…" at bounding box center [429, 373] width 262 height 575
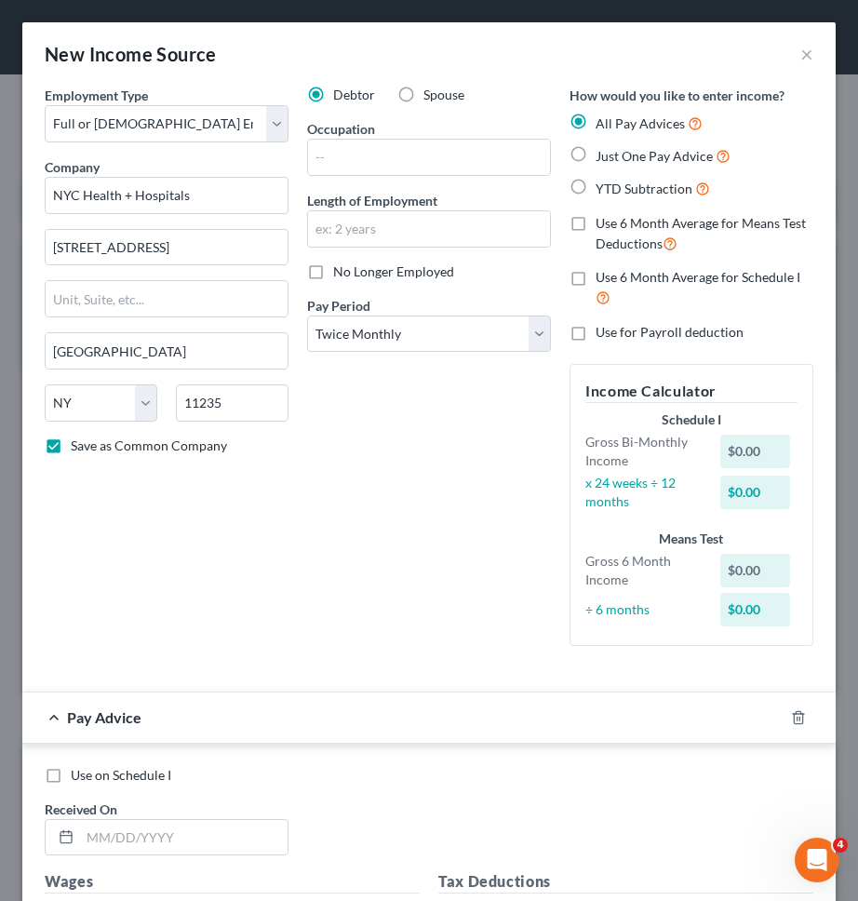
click at [622, 156] on span "Just One Pay Advice" at bounding box center [654, 156] width 117 height 16
click at [615, 156] on input "Just One Pay Advice" at bounding box center [609, 151] width 12 height 12
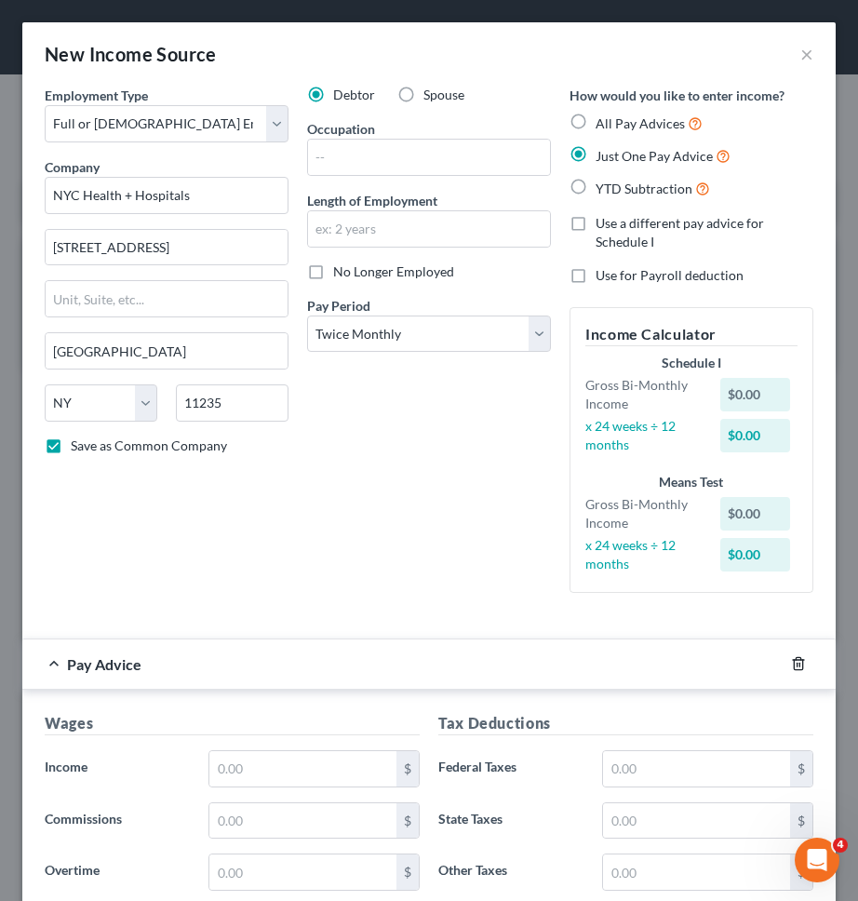
click at [794, 669] on icon "button" at bounding box center [798, 664] width 8 height 12
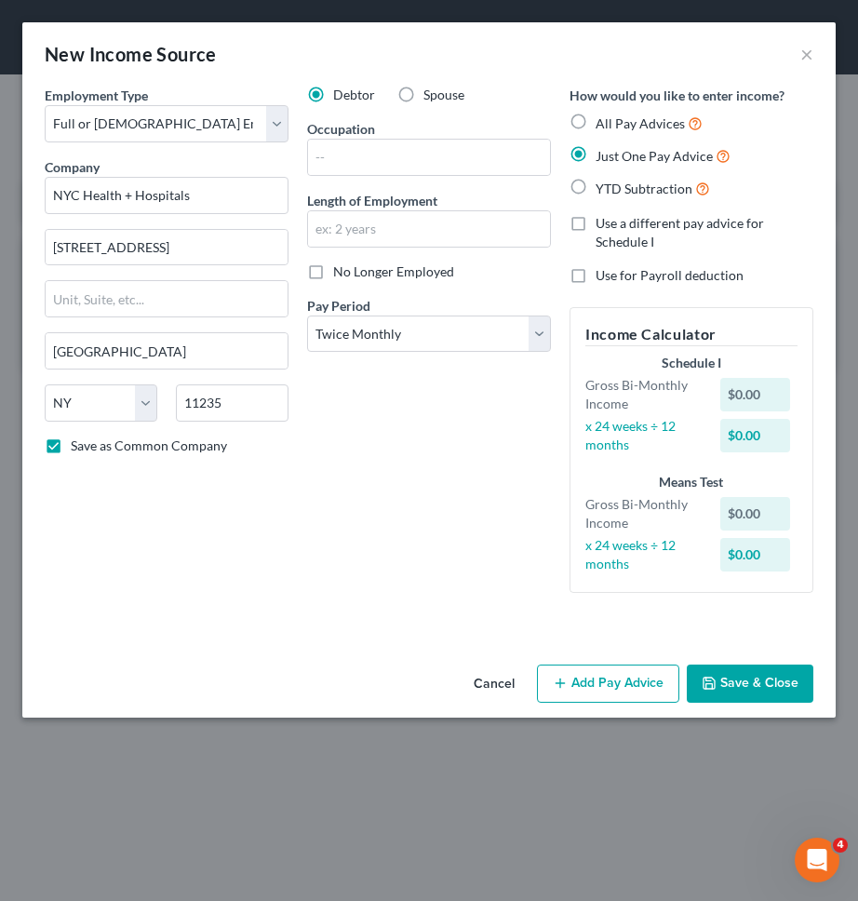
click at [797, 664] on button "Save & Close" at bounding box center [750, 683] width 127 height 39
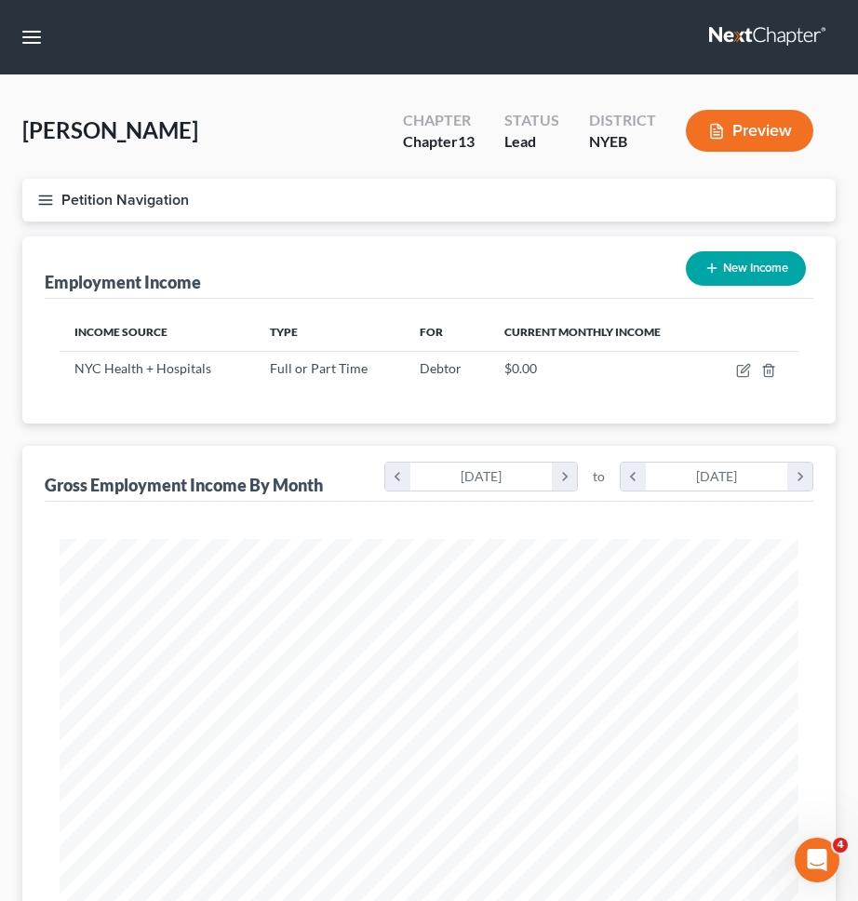
scroll to position [369, 776]
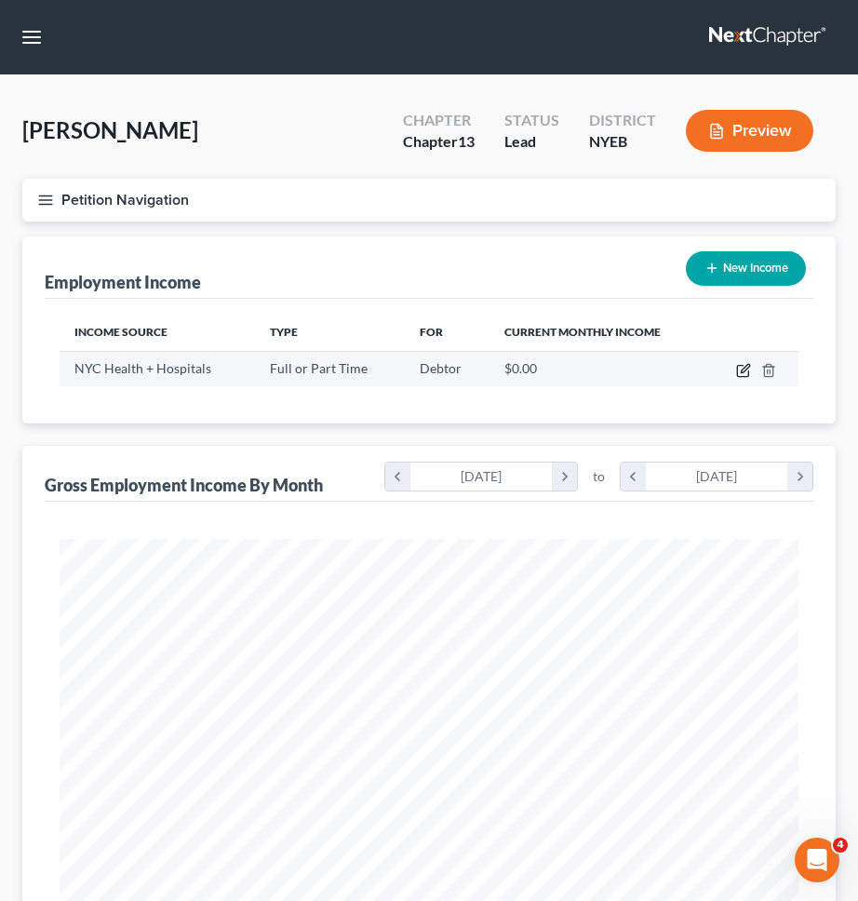
click at [736, 367] on icon "button" at bounding box center [743, 370] width 15 height 15
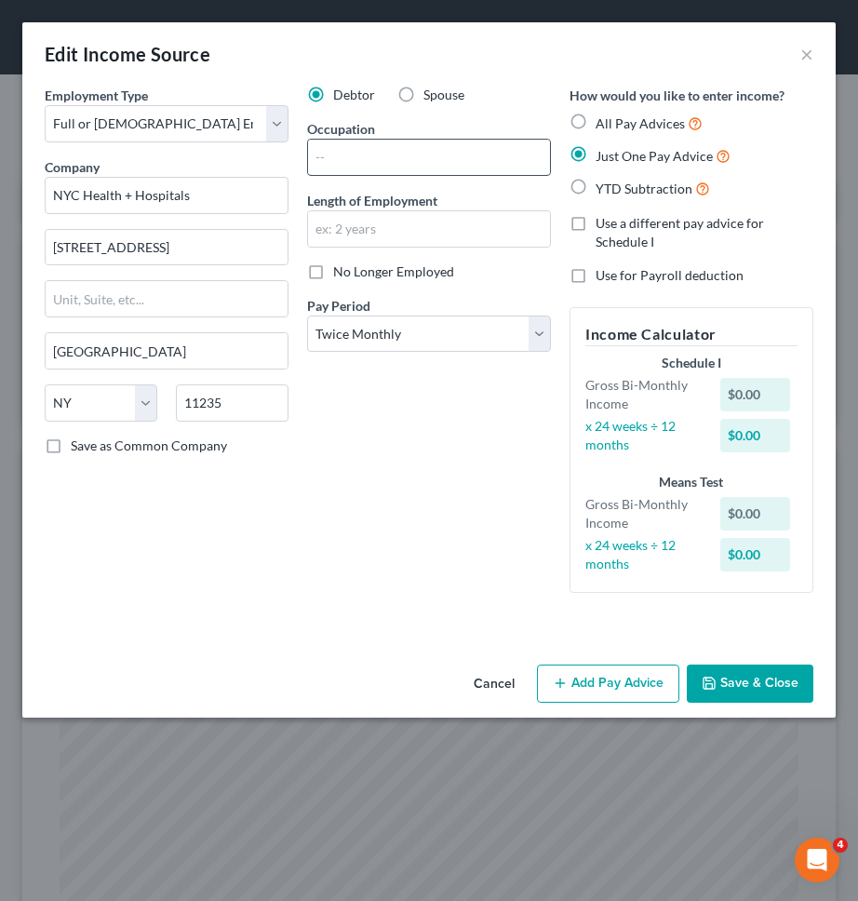
click at [330, 170] on input "text" at bounding box center [429, 157] width 242 height 35
click at [334, 453] on div "Debtor Spouse Occupation Director of Patient Accounts Length of Employment No L…" at bounding box center [429, 347] width 262 height 522
click at [621, 682] on button "Add Pay Advice" at bounding box center [608, 683] width 142 height 39
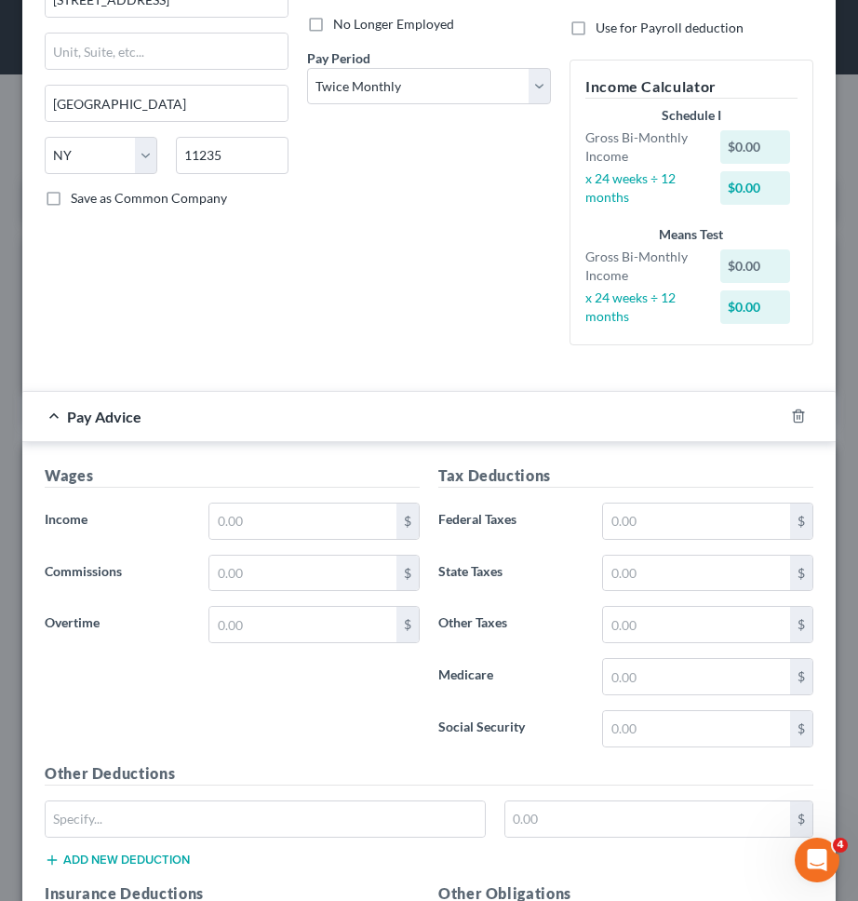
scroll to position [265, 0]
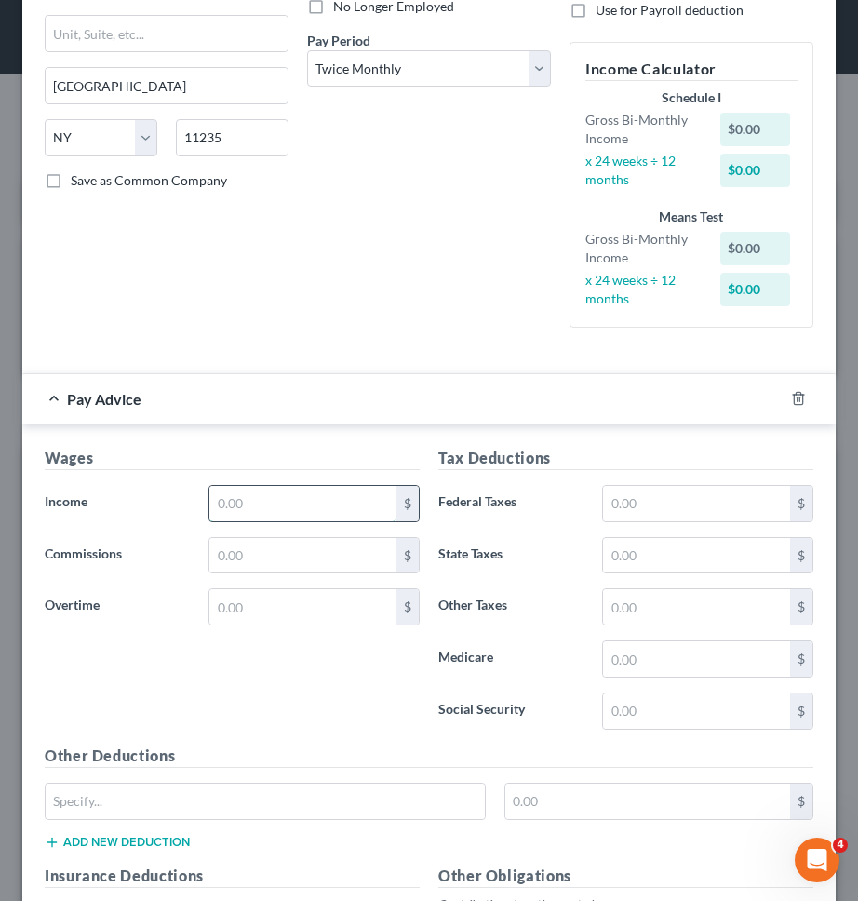
click at [322, 515] on input "text" at bounding box center [302, 503] width 187 height 35
click at [323, 501] on input "4,602" at bounding box center [302, 503] width 187 height 35
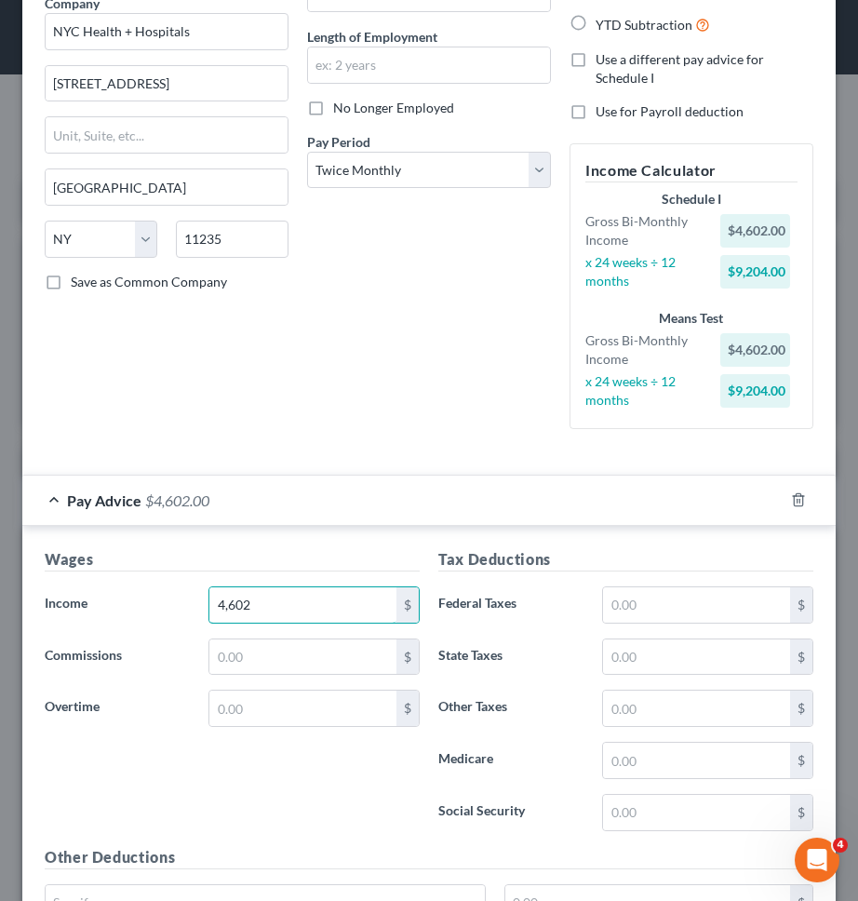
scroll to position [124, 0]
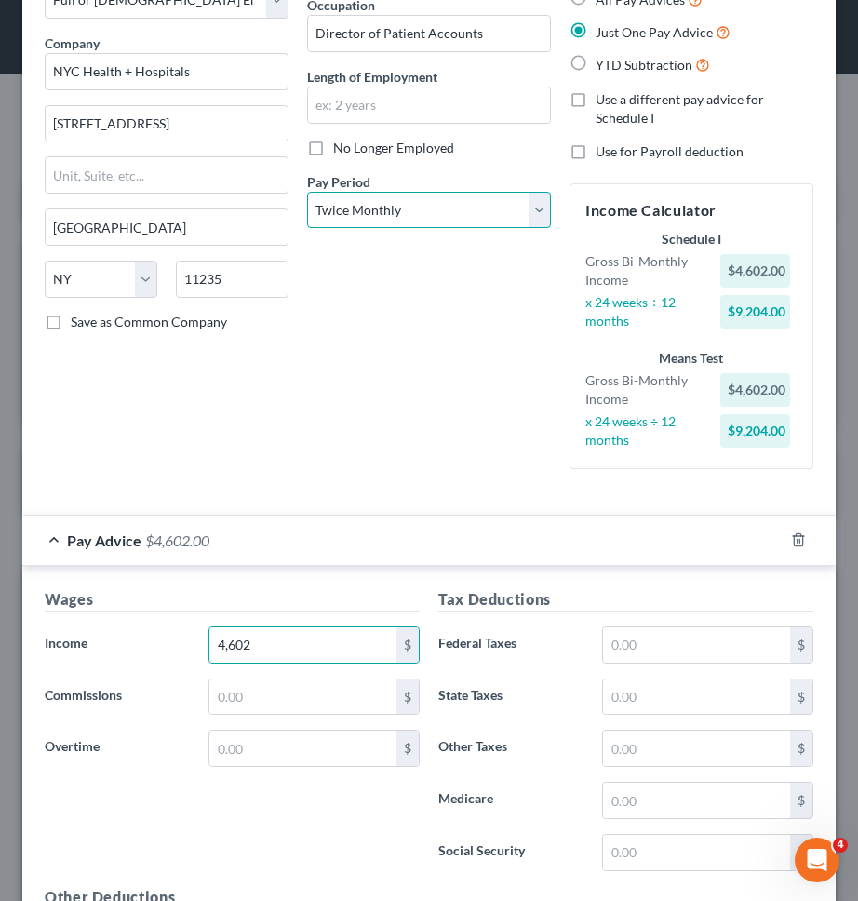
click at [422, 216] on select "Select Monthly Twice Monthly Every Other Week Weekly" at bounding box center [429, 210] width 244 height 37
click at [307, 192] on select "Select Monthly Twice Monthly Every Other Week Weekly" at bounding box center [429, 210] width 244 height 37
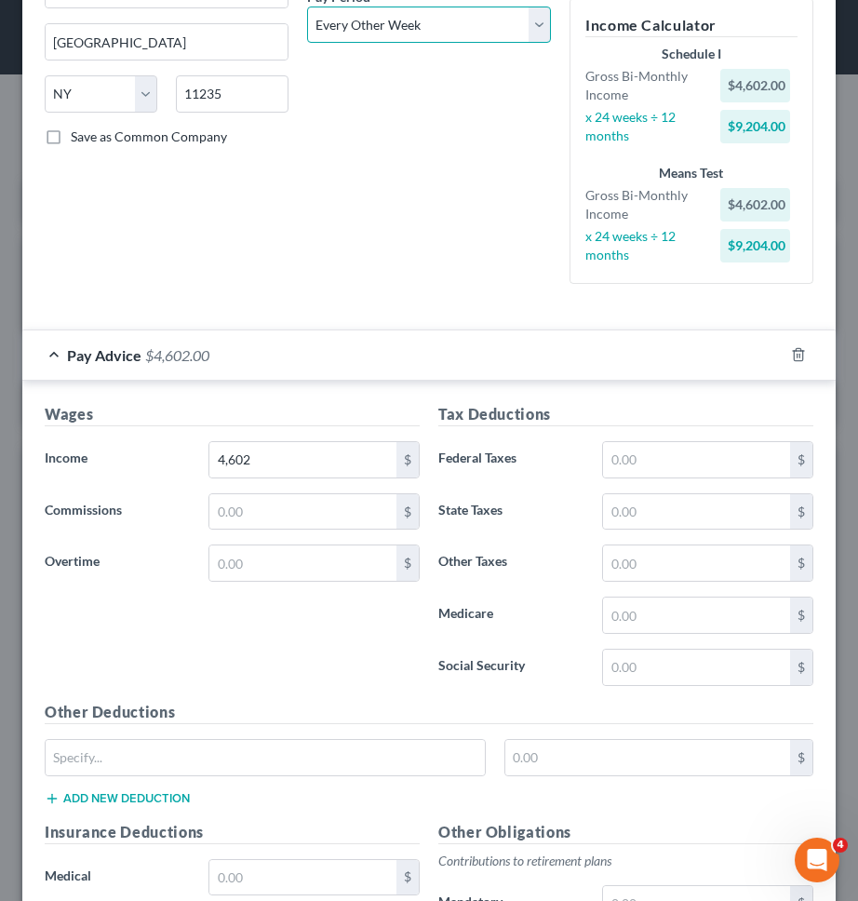
scroll to position [399, 0]
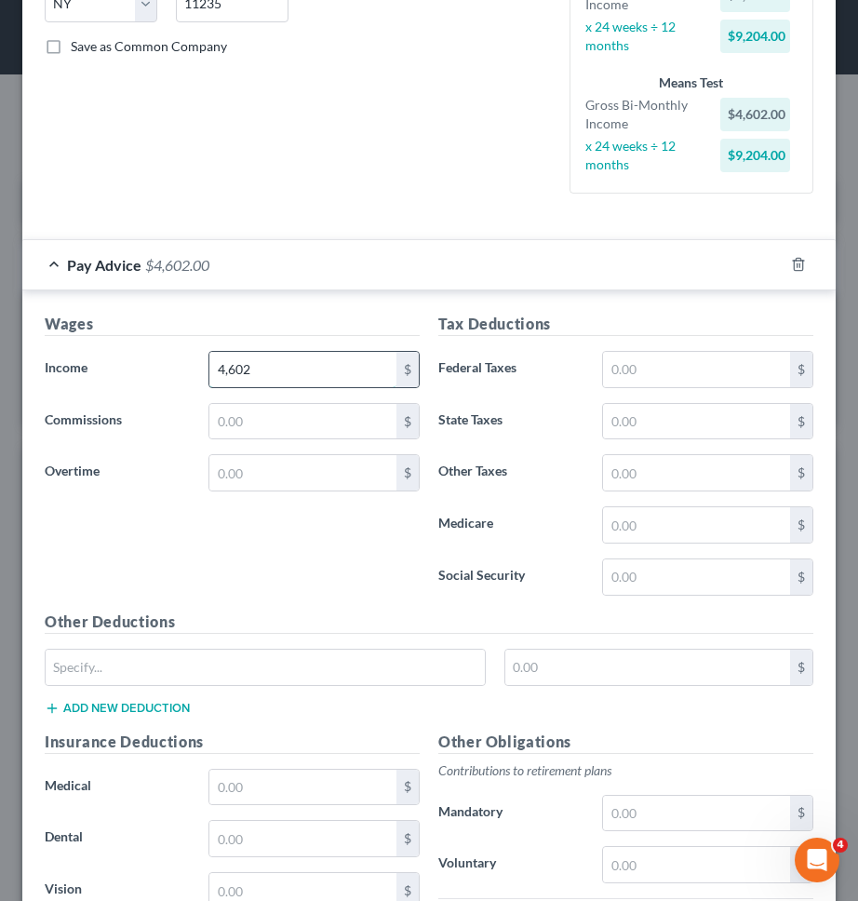
click at [331, 379] on input "4,602" at bounding box center [302, 369] width 187 height 35
click at [331, 370] on input "4,602" at bounding box center [302, 369] width 187 height 35
click at [731, 363] on input "text" at bounding box center [696, 369] width 187 height 35
click at [736, 528] on input "text" at bounding box center [696, 524] width 187 height 35
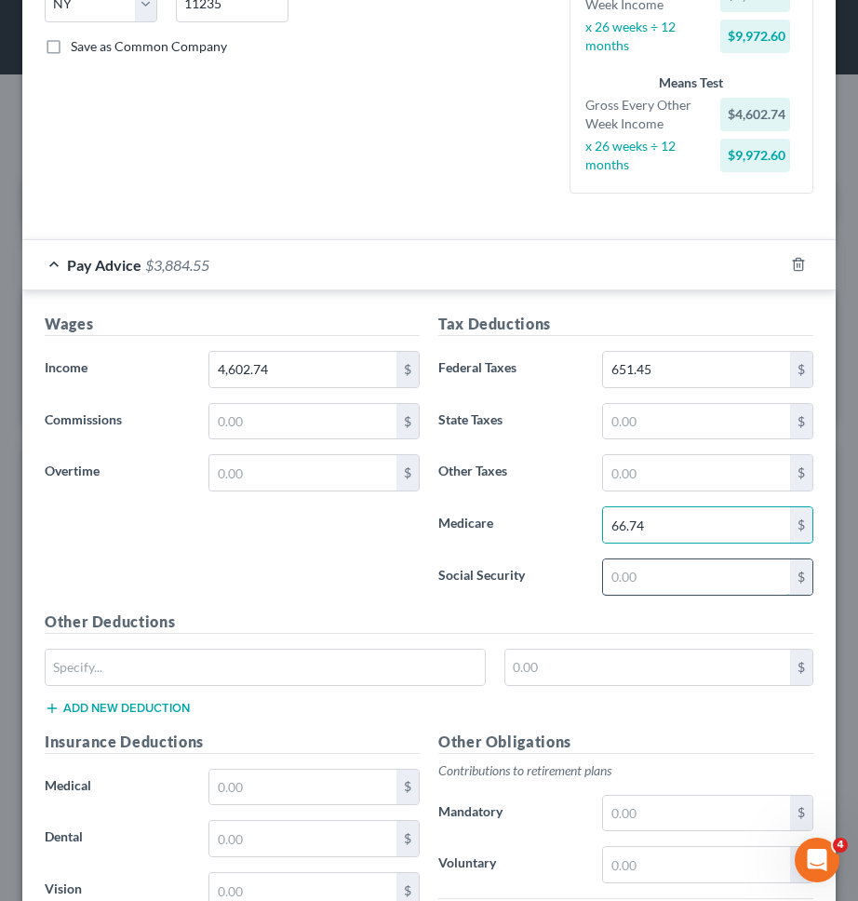
click at [739, 585] on input "text" at bounding box center [696, 576] width 187 height 35
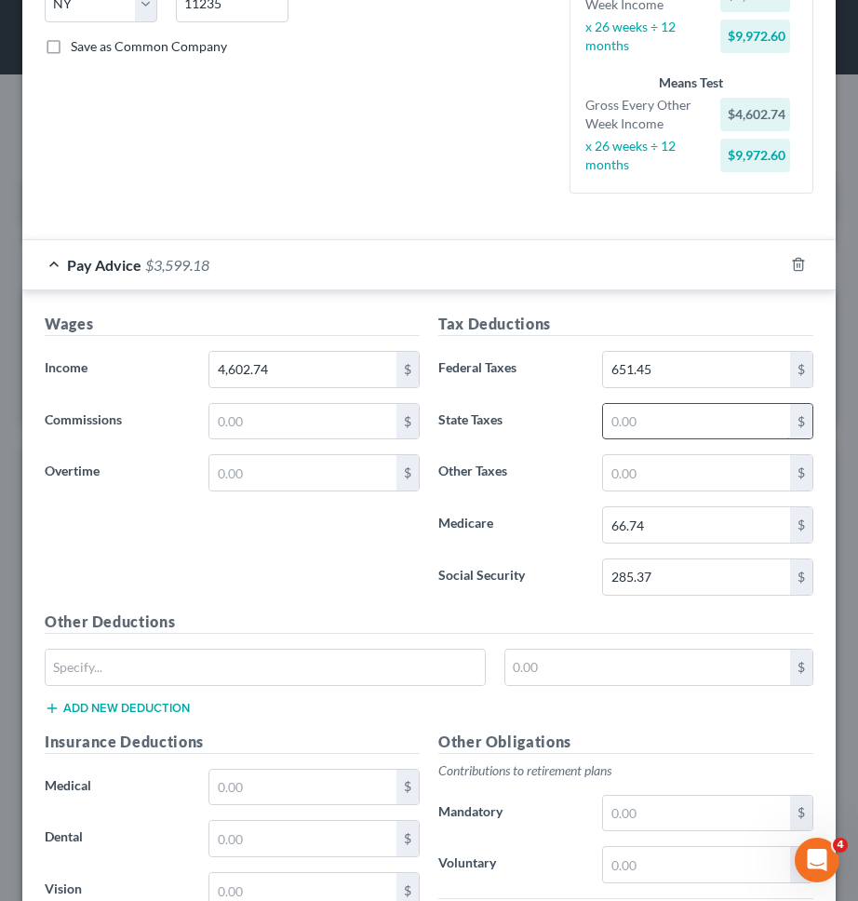
click at [727, 415] on input "text" at bounding box center [696, 421] width 187 height 35
click at [714, 462] on input "text" at bounding box center [696, 472] width 187 height 35
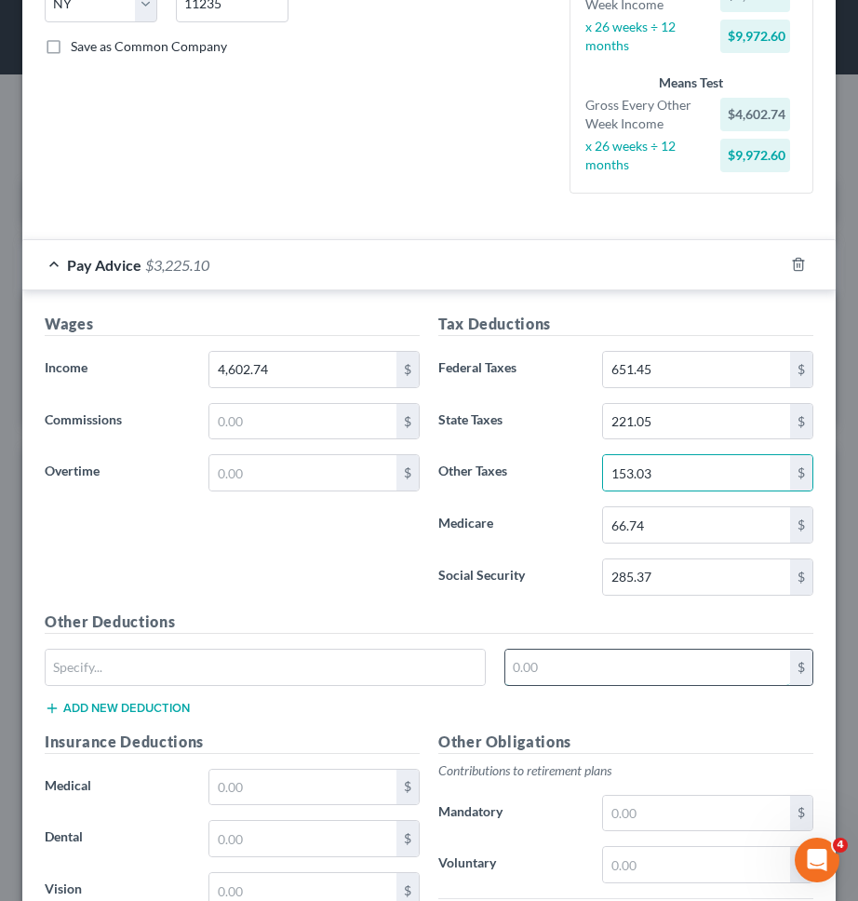
click at [691, 659] on input "text" at bounding box center [648, 667] width 286 height 35
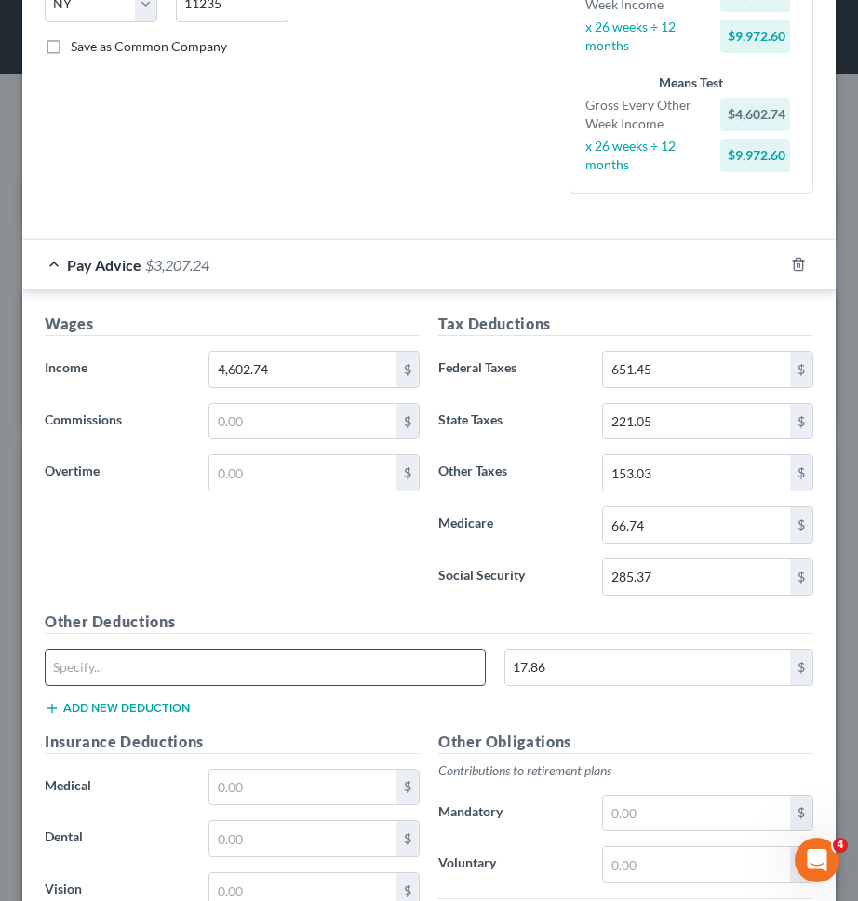
click at [423, 657] on input "text" at bounding box center [265, 667] width 439 height 35
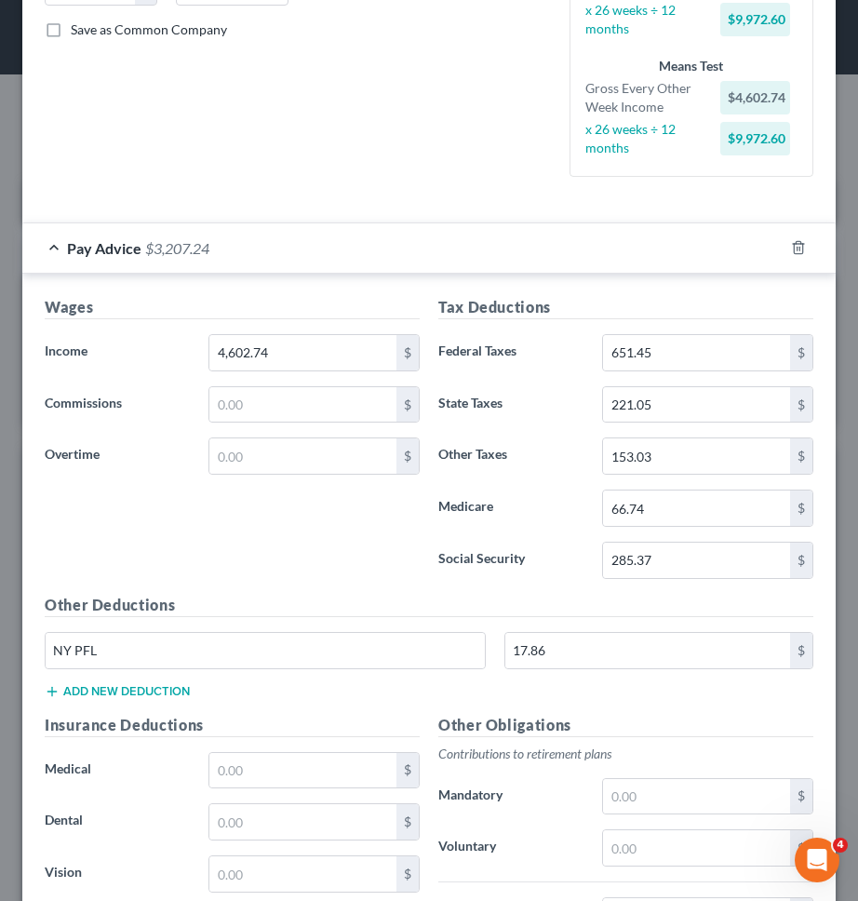
click at [356, 539] on div "Wages Income * 4,602.74 $ Commissions $ Overtime $" at bounding box center [232, 445] width 394 height 298
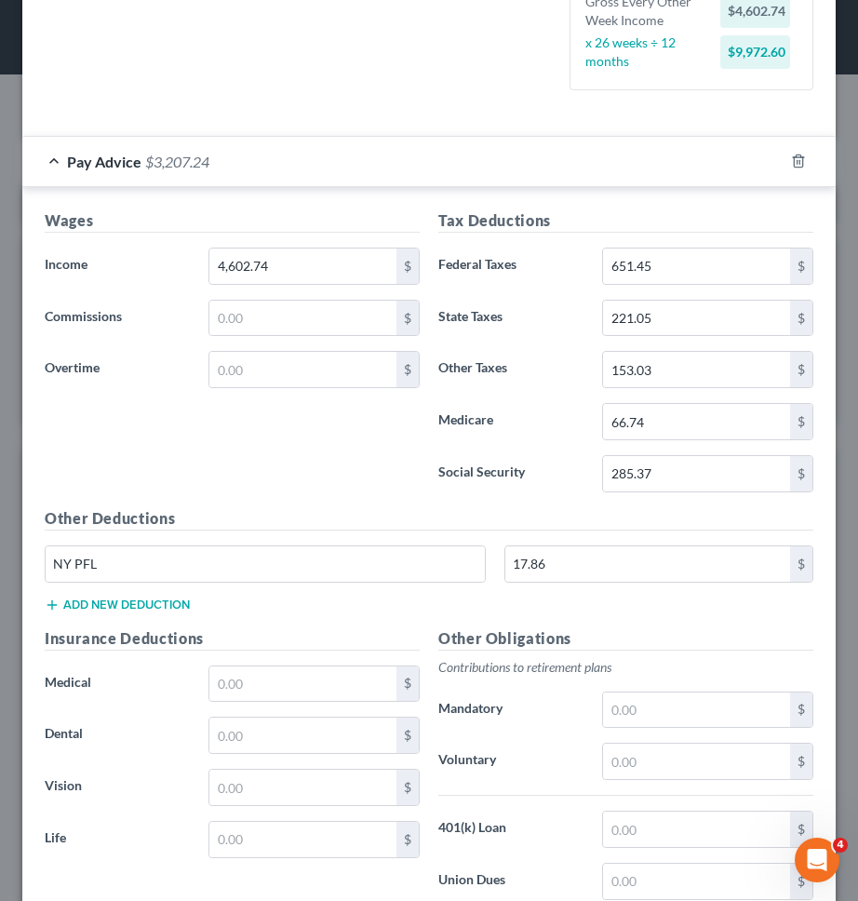
scroll to position [690, 0]
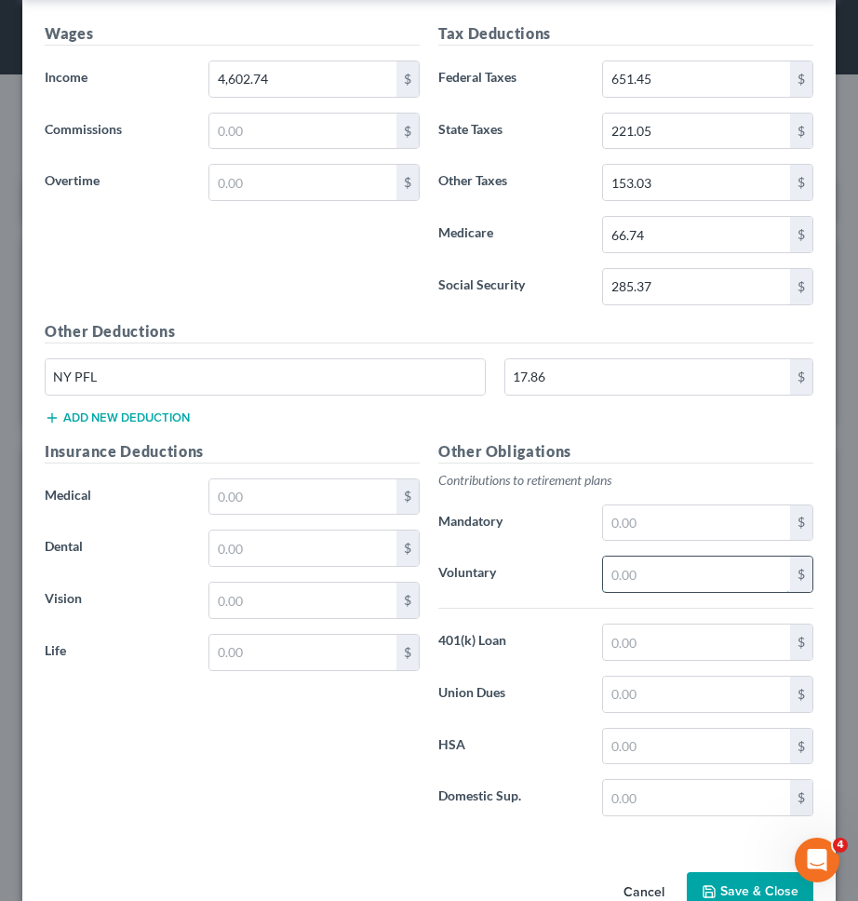
click at [684, 586] on input "text" at bounding box center [696, 573] width 187 height 35
paste input "377.97"
click at [709, 644] on input "text" at bounding box center [696, 641] width 187 height 35
click at [540, 660] on label "401(k) Loan" at bounding box center [511, 641] width 164 height 37
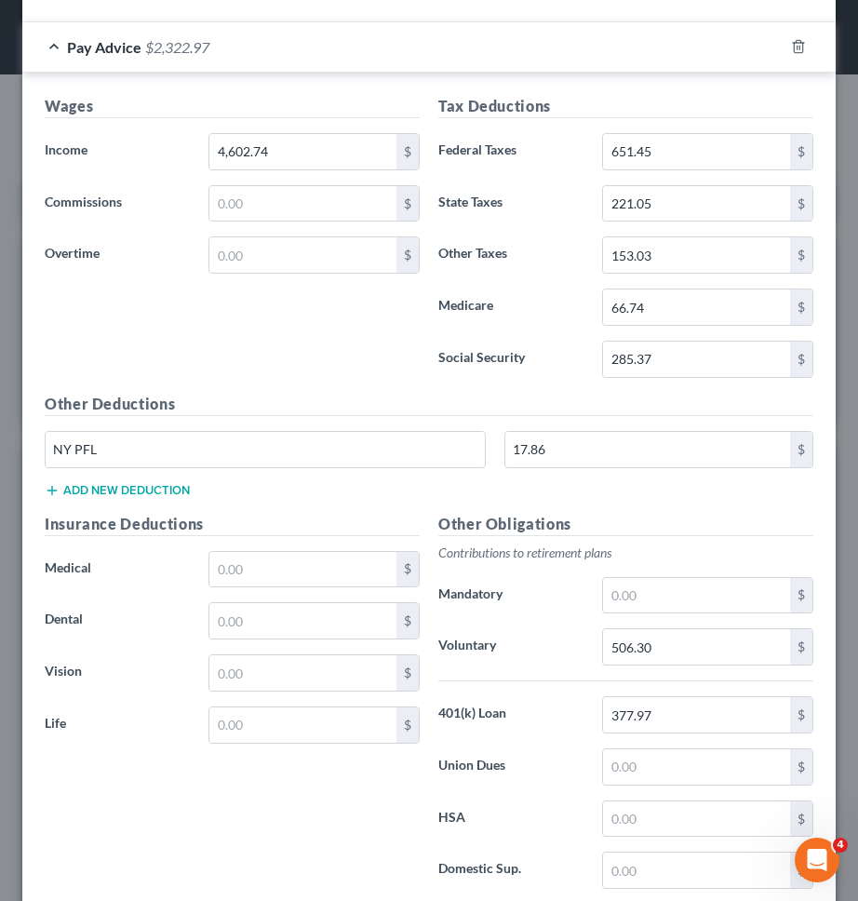
scroll to position [612, 0]
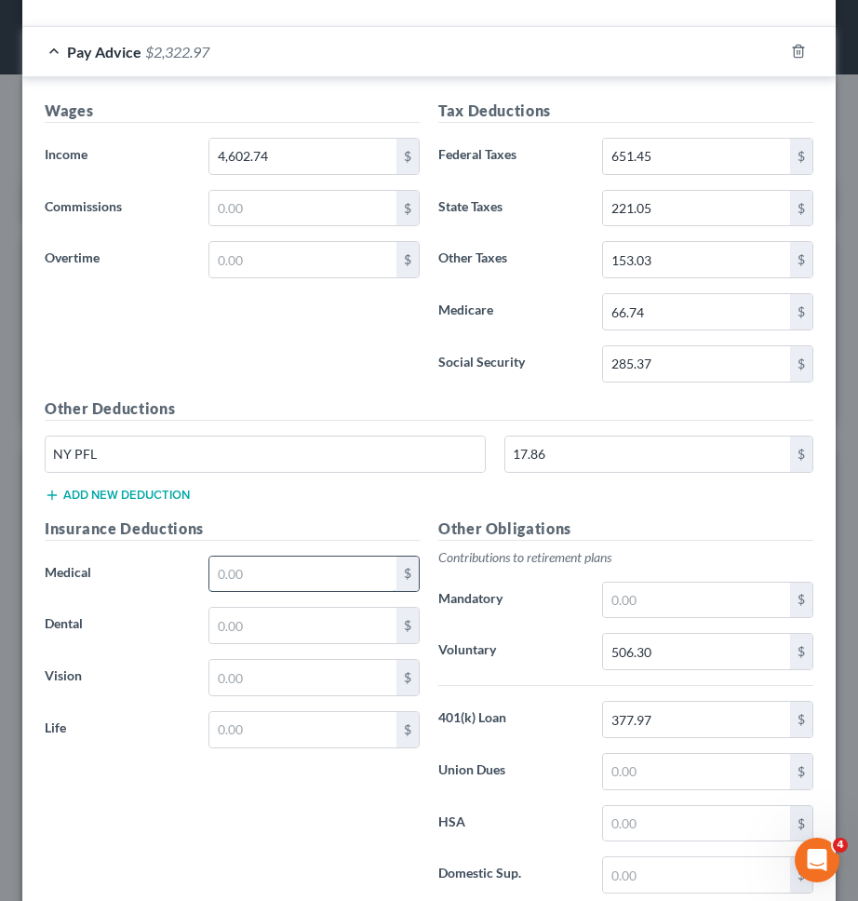
click at [226, 571] on input "text" at bounding box center [302, 573] width 187 height 35
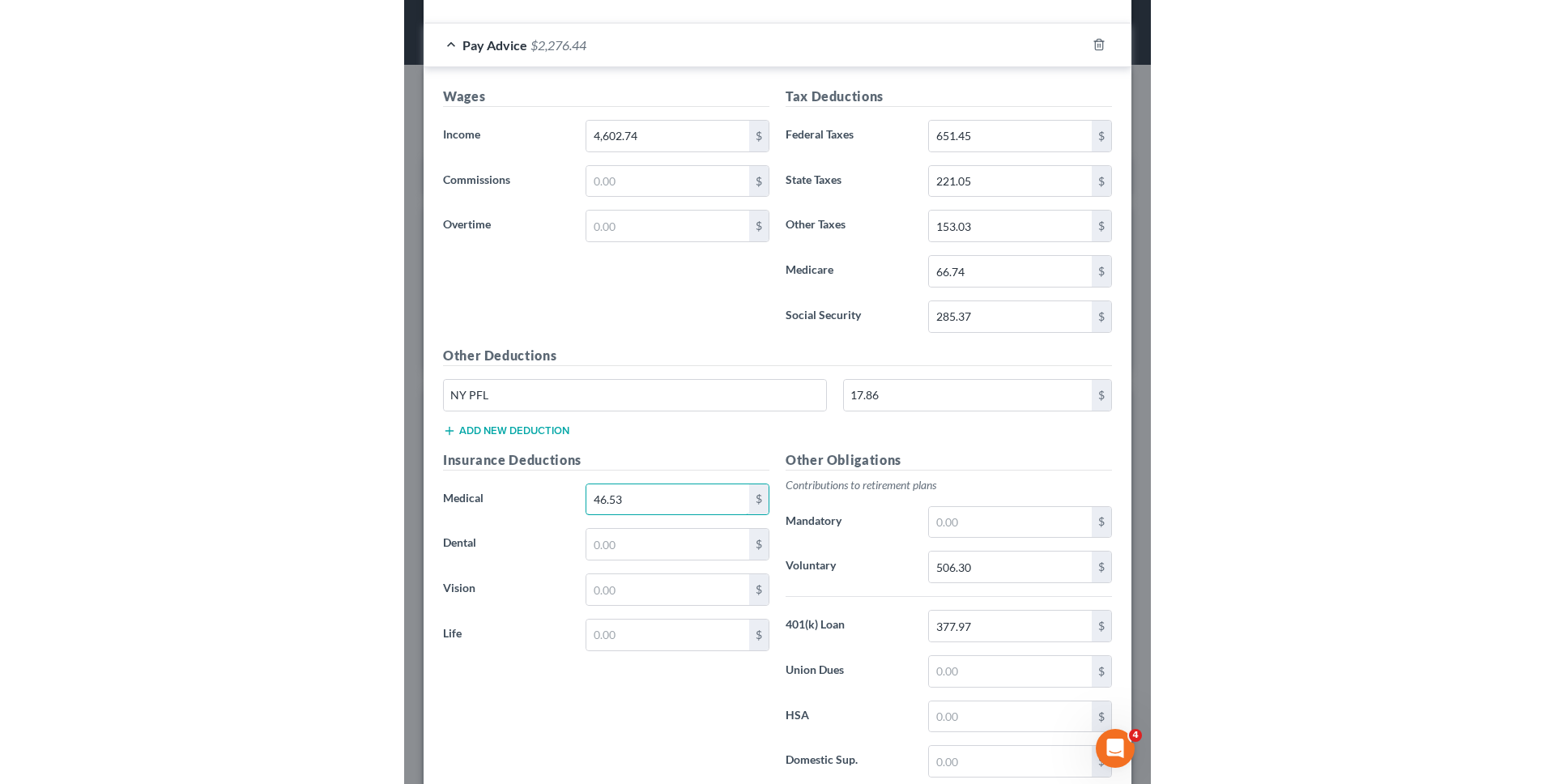
scroll to position [641, 0]
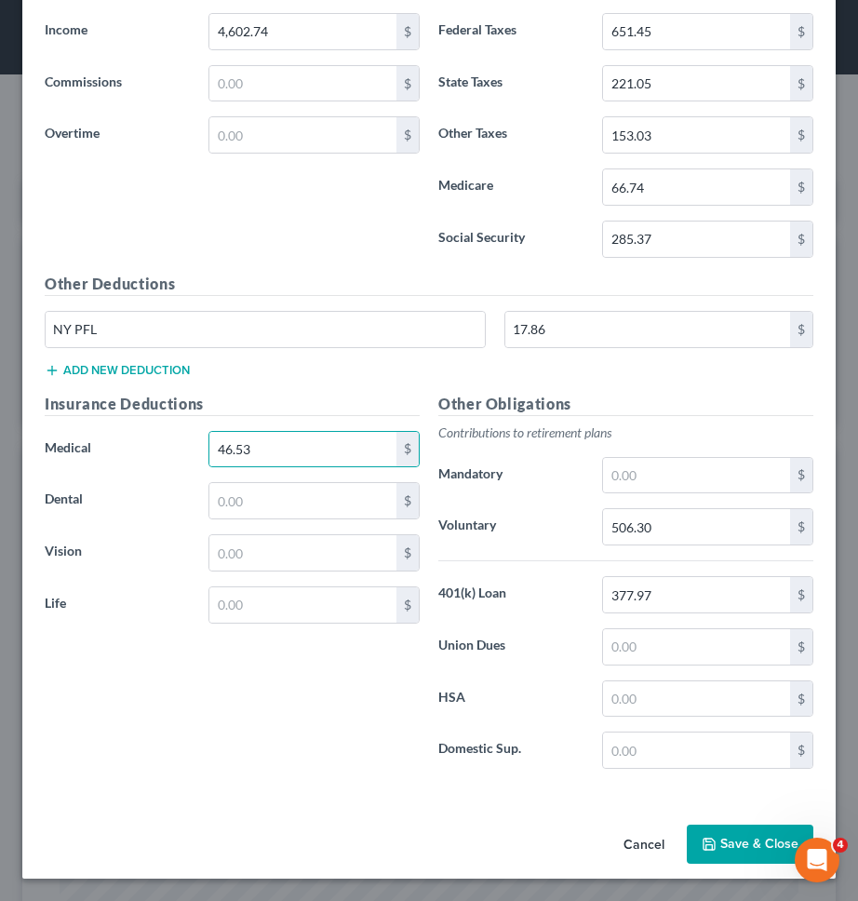
click at [732, 829] on button "Save & Close" at bounding box center [750, 843] width 127 height 39
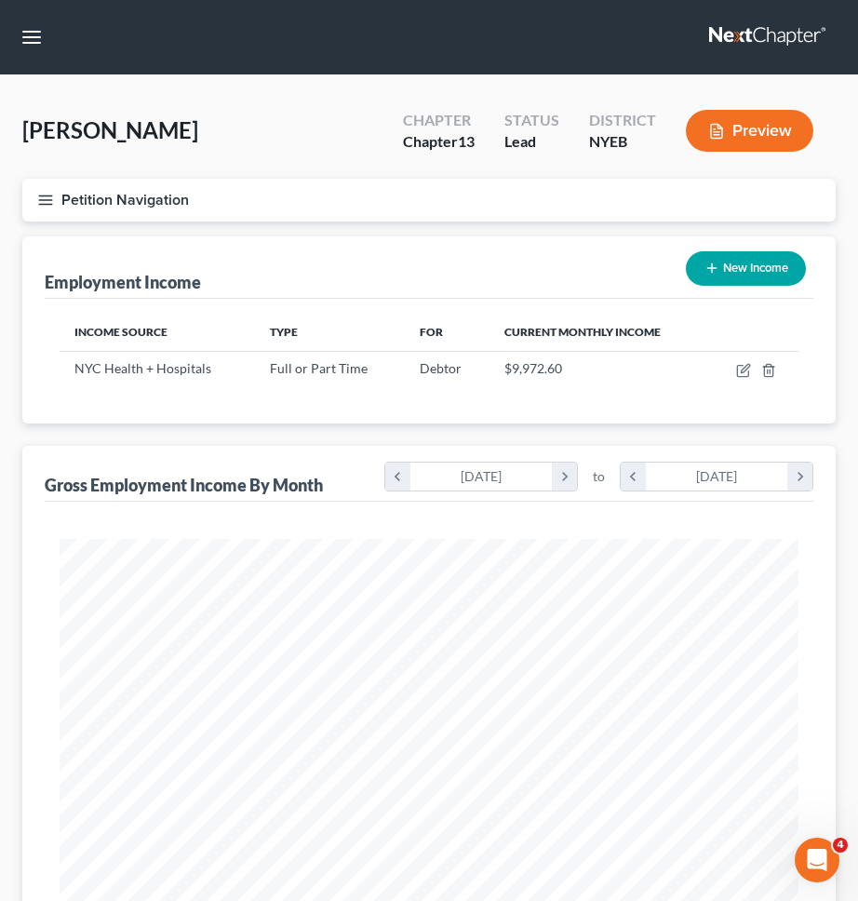
click at [323, 200] on button "Petition Navigation" at bounding box center [428, 200] width 813 height 43
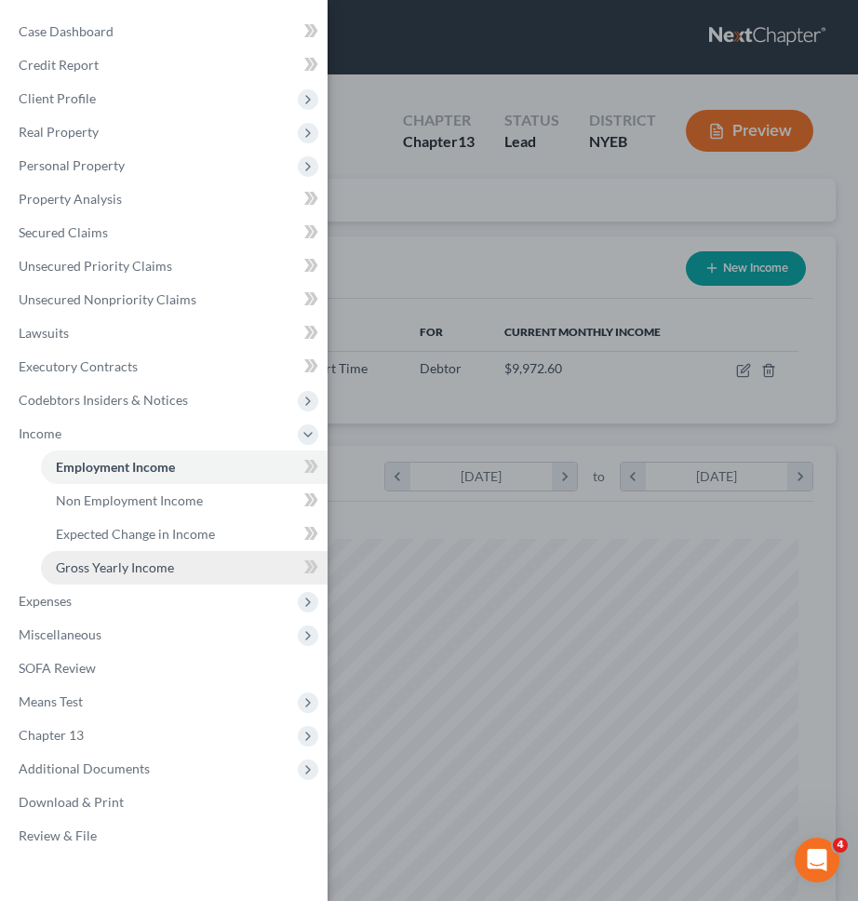
click at [200, 563] on link "Gross Yearly Income" at bounding box center [184, 567] width 287 height 33
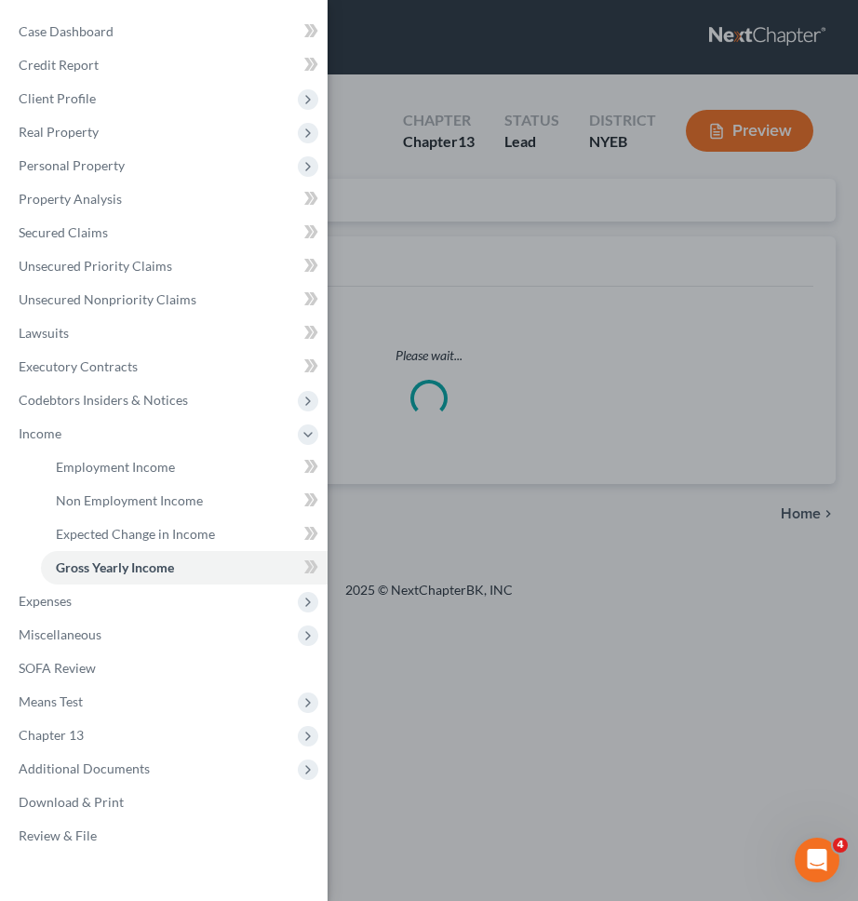
click at [500, 359] on div "Case Dashboard Payments Invoices Payments Payments Credit Report Client Profile" at bounding box center [429, 450] width 858 height 901
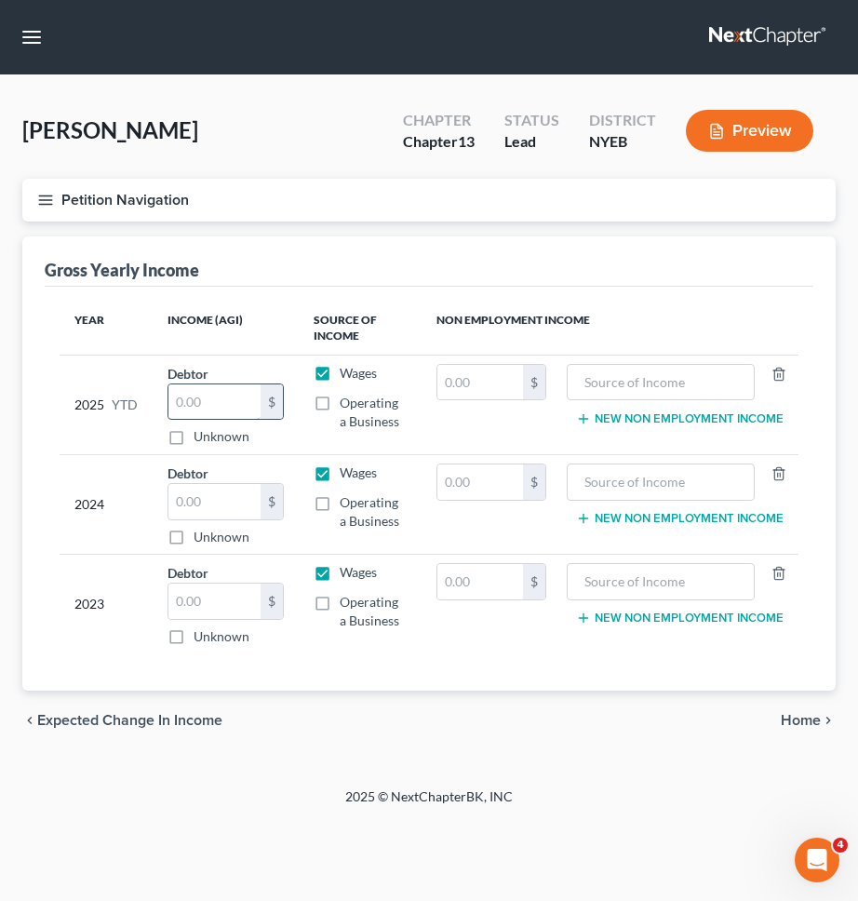
drag, startPoint x: 206, startPoint y: 385, endPoint x: 219, endPoint y: 403, distance: 22.0
click at [205, 384] on input "text" at bounding box center [214, 401] width 92 height 35
click at [221, 403] on input "text" at bounding box center [214, 401] width 92 height 35
paste input "377.97"
paste input "6"
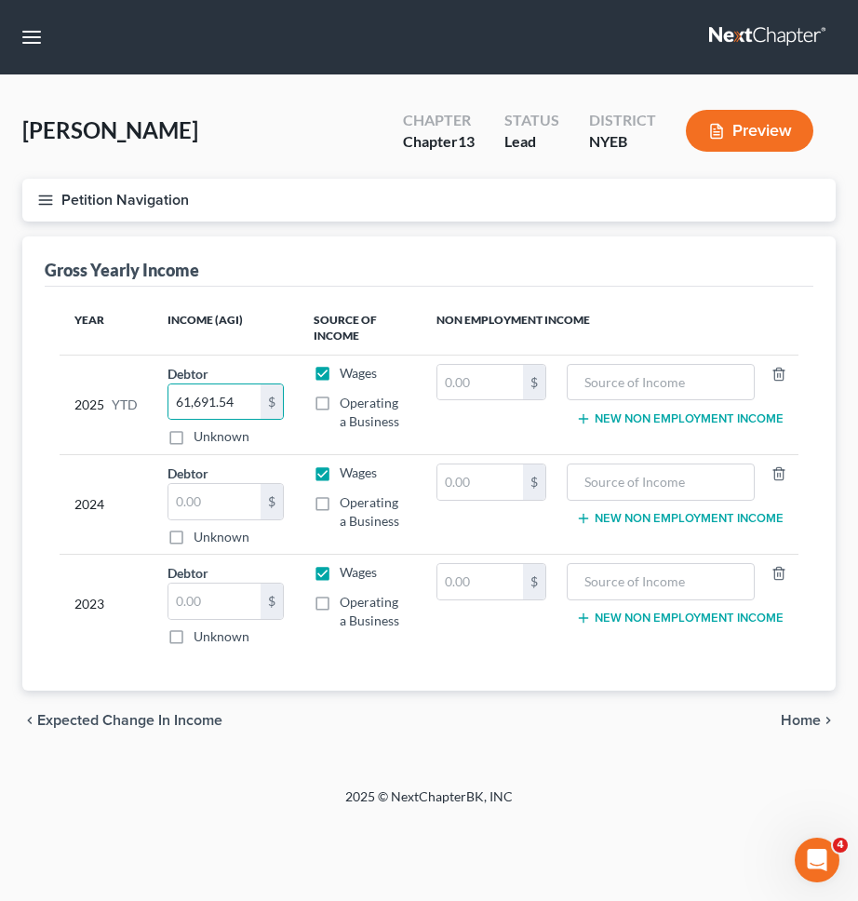
click at [167, 316] on th "Income (AGI)" at bounding box center [226, 328] width 146 height 54
click at [225, 612] on input "text" at bounding box center [214, 600] width 92 height 35
click at [345, 723] on div "chevron_left Expected Change in Income Home chevron_right" at bounding box center [428, 720] width 813 height 60
click at [201, 497] on input "text" at bounding box center [214, 501] width 92 height 35
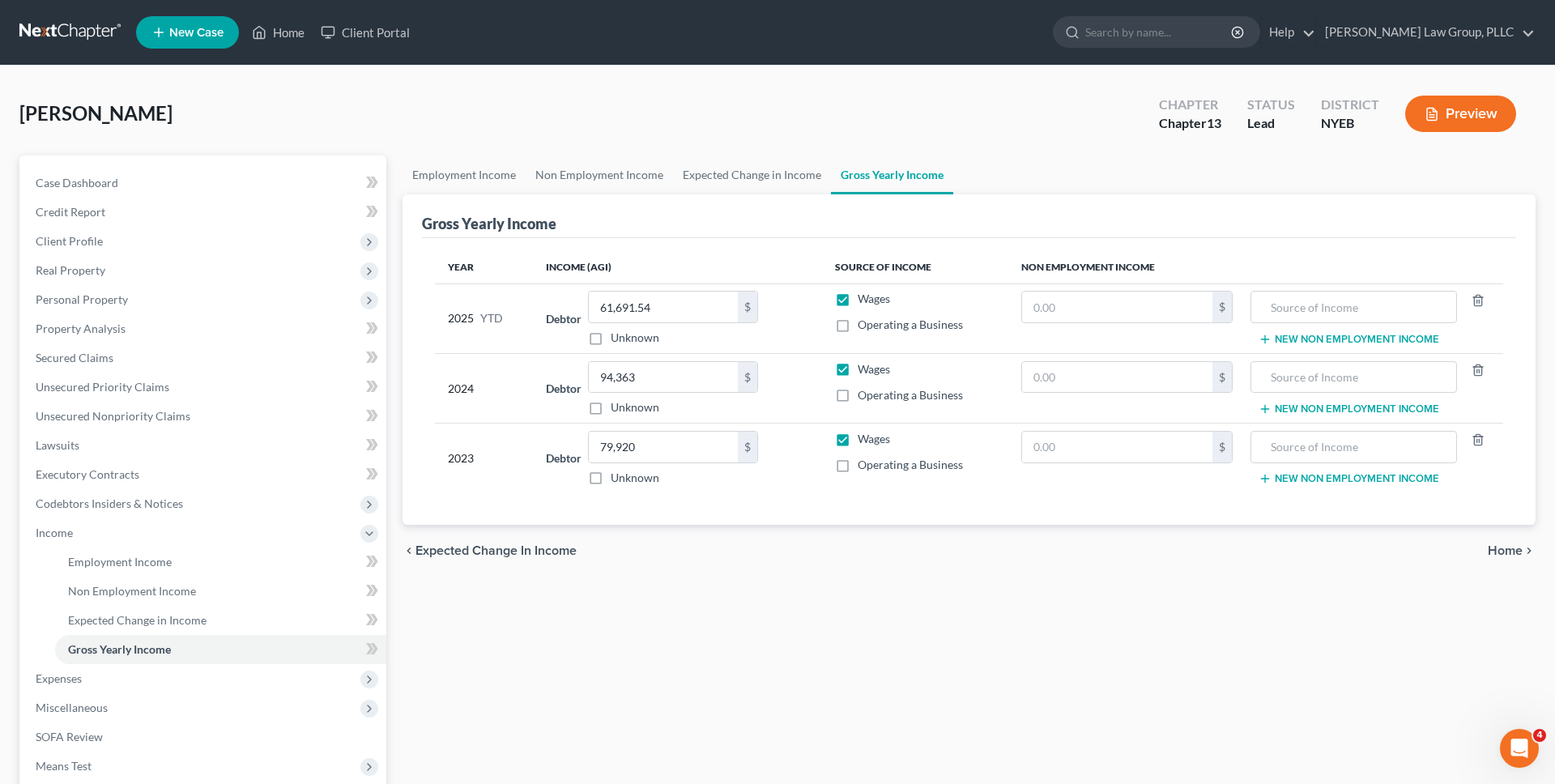
click at [82, 30] on link at bounding box center [70, 31] width 104 height 29
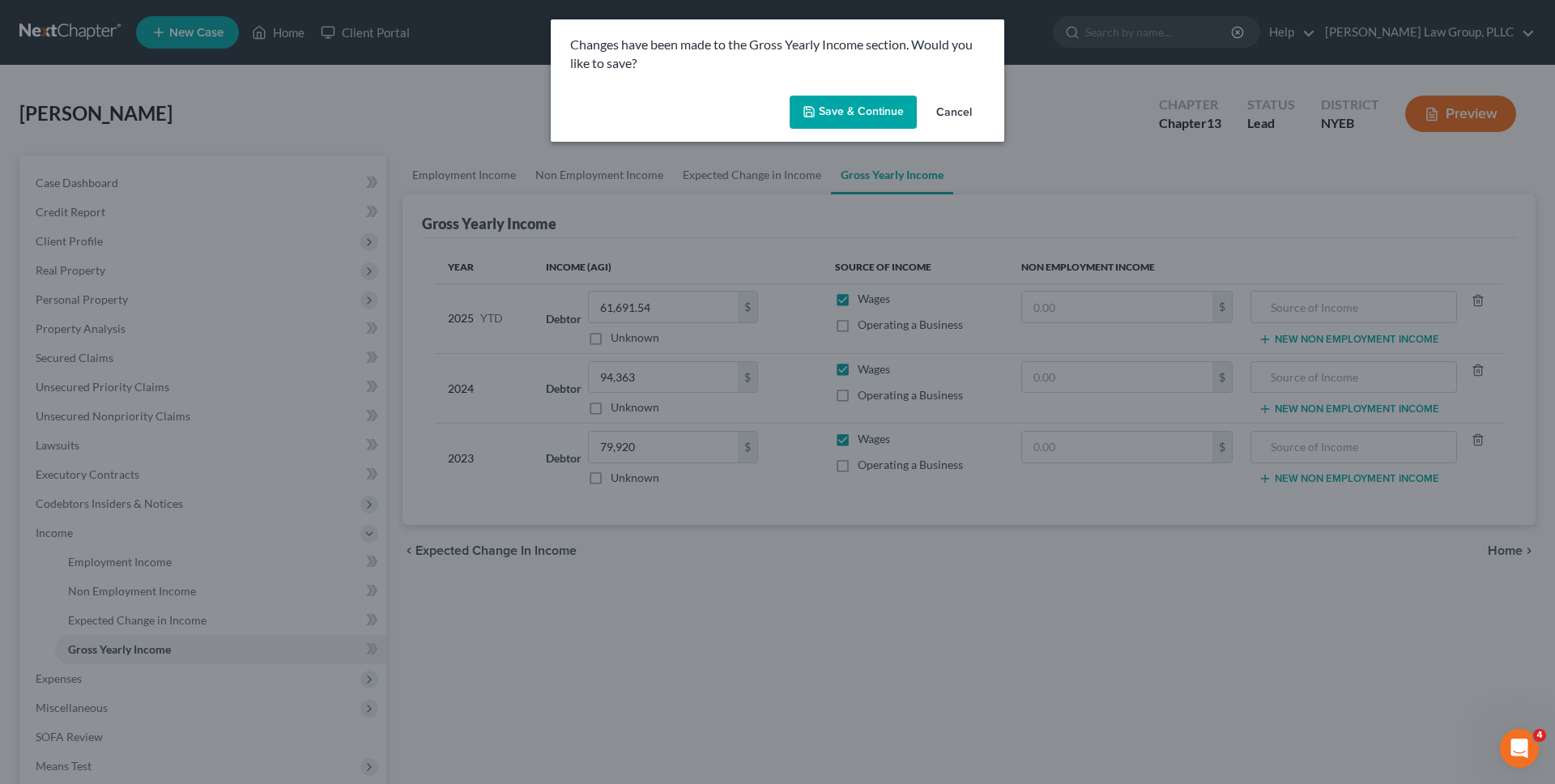
click at [849, 111] on button "Save & Continue" at bounding box center [853, 112] width 127 height 34
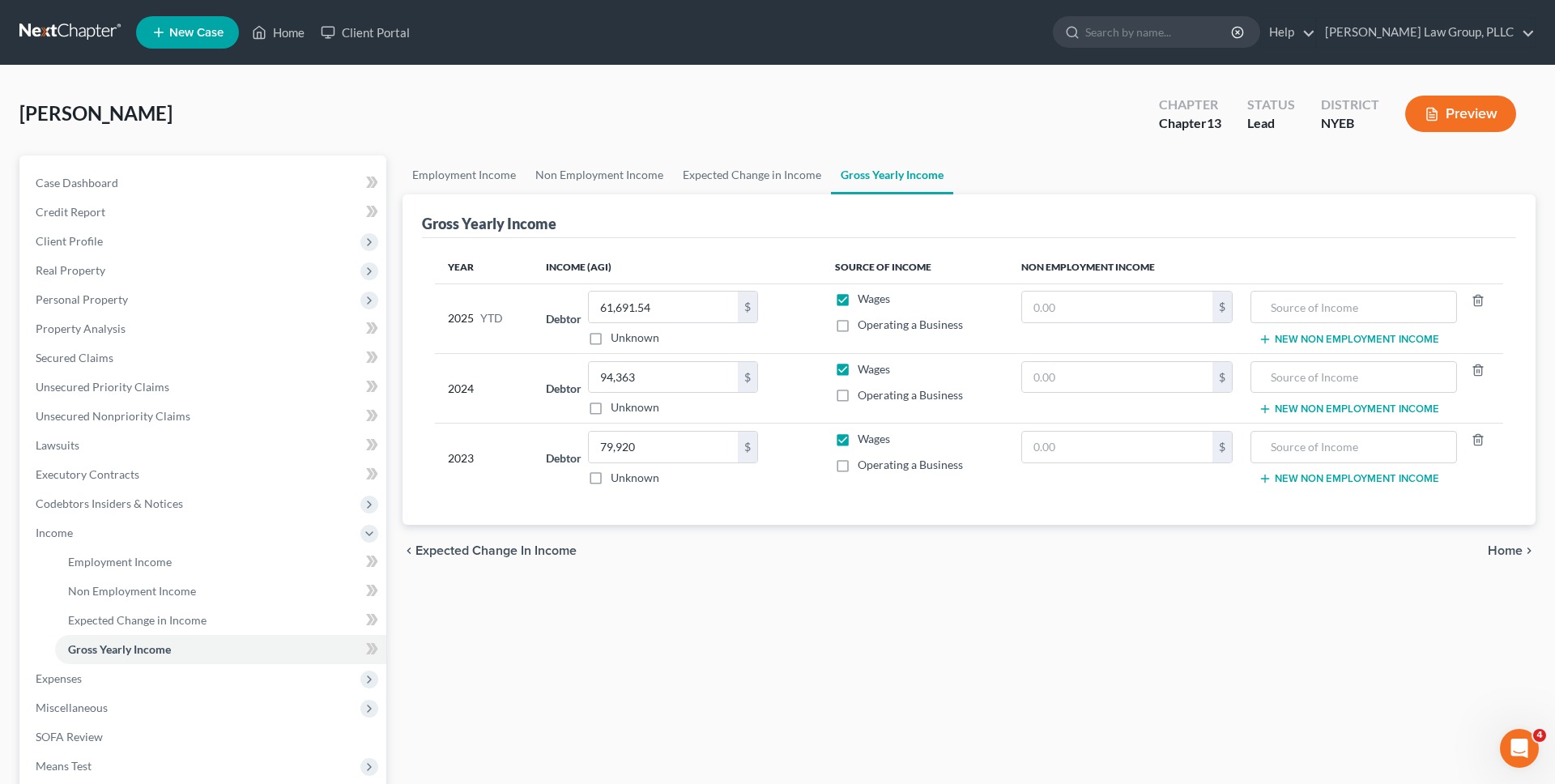
scroll to position [223, 0]
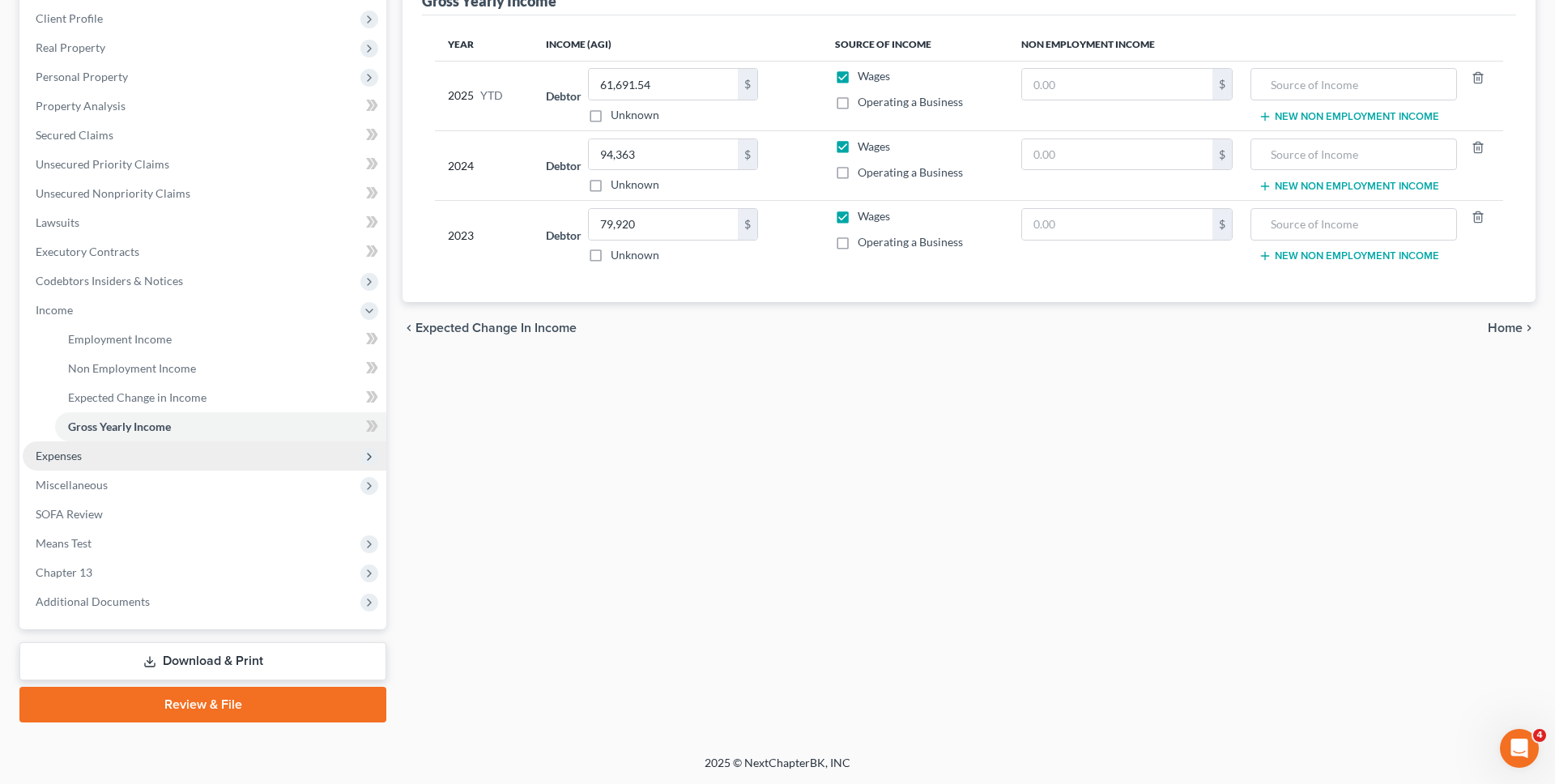
click at [225, 468] on span "Expenses" at bounding box center [204, 455] width 364 height 29
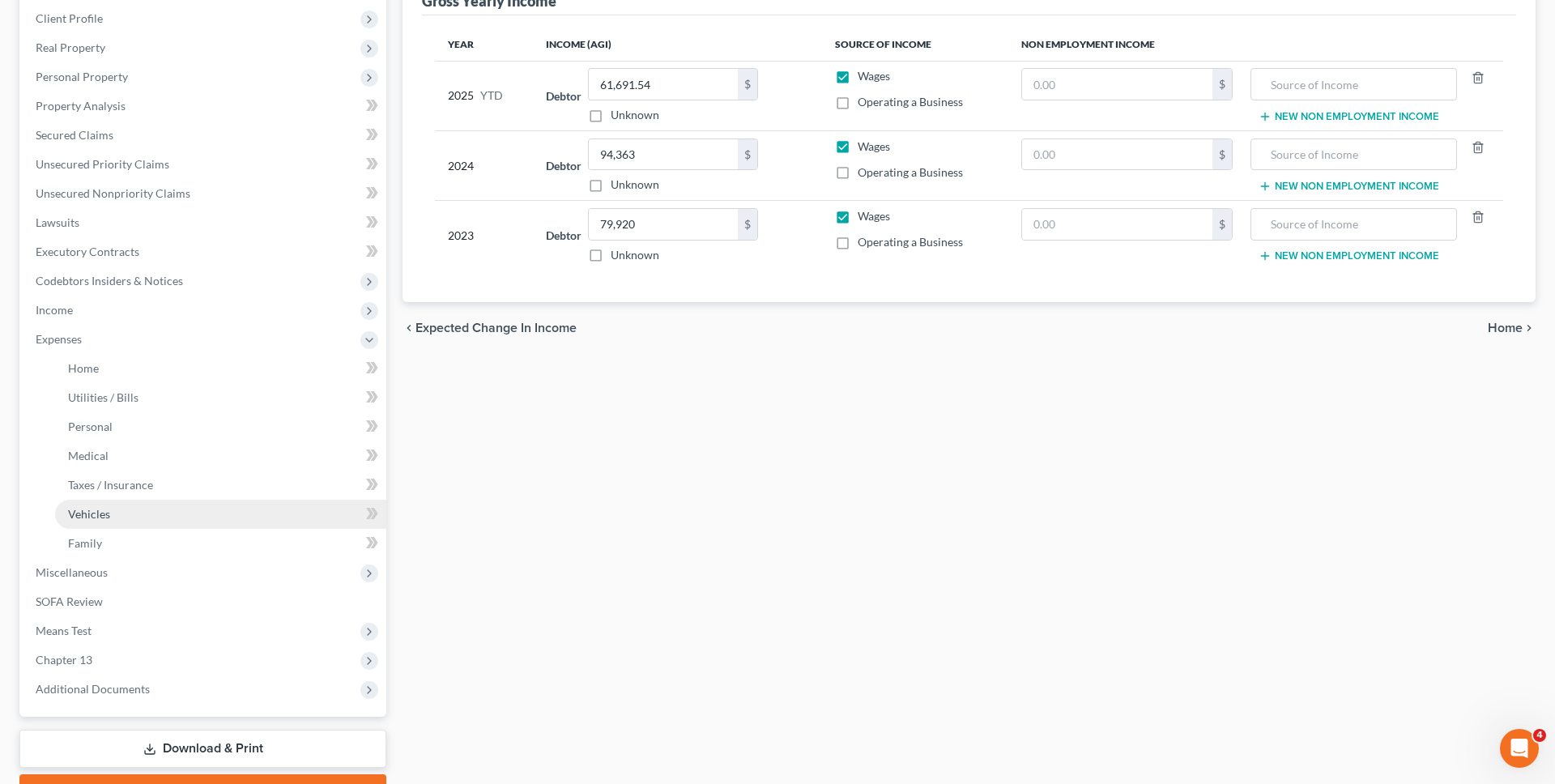
click at [225, 514] on link "Vehicles" at bounding box center [220, 513] width 332 height 29
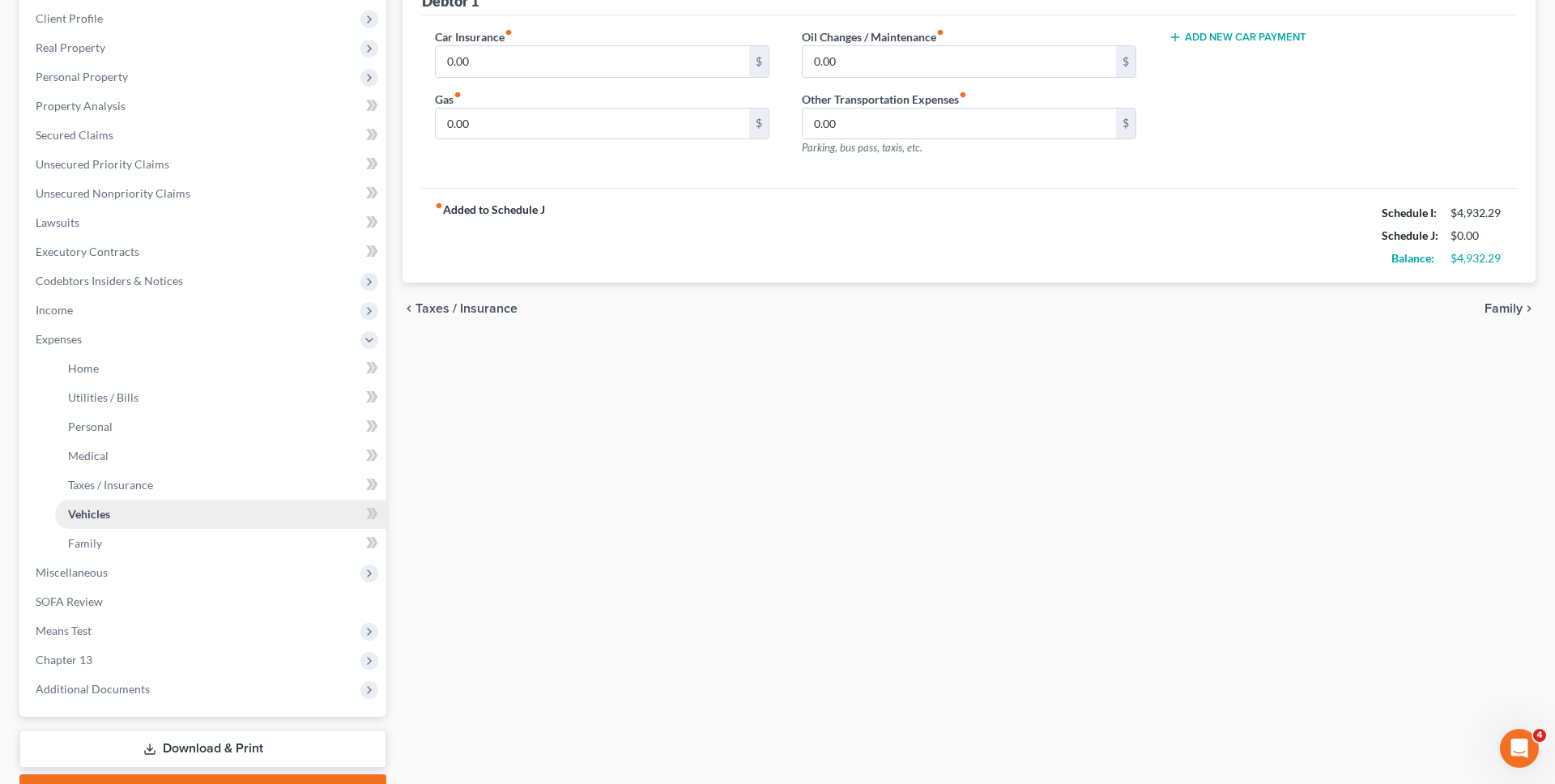
scroll to position [310, 0]
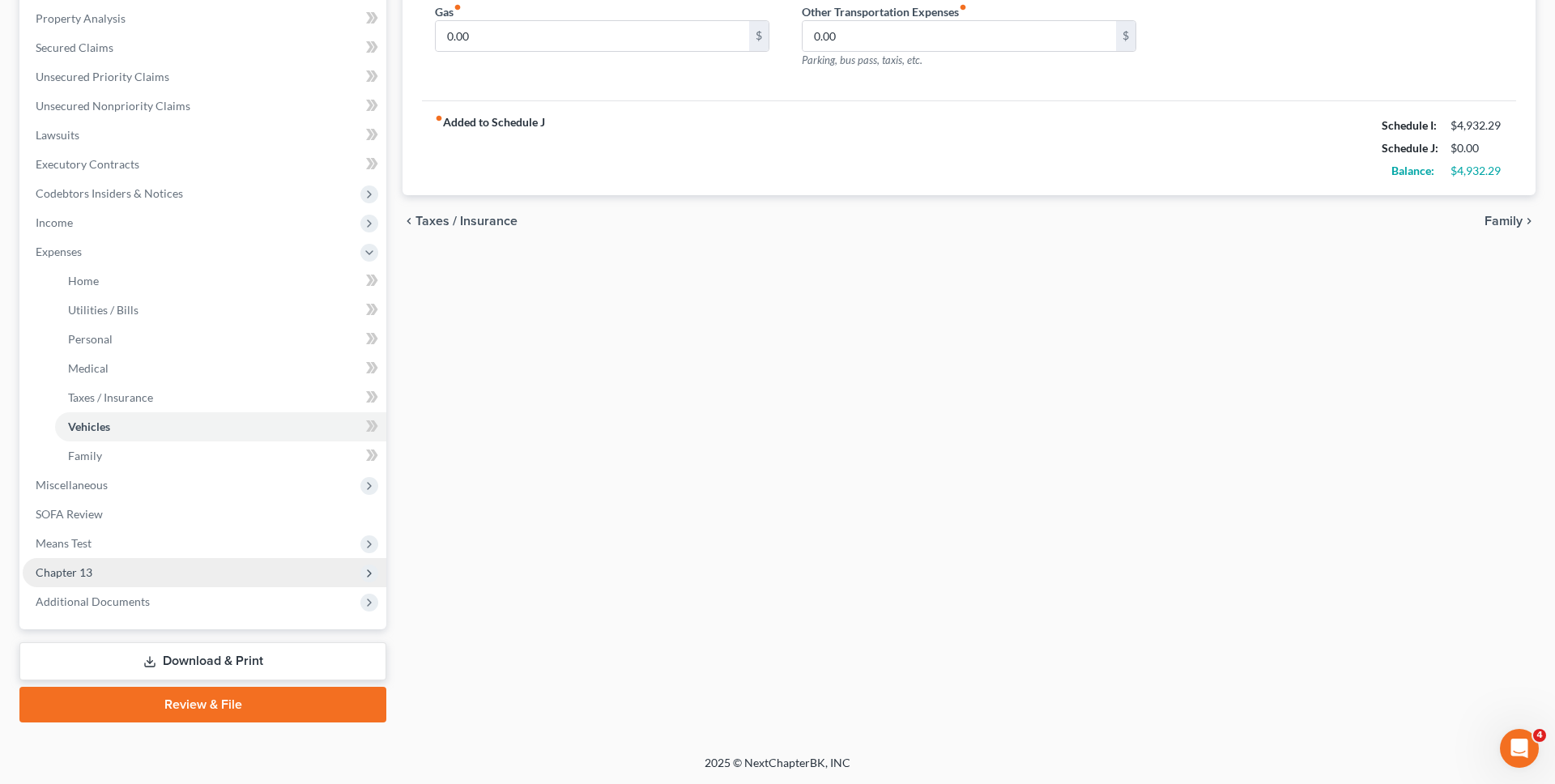
click at [187, 575] on span "Chapter 13" at bounding box center [204, 572] width 364 height 29
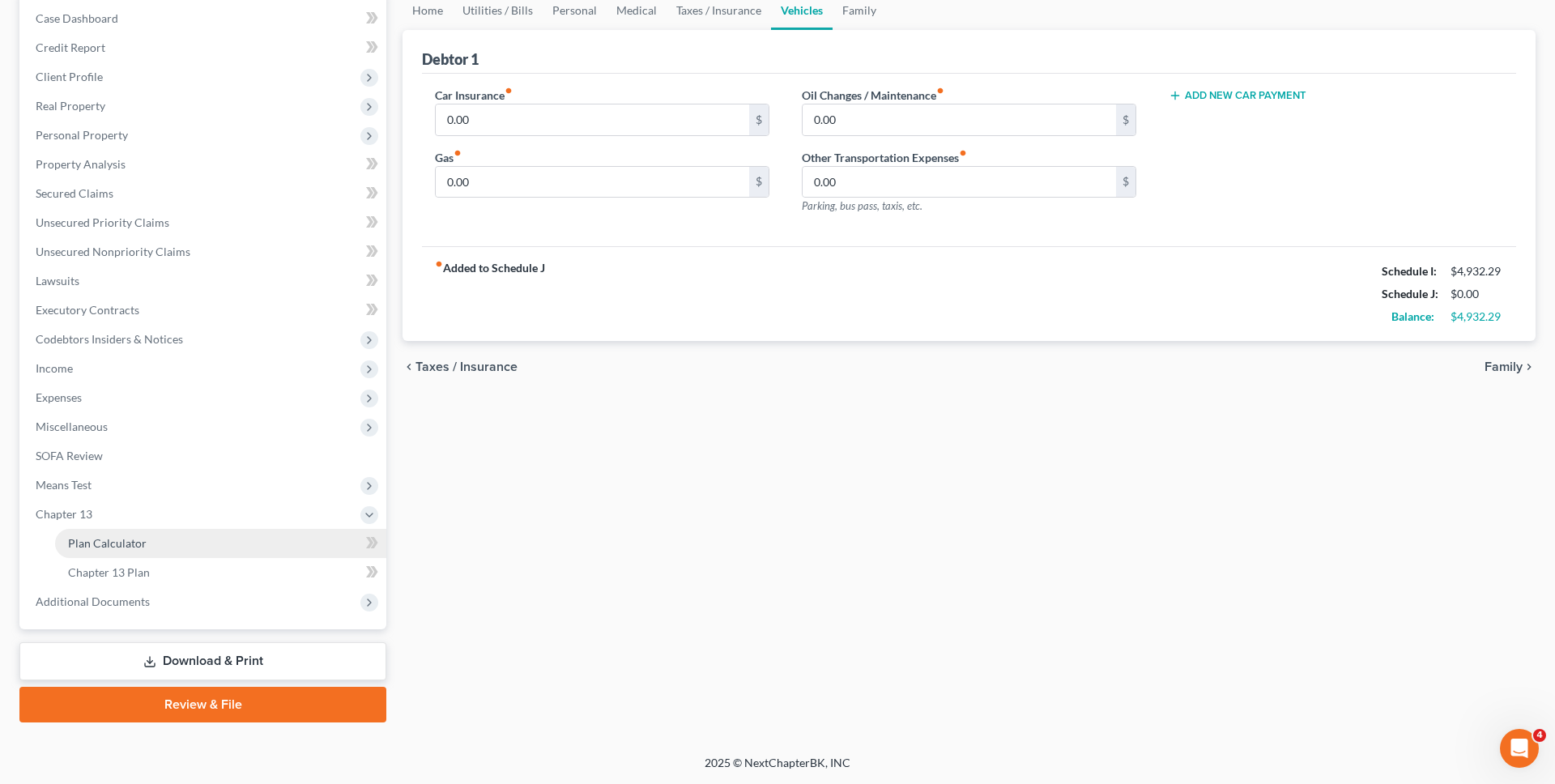
click at [190, 547] on link "Plan Calculator" at bounding box center [220, 543] width 332 height 29
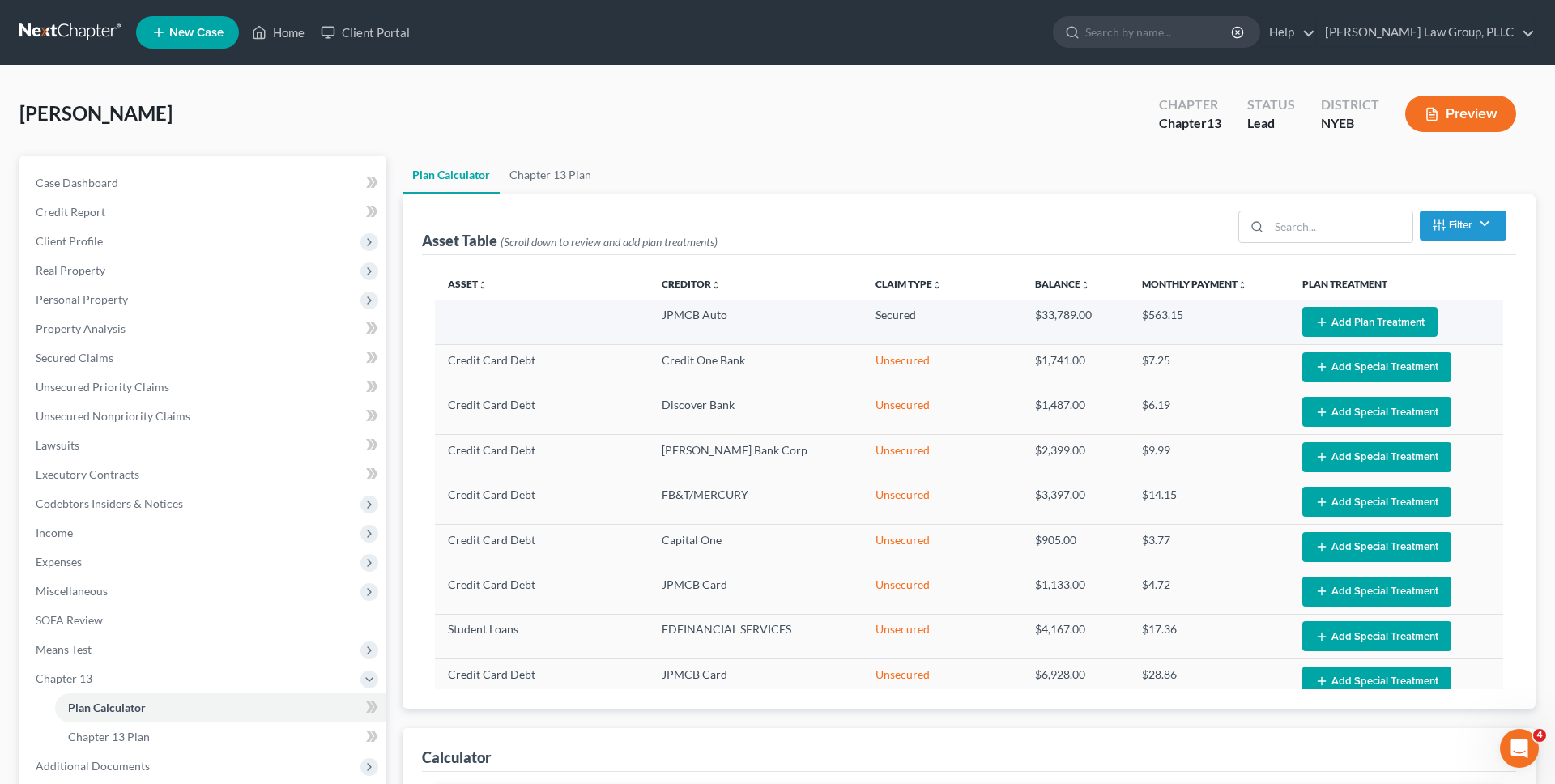
click at [1354, 311] on button "Add Plan Treatment" at bounding box center [1369, 322] width 135 height 30
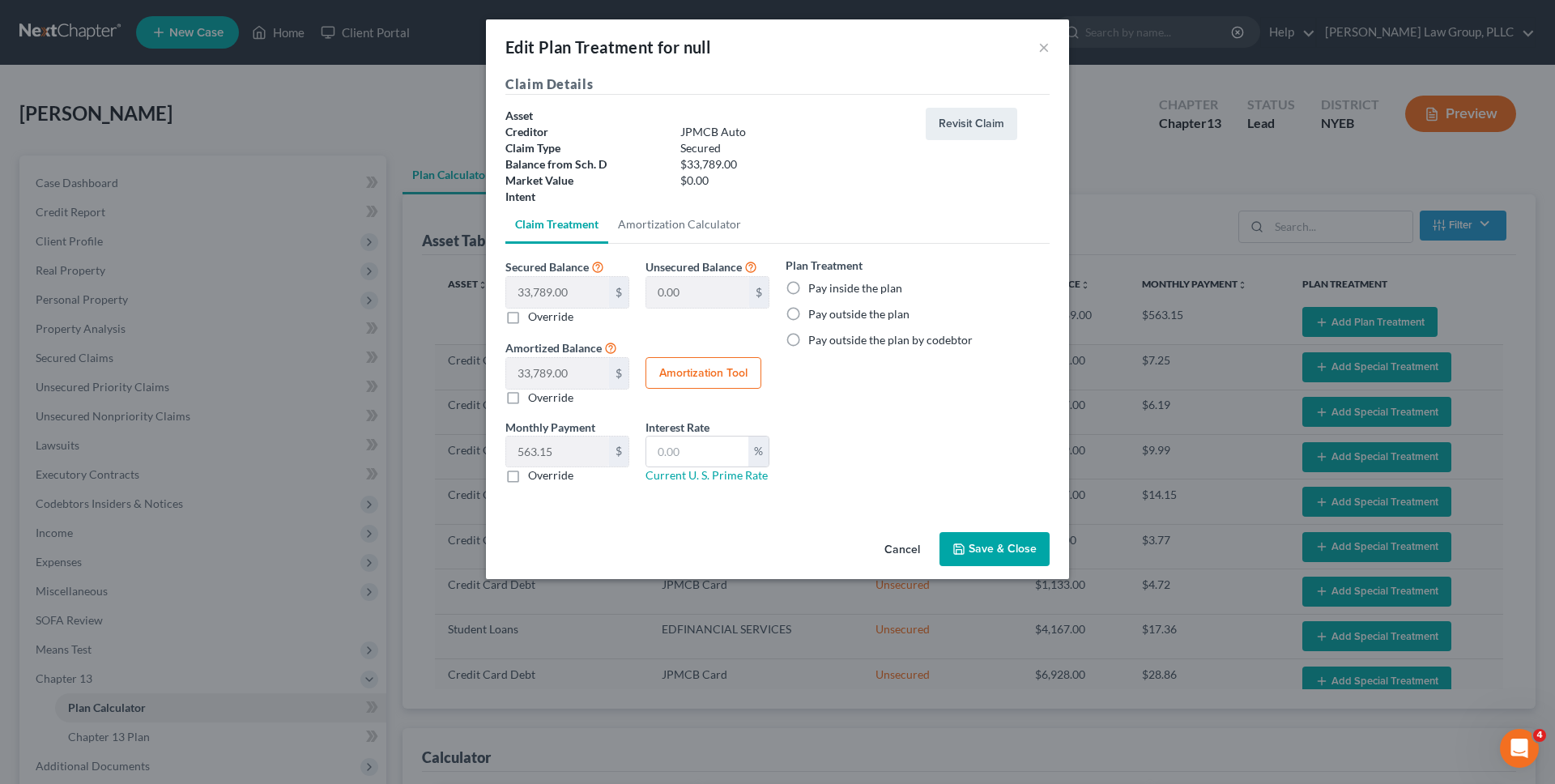
click at [848, 321] on label "Pay outside the plan" at bounding box center [859, 314] width 101 height 17
click at [825, 317] on input "Pay outside the plan" at bounding box center [820, 312] width 10 height 10
click at [986, 552] on button "Save & Close" at bounding box center [994, 548] width 111 height 34
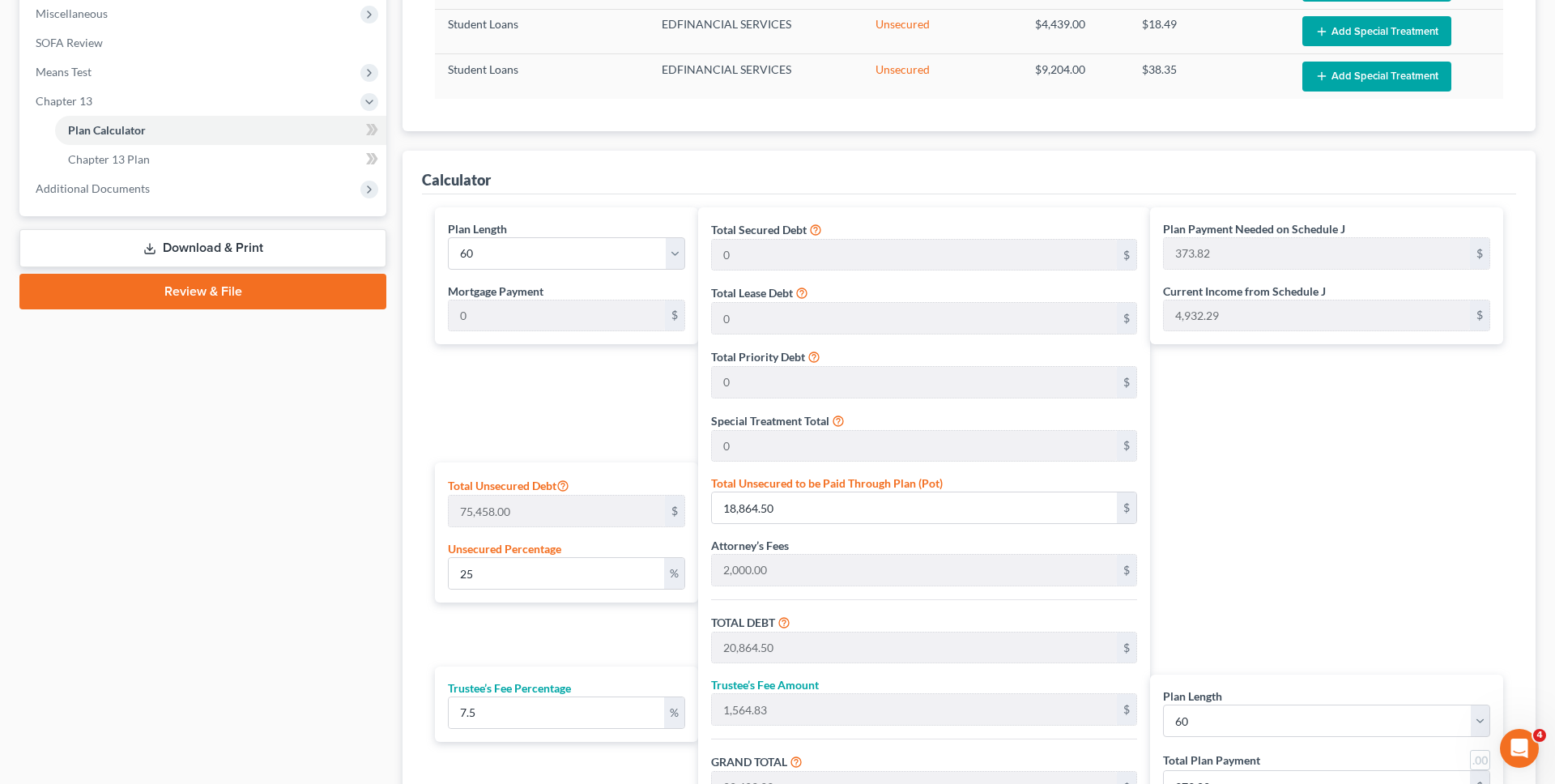
scroll to position [580, 0]
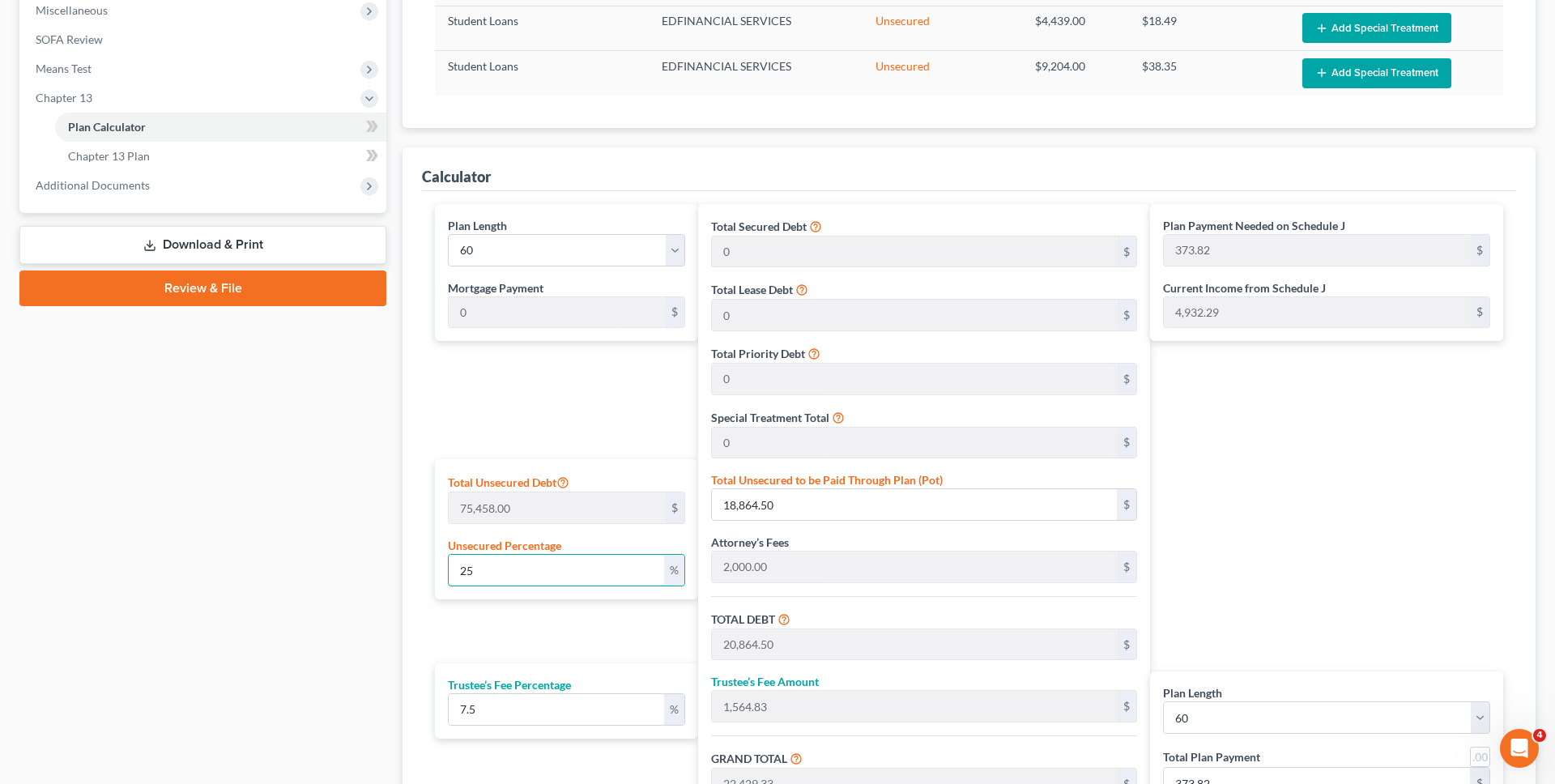
drag, startPoint x: 555, startPoint y: 566, endPoint x: 369, endPoint y: 565, distance: 186.0
click at [369, 565] on div "Petition Navigation Case Dashboard Payments Invoices Payments Payments Credit R…" at bounding box center [777, 253] width 1532 height 1357
drag, startPoint x: 509, startPoint y: 712, endPoint x: 344, endPoint y: 713, distance: 165.0
click at [344, 713] on div "Petition Navigation Case Dashboard Payments Invoices Payments Payments Credit R…" at bounding box center [777, 253] width 1532 height 1357
click at [397, 647] on div "Plan Calculator Chapter 13 Plan Asset Table (Scroll down to review and add plan…" at bounding box center [969, 253] width 1149 height 1357
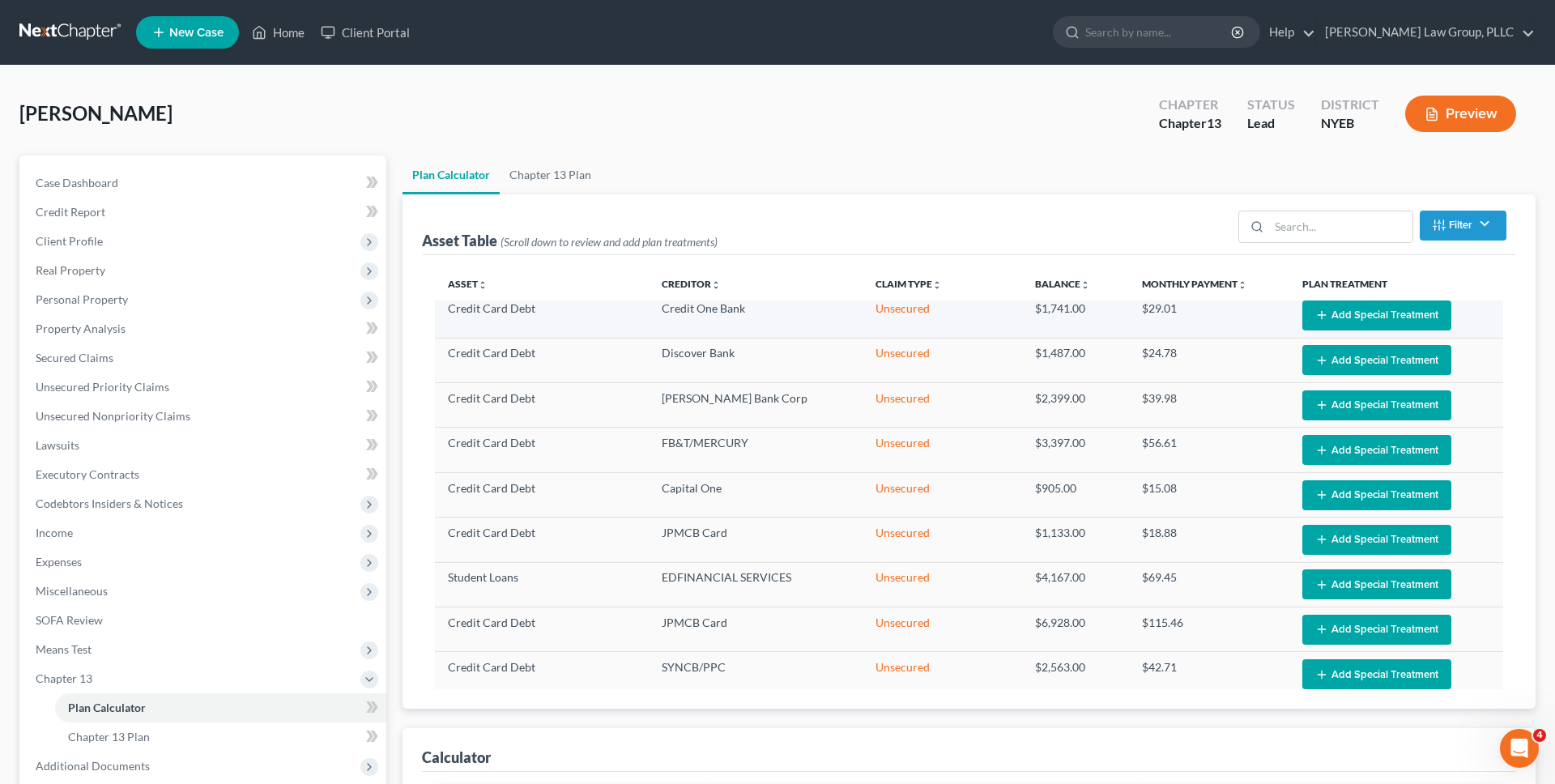
scroll to position [0, 0]
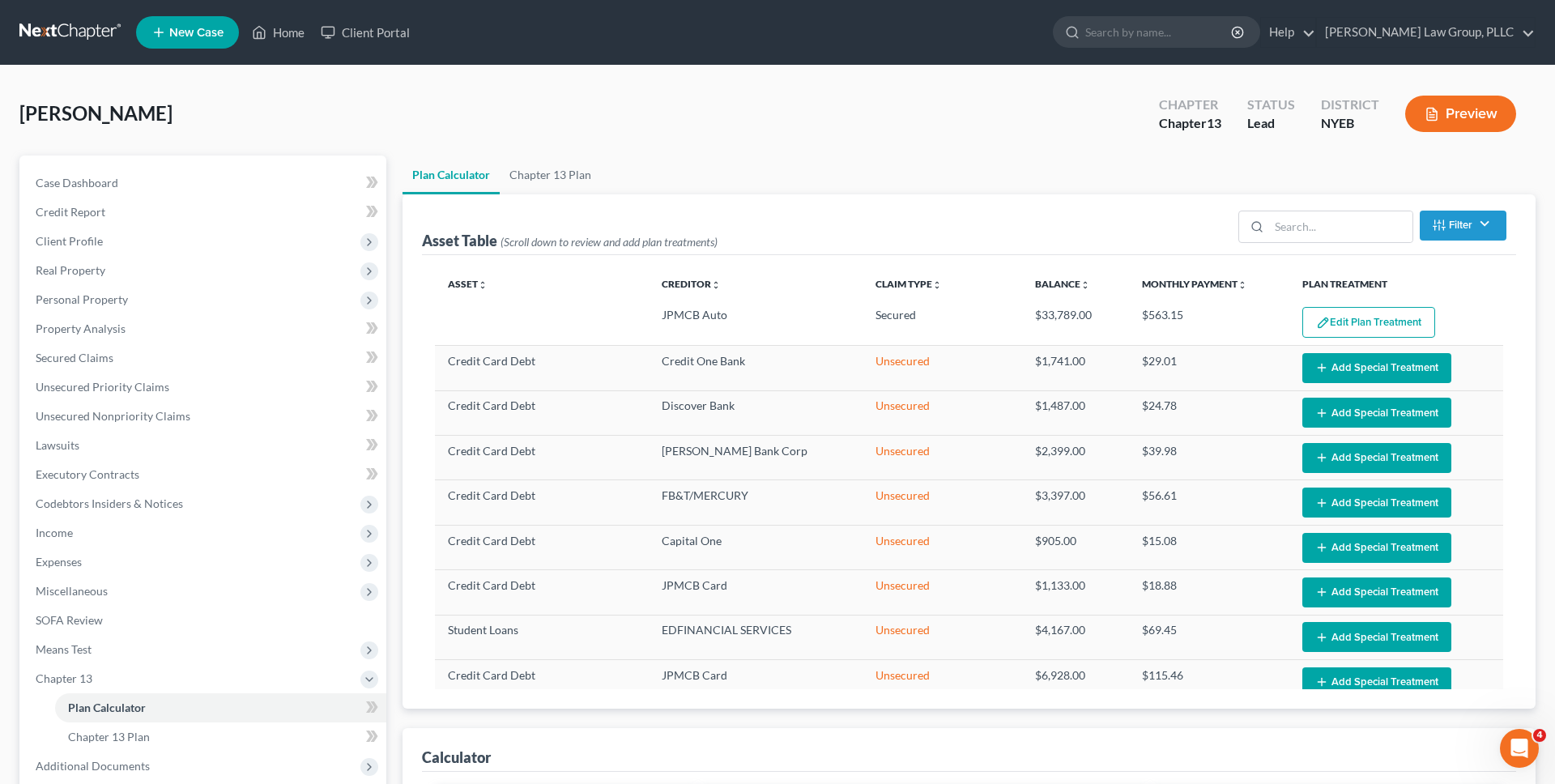
click at [90, 40] on link at bounding box center [70, 31] width 104 height 29
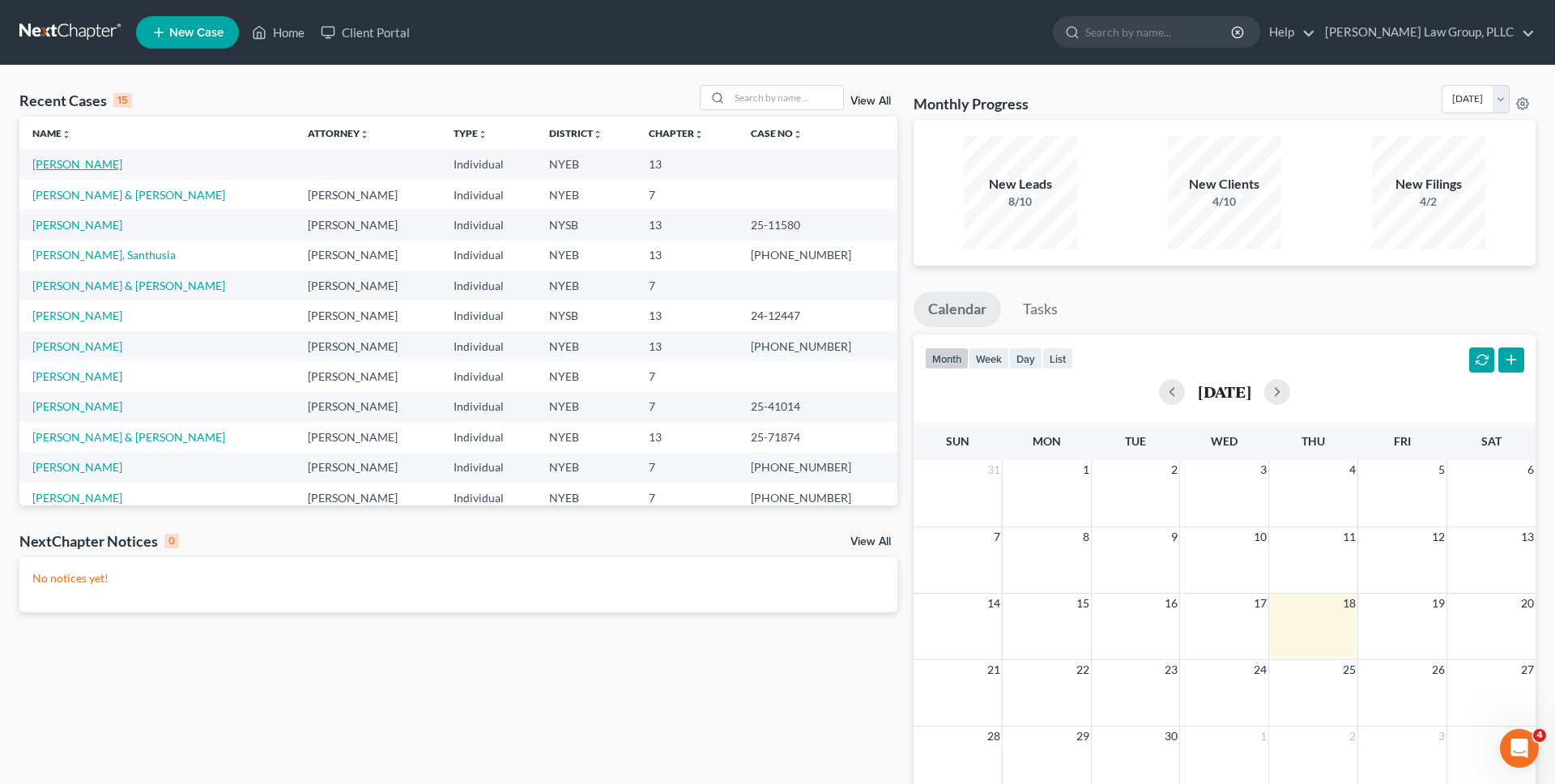
click at [87, 159] on link "[PERSON_NAME]" at bounding box center [77, 164] width 90 height 14
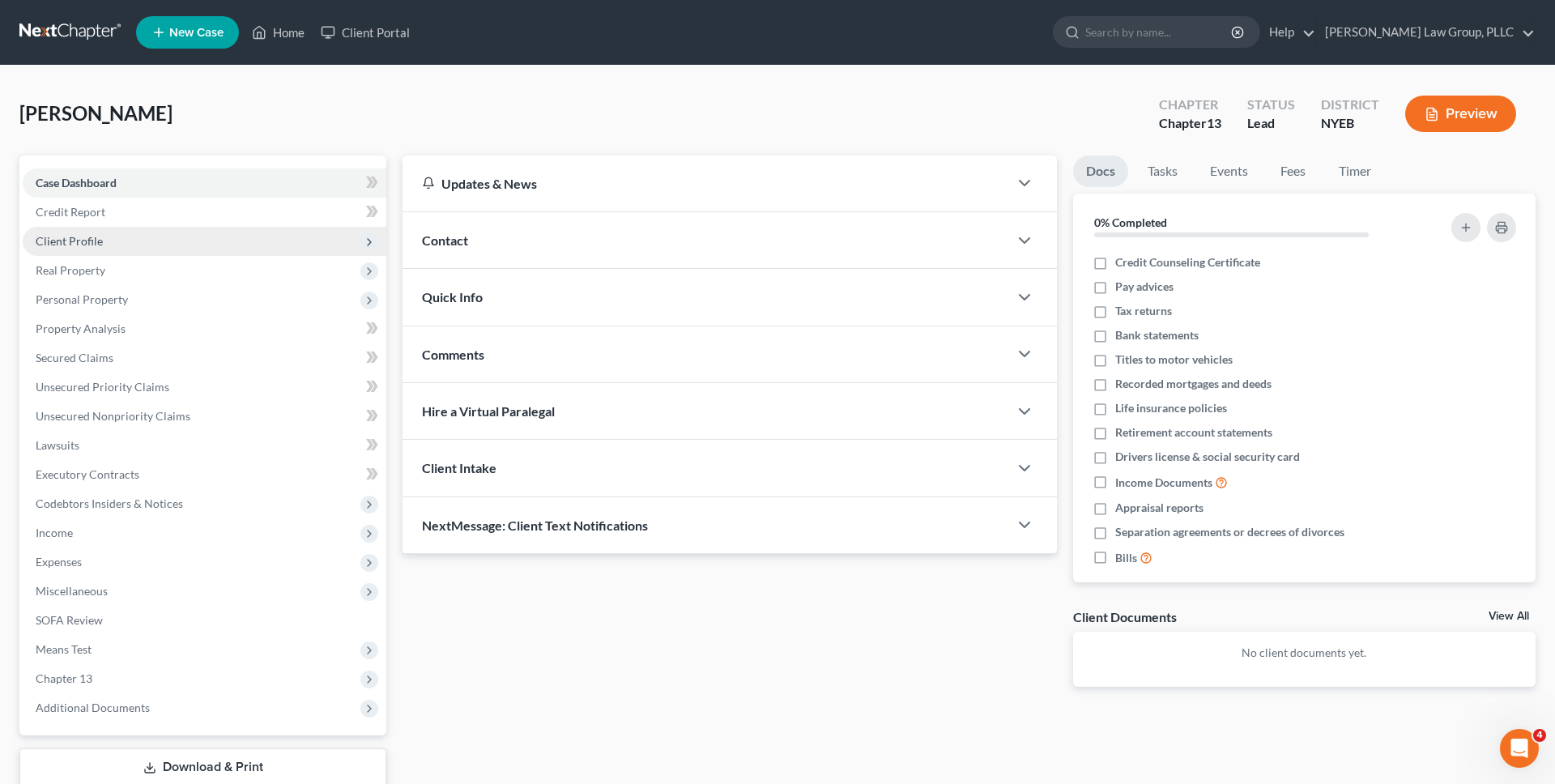
click at [89, 238] on span "Client Profile" at bounding box center [69, 241] width 67 height 14
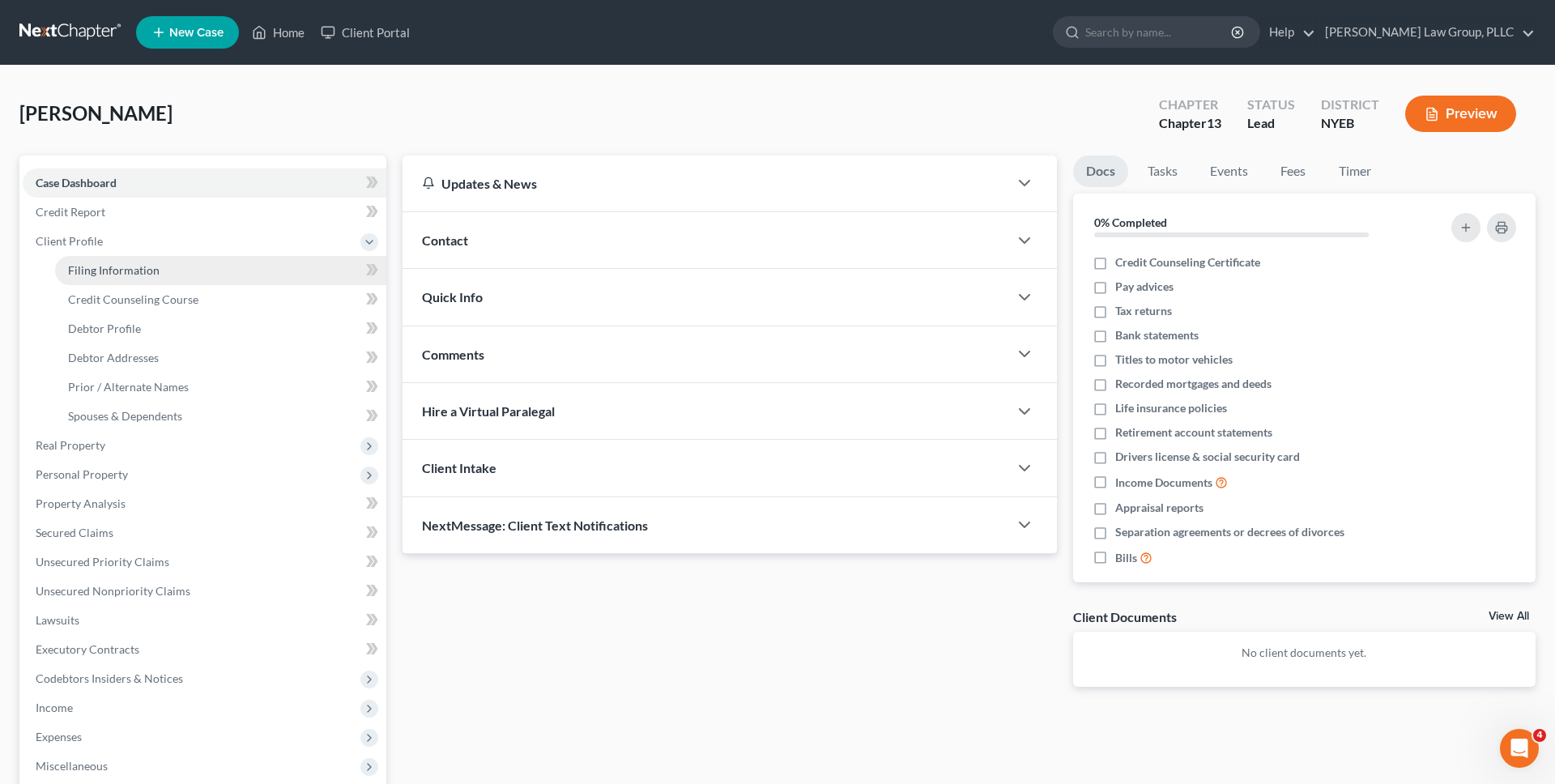
click at [115, 279] on link "Filing Information" at bounding box center [220, 270] width 332 height 29
select select "1"
select select "0"
select select "3"
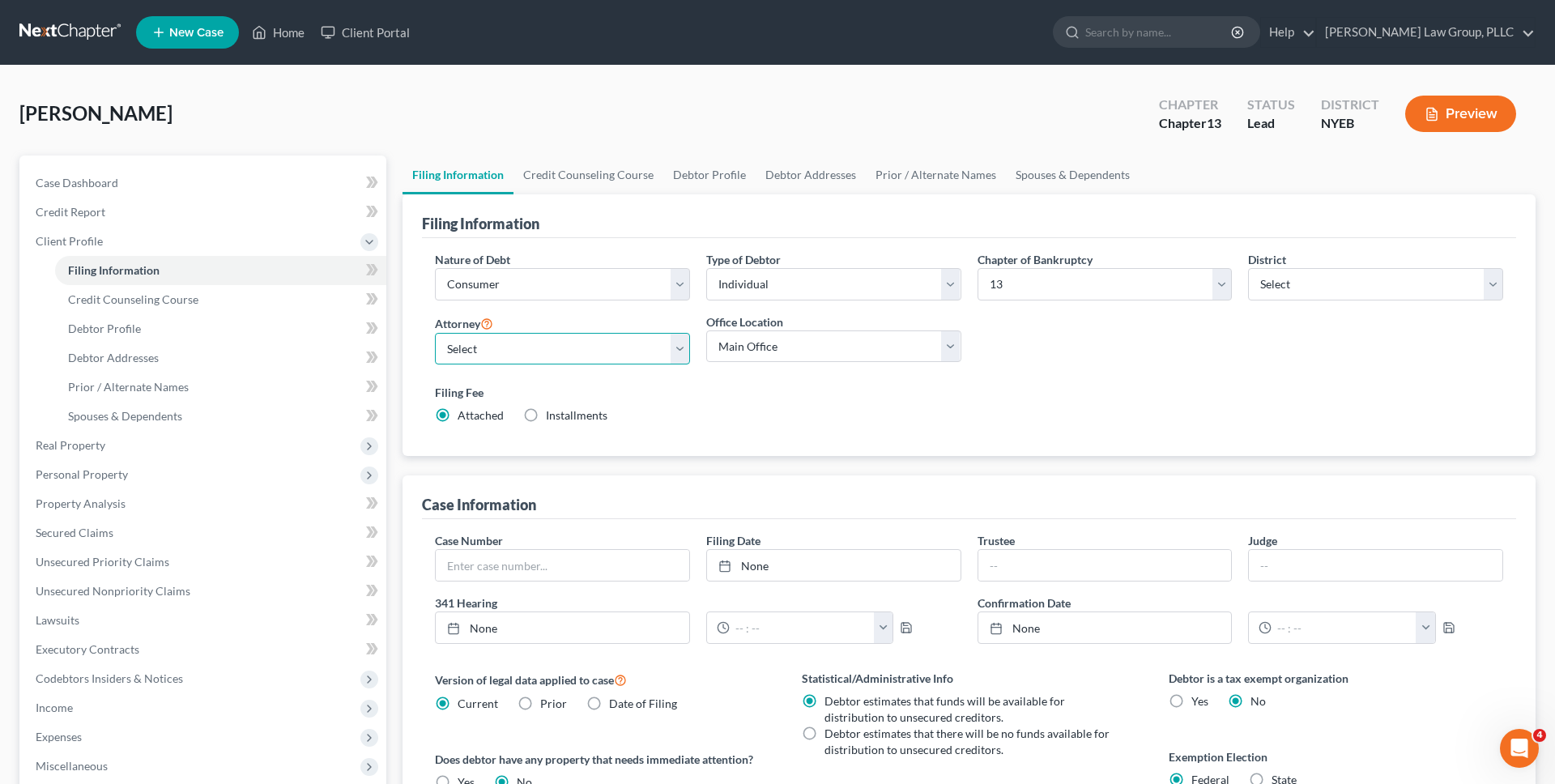
click at [515, 351] on select "Select Jeb Singer - NYSB Jeb Singer - NYEB Jeb Singer - NYNB" at bounding box center [562, 348] width 255 height 32
select select "1"
click at [435, 332] on select "Select Jeb Singer - NYSB Jeb Singer - NYEB Jeb Singer - NYNB" at bounding box center [562, 348] width 255 height 32
click at [90, 39] on link at bounding box center [70, 31] width 104 height 29
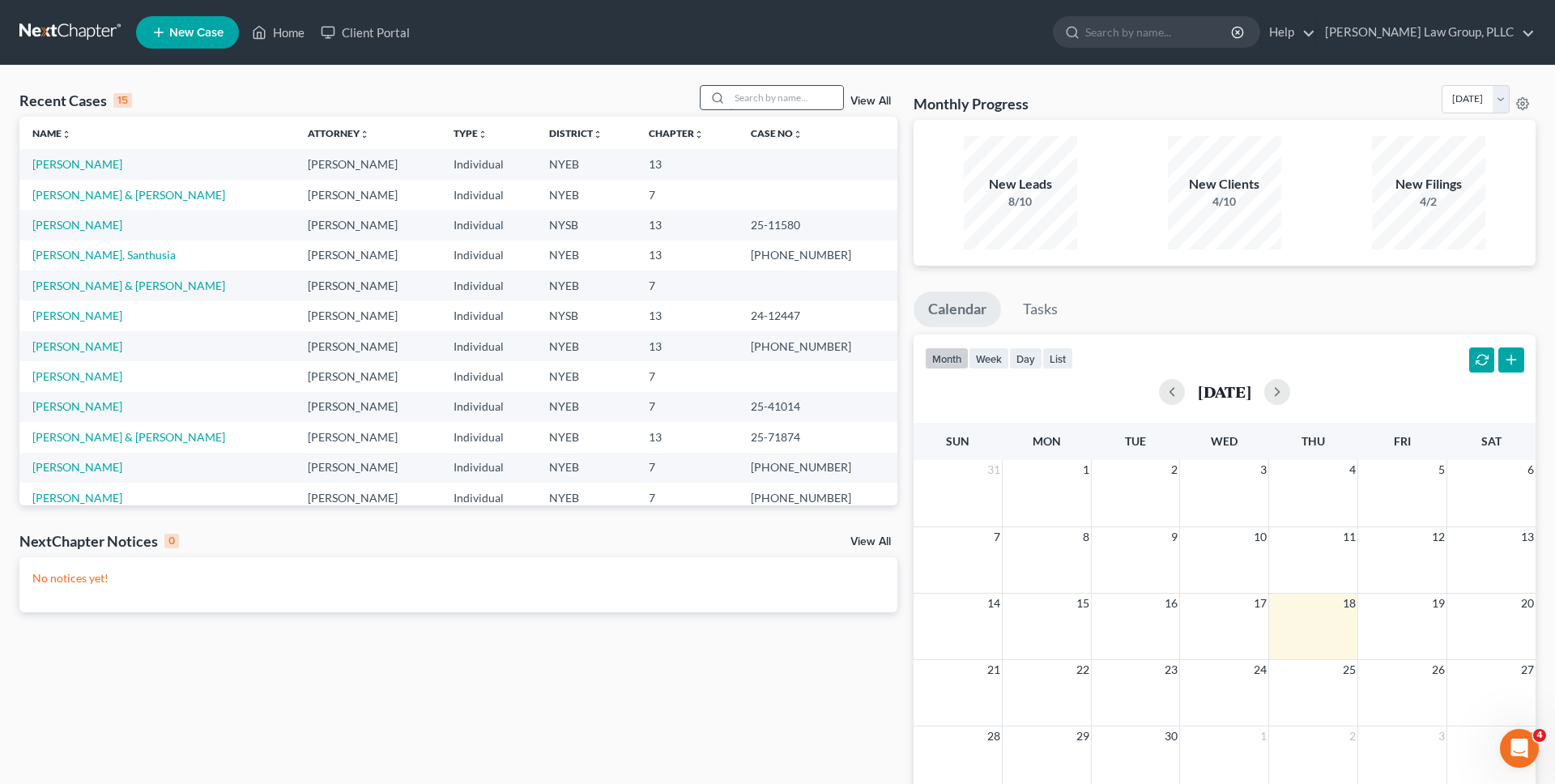
click at [763, 99] on input "search" at bounding box center [786, 97] width 113 height 23
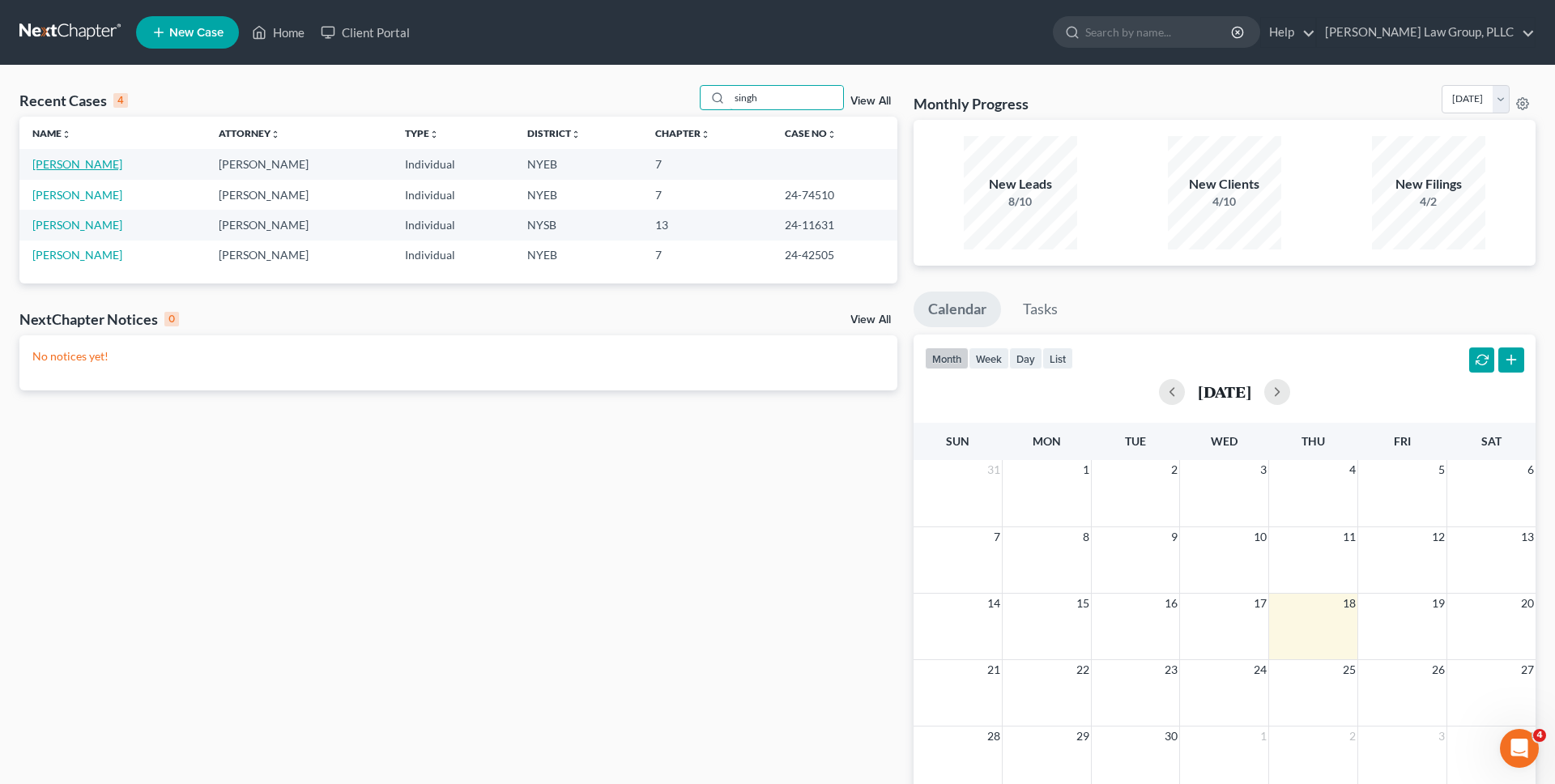
type input "singh"
click at [78, 159] on link "[PERSON_NAME]" at bounding box center [77, 164] width 90 height 14
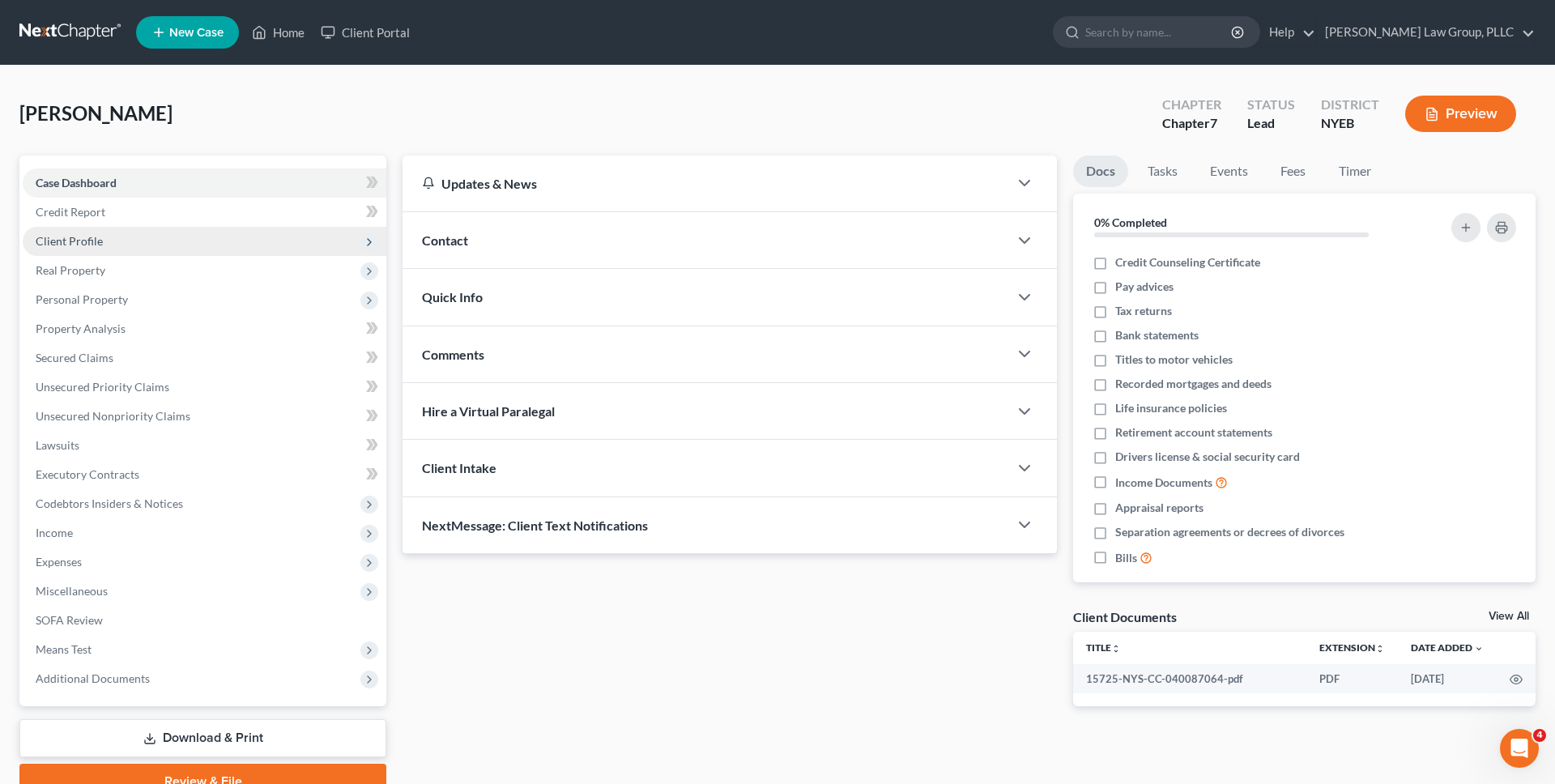
click at [97, 247] on span "Client Profile" at bounding box center [69, 241] width 67 height 14
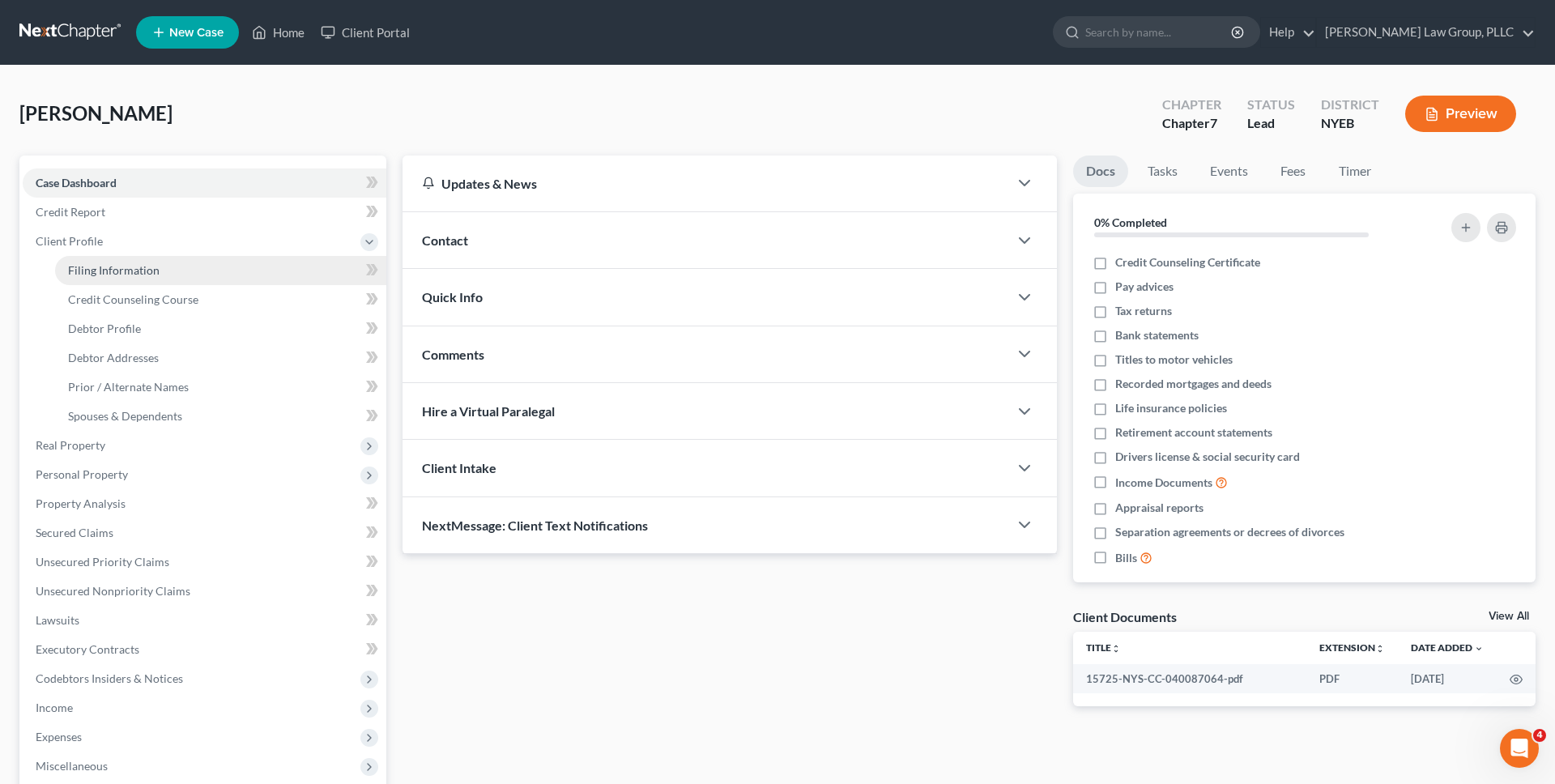
click at [97, 272] on span "Filing Information" at bounding box center [113, 270] width 91 height 14
select select "1"
select select "0"
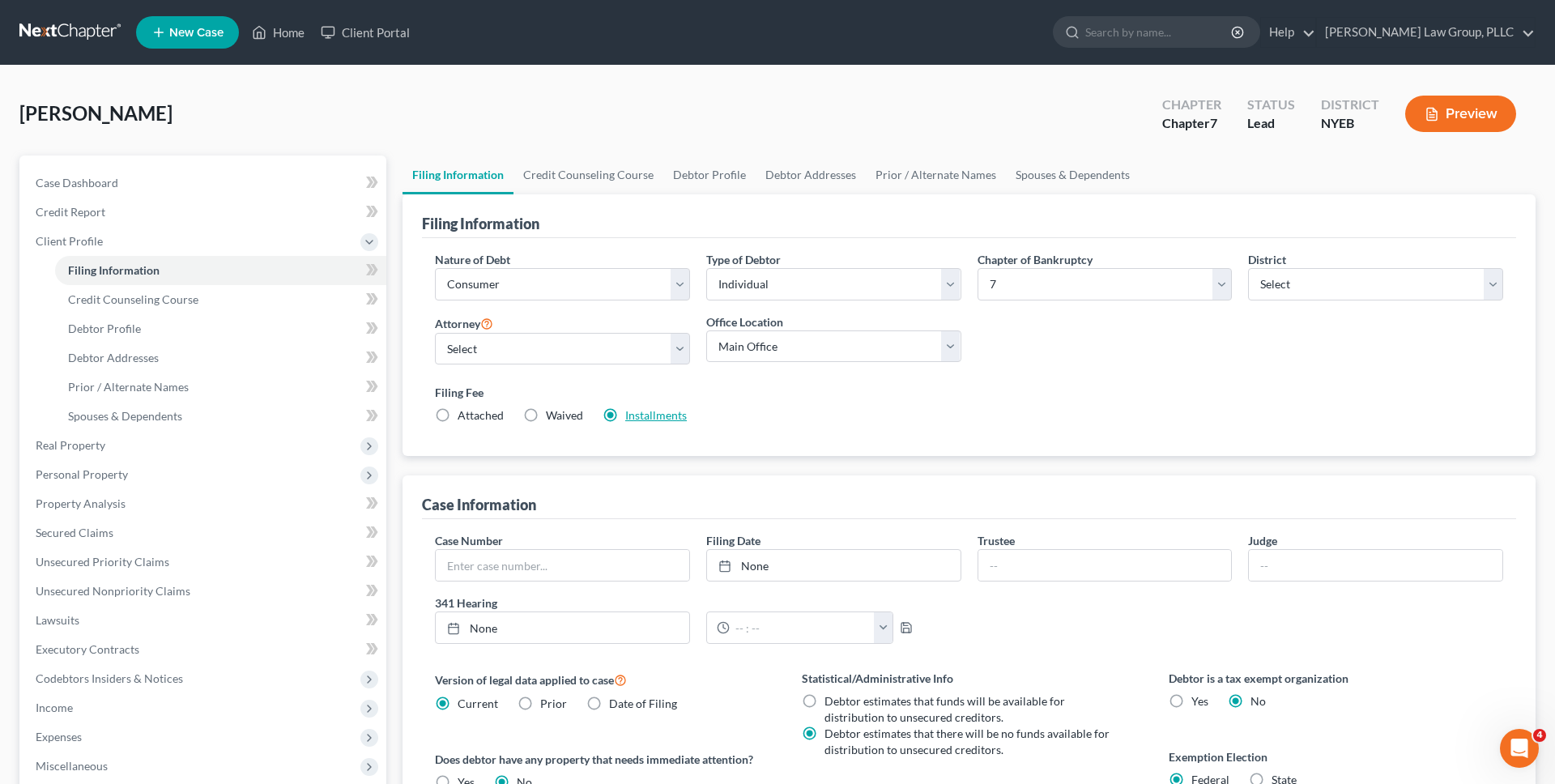
click at [659, 418] on link "Installments" at bounding box center [655, 415] width 62 height 14
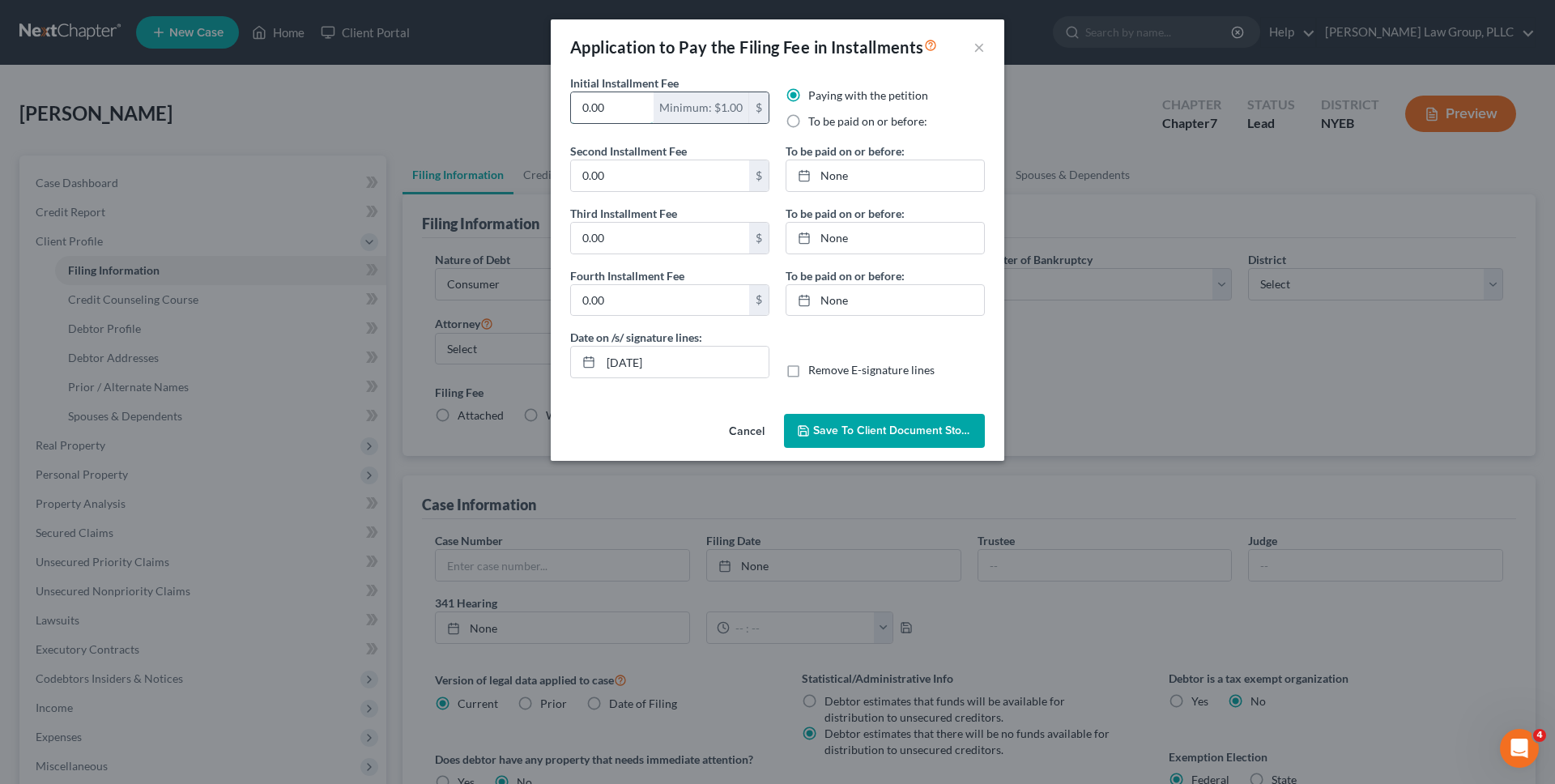
click at [618, 106] on input "0.00" at bounding box center [612, 107] width 83 height 30
type input "80"
click at [634, 191] on div "0.00 $" at bounding box center [669, 175] width 199 height 32
click at [638, 174] on input "0.00" at bounding box center [660, 175] width 178 height 30
type input "86"
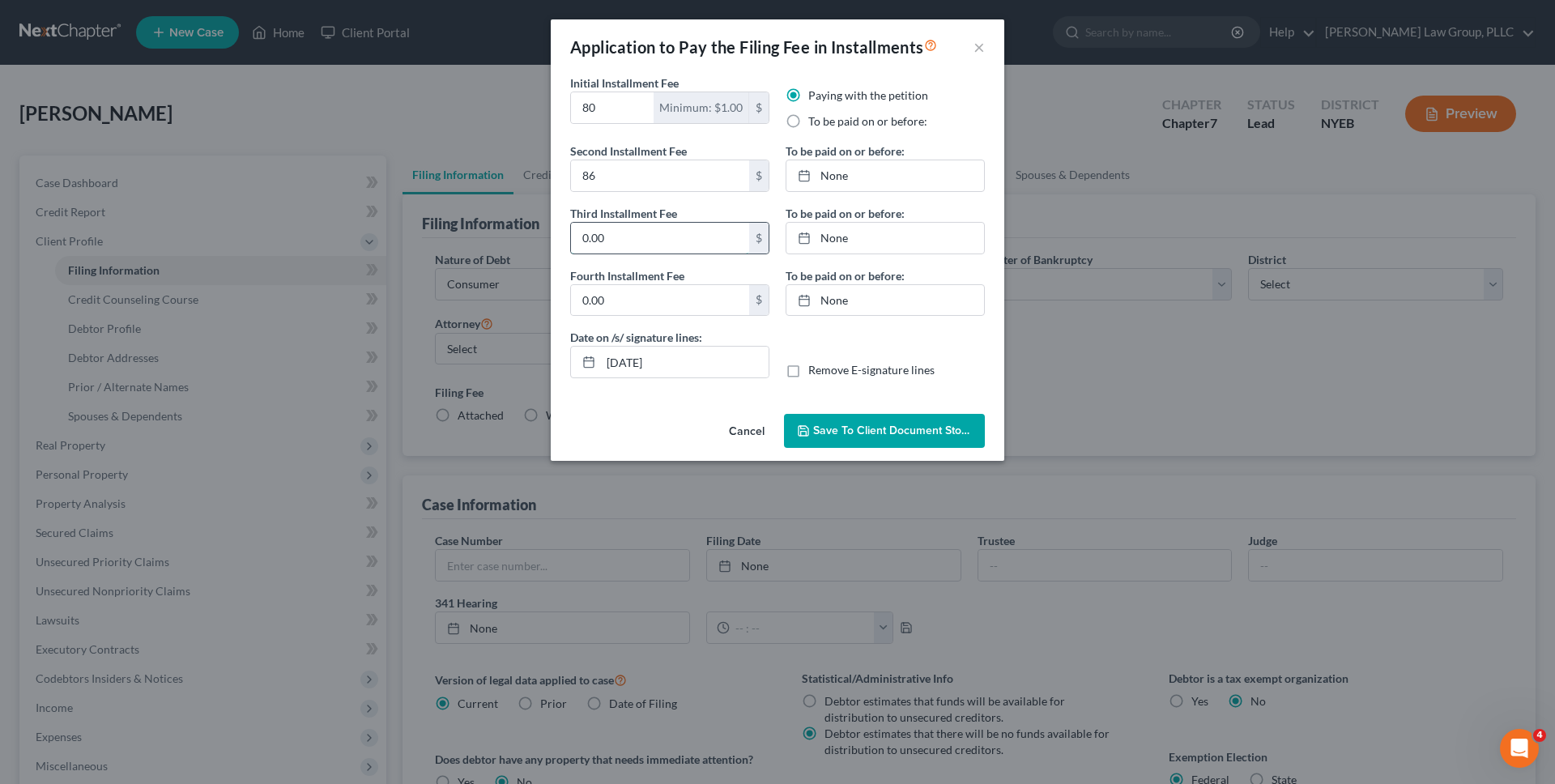
click at [647, 239] on input "0.00" at bounding box center [660, 238] width 178 height 30
paste input "86"
type input "86"
click at [641, 303] on input "0.00" at bounding box center [660, 300] width 178 height 30
paste input "86"
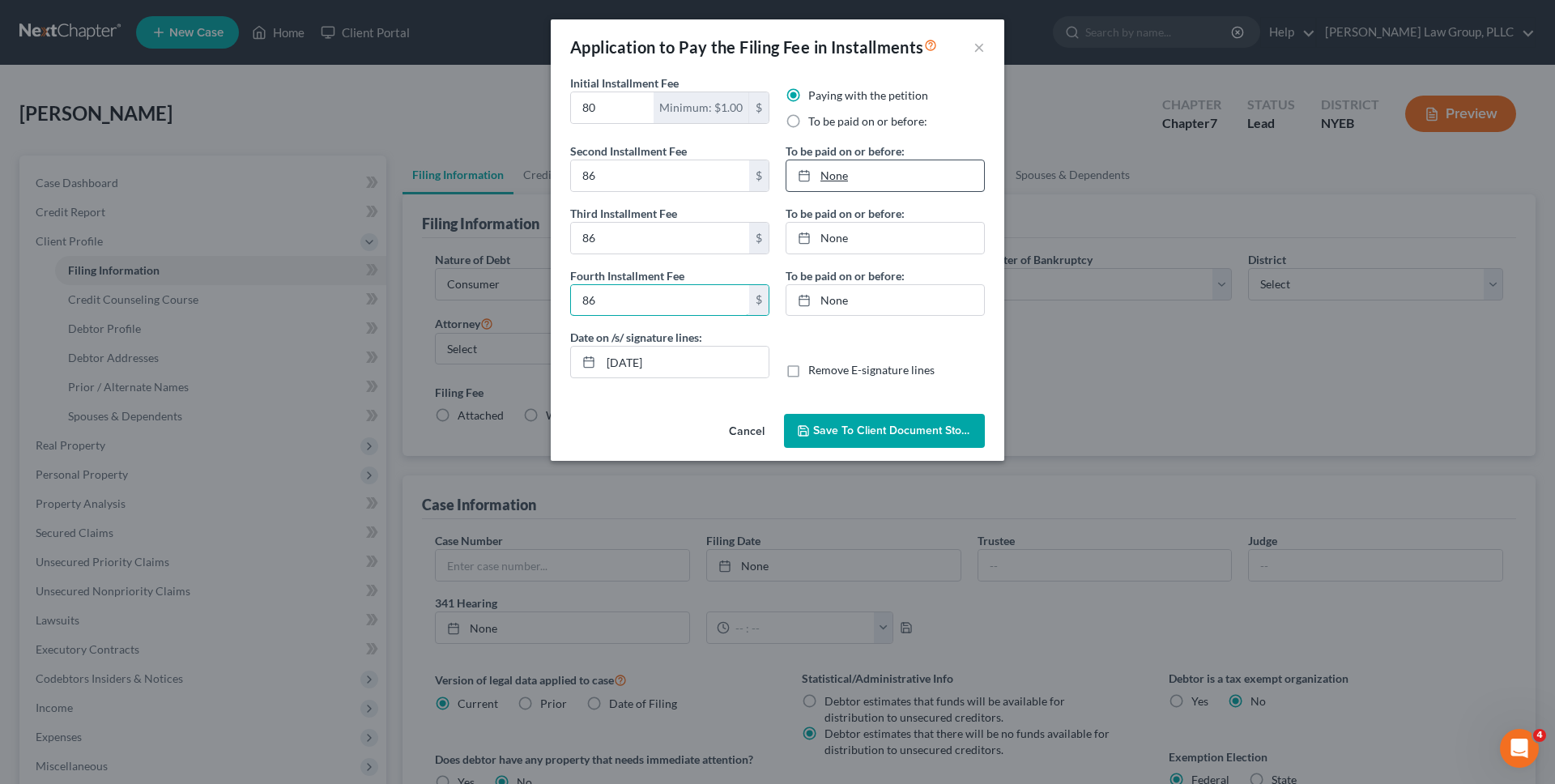
type input "86"
click at [900, 173] on link "None" at bounding box center [885, 175] width 198 height 30
type input "9/18/2025"
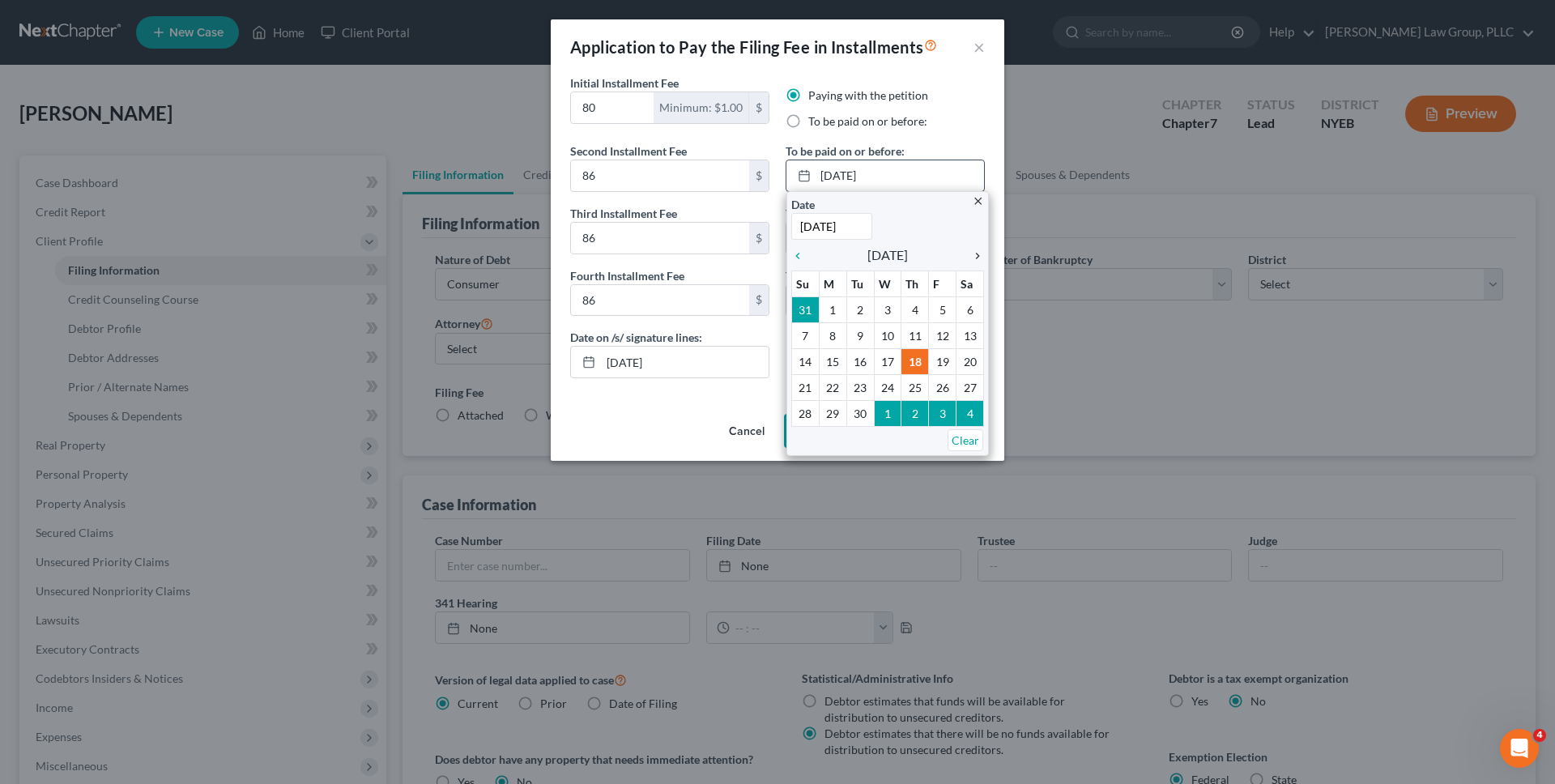
click at [977, 256] on icon "chevron_right" at bounding box center [973, 256] width 21 height 13
click at [952, 137] on div "Paying with the petition To be paid on or before:" at bounding box center [885, 114] width 216 height 55
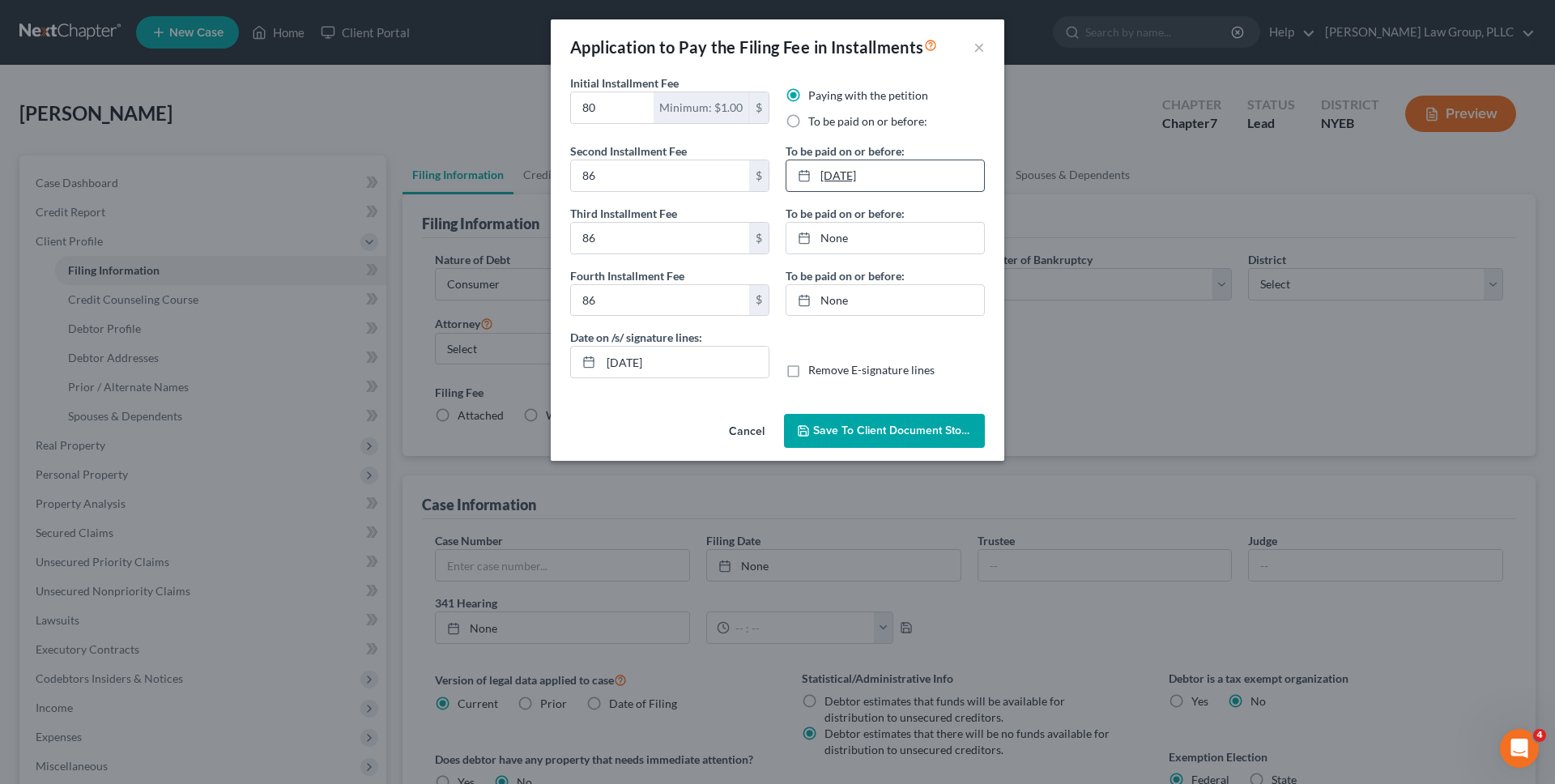
click at [927, 174] on link "9/18/2025" at bounding box center [885, 175] width 198 height 30
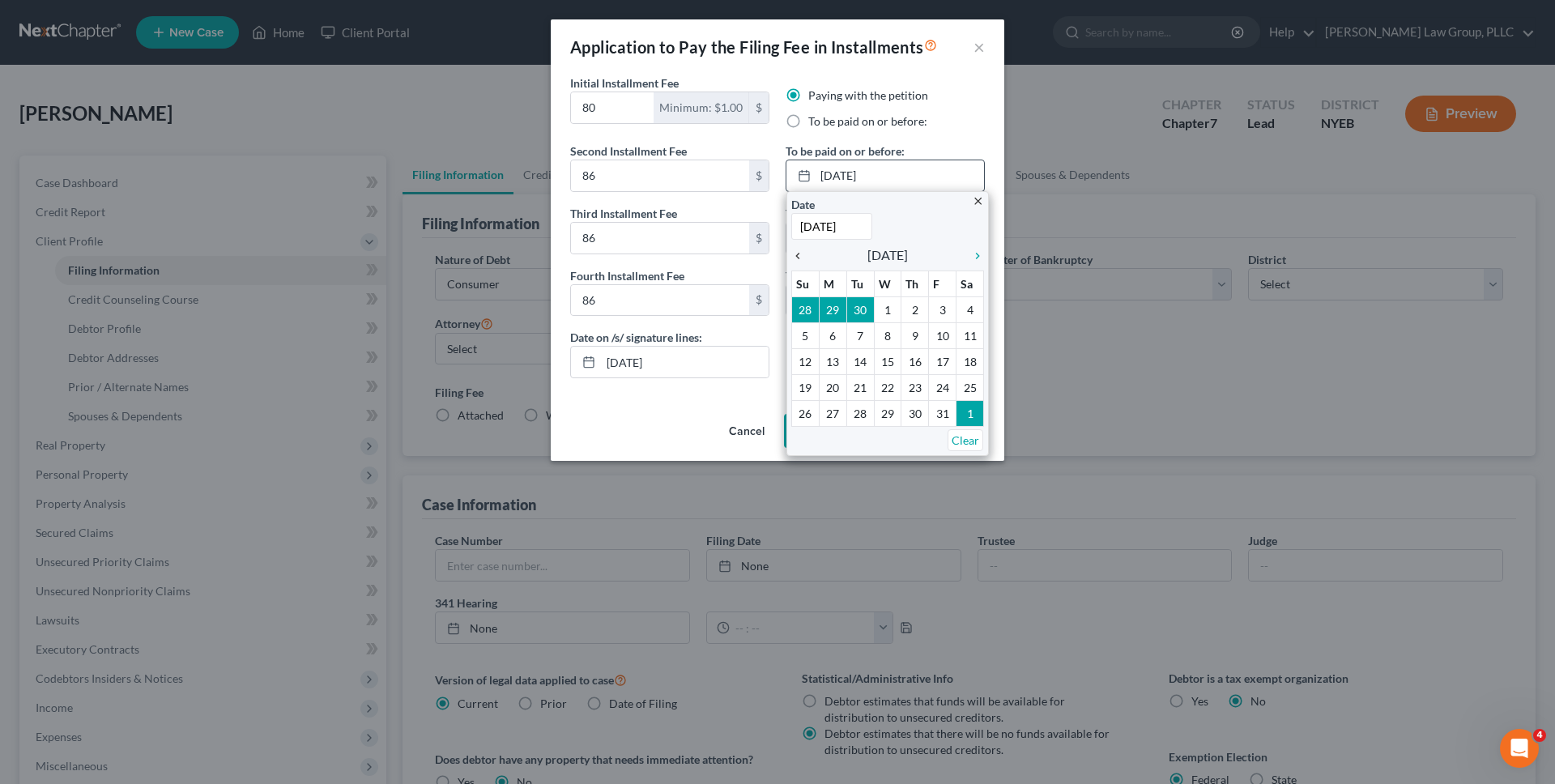
click at [806, 258] on icon "chevron_left" at bounding box center [801, 256] width 21 height 13
click at [974, 264] on link "chevron_right" at bounding box center [973, 255] width 21 height 19
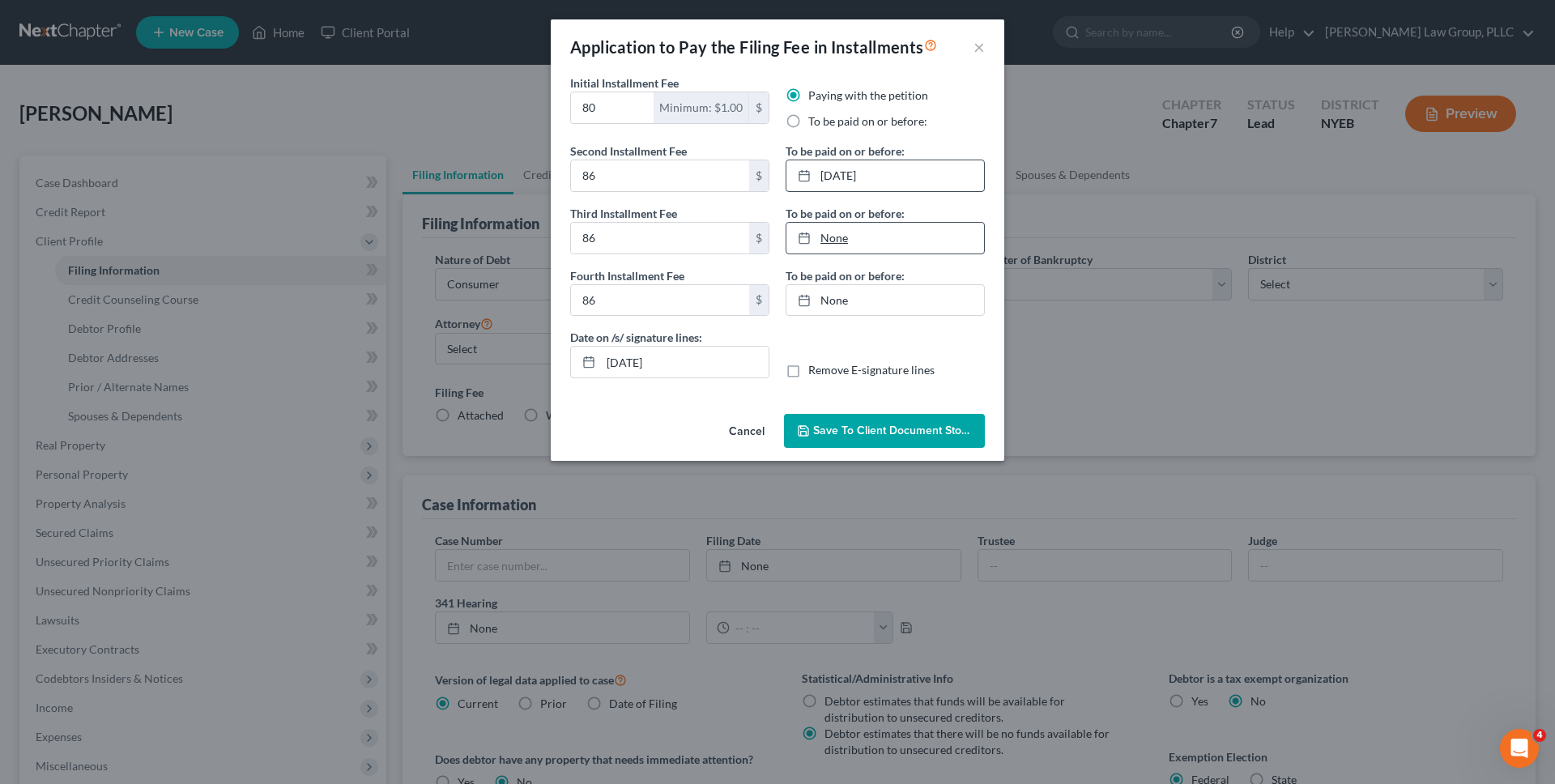
click at [922, 242] on link "None" at bounding box center [885, 238] width 198 height 30
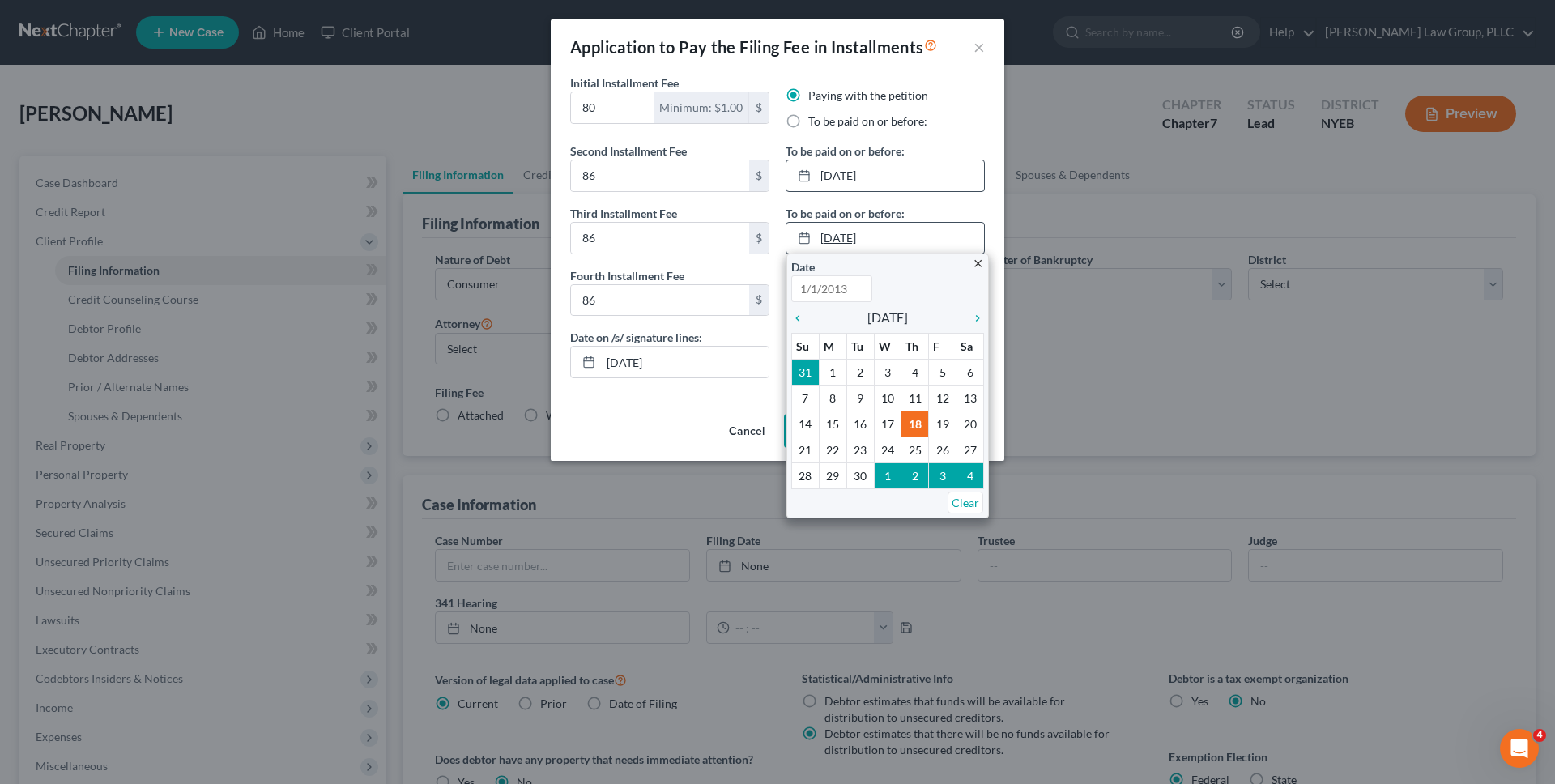
type input "9/18/2025"
click at [973, 314] on icon "chevron_right" at bounding box center [973, 318] width 21 height 13
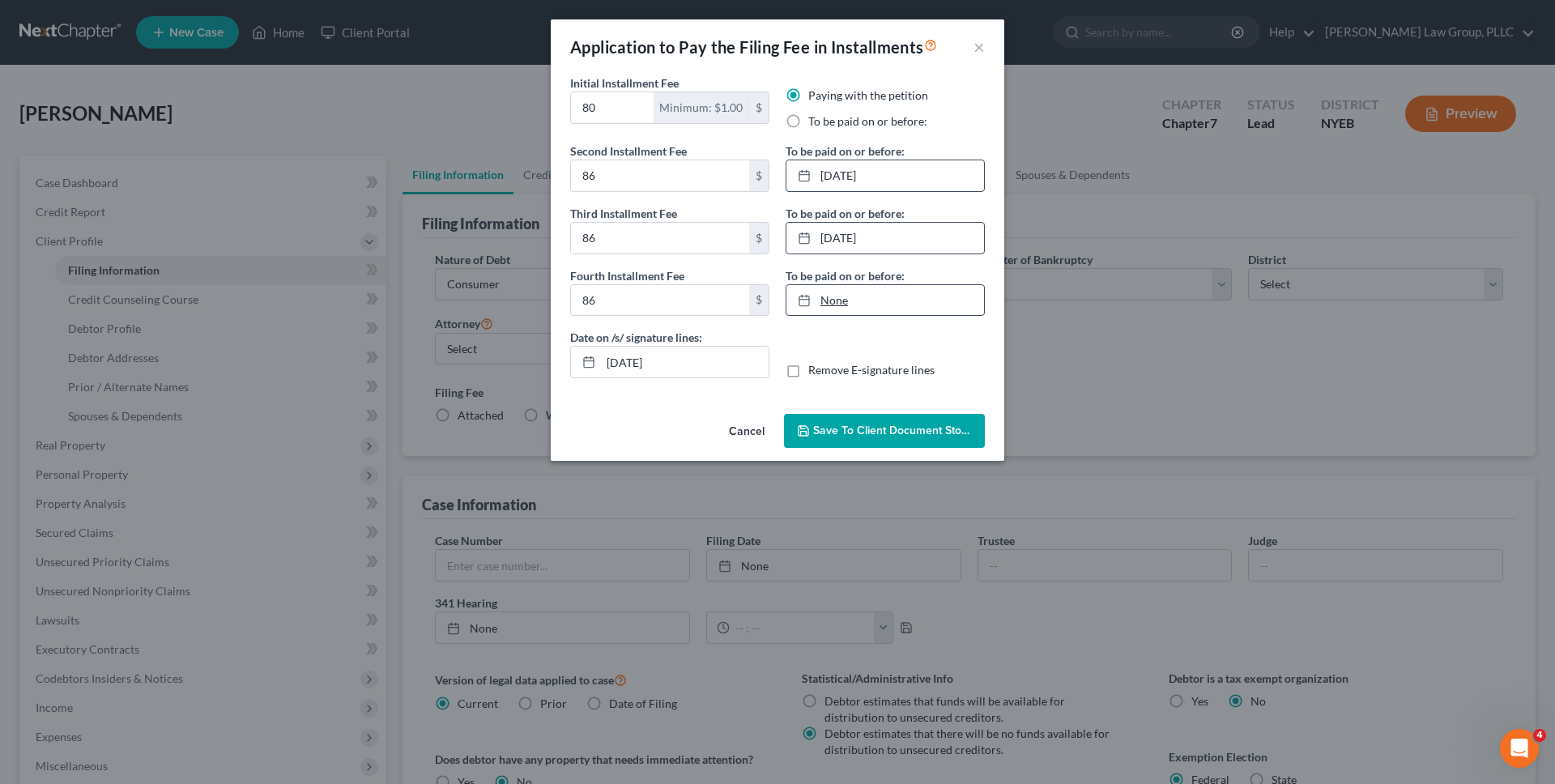
click at [927, 304] on link "None" at bounding box center [885, 300] width 198 height 30
type input "9/18/2025"
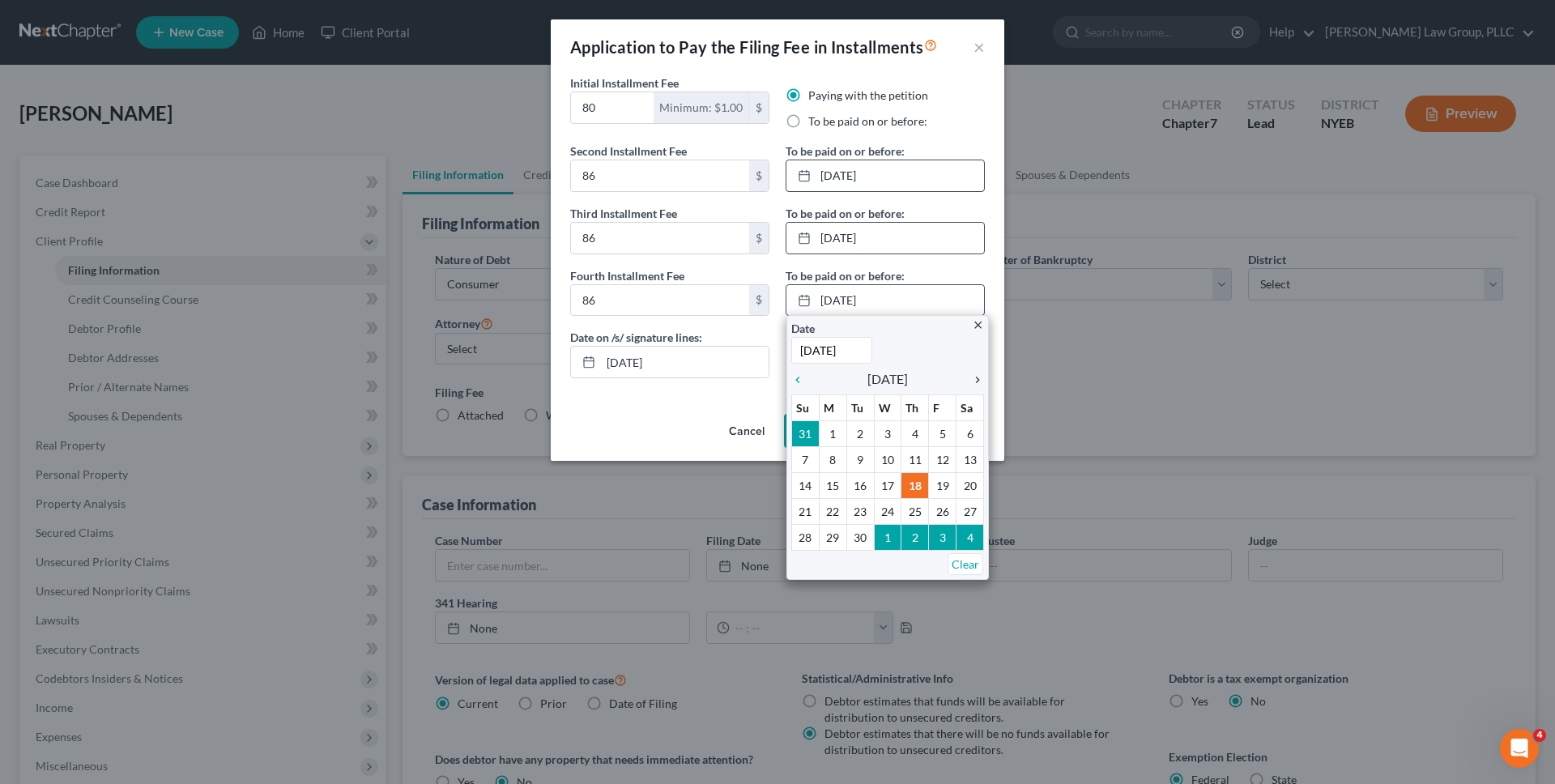
click at [975, 379] on icon "chevron_right" at bounding box center [973, 379] width 21 height 13
click at [975, 379] on icon "chevron_right" at bounding box center [973, 379] width 21 height 13
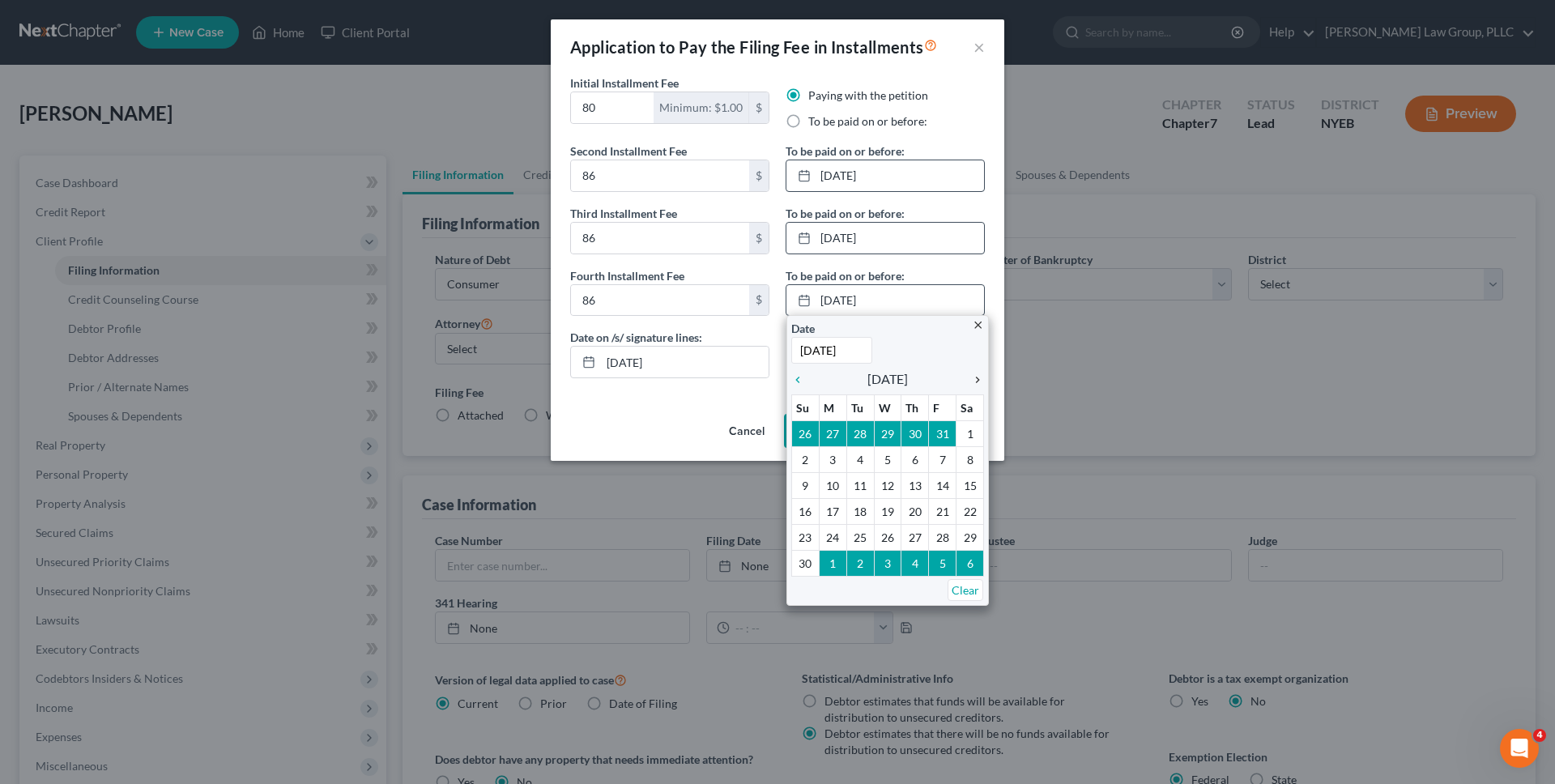
click at [975, 379] on icon "chevron_right" at bounding box center [973, 379] width 21 height 13
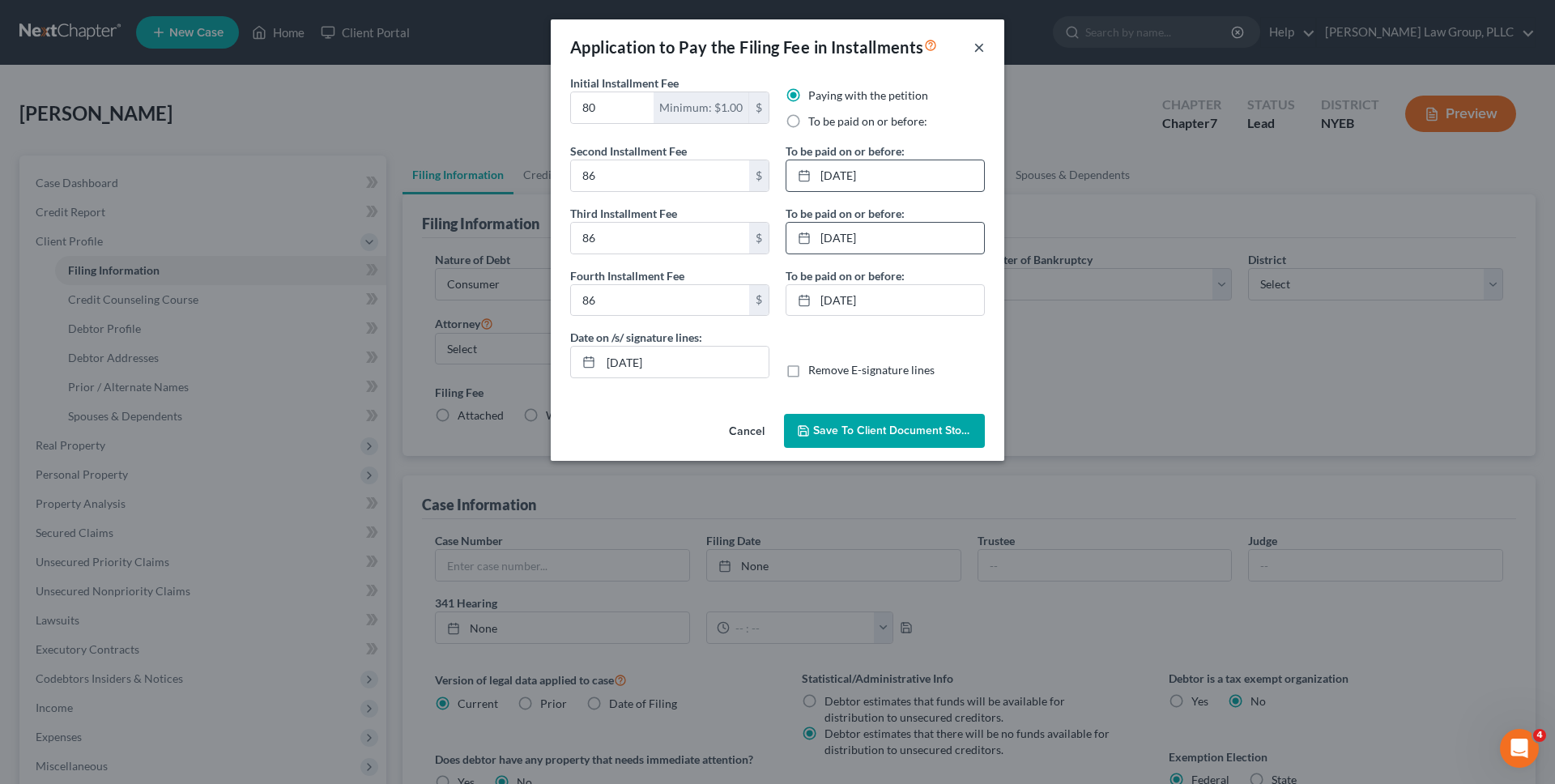
click at [981, 50] on button "×" at bounding box center [978, 47] width 11 height 19
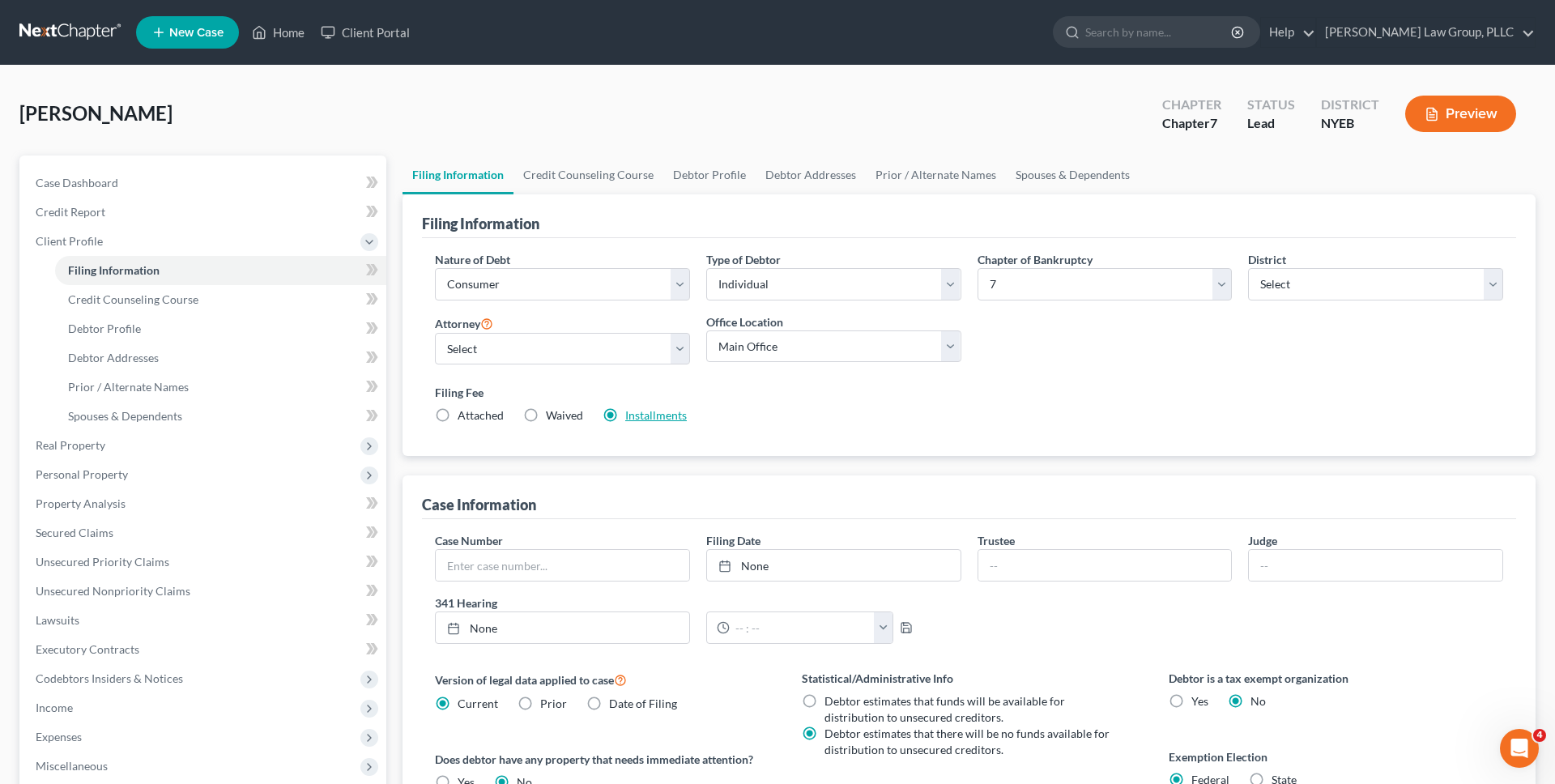
click at [680, 420] on link "Installments" at bounding box center [655, 415] width 62 height 14
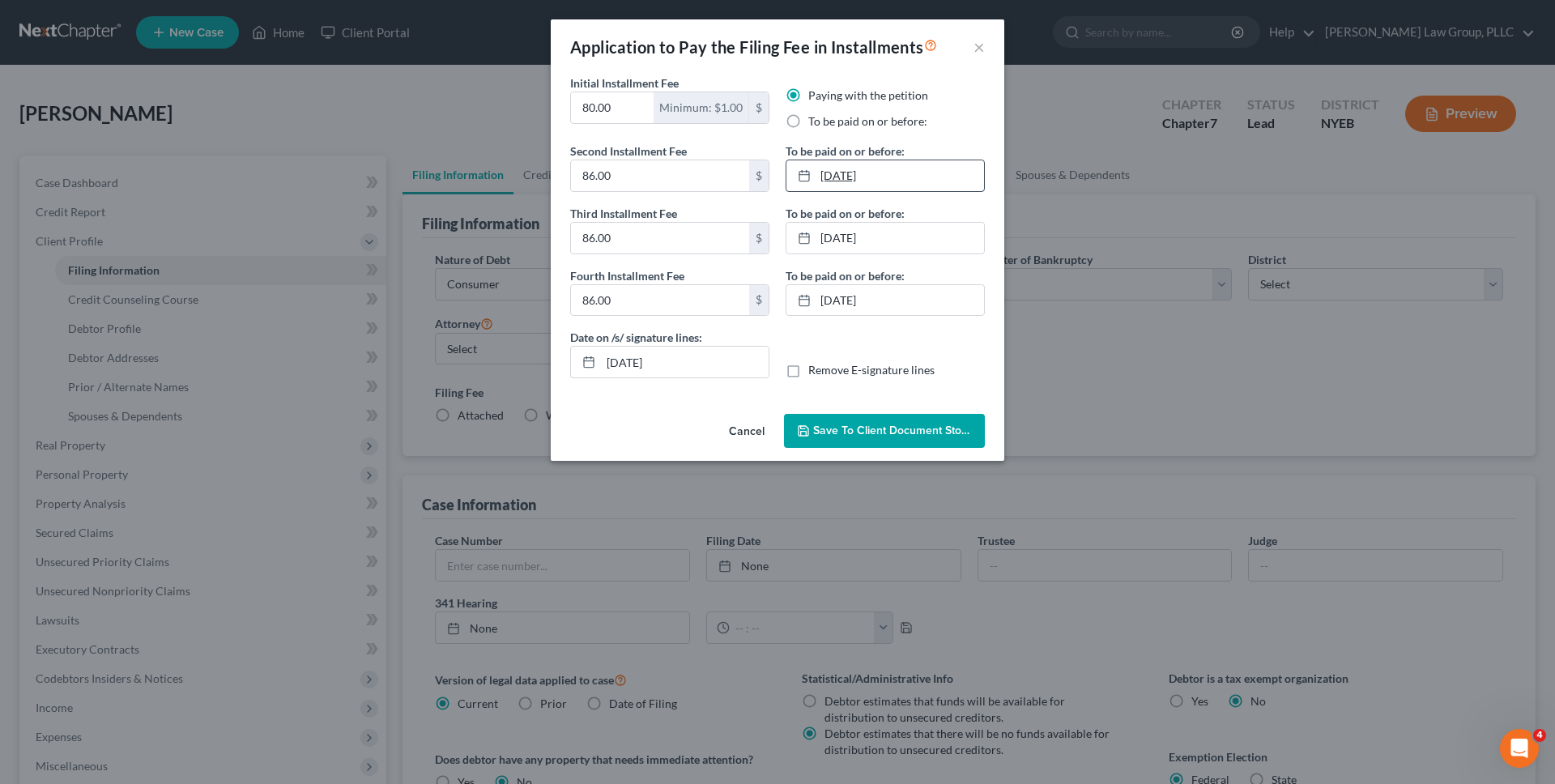
click at [898, 187] on link "10/31/2025" at bounding box center [885, 175] width 198 height 30
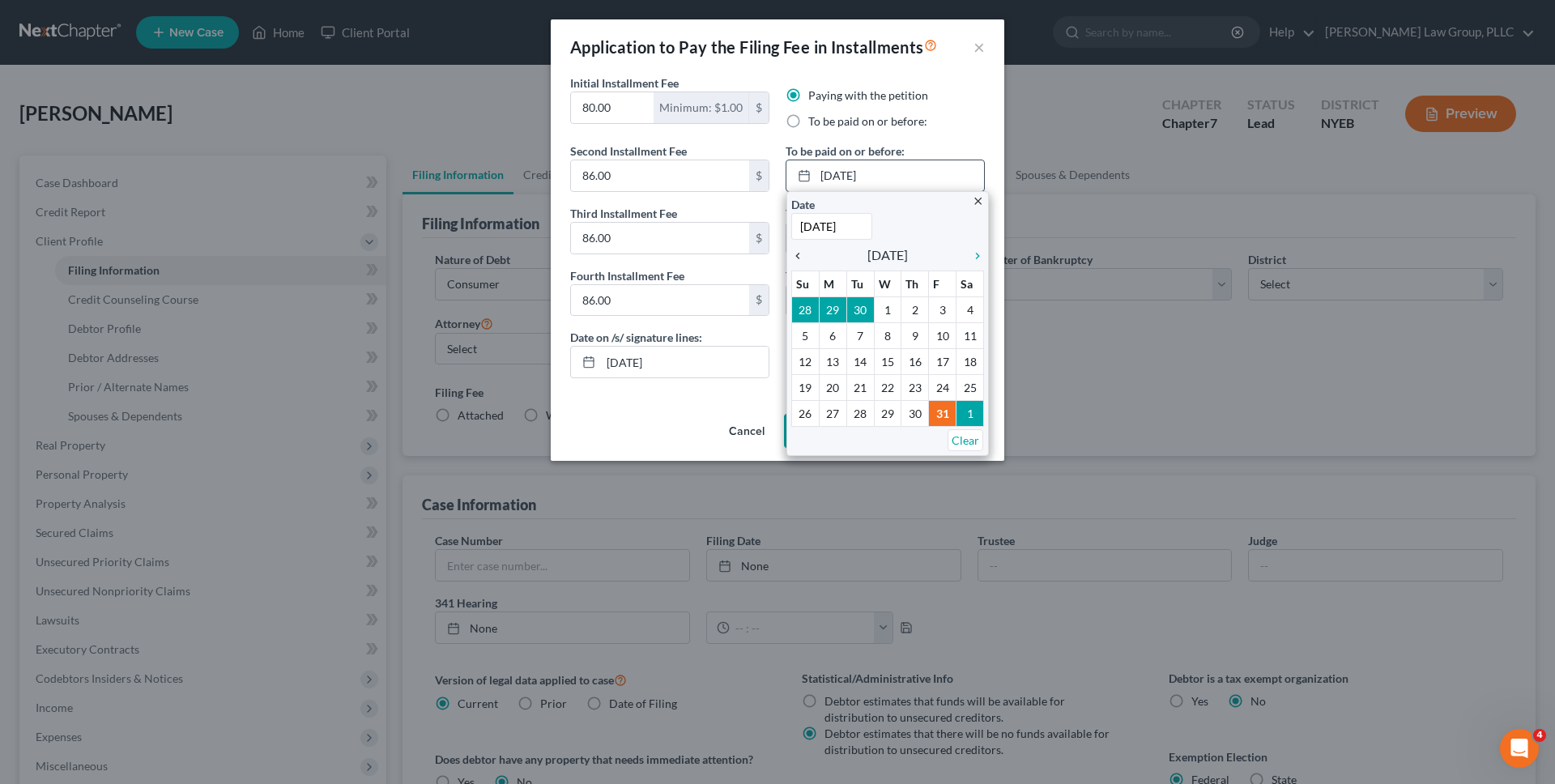
click at [808, 252] on icon "chevron_left" at bounding box center [801, 256] width 21 height 13
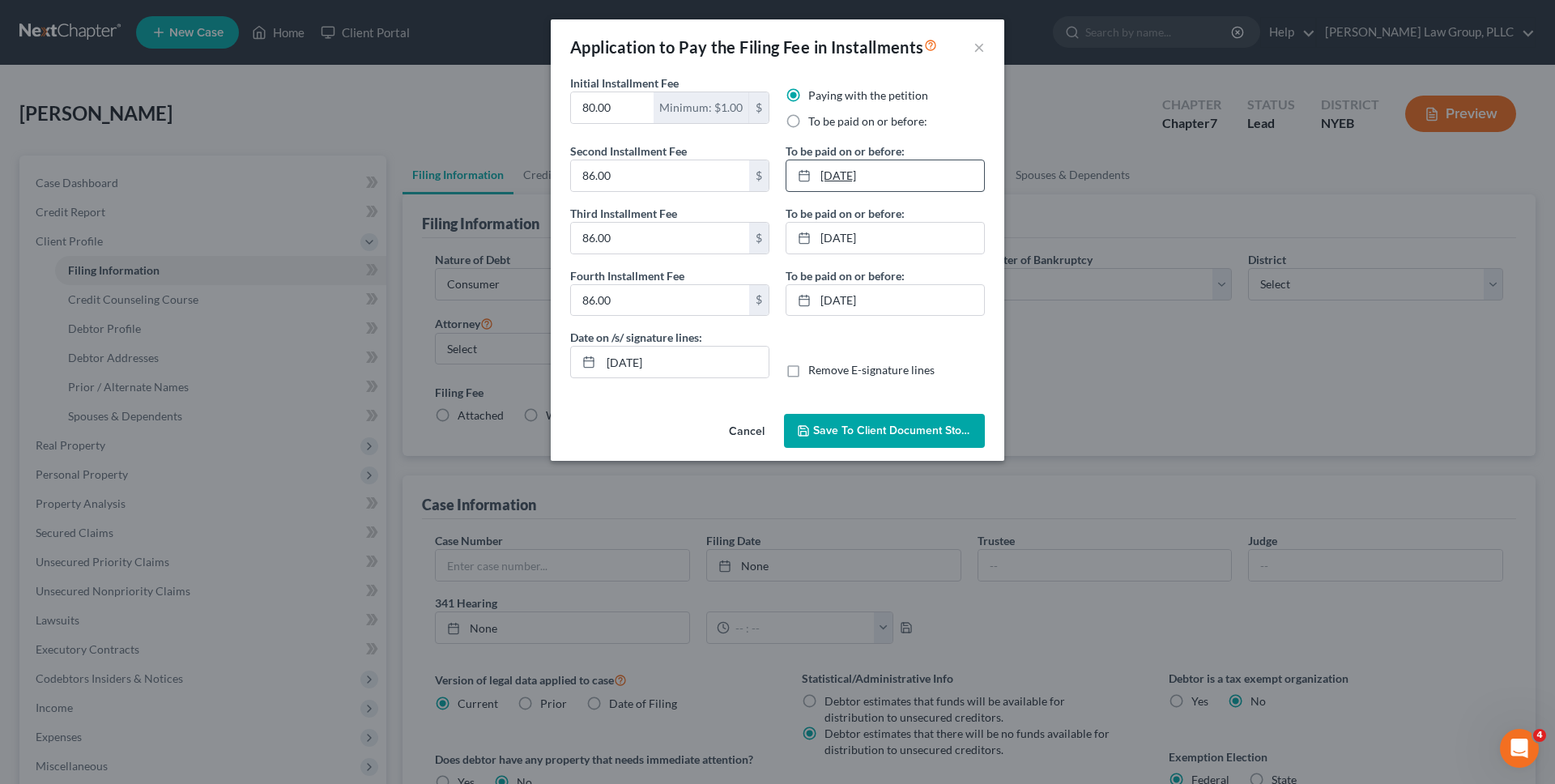
click at [902, 169] on link "9/30/2025" at bounding box center [885, 175] width 198 height 30
click at [903, 229] on link "11/28/2025" at bounding box center [885, 238] width 198 height 30
click at [905, 294] on link "12/19/2025" at bounding box center [885, 300] width 198 height 30
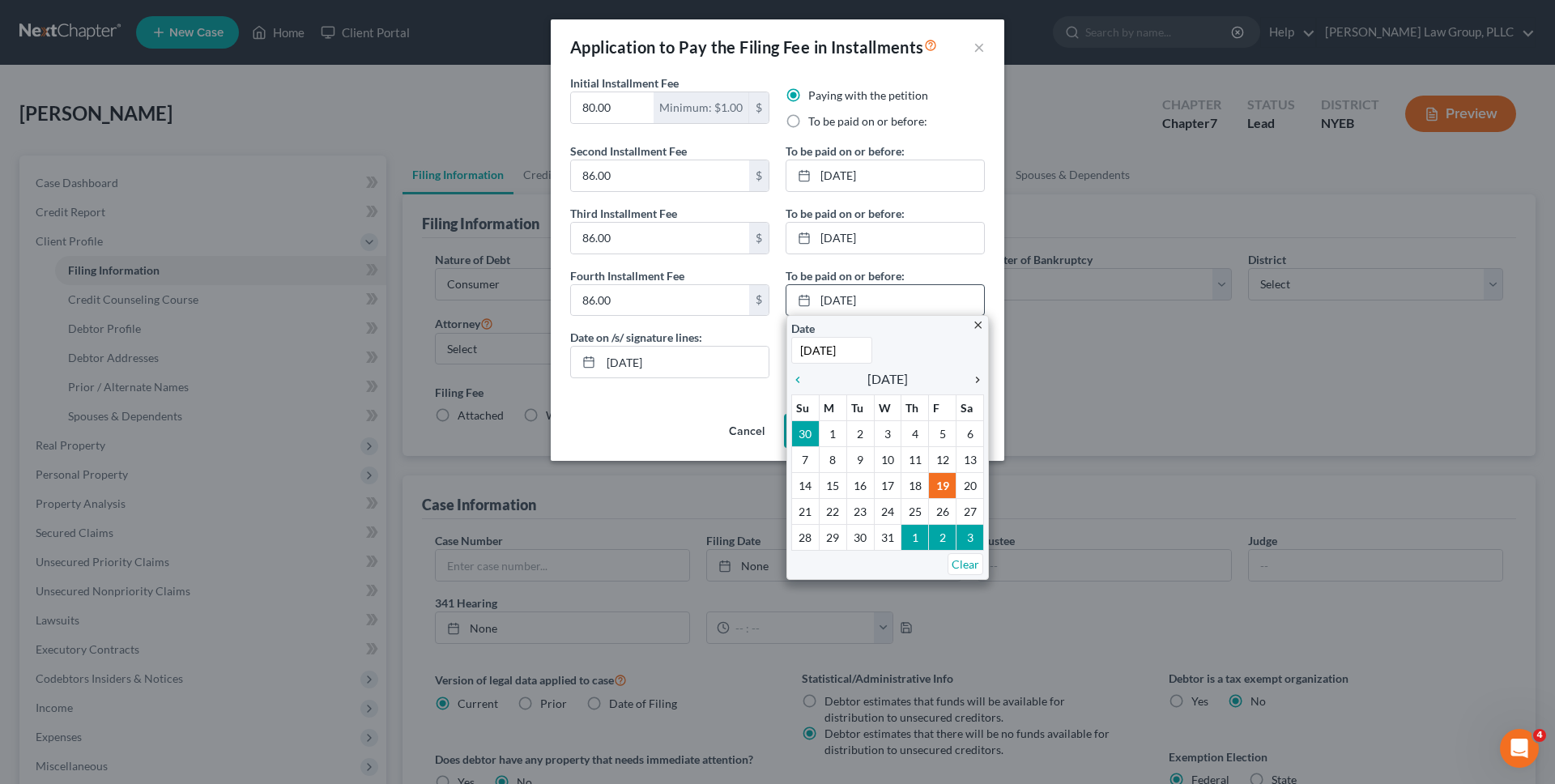
click at [970, 383] on icon "chevron_right" at bounding box center [973, 379] width 21 height 13
click at [797, 379] on icon "chevron_left" at bounding box center [801, 379] width 21 height 13
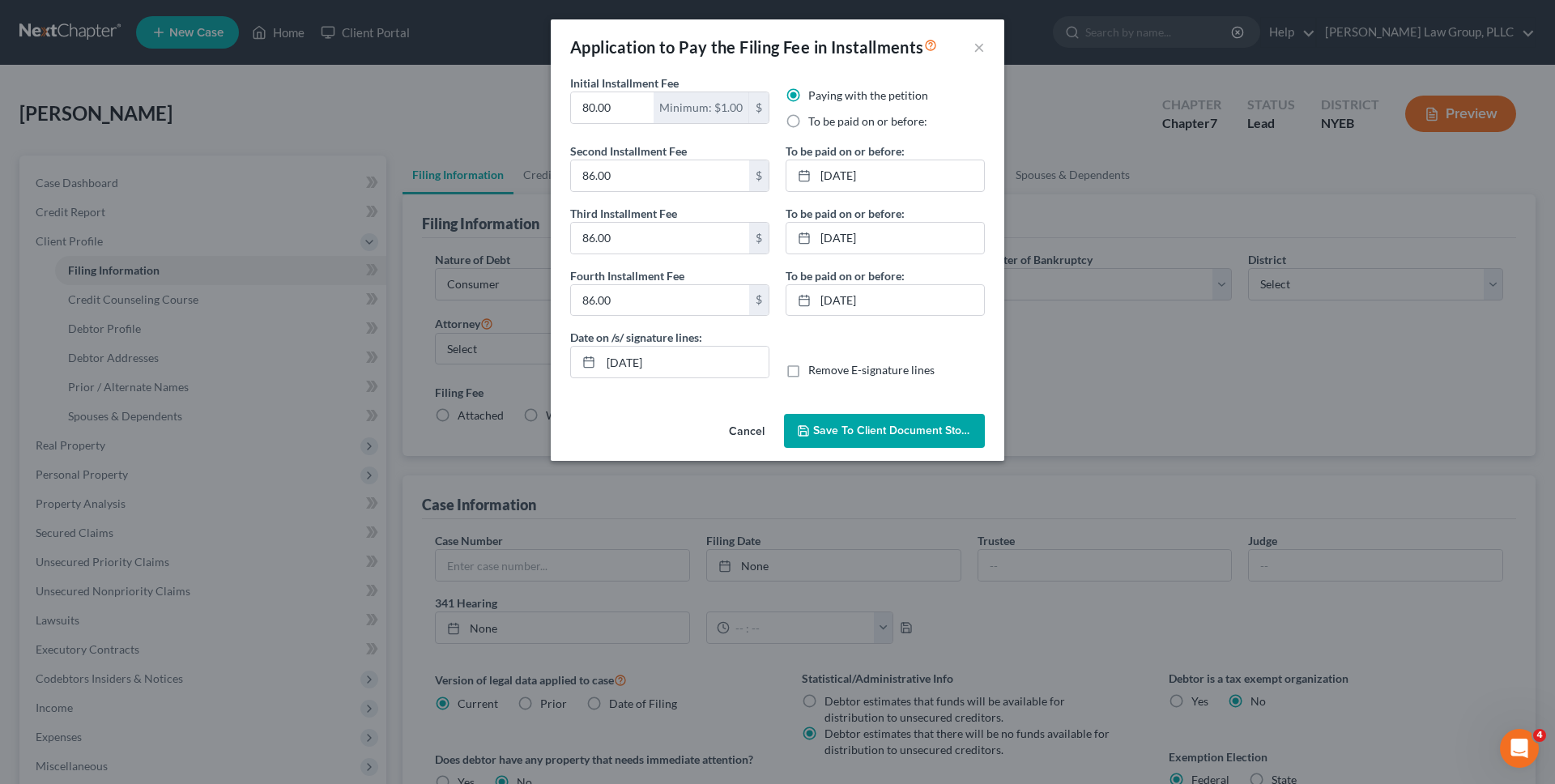
click at [898, 434] on span "Save to Client Document Storage" at bounding box center [898, 431] width 171 height 14
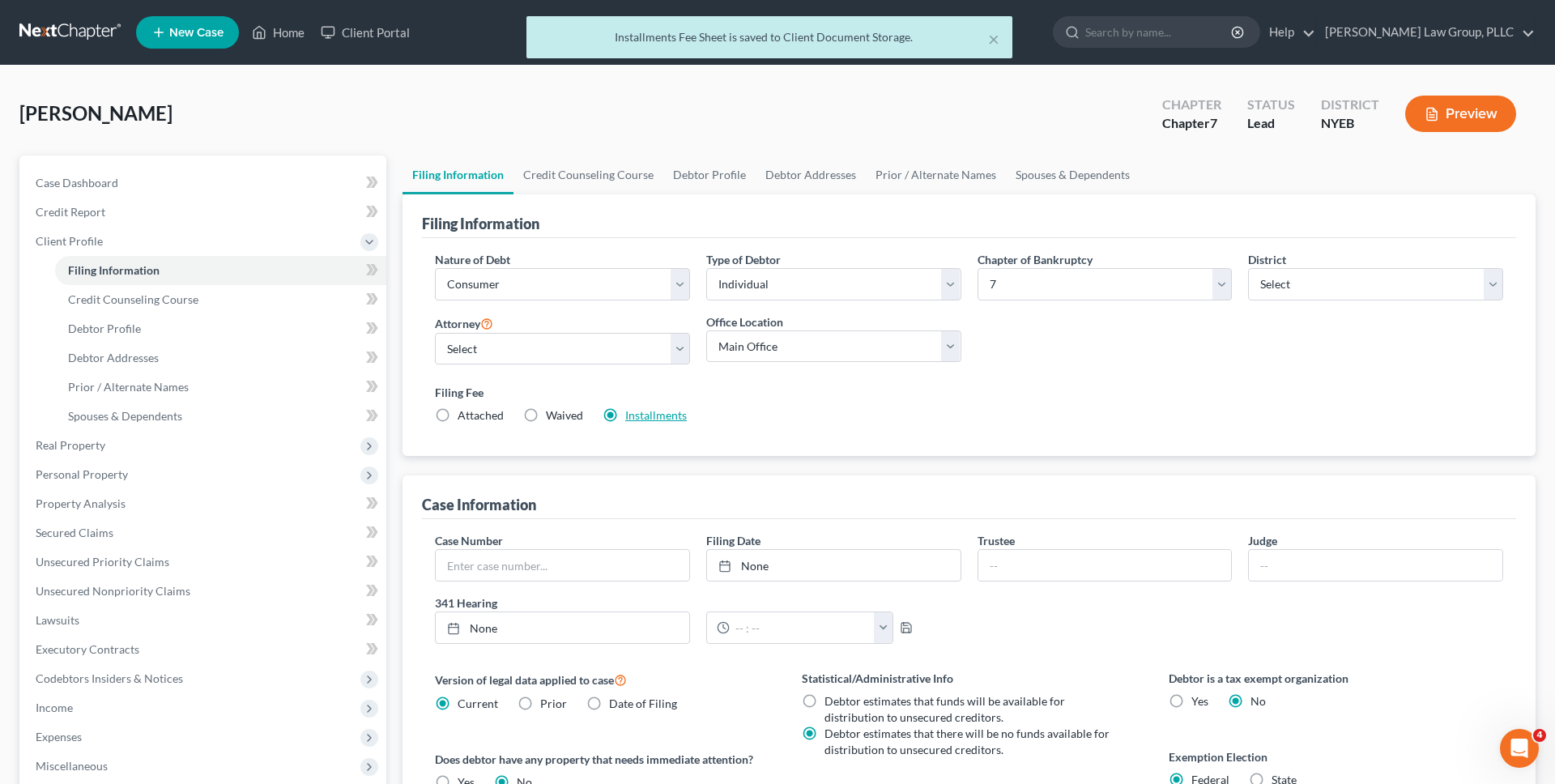
click at [678, 418] on link "Installments" at bounding box center [655, 415] width 62 height 14
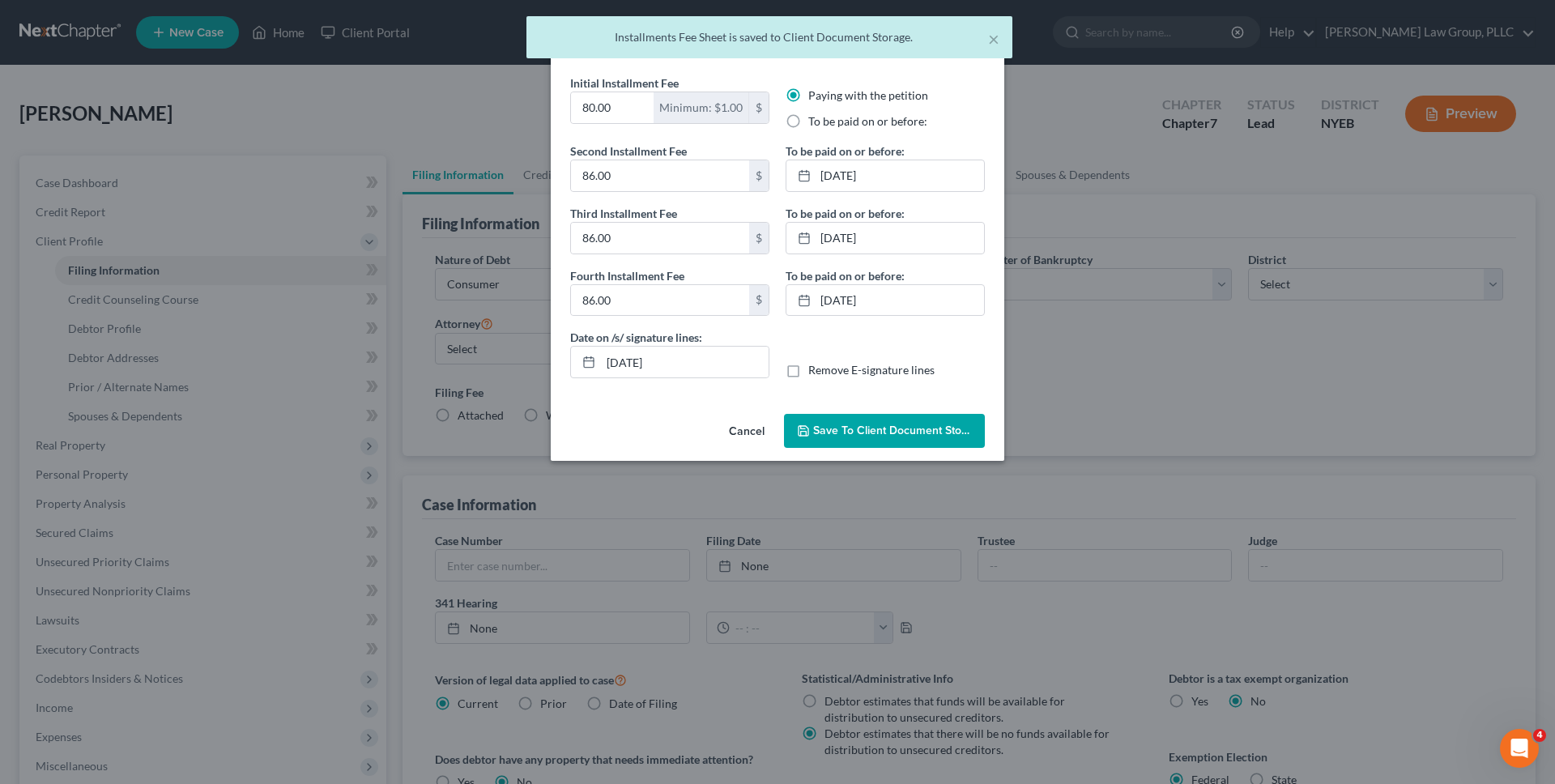
click at [808, 377] on label "Remove E-signature lines" at bounding box center [871, 370] width 126 height 17
click at [814, 372] on input "Remove E-signature lines" at bounding box center [820, 367] width 10 height 10
checkbox input "true"
click at [820, 421] on button "Save to Client Document Storage" at bounding box center [884, 430] width 201 height 34
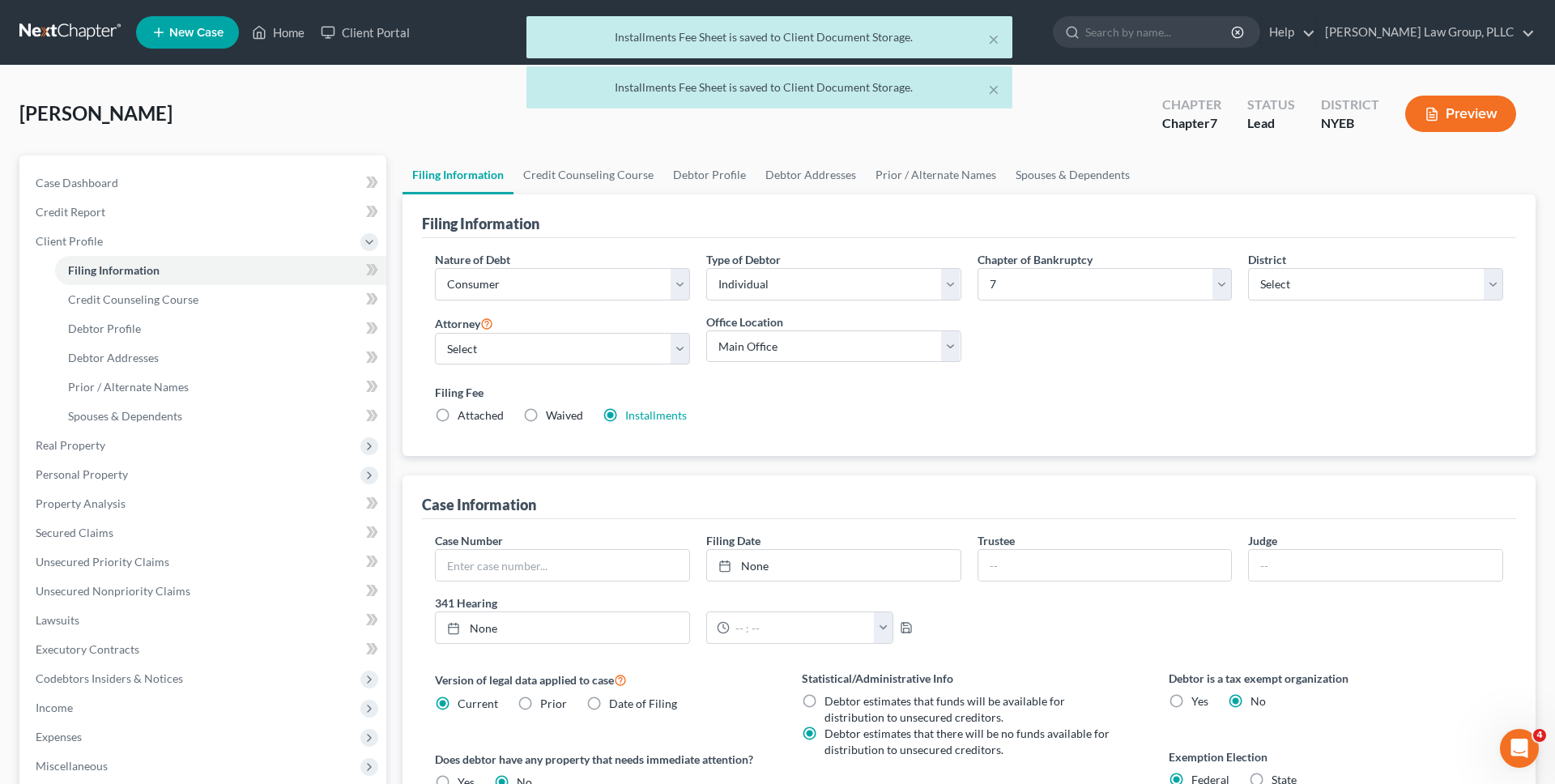
scroll to position [284, 0]
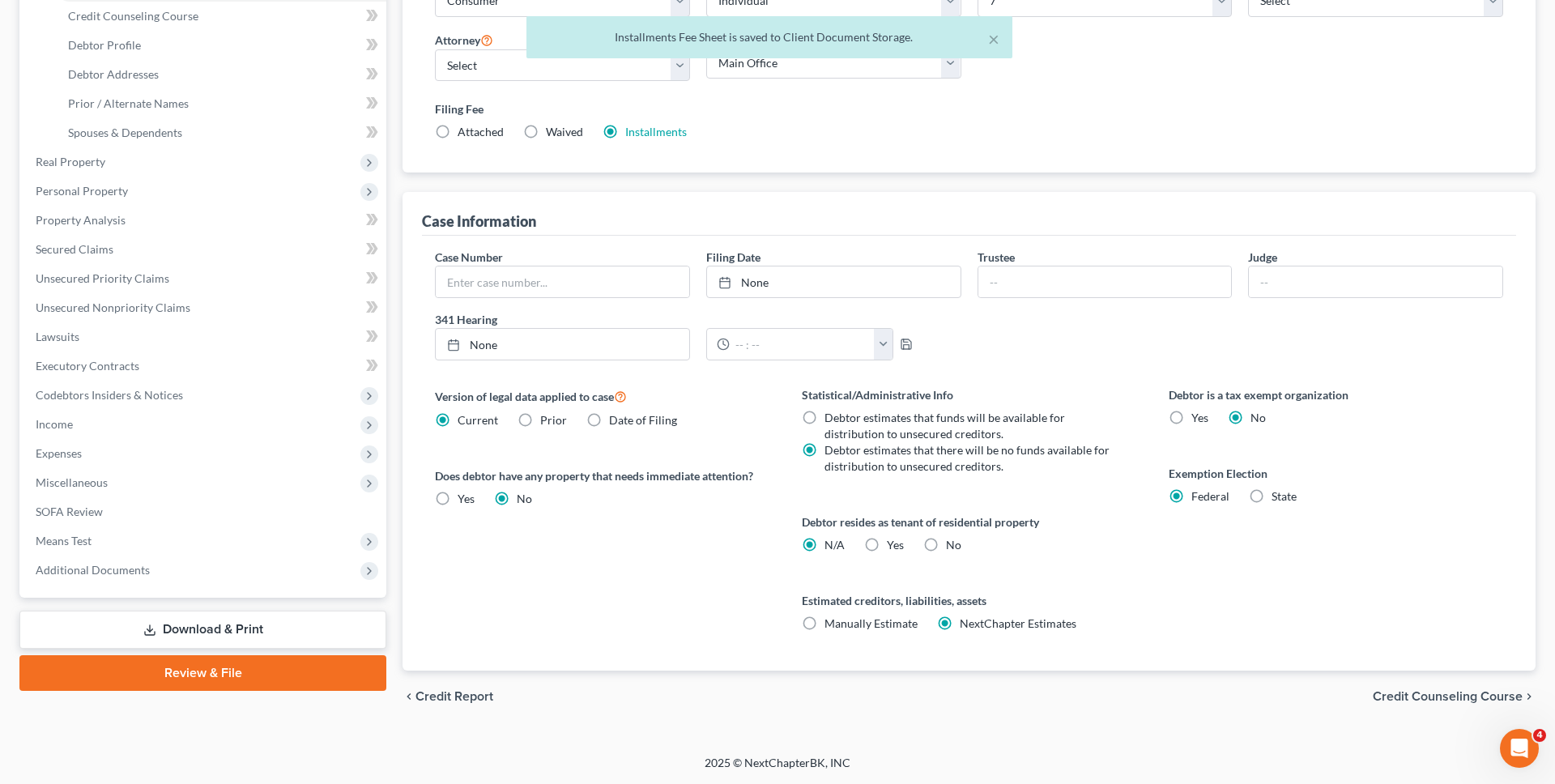
click at [332, 627] on link "Download & Print" at bounding box center [203, 630] width 367 height 38
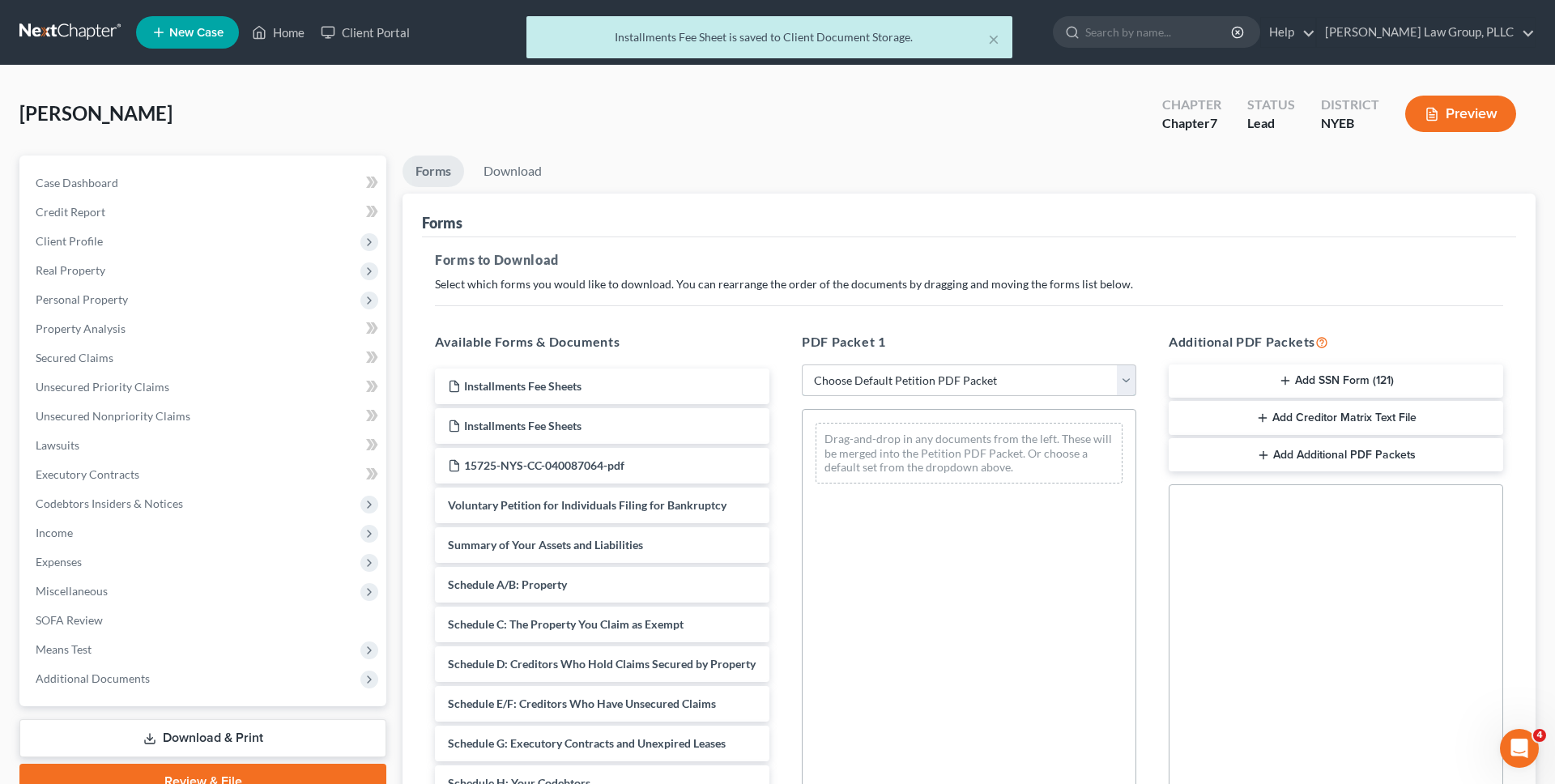
click at [885, 379] on select "Choose Default Petition PDF Packet Complete Bankruptcy Petition (all forms and …" at bounding box center [969, 380] width 334 height 32
select select "0"
click at [801, 365] on select "Choose Default Petition PDF Packet Complete Bankruptcy Petition (all forms and …" at bounding box center [969, 380] width 334 height 32
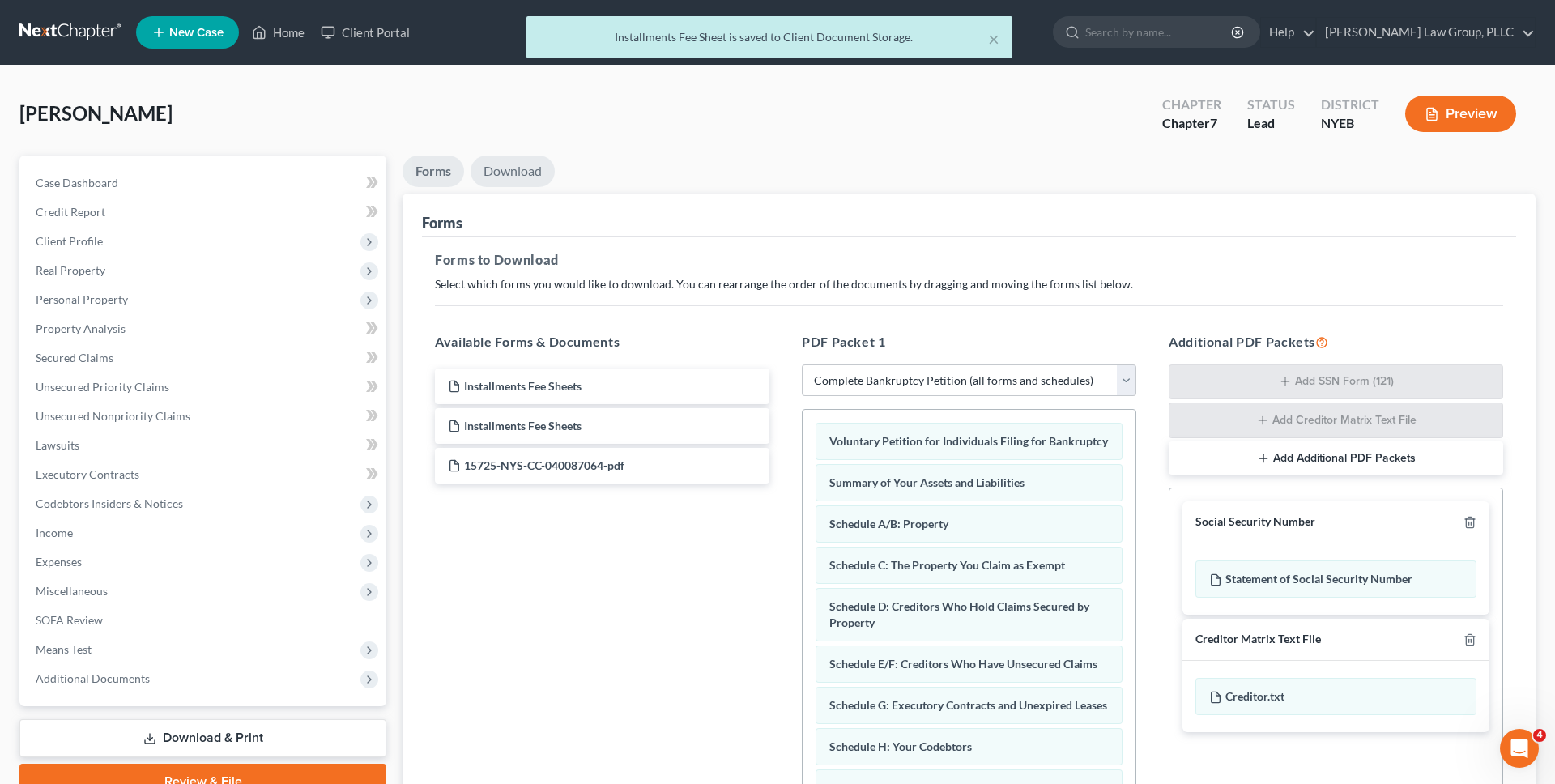
click at [537, 171] on link "Download" at bounding box center [513, 171] width 84 height 31
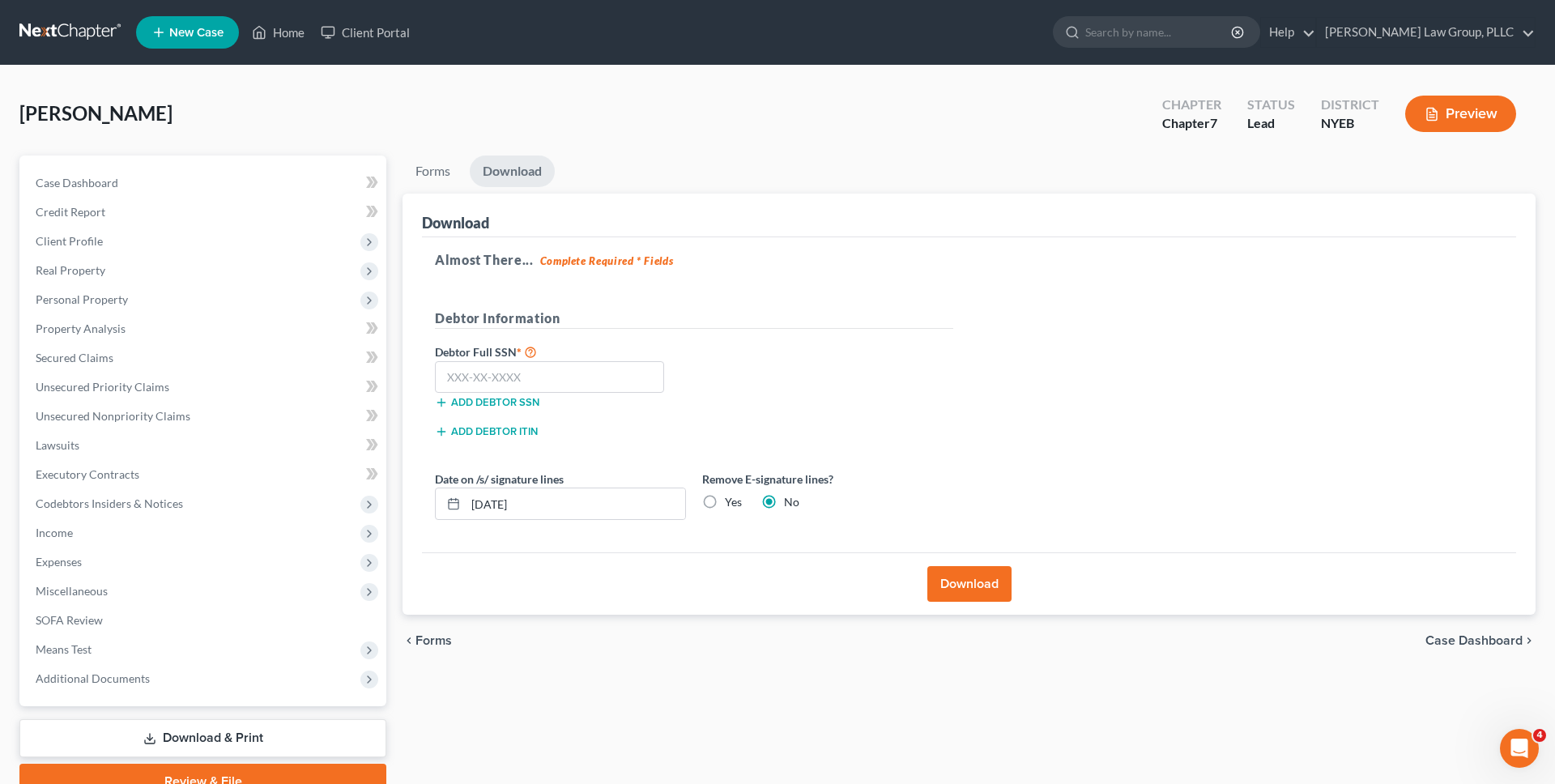
click at [725, 506] on label "Yes" at bounding box center [734, 502] width 17 height 17
click at [731, 505] on input "Yes" at bounding box center [736, 499] width 10 height 10
radio input "true"
radio input "false"
click at [627, 506] on input "09/18/2025" at bounding box center [575, 503] width 219 height 30
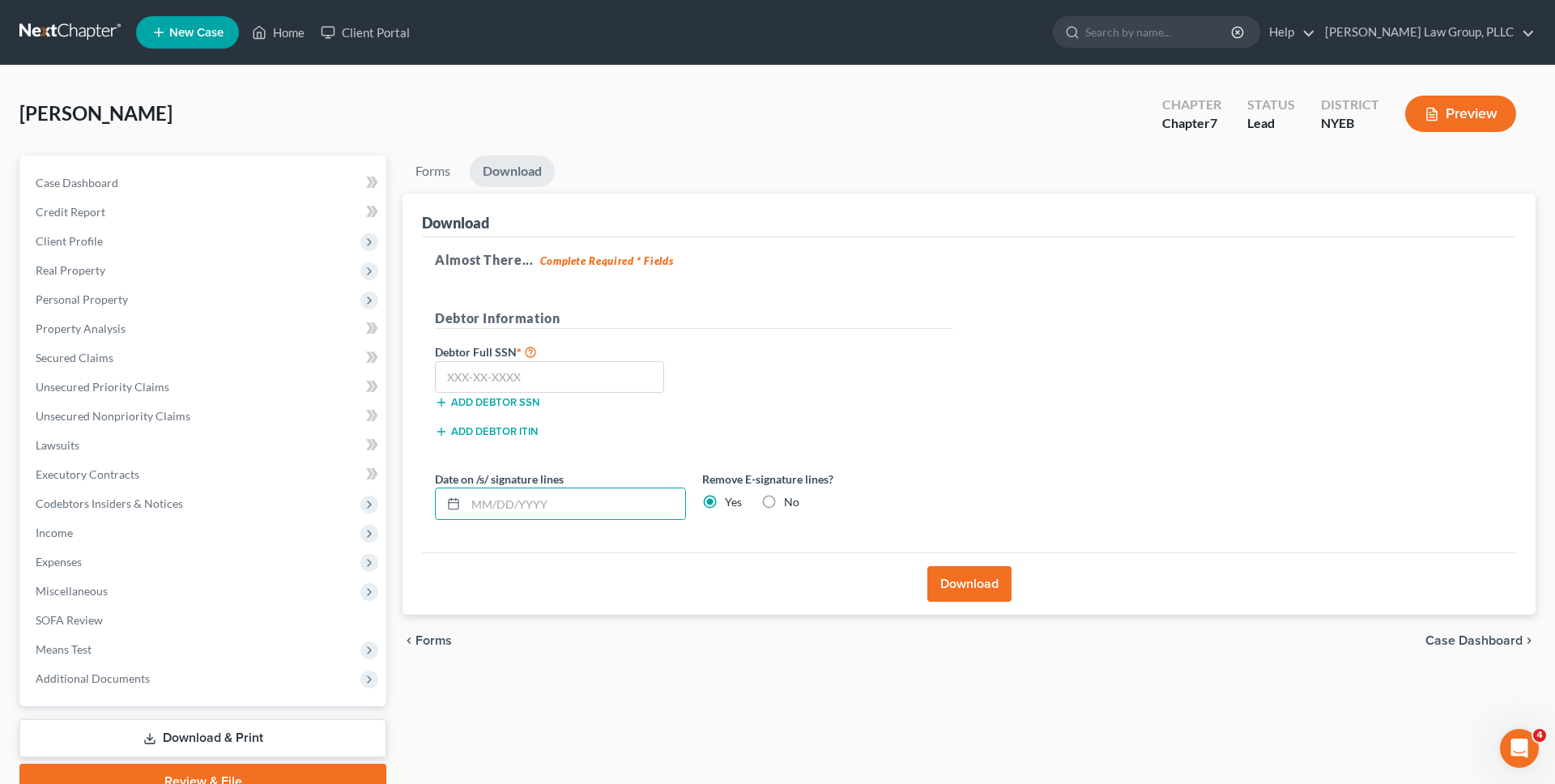
click at [989, 580] on button "Download" at bounding box center [969, 583] width 84 height 36
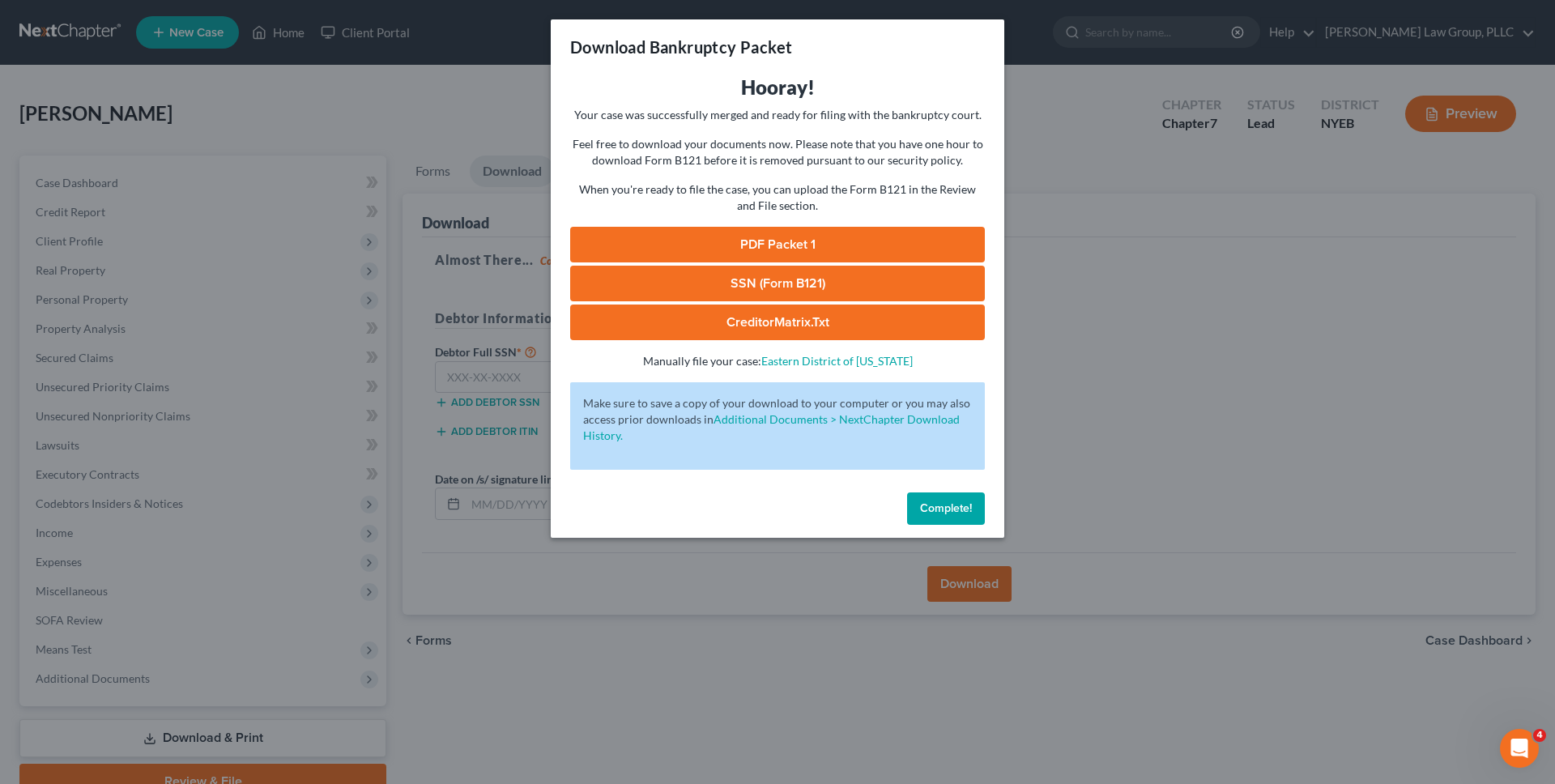
click at [818, 236] on link "PDF Packet 1" at bounding box center [777, 245] width 414 height 36
click at [942, 513] on span "Complete!" at bounding box center [946, 508] width 52 height 14
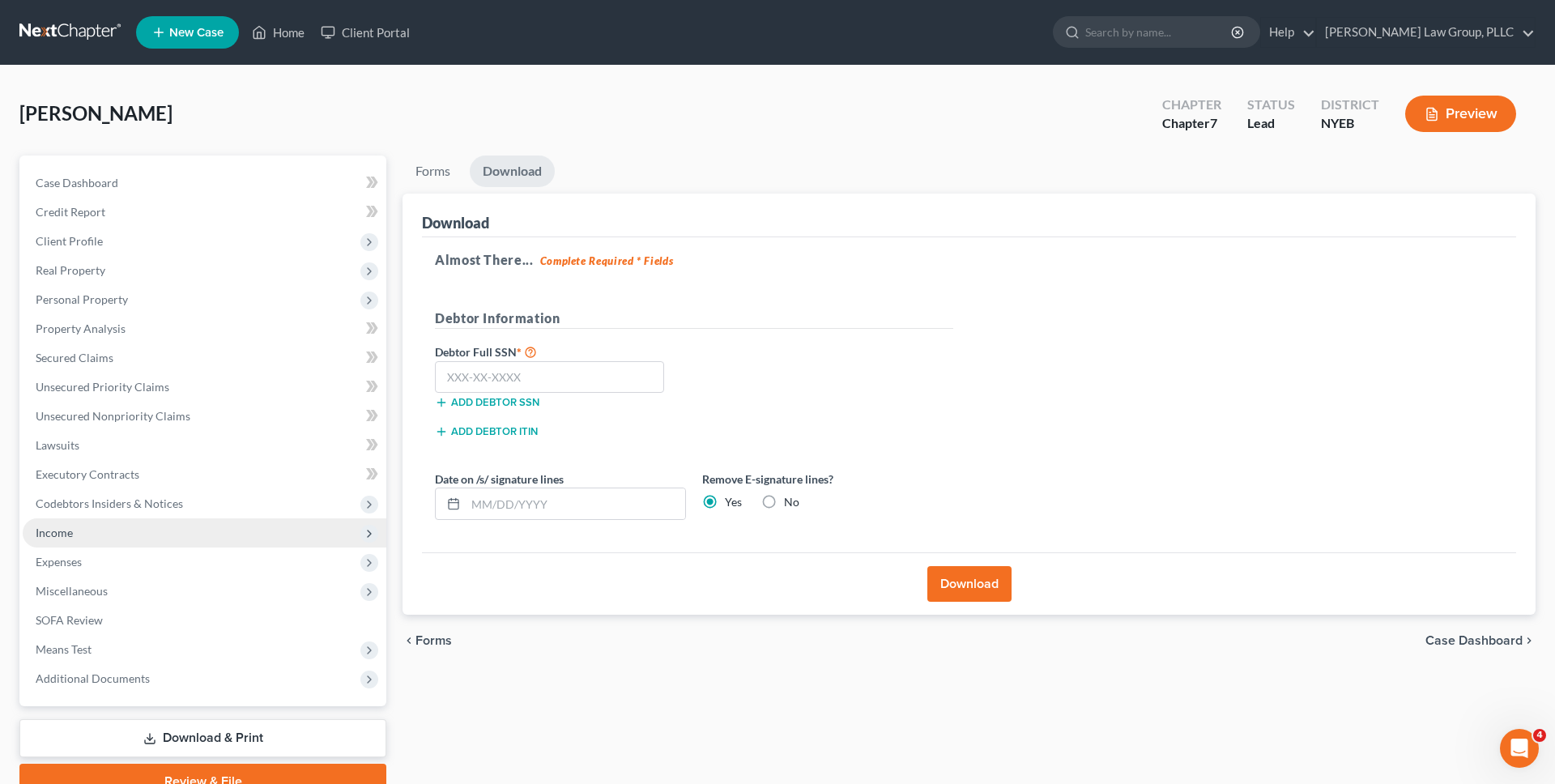
click at [271, 527] on span "Income" at bounding box center [204, 533] width 364 height 29
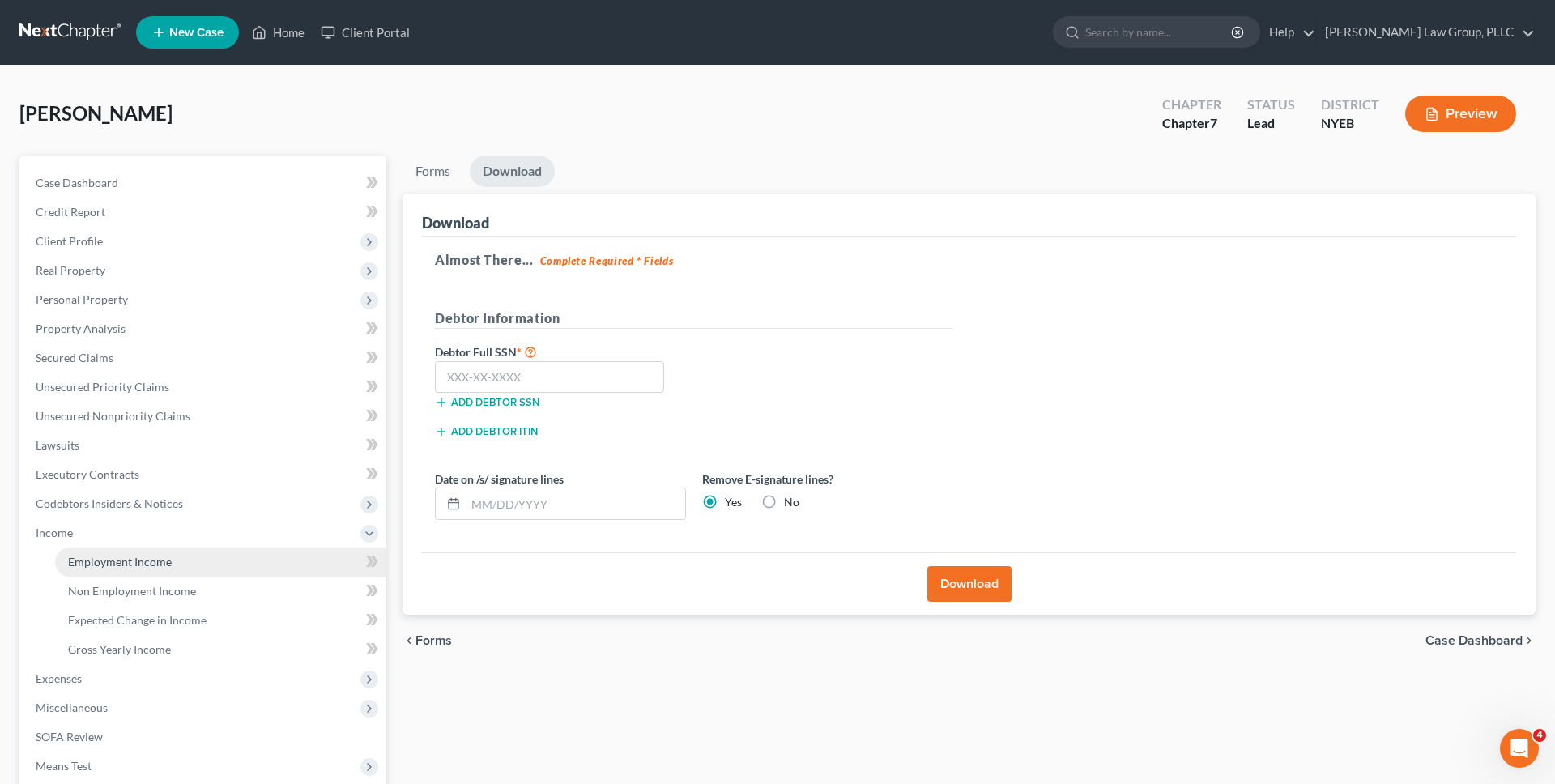
click at [252, 554] on link "Employment Income" at bounding box center [220, 561] width 332 height 29
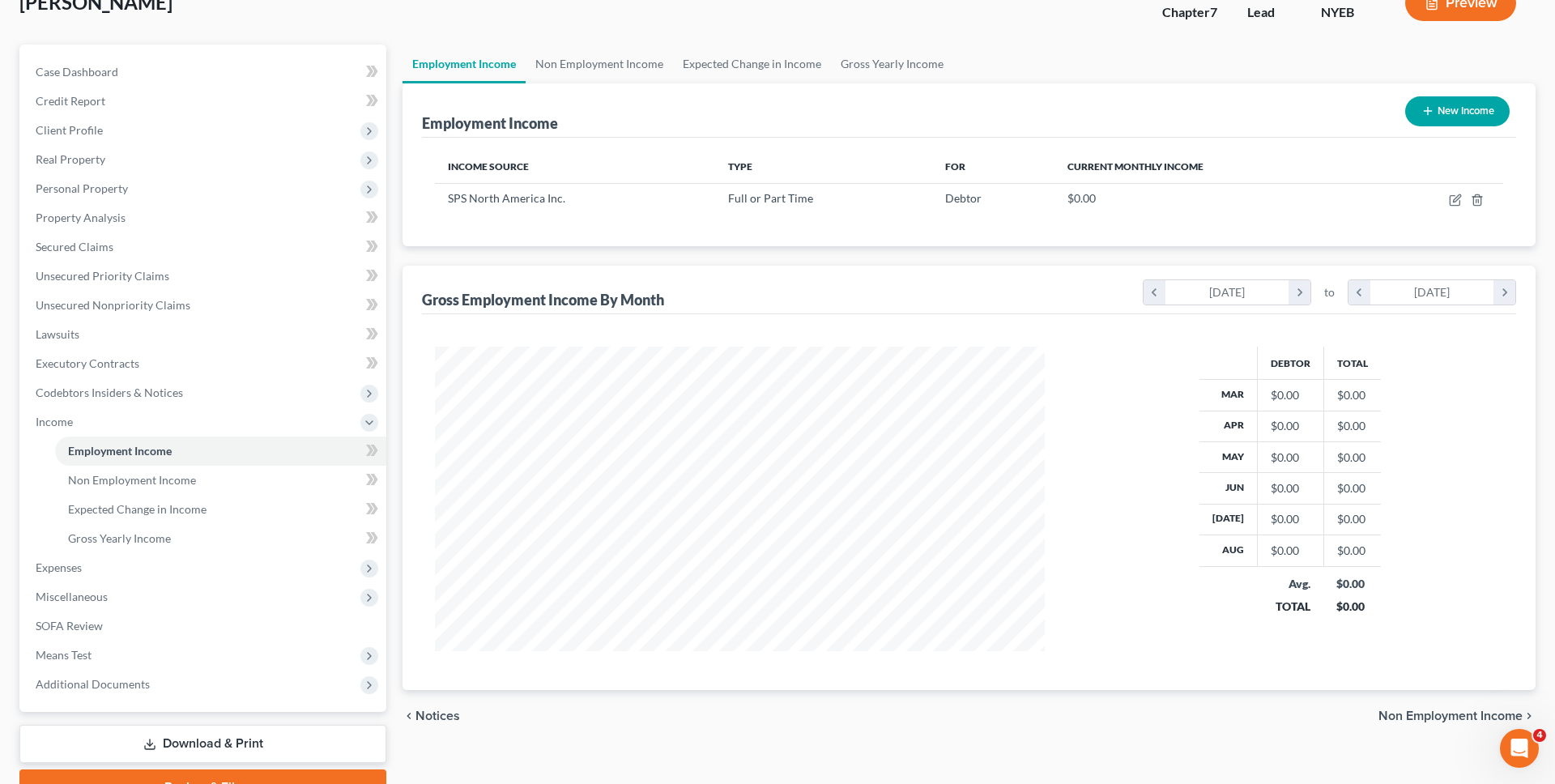
scroll to position [193, 0]
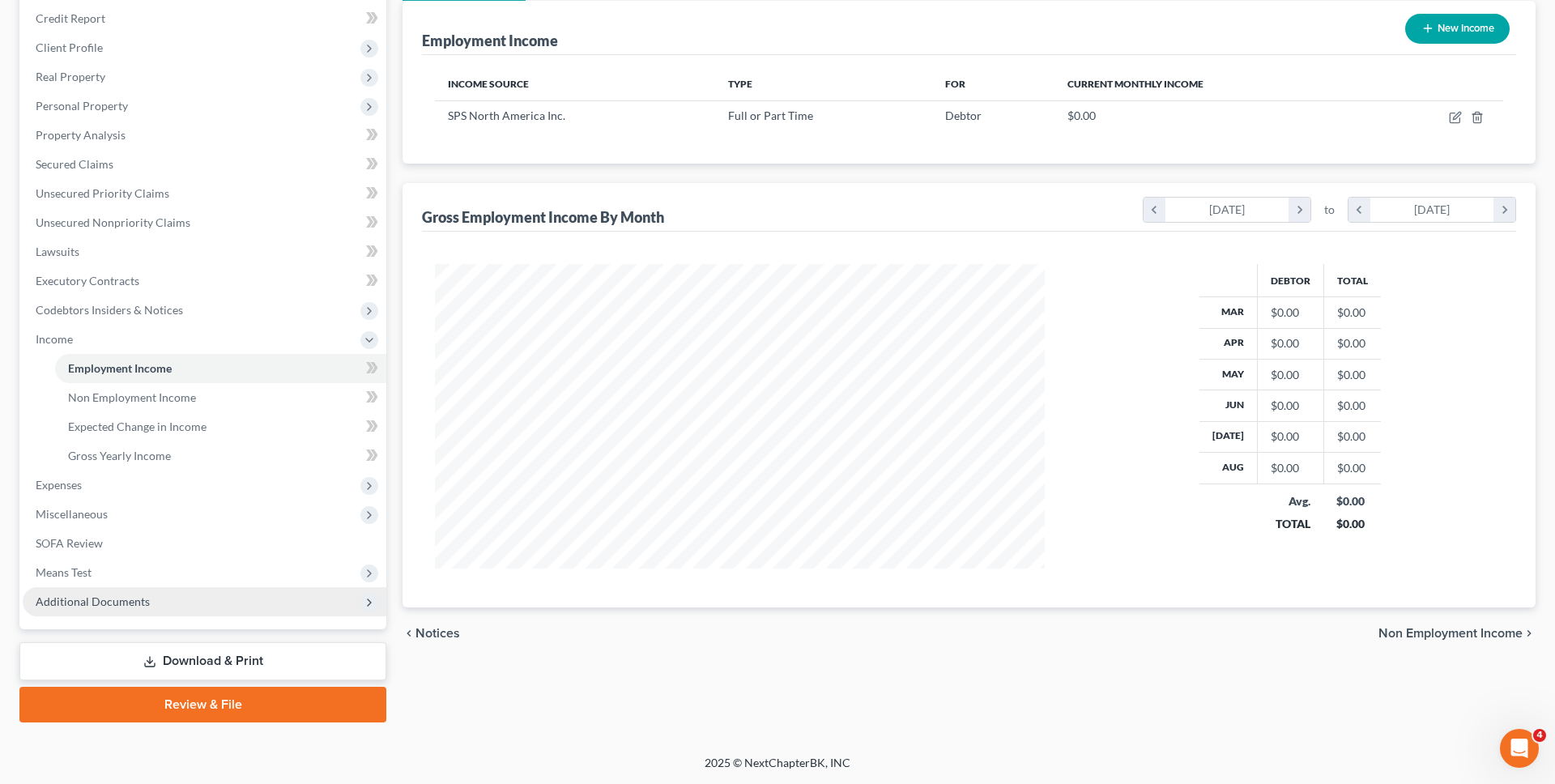
click at [285, 600] on span "Additional Documents" at bounding box center [204, 601] width 364 height 29
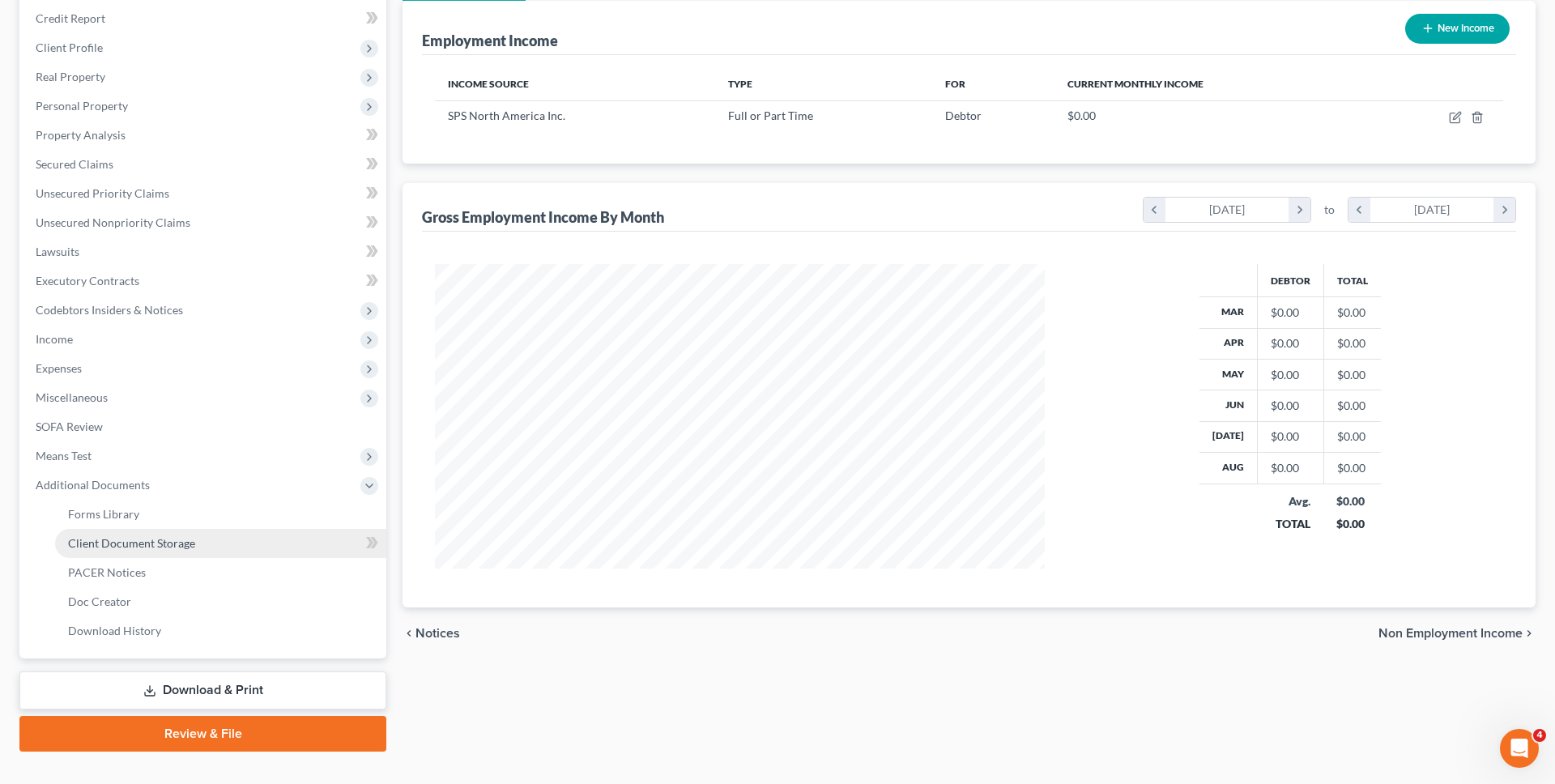
click at [293, 545] on link "Client Document Storage" at bounding box center [220, 543] width 332 height 29
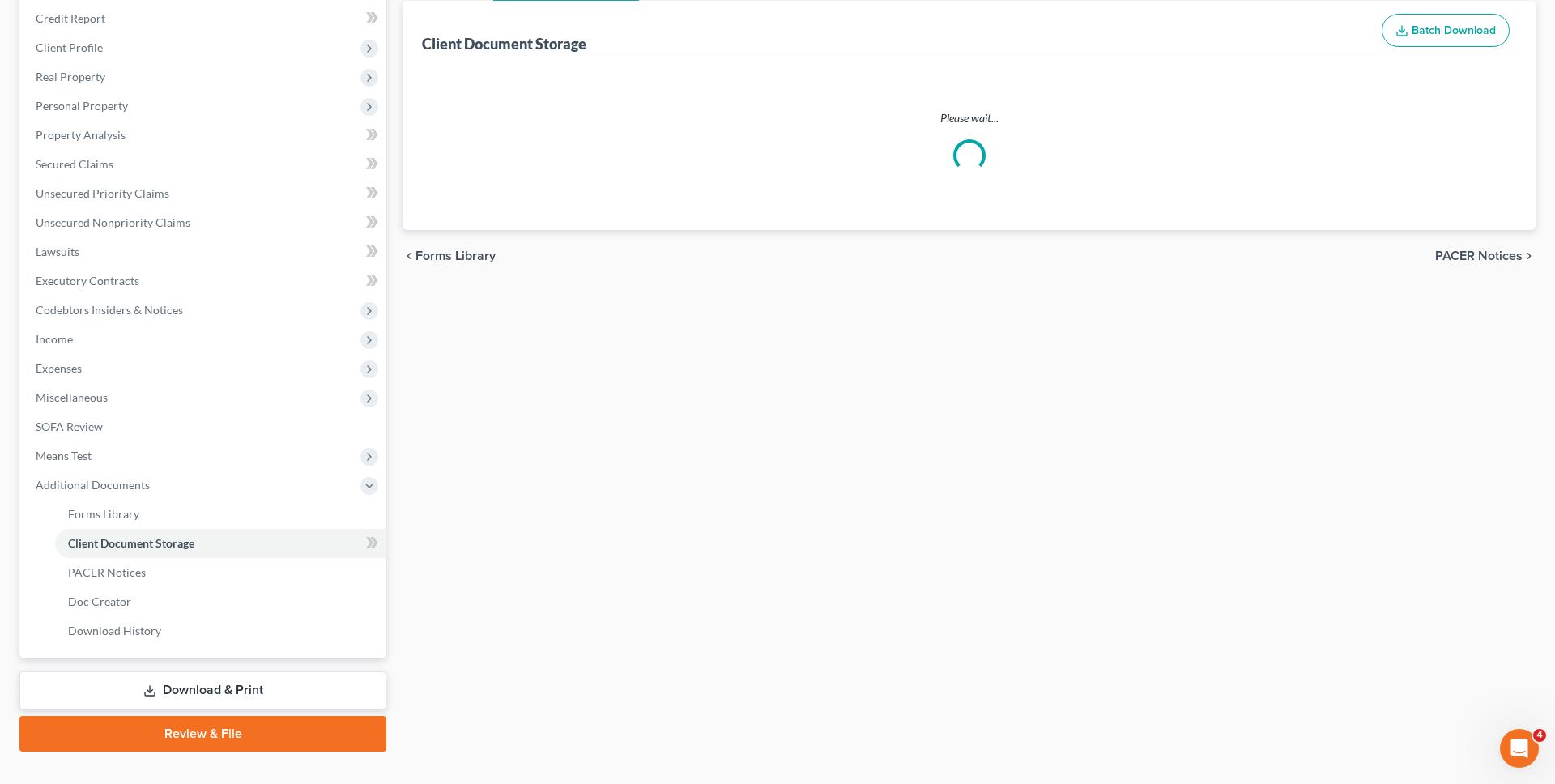
select select "0"
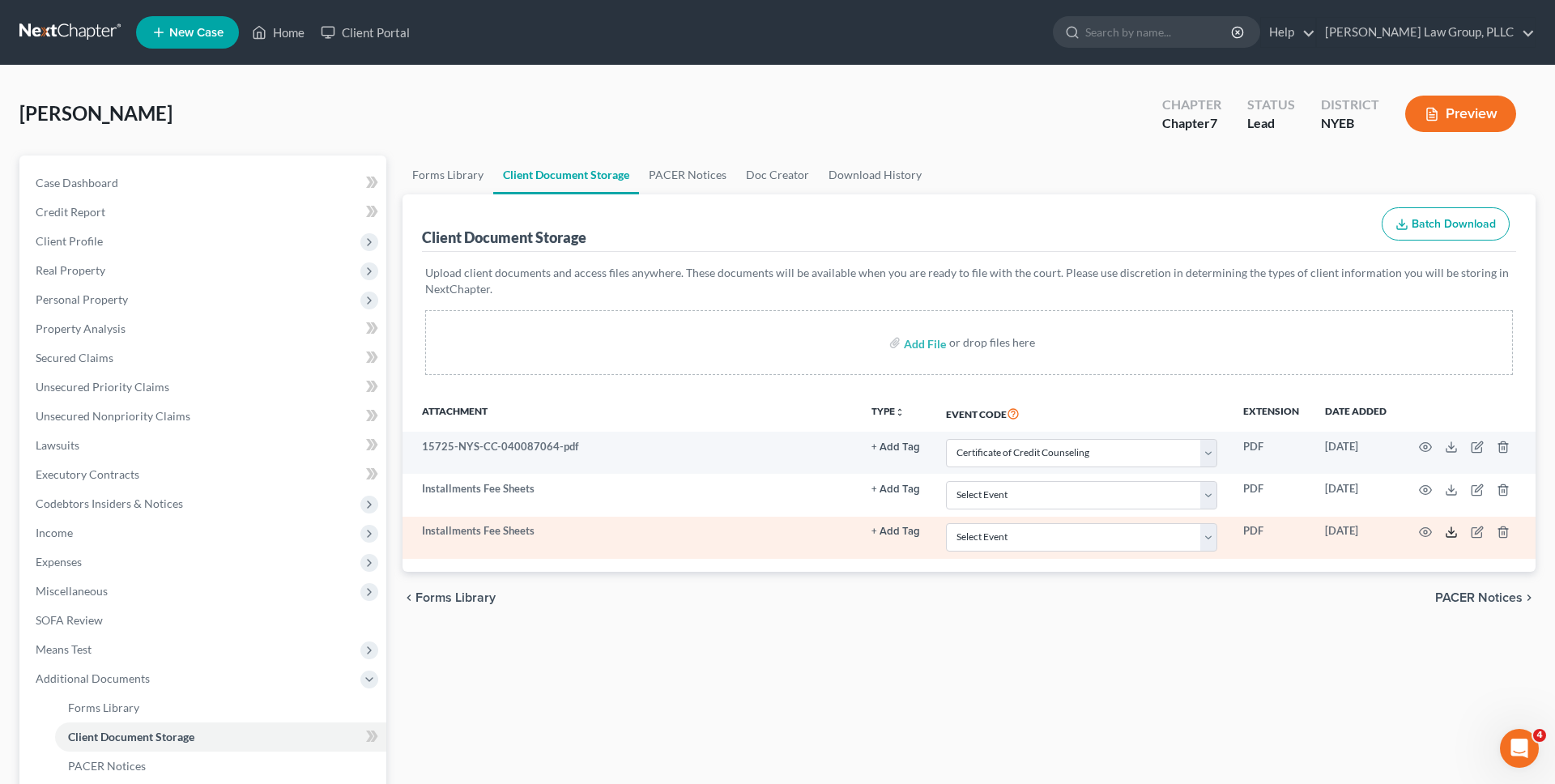
click at [1451, 532] on polyline at bounding box center [1451, 532] width 6 height 3
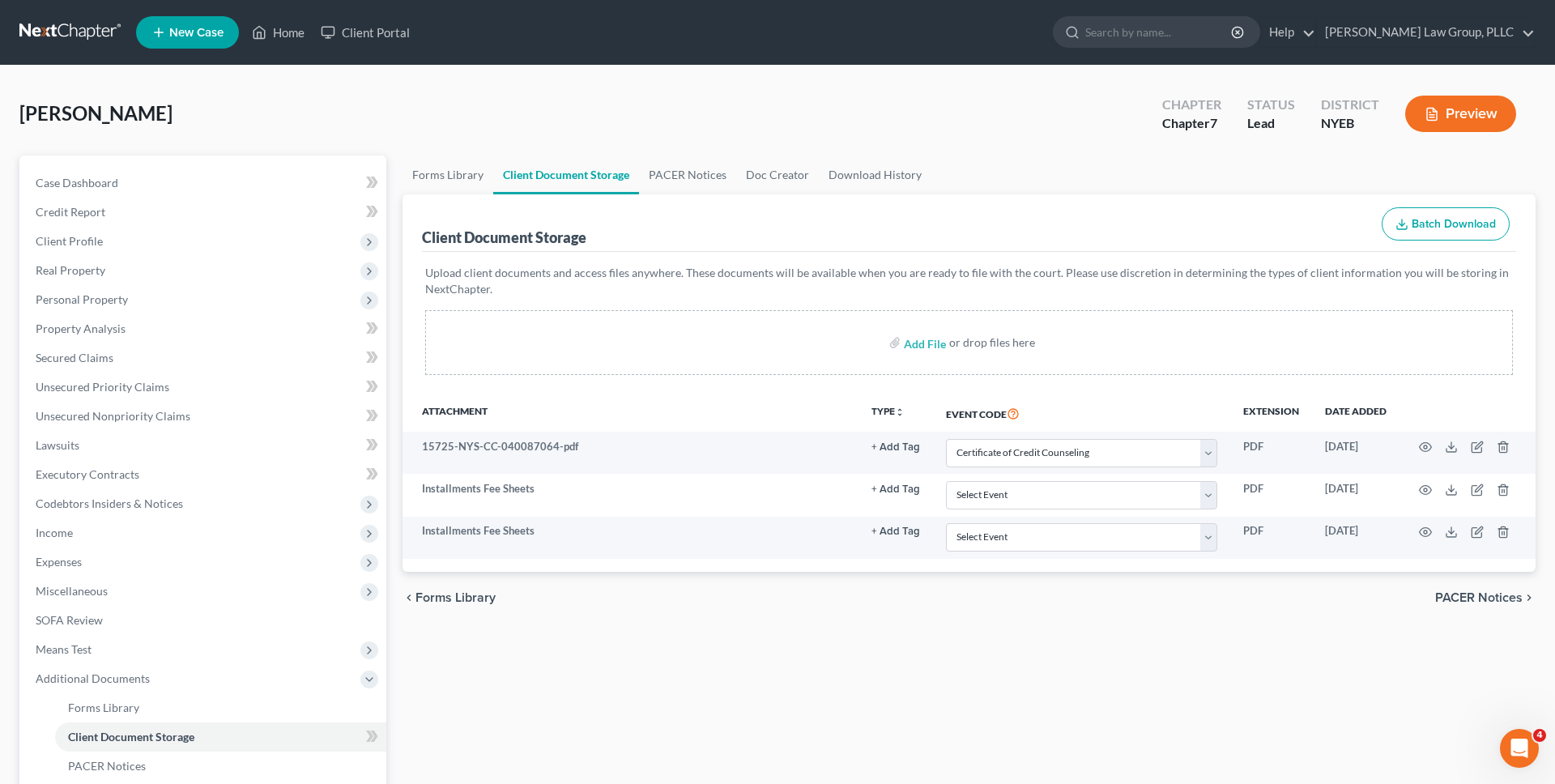
click at [1415, 261] on div "Upload client documents and access files anywhere. These documents will be avai…" at bounding box center [969, 323] width 1094 height 143
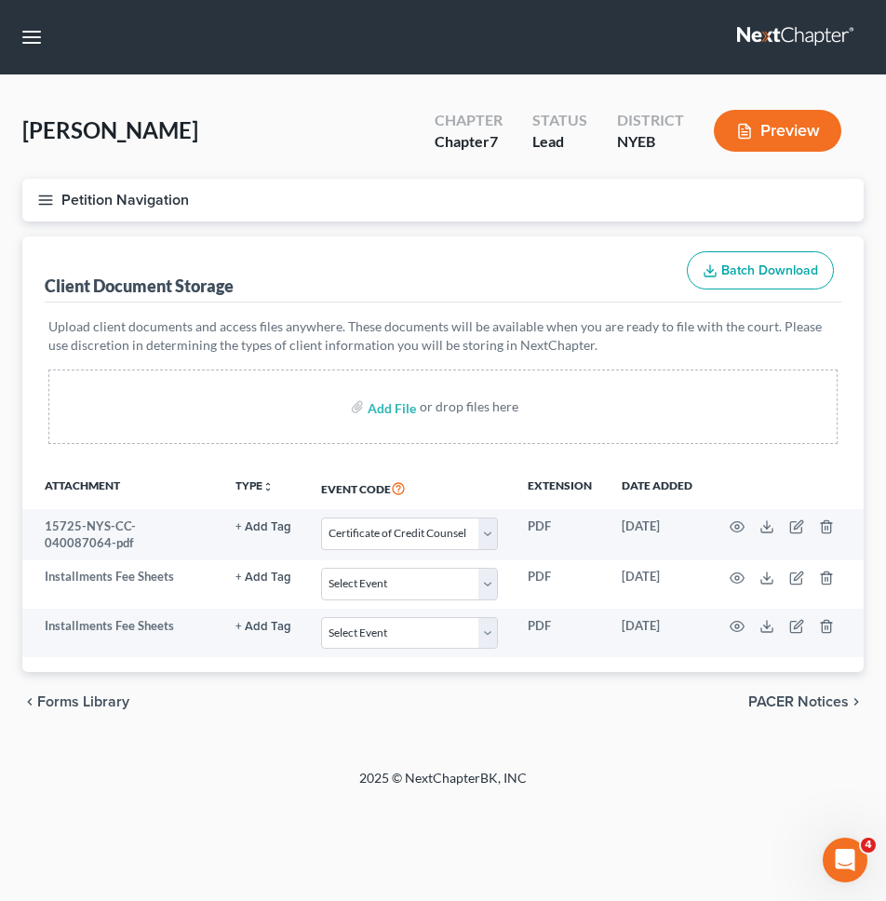
click at [595, 278] on div "Client Document Storage Batch Download" at bounding box center [443, 269] width 797 height 67
click at [377, 208] on button "Petition Navigation" at bounding box center [442, 200] width 841 height 43
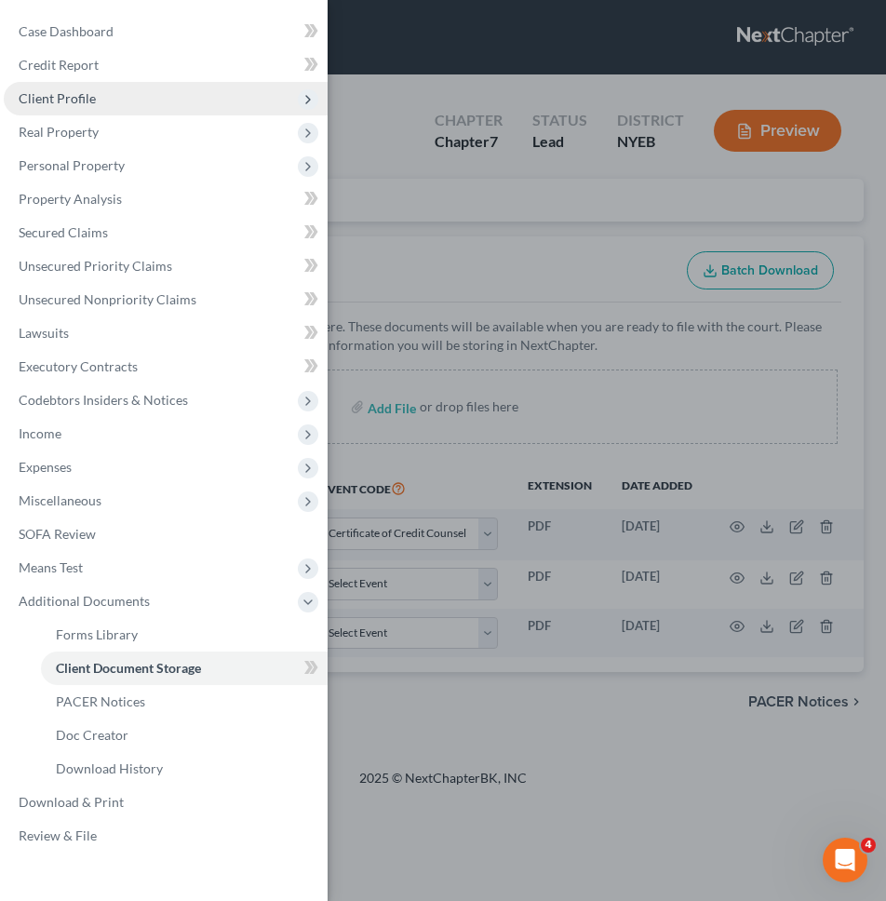
click at [166, 105] on span "Client Profile" at bounding box center [166, 98] width 324 height 33
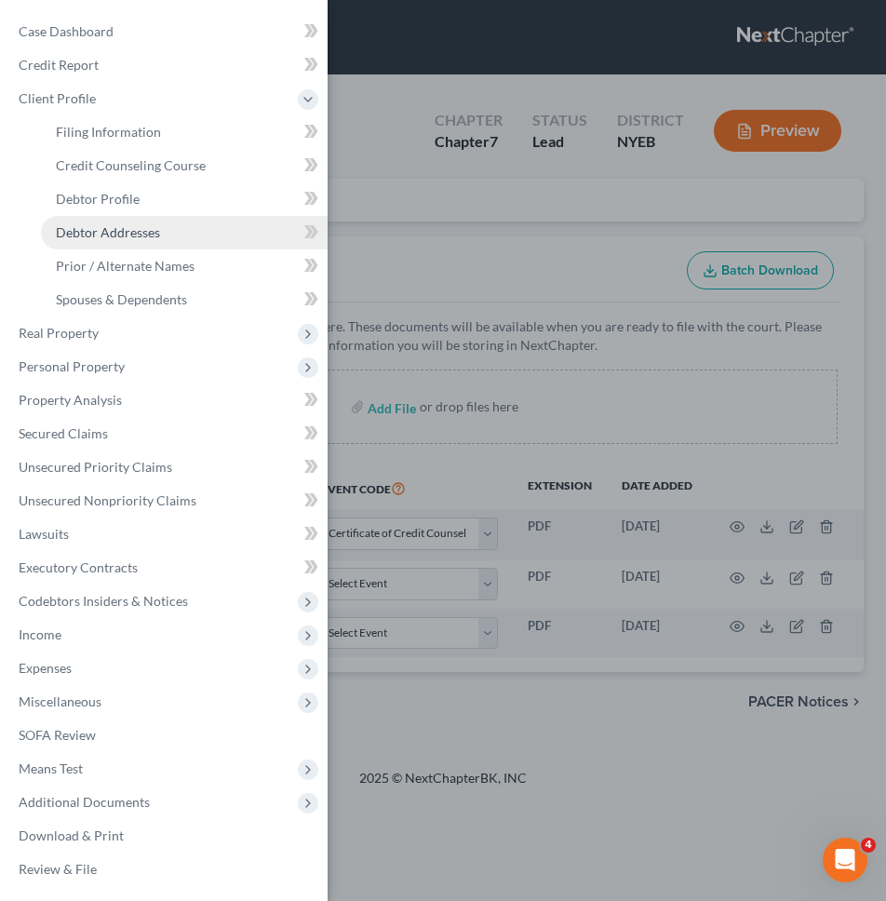
click at [142, 219] on link "Debtor Addresses" at bounding box center [184, 232] width 287 height 33
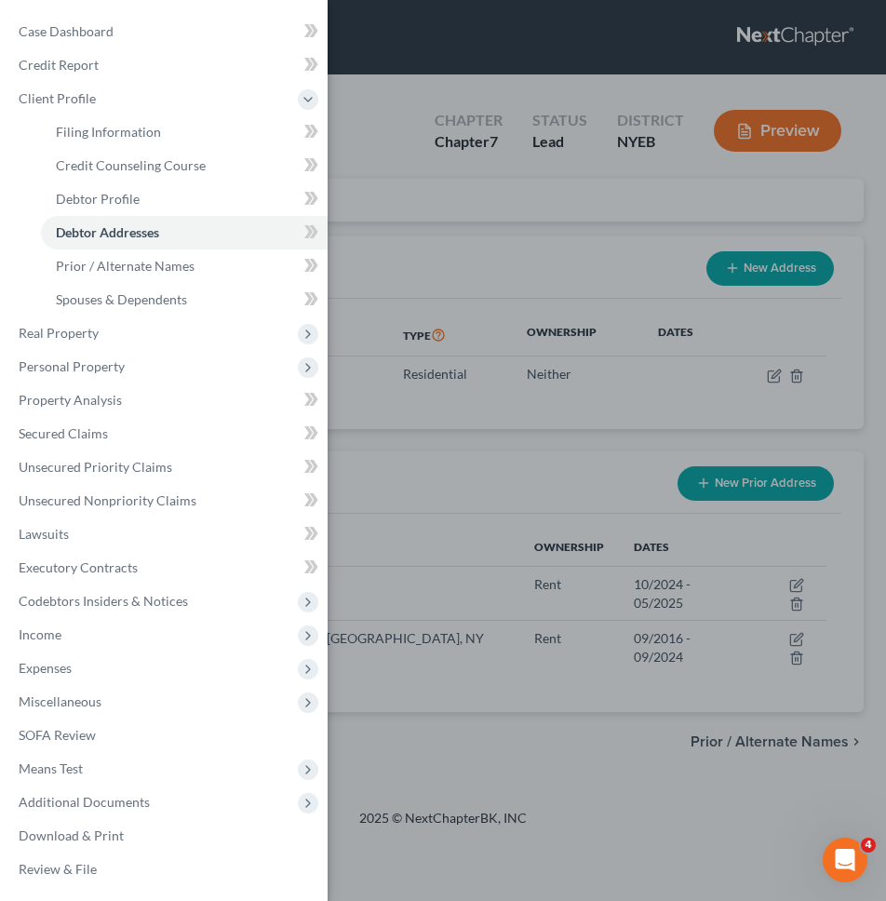
click at [612, 474] on div "Case Dashboard Payments Invoices Payments Payments Credit Report Client Profile" at bounding box center [443, 450] width 886 height 901
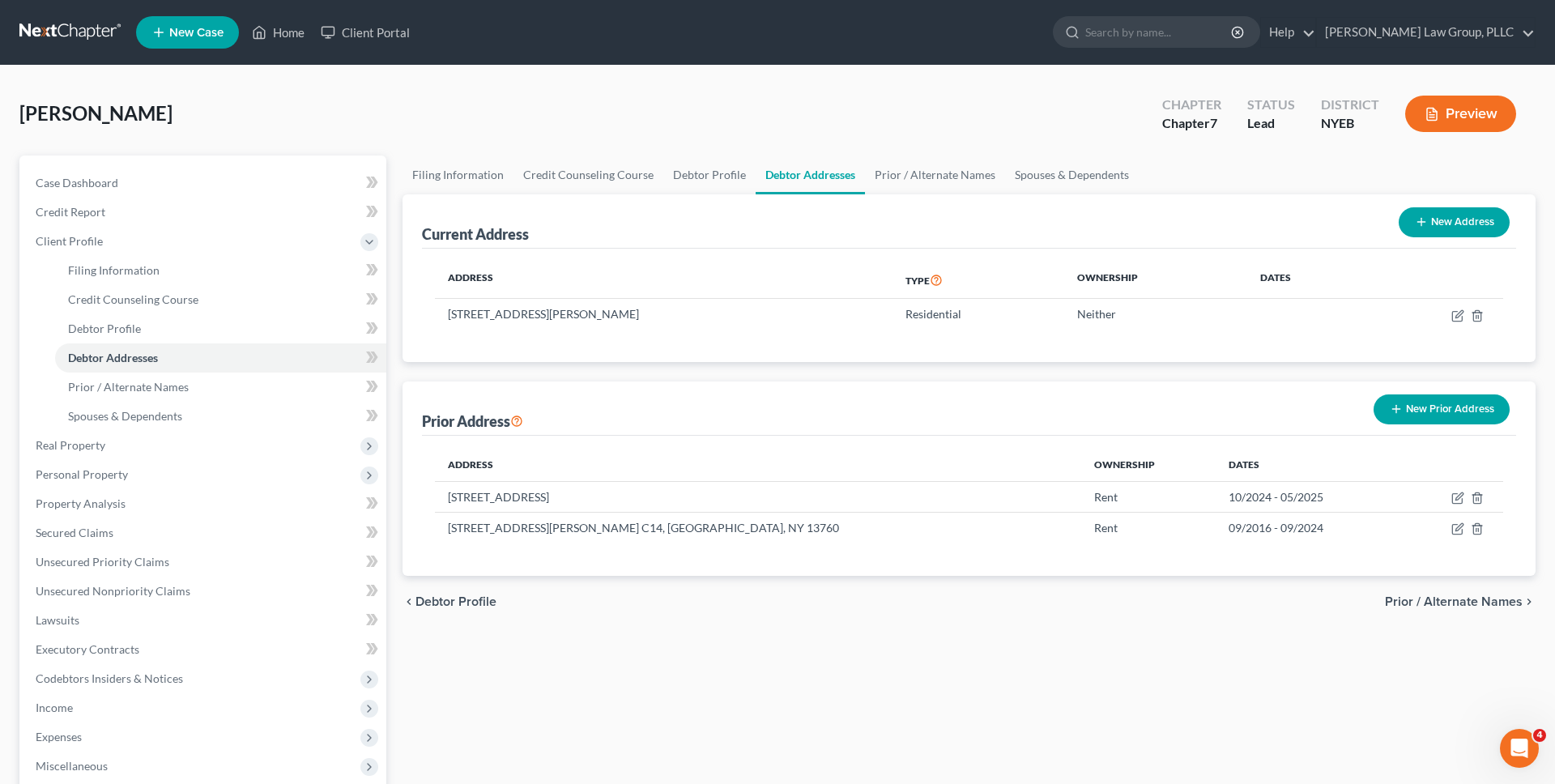
click at [314, 113] on div "Singh, Vivian Upgraded Chapter Chapter 7 Status Lead District NYEB Preview" at bounding box center [777, 120] width 1516 height 70
click at [85, 40] on link at bounding box center [70, 31] width 104 height 29
